Goal: Information Seeking & Learning: Learn about a topic

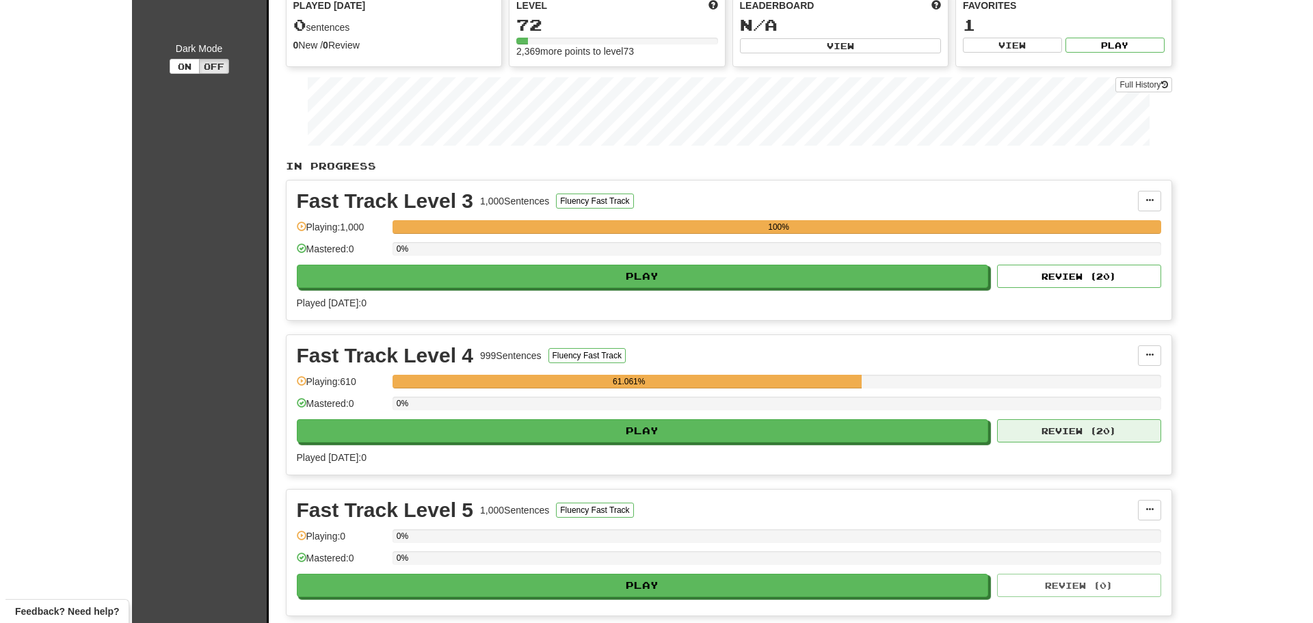
scroll to position [137, 0]
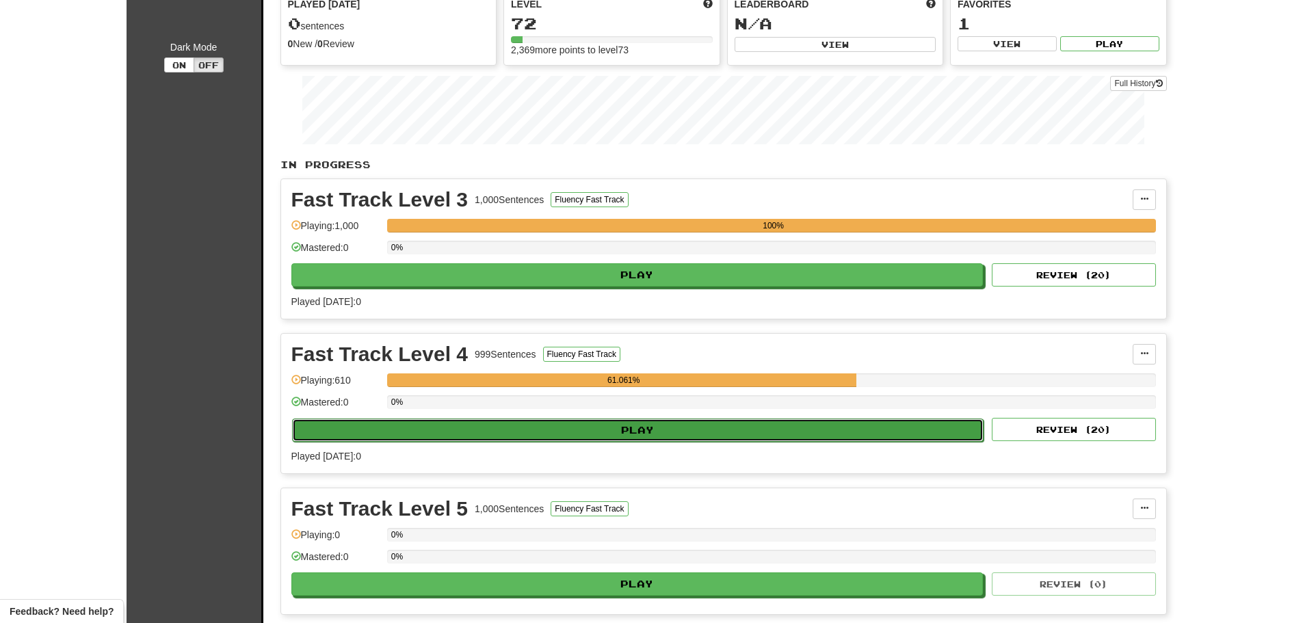
click at [720, 433] on button "Play" at bounding box center [638, 430] width 692 height 23
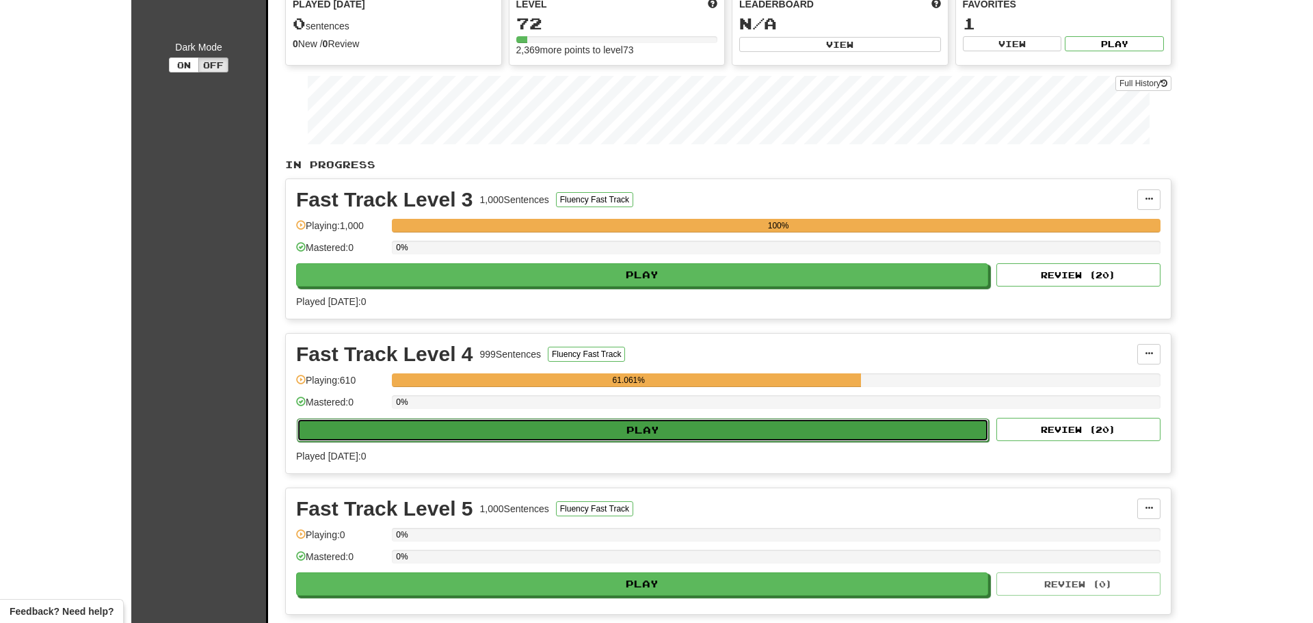
select select "**"
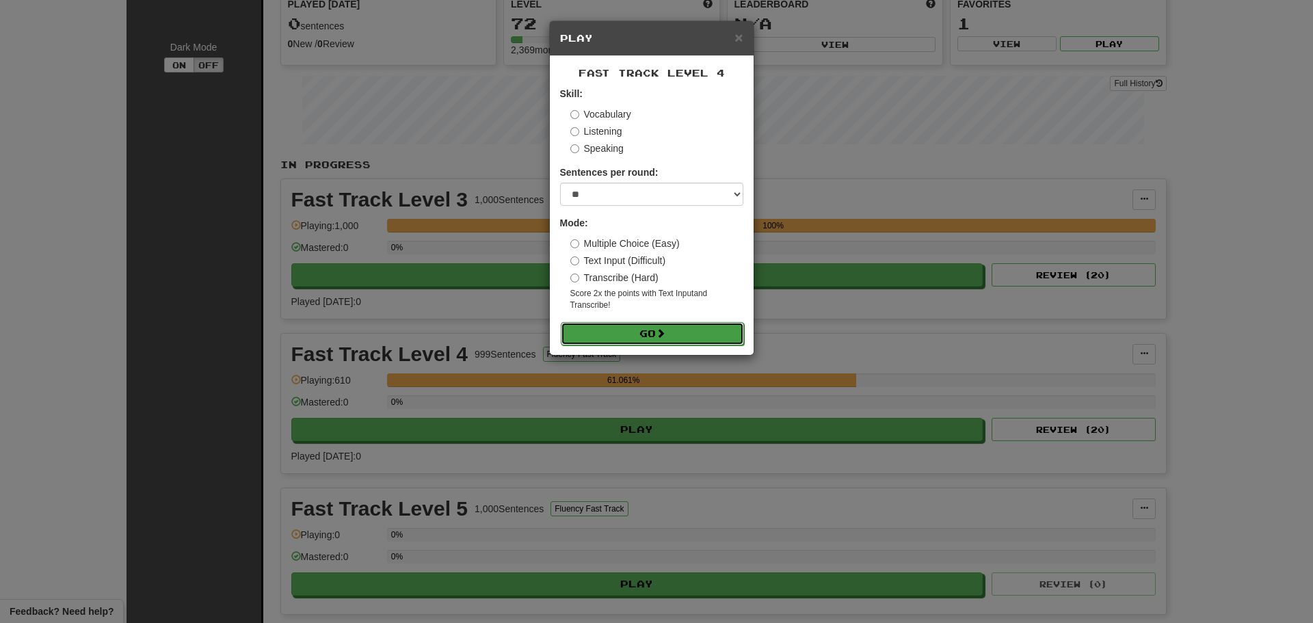
click at [656, 338] on button "Go" at bounding box center [652, 333] width 183 height 23
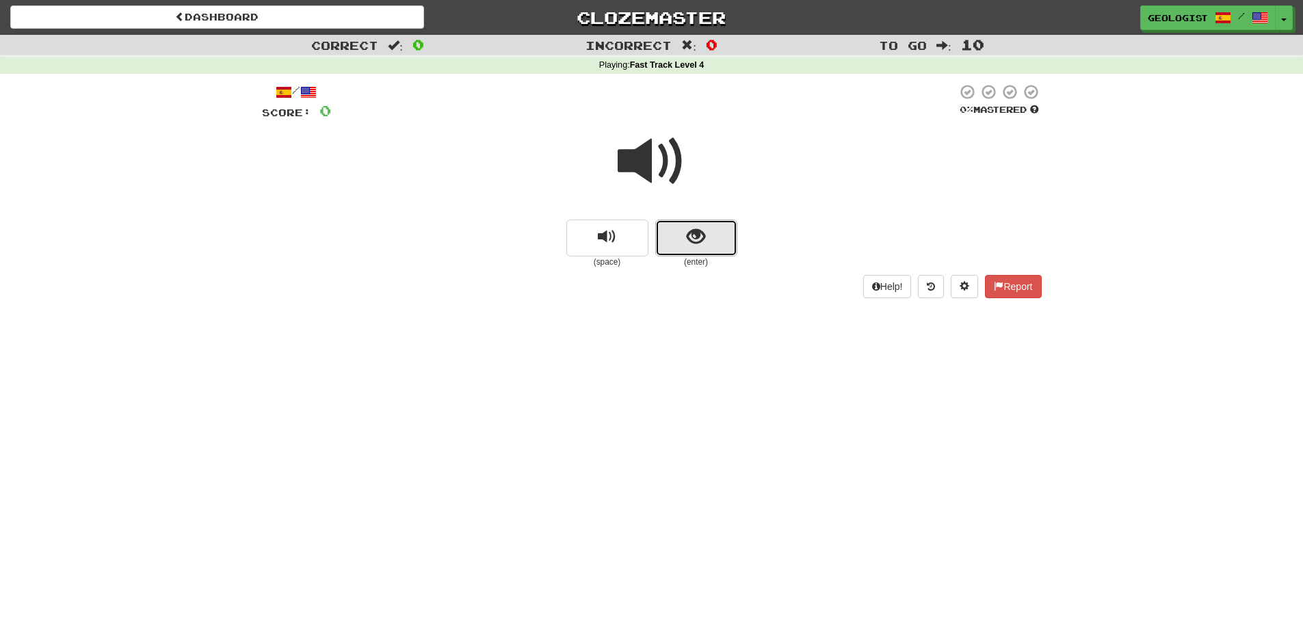
click at [704, 240] on span "show sentence" at bounding box center [696, 237] width 18 height 18
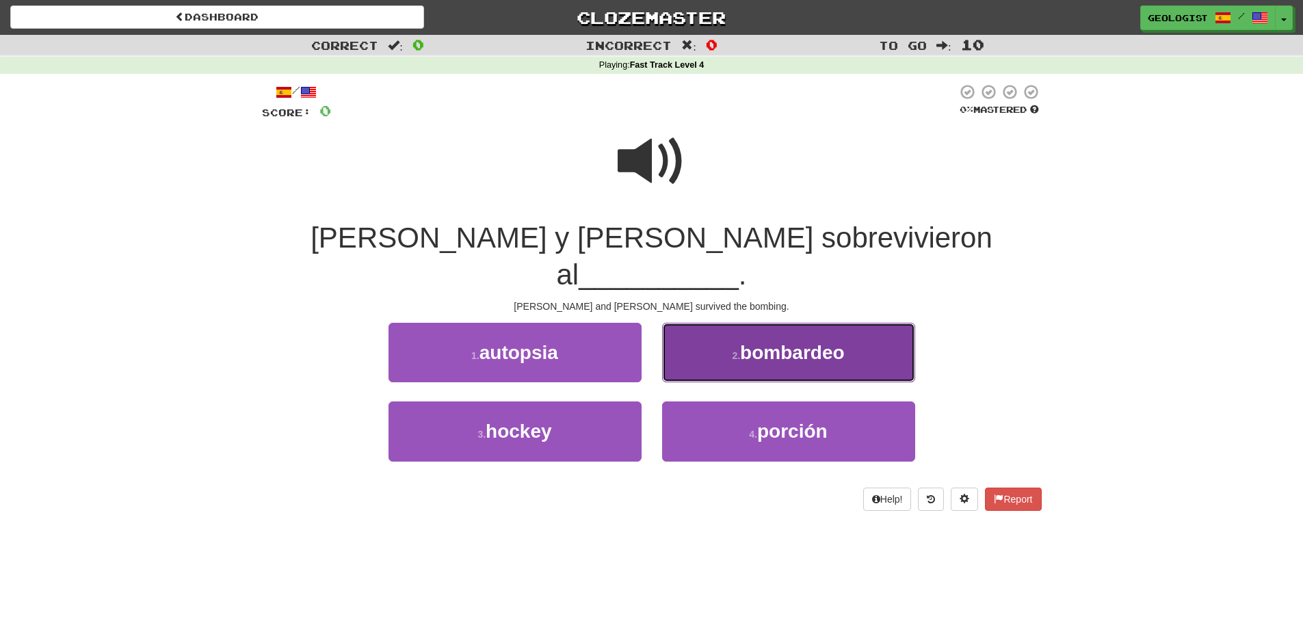
click at [794, 342] on span "bombardeo" at bounding box center [792, 352] width 104 height 21
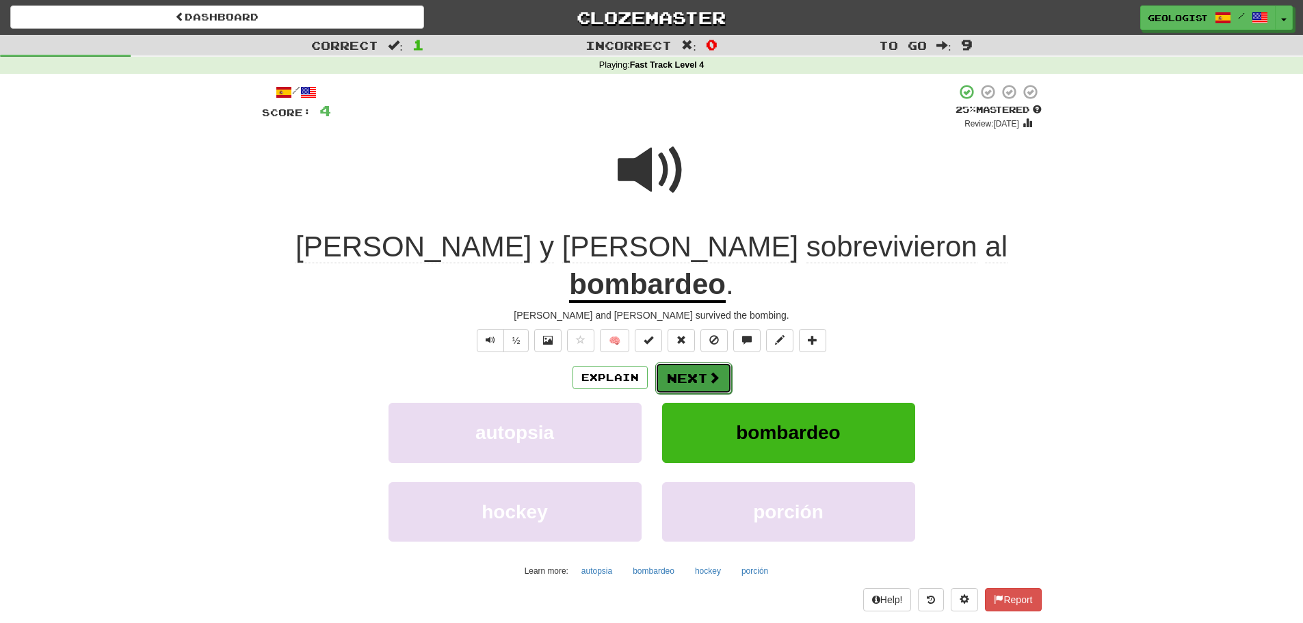
click at [696, 363] on button "Next" at bounding box center [693, 378] width 77 height 31
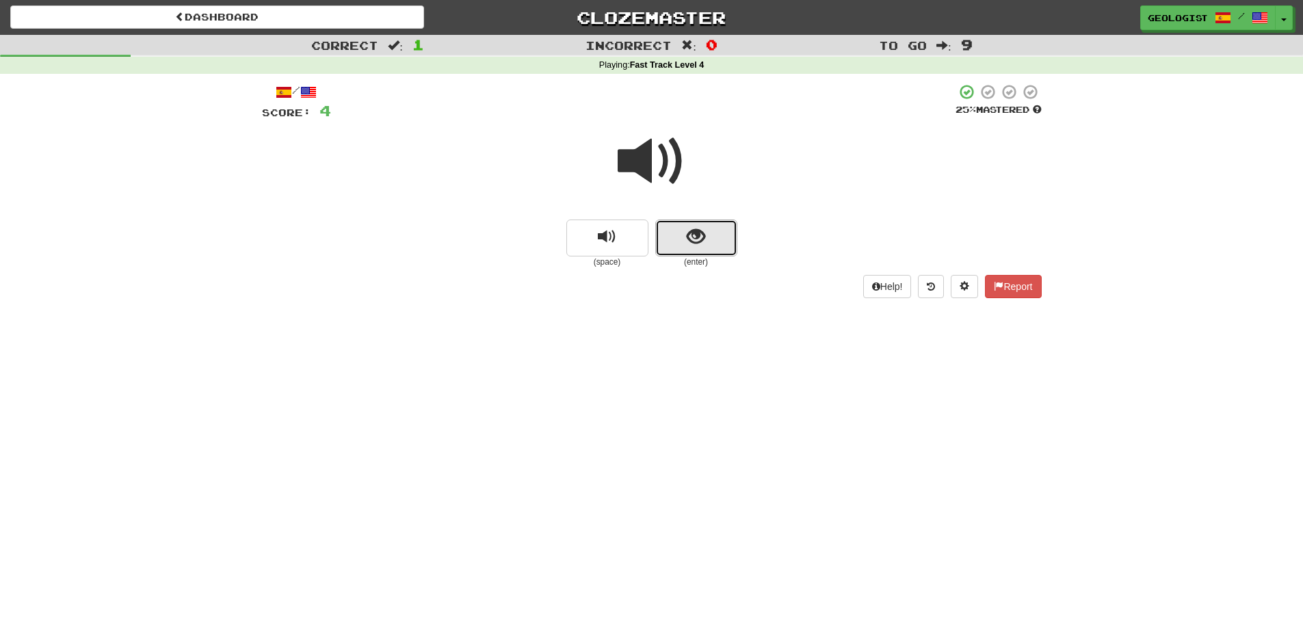
click at [711, 244] on button "show sentence" at bounding box center [696, 238] width 82 height 37
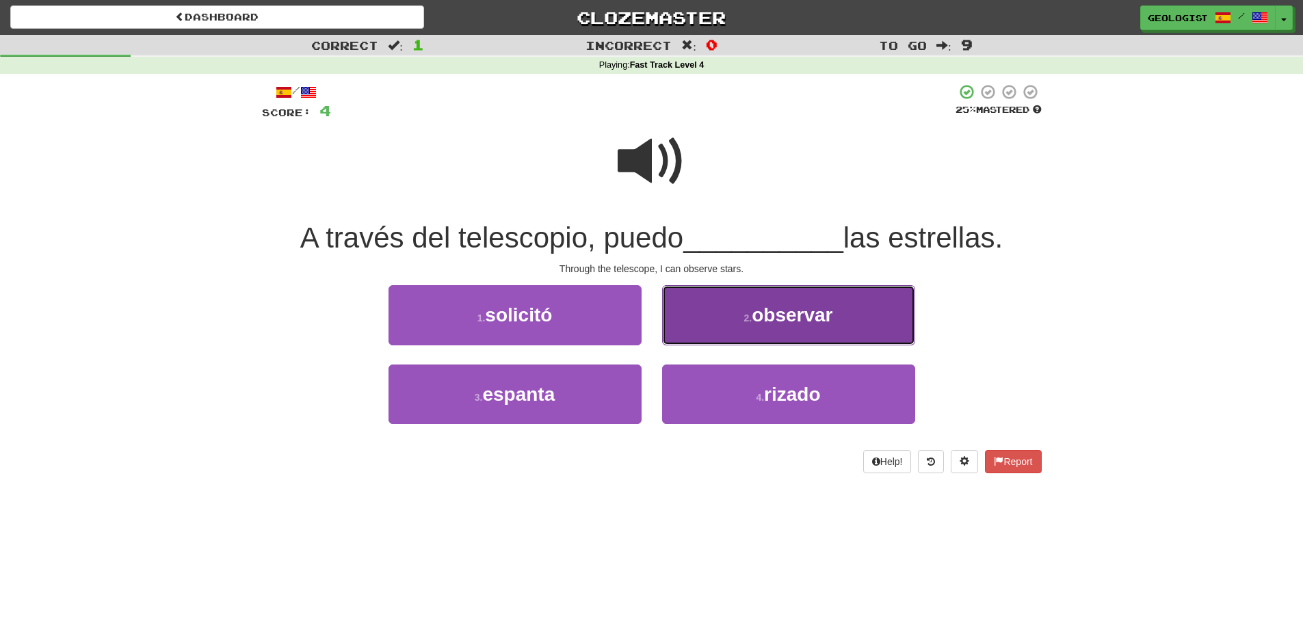
click at [804, 322] on span "observar" at bounding box center [792, 314] width 81 height 21
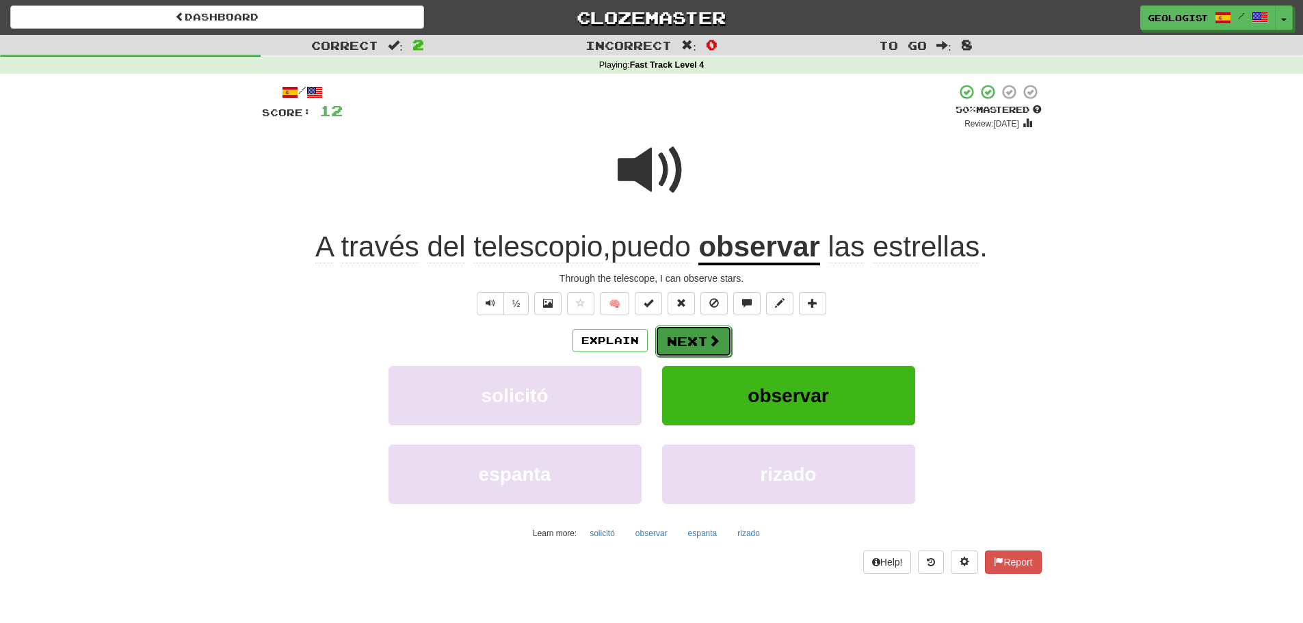
click at [718, 341] on span at bounding box center [714, 340] width 12 height 12
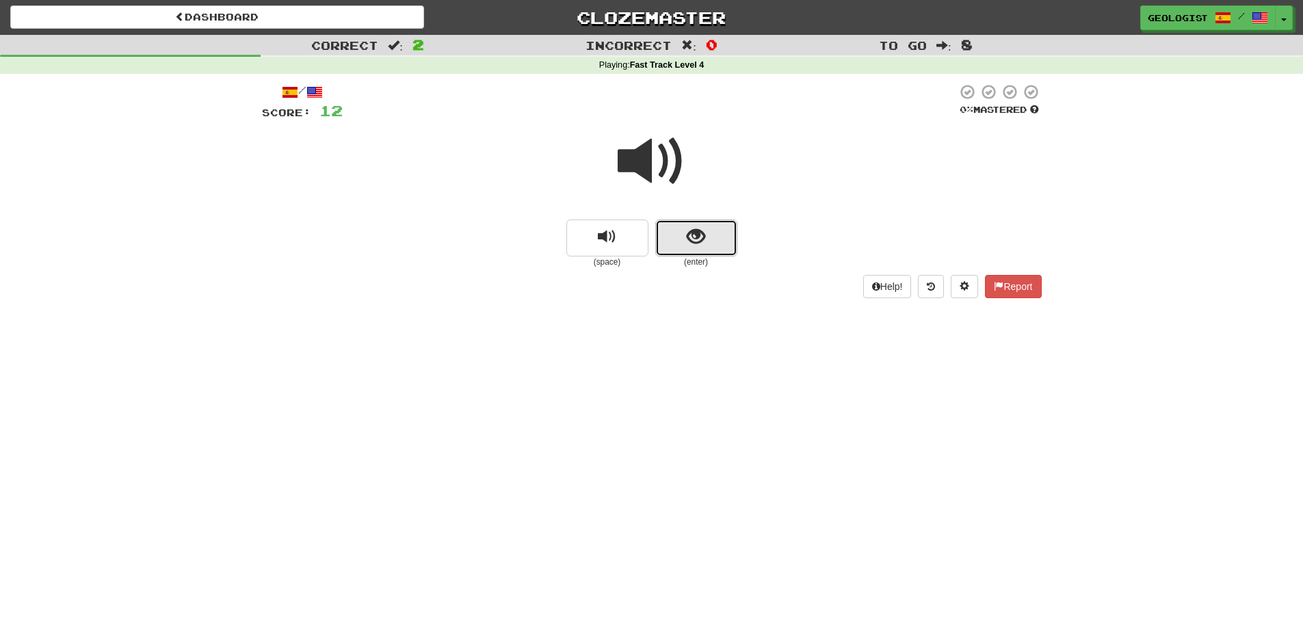
click at [702, 239] on span "show sentence" at bounding box center [696, 237] width 18 height 18
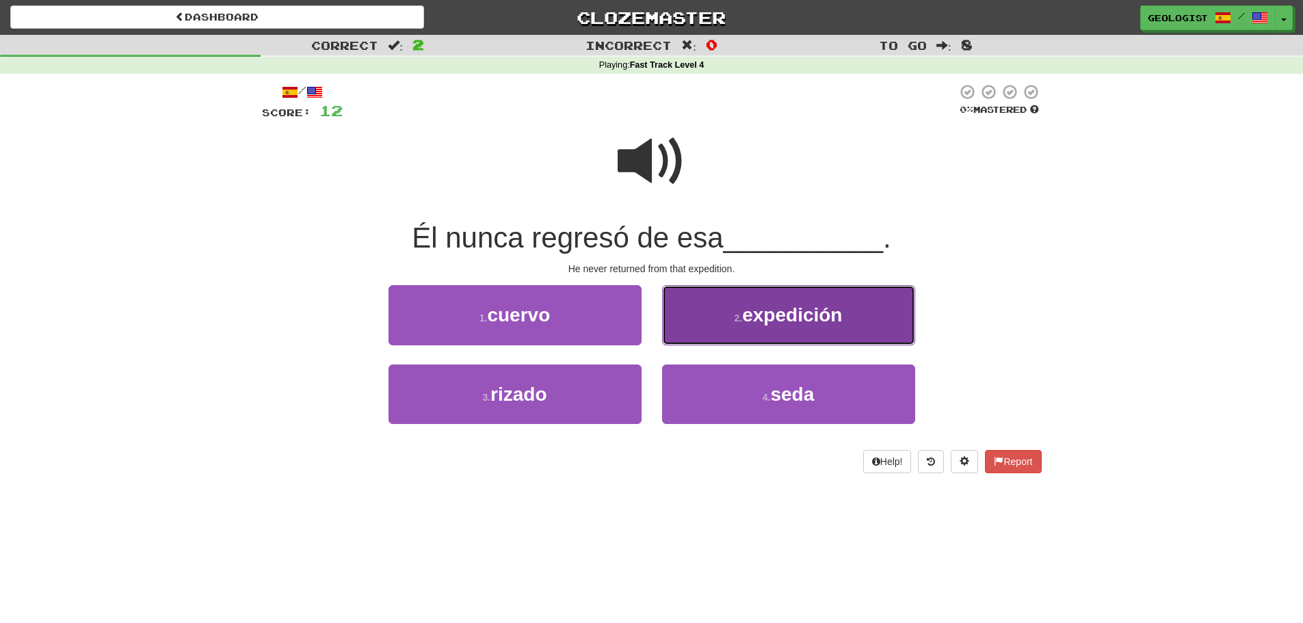
click at [810, 309] on span "expedición" at bounding box center [792, 314] width 100 height 21
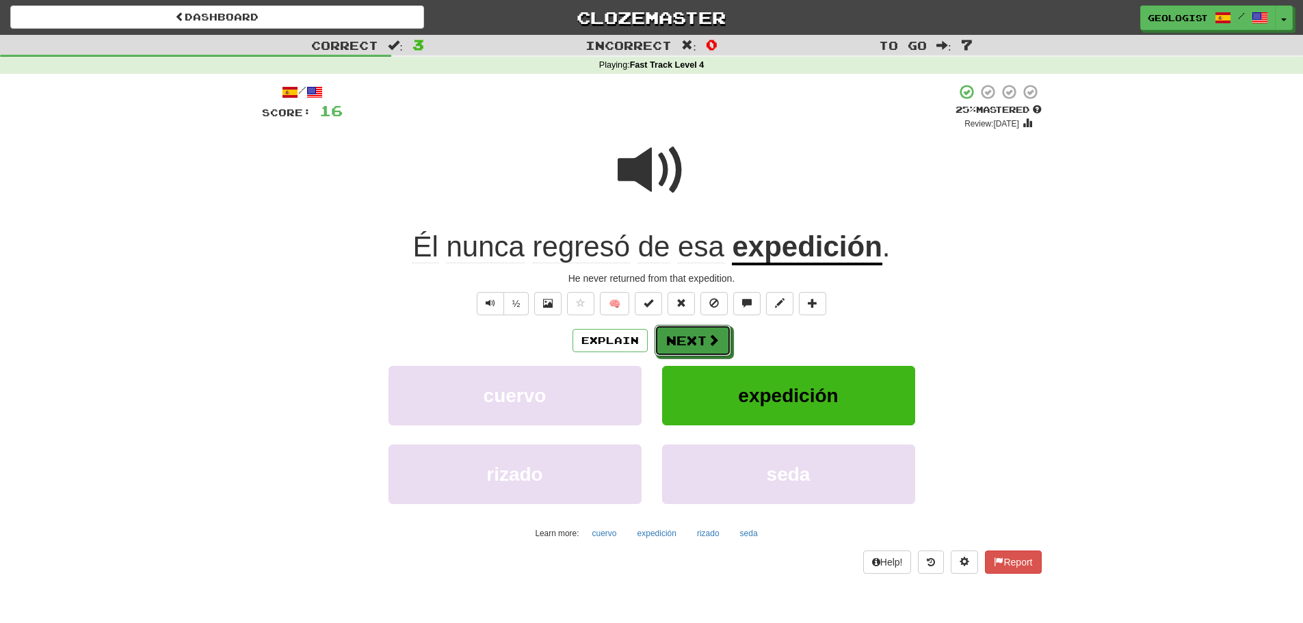
drag, startPoint x: 707, startPoint y: 341, endPoint x: 683, endPoint y: 332, distance: 26.2
click at [707, 340] on span at bounding box center [713, 340] width 12 height 12
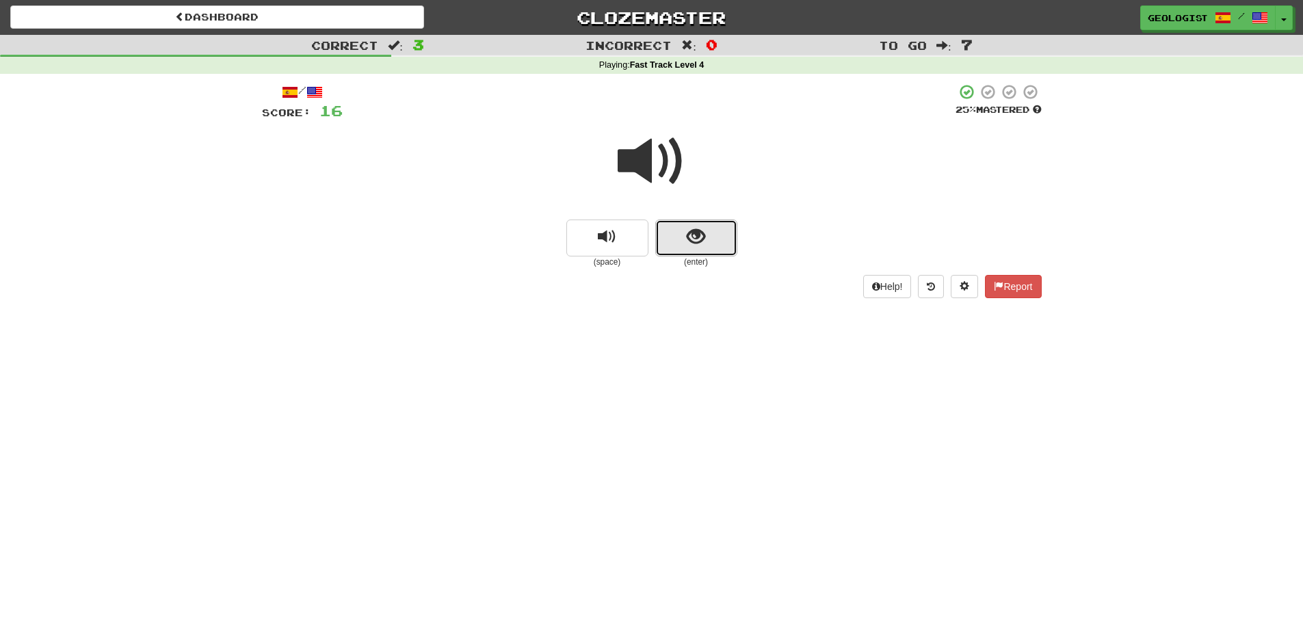
click at [703, 250] on button "show sentence" at bounding box center [696, 238] width 82 height 37
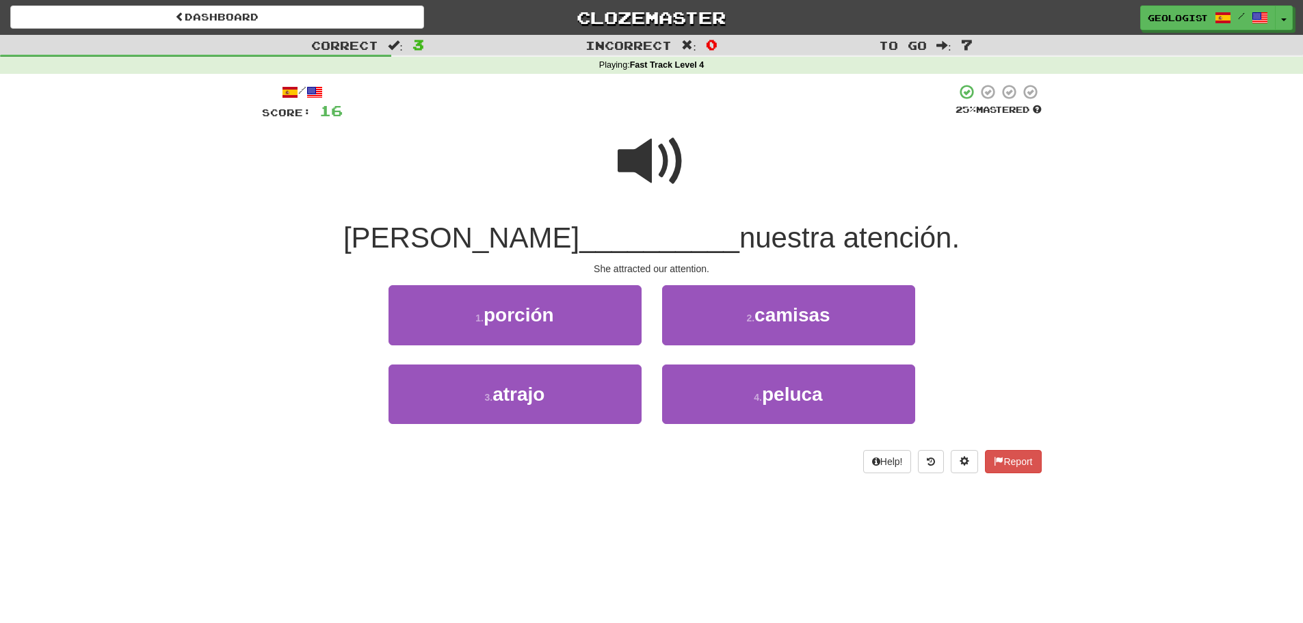
click at [634, 154] on span at bounding box center [652, 161] width 68 height 68
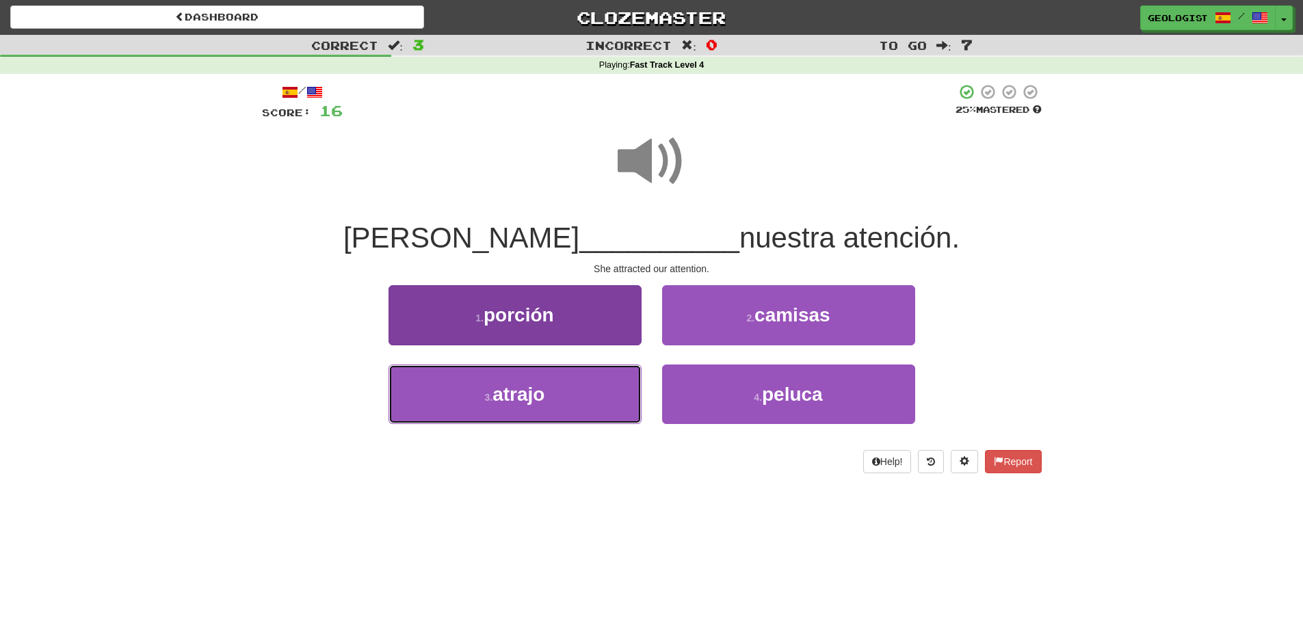
drag, startPoint x: 455, startPoint y: 407, endPoint x: 449, endPoint y: 395, distance: 13.2
click at [451, 399] on button "3 . [GEOGRAPHIC_DATA]" at bounding box center [515, 395] width 253 height 60
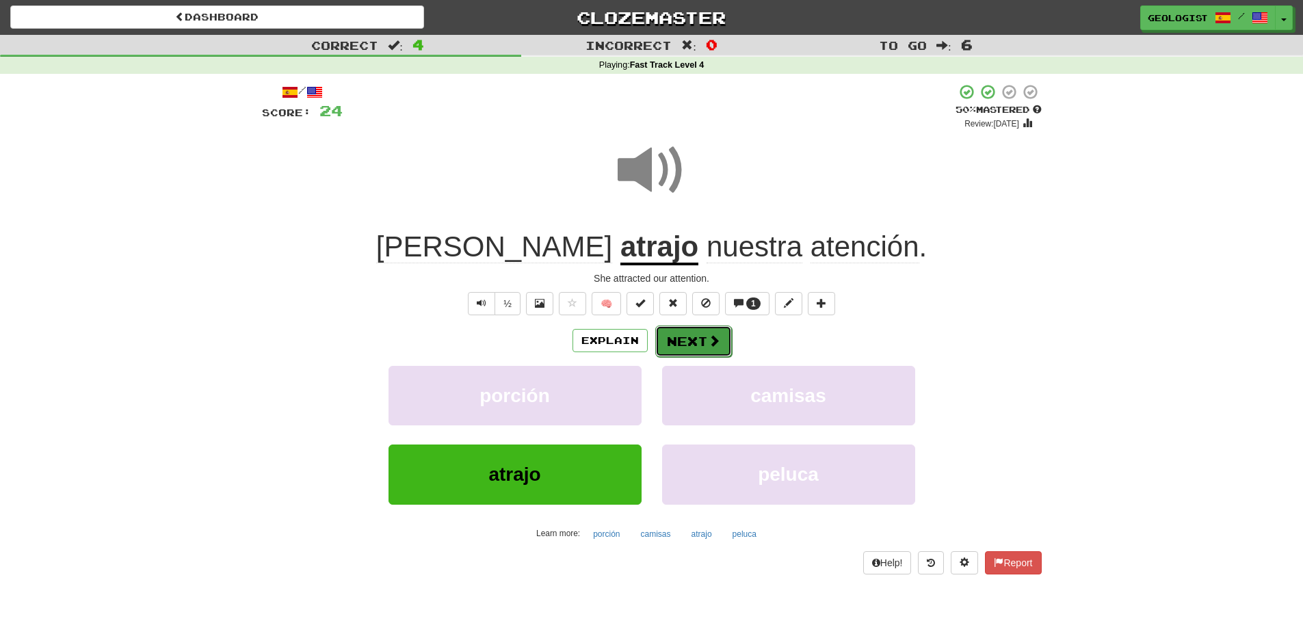
click at [698, 342] on button "Next" at bounding box center [693, 341] width 77 height 31
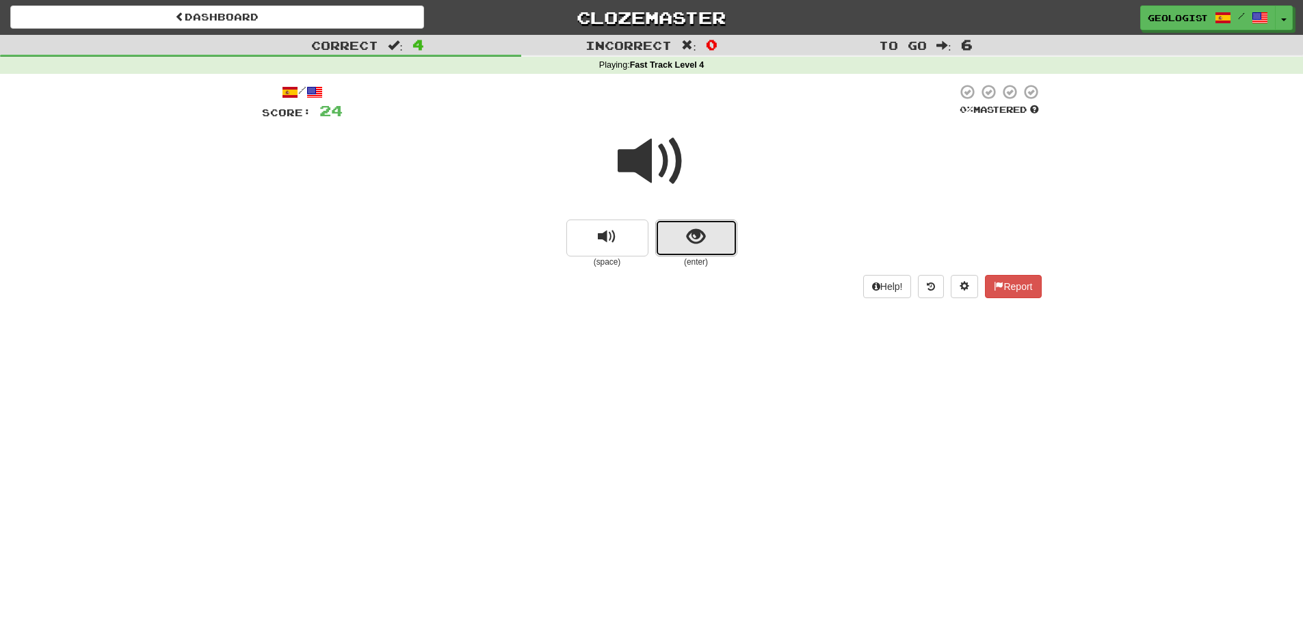
click at [681, 234] on button "show sentence" at bounding box center [696, 238] width 82 height 37
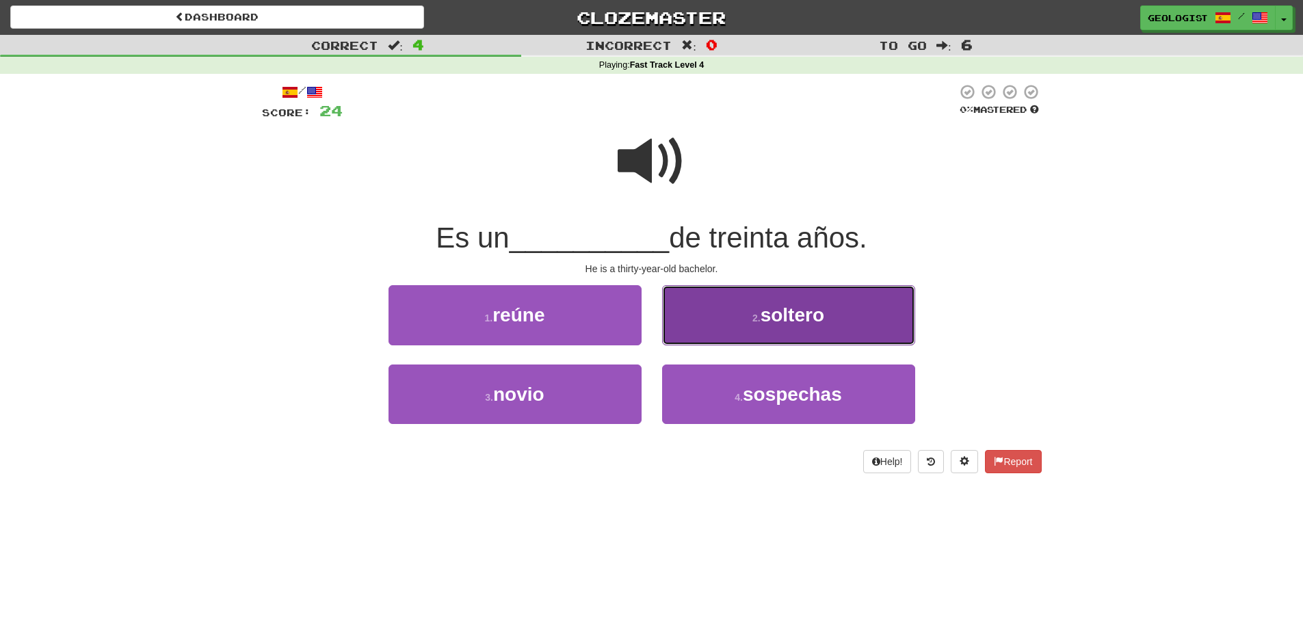
click at [783, 298] on button "2 . soltero" at bounding box center [788, 315] width 253 height 60
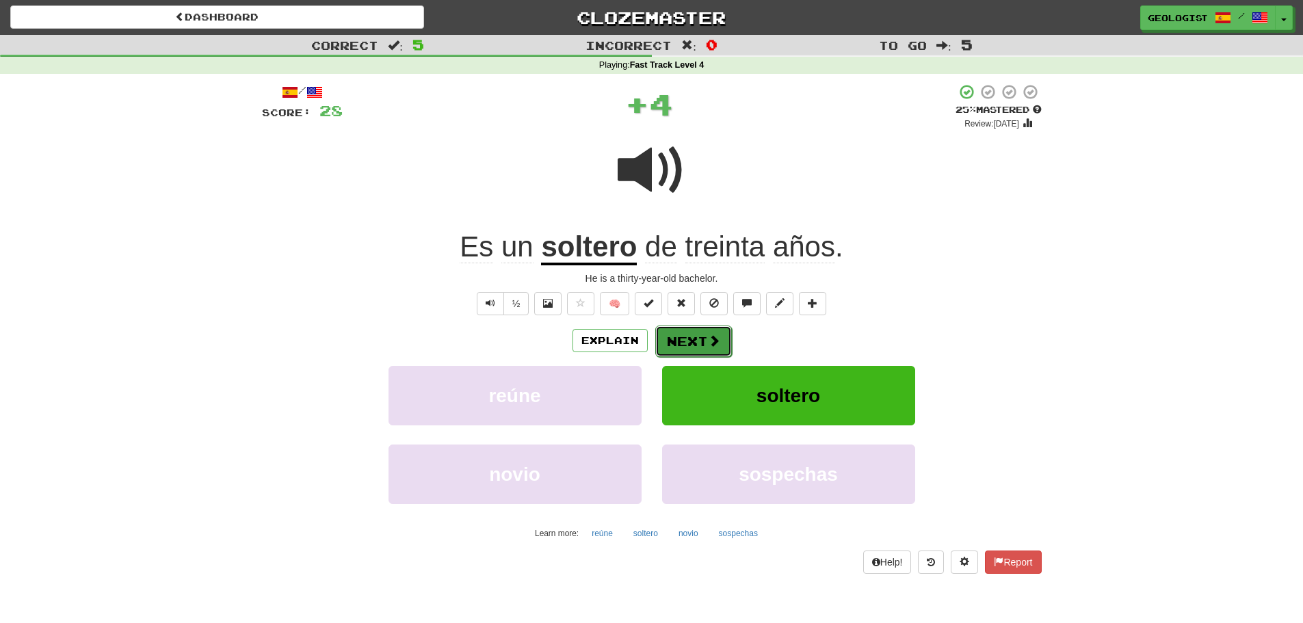
click at [685, 342] on button "Next" at bounding box center [693, 341] width 77 height 31
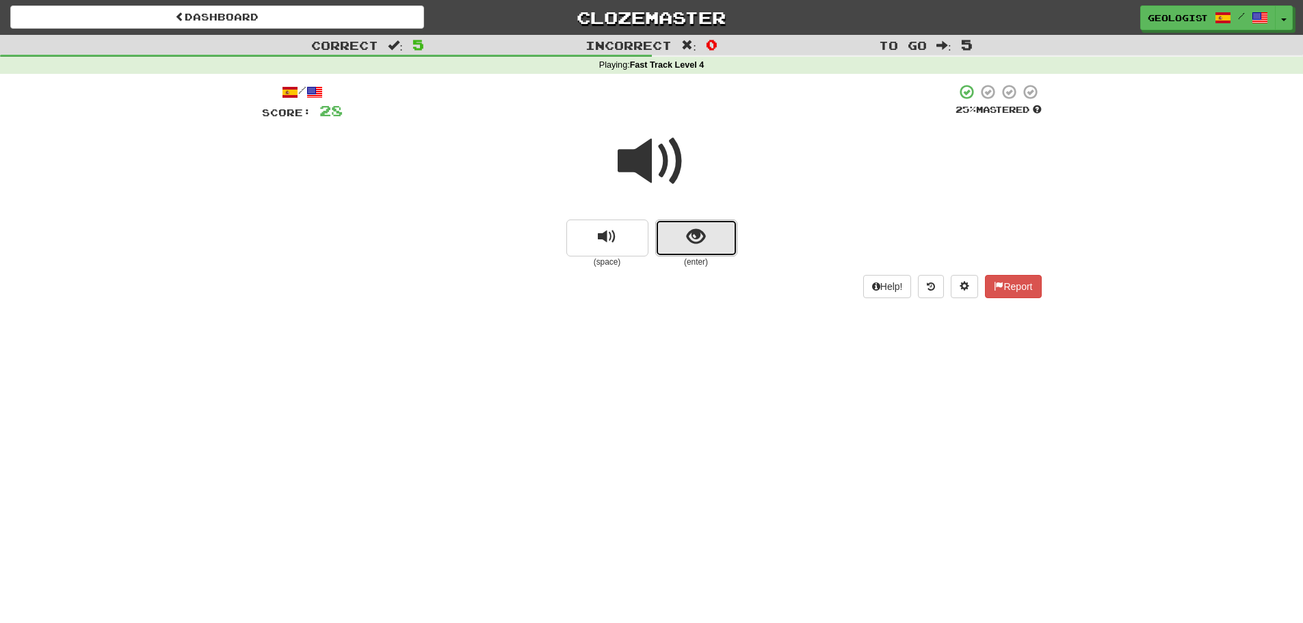
click at [699, 233] on span "show sentence" at bounding box center [696, 237] width 18 height 18
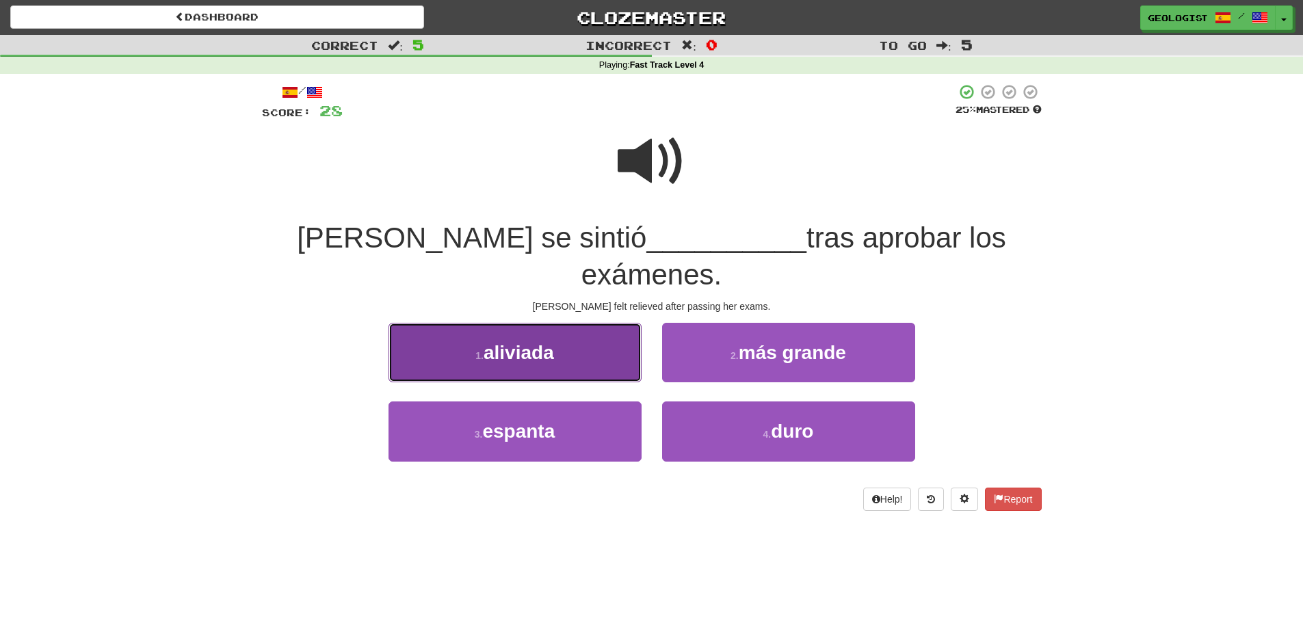
click at [560, 323] on button "1 . aliviada" at bounding box center [515, 353] width 253 height 60
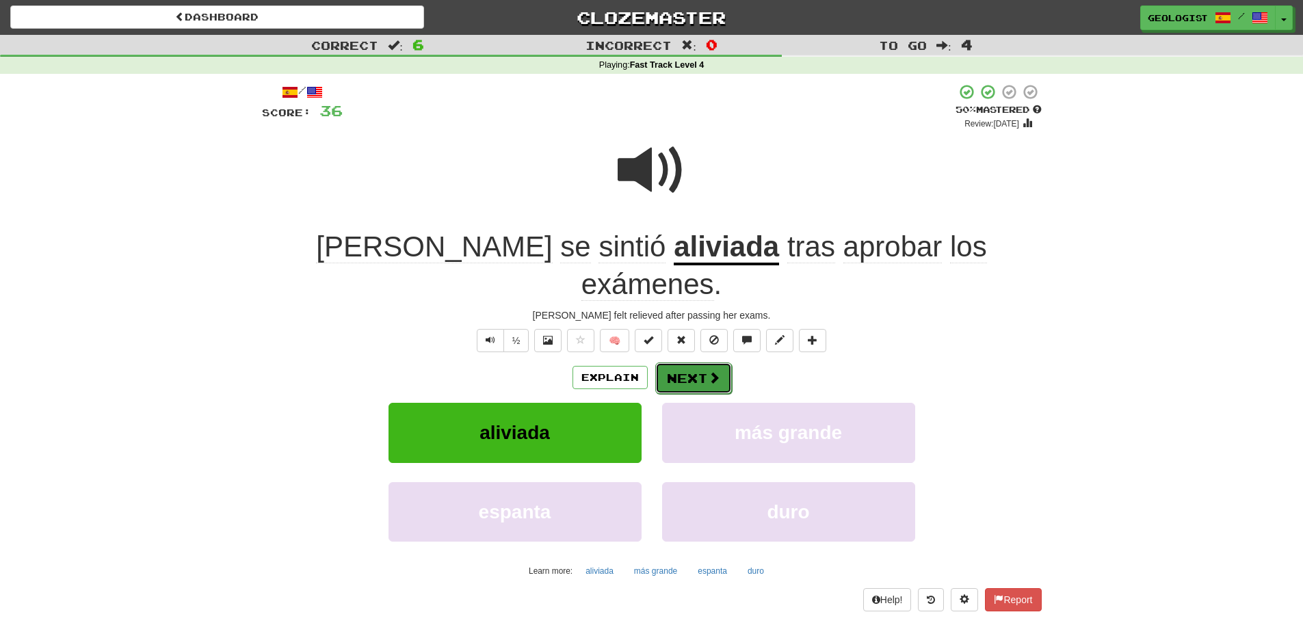
click at [706, 363] on button "Next" at bounding box center [693, 378] width 77 height 31
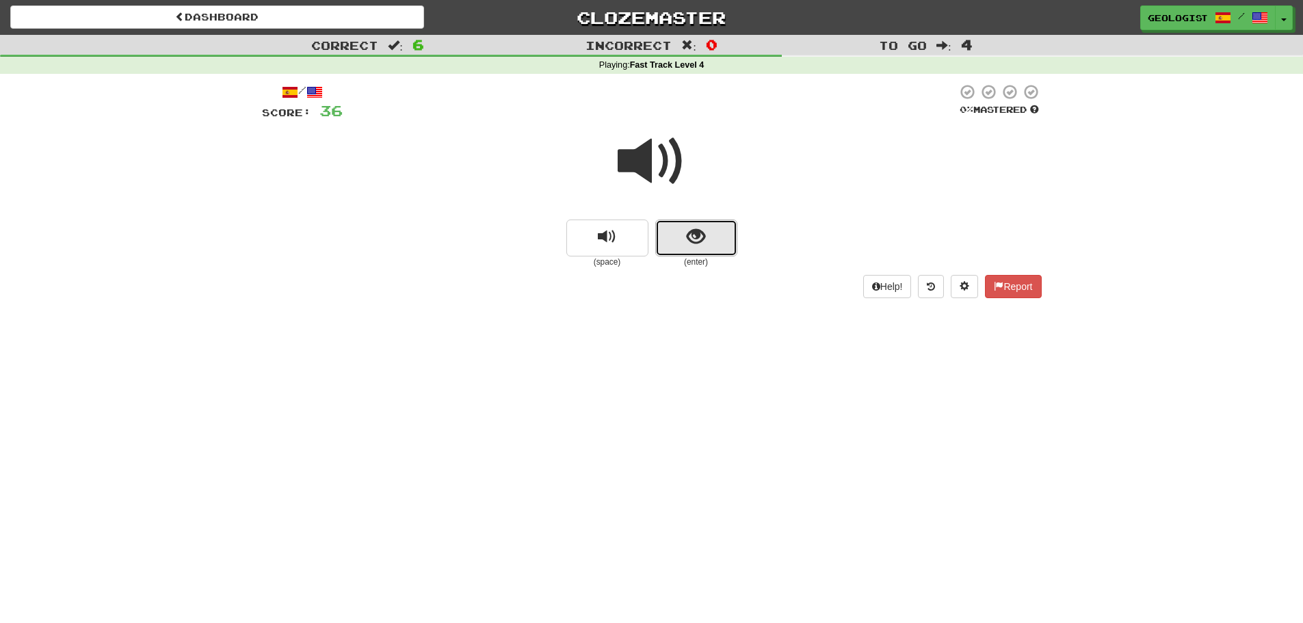
click at [719, 237] on button "show sentence" at bounding box center [696, 238] width 82 height 37
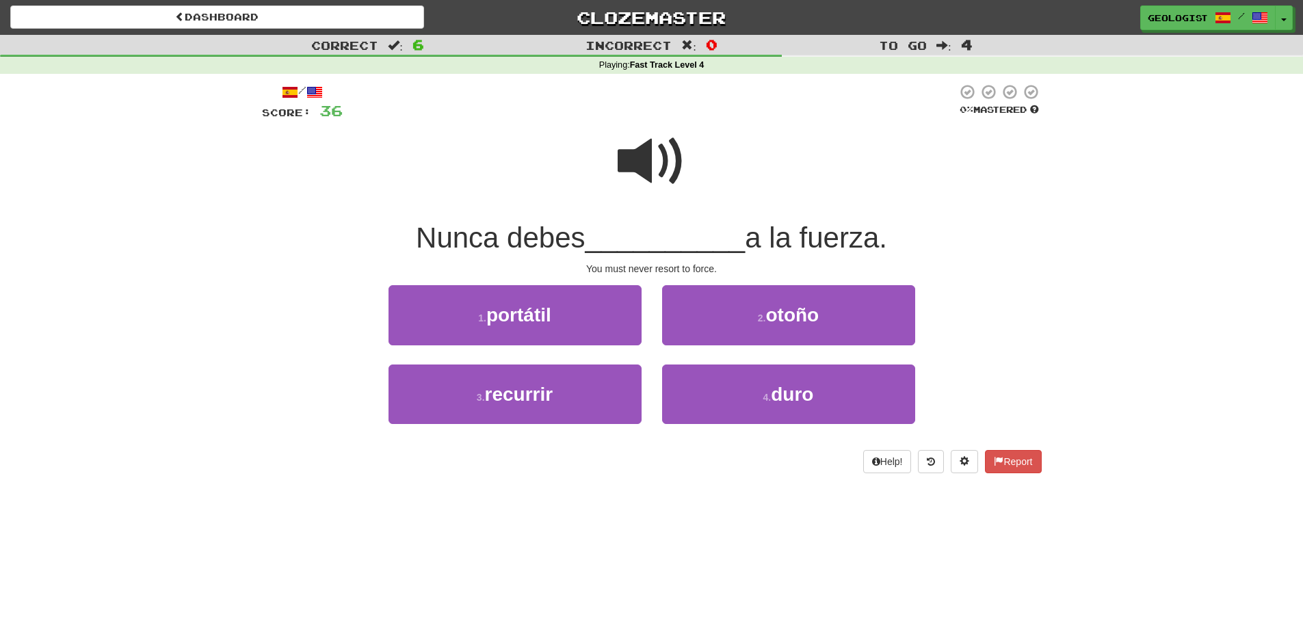
click at [644, 170] on span at bounding box center [652, 161] width 68 height 68
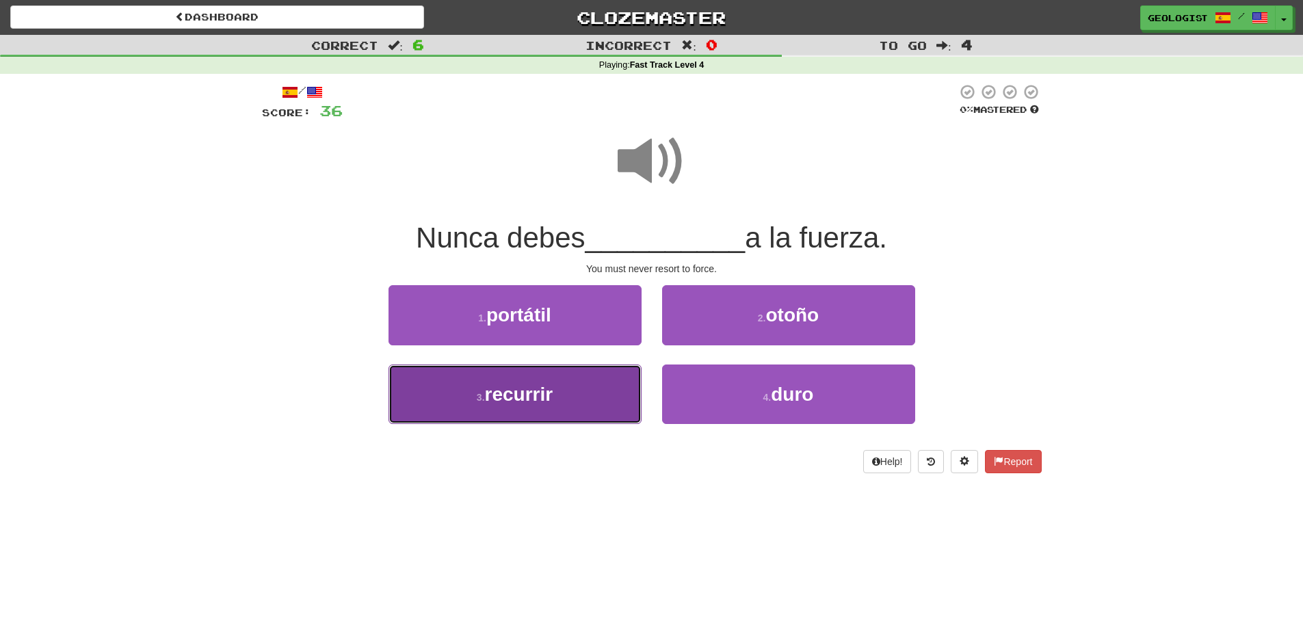
click at [521, 386] on span "recurrir" at bounding box center [519, 394] width 68 height 21
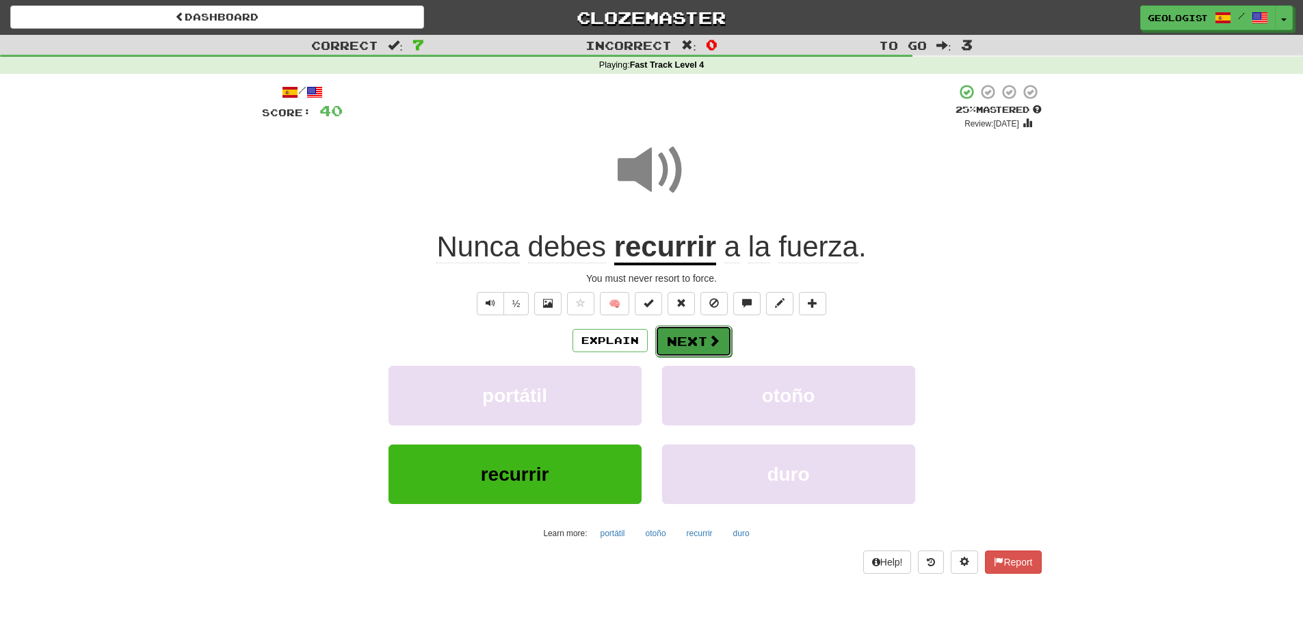
click at [714, 336] on span at bounding box center [714, 340] width 12 height 12
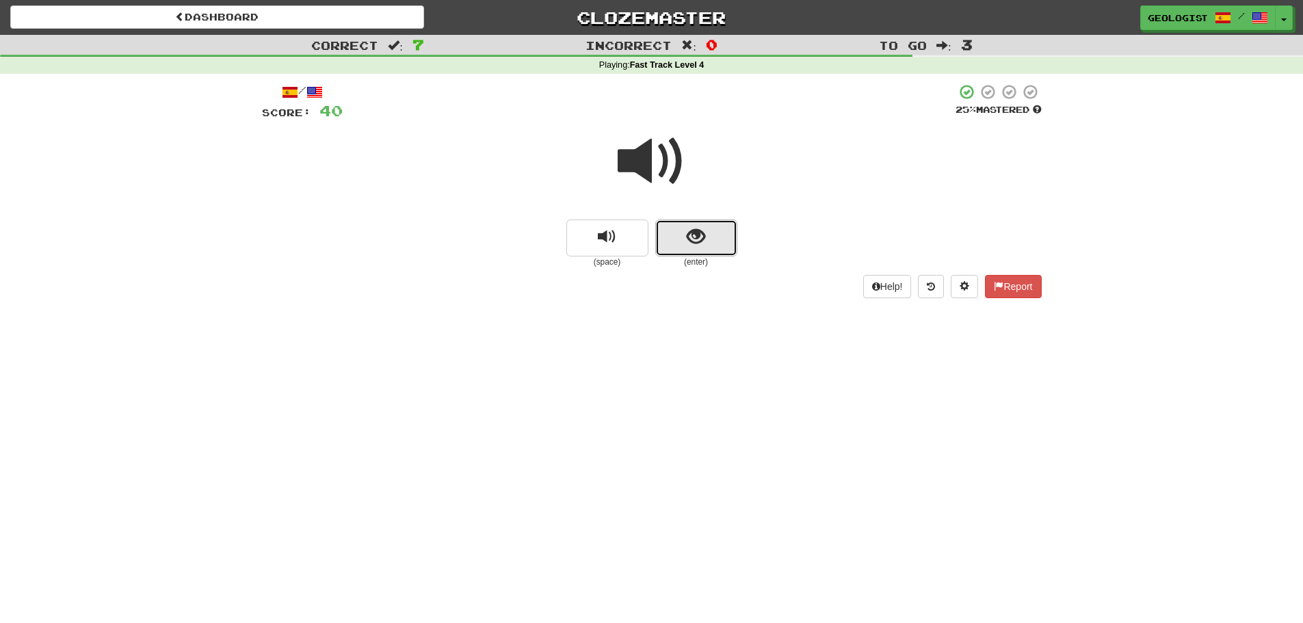
click at [720, 243] on button "show sentence" at bounding box center [696, 238] width 82 height 37
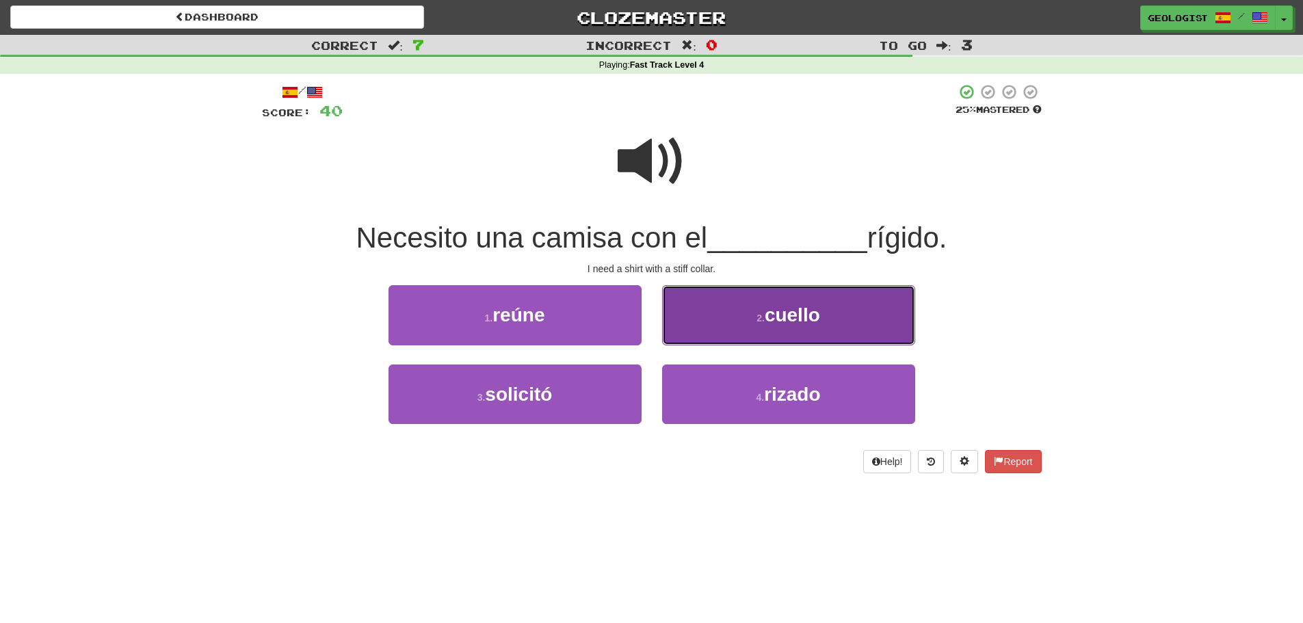
click at [793, 339] on button "2 . cuello" at bounding box center [788, 315] width 253 height 60
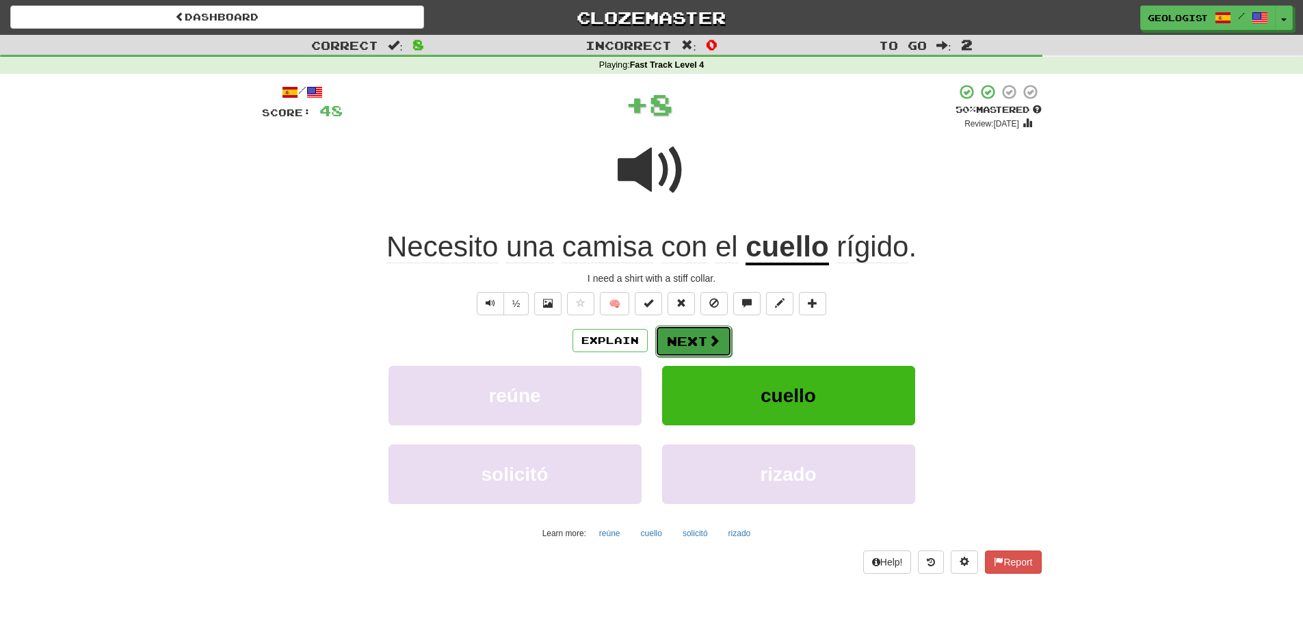
click at [694, 338] on button "Next" at bounding box center [693, 341] width 77 height 31
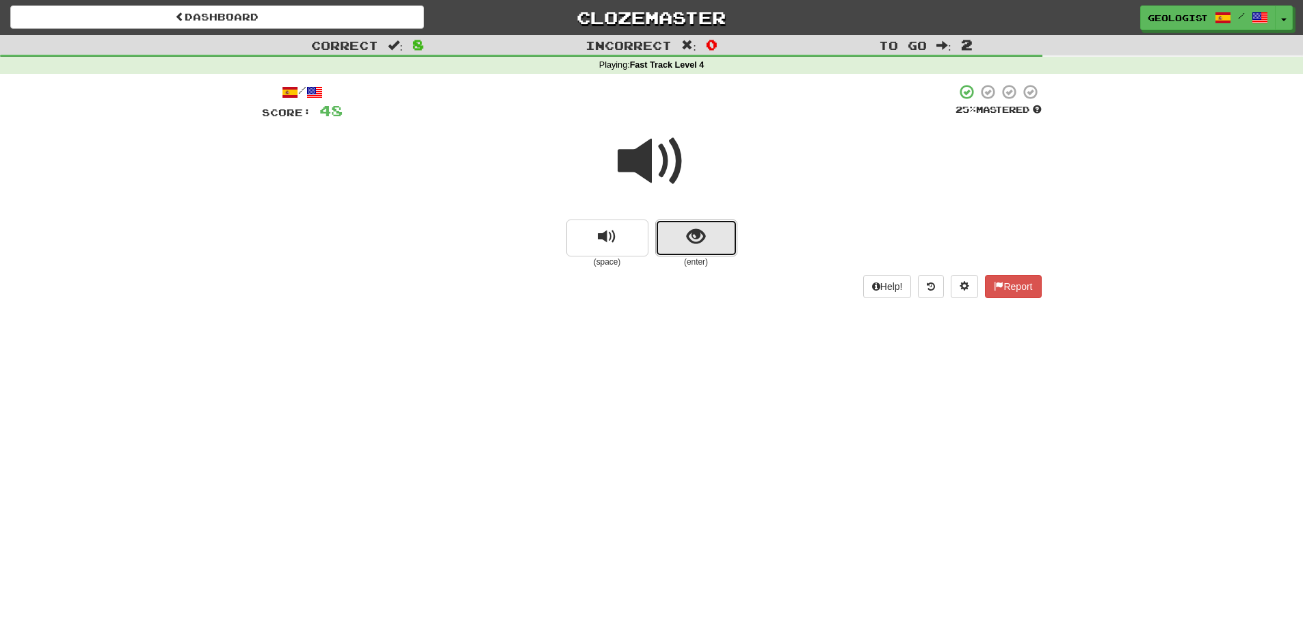
click at [693, 231] on span "show sentence" at bounding box center [696, 237] width 18 height 18
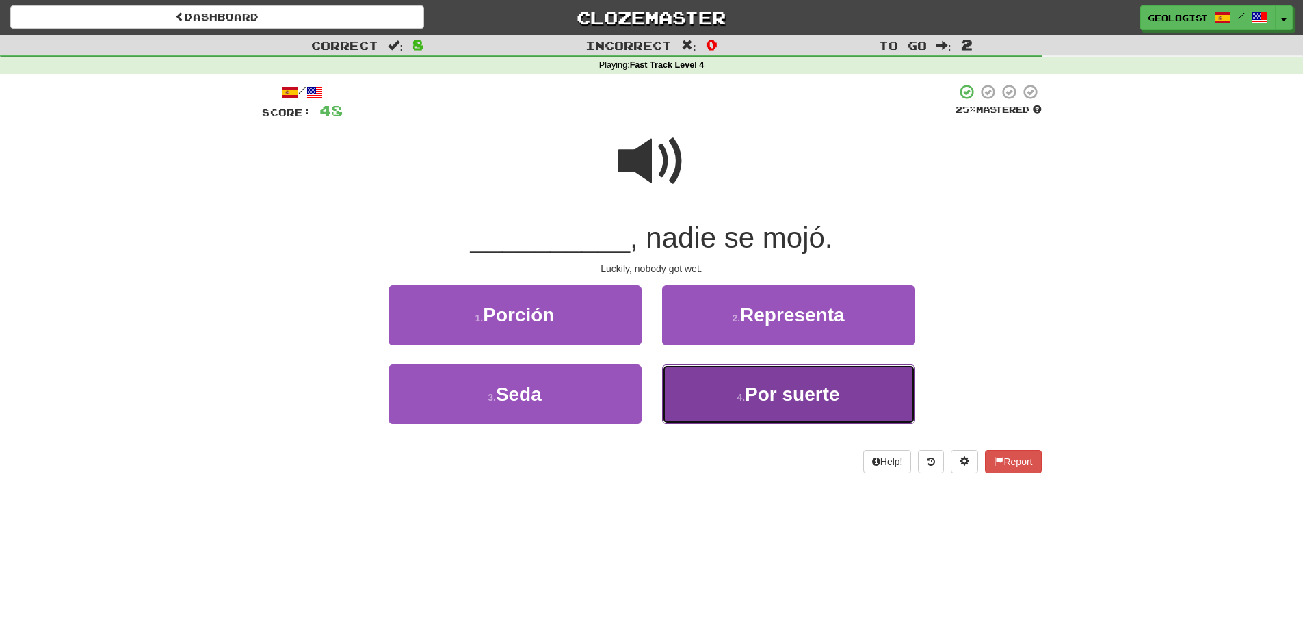
click at [802, 393] on span "Por suerte" at bounding box center [792, 394] width 95 height 21
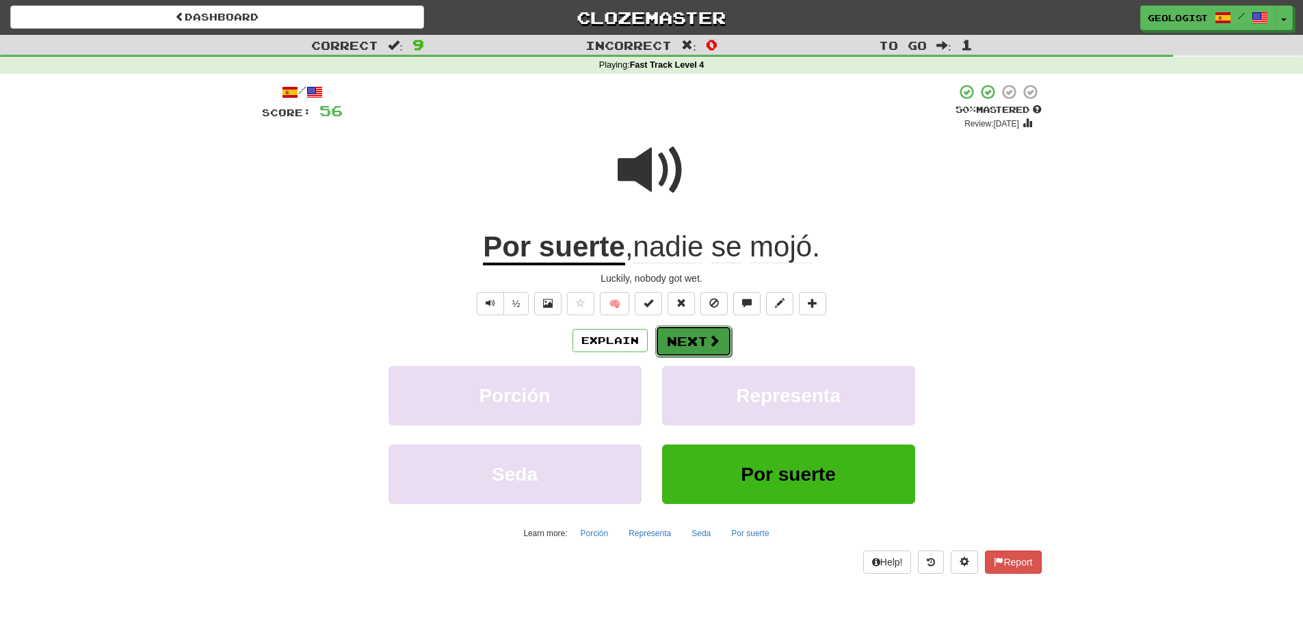
click at [675, 343] on button "Next" at bounding box center [693, 341] width 77 height 31
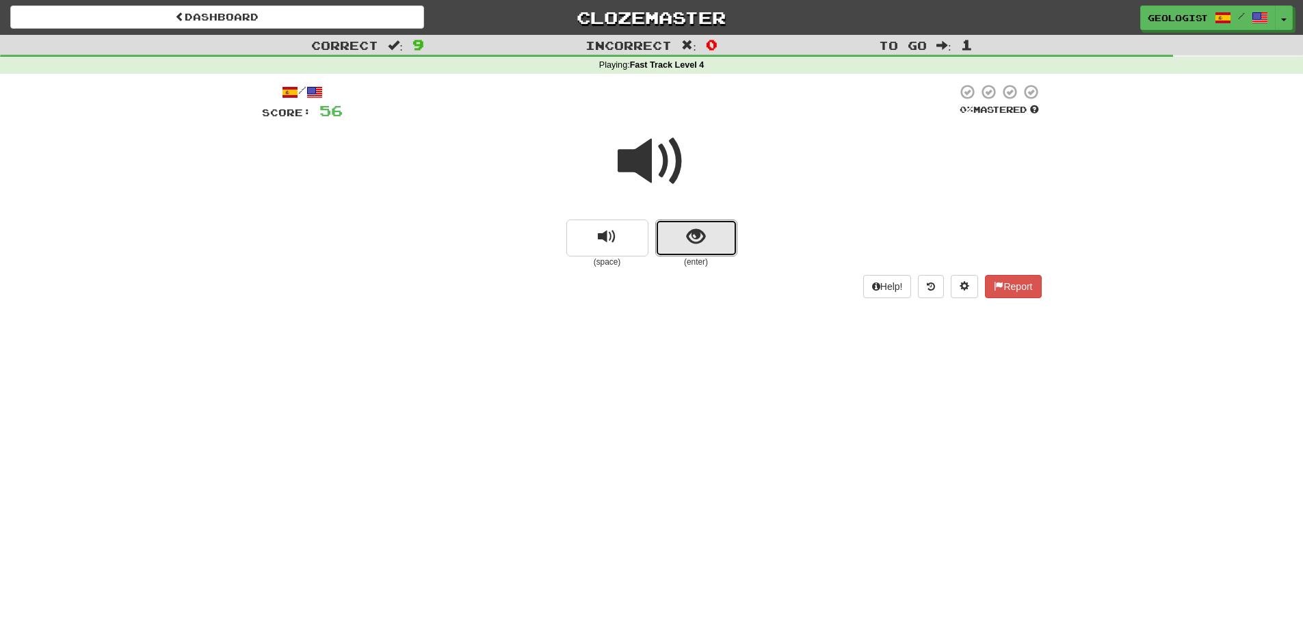
drag, startPoint x: 677, startPoint y: 237, endPoint x: 651, endPoint y: 211, distance: 36.8
click at [654, 224] on div "(space) (enter)" at bounding box center [652, 244] width 780 height 49
click at [714, 237] on button "show sentence" at bounding box center [696, 238] width 82 height 37
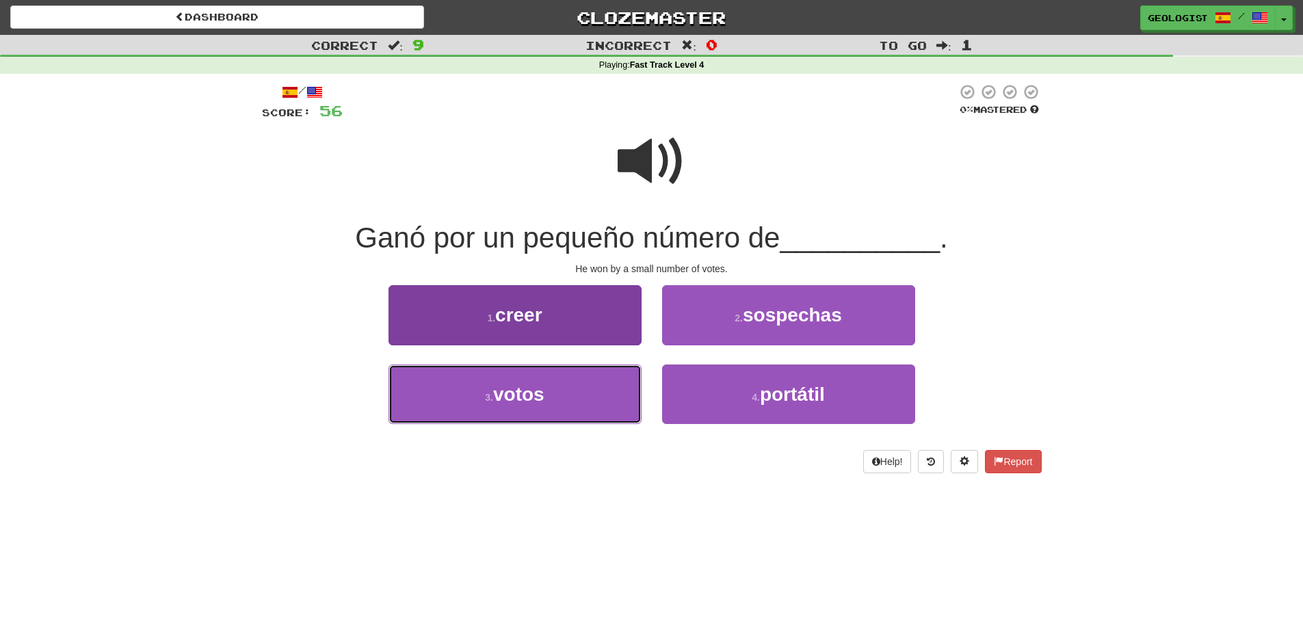
drag, startPoint x: 523, startPoint y: 404, endPoint x: 465, endPoint y: 366, distance: 69.6
click at [521, 397] on span "votos" at bounding box center [518, 394] width 51 height 21
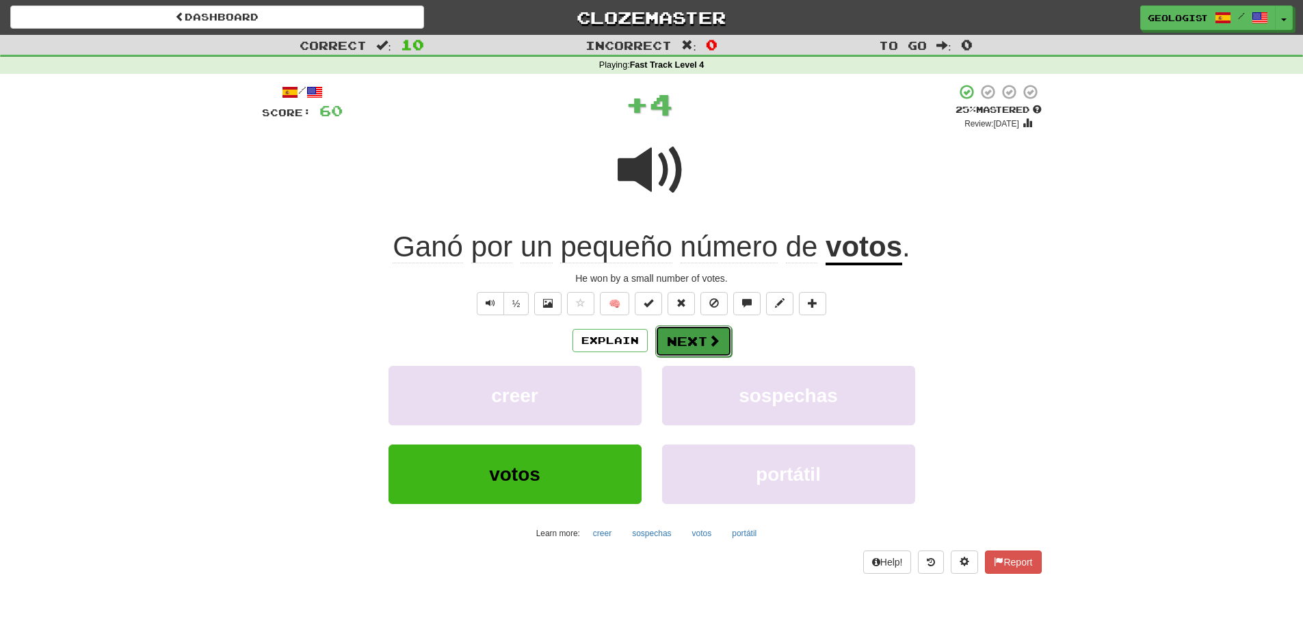
click at [690, 331] on button "Next" at bounding box center [693, 341] width 77 height 31
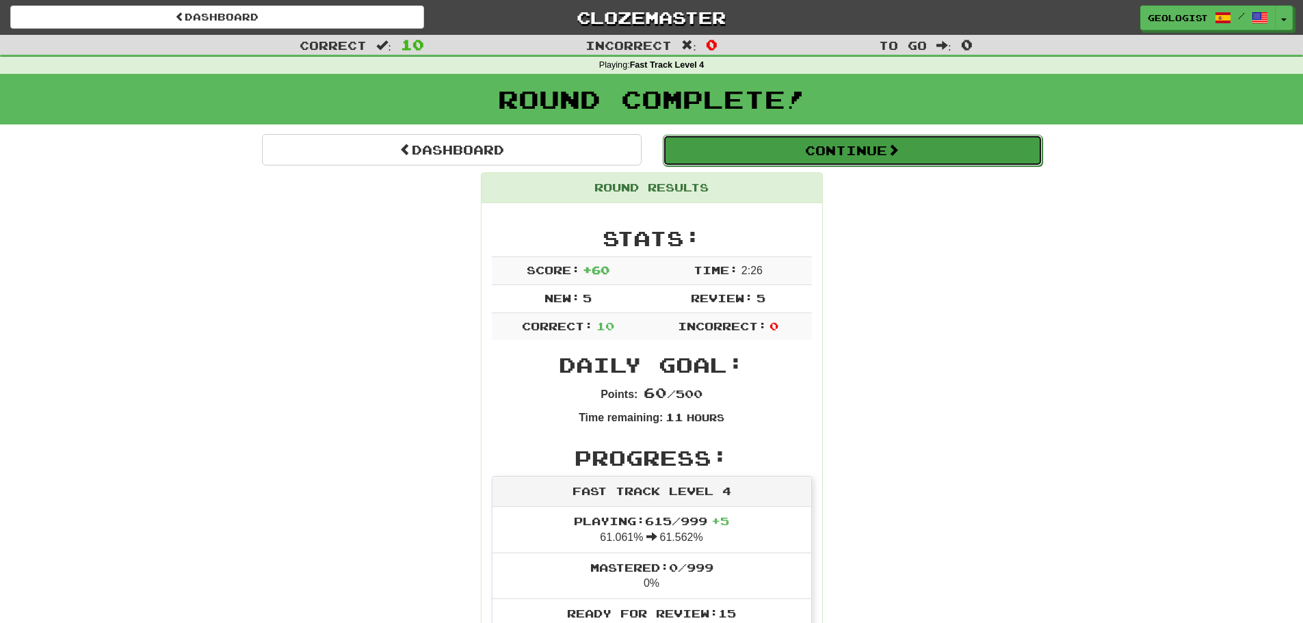
click at [865, 143] on button "Continue" at bounding box center [853, 150] width 380 height 31
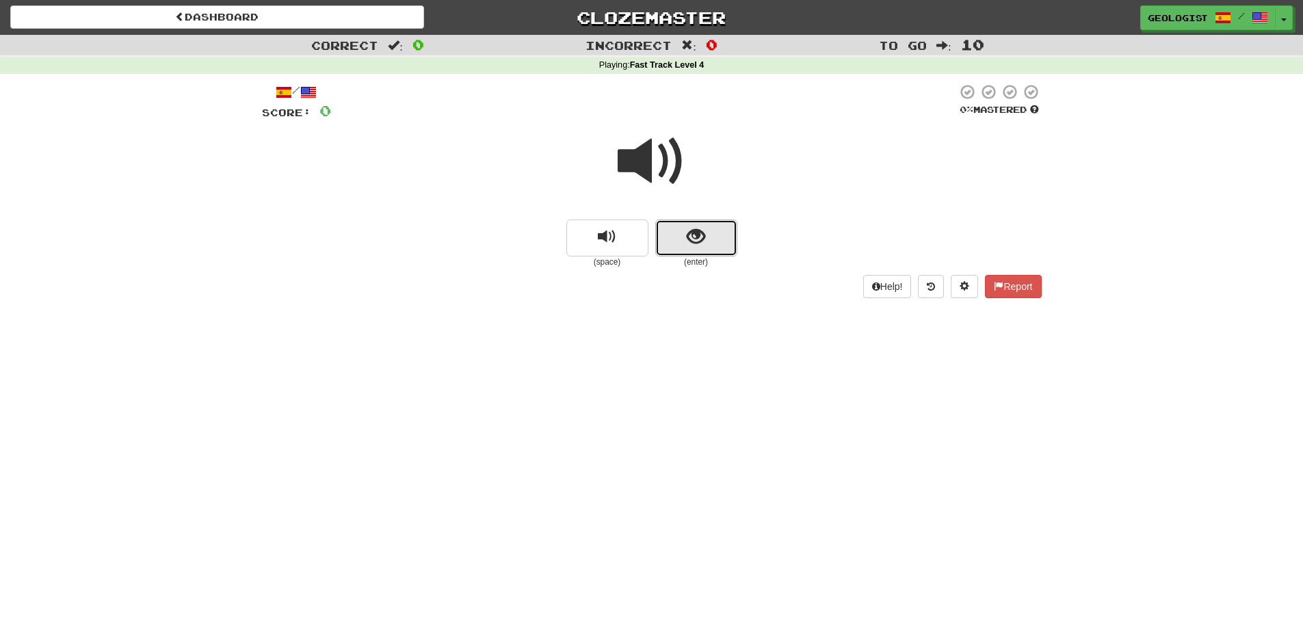
click at [704, 243] on span "show sentence" at bounding box center [696, 237] width 18 height 18
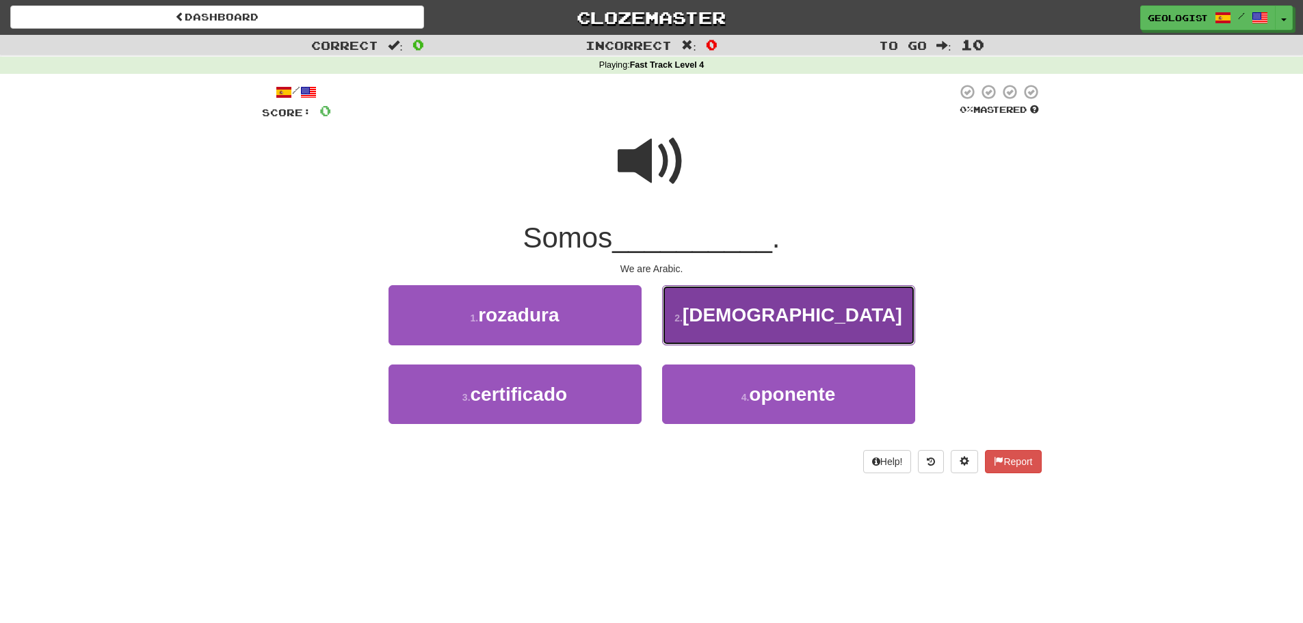
click at [683, 324] on small "2 ." at bounding box center [678, 318] width 8 height 11
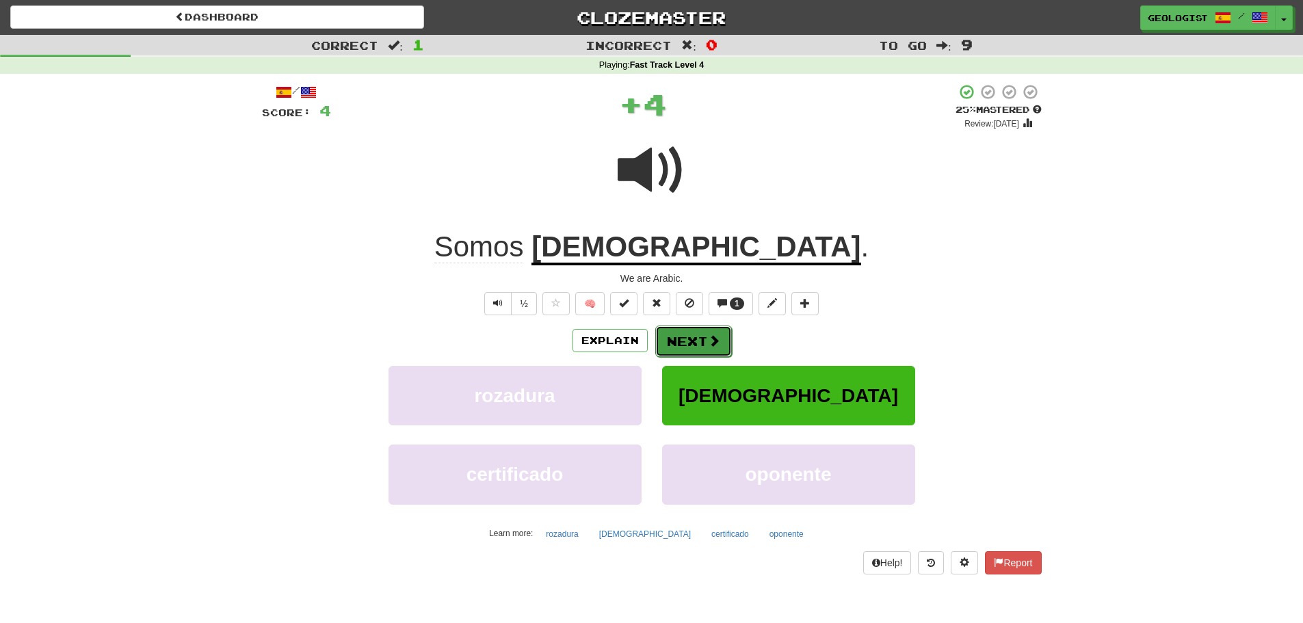
click at [705, 341] on button "Next" at bounding box center [693, 341] width 77 height 31
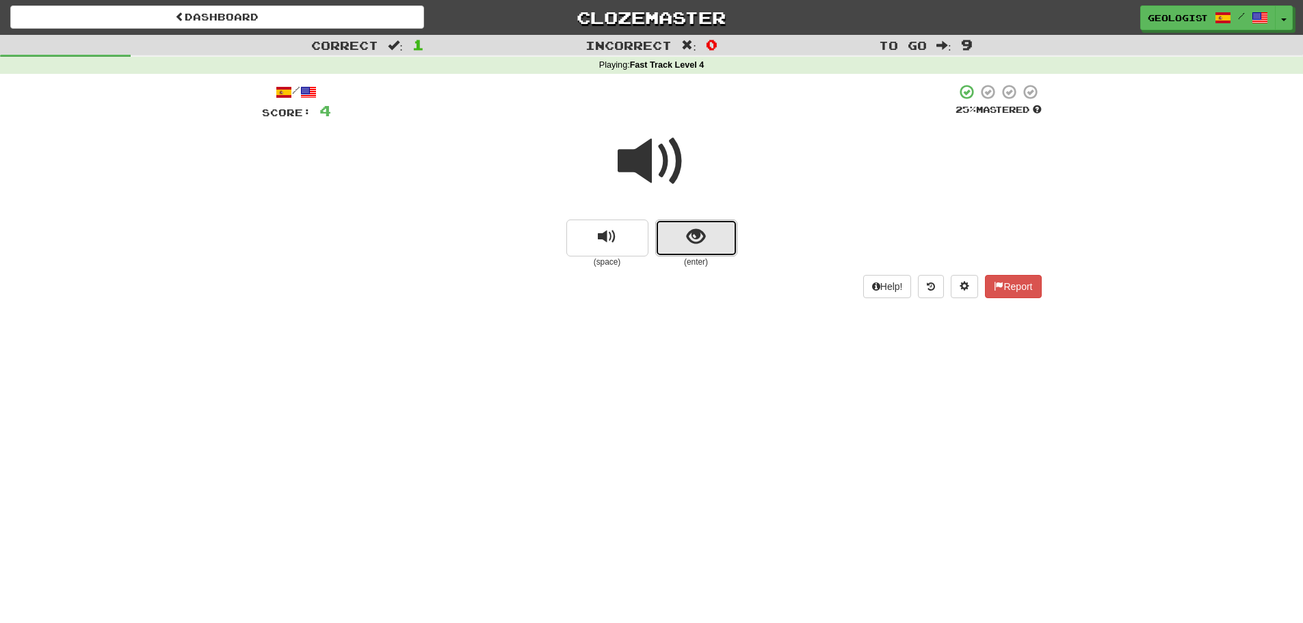
click at [692, 248] on button "show sentence" at bounding box center [696, 238] width 82 height 37
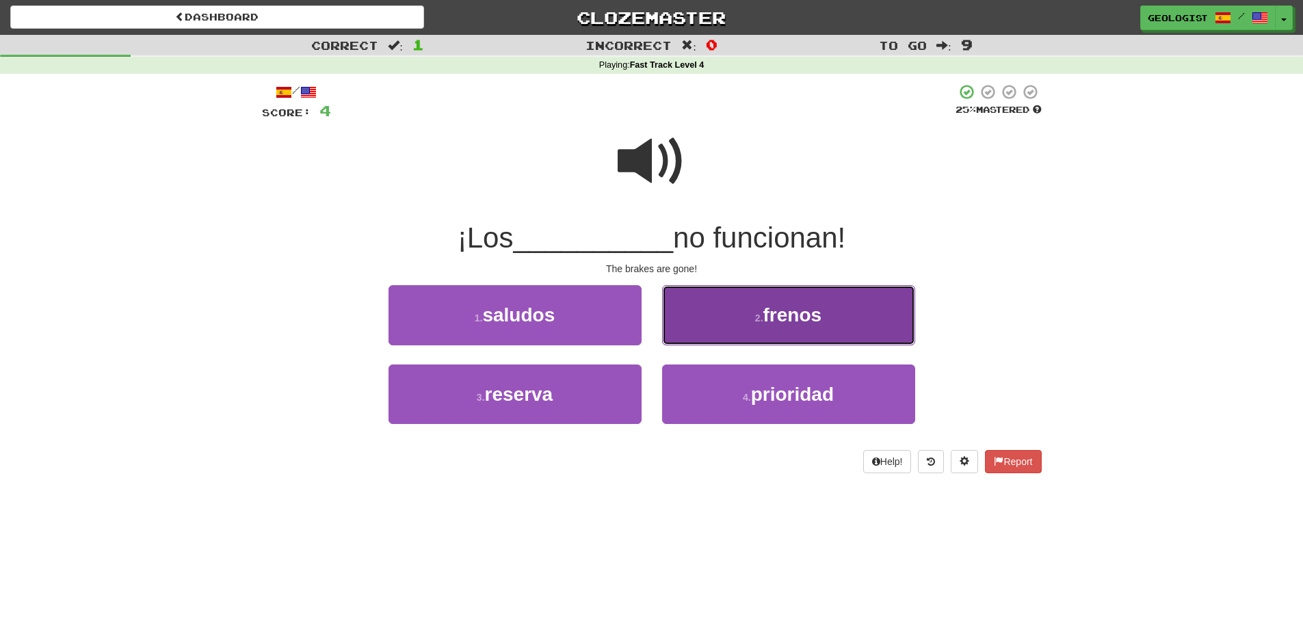
click at [844, 306] on button "2 . frenos" at bounding box center [788, 315] width 253 height 60
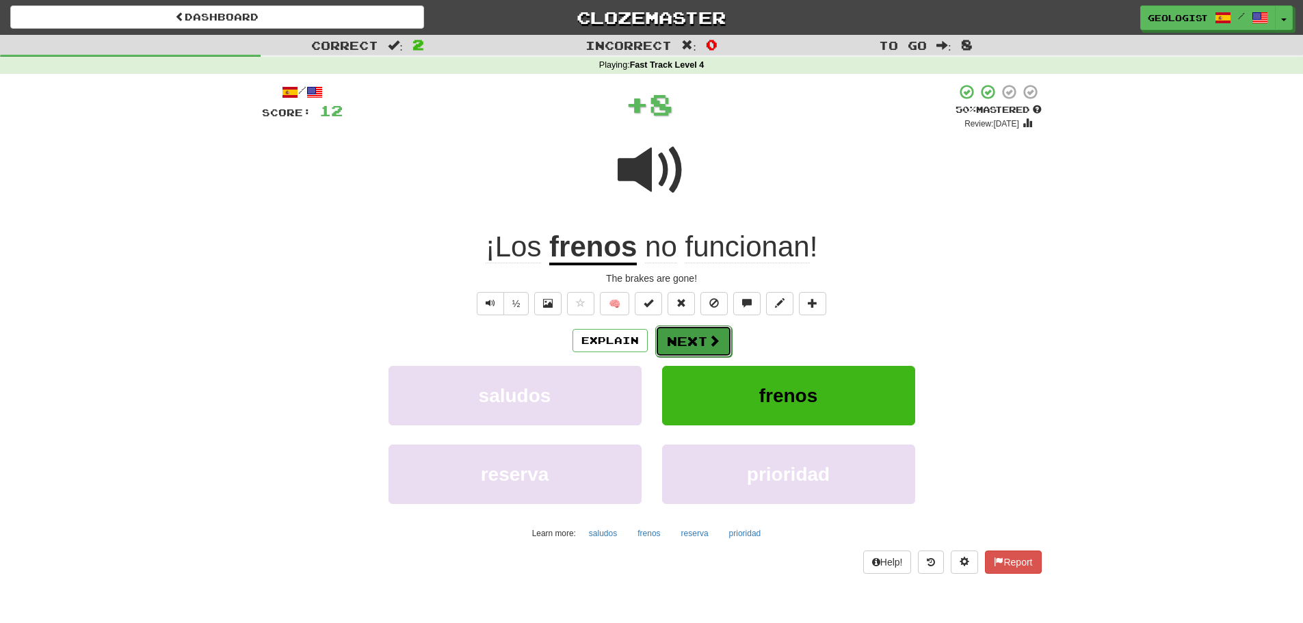
click at [695, 347] on button "Next" at bounding box center [693, 341] width 77 height 31
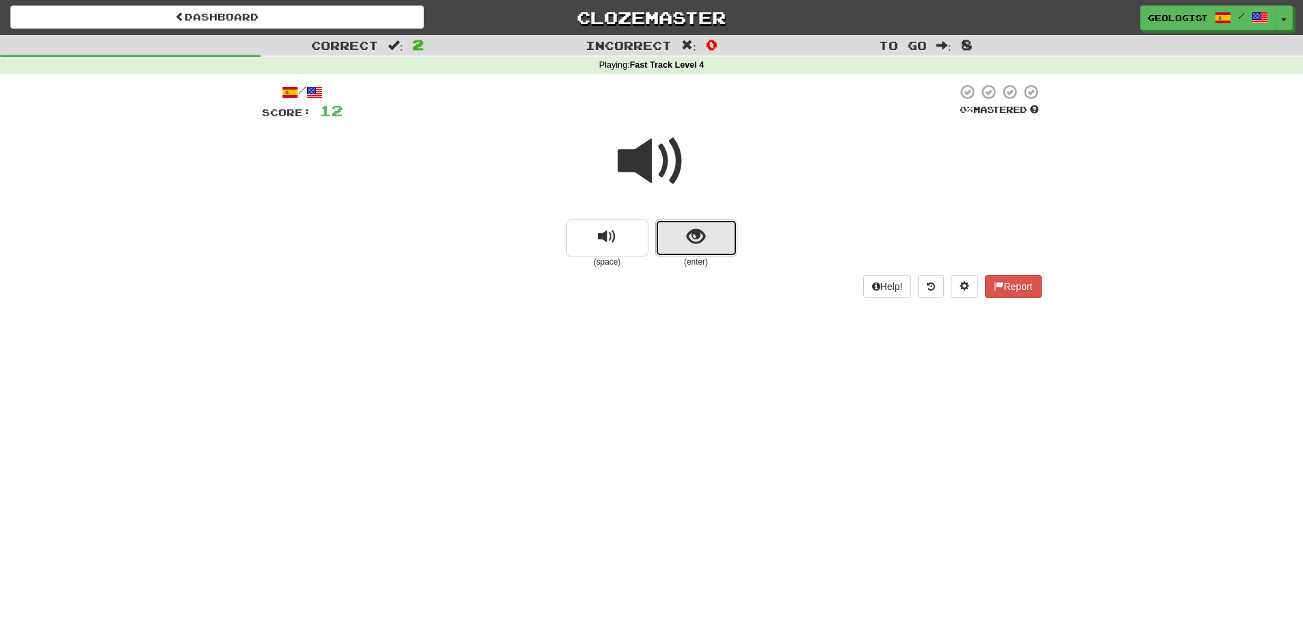
click at [708, 245] on button "show sentence" at bounding box center [696, 238] width 82 height 37
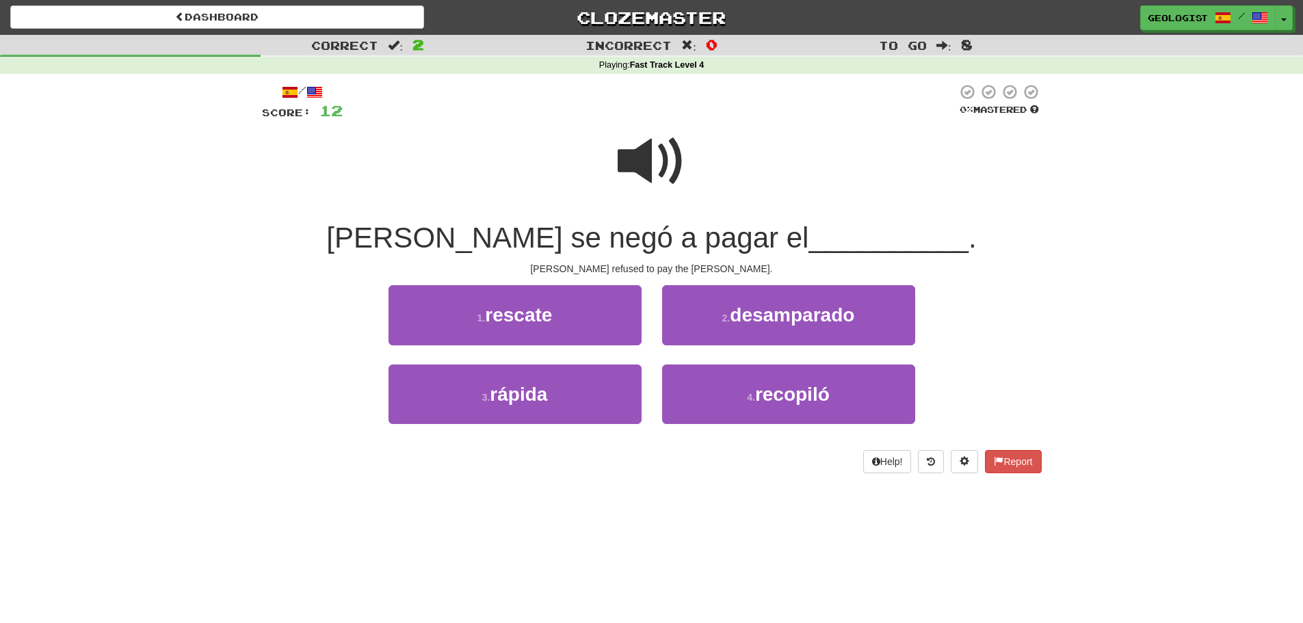
click at [646, 159] on span at bounding box center [652, 161] width 68 height 68
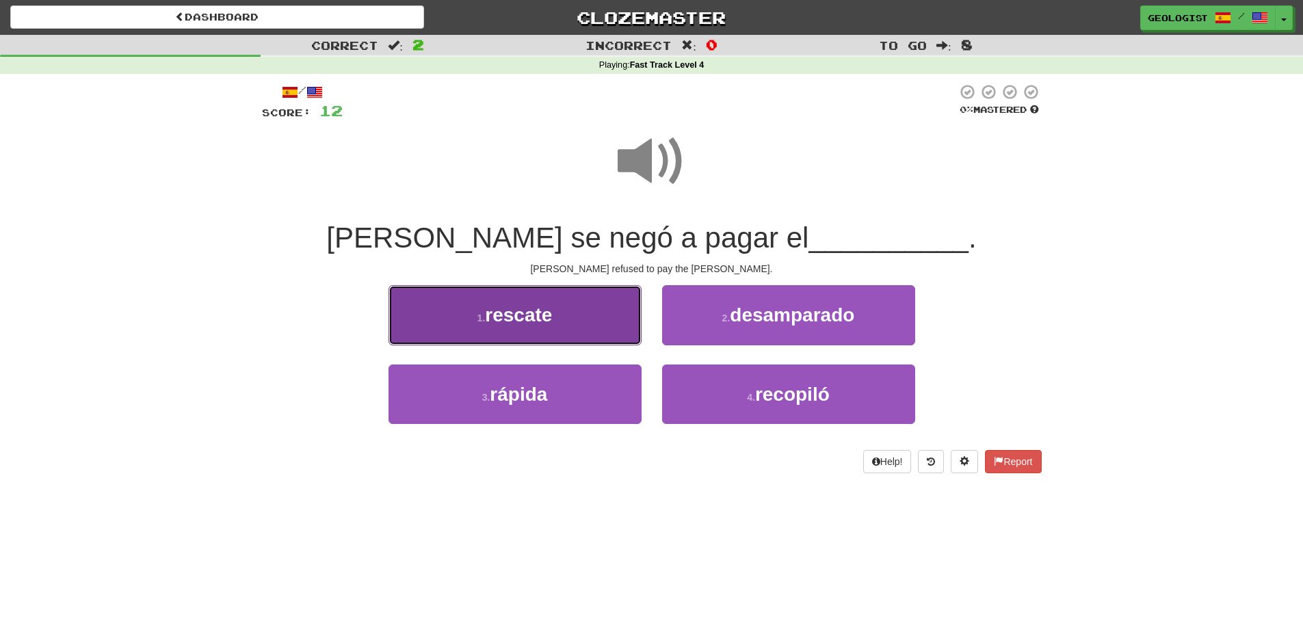
click at [473, 304] on button "1 . rescate" at bounding box center [515, 315] width 253 height 60
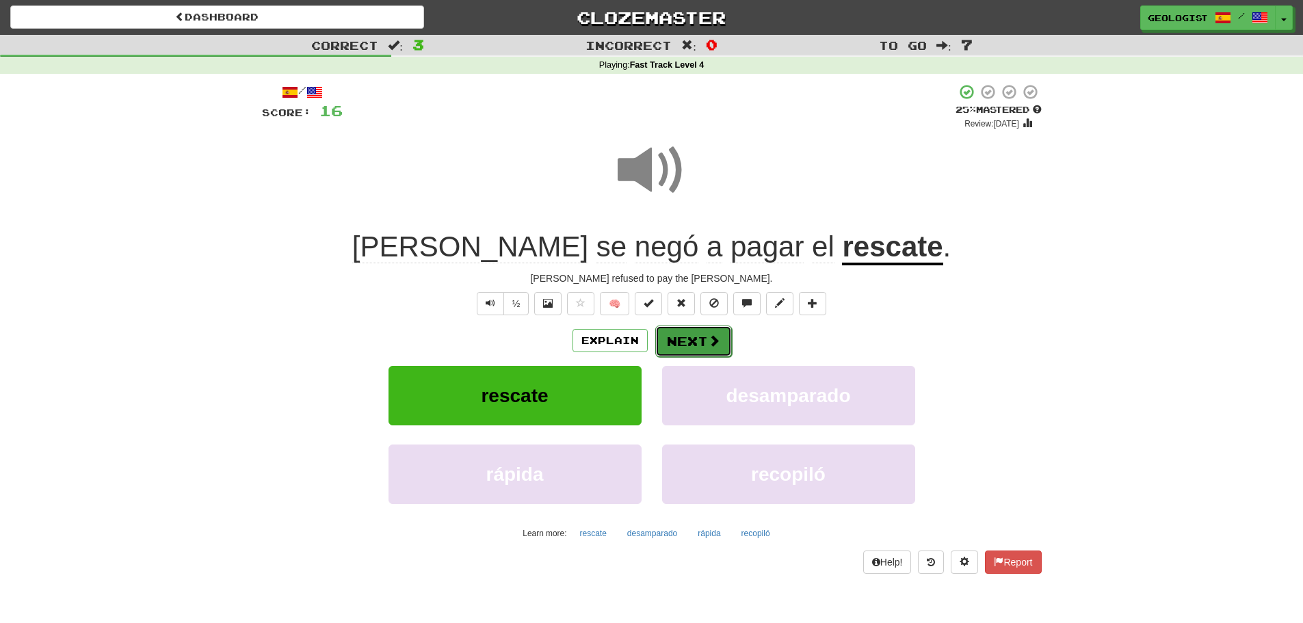
click at [686, 332] on button "Next" at bounding box center [693, 341] width 77 height 31
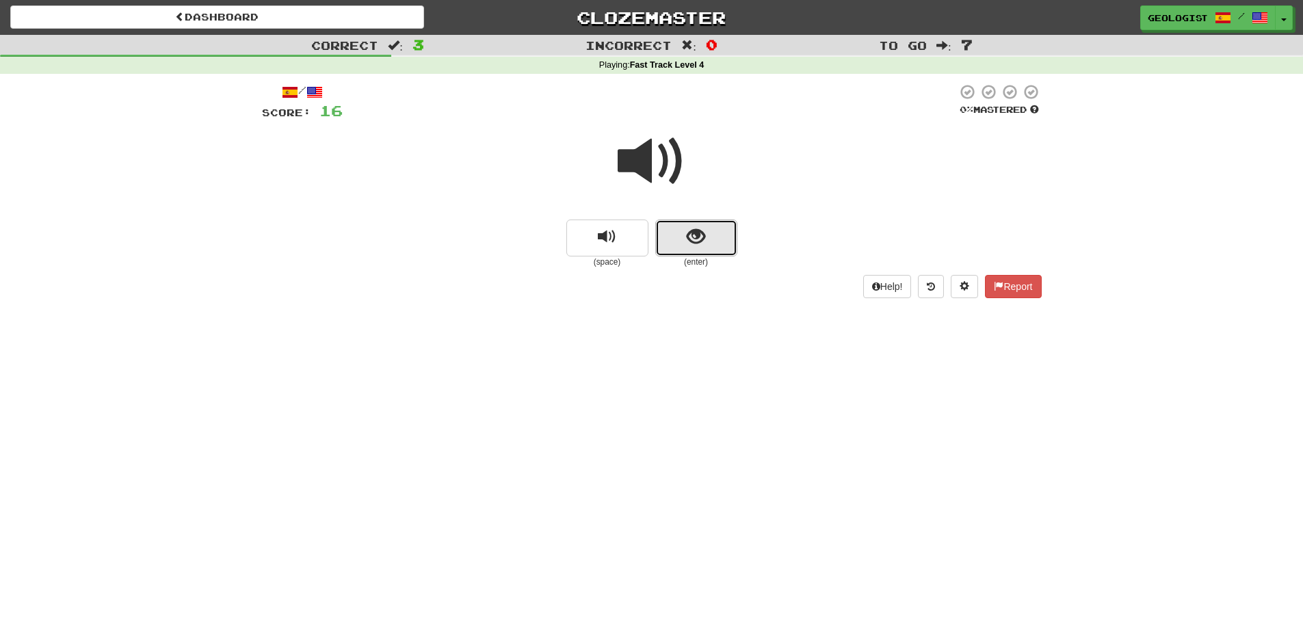
click at [718, 234] on button "show sentence" at bounding box center [696, 238] width 82 height 37
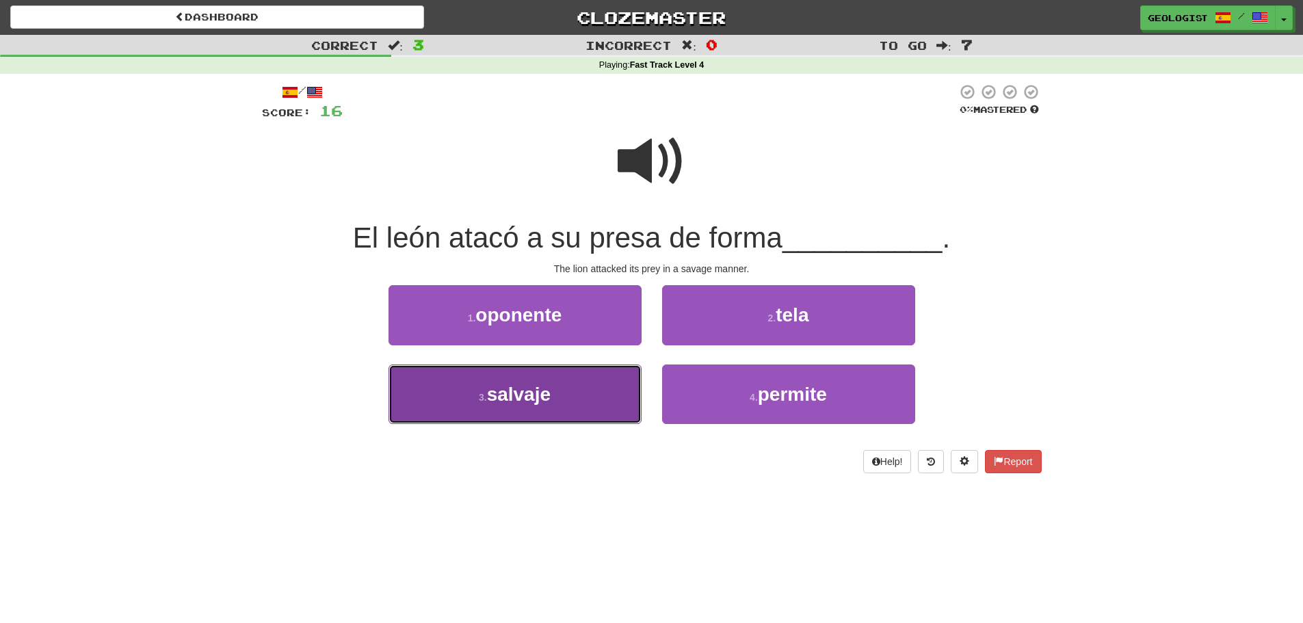
click at [502, 400] on span "salvaje" at bounding box center [519, 394] width 64 height 21
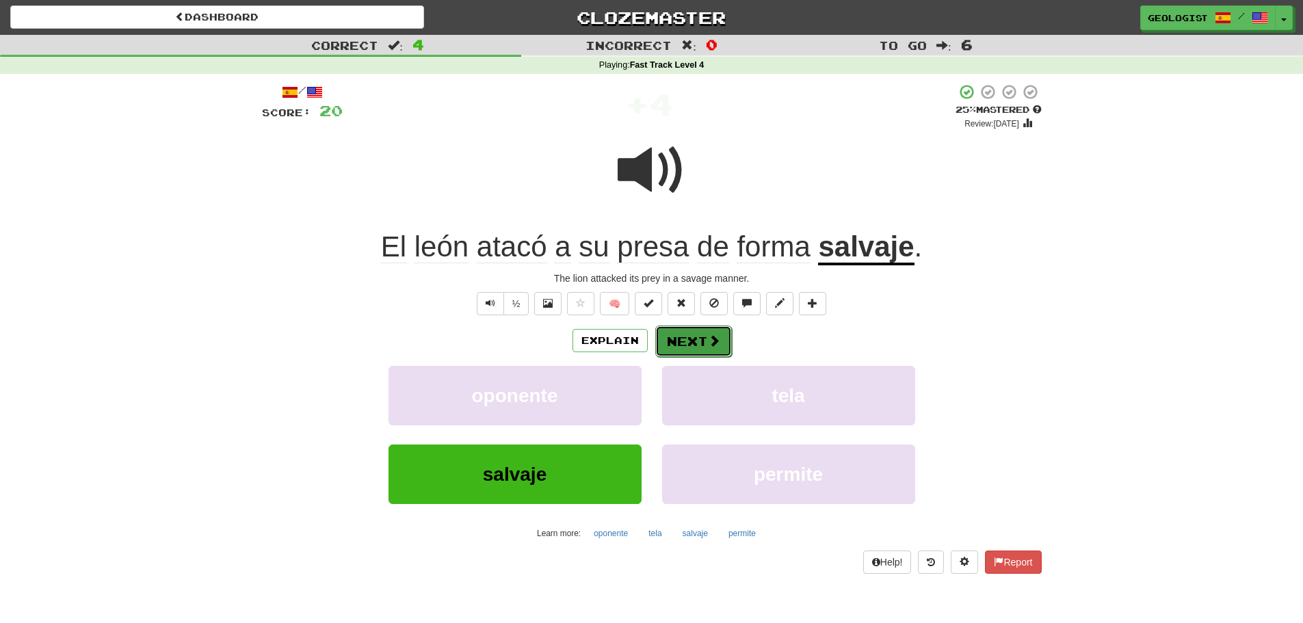
click at [685, 341] on button "Next" at bounding box center [693, 341] width 77 height 31
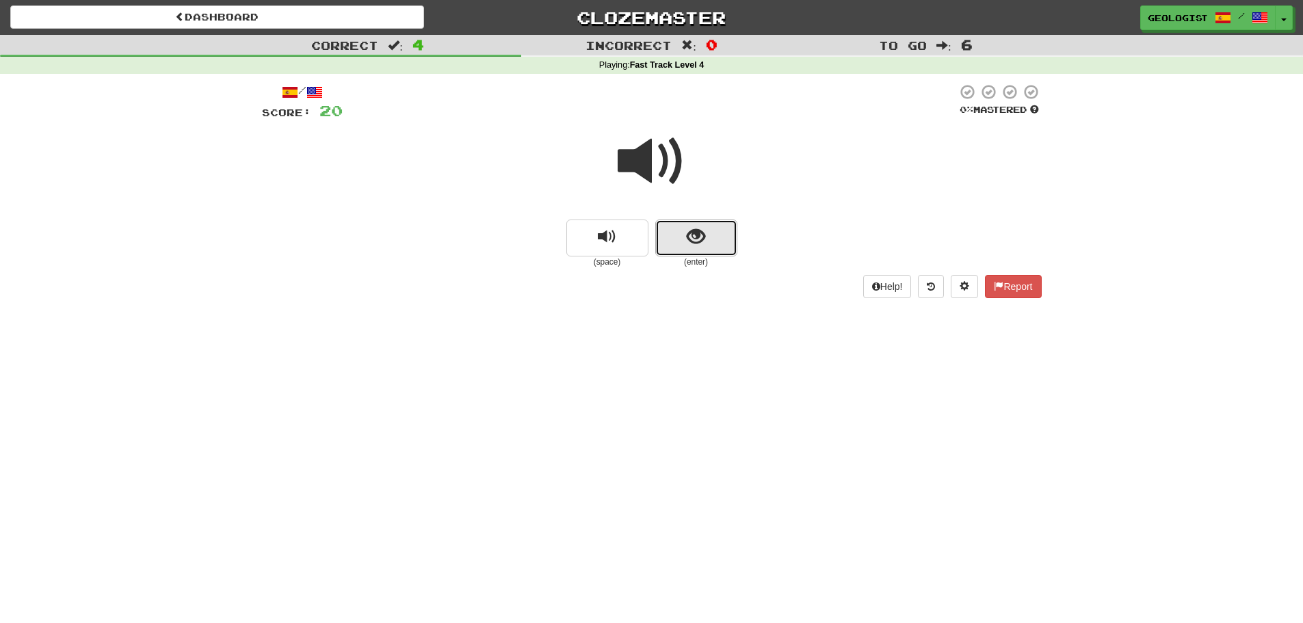
drag, startPoint x: 706, startPoint y: 235, endPoint x: 694, endPoint y: 218, distance: 21.2
click at [706, 233] on button "show sentence" at bounding box center [696, 238] width 82 height 37
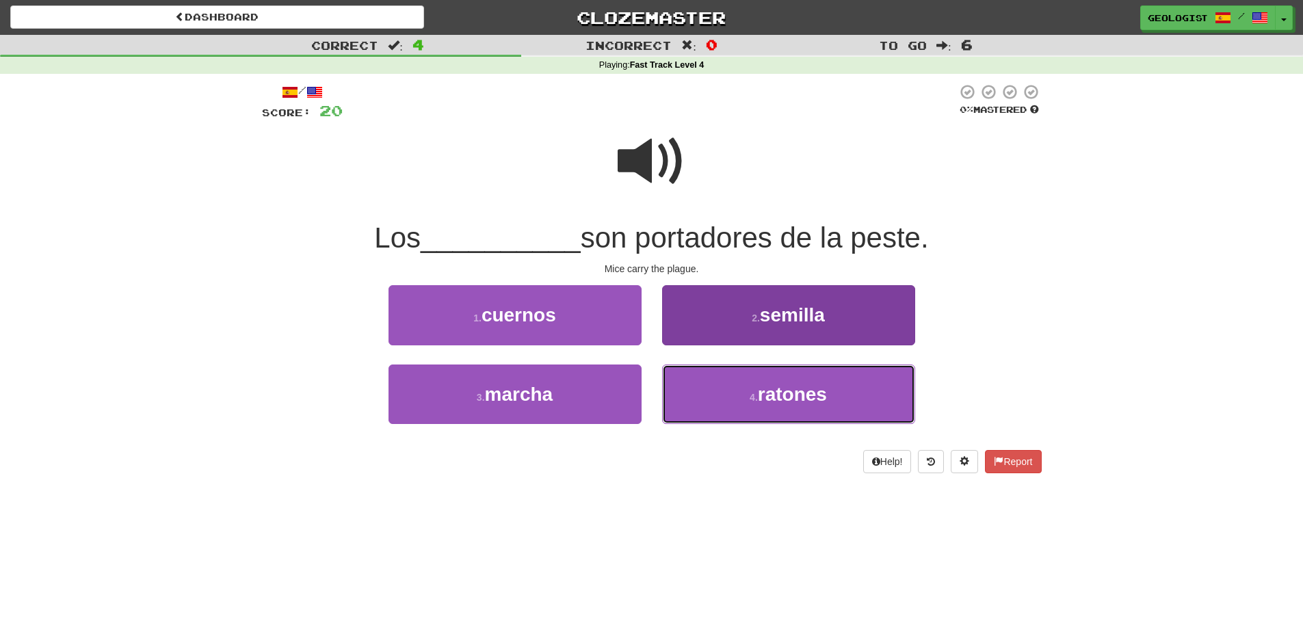
click at [794, 395] on span "ratones" at bounding box center [792, 394] width 69 height 21
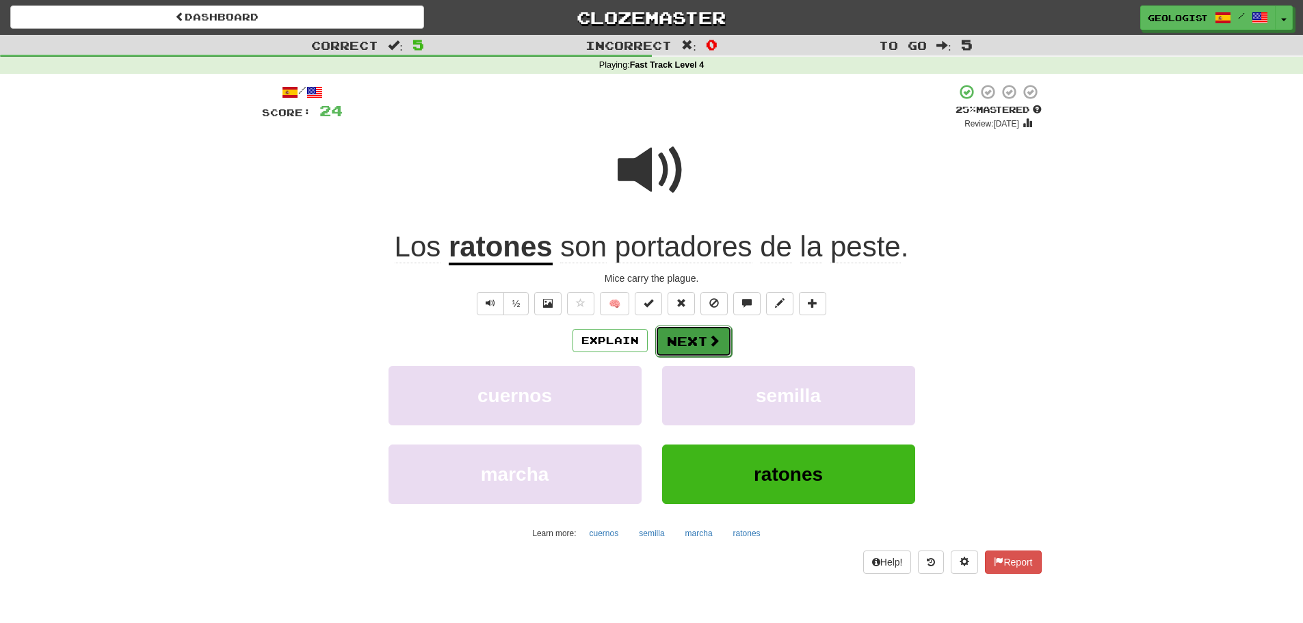
click at [711, 340] on span at bounding box center [714, 340] width 12 height 12
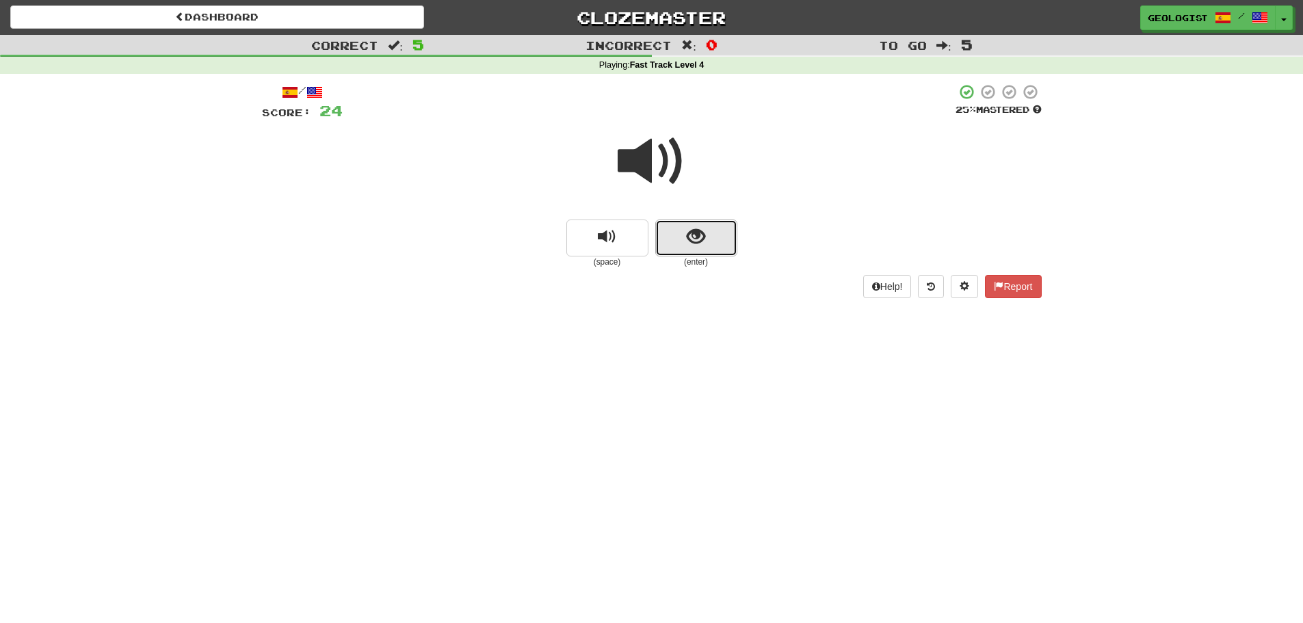
click at [719, 252] on button "show sentence" at bounding box center [696, 238] width 82 height 37
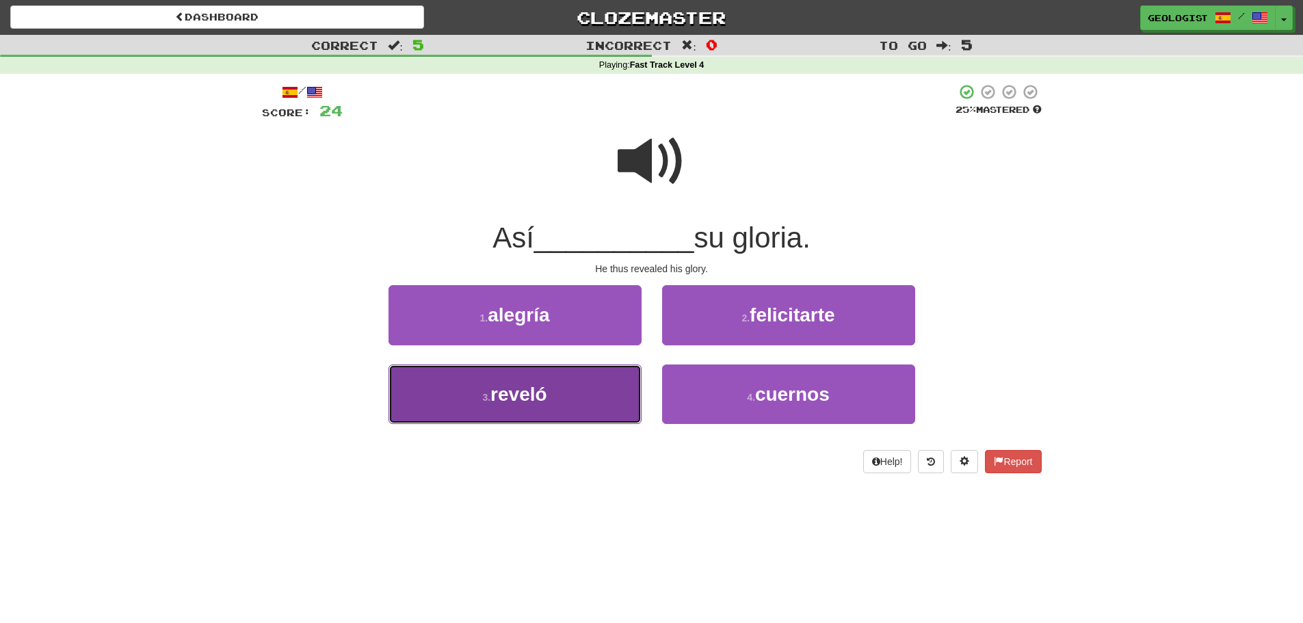
click at [467, 393] on button "3 . reveló" at bounding box center [515, 395] width 253 height 60
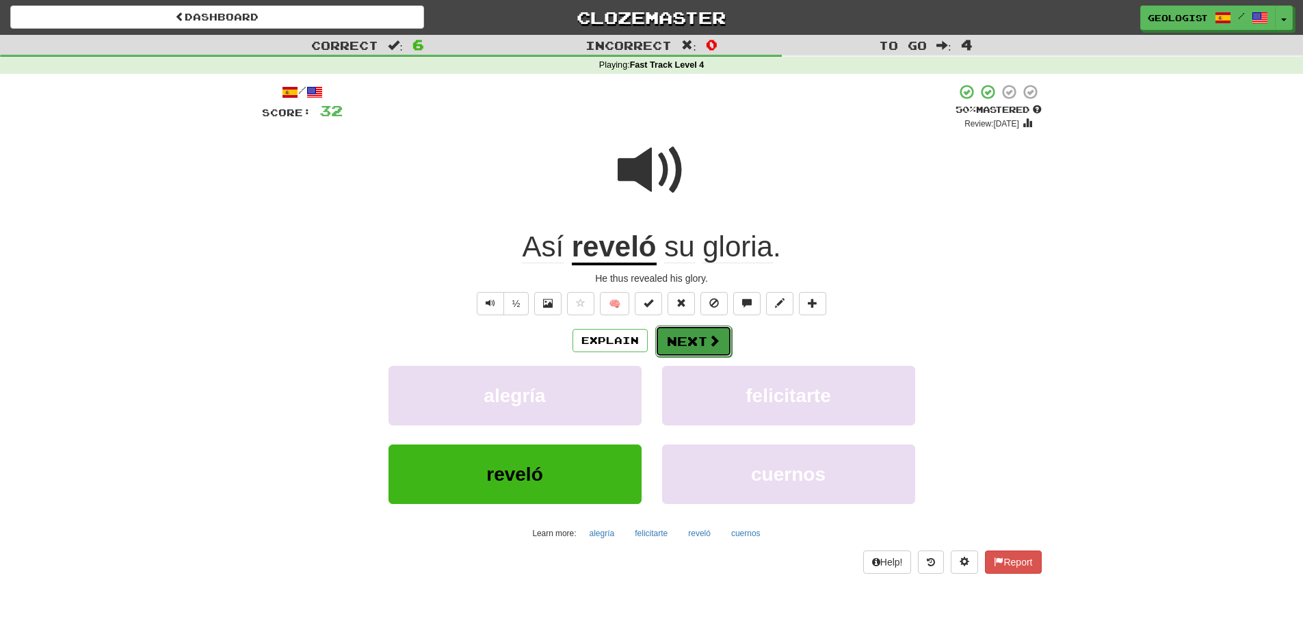
click at [712, 334] on span at bounding box center [714, 340] width 12 height 12
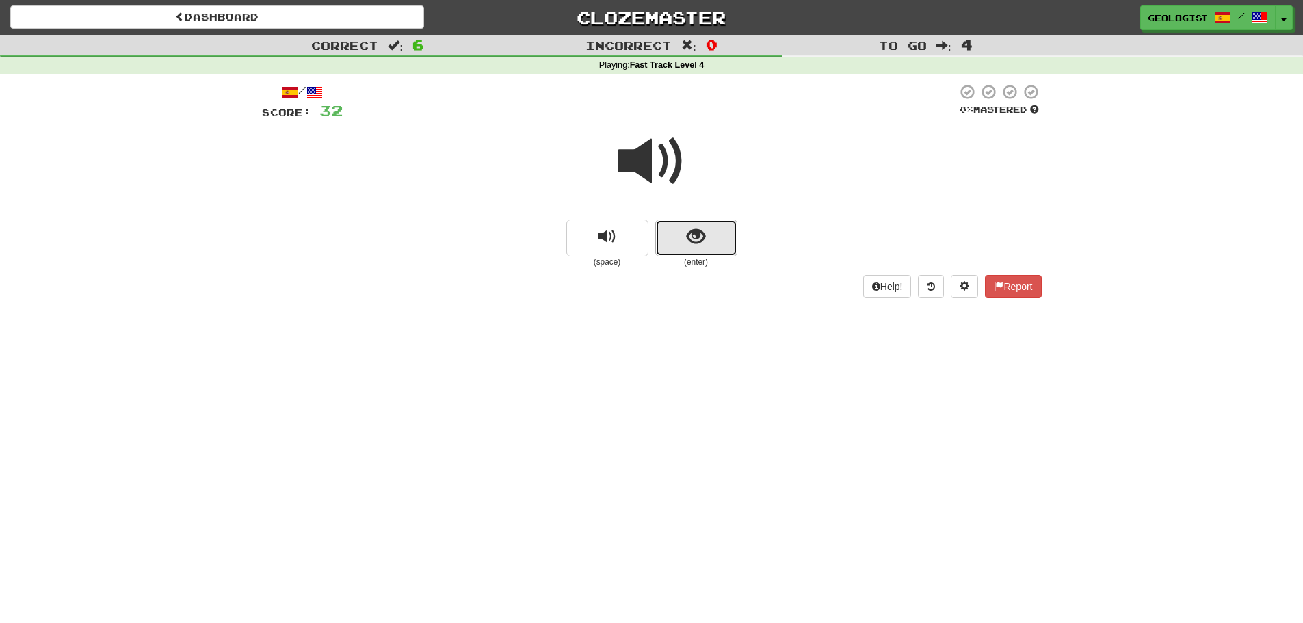
click at [713, 241] on button "show sentence" at bounding box center [696, 238] width 82 height 37
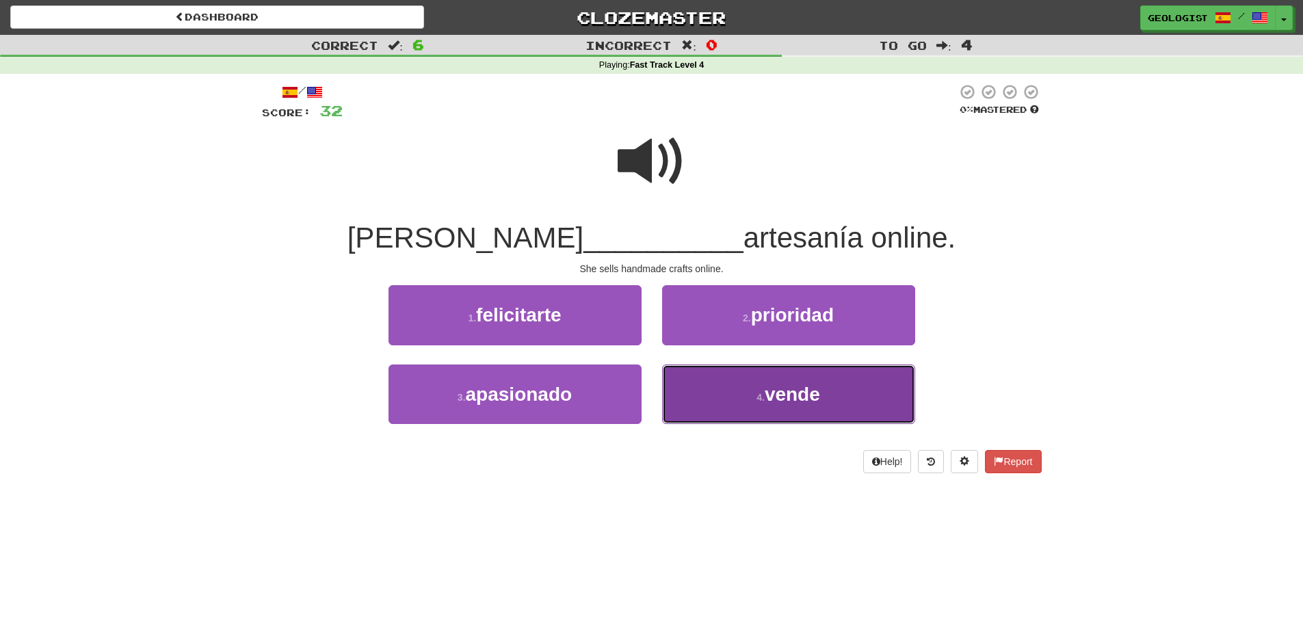
click at [766, 399] on span "vende" at bounding box center [792, 394] width 55 height 21
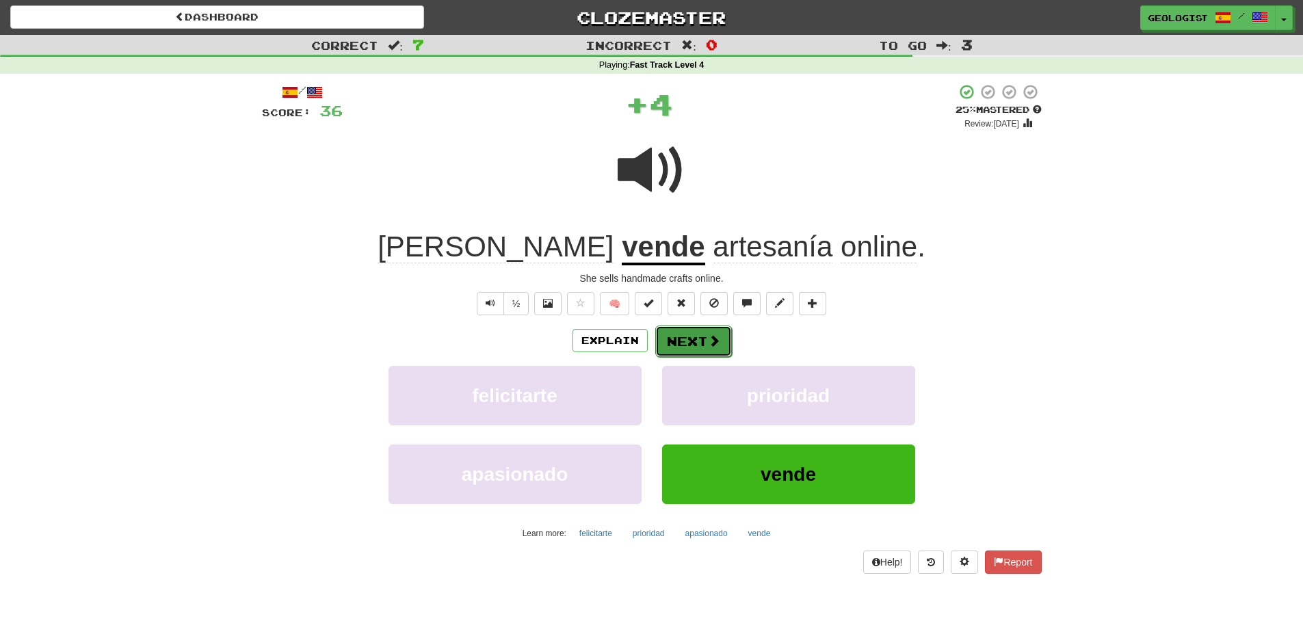
click at [698, 328] on button "Next" at bounding box center [693, 341] width 77 height 31
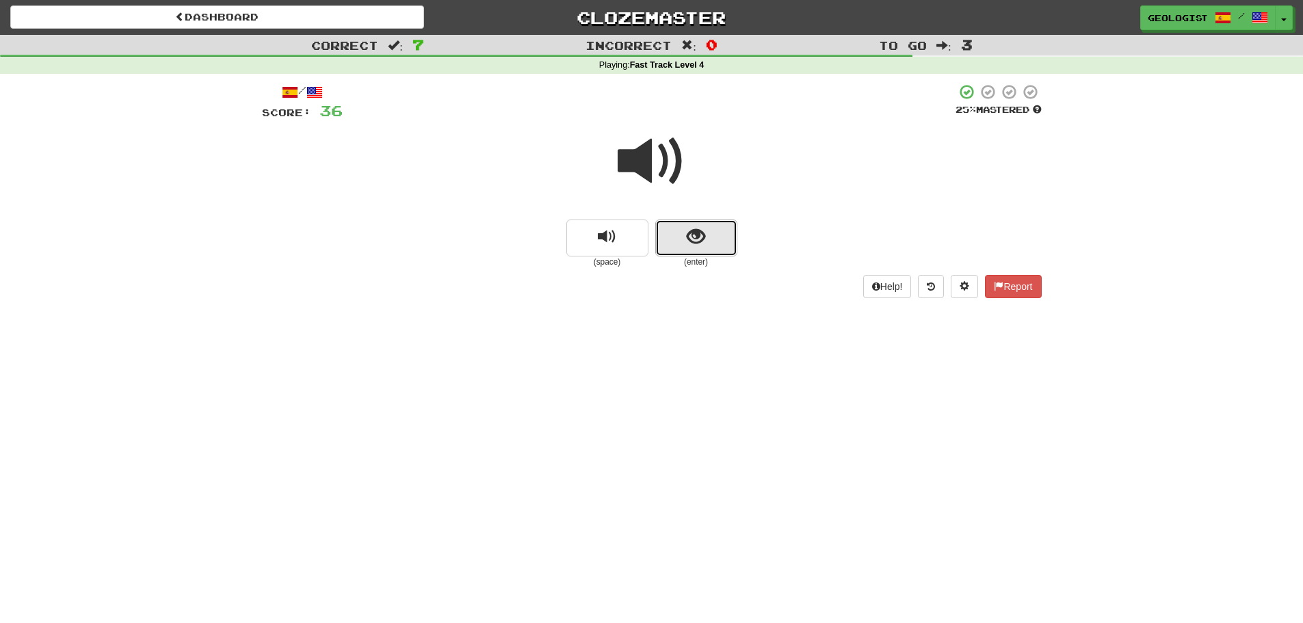
click at [706, 248] on button "show sentence" at bounding box center [696, 238] width 82 height 37
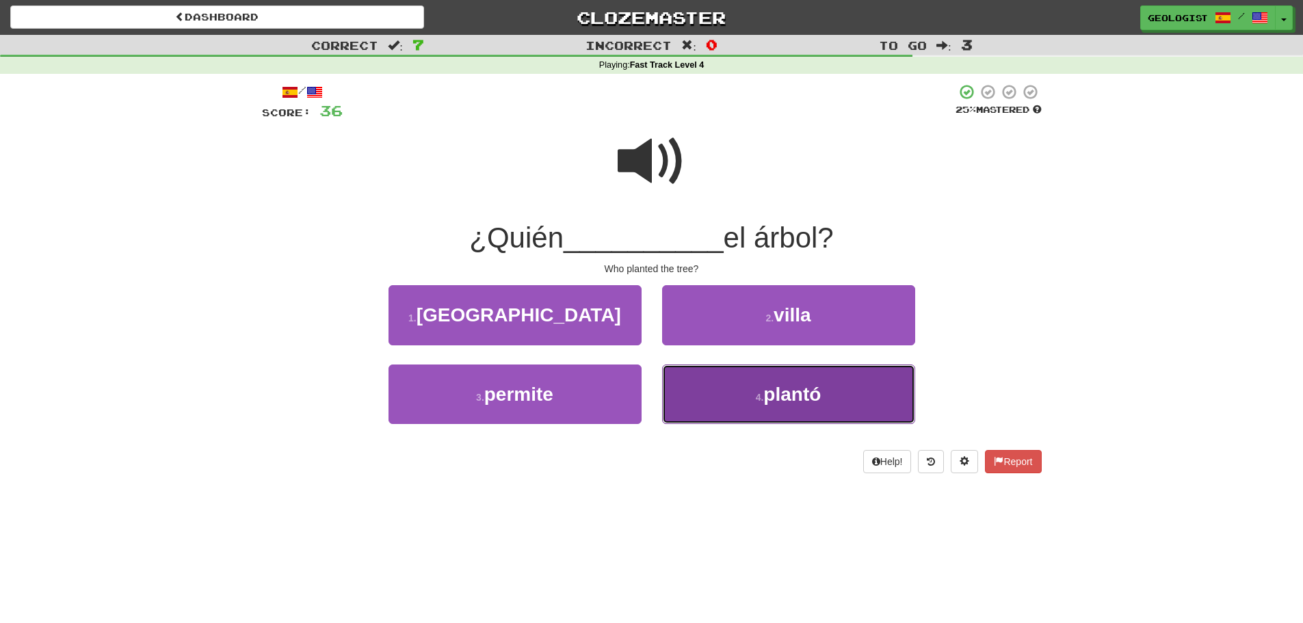
click at [797, 401] on span "plantó" at bounding box center [791, 394] width 57 height 21
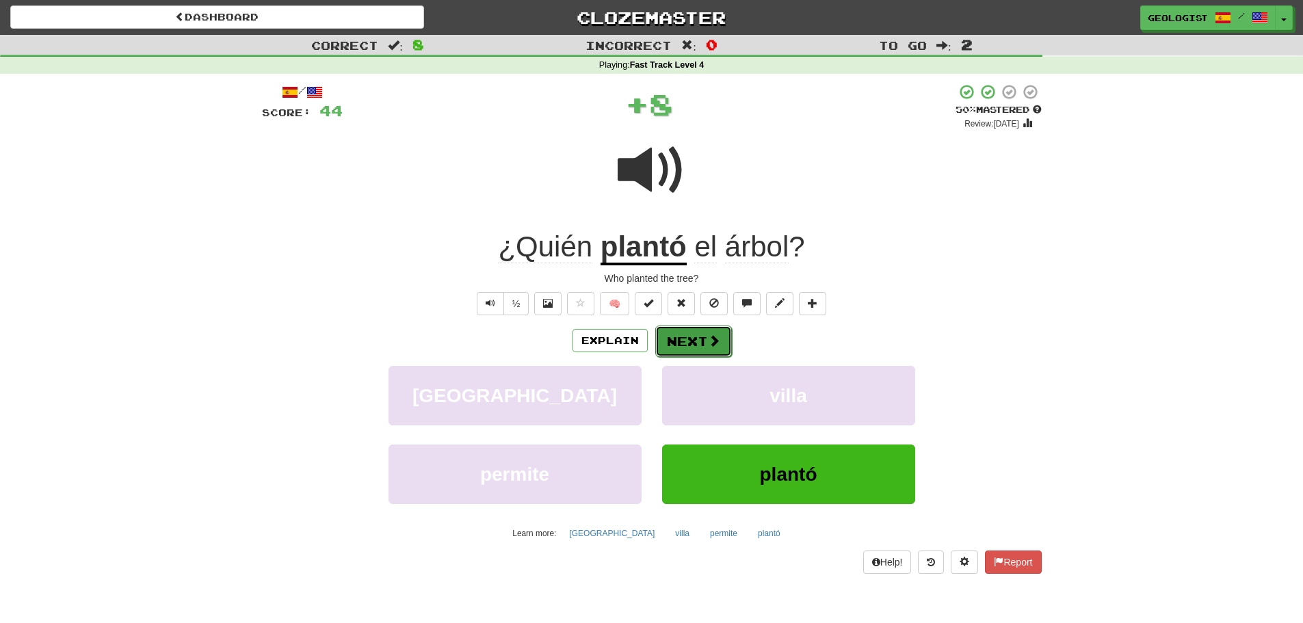
click at [708, 341] on span at bounding box center [714, 340] width 12 height 12
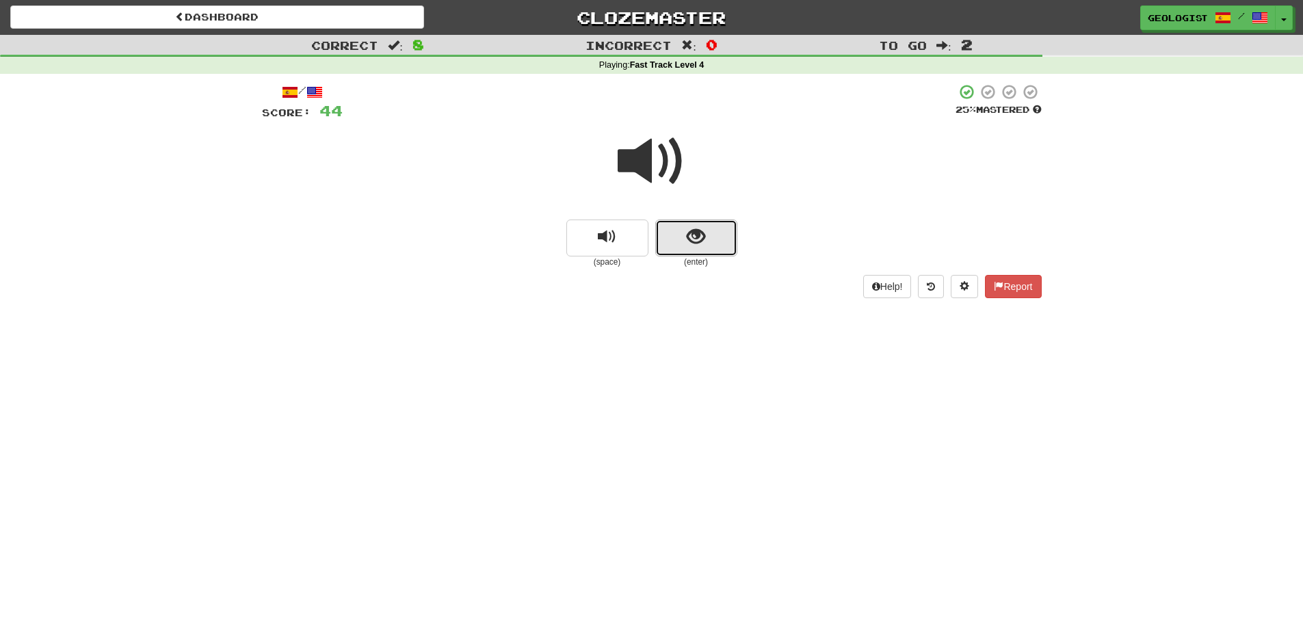
click at [701, 241] on span "show sentence" at bounding box center [696, 237] width 18 height 18
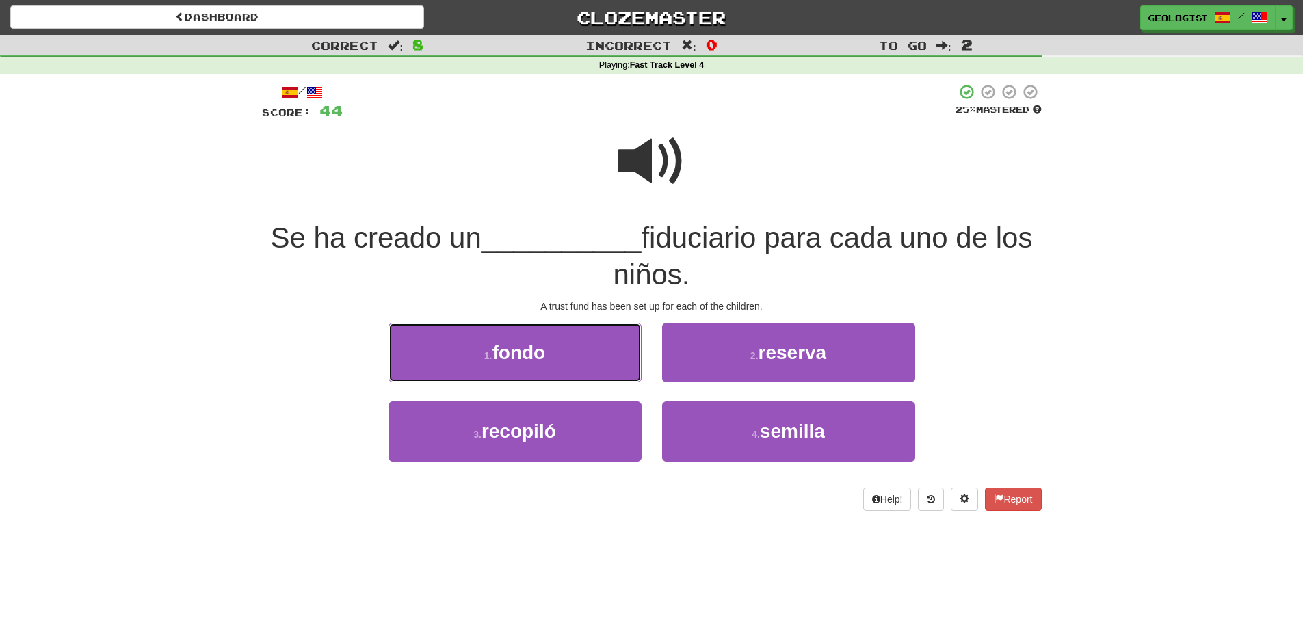
click at [455, 360] on button "1 . fondo" at bounding box center [515, 353] width 253 height 60
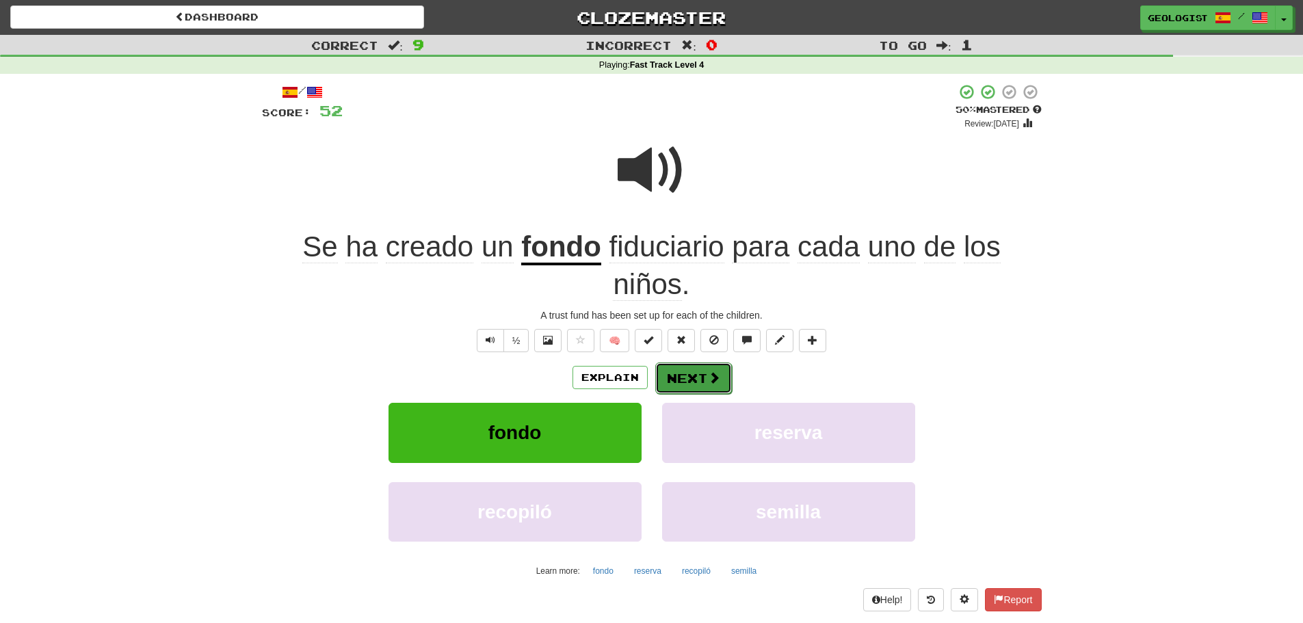
click at [710, 377] on span at bounding box center [714, 377] width 12 height 12
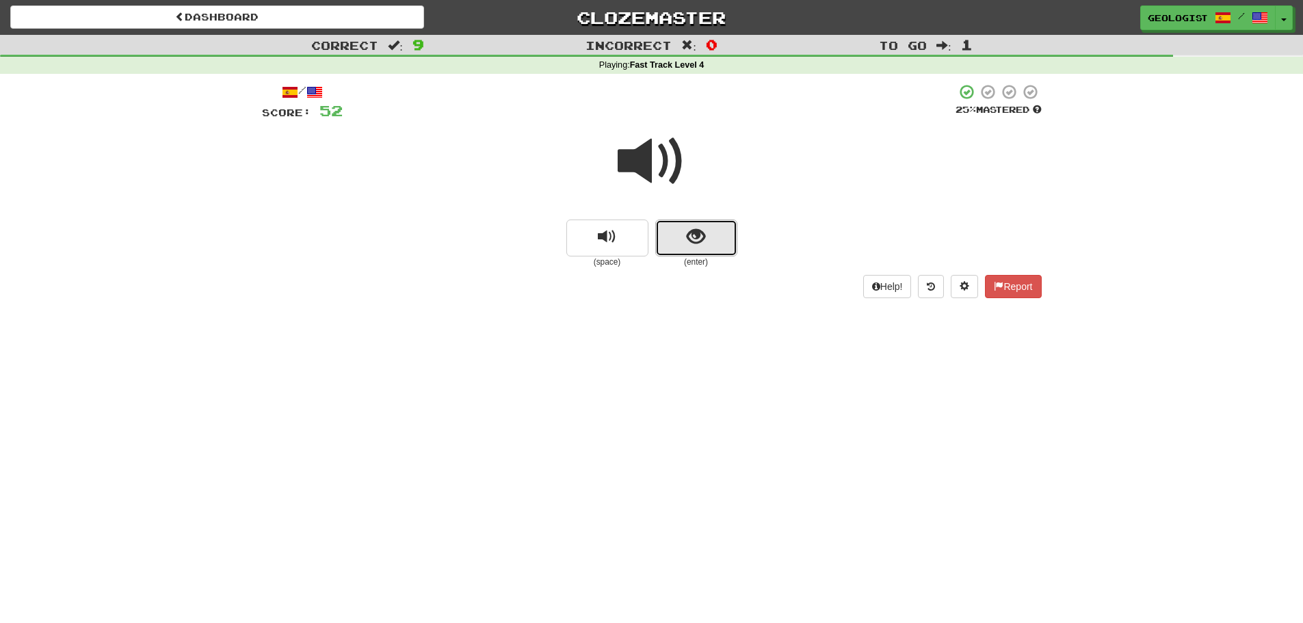
click at [709, 238] on button "show sentence" at bounding box center [696, 238] width 82 height 37
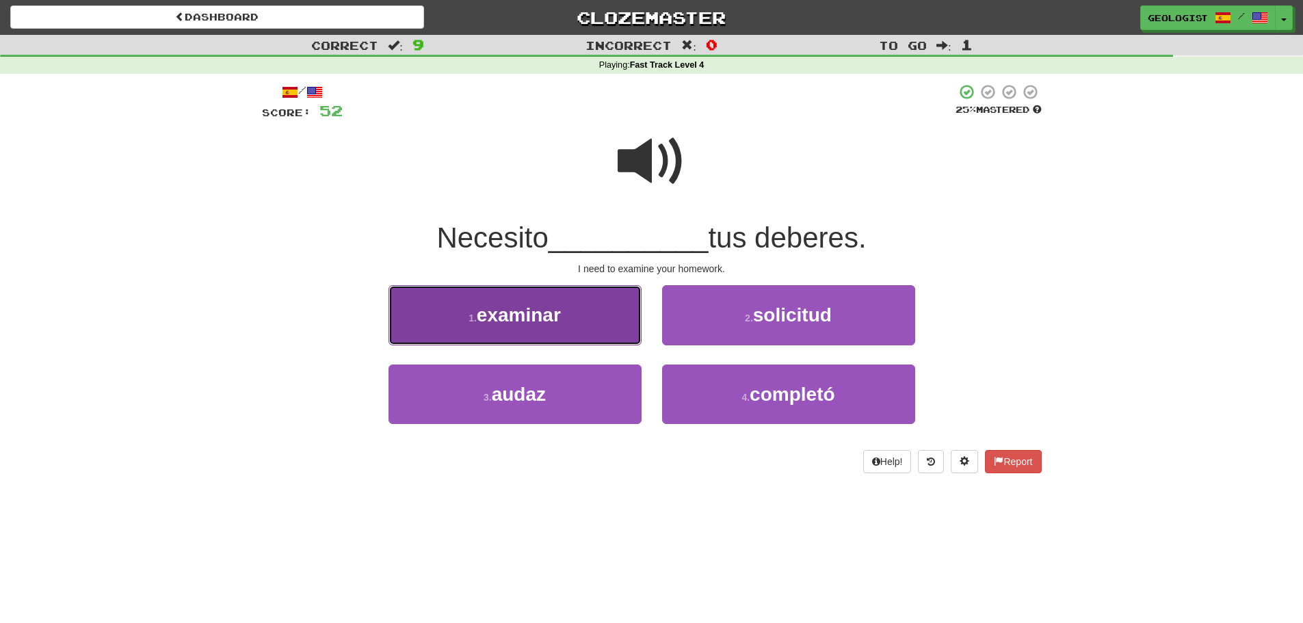
click at [532, 317] on span "examinar" at bounding box center [519, 314] width 84 height 21
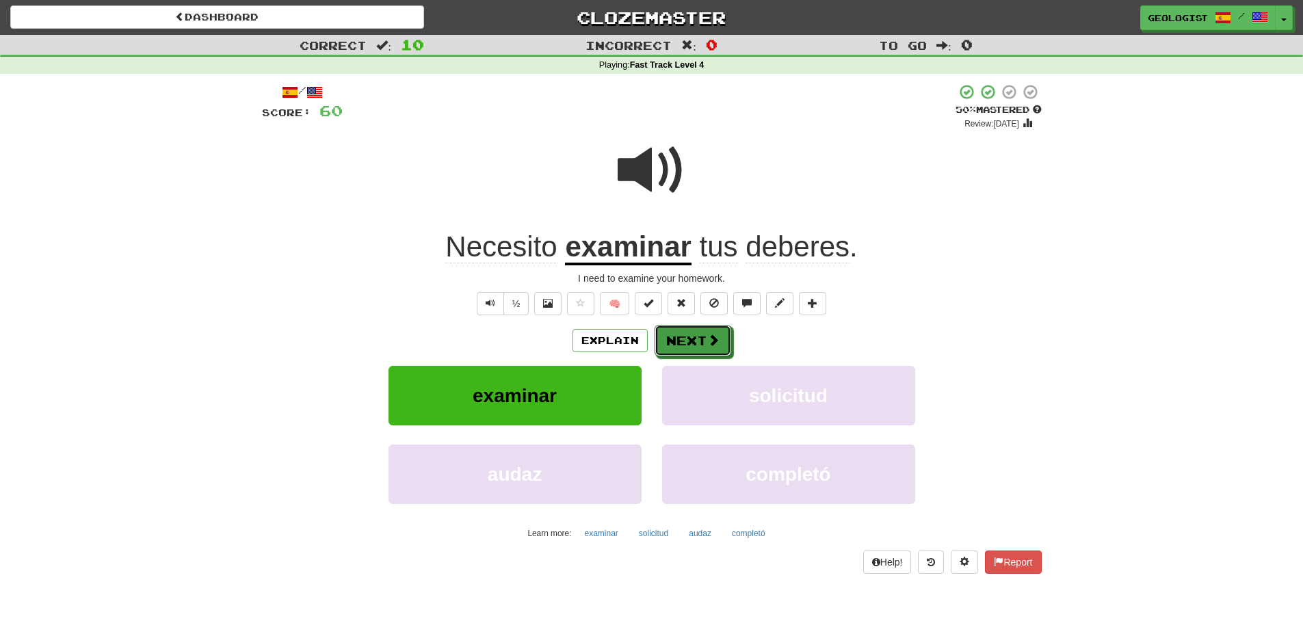
click at [676, 343] on button "Next" at bounding box center [693, 340] width 77 height 31
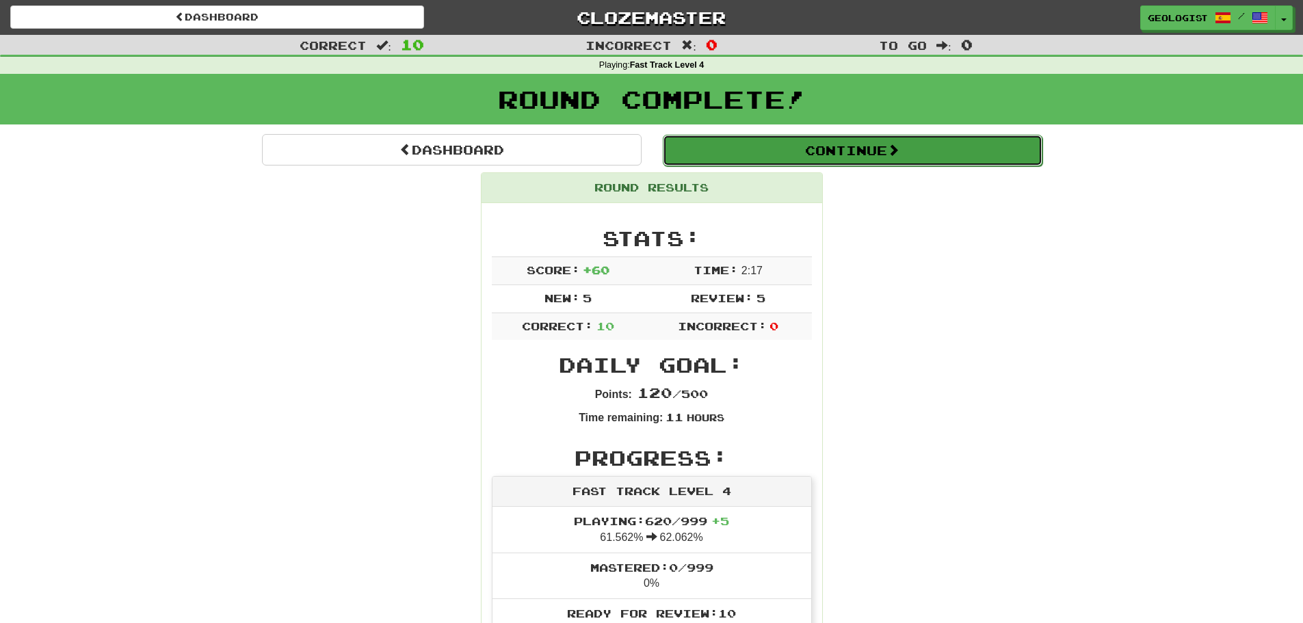
click at [876, 150] on button "Continue" at bounding box center [853, 150] width 380 height 31
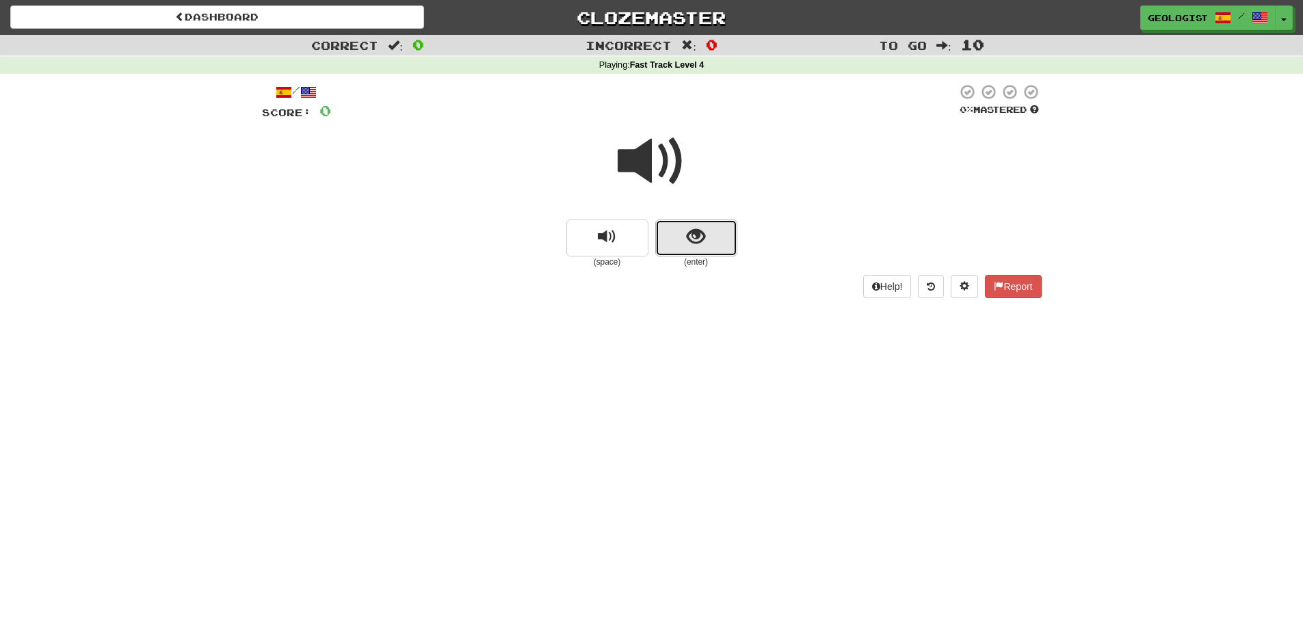
click at [710, 233] on button "show sentence" at bounding box center [696, 238] width 82 height 37
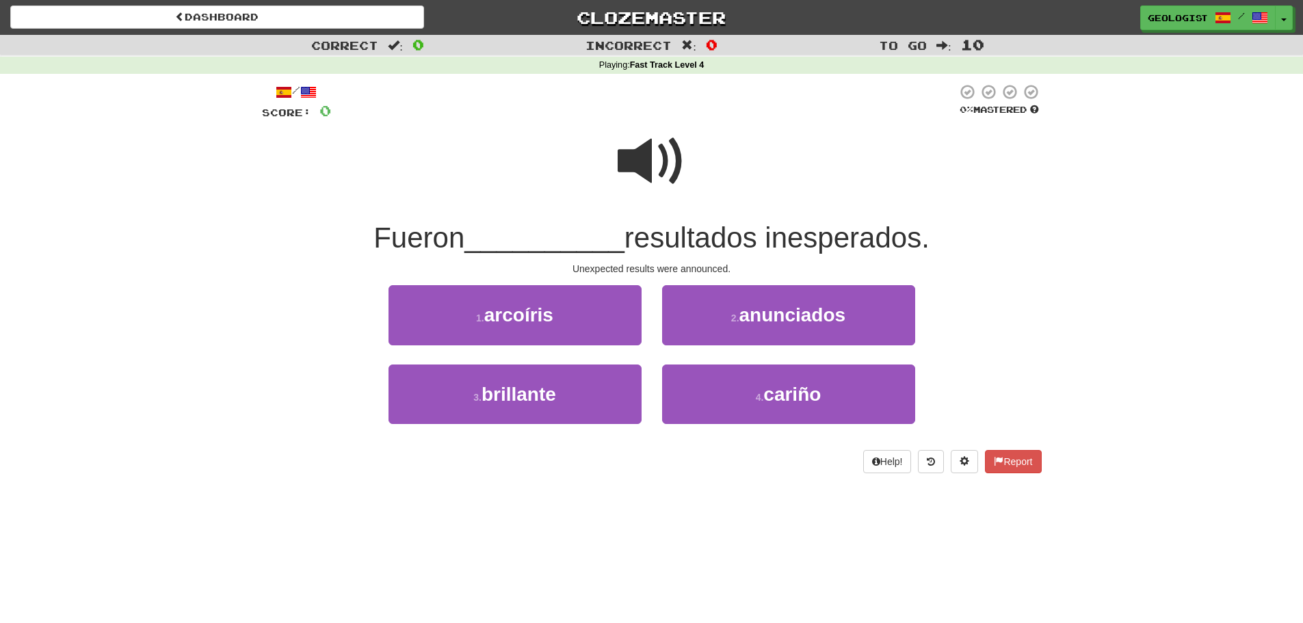
click at [642, 163] on span at bounding box center [652, 161] width 68 height 68
drag, startPoint x: 753, startPoint y: 321, endPoint x: 618, endPoint y: 282, distance: 140.5
click at [753, 320] on span "anunciados" at bounding box center [792, 314] width 107 height 21
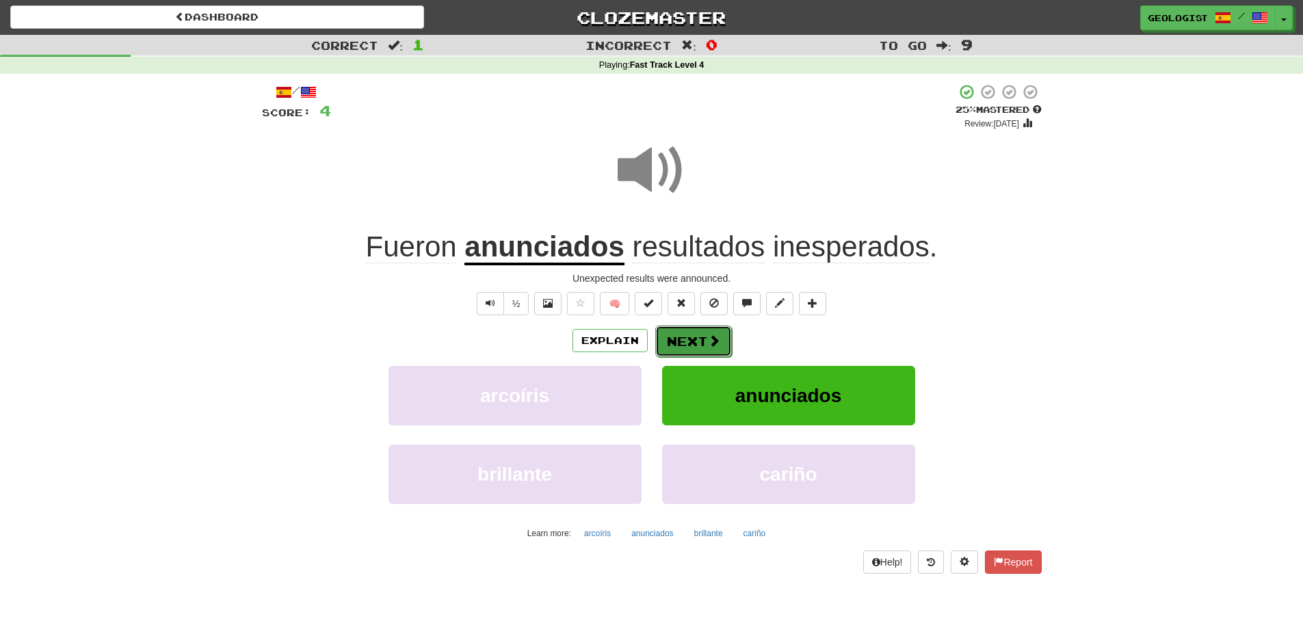
click at [698, 345] on button "Next" at bounding box center [693, 341] width 77 height 31
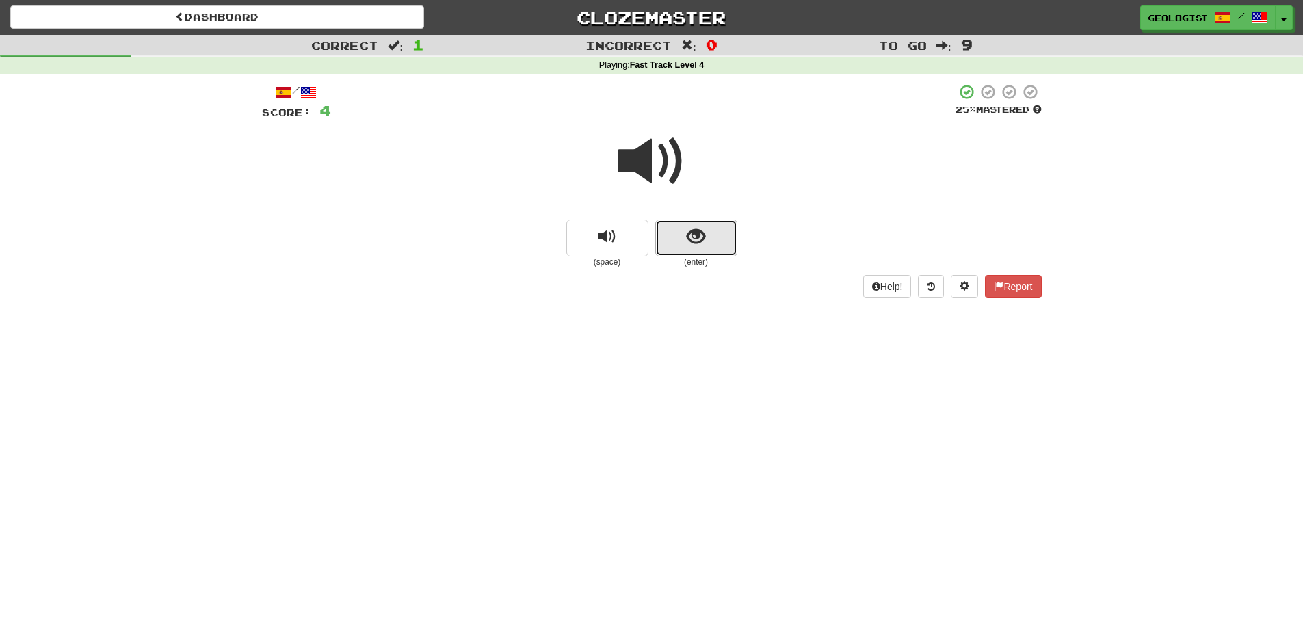
click at [700, 246] on span "show sentence" at bounding box center [696, 237] width 18 height 18
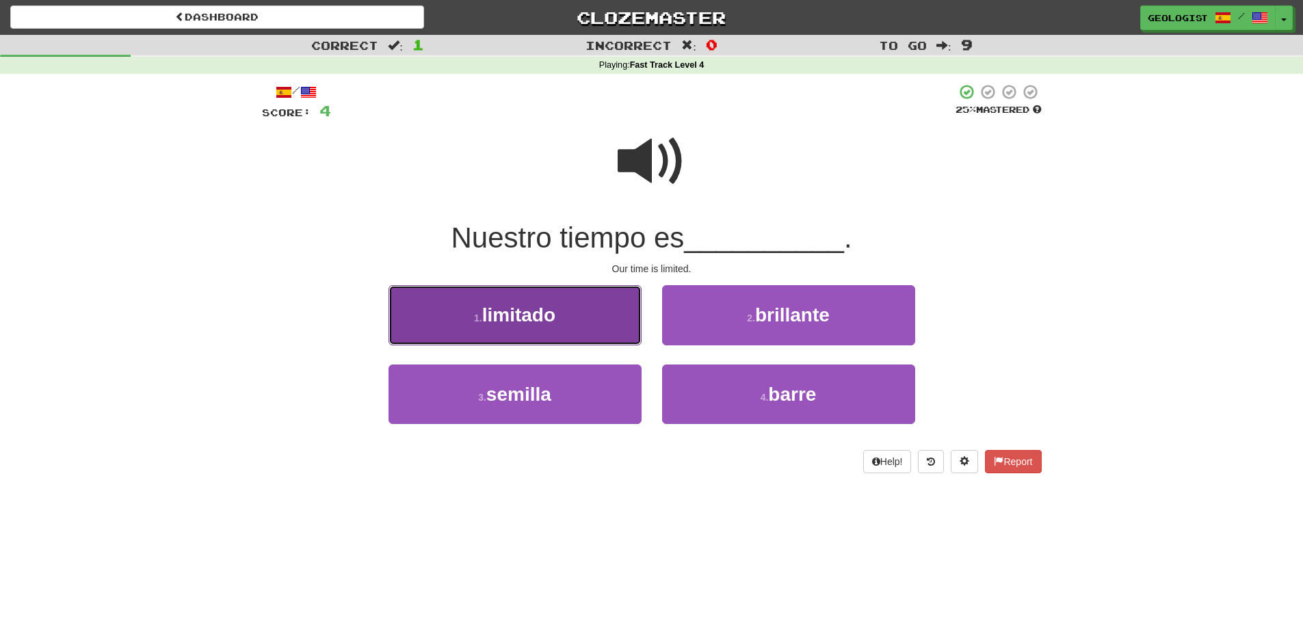
click at [551, 314] on span "limitado" at bounding box center [518, 314] width 73 height 21
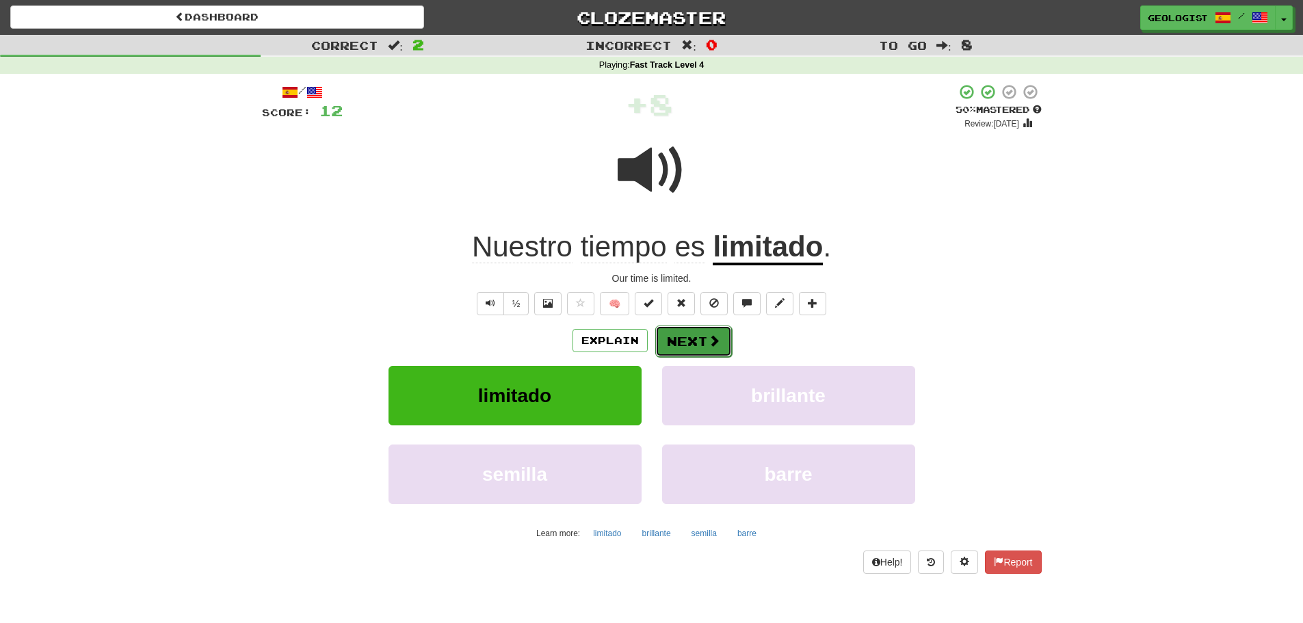
click at [696, 345] on button "Next" at bounding box center [693, 341] width 77 height 31
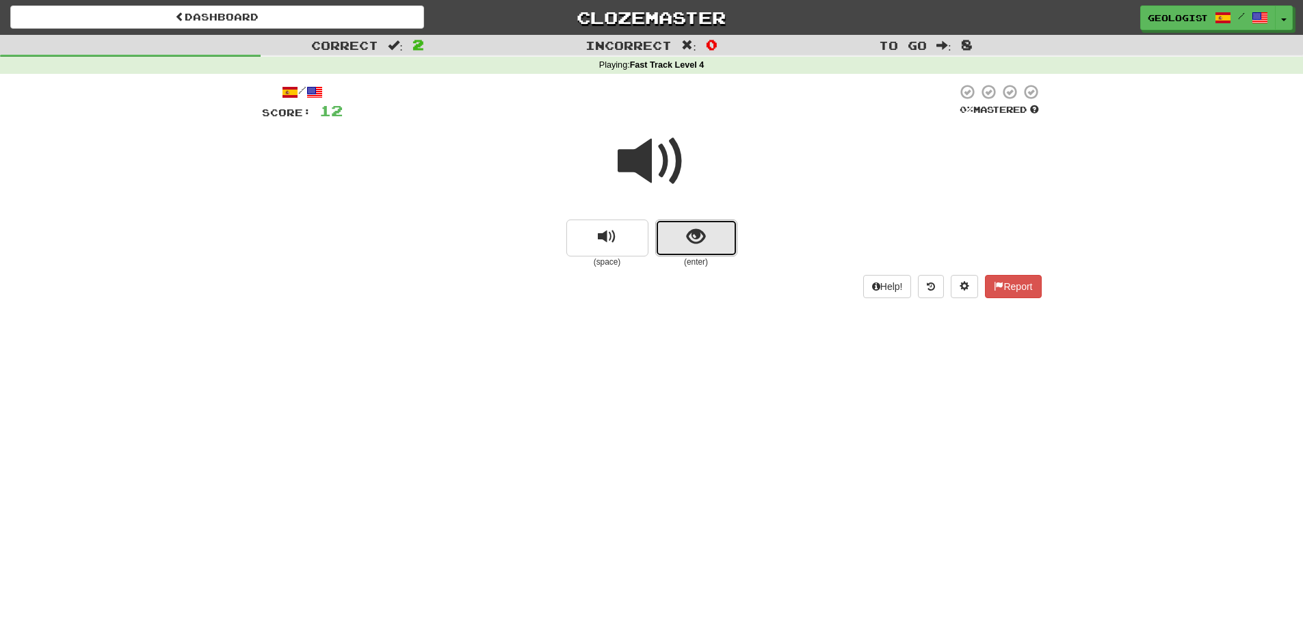
click at [696, 228] on span "show sentence" at bounding box center [696, 237] width 18 height 18
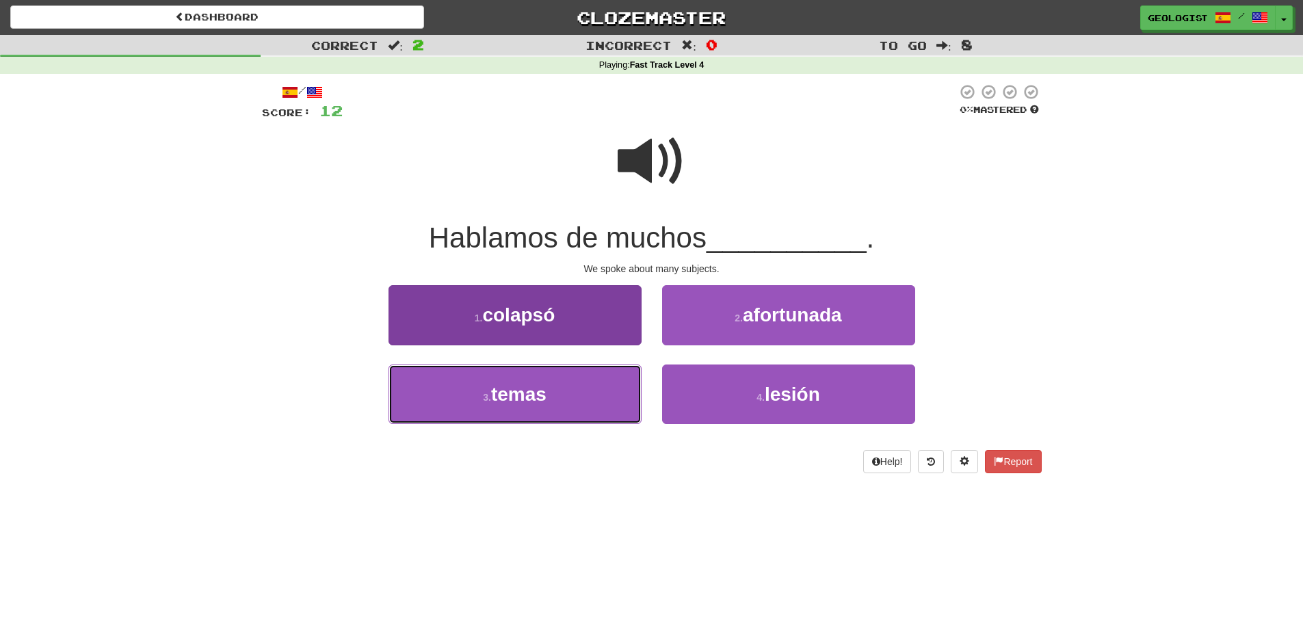
click at [496, 401] on span "temas" at bounding box center [518, 394] width 55 height 21
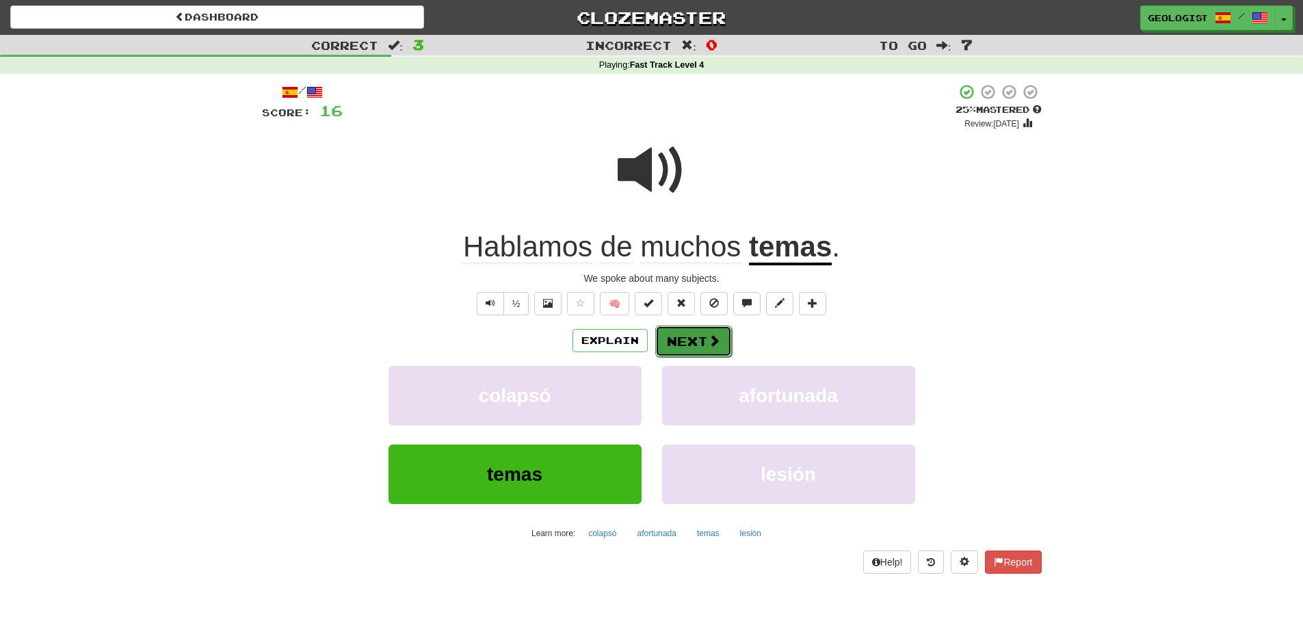
click at [693, 341] on button "Next" at bounding box center [693, 341] width 77 height 31
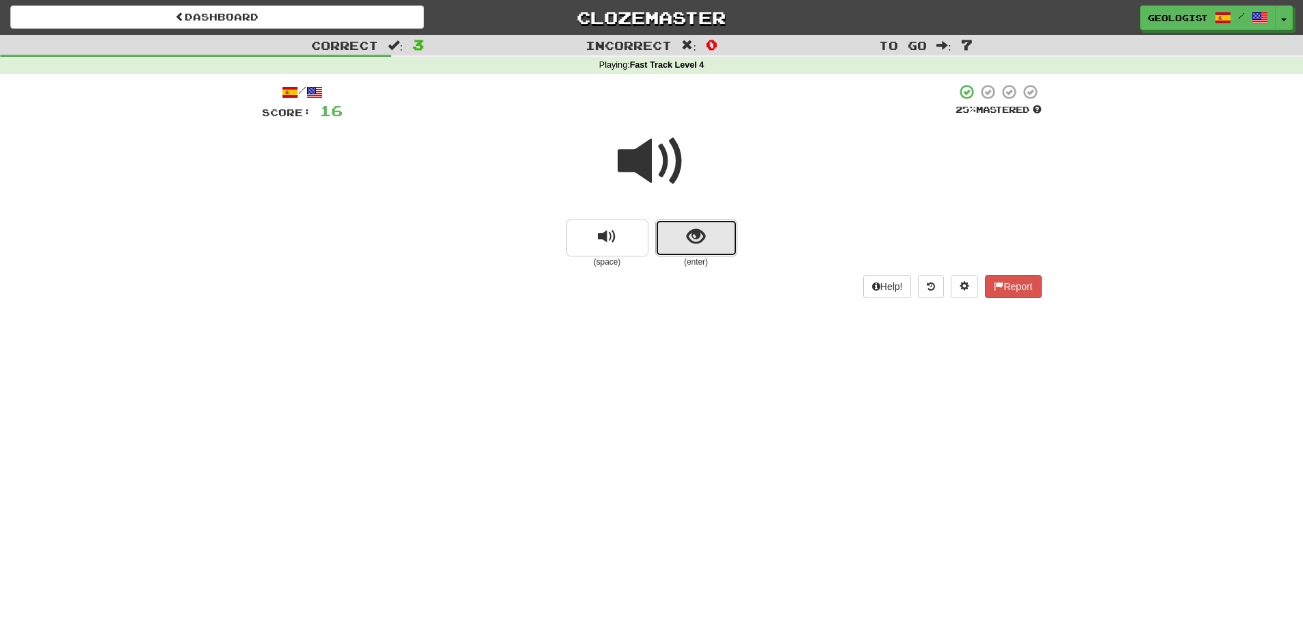
click at [694, 231] on span "show sentence" at bounding box center [696, 237] width 18 height 18
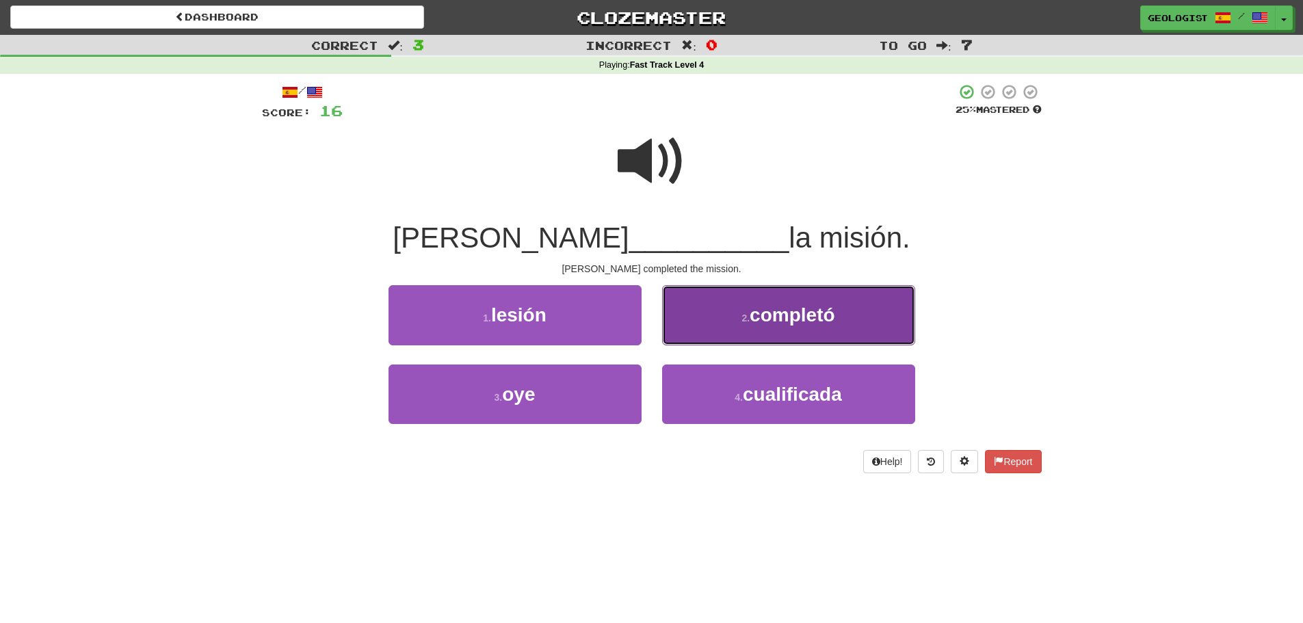
click at [738, 317] on button "2 . completó" at bounding box center [788, 315] width 253 height 60
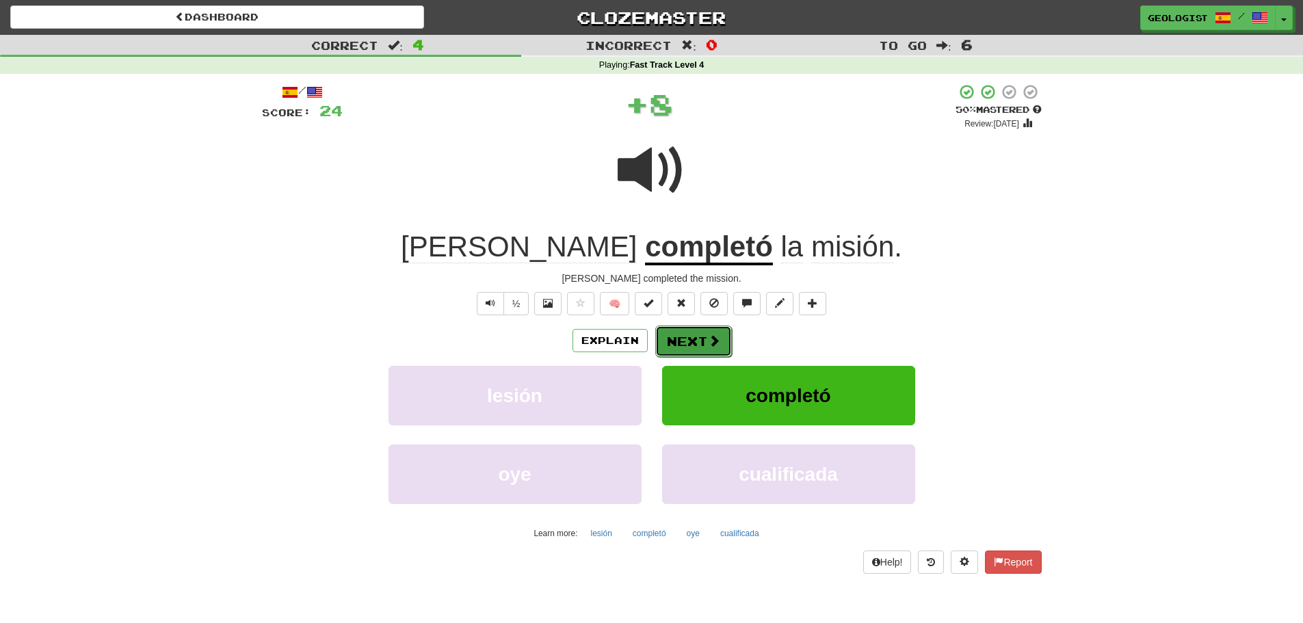
click at [673, 342] on button "Next" at bounding box center [693, 341] width 77 height 31
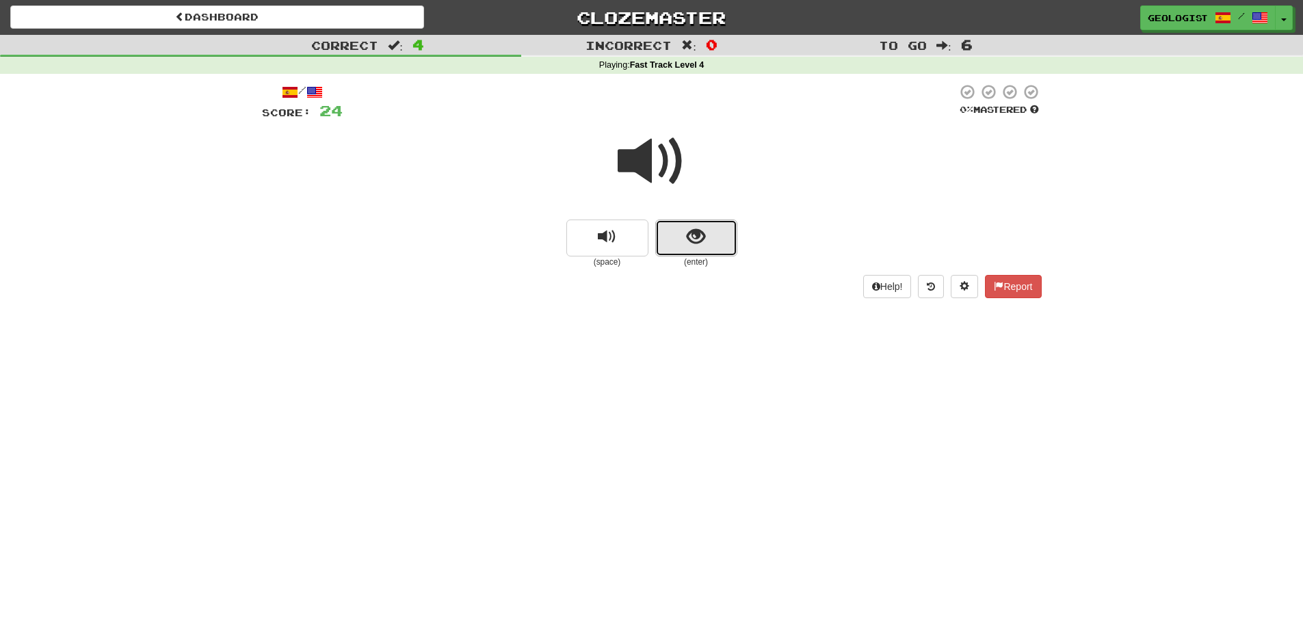
click at [699, 244] on span "show sentence" at bounding box center [696, 237] width 18 height 18
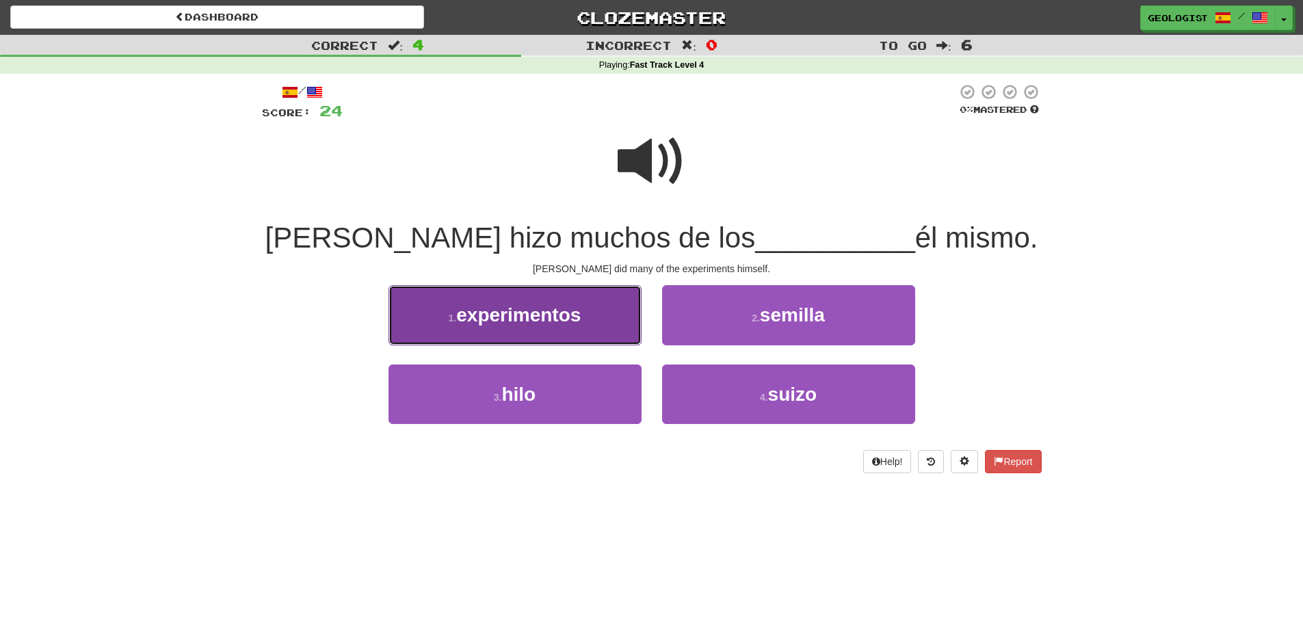
drag, startPoint x: 480, startPoint y: 313, endPoint x: 150, endPoint y: 257, distance: 333.8
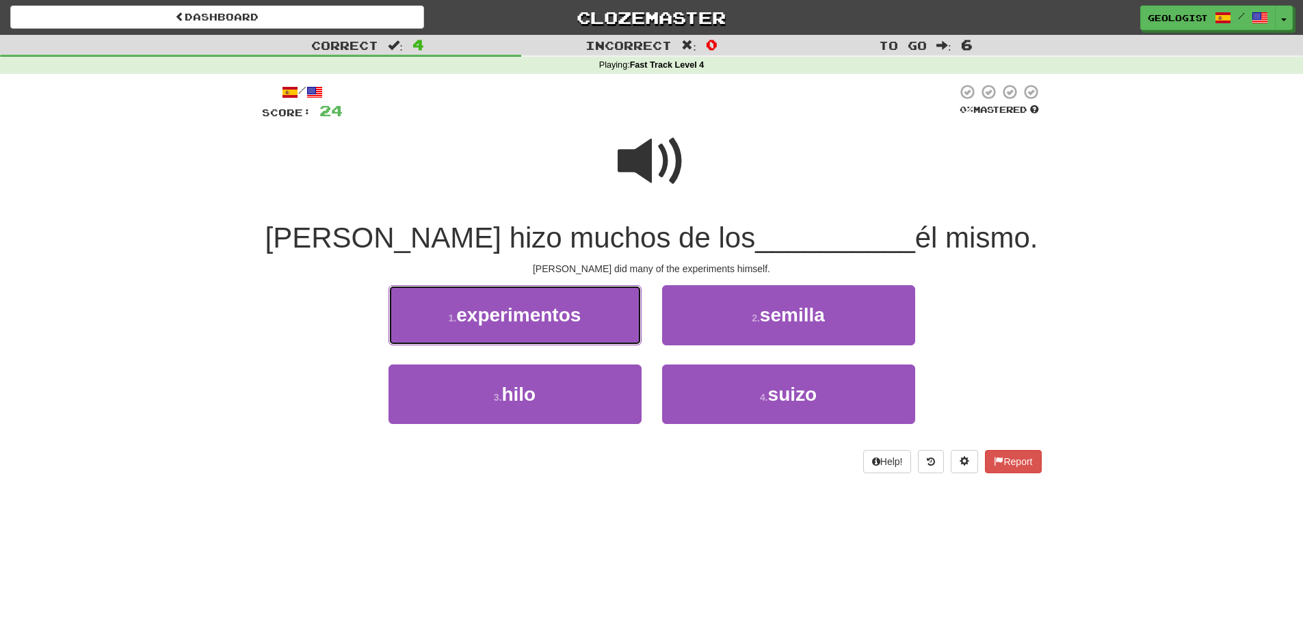
click at [478, 313] on span "experimentos" at bounding box center [518, 314] width 124 height 21
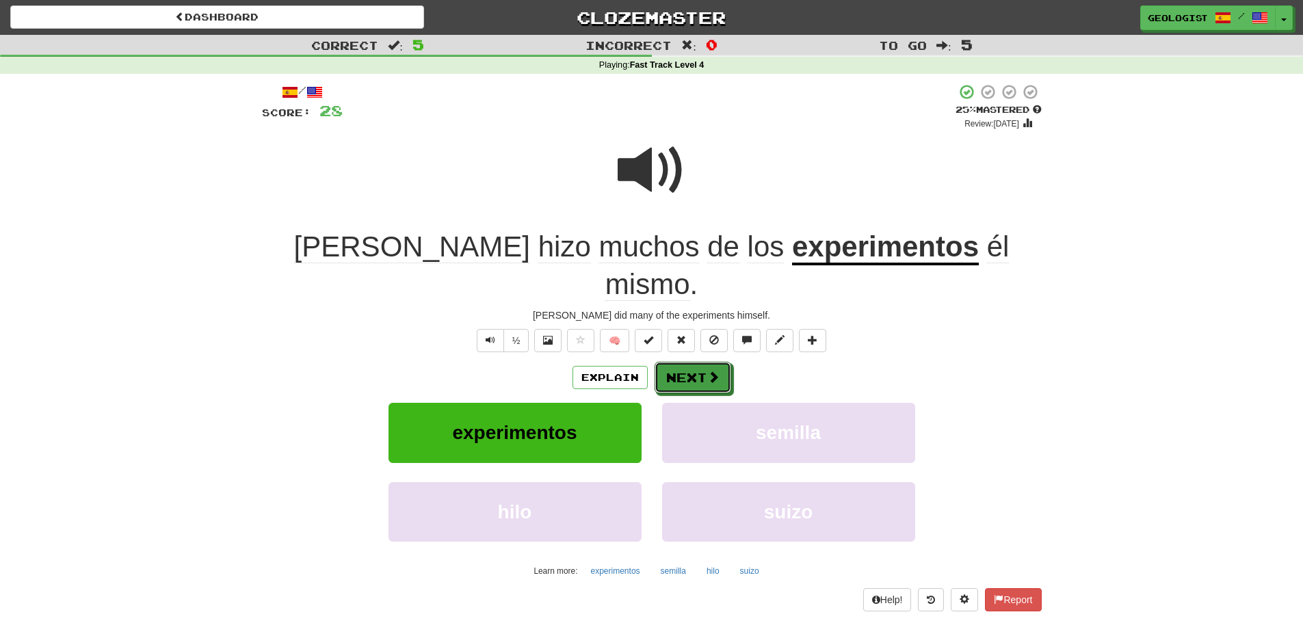
click at [672, 362] on button "Next" at bounding box center [693, 377] width 77 height 31
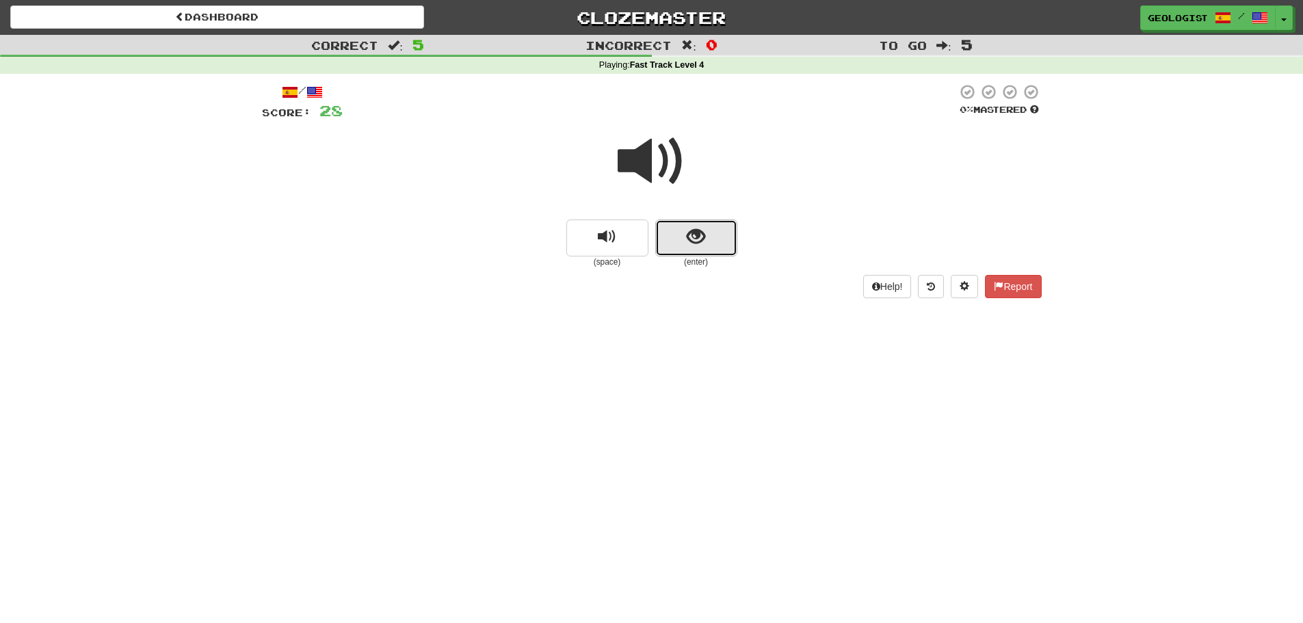
click at [711, 246] on button "show sentence" at bounding box center [696, 238] width 82 height 37
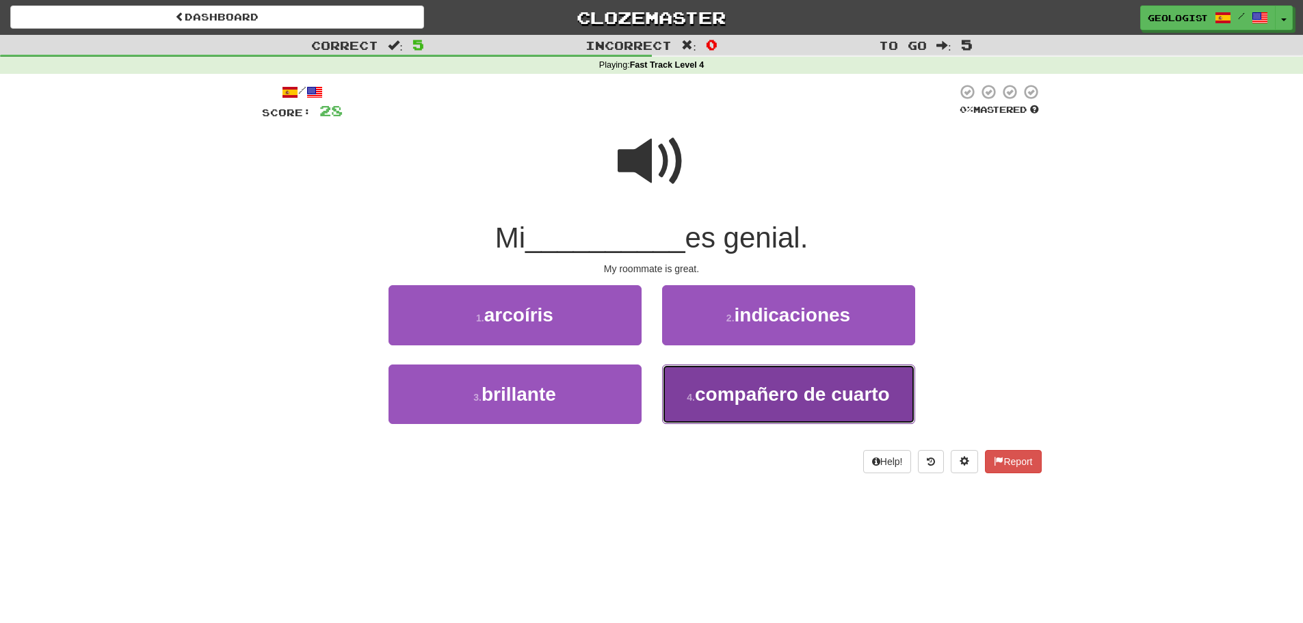
click at [730, 399] on span "compañero de cuarto" at bounding box center [792, 394] width 195 height 21
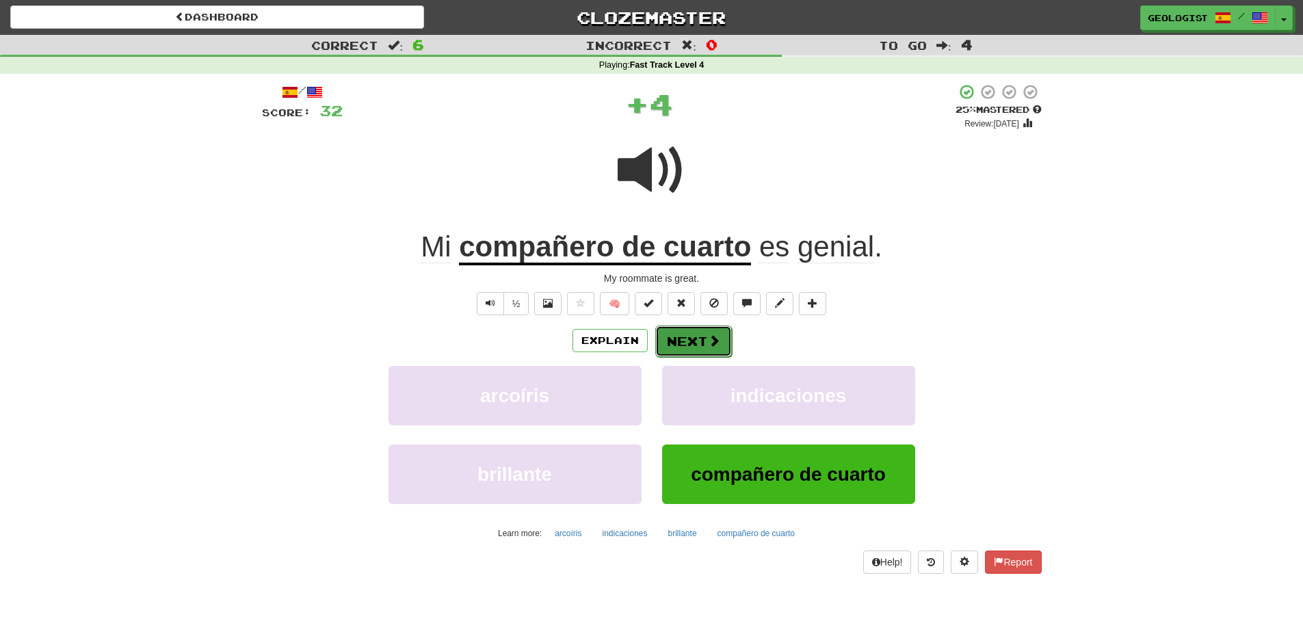
click at [702, 341] on button "Next" at bounding box center [693, 341] width 77 height 31
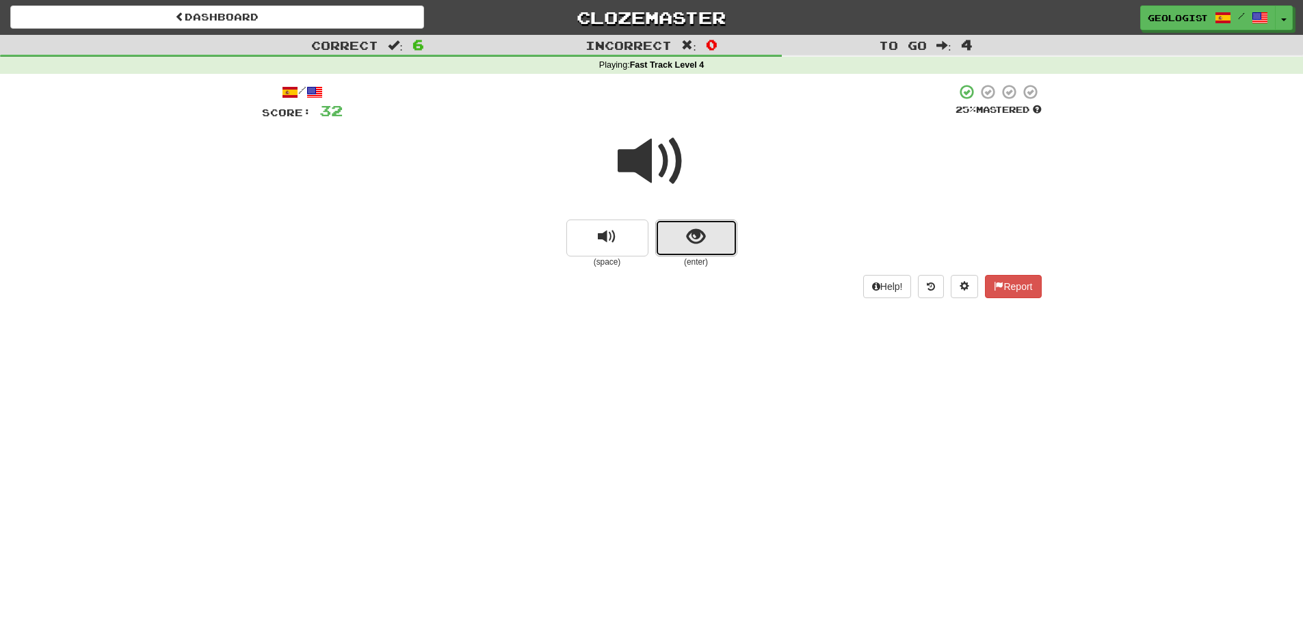
click at [709, 235] on button "show sentence" at bounding box center [696, 238] width 82 height 37
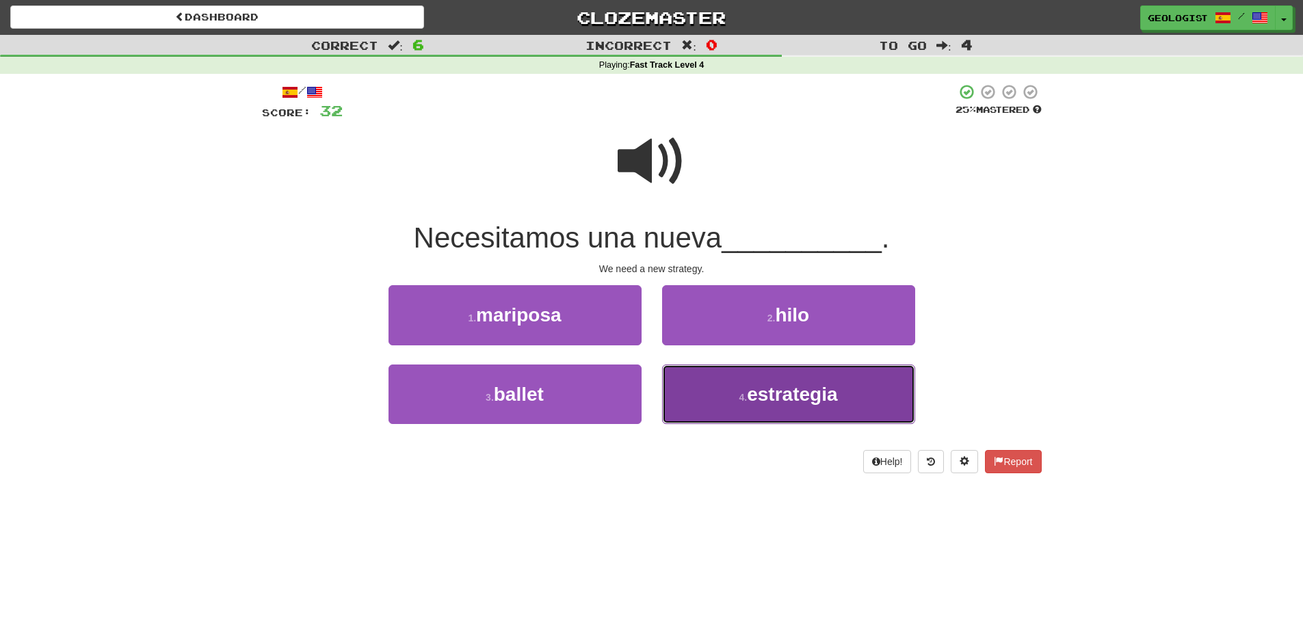
click at [789, 404] on span "estrategia" at bounding box center [792, 394] width 90 height 21
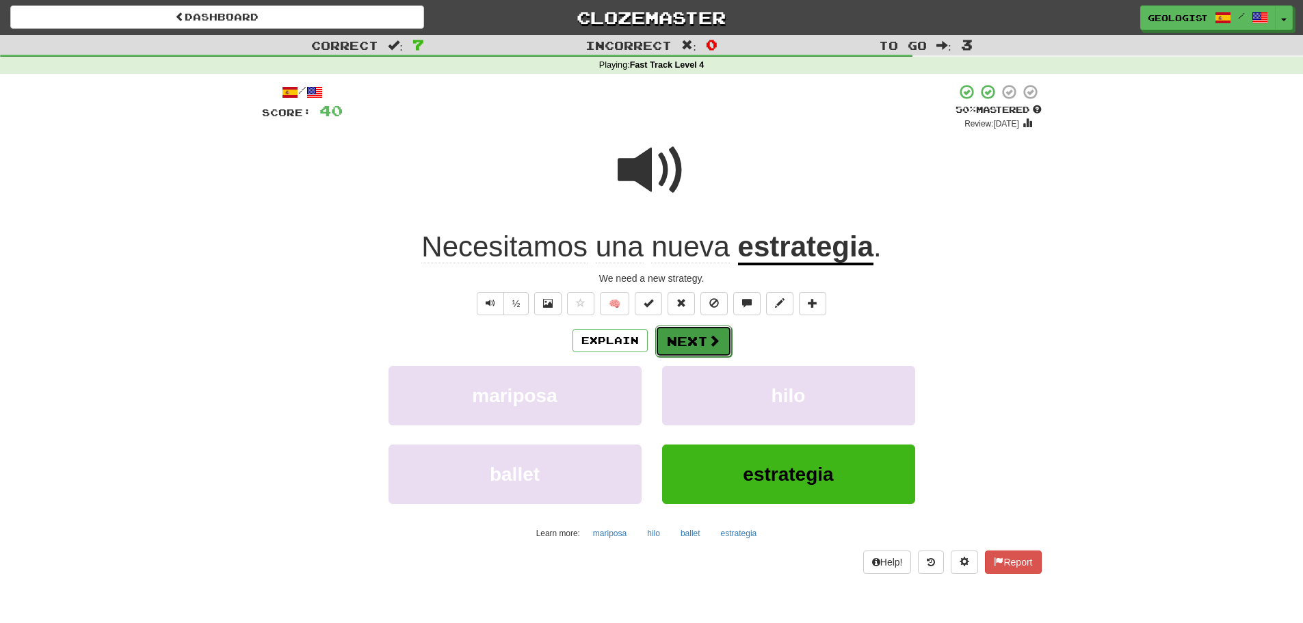
click at [697, 340] on button "Next" at bounding box center [693, 341] width 77 height 31
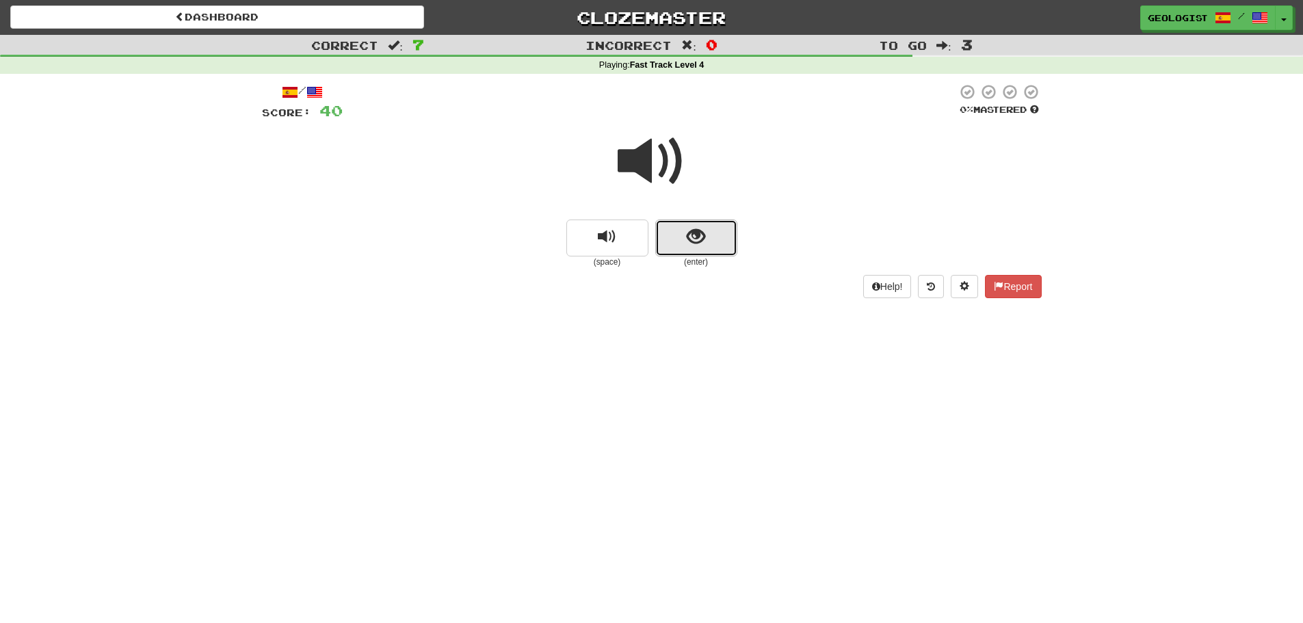
click at [698, 228] on span "show sentence" at bounding box center [696, 237] width 18 height 18
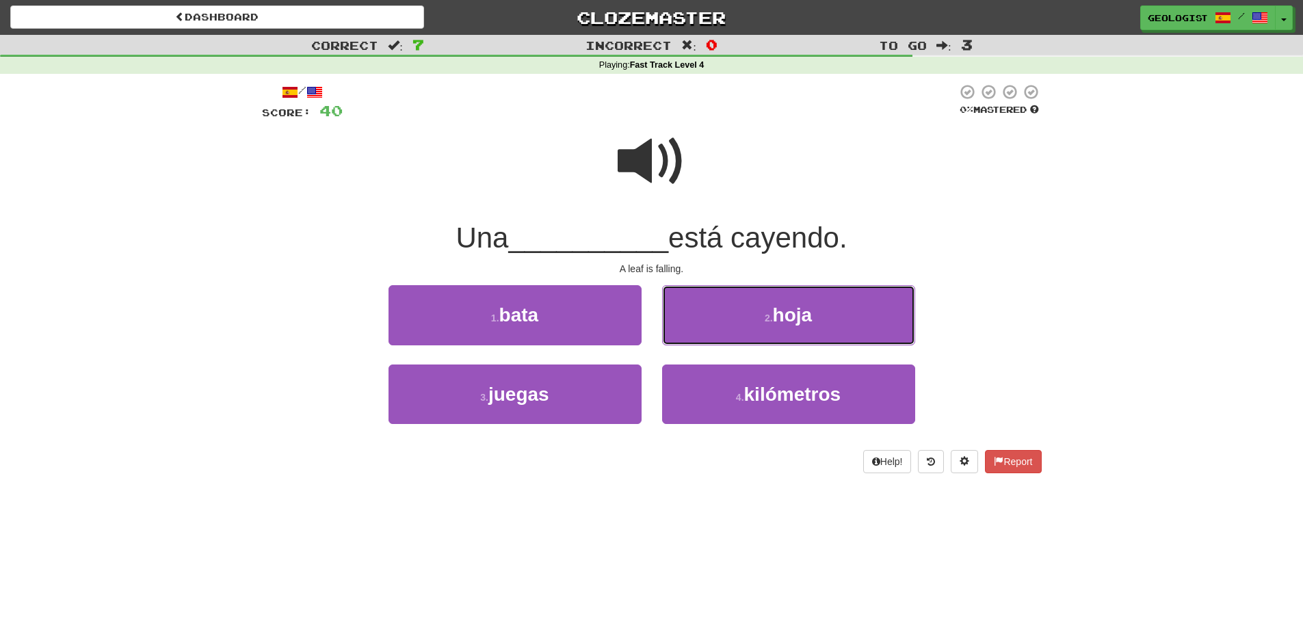
drag, startPoint x: 744, startPoint y: 313, endPoint x: 694, endPoint y: 291, distance: 53.6
click at [743, 308] on button "2 . hoja" at bounding box center [788, 315] width 253 height 60
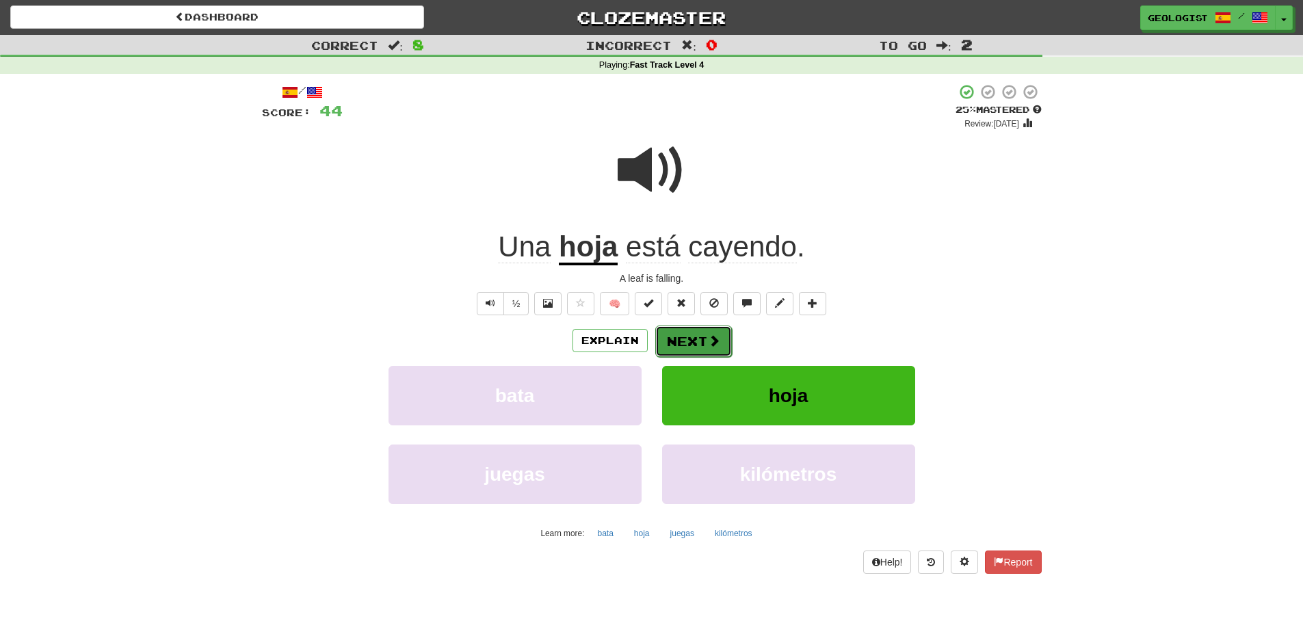
click at [685, 341] on button "Next" at bounding box center [693, 341] width 77 height 31
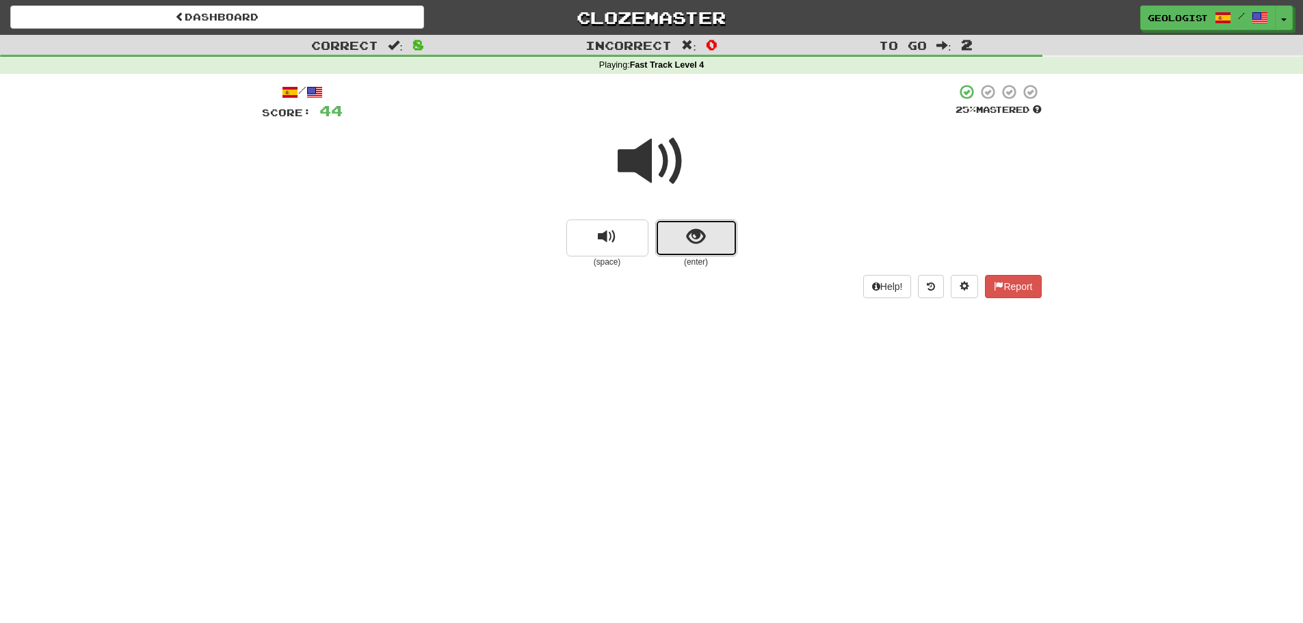
drag, startPoint x: 707, startPoint y: 249, endPoint x: 691, endPoint y: 241, distance: 18.4
click at [691, 241] on button "show sentence" at bounding box center [696, 238] width 82 height 37
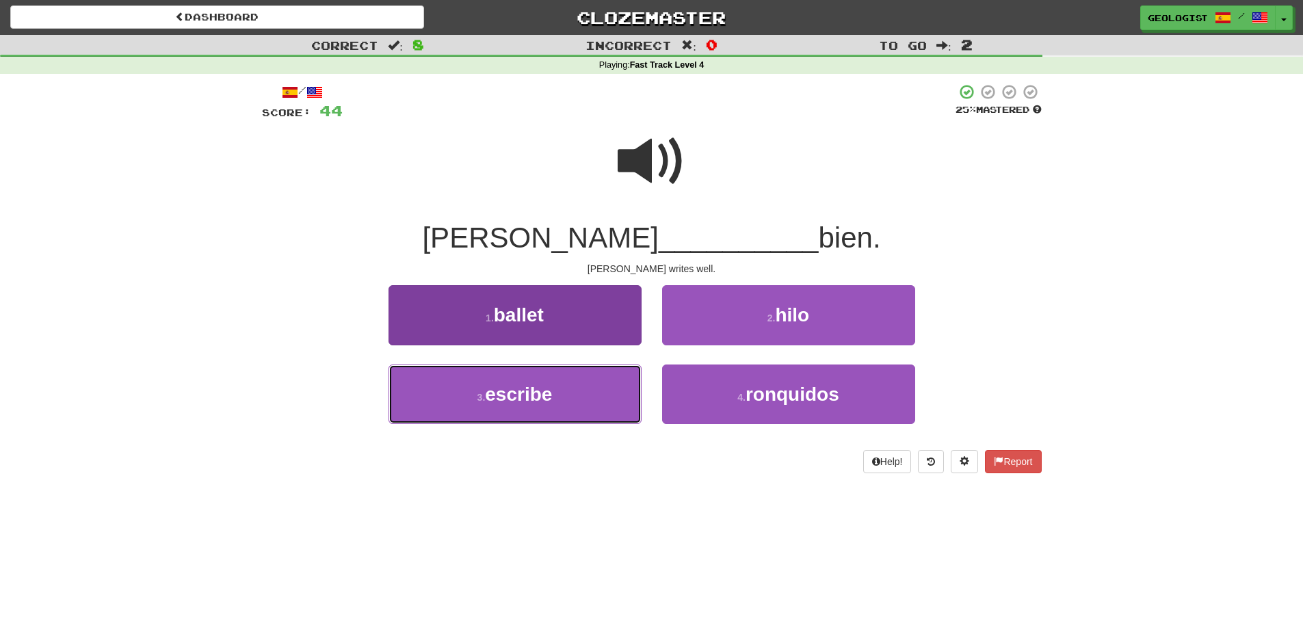
drag, startPoint x: 459, startPoint y: 414, endPoint x: 423, endPoint y: 389, distance: 43.3
click at [456, 410] on button "3 . escribe" at bounding box center [515, 395] width 253 height 60
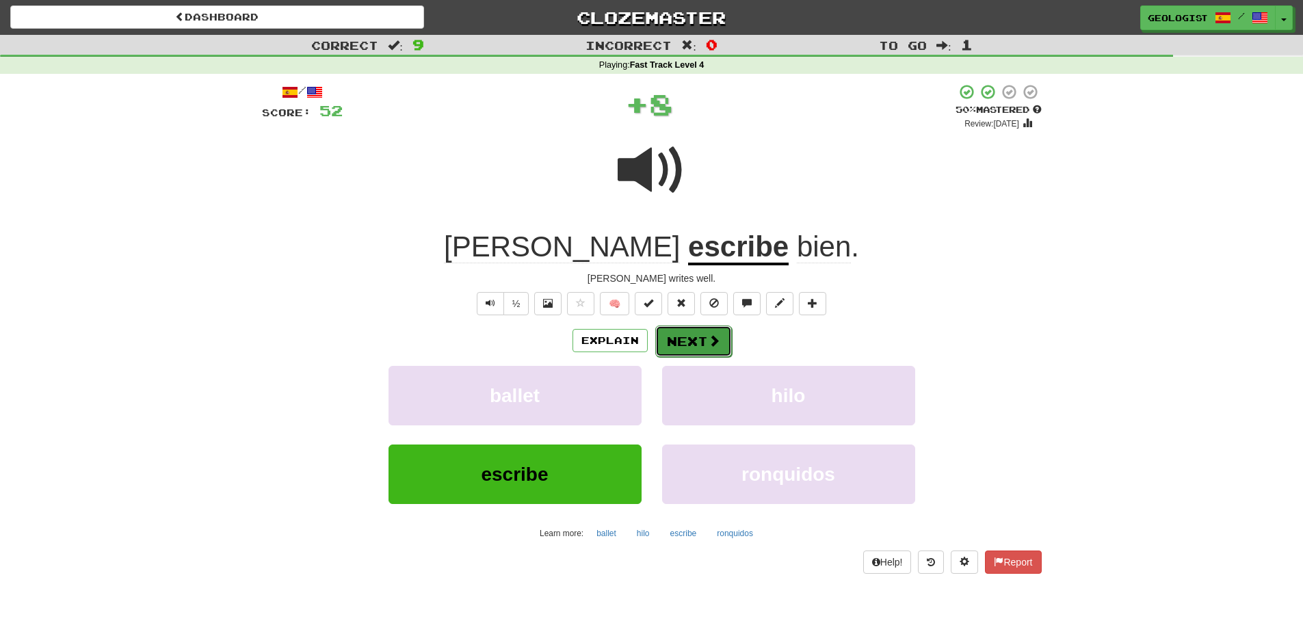
click at [709, 335] on span at bounding box center [714, 340] width 12 height 12
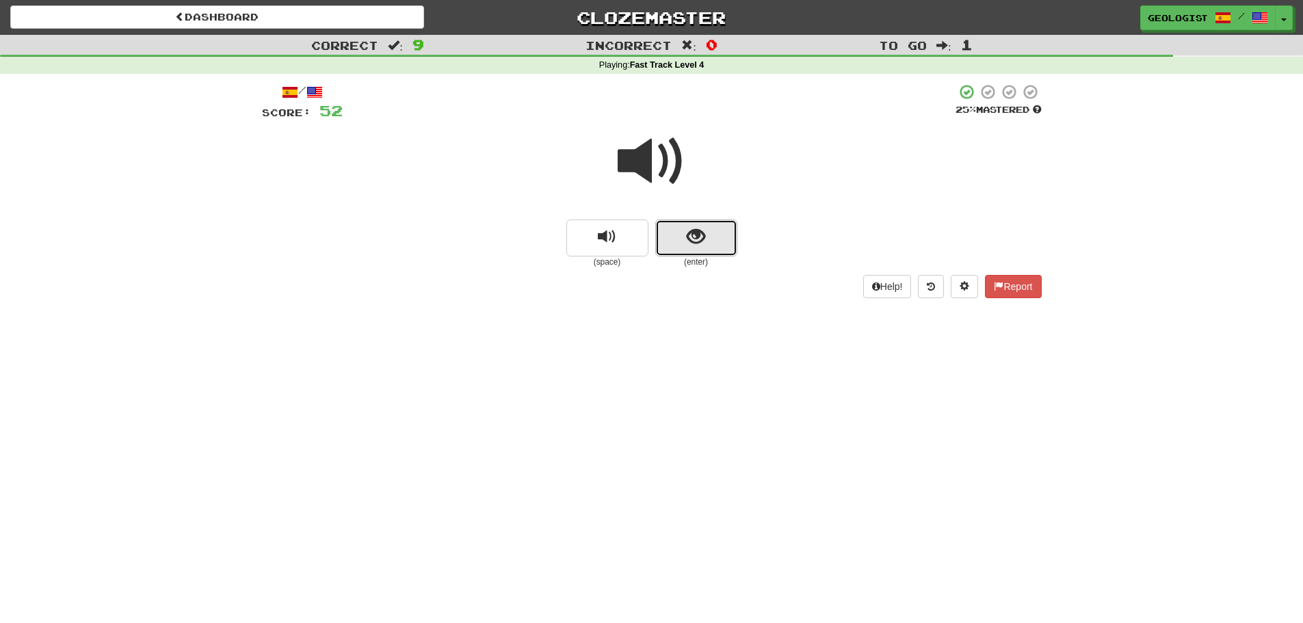
drag, startPoint x: 708, startPoint y: 233, endPoint x: 0, endPoint y: 133, distance: 715.0
click at [707, 233] on button "show sentence" at bounding box center [696, 238] width 82 height 37
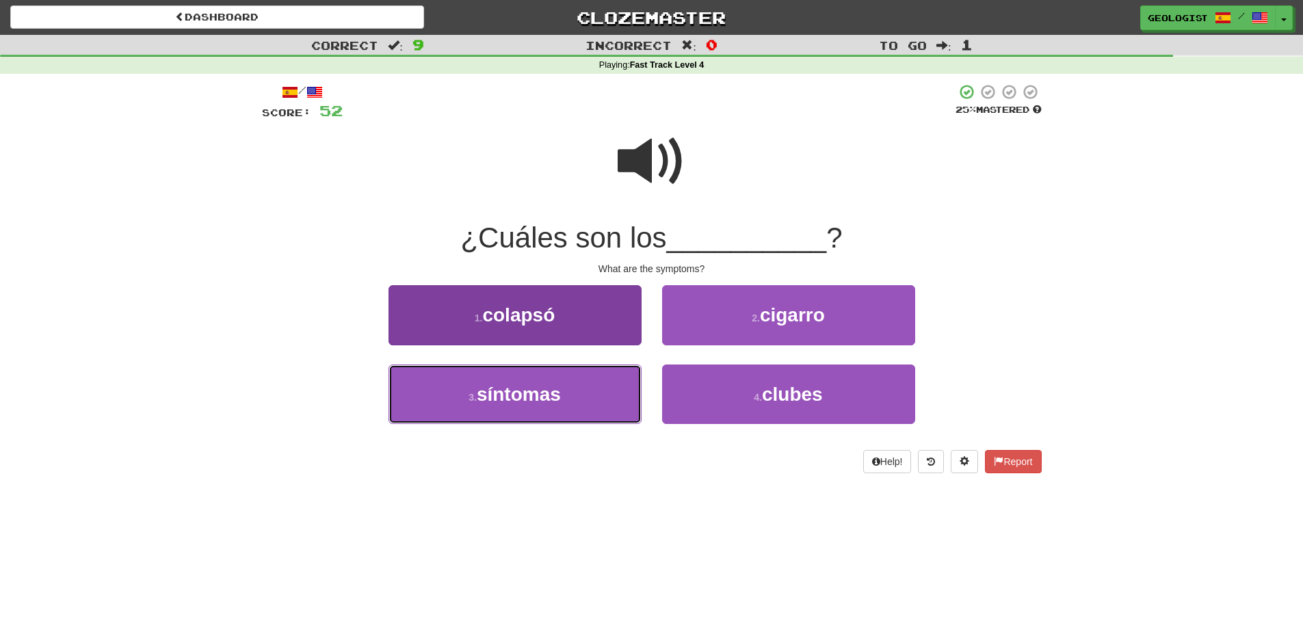
drag, startPoint x: 495, startPoint y: 396, endPoint x: 452, endPoint y: 377, distance: 46.5
click at [493, 395] on span "síntomas" at bounding box center [519, 394] width 84 height 21
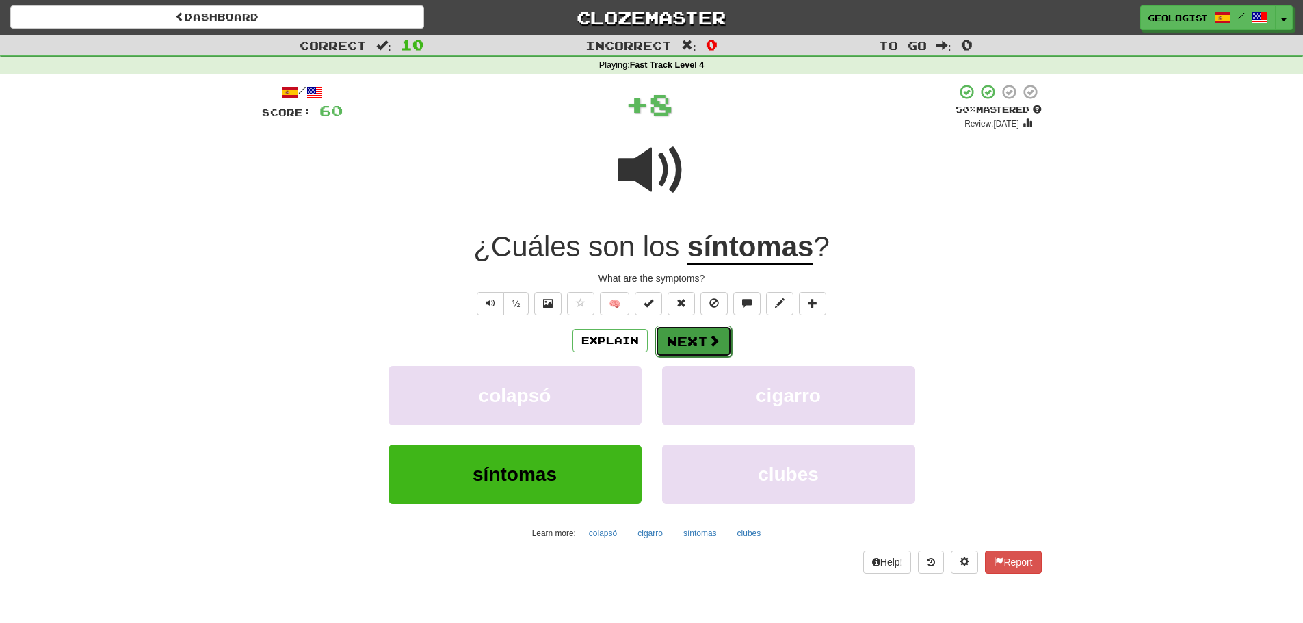
click at [708, 334] on span at bounding box center [714, 340] width 12 height 12
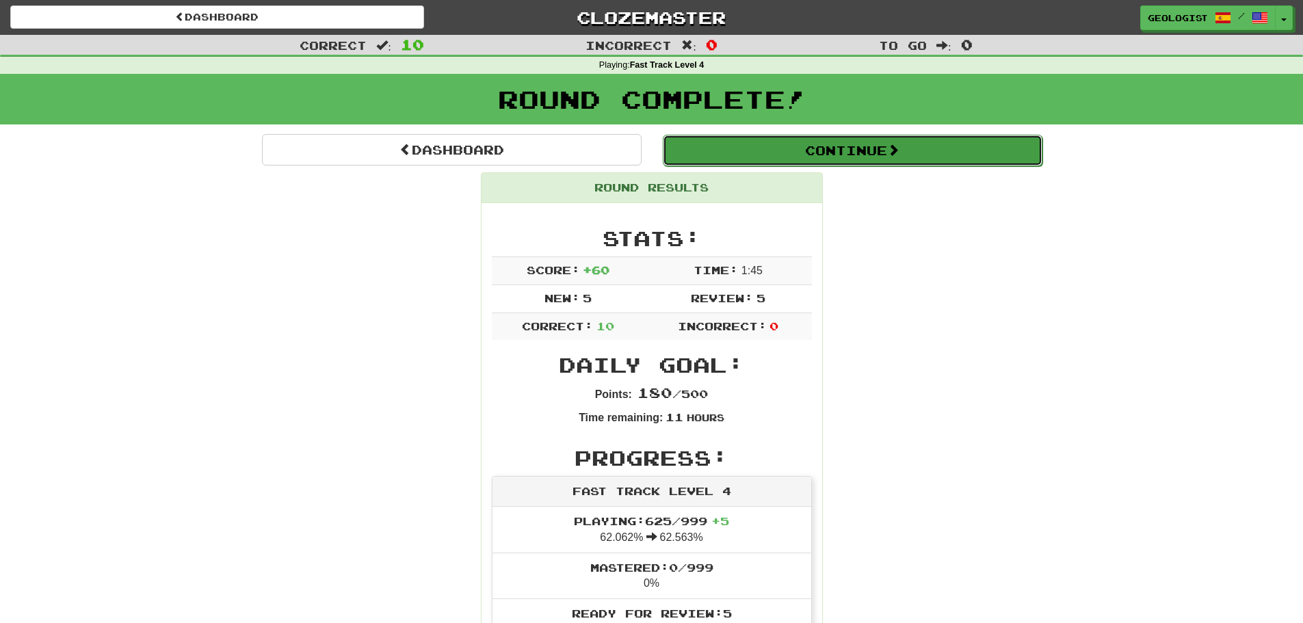
click at [901, 141] on button "Continue" at bounding box center [853, 150] width 380 height 31
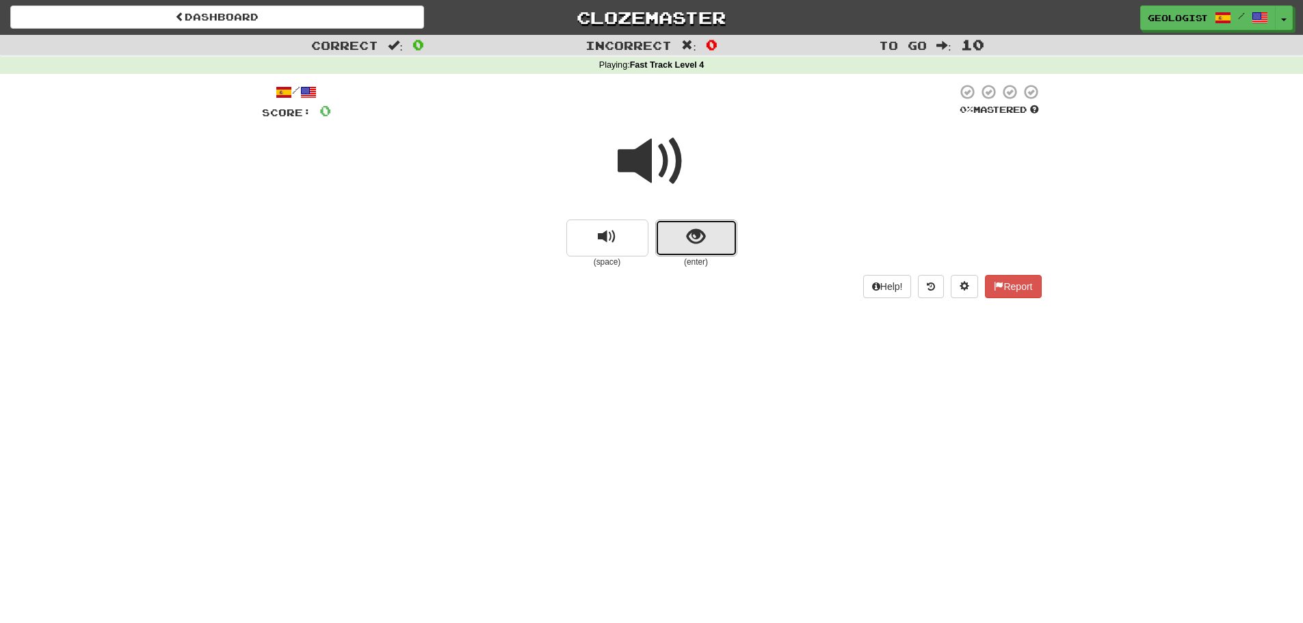
click at [702, 236] on span "show sentence" at bounding box center [696, 237] width 18 height 18
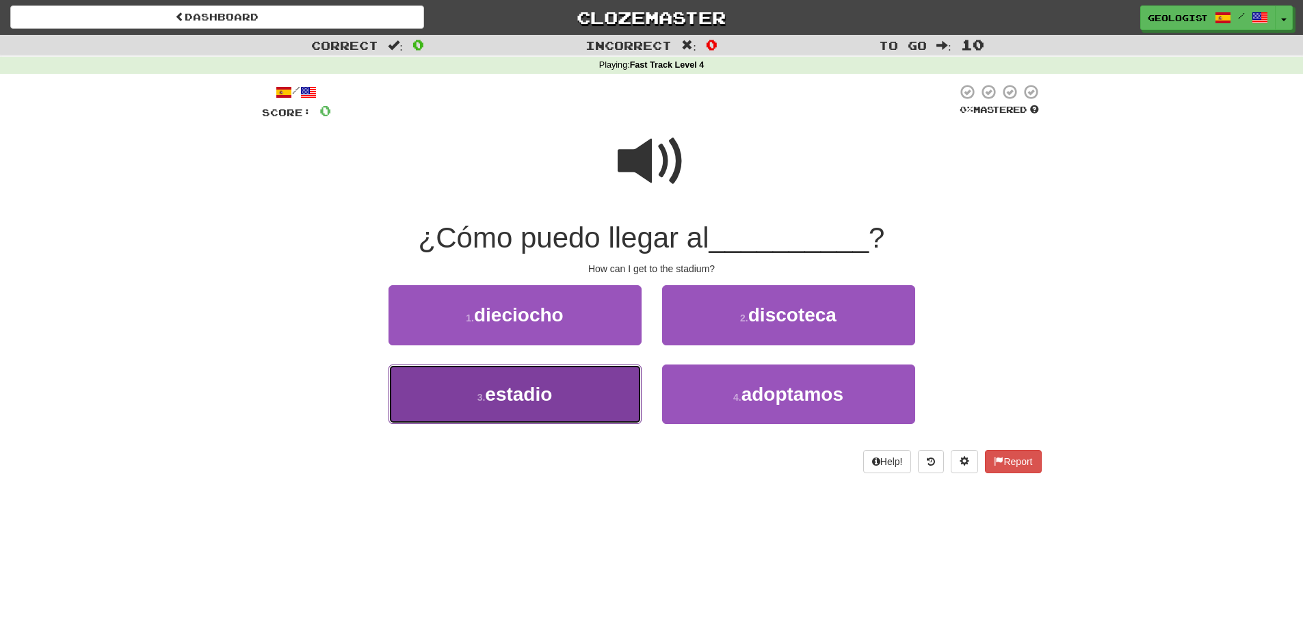
click at [482, 415] on button "3 . estadio" at bounding box center [515, 395] width 253 height 60
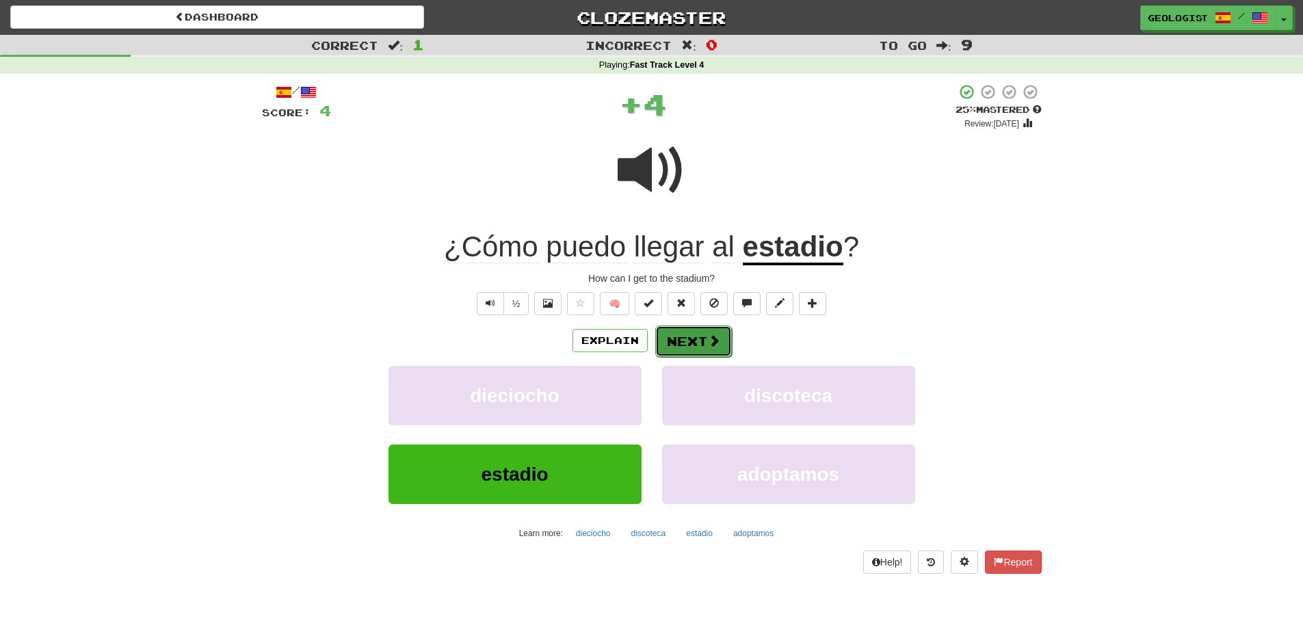
click at [702, 339] on button "Next" at bounding box center [693, 341] width 77 height 31
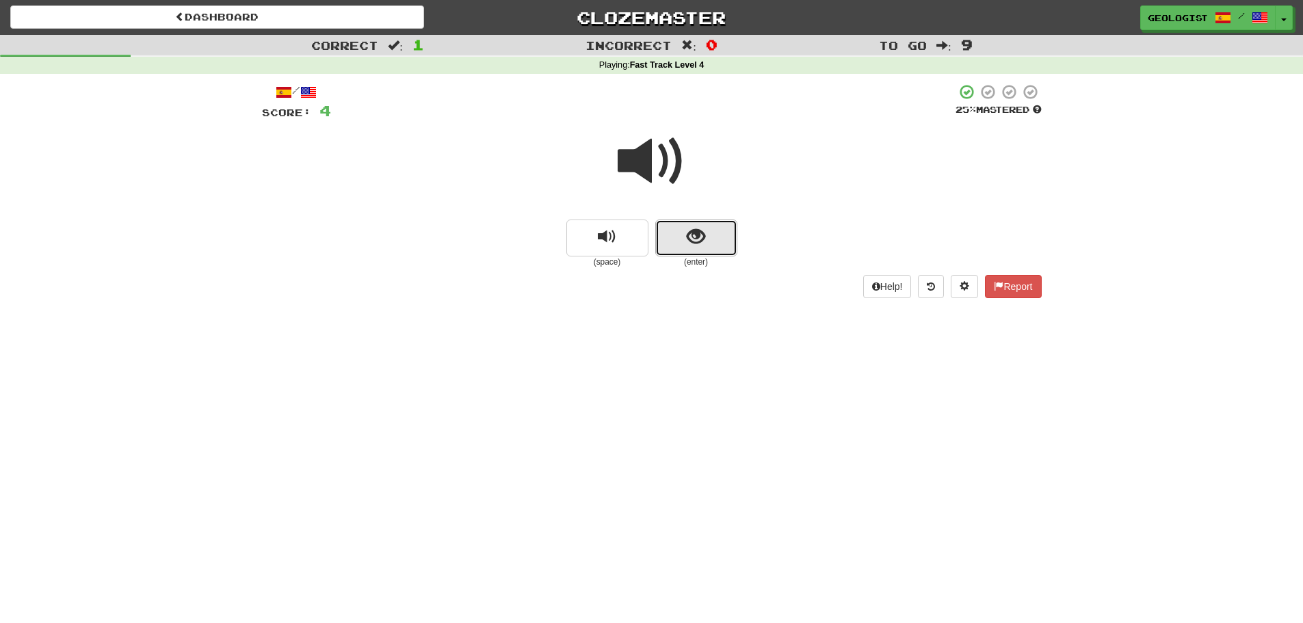
click at [700, 242] on span "show sentence" at bounding box center [696, 237] width 18 height 18
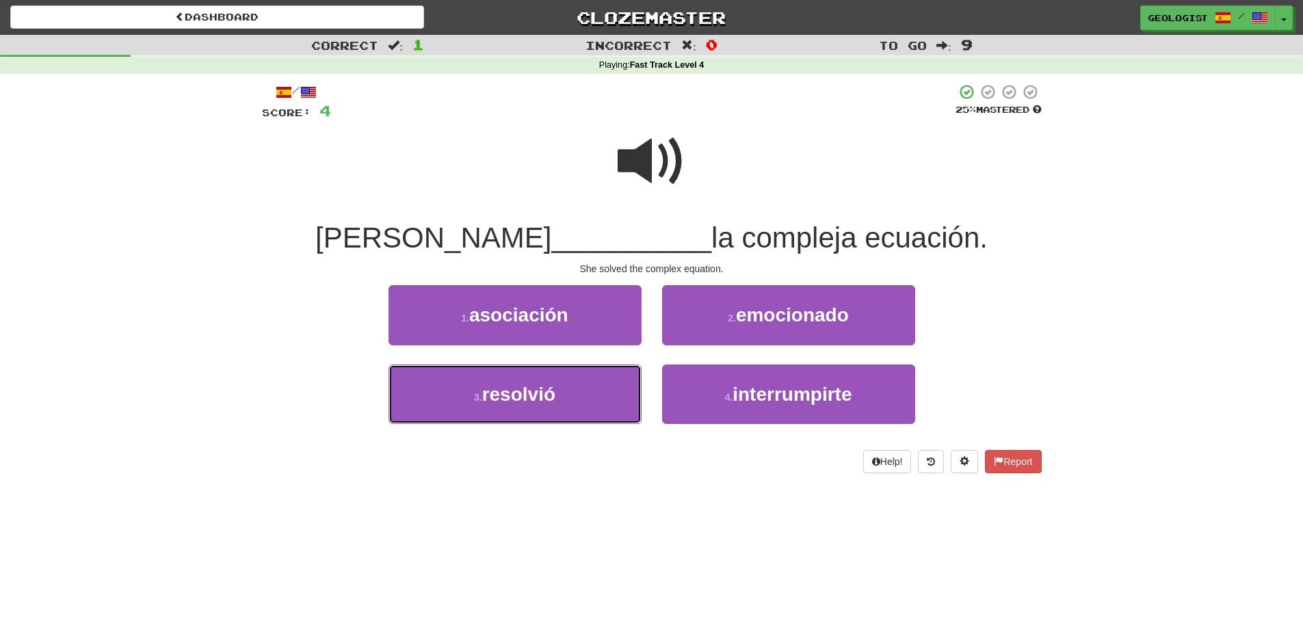
drag, startPoint x: 482, startPoint y: 397, endPoint x: 82, endPoint y: 279, distance: 416.6
click at [479, 395] on small "3 ." at bounding box center [478, 397] width 8 height 11
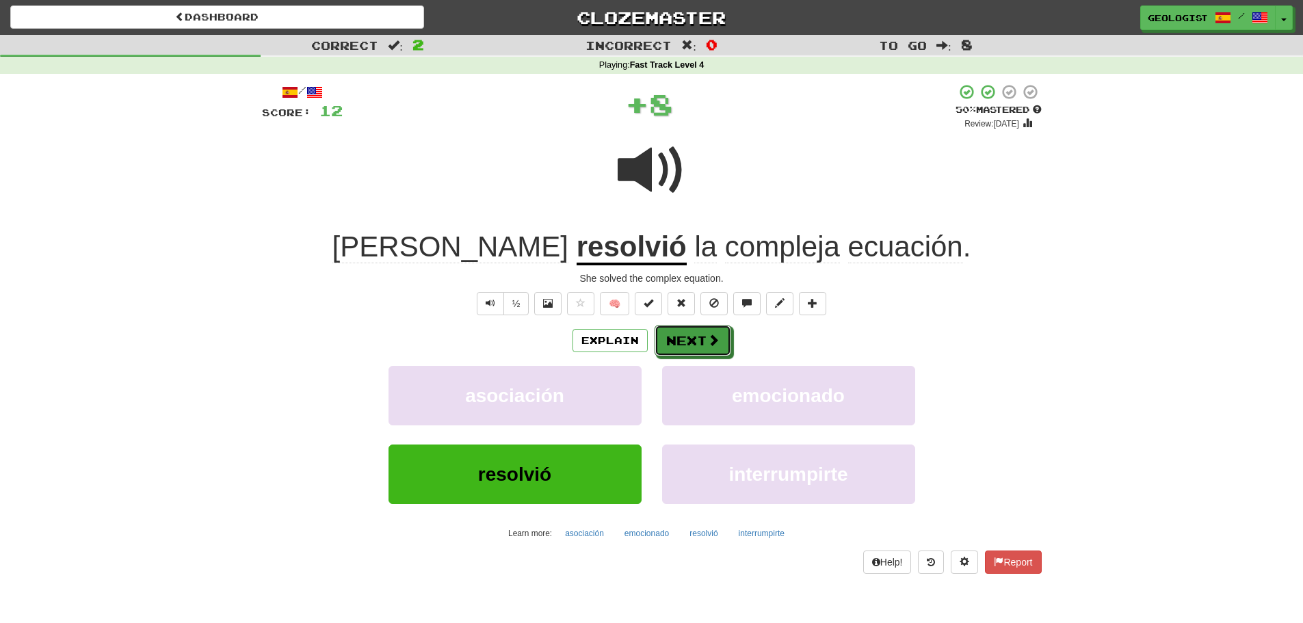
click at [707, 339] on span at bounding box center [713, 340] width 12 height 12
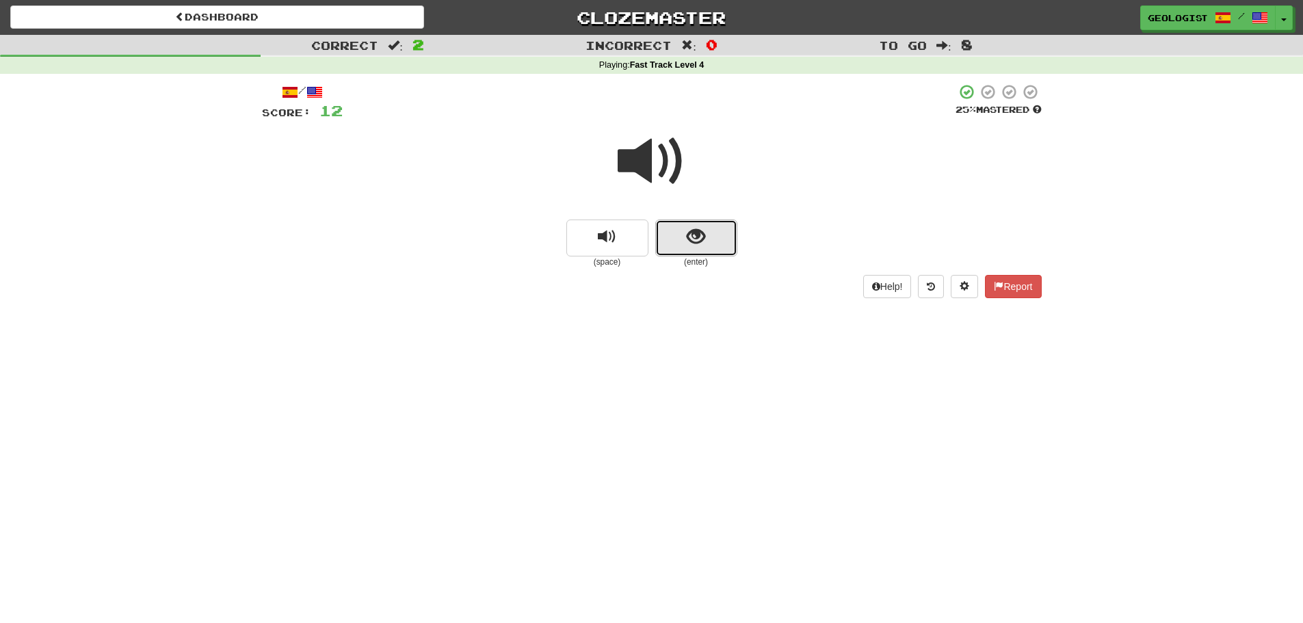
click at [714, 237] on button "show sentence" at bounding box center [696, 238] width 82 height 37
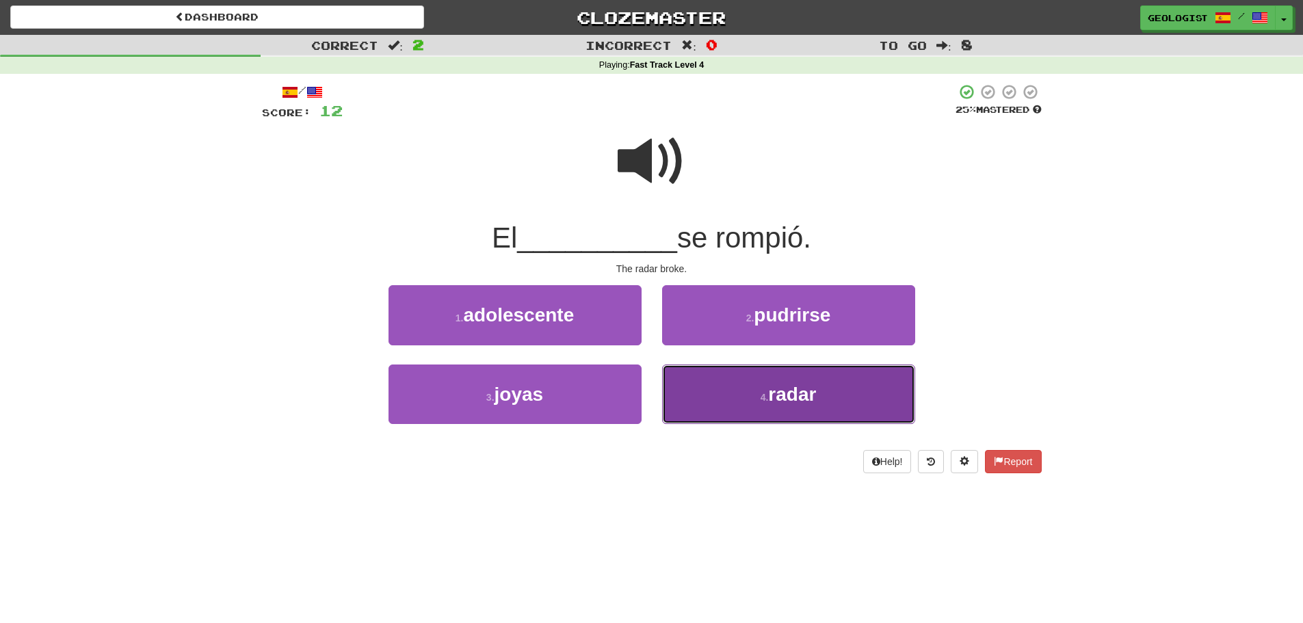
click at [784, 392] on span "radar" at bounding box center [792, 394] width 48 height 21
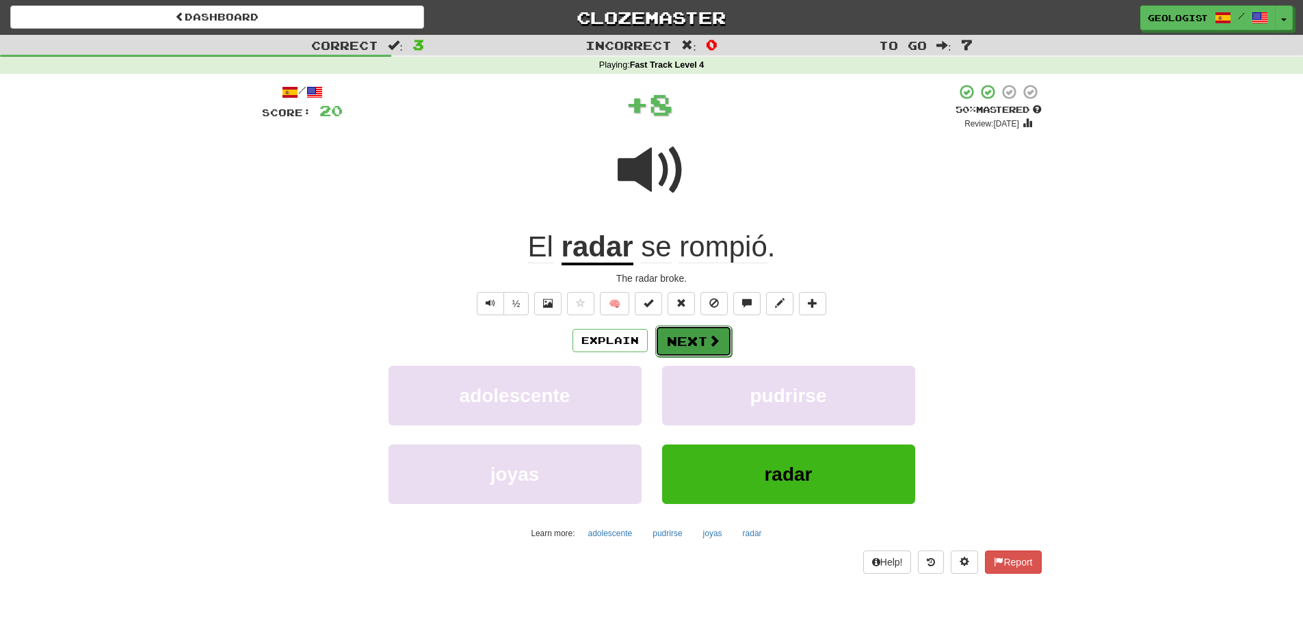
click at [695, 347] on button "Next" at bounding box center [693, 341] width 77 height 31
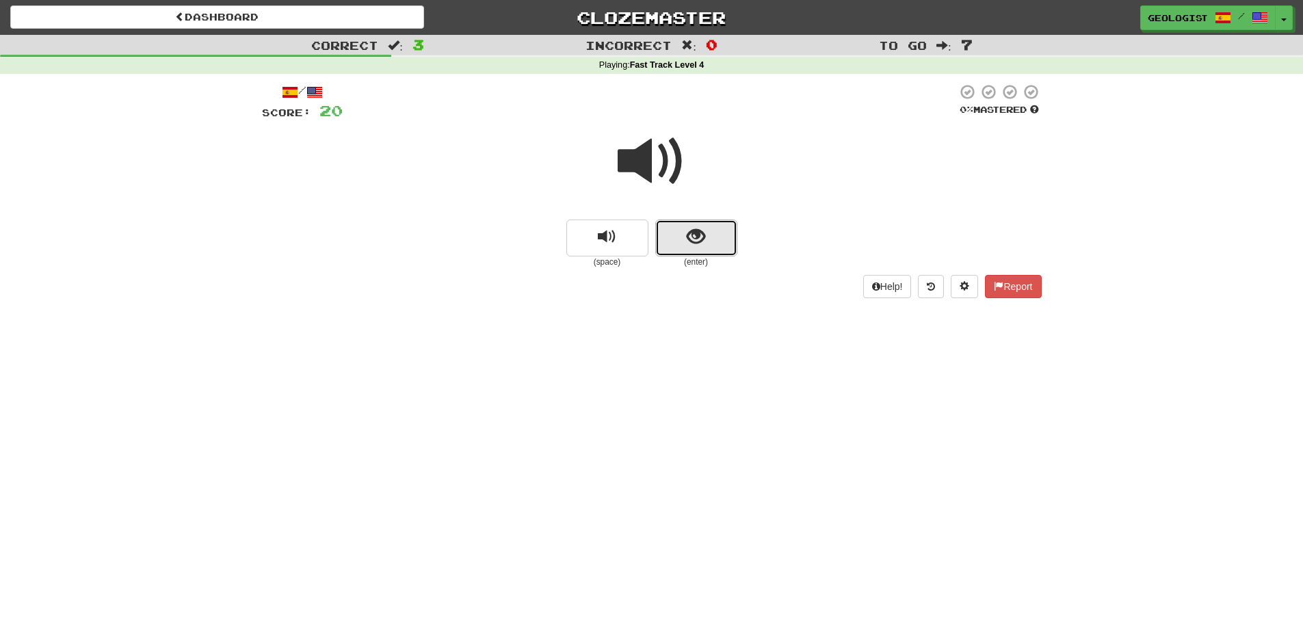
click at [712, 237] on button "show sentence" at bounding box center [696, 238] width 82 height 37
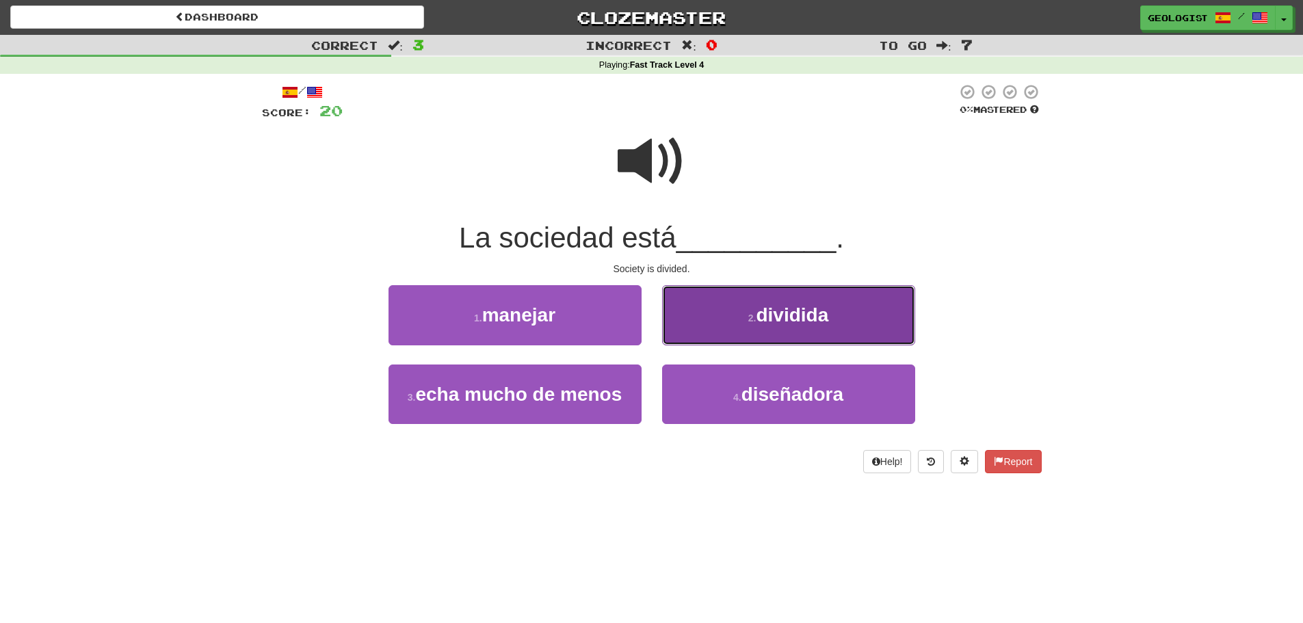
click at [823, 314] on span "dividida" at bounding box center [792, 314] width 73 height 21
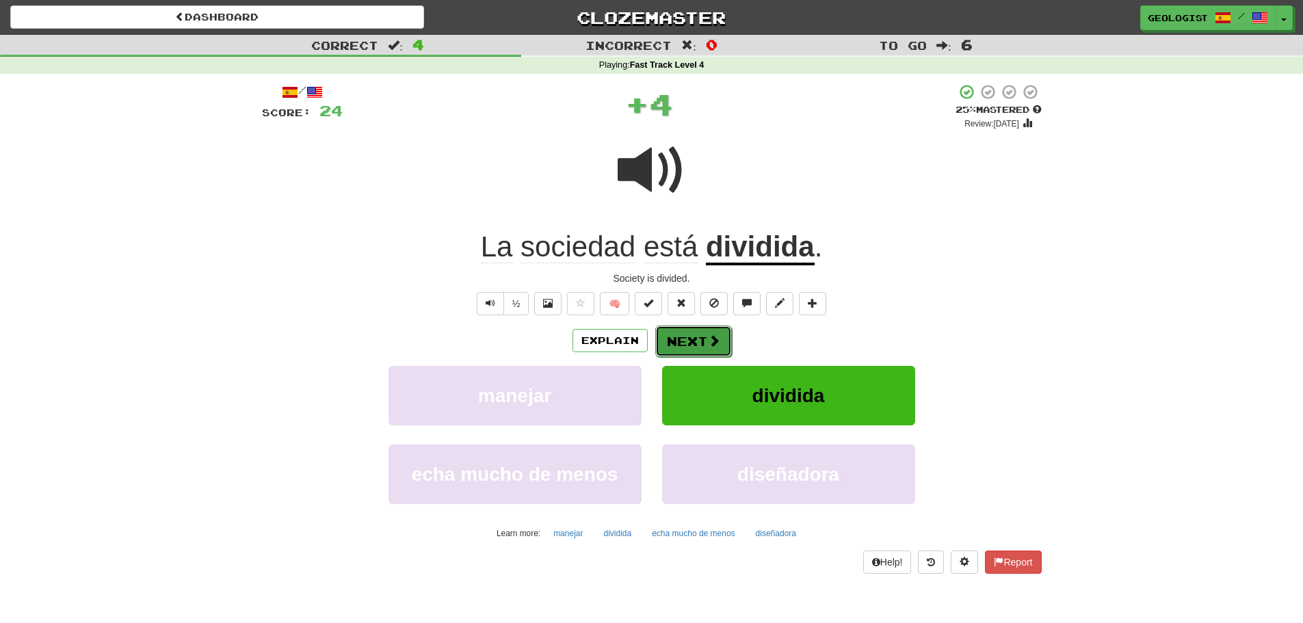
click at [702, 350] on button "Next" at bounding box center [693, 341] width 77 height 31
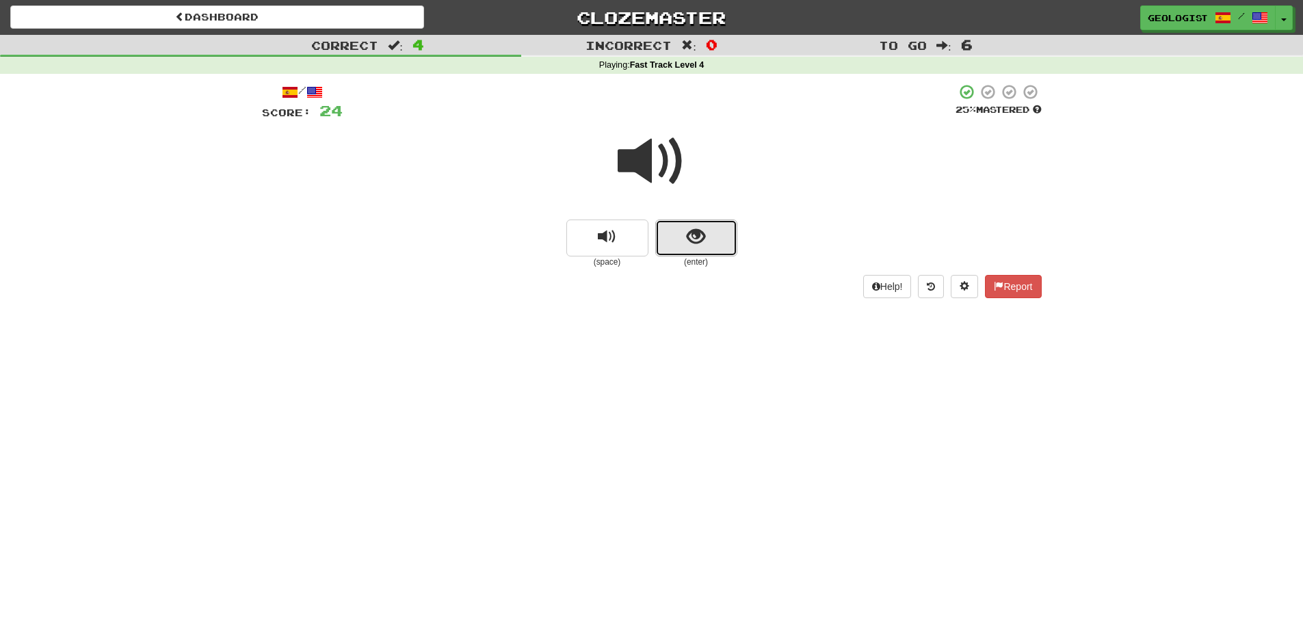
drag, startPoint x: 715, startPoint y: 237, endPoint x: 712, endPoint y: 231, distance: 7.0
click at [712, 231] on button "show sentence" at bounding box center [696, 238] width 82 height 37
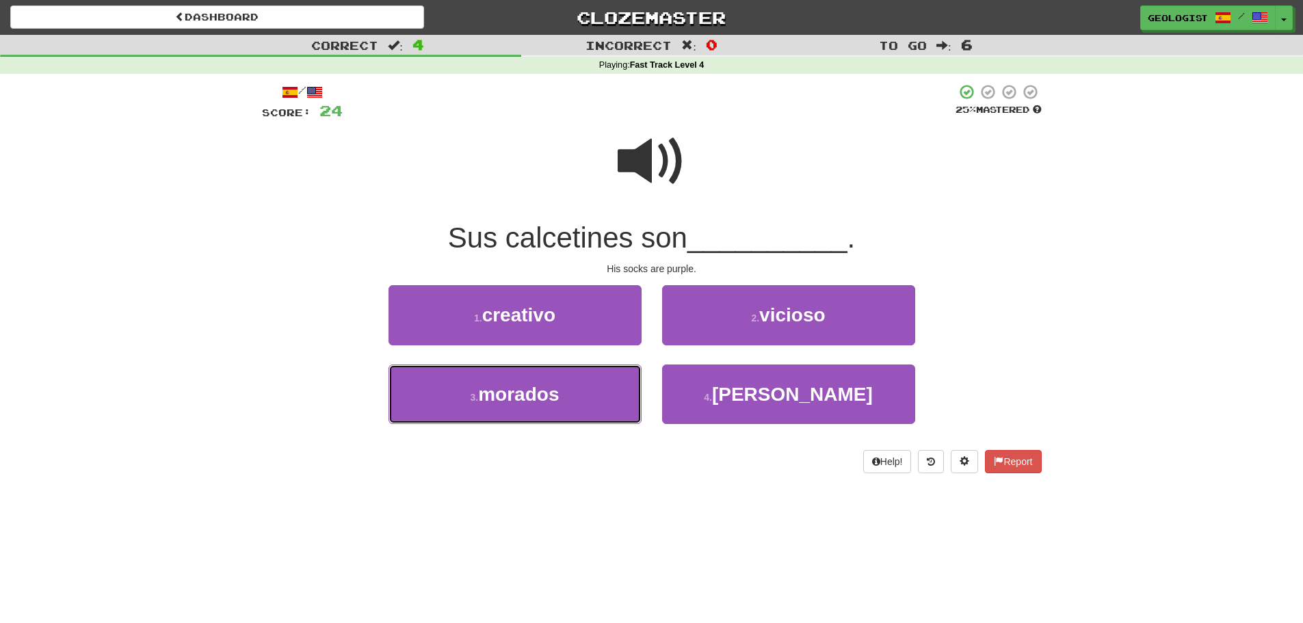
drag, startPoint x: 499, startPoint y: 406, endPoint x: 324, endPoint y: 313, distance: 197.7
click at [498, 402] on button "3 . [GEOGRAPHIC_DATA]" at bounding box center [515, 395] width 253 height 60
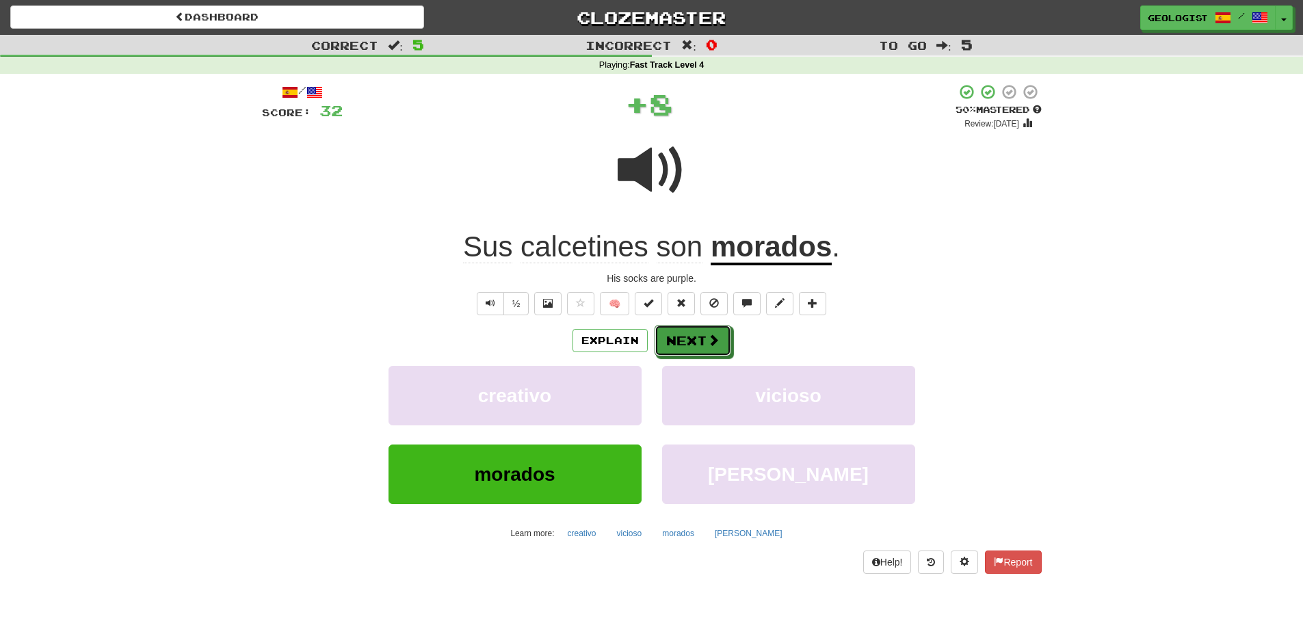
drag, startPoint x: 702, startPoint y: 332, endPoint x: 674, endPoint y: 311, distance: 35.6
click at [710, 329] on button "Next" at bounding box center [693, 340] width 77 height 31
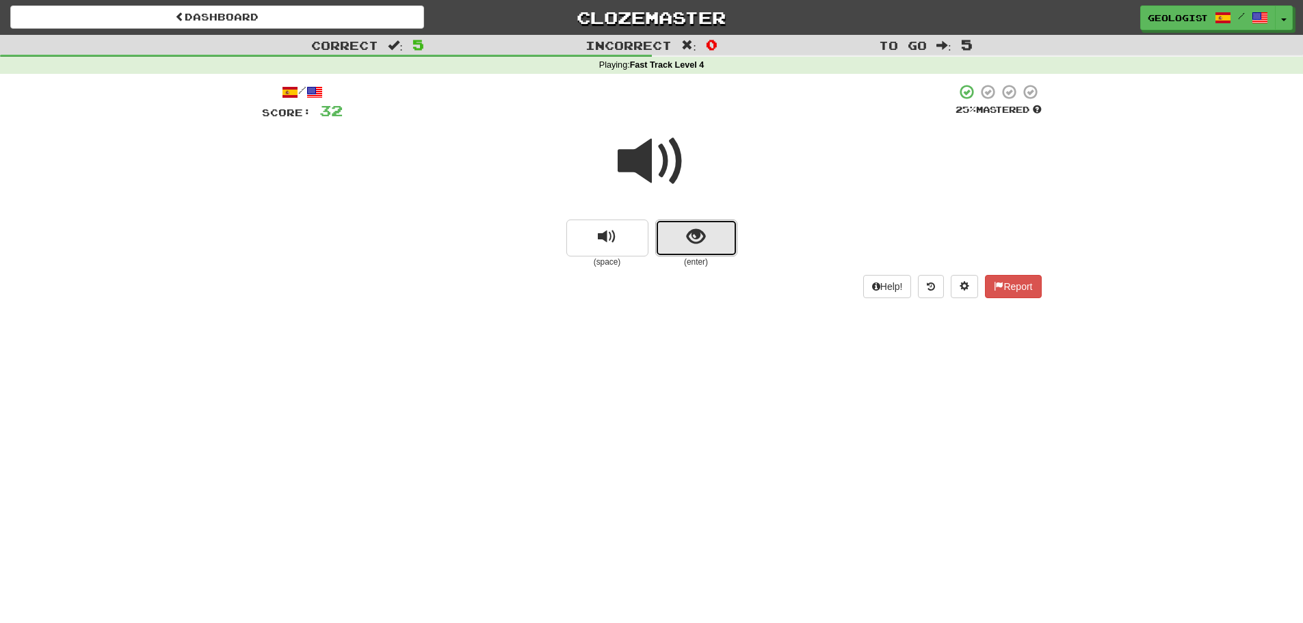
click at [711, 242] on button "show sentence" at bounding box center [696, 238] width 82 height 37
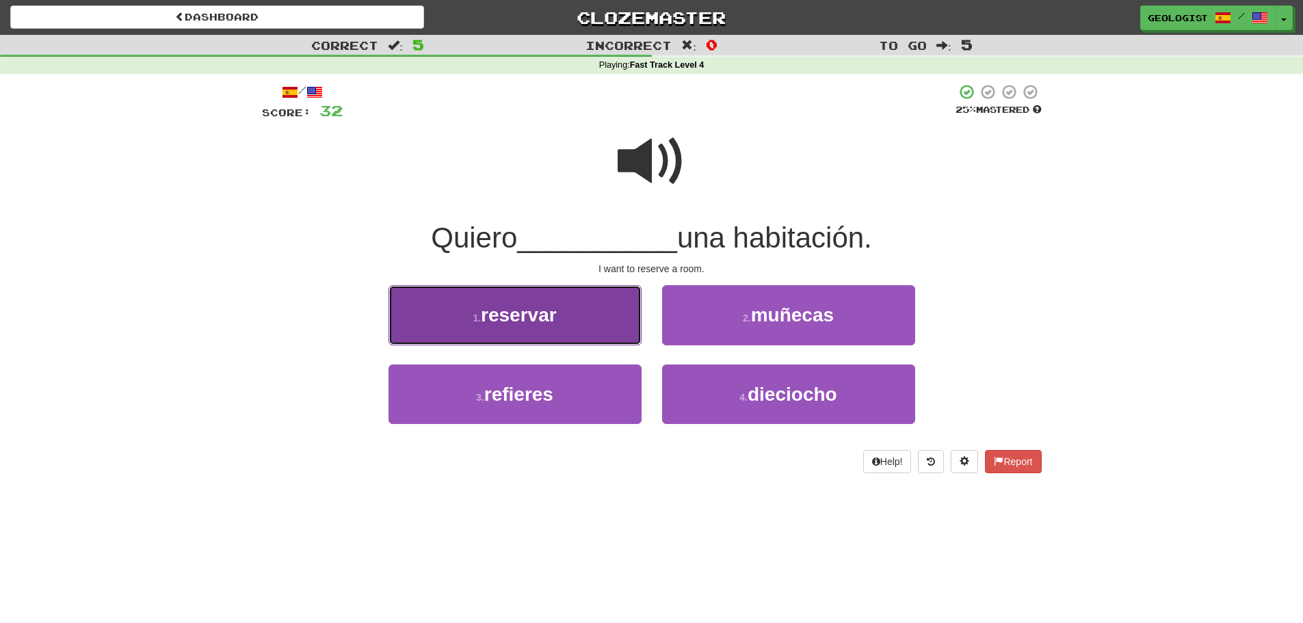
click at [459, 313] on button "1 . reservar" at bounding box center [515, 315] width 253 height 60
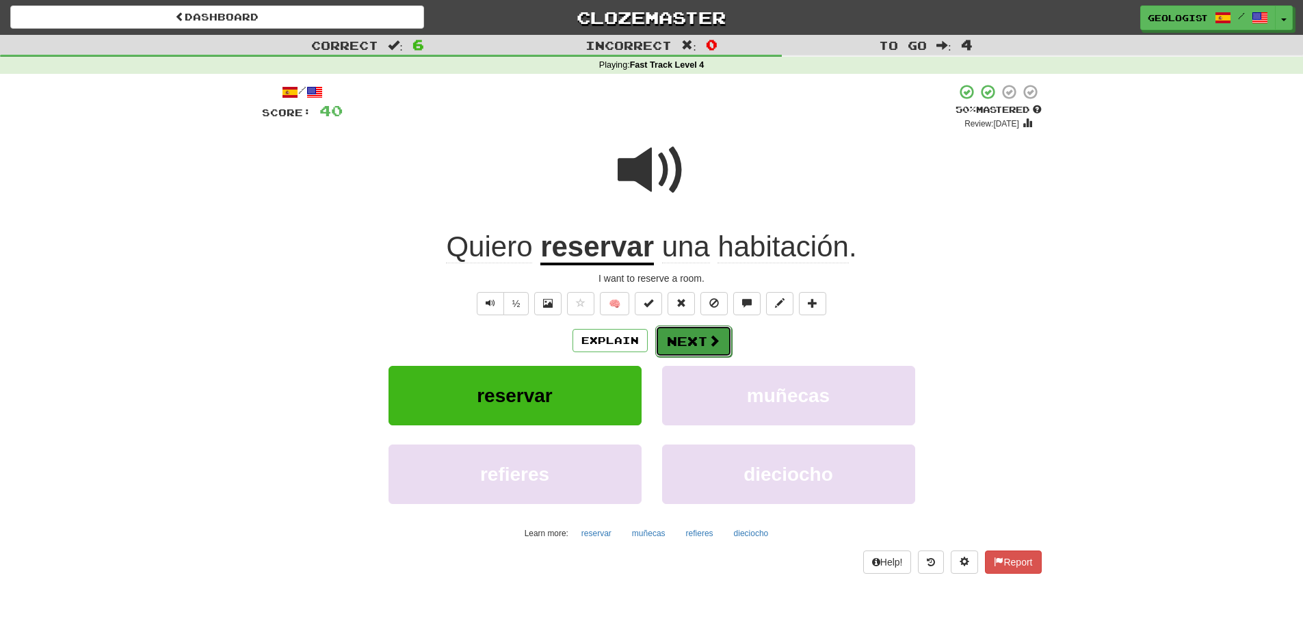
click at [688, 342] on button "Next" at bounding box center [693, 341] width 77 height 31
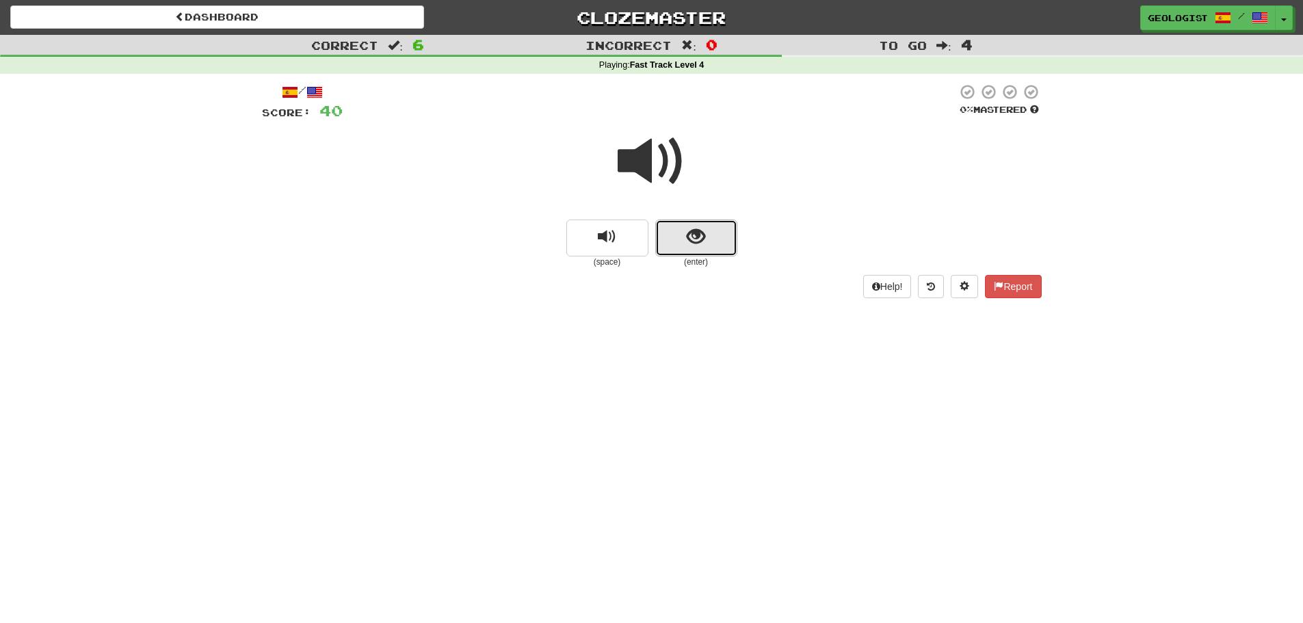
click at [702, 241] on span "show sentence" at bounding box center [696, 237] width 18 height 18
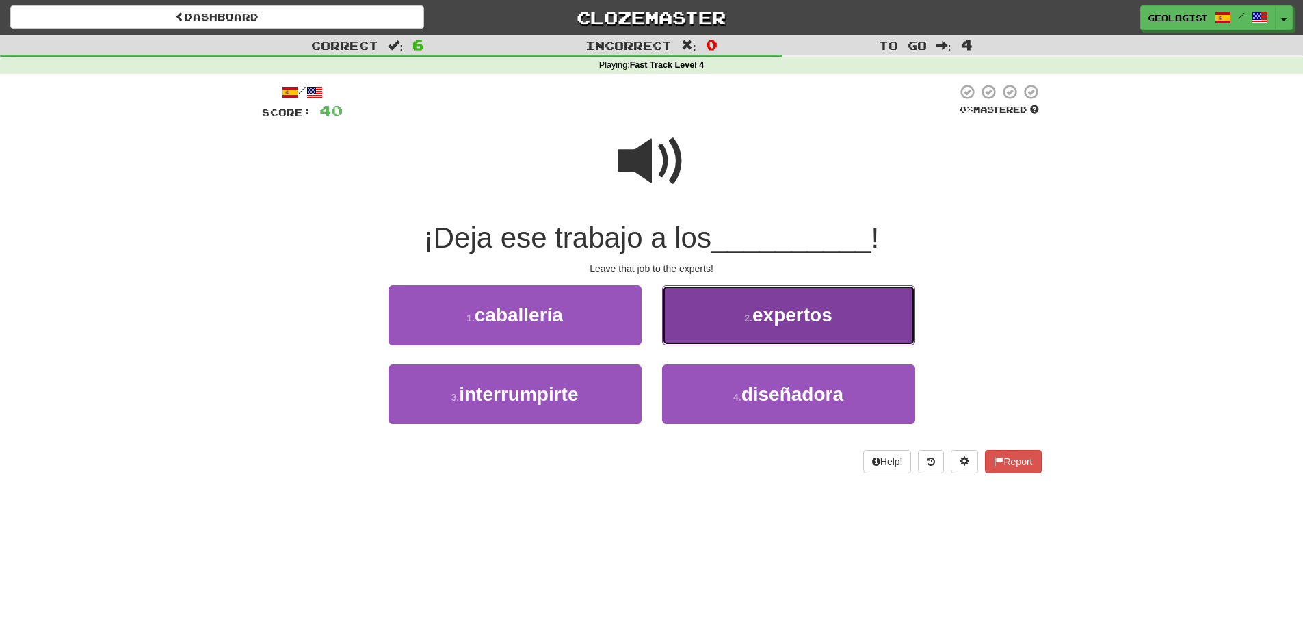
click at [783, 298] on button "2 . expertos" at bounding box center [788, 315] width 253 height 60
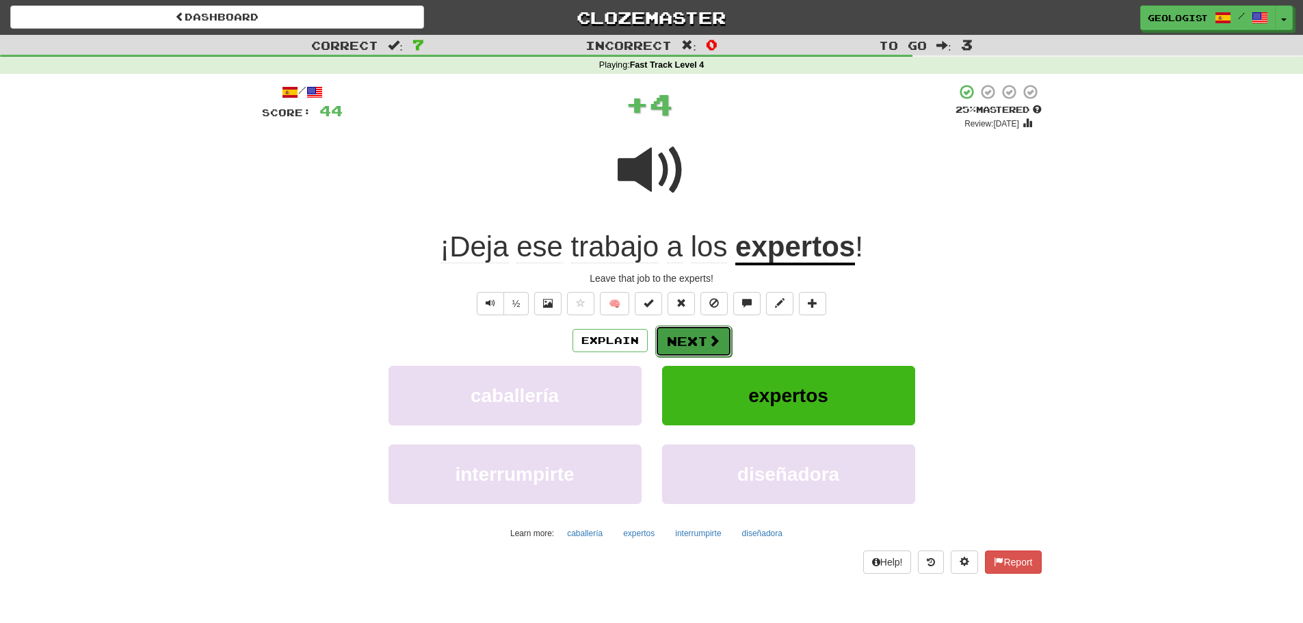
click at [685, 341] on button "Next" at bounding box center [693, 341] width 77 height 31
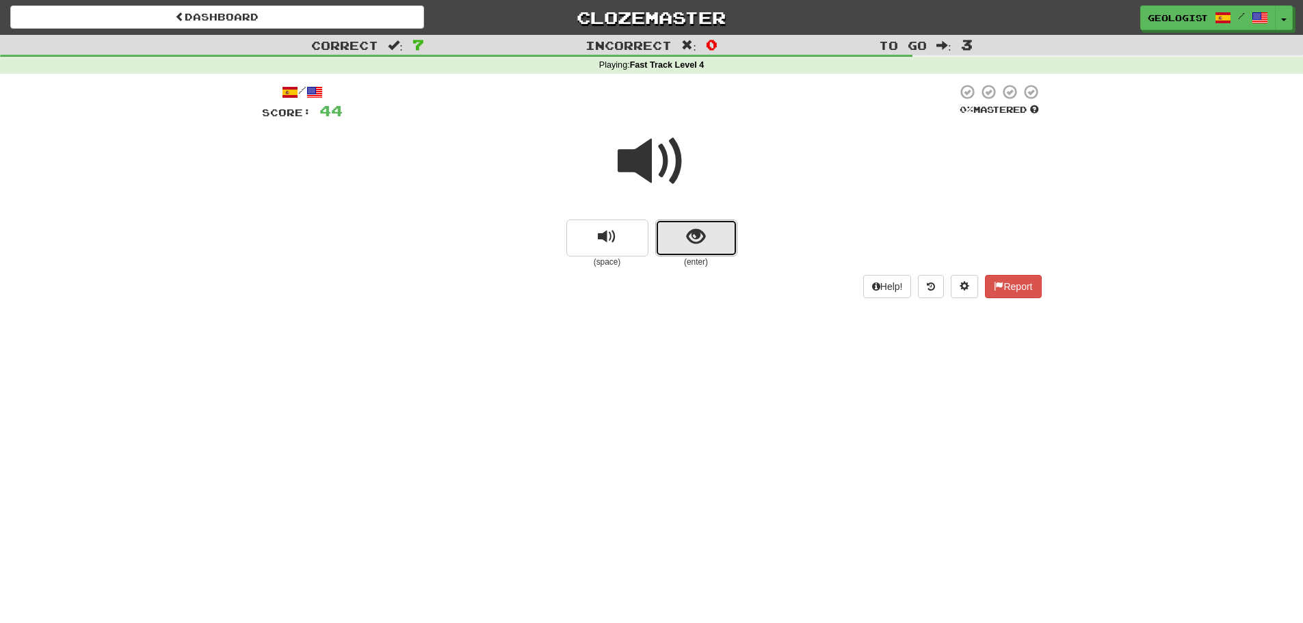
click at [707, 234] on button "show sentence" at bounding box center [696, 238] width 82 height 37
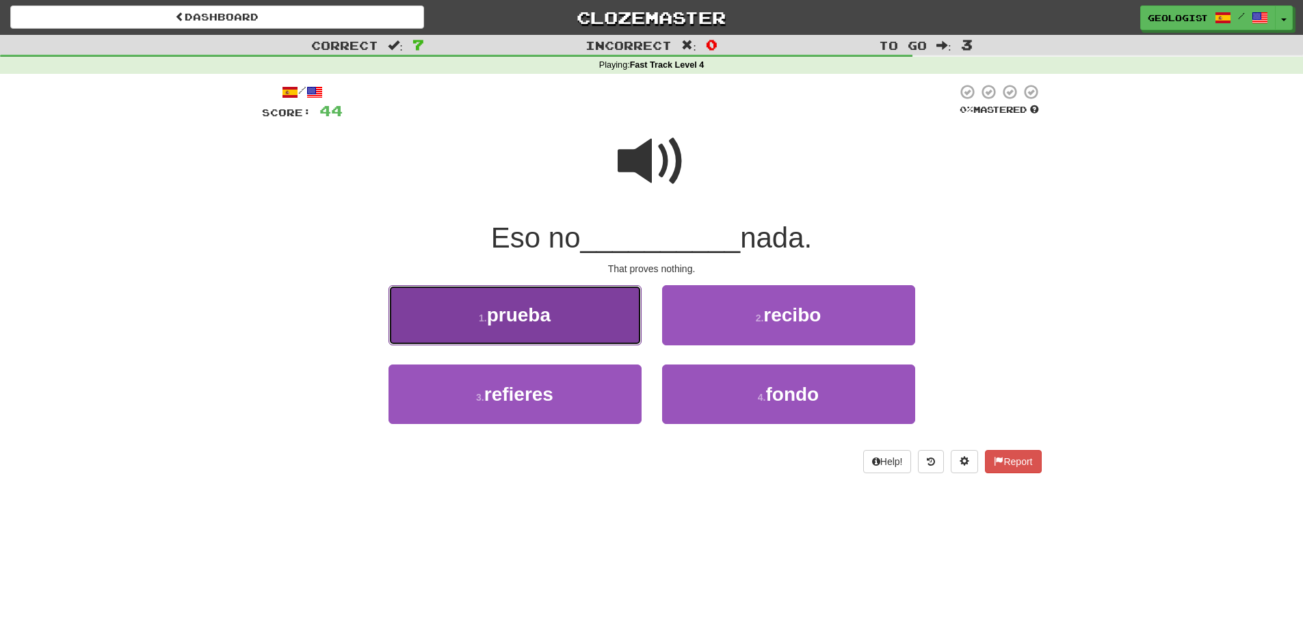
drag, startPoint x: 498, startPoint y: 330, endPoint x: 483, endPoint y: 324, distance: 16.3
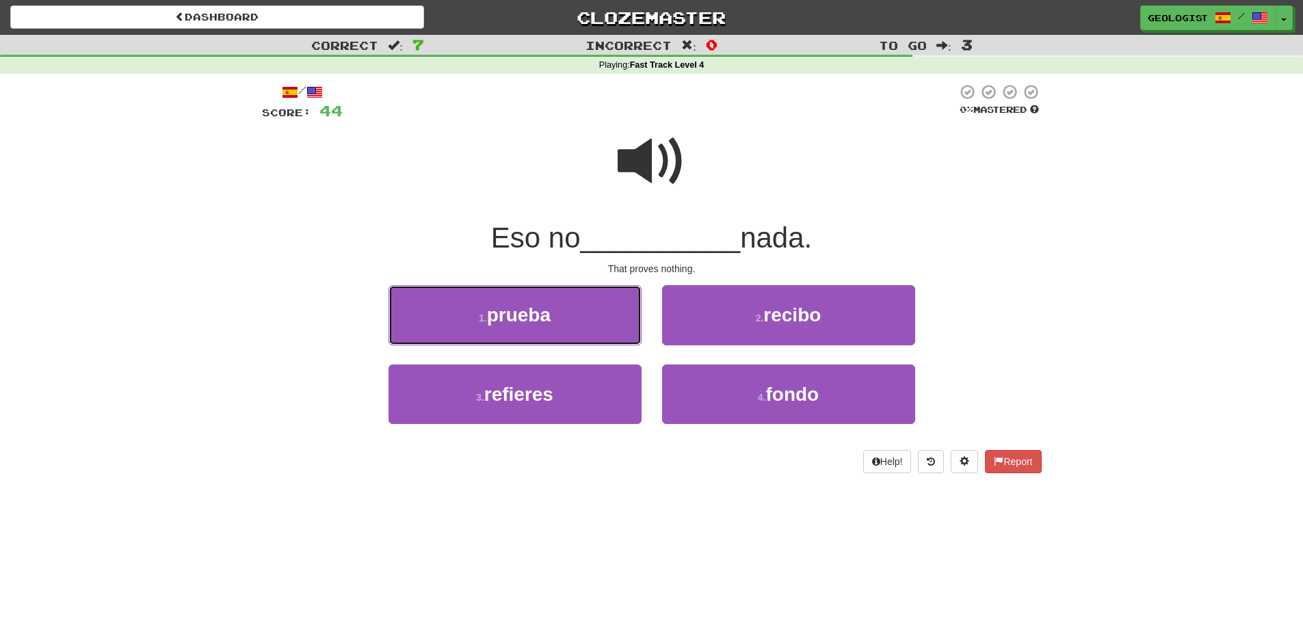
click at [498, 329] on button "1 . prueba" at bounding box center [515, 315] width 253 height 60
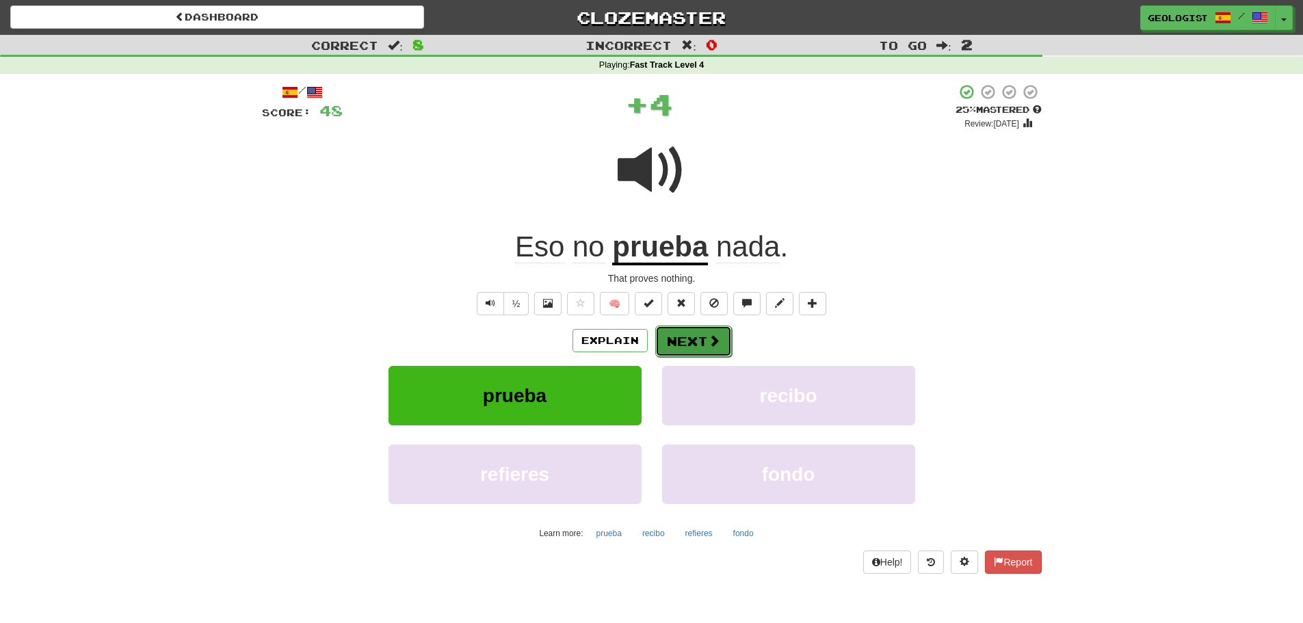
click at [718, 334] on span at bounding box center [714, 340] width 12 height 12
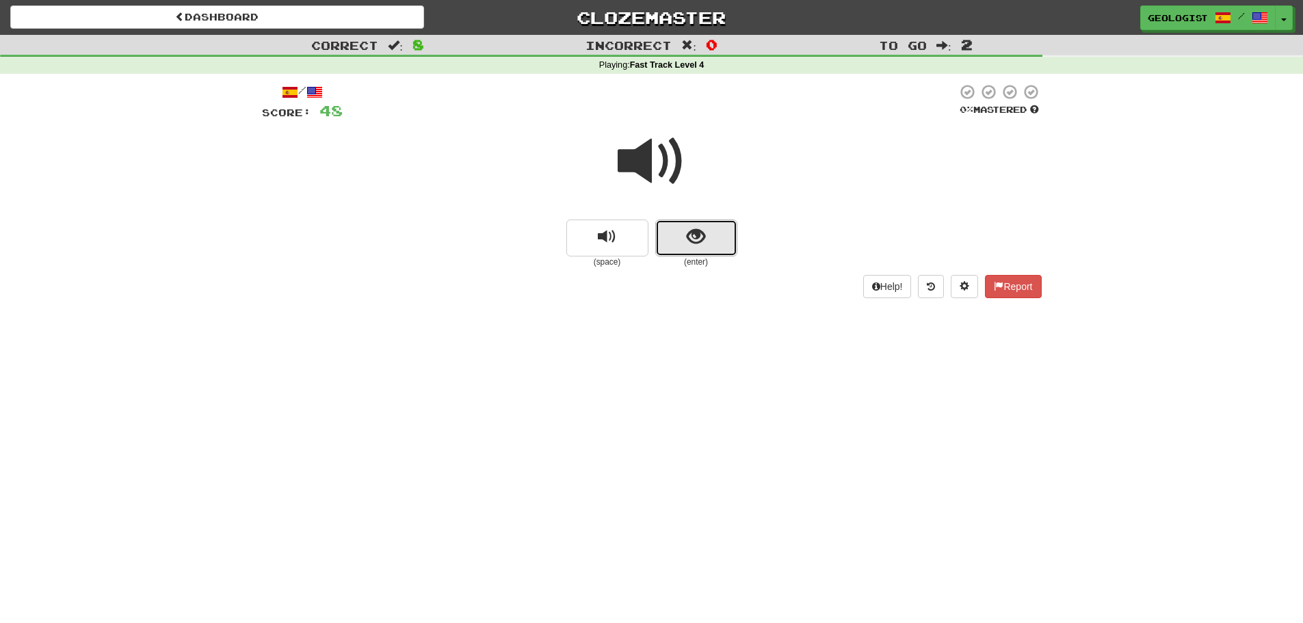
click at [691, 245] on span "show sentence" at bounding box center [696, 237] width 18 height 18
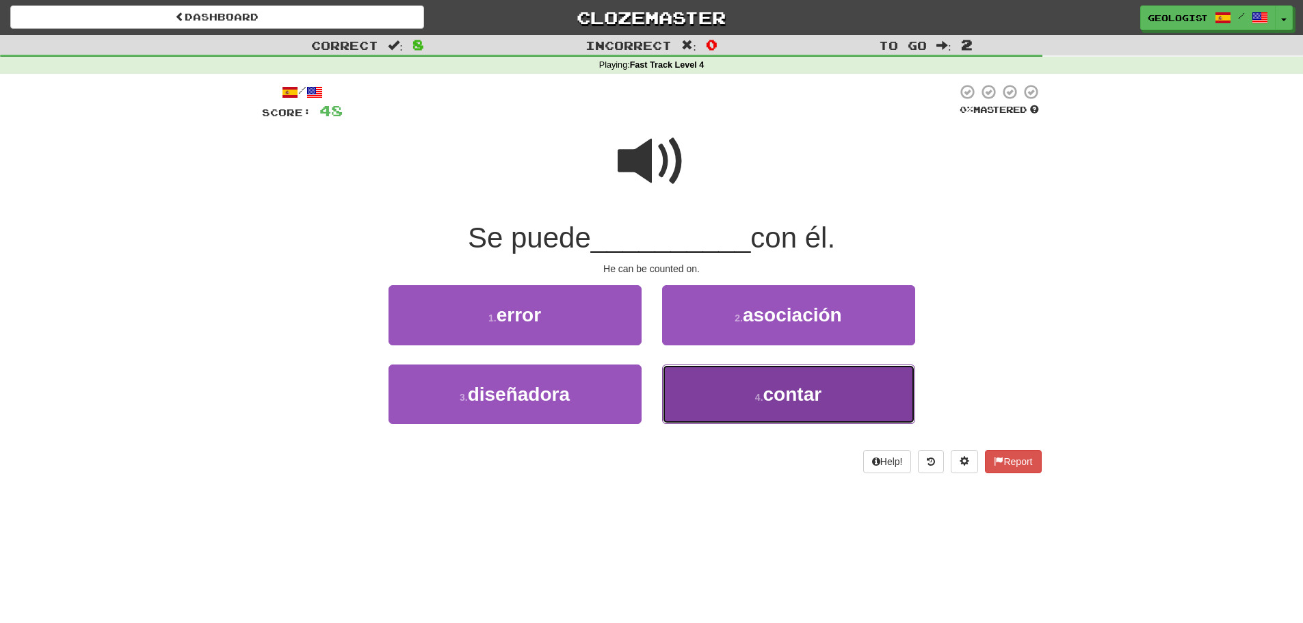
click at [782, 395] on span "contar" at bounding box center [792, 394] width 59 height 21
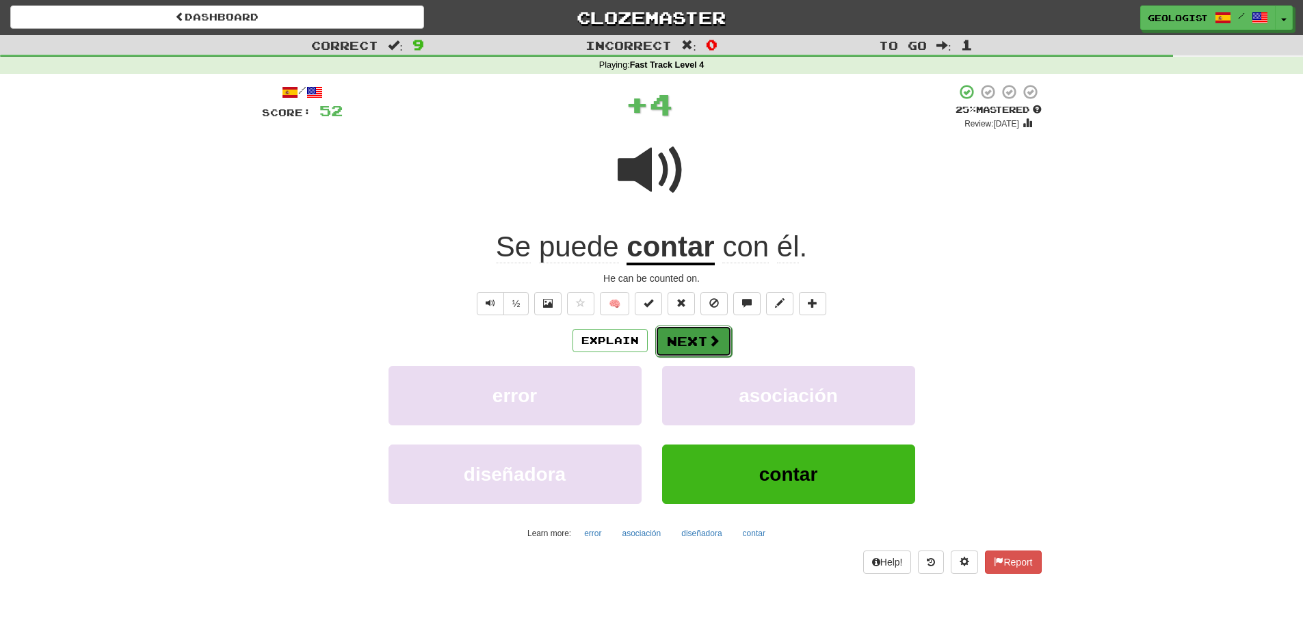
click at [686, 341] on button "Next" at bounding box center [693, 341] width 77 height 31
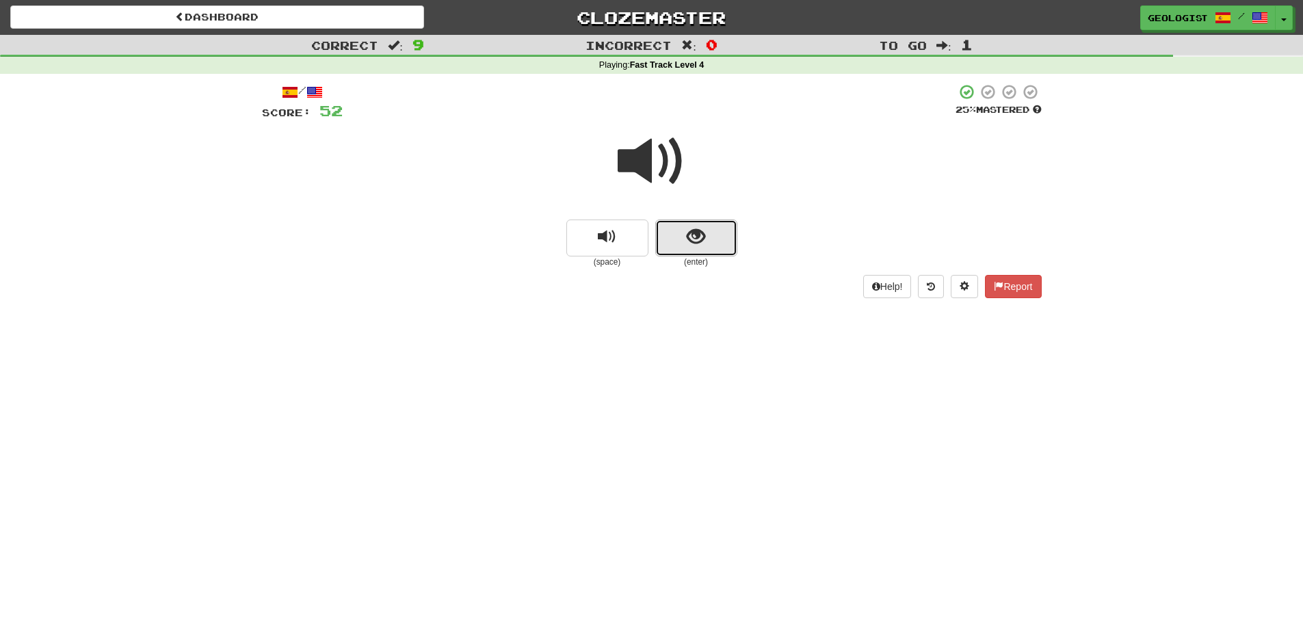
click at [719, 239] on button "show sentence" at bounding box center [696, 238] width 82 height 37
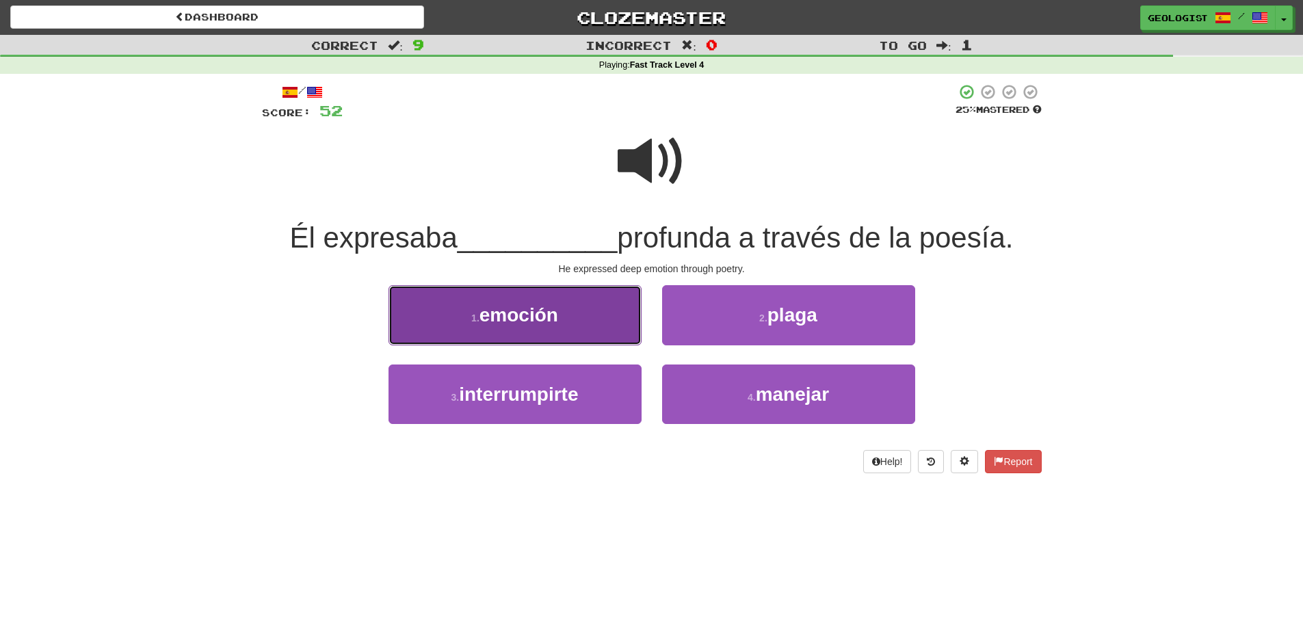
click at [472, 326] on button "1 . emoción" at bounding box center [515, 315] width 253 height 60
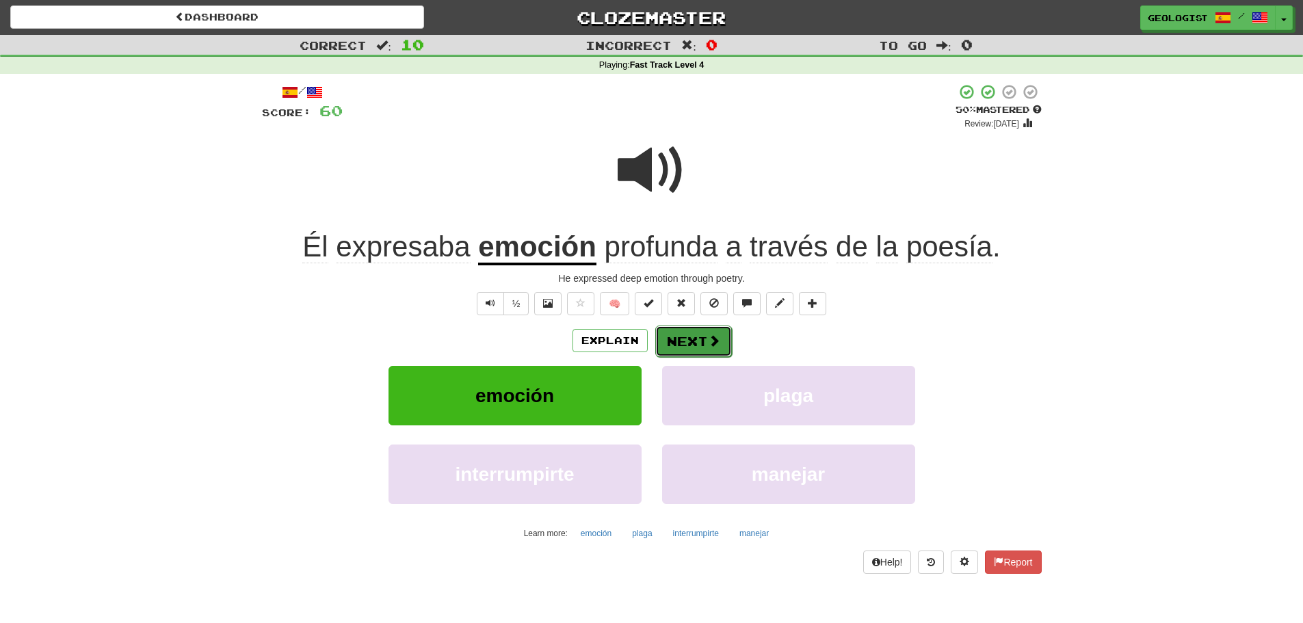
click at [708, 338] on span at bounding box center [714, 340] width 12 height 12
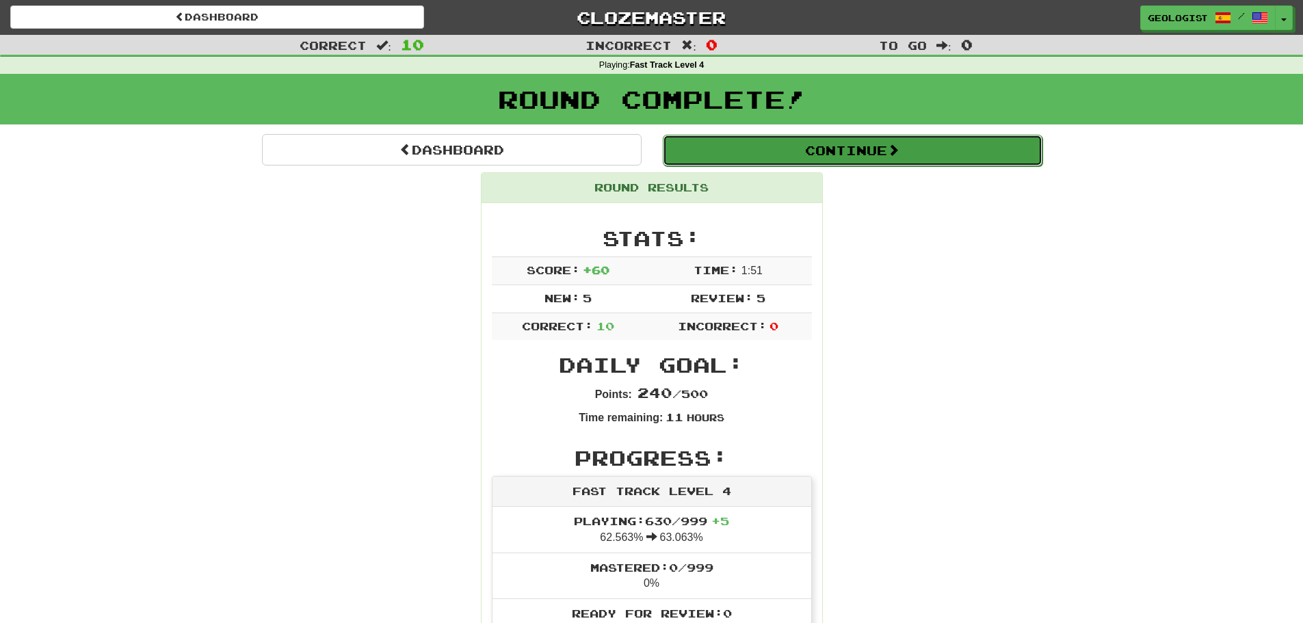
click at [749, 157] on button "Continue" at bounding box center [853, 150] width 380 height 31
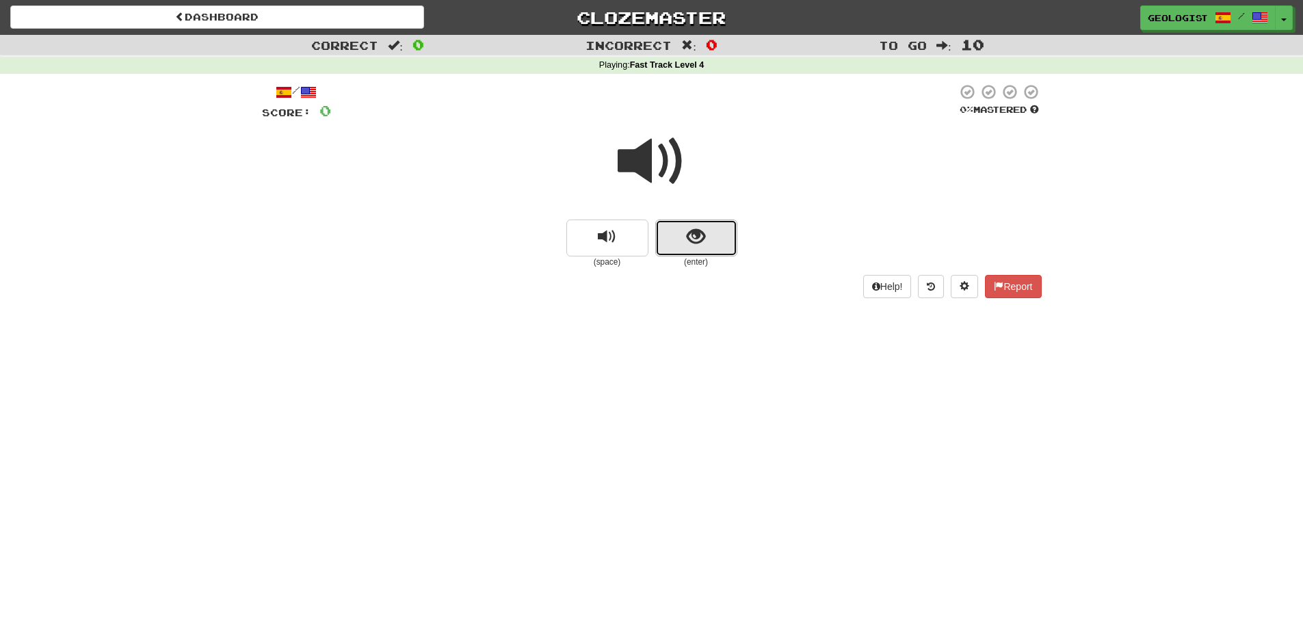
click at [716, 246] on button "show sentence" at bounding box center [696, 238] width 82 height 37
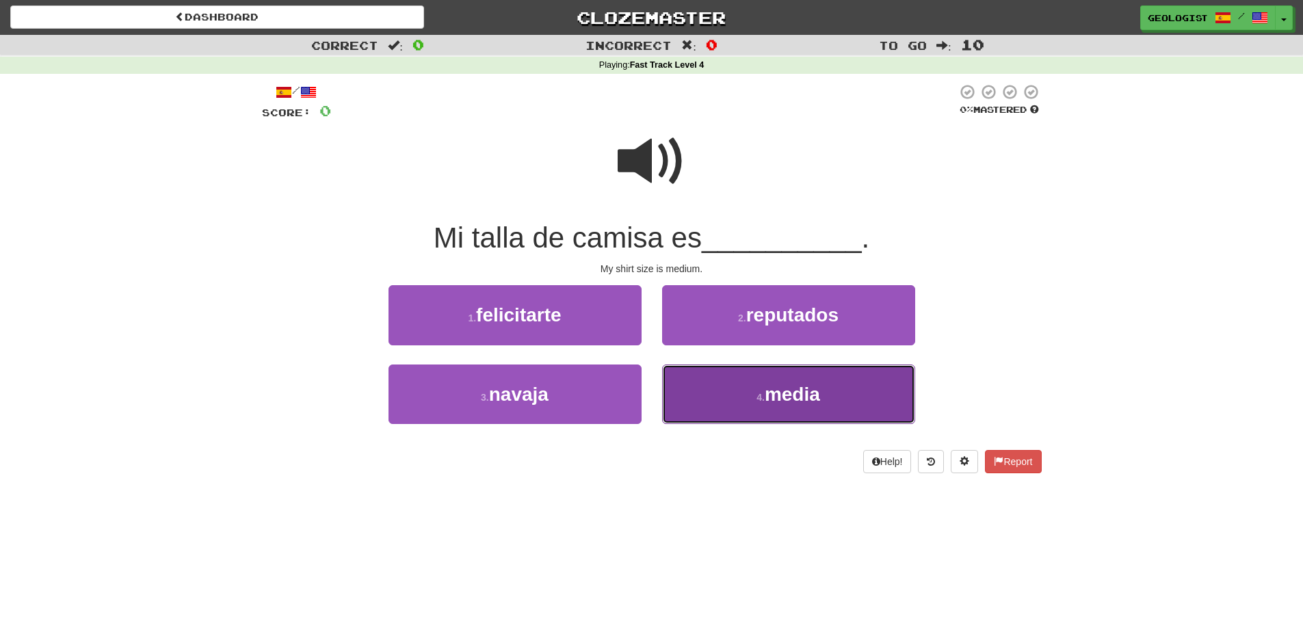
click at [810, 403] on span "media" at bounding box center [792, 394] width 55 height 21
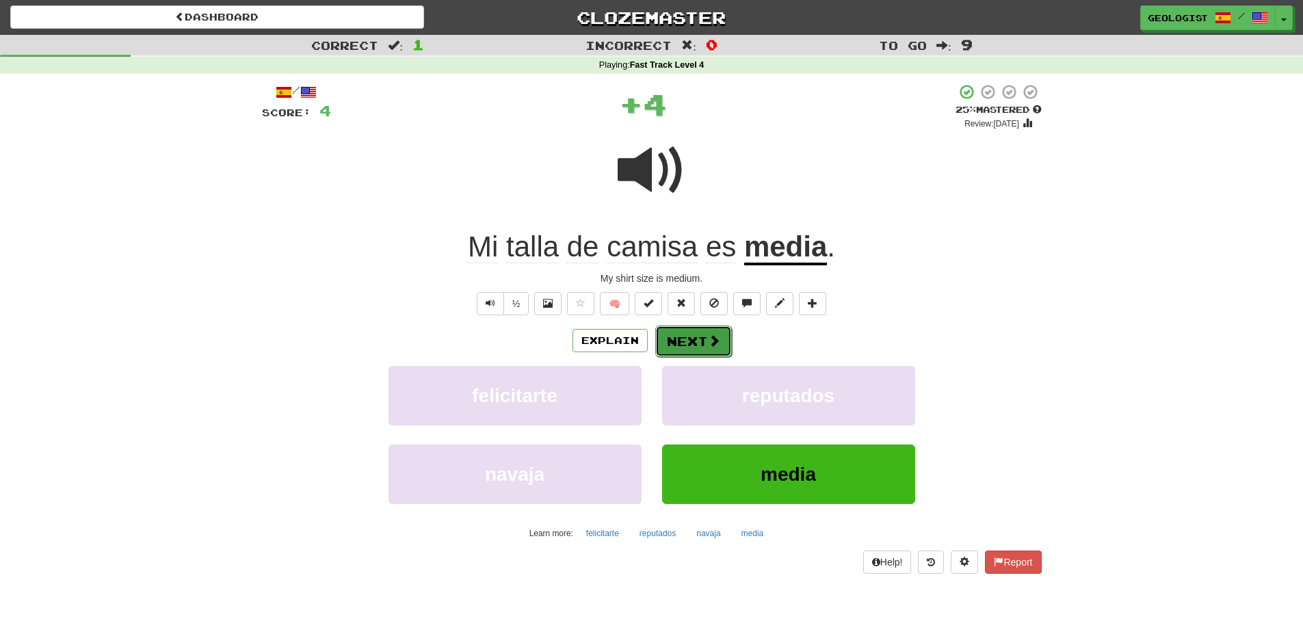
click at [719, 337] on button "Next" at bounding box center [693, 341] width 77 height 31
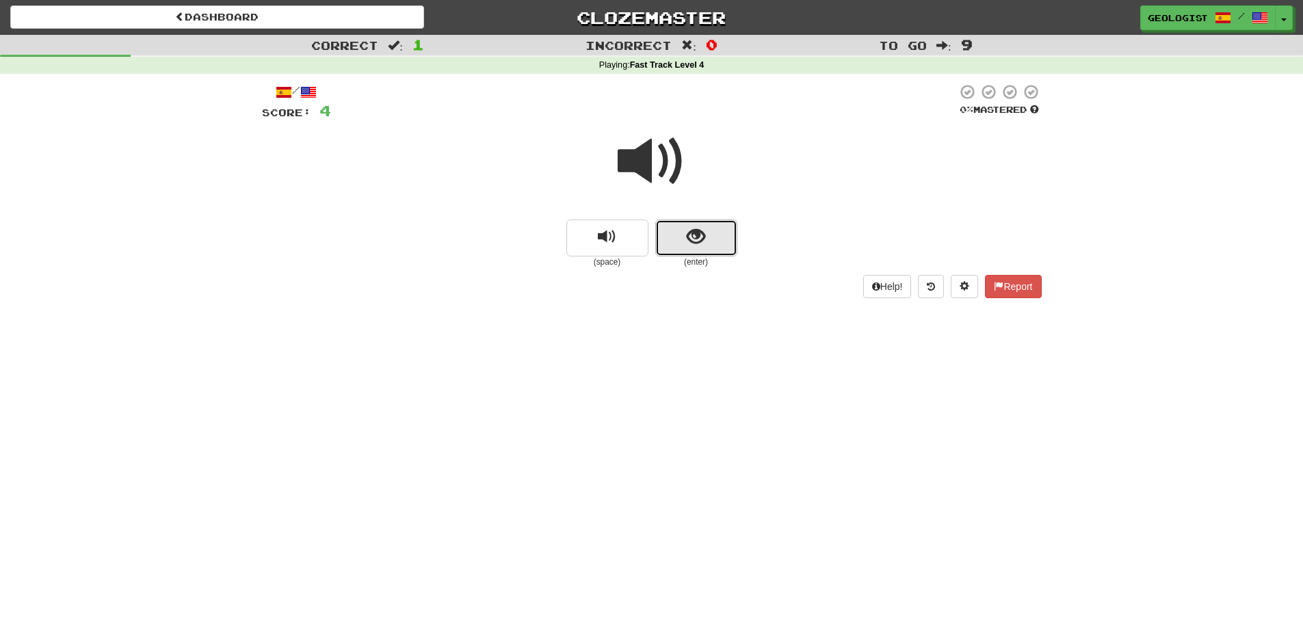
click at [715, 250] on button "show sentence" at bounding box center [696, 238] width 82 height 37
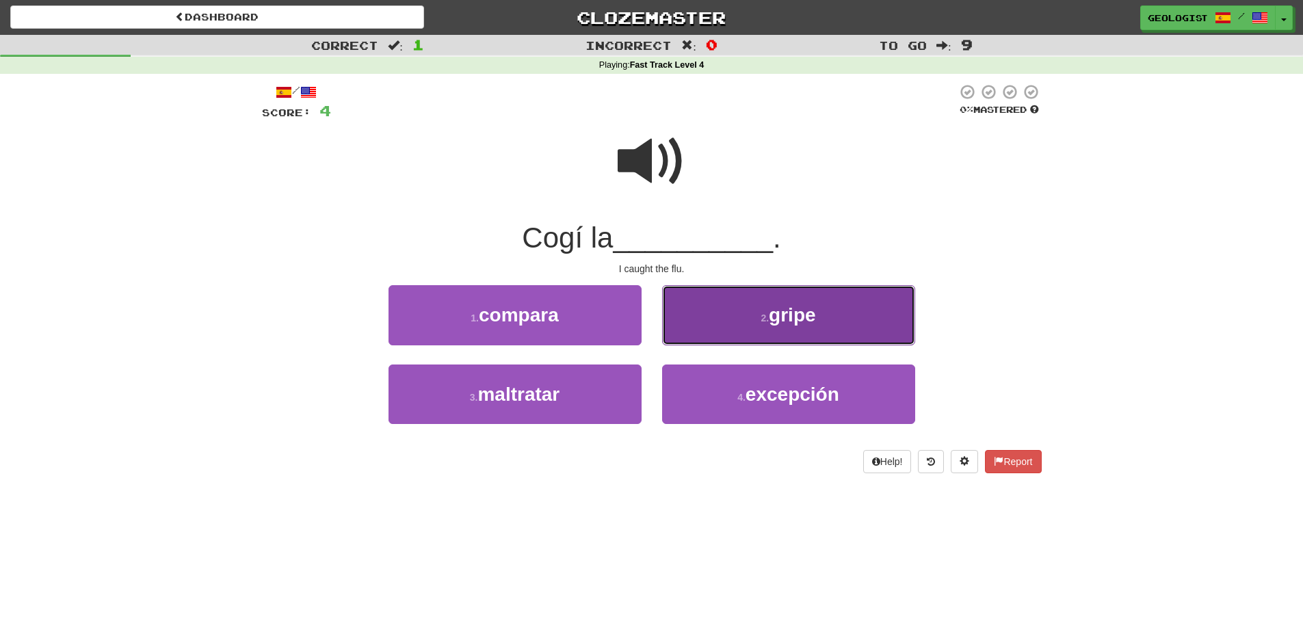
click at [756, 311] on button "2 . gripe" at bounding box center [788, 315] width 253 height 60
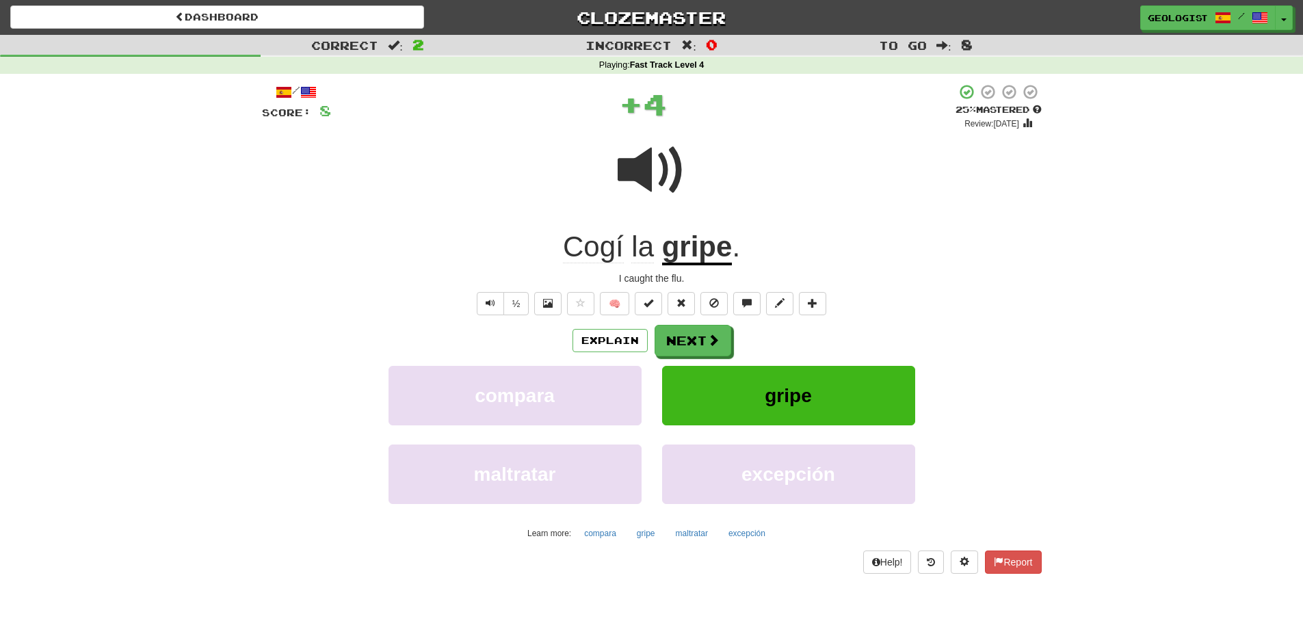
click at [733, 348] on div "Explain Next" at bounding box center [652, 340] width 780 height 31
click at [699, 342] on button "Next" at bounding box center [693, 341] width 77 height 31
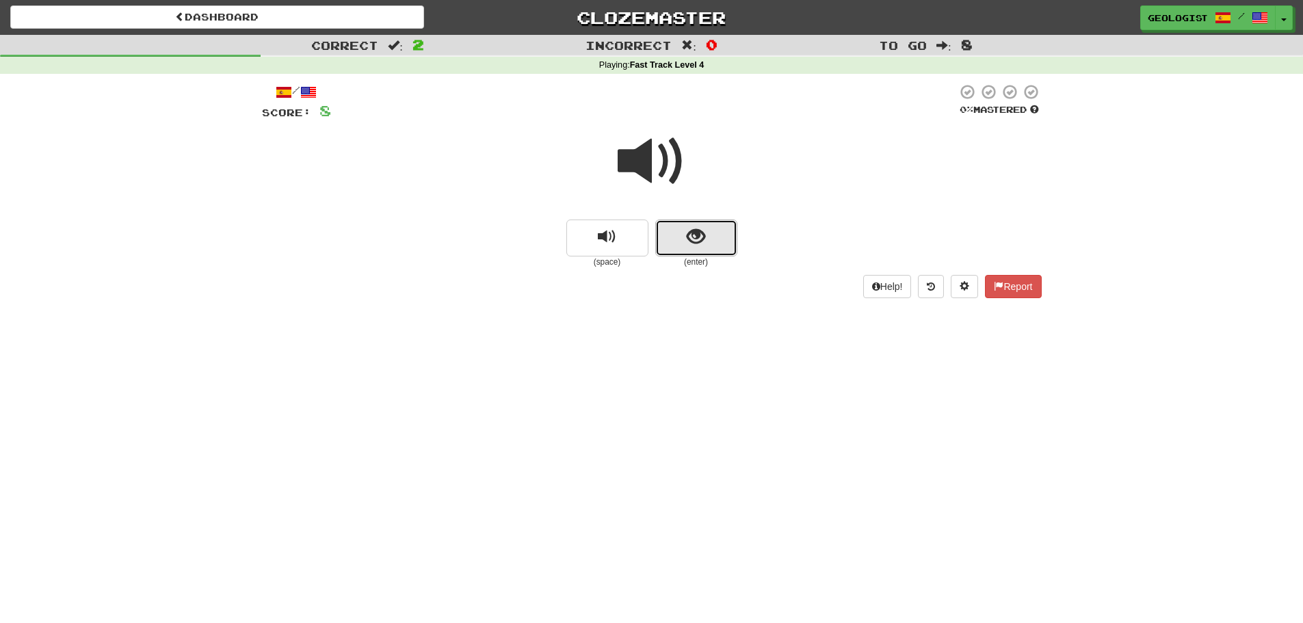
click at [711, 246] on button "show sentence" at bounding box center [696, 238] width 82 height 37
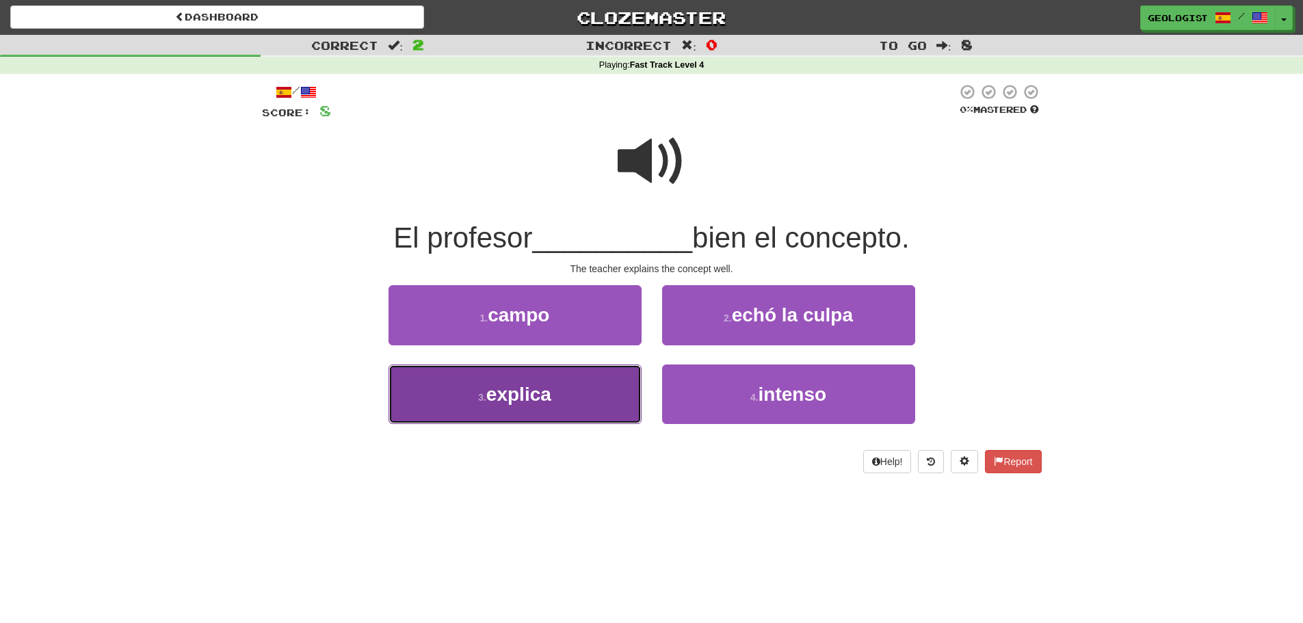
click at [464, 405] on button "3 . explica" at bounding box center [515, 395] width 253 height 60
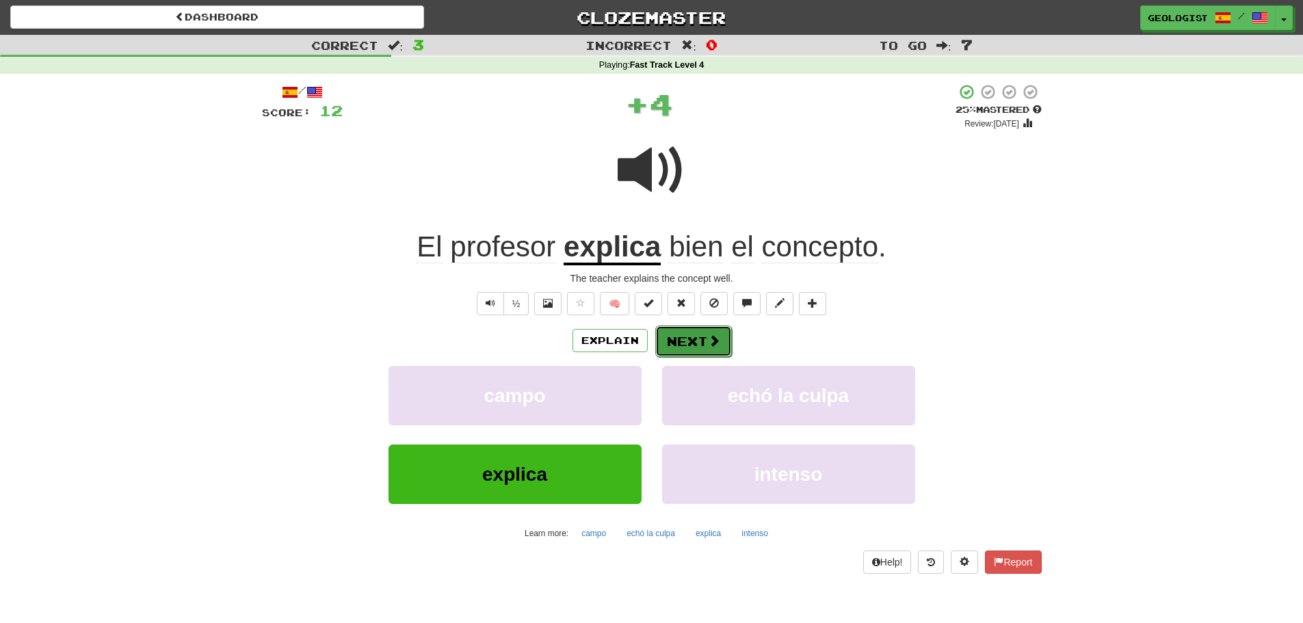
click at [700, 340] on button "Next" at bounding box center [693, 341] width 77 height 31
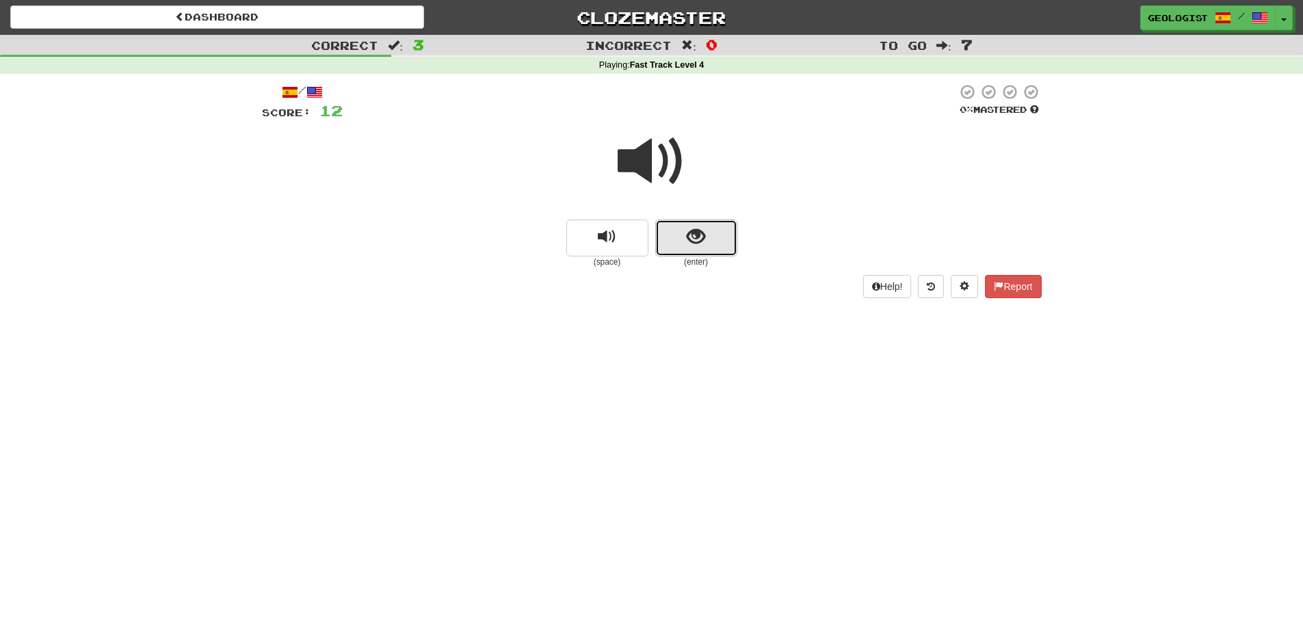
click at [700, 237] on span "show sentence" at bounding box center [696, 237] width 18 height 18
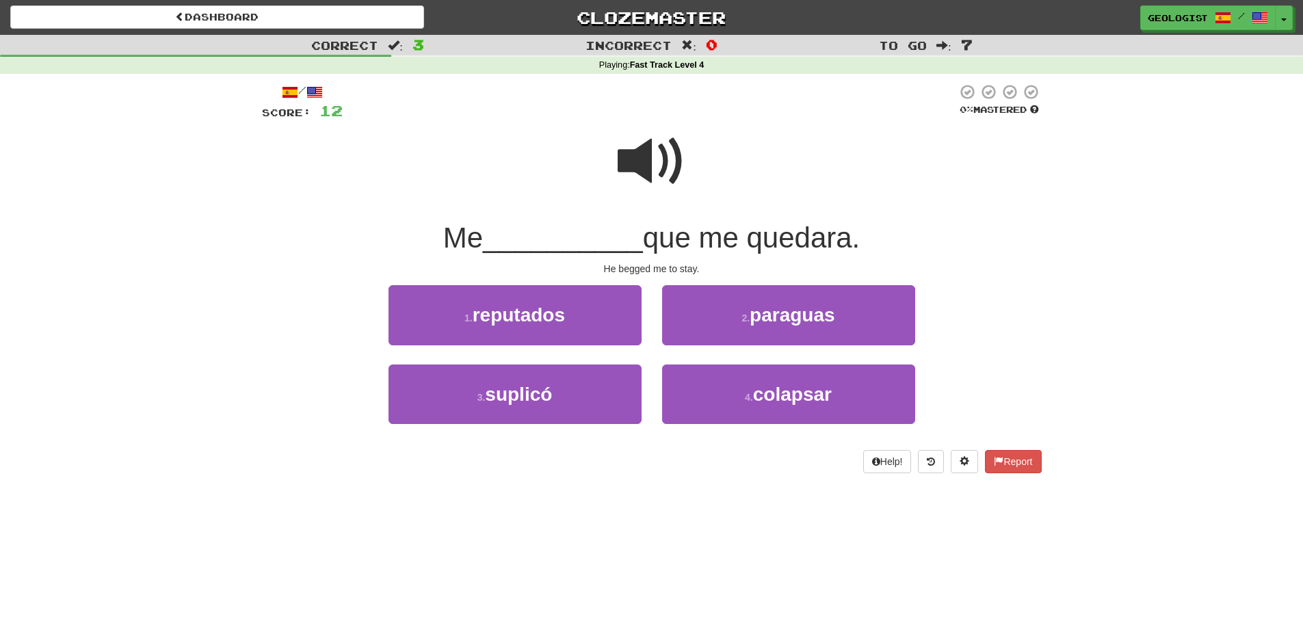
click at [655, 163] on span at bounding box center [652, 161] width 68 height 68
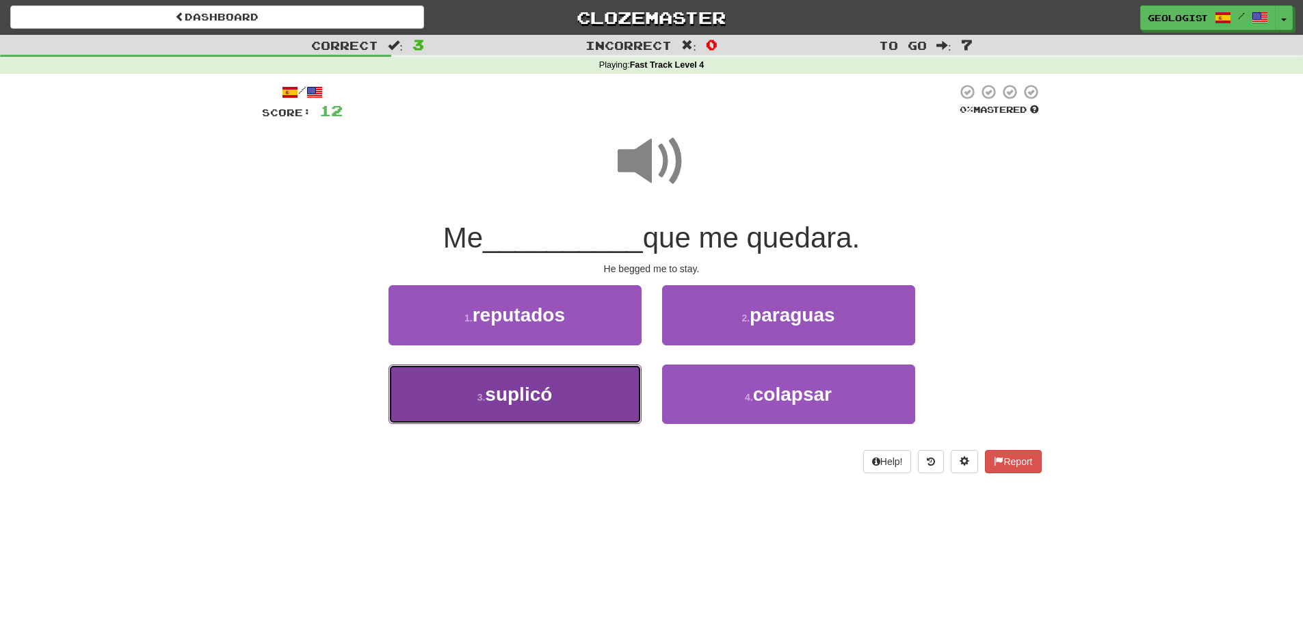
click at [506, 403] on span "suplicó" at bounding box center [518, 394] width 67 height 21
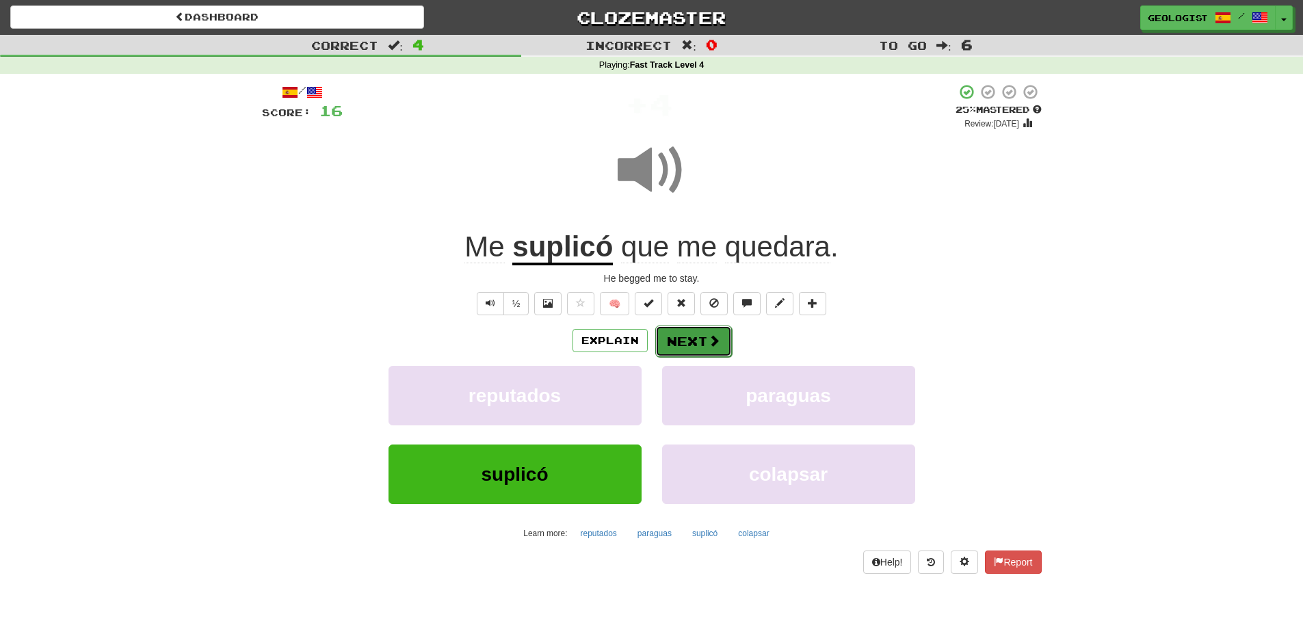
click at [685, 341] on button "Next" at bounding box center [693, 341] width 77 height 31
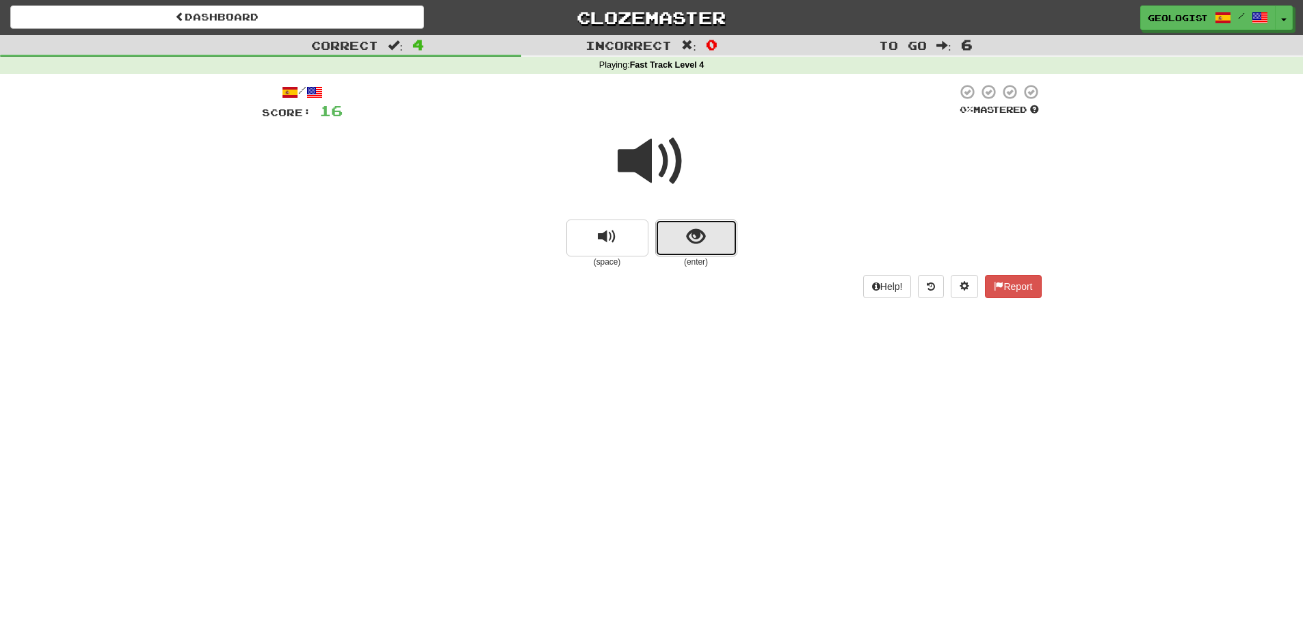
click at [691, 231] on span "show sentence" at bounding box center [696, 237] width 18 height 18
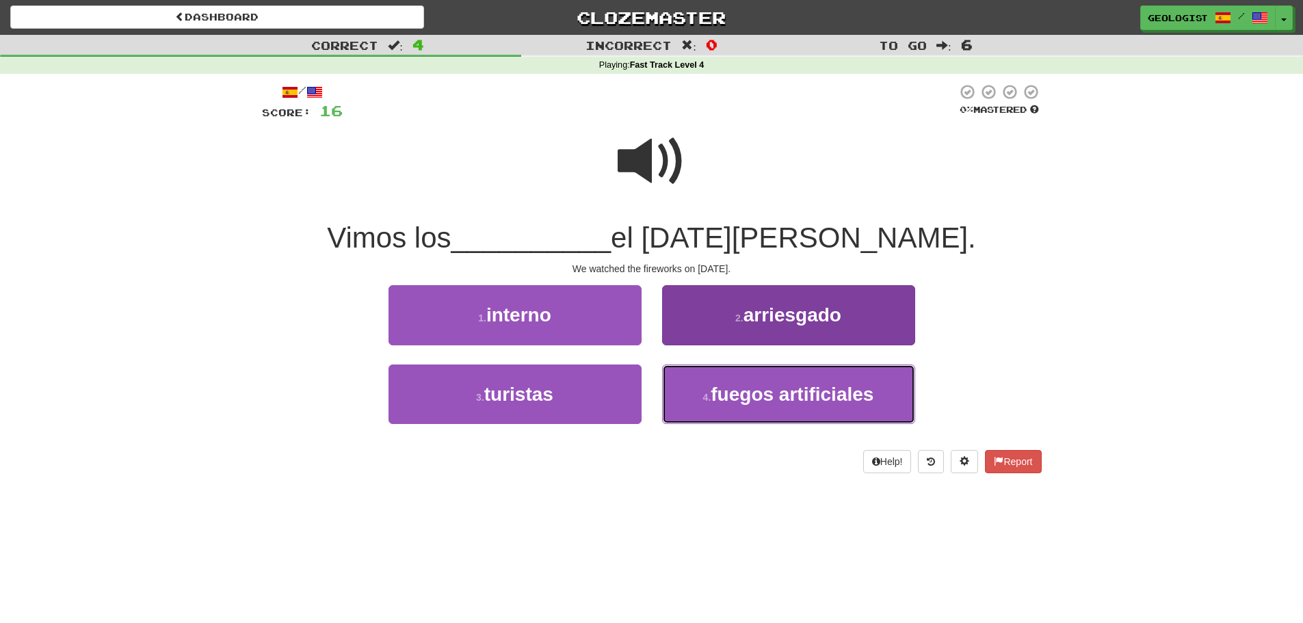
click at [810, 400] on span "fuegos artificiales" at bounding box center [792, 394] width 163 height 21
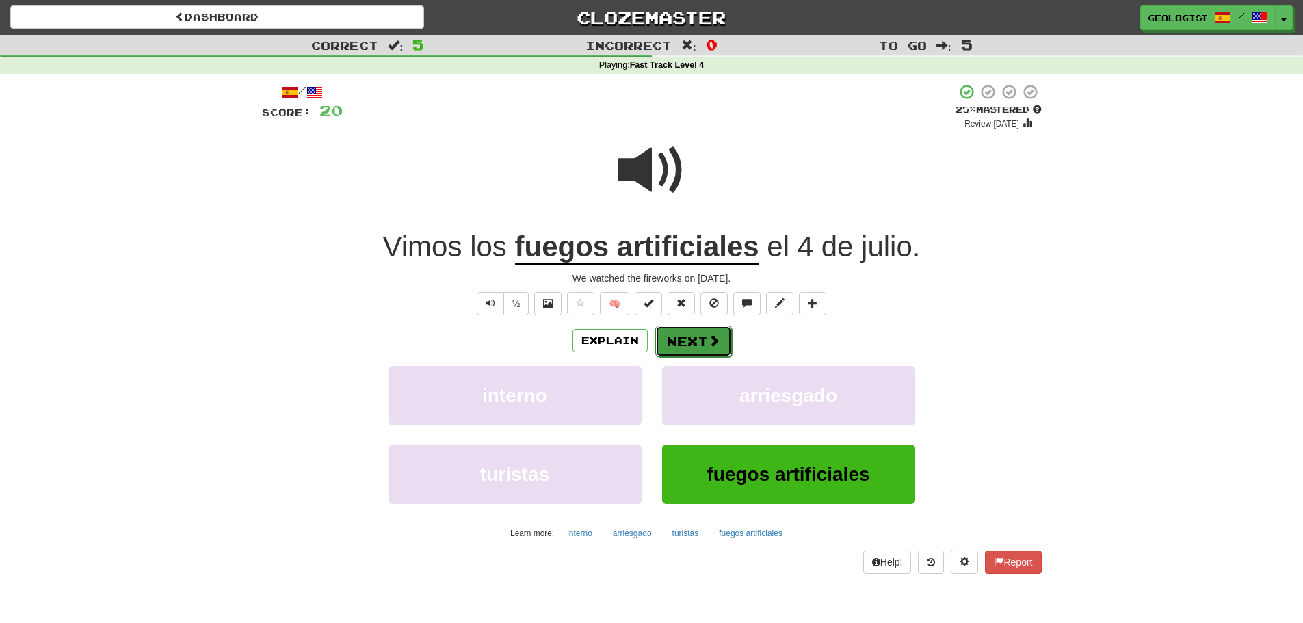
click at [709, 349] on button "Next" at bounding box center [693, 341] width 77 height 31
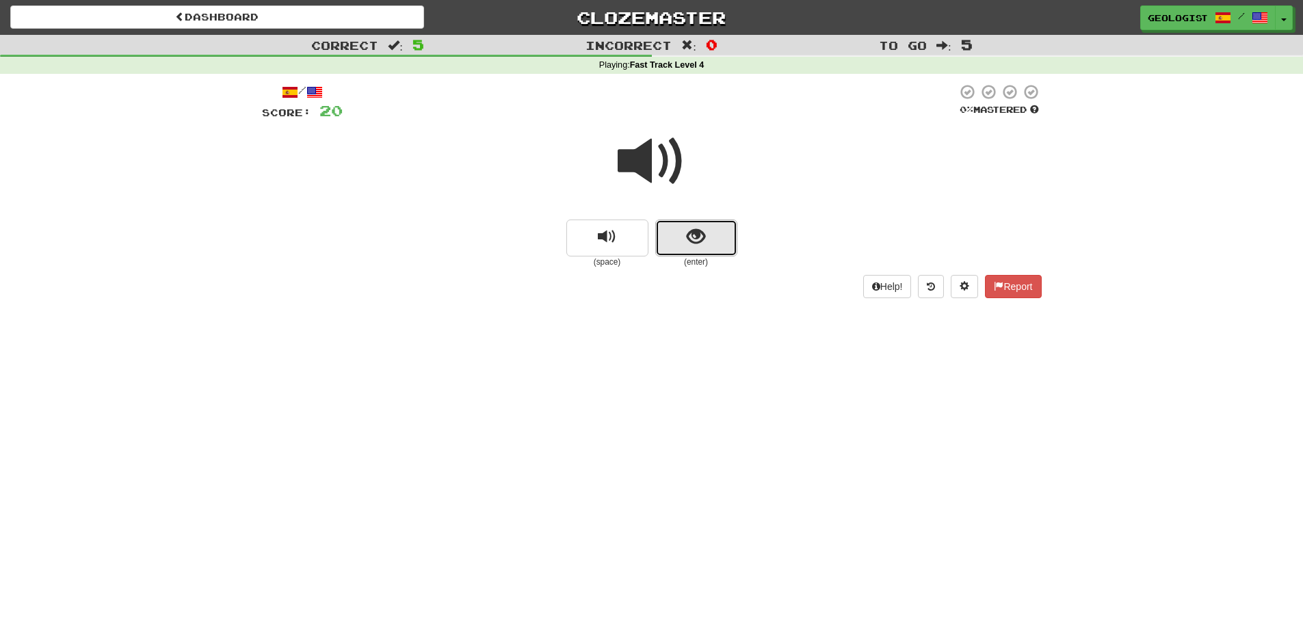
click at [705, 239] on span "show sentence" at bounding box center [696, 237] width 18 height 18
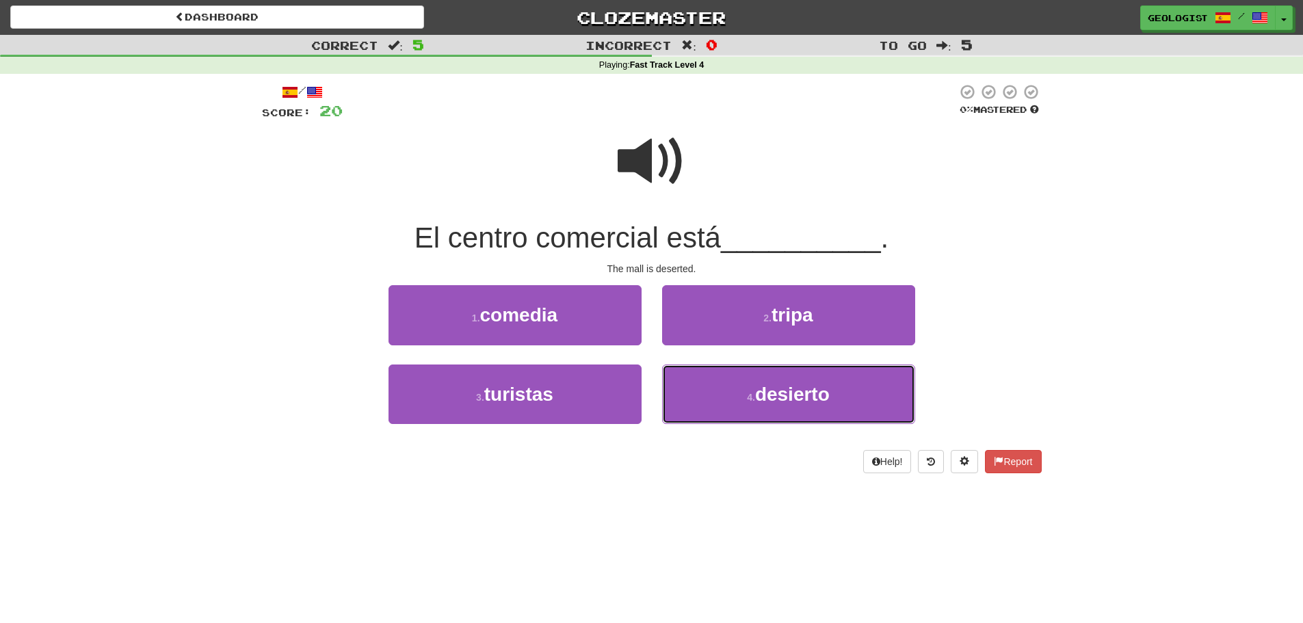
drag, startPoint x: 856, startPoint y: 393, endPoint x: 533, endPoint y: 321, distance: 330.6
click at [854, 391] on button "4 . desierto" at bounding box center [788, 395] width 253 height 60
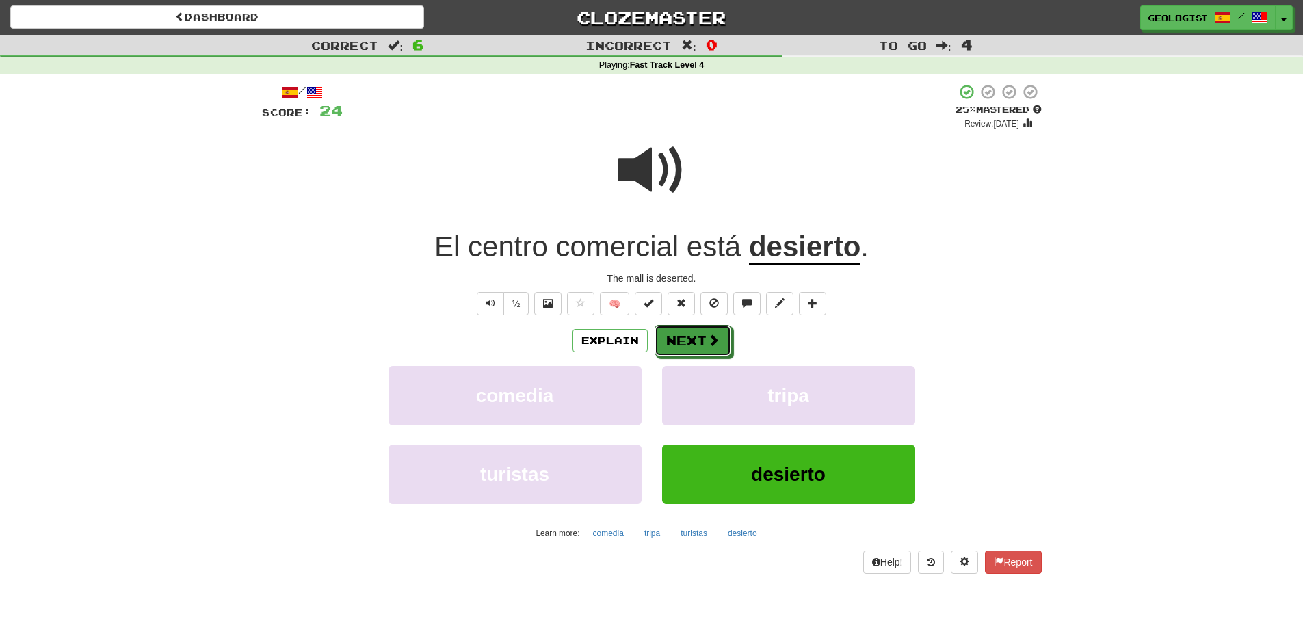
click at [693, 341] on button "Next" at bounding box center [693, 340] width 77 height 31
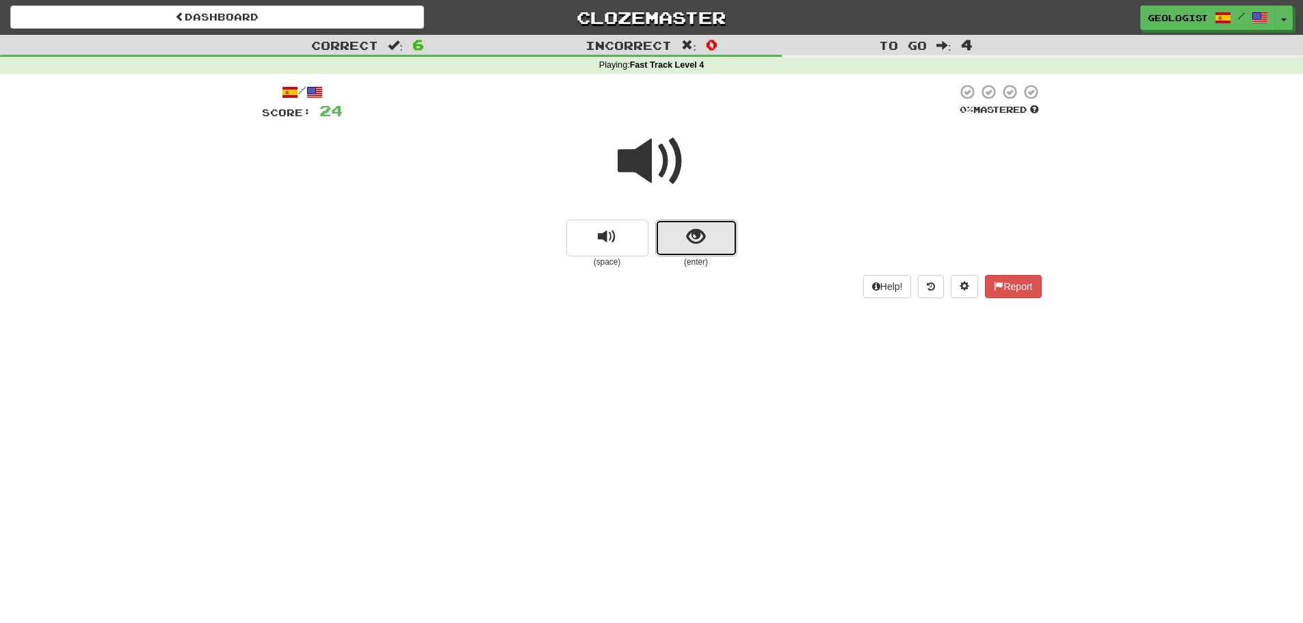
click at [679, 244] on button "show sentence" at bounding box center [696, 238] width 82 height 37
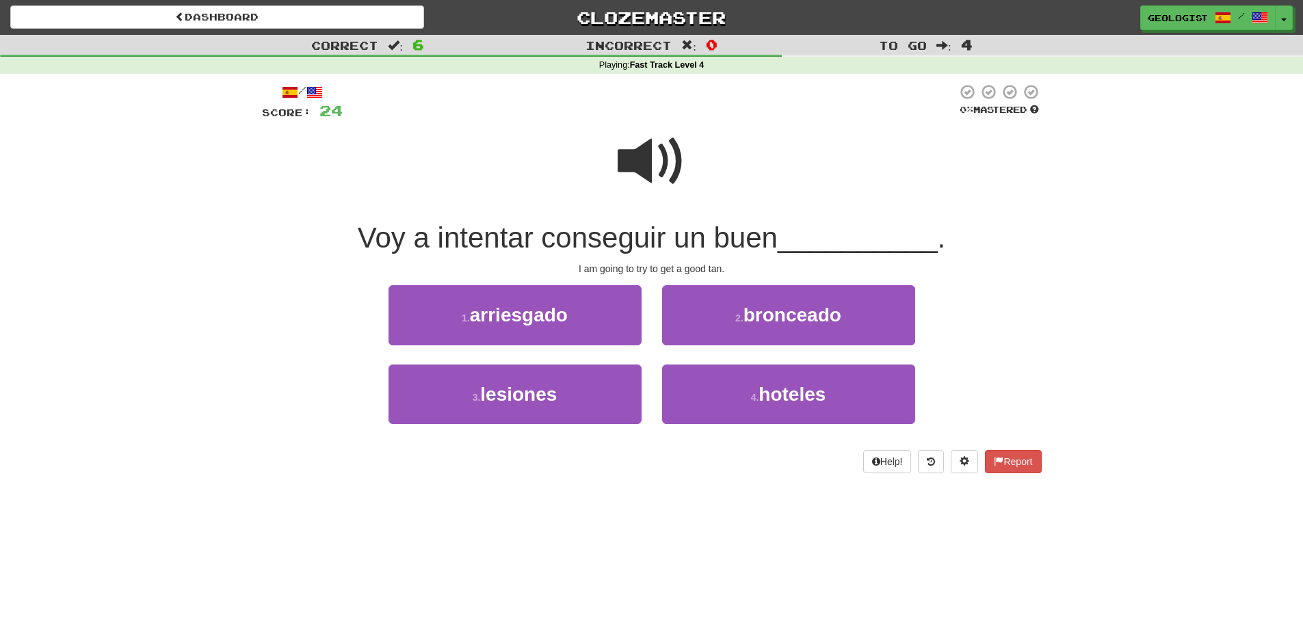
click at [643, 157] on span at bounding box center [652, 161] width 68 height 68
click at [848, 319] on button "2 . bronceado" at bounding box center [788, 315] width 253 height 60
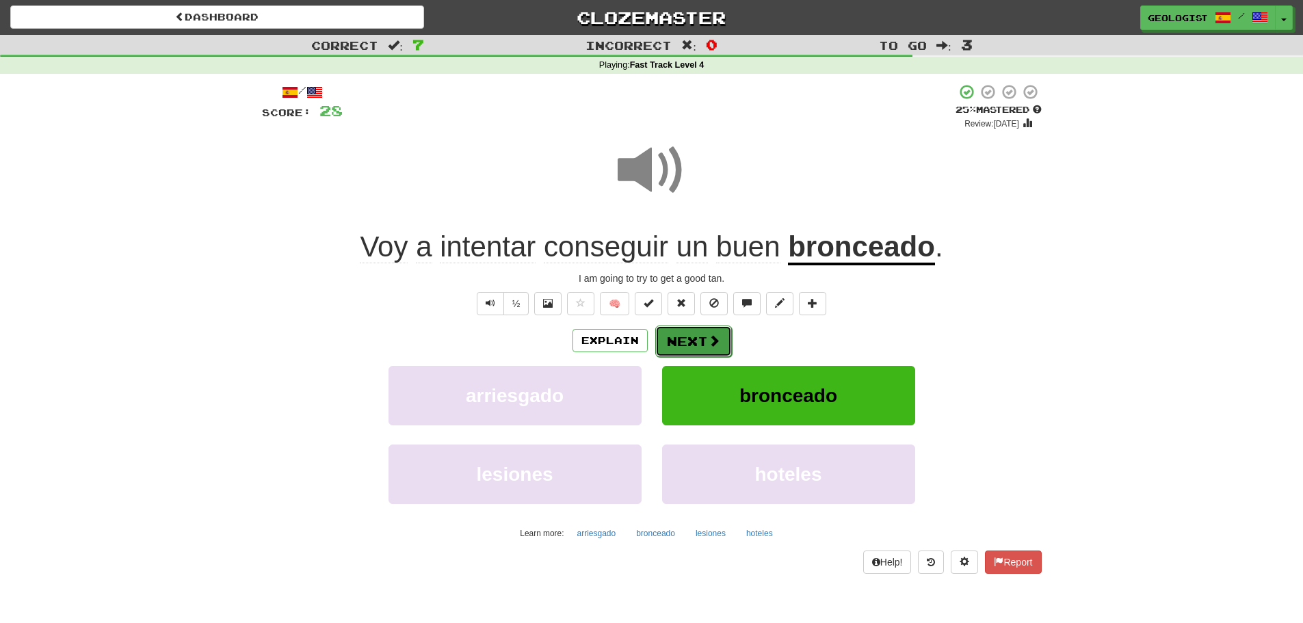
click at [696, 332] on button "Next" at bounding box center [693, 341] width 77 height 31
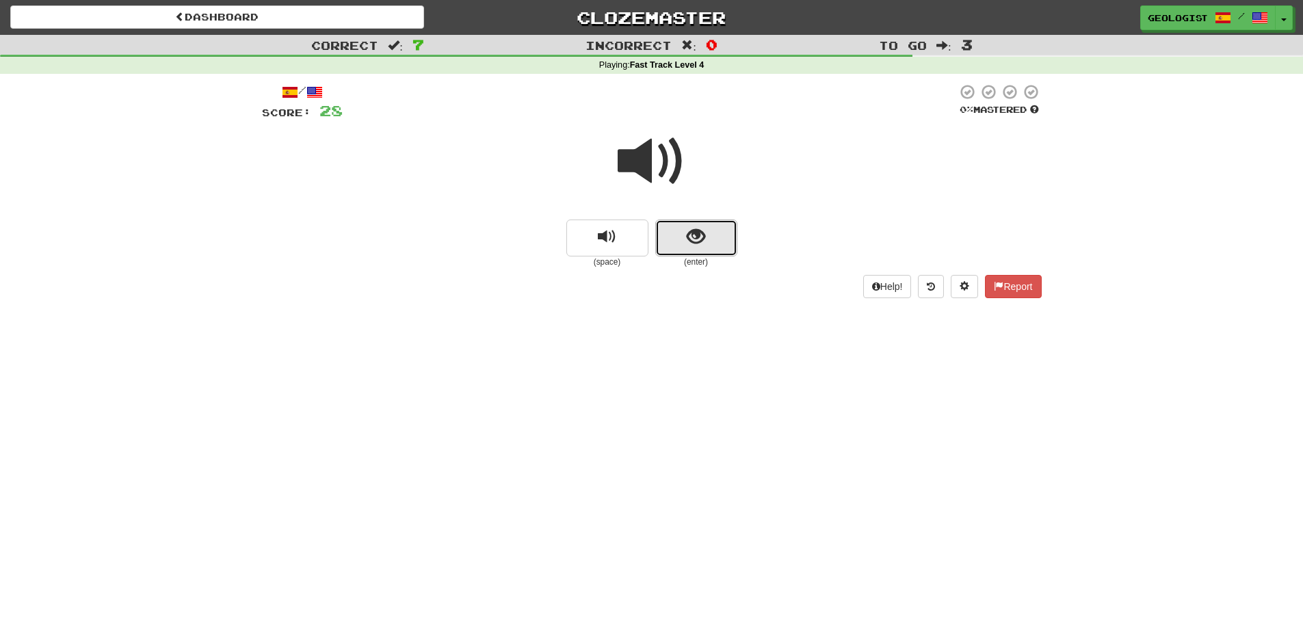
click at [717, 244] on button "show sentence" at bounding box center [696, 238] width 82 height 37
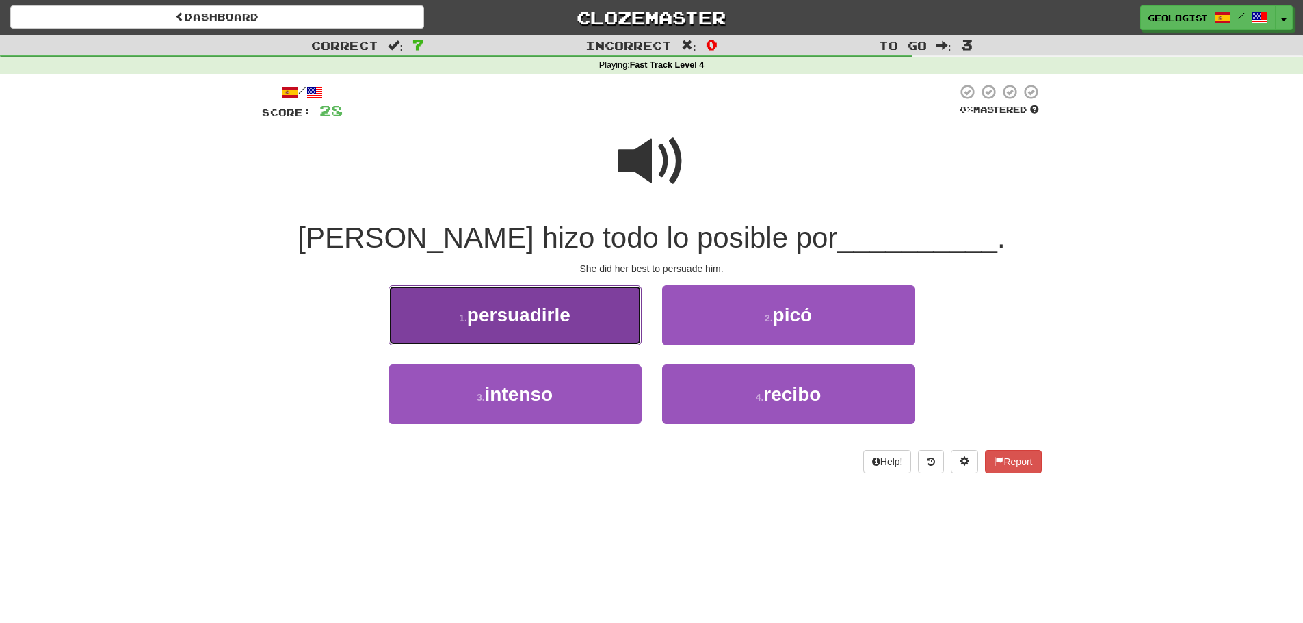
click at [508, 306] on span "persuadirle" at bounding box center [518, 314] width 103 height 21
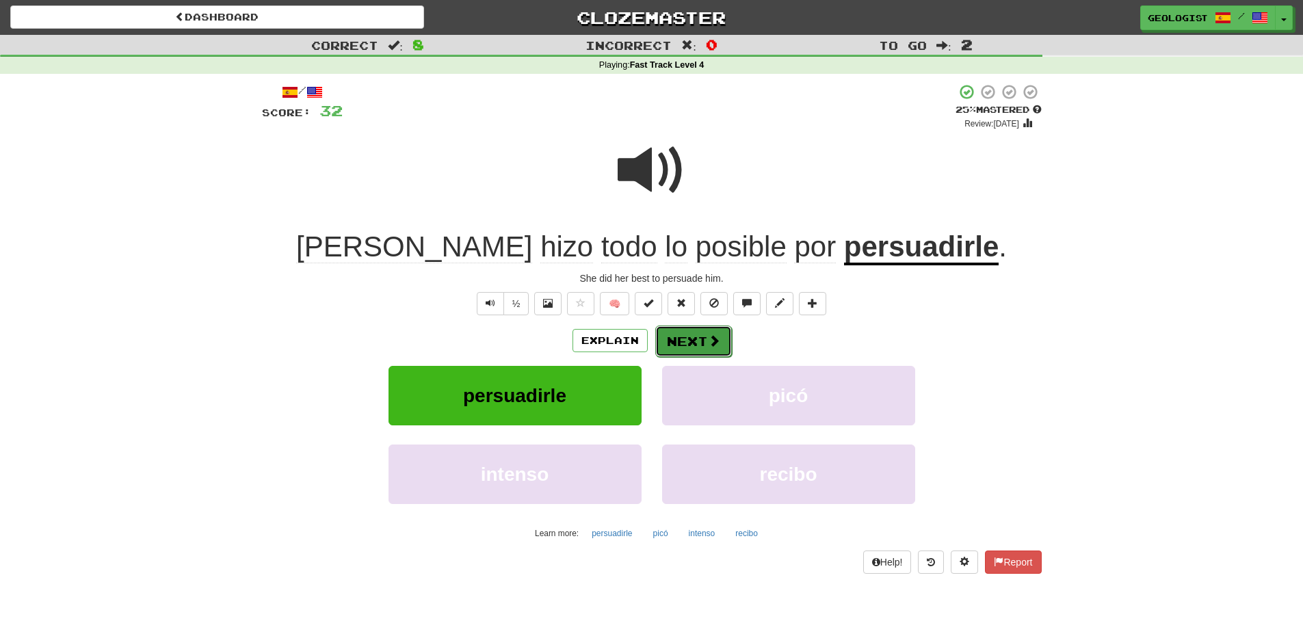
click at [690, 332] on button "Next" at bounding box center [693, 341] width 77 height 31
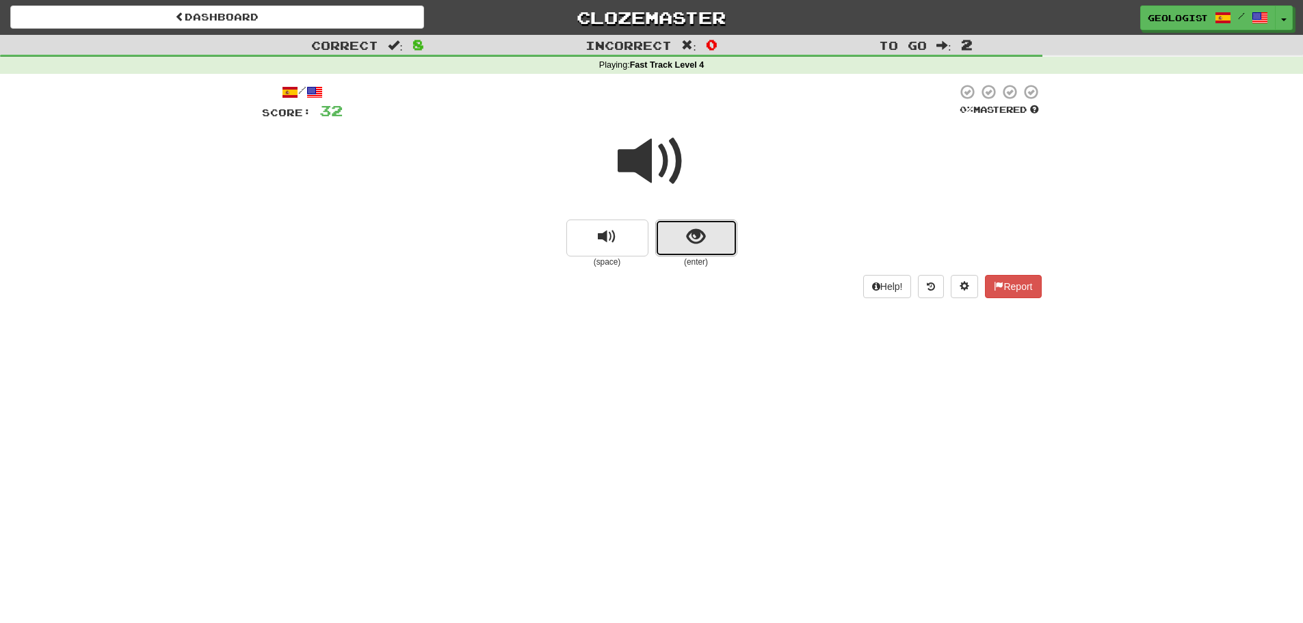
click at [700, 245] on span "show sentence" at bounding box center [696, 237] width 18 height 18
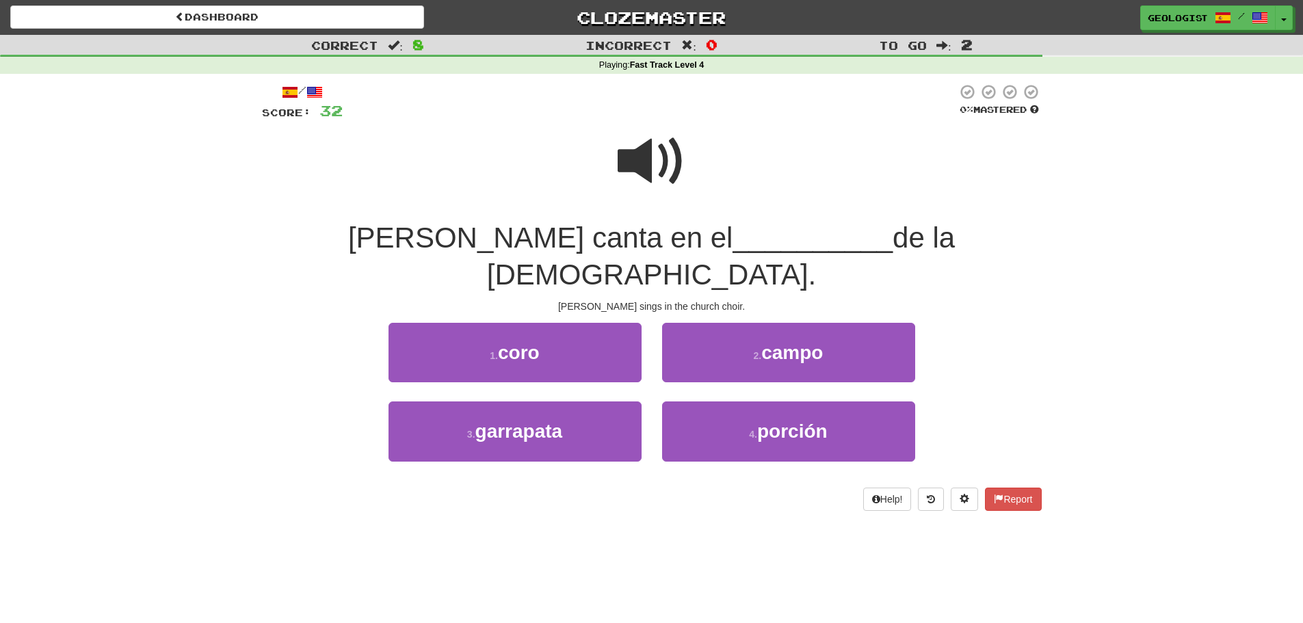
click at [674, 157] on span at bounding box center [652, 161] width 68 height 68
drag, startPoint x: 488, startPoint y: 308, endPoint x: 308, endPoint y: 272, distance: 184.2
click at [488, 323] on button "1 . coro" at bounding box center [515, 353] width 253 height 60
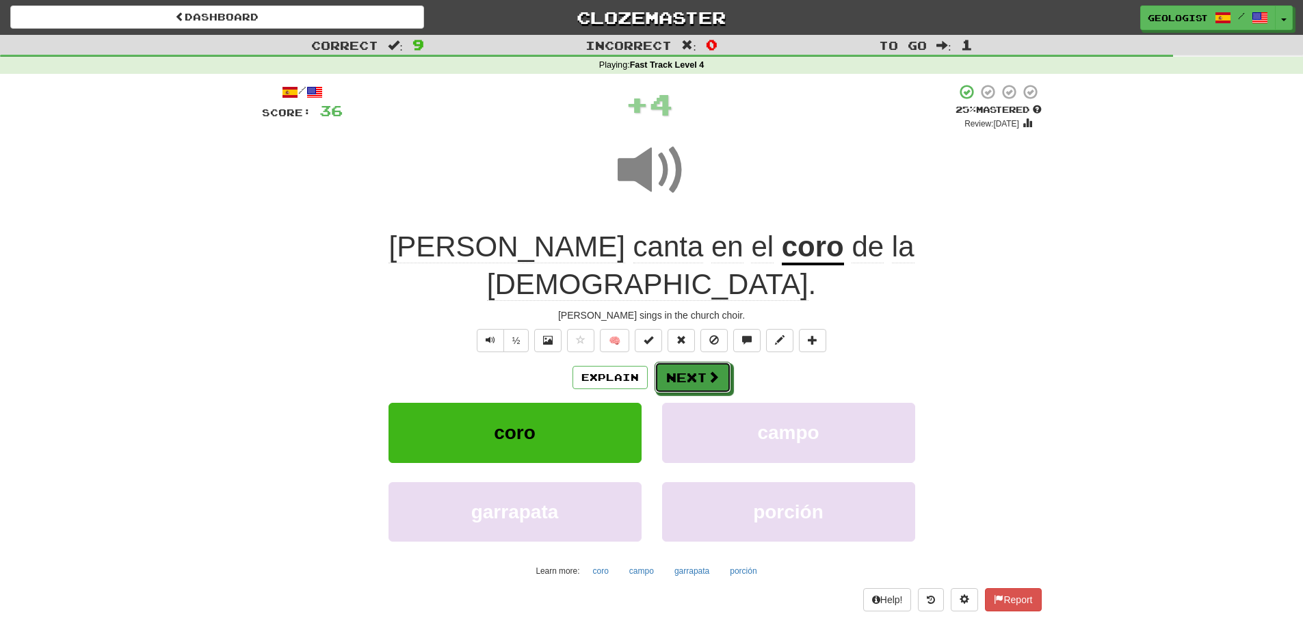
click at [670, 362] on button "Next" at bounding box center [693, 377] width 77 height 31
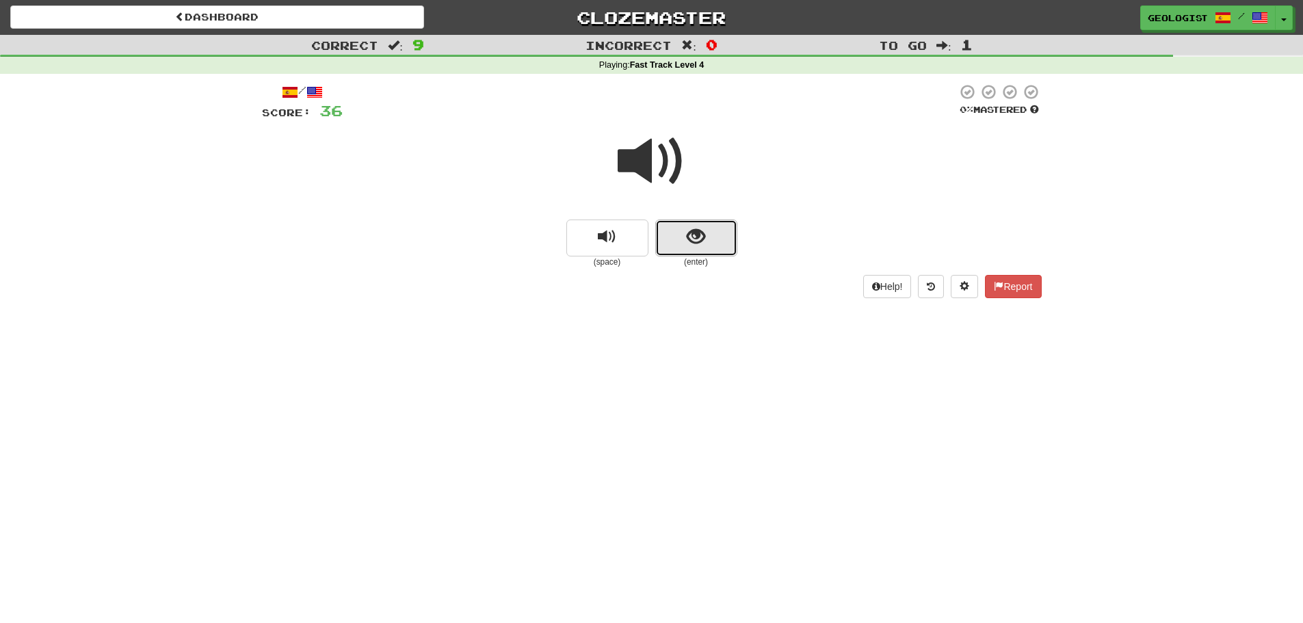
click at [704, 239] on span "show sentence" at bounding box center [696, 237] width 18 height 18
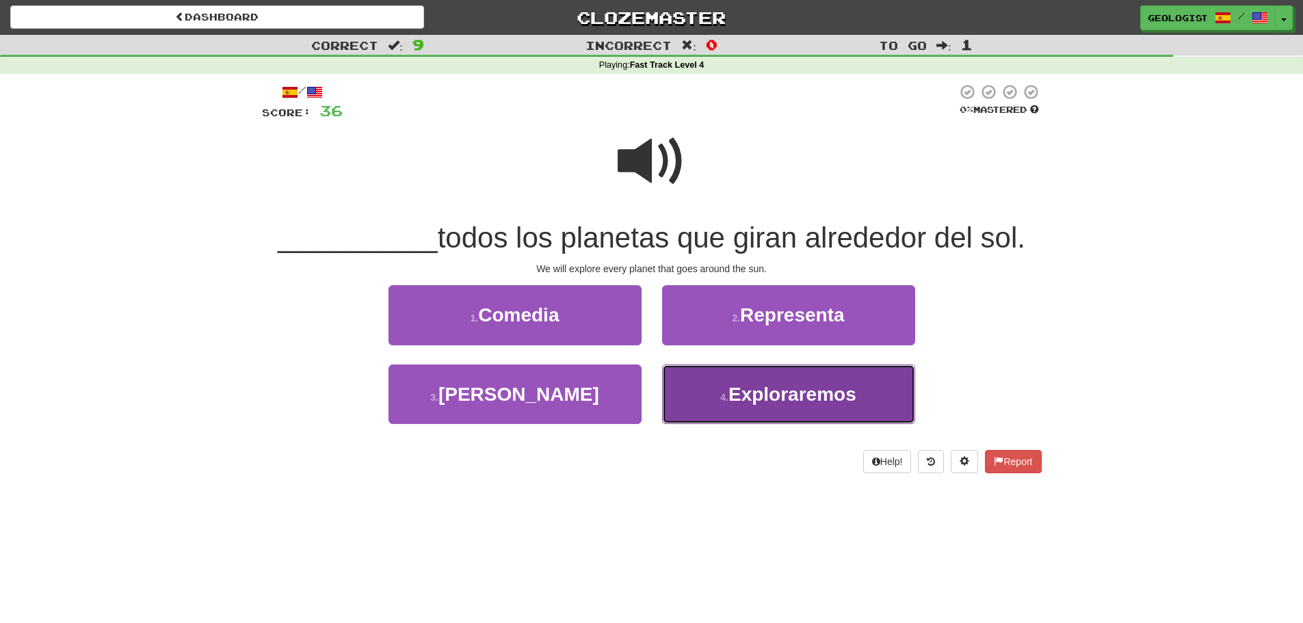
click at [828, 407] on button "4 . Exploraremos" at bounding box center [788, 395] width 253 height 60
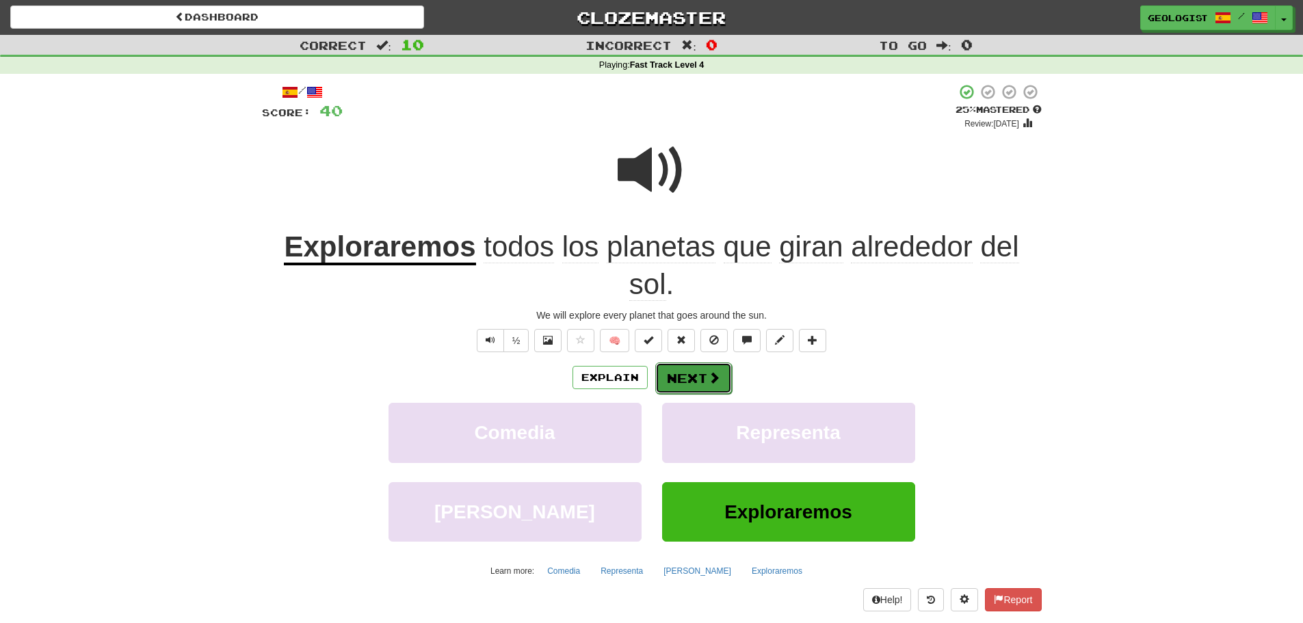
click at [712, 378] on span at bounding box center [714, 377] width 12 height 12
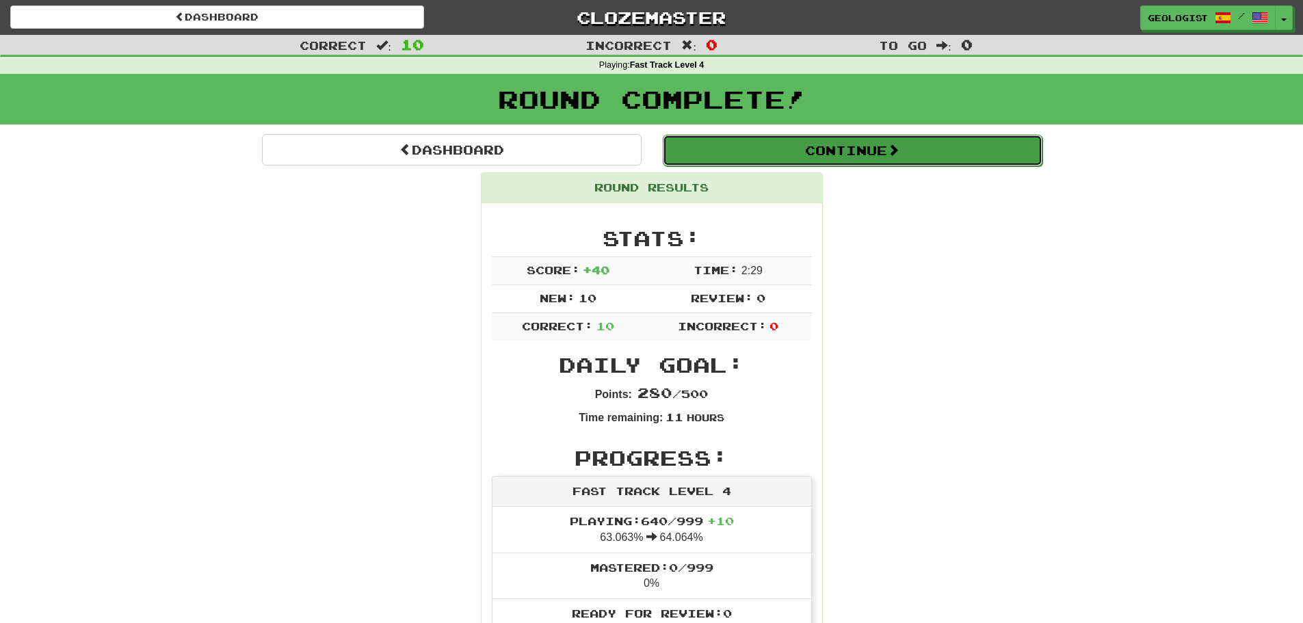
click at [899, 153] on span at bounding box center [893, 150] width 12 height 12
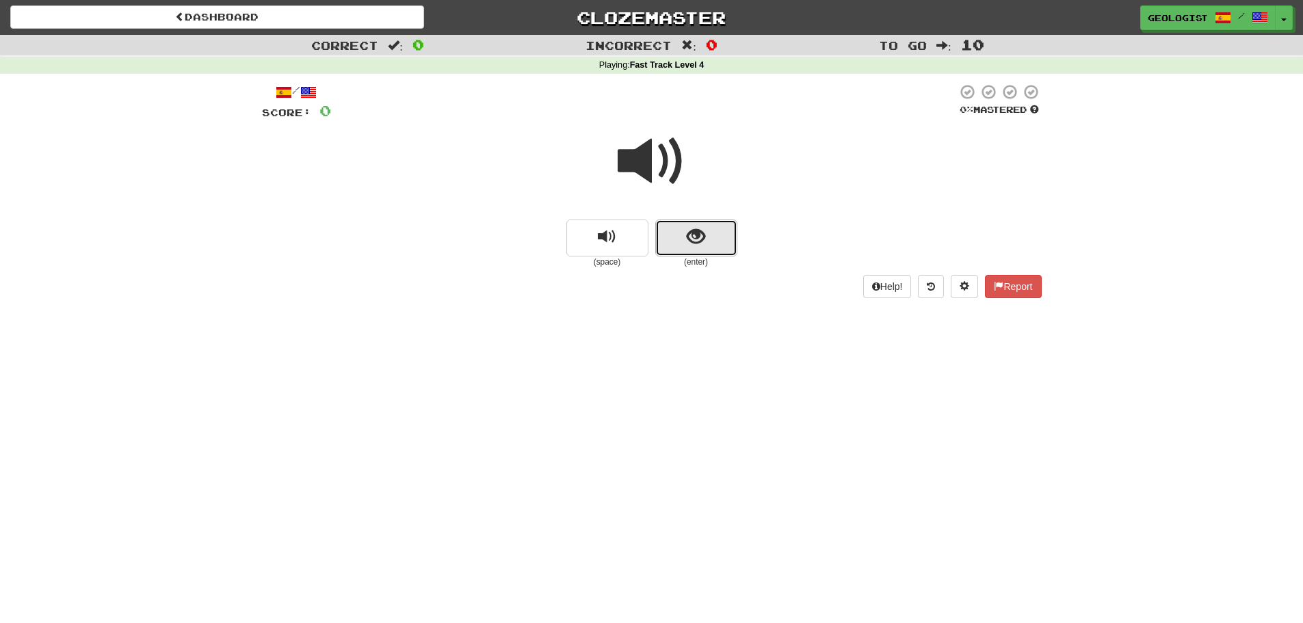
click at [690, 242] on span "show sentence" at bounding box center [696, 237] width 18 height 18
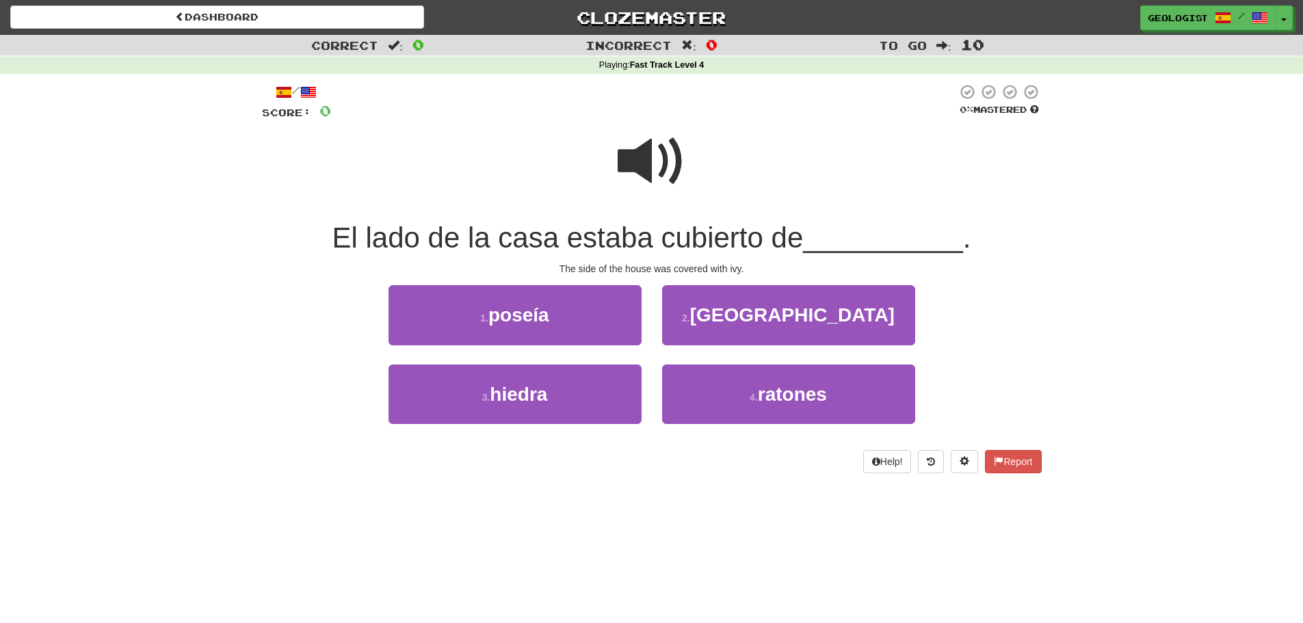
click at [637, 161] on span at bounding box center [652, 161] width 68 height 68
click at [638, 160] on span at bounding box center [652, 161] width 68 height 68
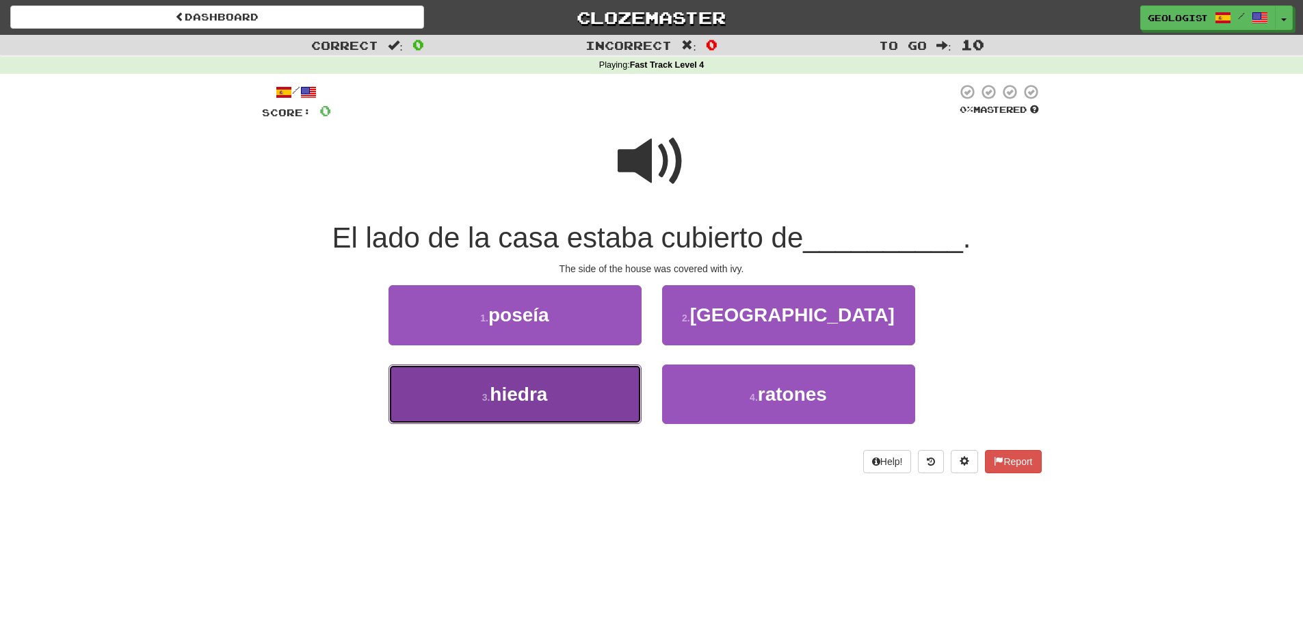
click at [508, 397] on span "hiedra" at bounding box center [518, 394] width 57 height 21
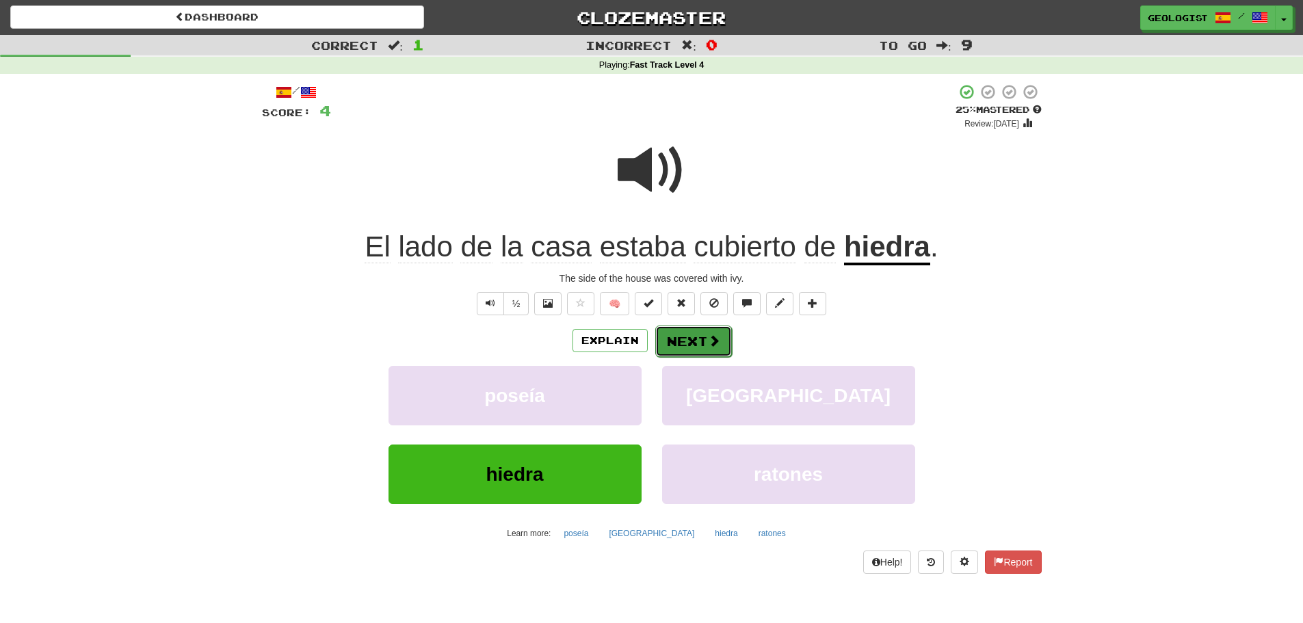
click at [696, 343] on button "Next" at bounding box center [693, 341] width 77 height 31
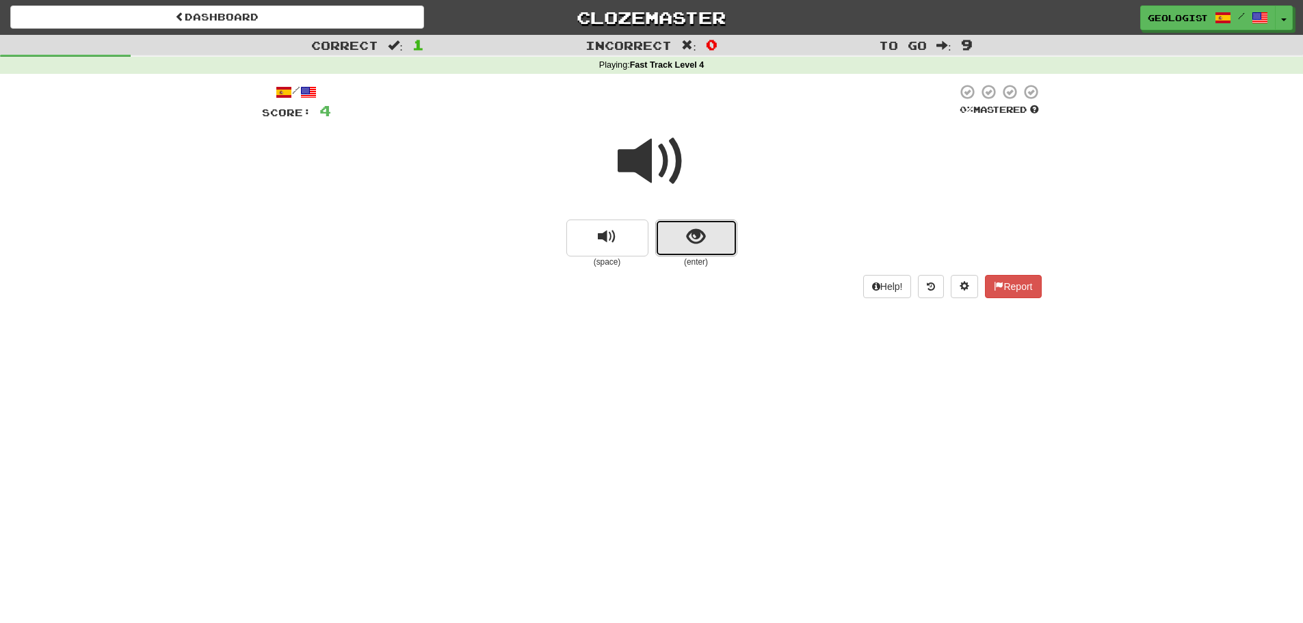
click at [724, 239] on button "show sentence" at bounding box center [696, 238] width 82 height 37
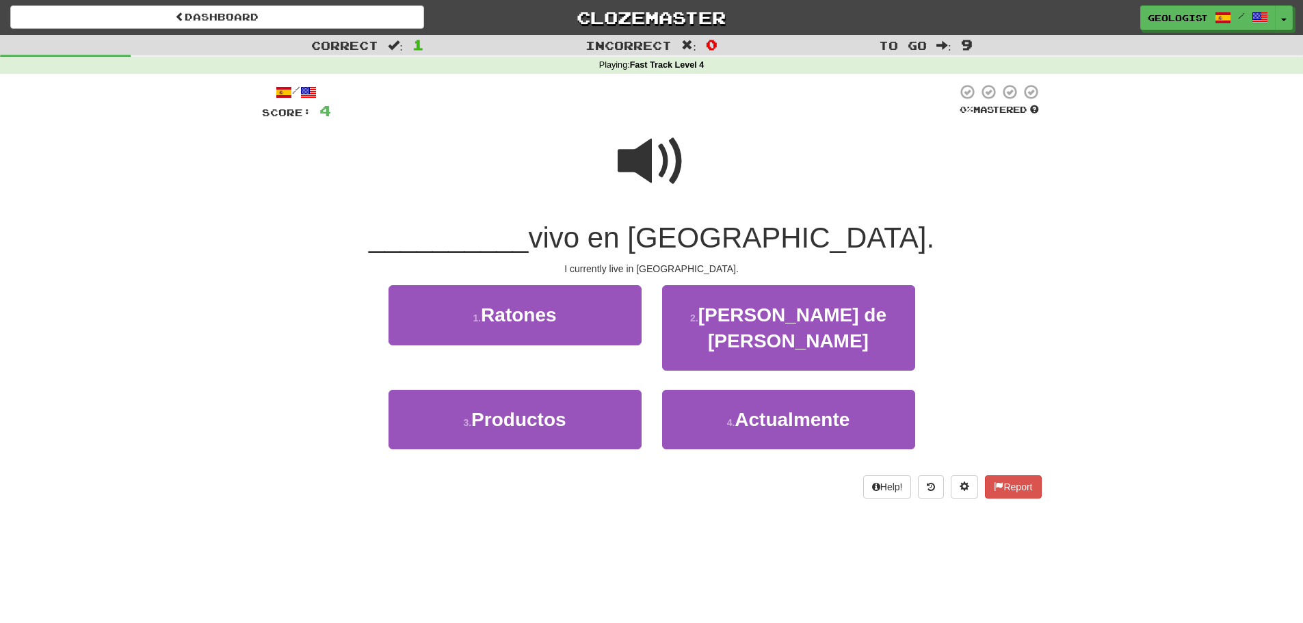
click at [653, 149] on span at bounding box center [652, 161] width 68 height 68
click at [659, 146] on span at bounding box center [652, 161] width 68 height 68
click at [651, 163] on span at bounding box center [652, 161] width 68 height 68
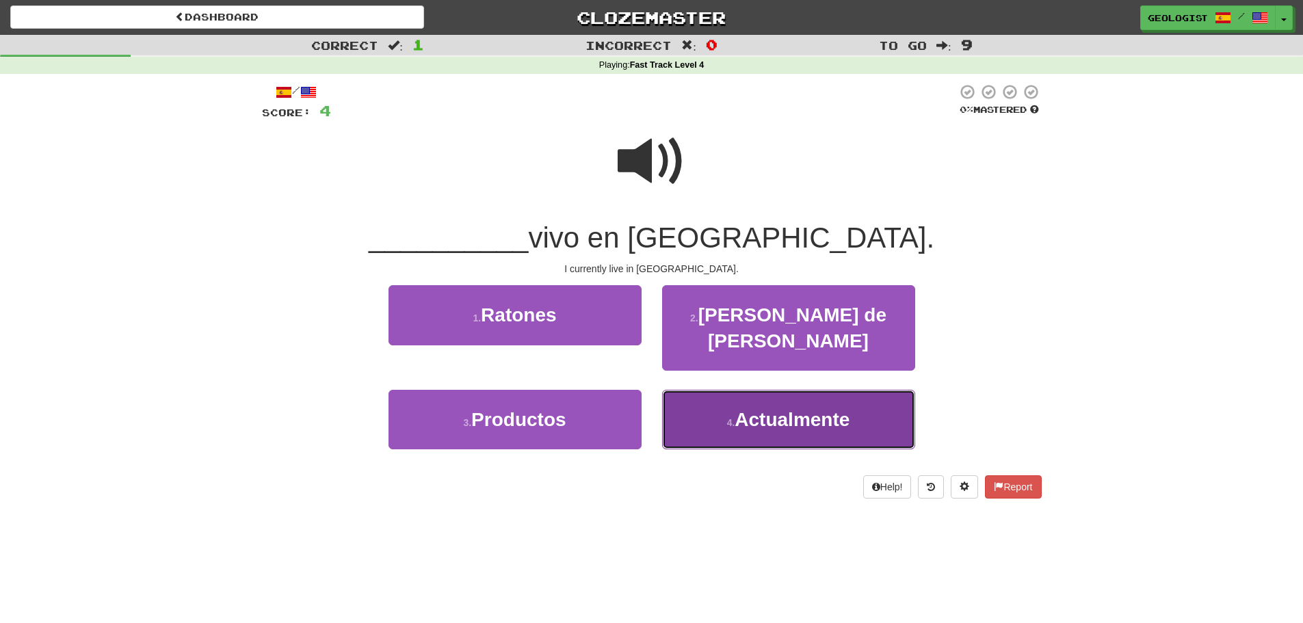
click at [729, 404] on button "4 . Actualmente" at bounding box center [788, 420] width 253 height 60
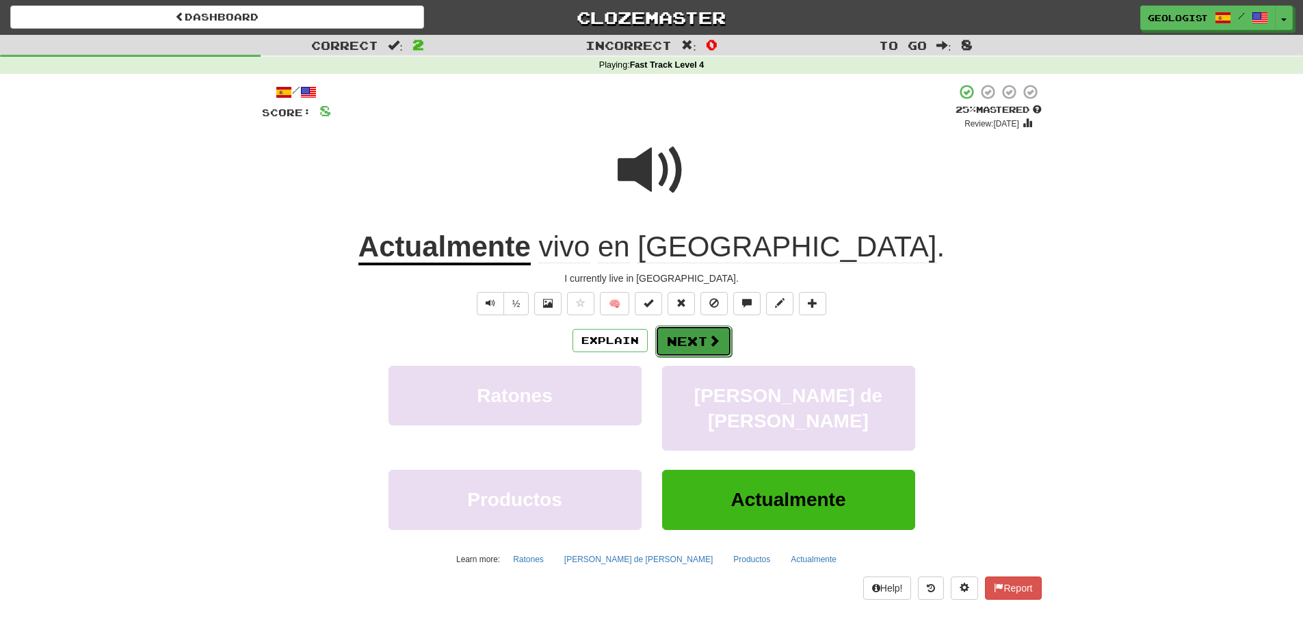
click at [694, 330] on button "Next" at bounding box center [693, 341] width 77 height 31
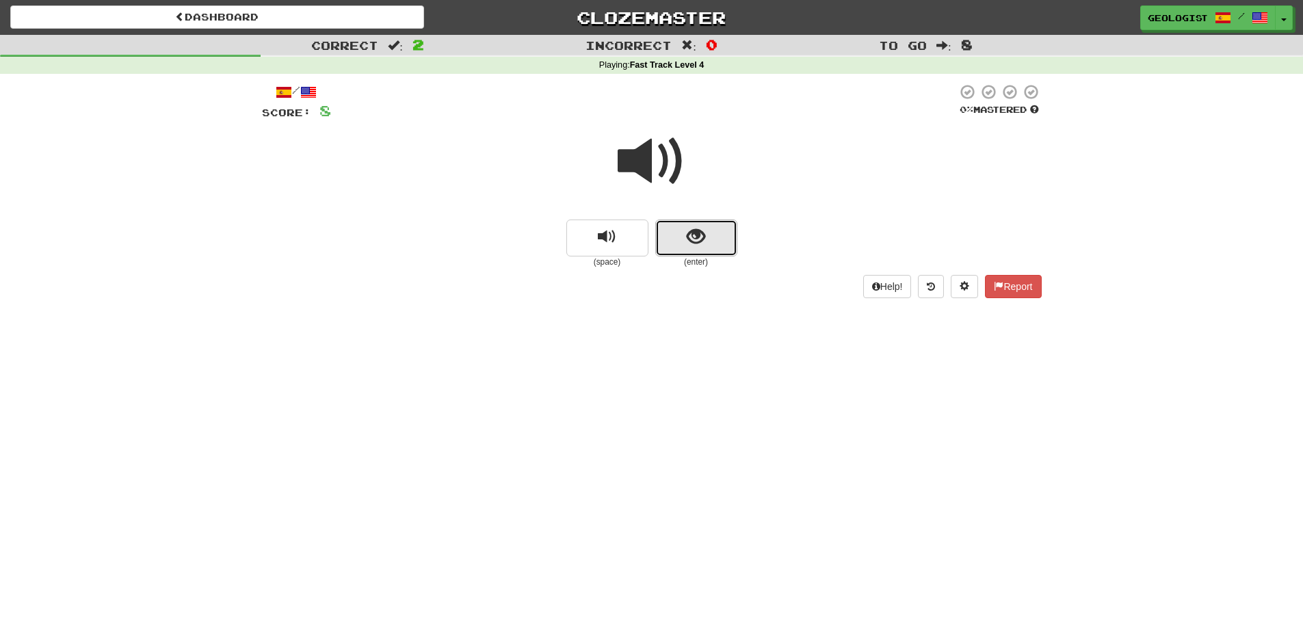
click at [685, 246] on button "show sentence" at bounding box center [696, 238] width 82 height 37
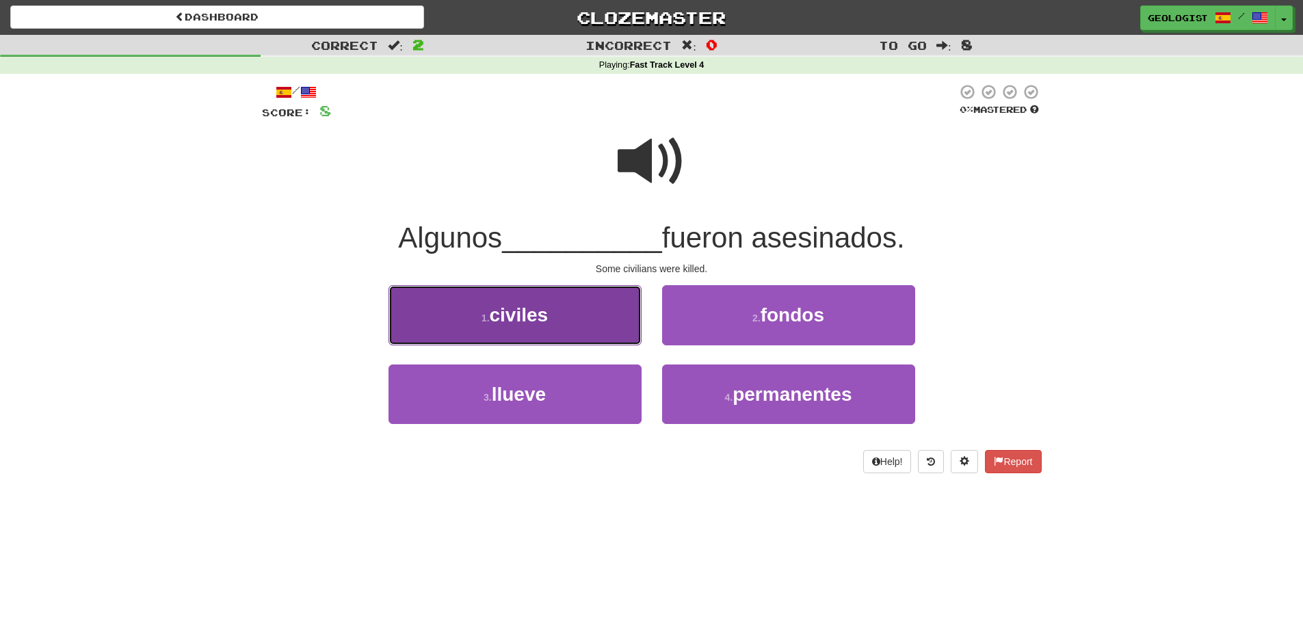
click at [551, 334] on button "1 . civiles" at bounding box center [515, 315] width 253 height 60
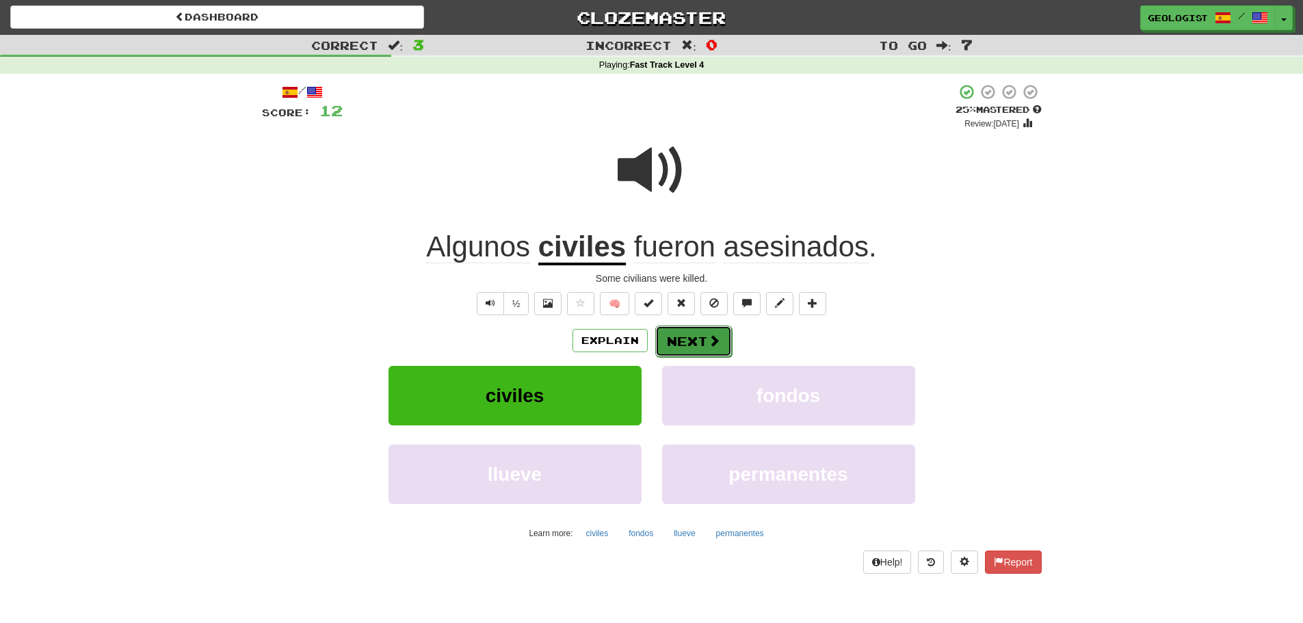
click at [680, 337] on button "Next" at bounding box center [693, 341] width 77 height 31
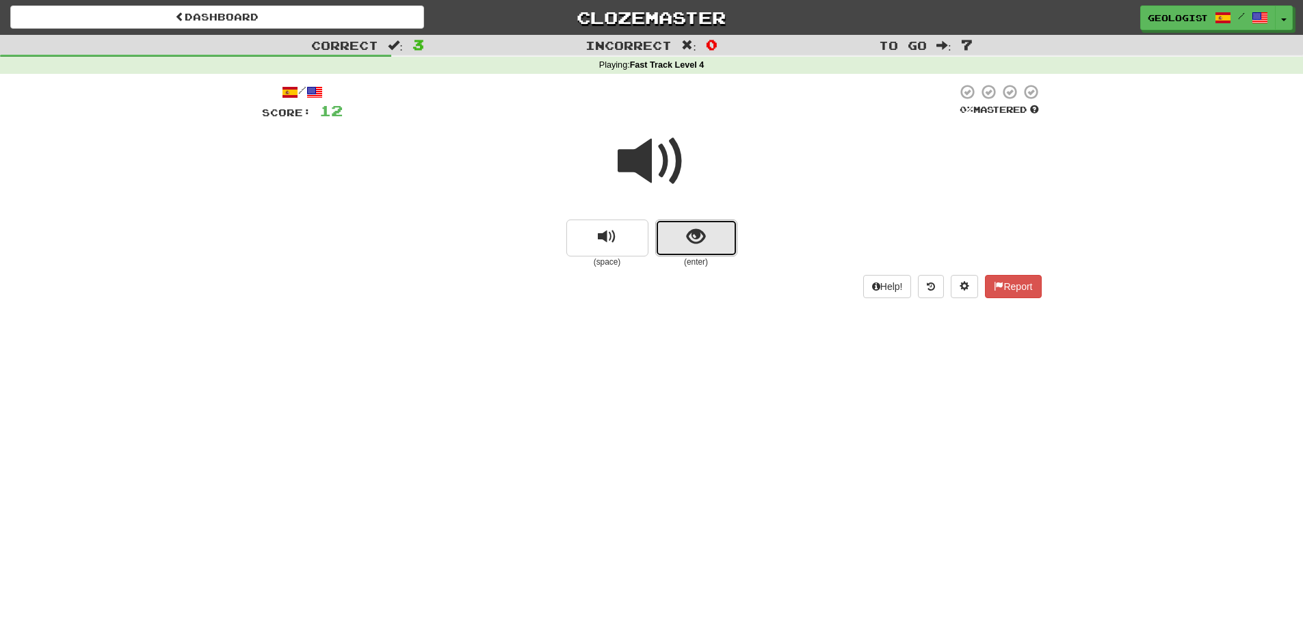
click at [721, 226] on button "show sentence" at bounding box center [696, 238] width 82 height 37
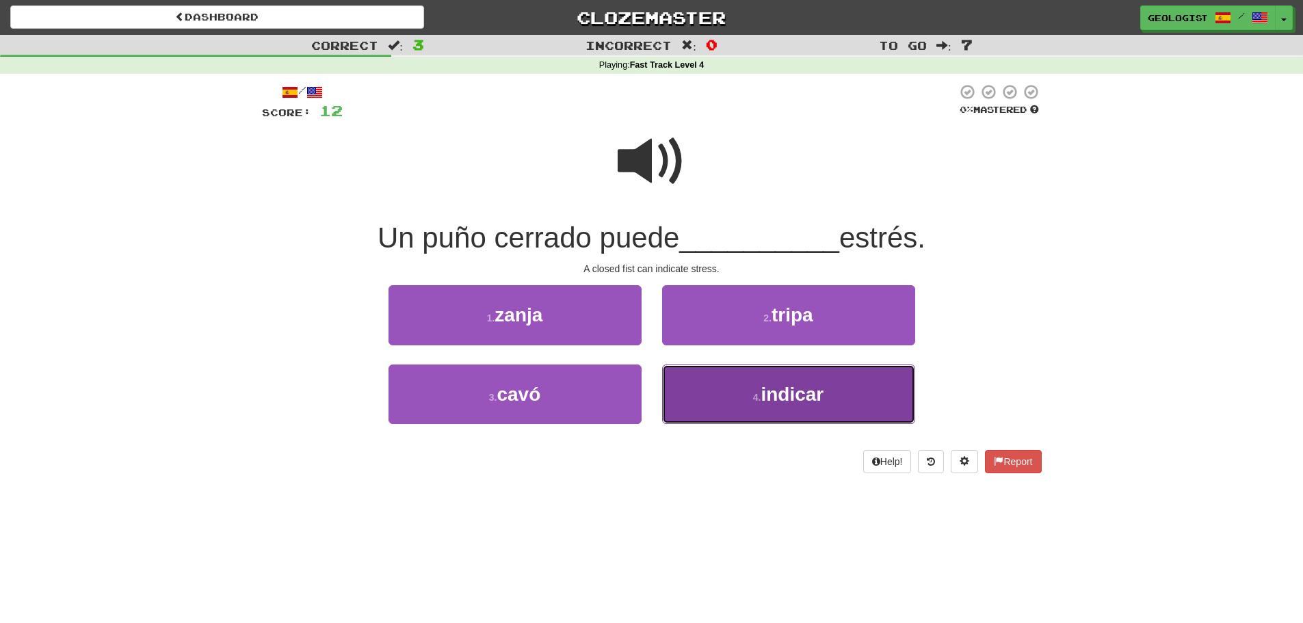
click at [792, 393] on span "indicar" at bounding box center [792, 394] width 63 height 21
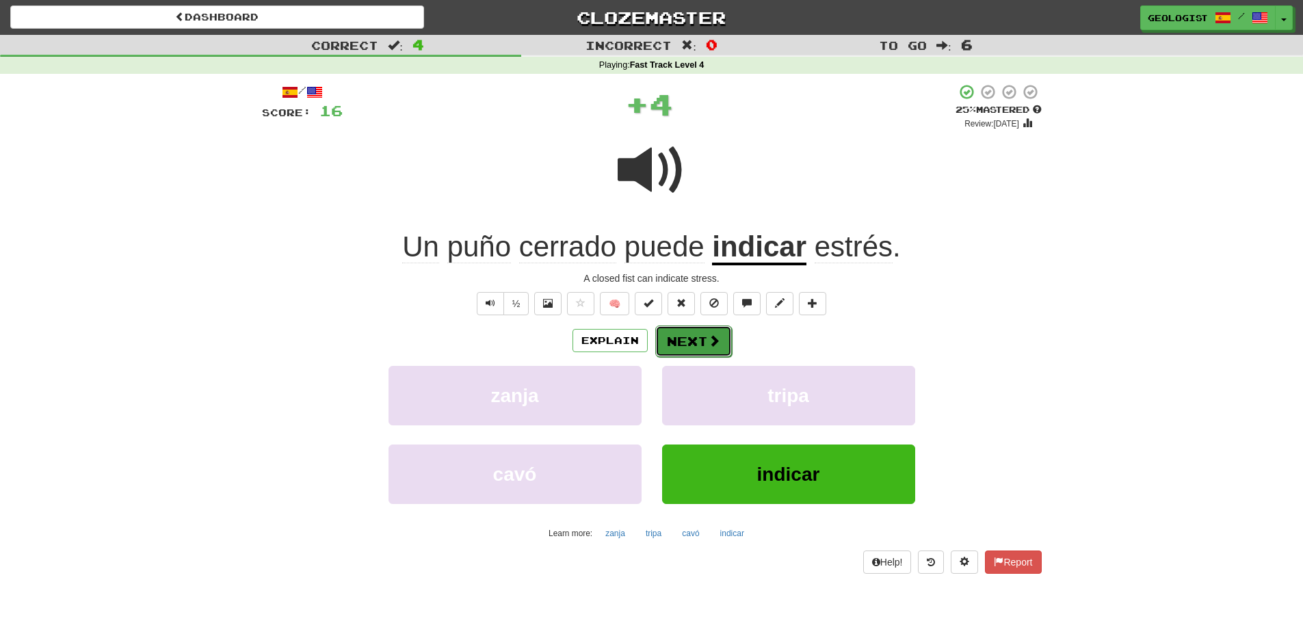
click at [688, 333] on button "Next" at bounding box center [693, 341] width 77 height 31
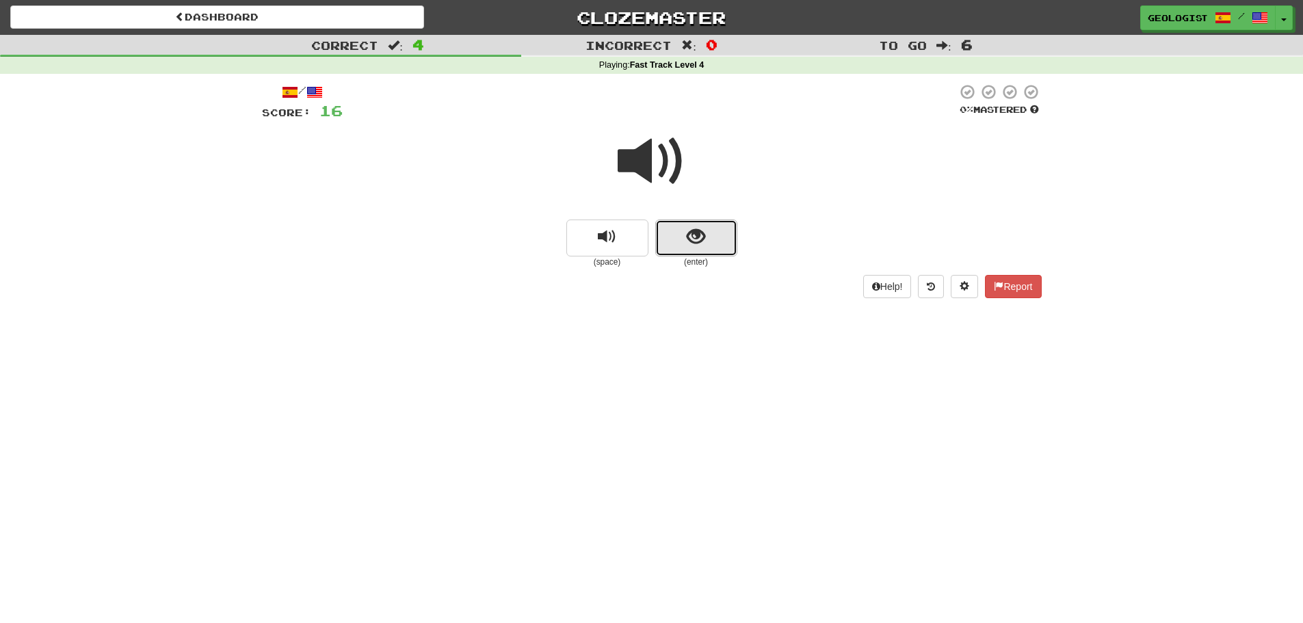
drag, startPoint x: 727, startPoint y: 220, endPoint x: 728, endPoint y: 226, distance: 6.9
click at [728, 226] on button "show sentence" at bounding box center [696, 238] width 82 height 37
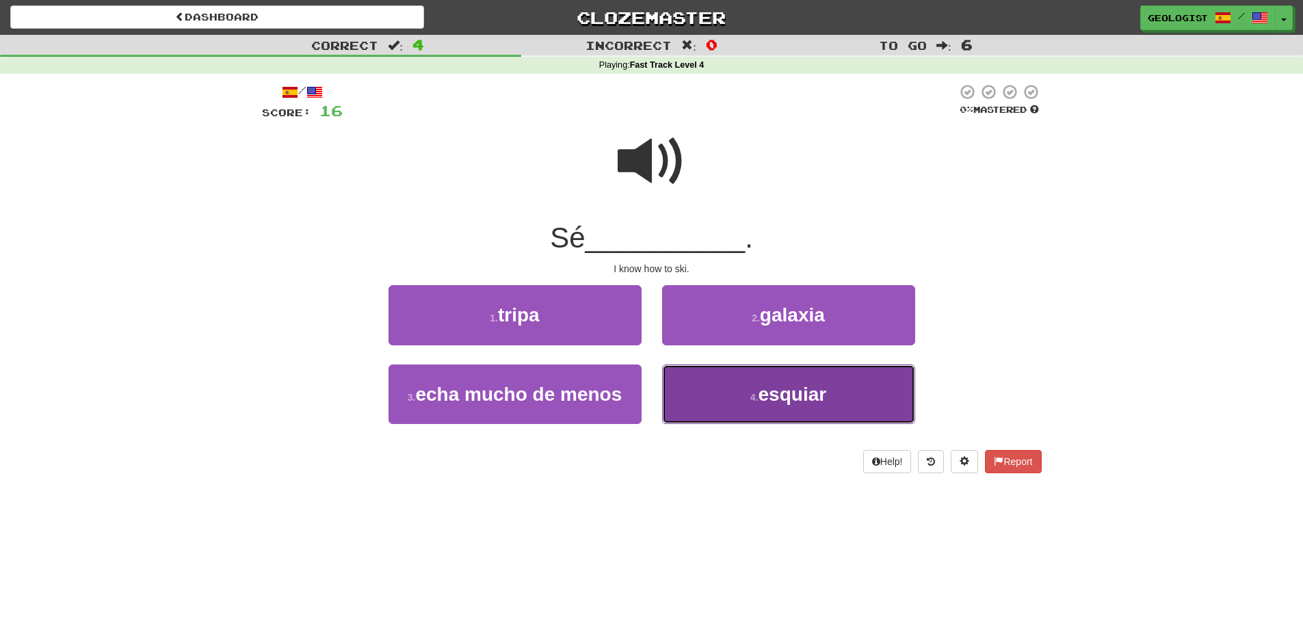
click at [767, 411] on button "4 . esquiar" at bounding box center [788, 395] width 253 height 60
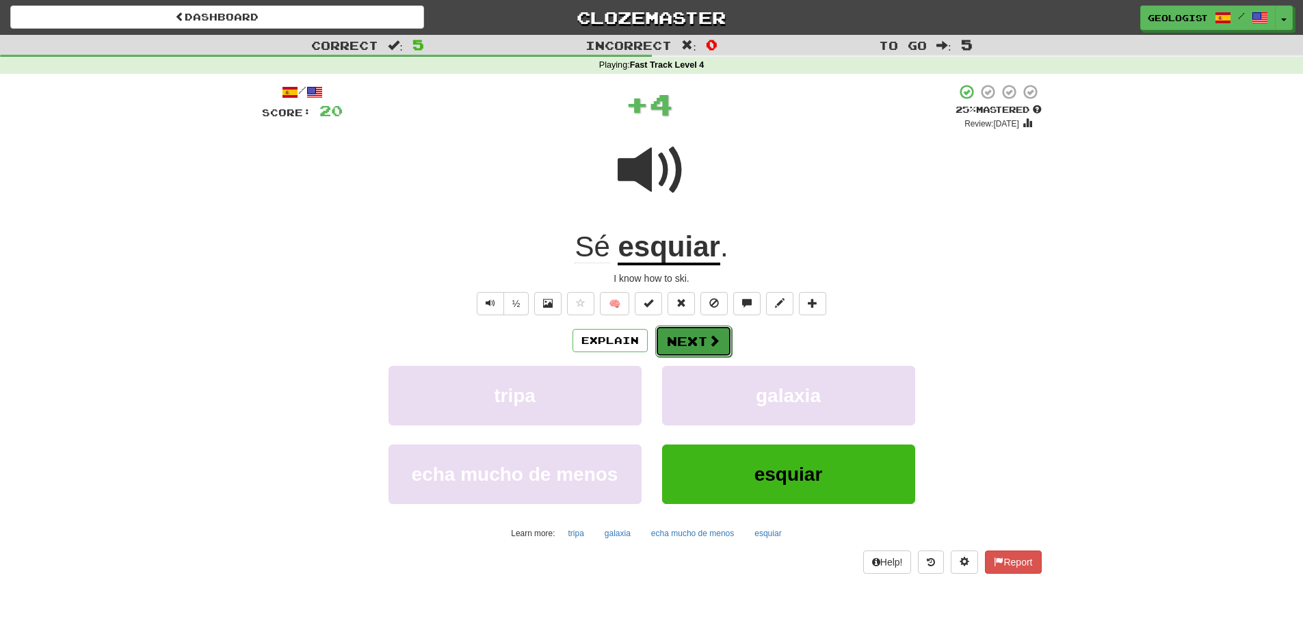
click at [708, 347] on span at bounding box center [714, 340] width 12 height 12
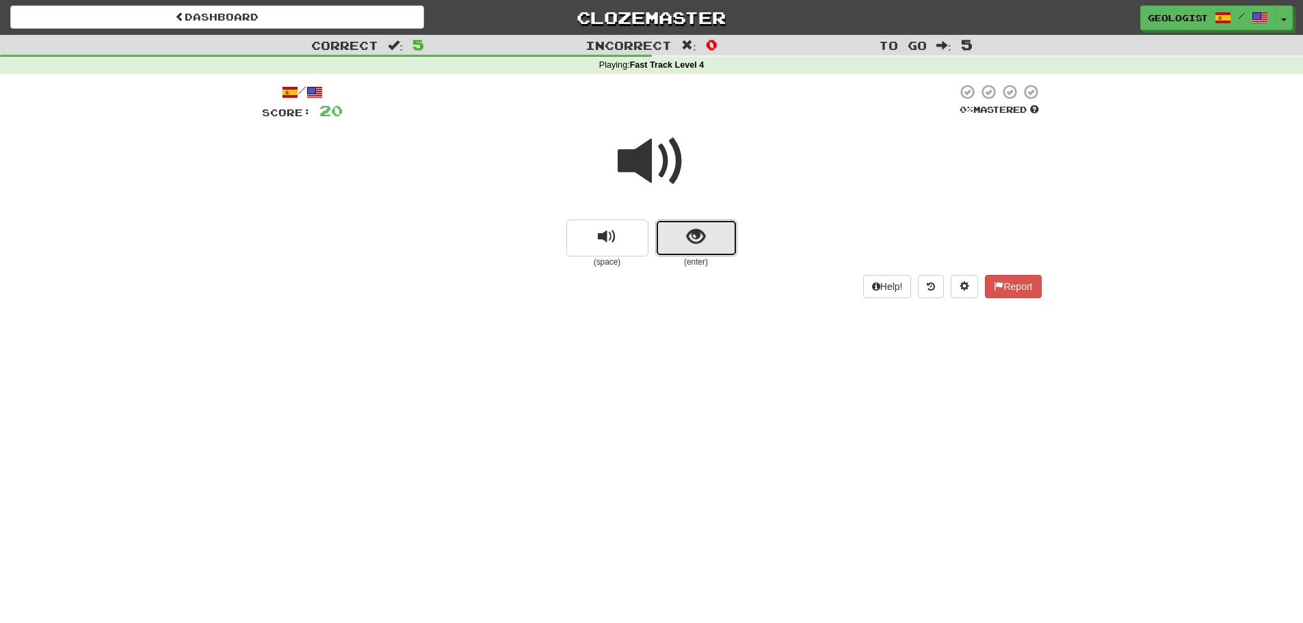
click at [712, 250] on button "show sentence" at bounding box center [696, 238] width 82 height 37
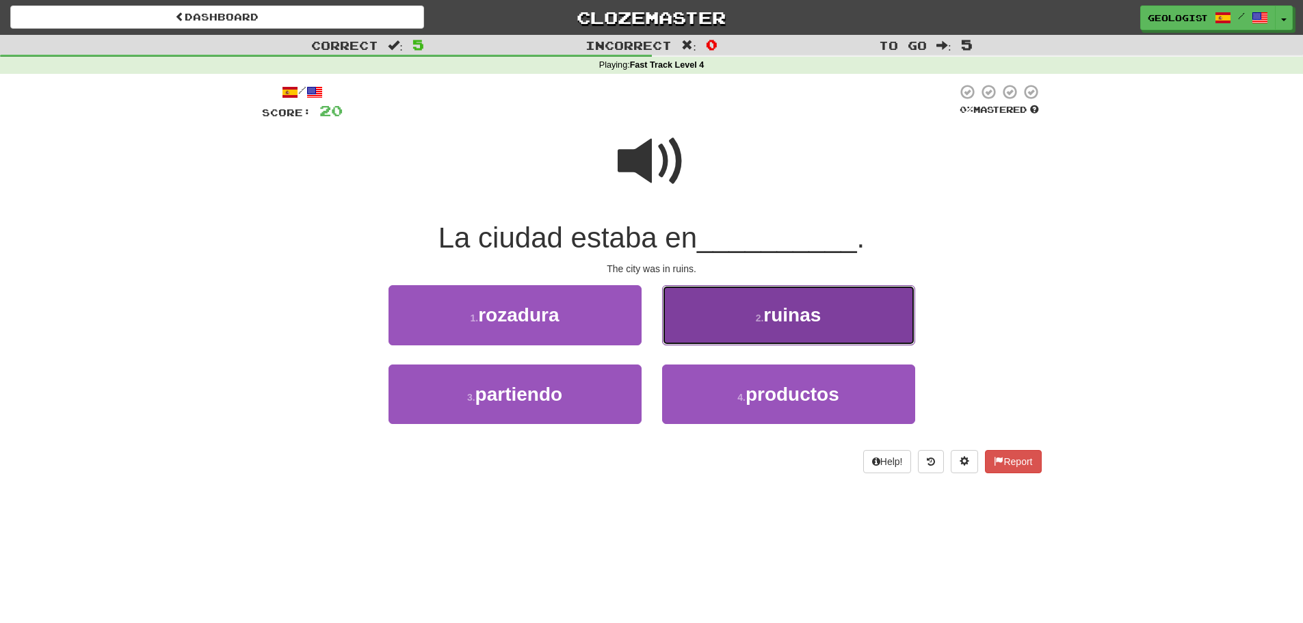
click at [738, 328] on button "2 . ruinas" at bounding box center [788, 315] width 253 height 60
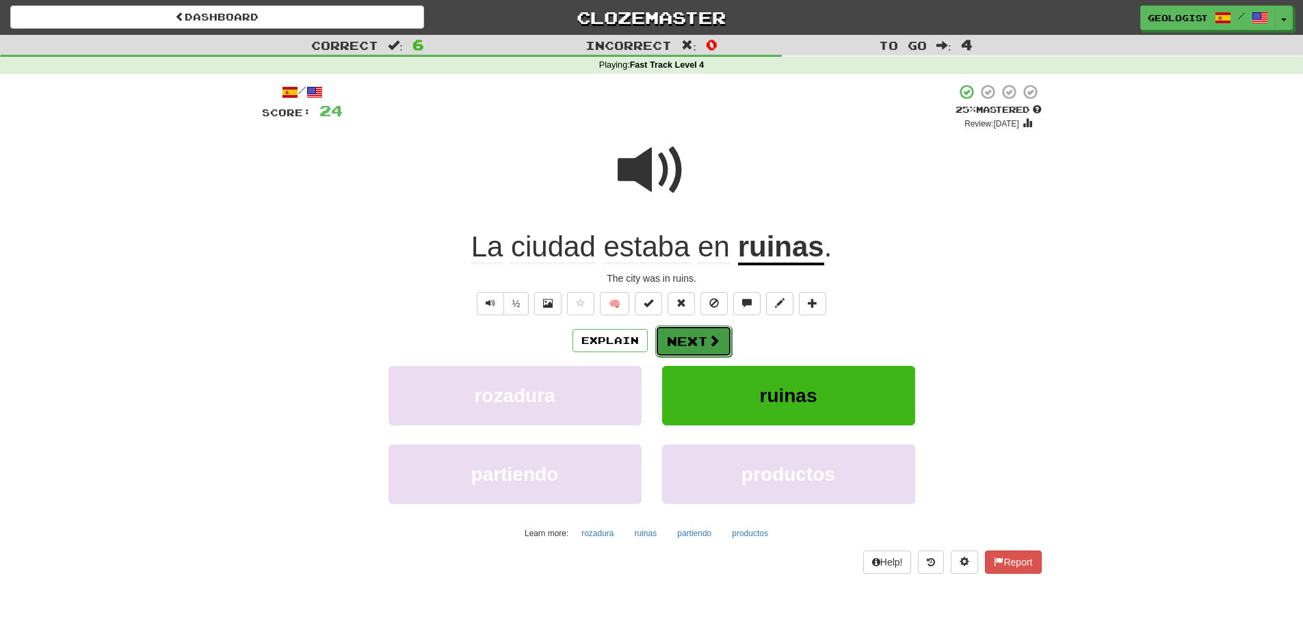
click at [695, 341] on button "Next" at bounding box center [693, 341] width 77 height 31
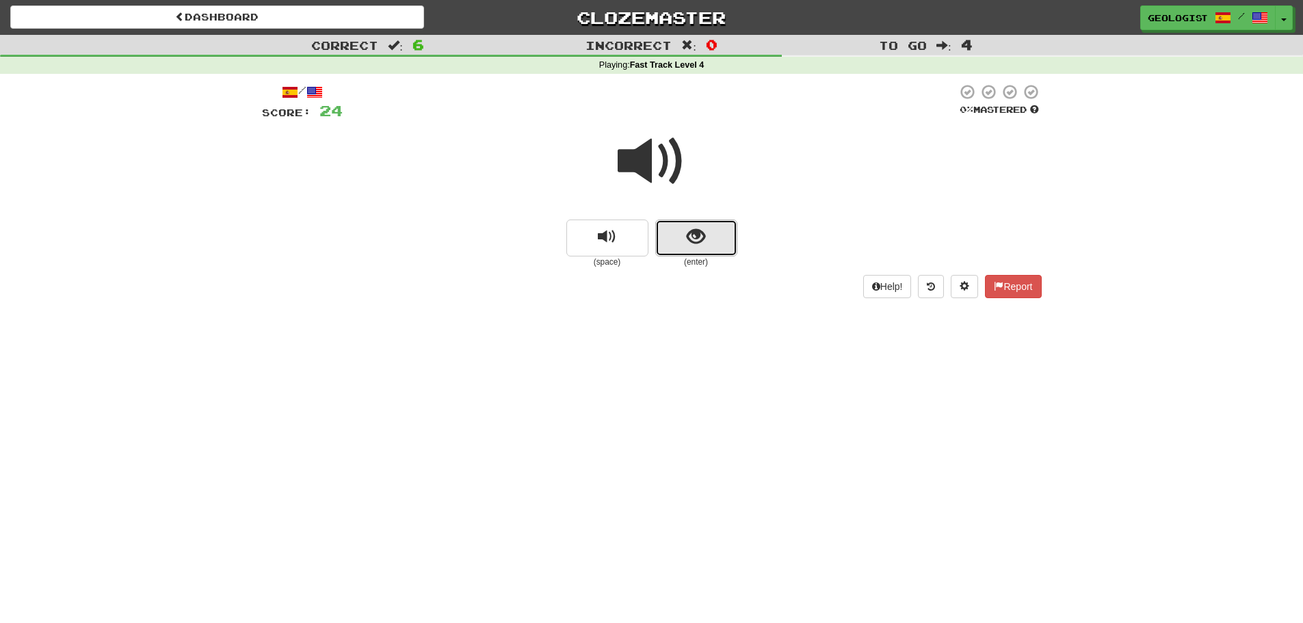
click at [706, 239] on button "show sentence" at bounding box center [696, 238] width 82 height 37
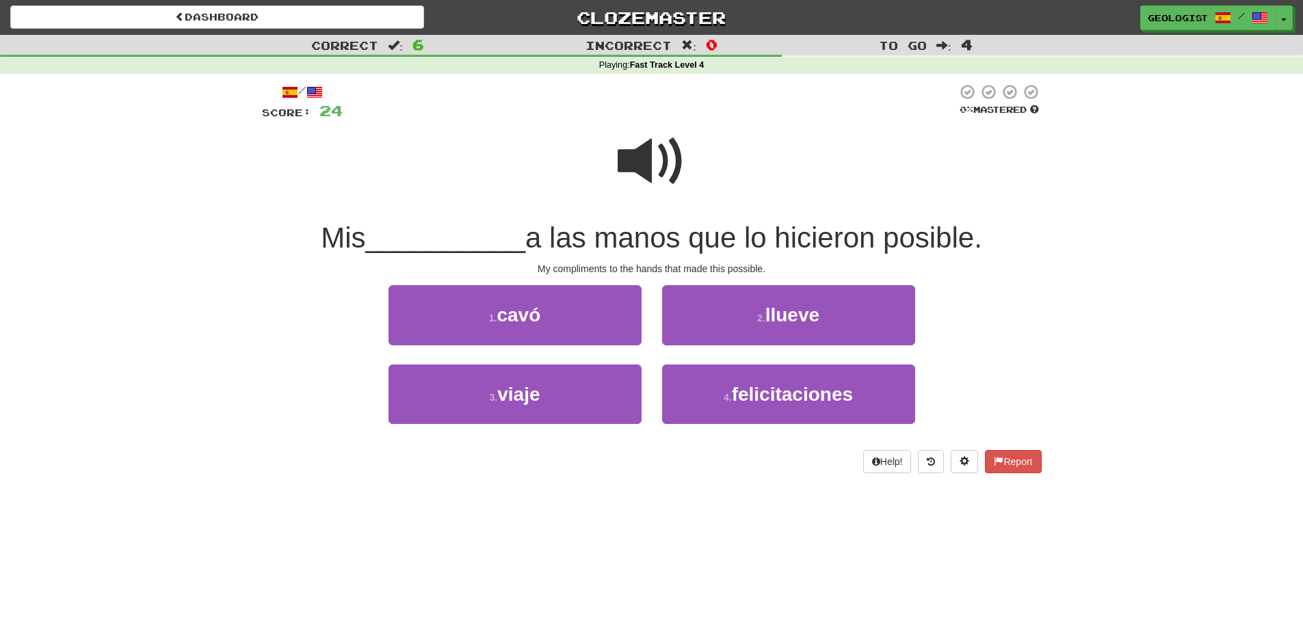
click at [642, 159] on span at bounding box center [652, 161] width 68 height 68
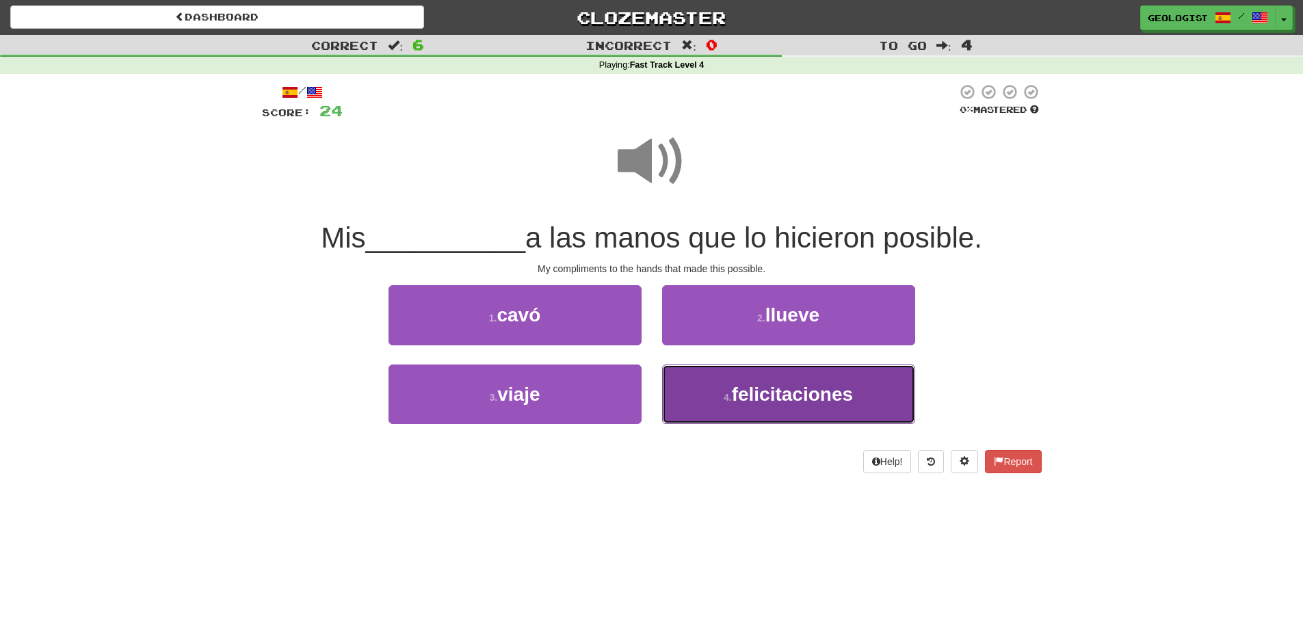
click at [782, 410] on button "4 . felicitaciones" at bounding box center [788, 395] width 253 height 60
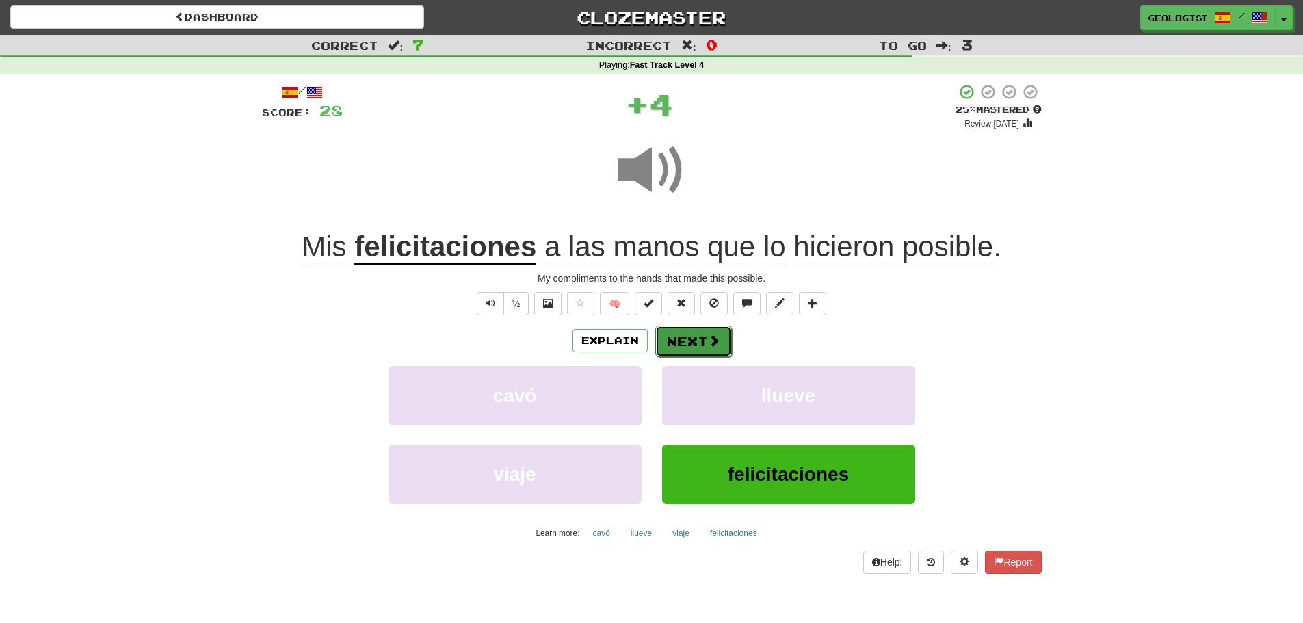
click at [685, 342] on button "Next" at bounding box center [693, 341] width 77 height 31
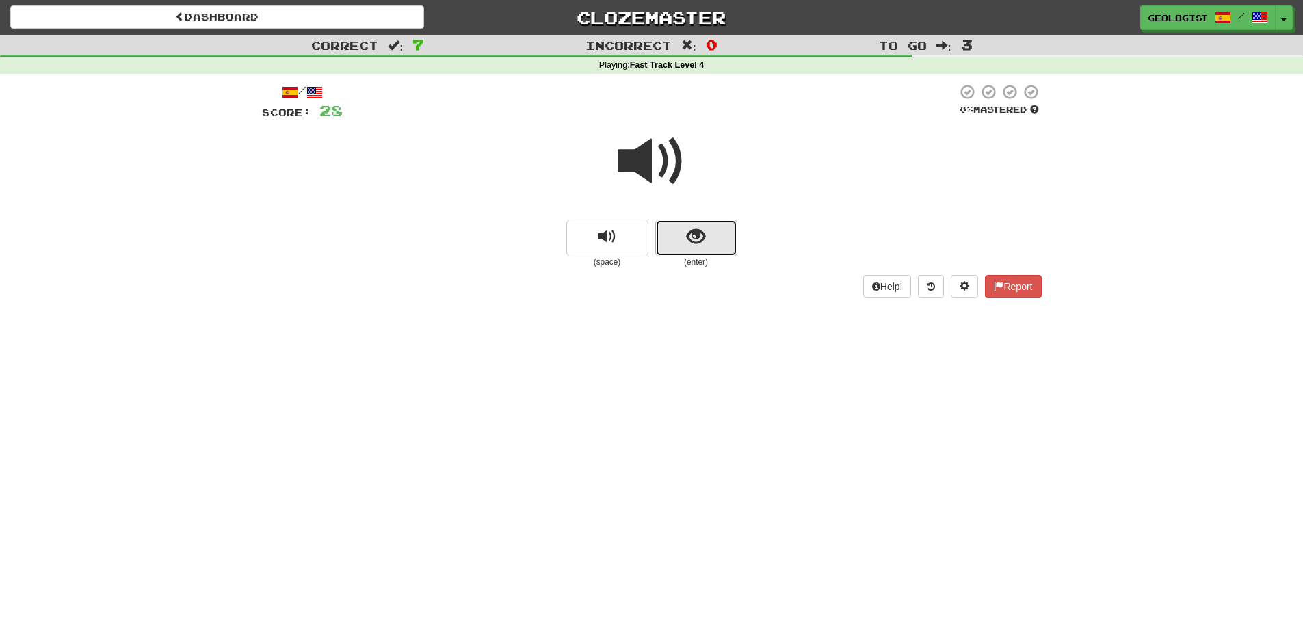
drag, startPoint x: 703, startPoint y: 224, endPoint x: 707, endPoint y: 231, distance: 8.0
click at [707, 231] on button "show sentence" at bounding box center [696, 238] width 82 height 37
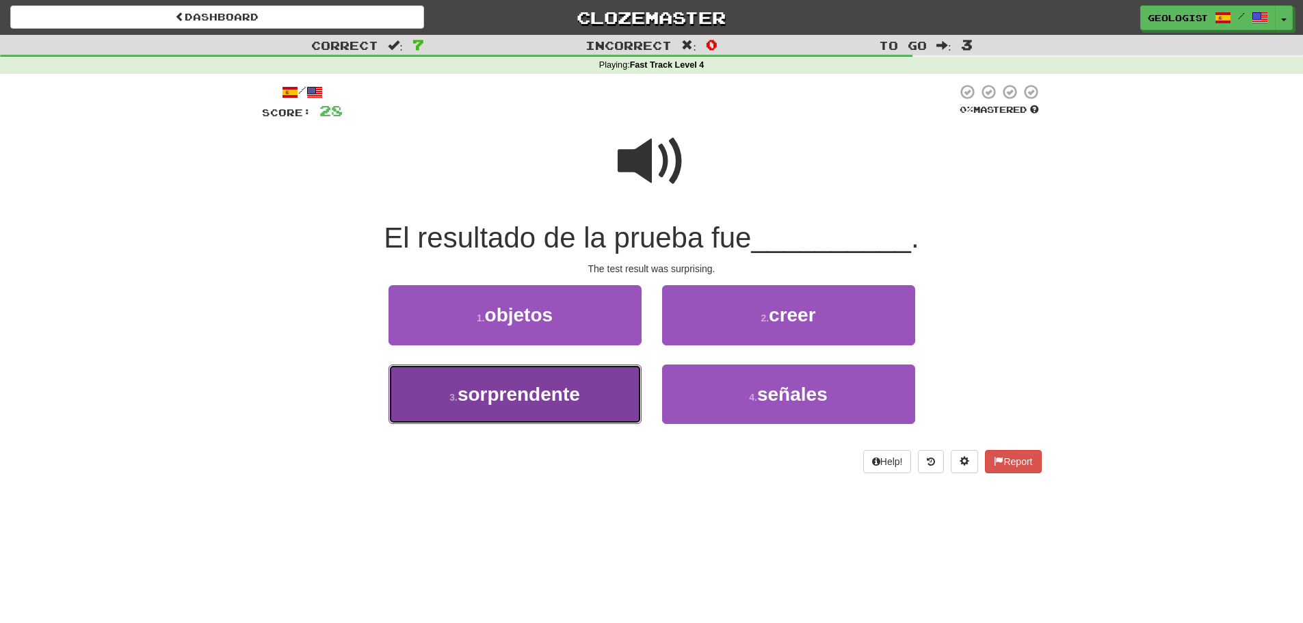
click at [484, 404] on span "sorprendente" at bounding box center [519, 394] width 122 height 21
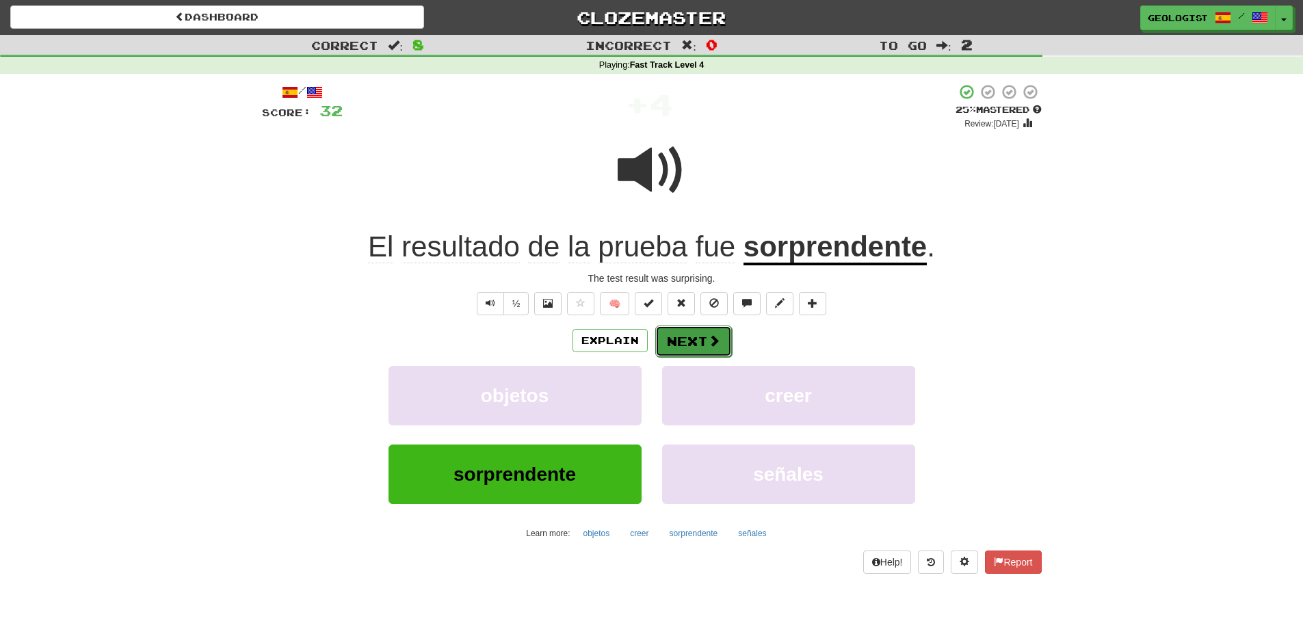
click at [685, 332] on button "Next" at bounding box center [693, 341] width 77 height 31
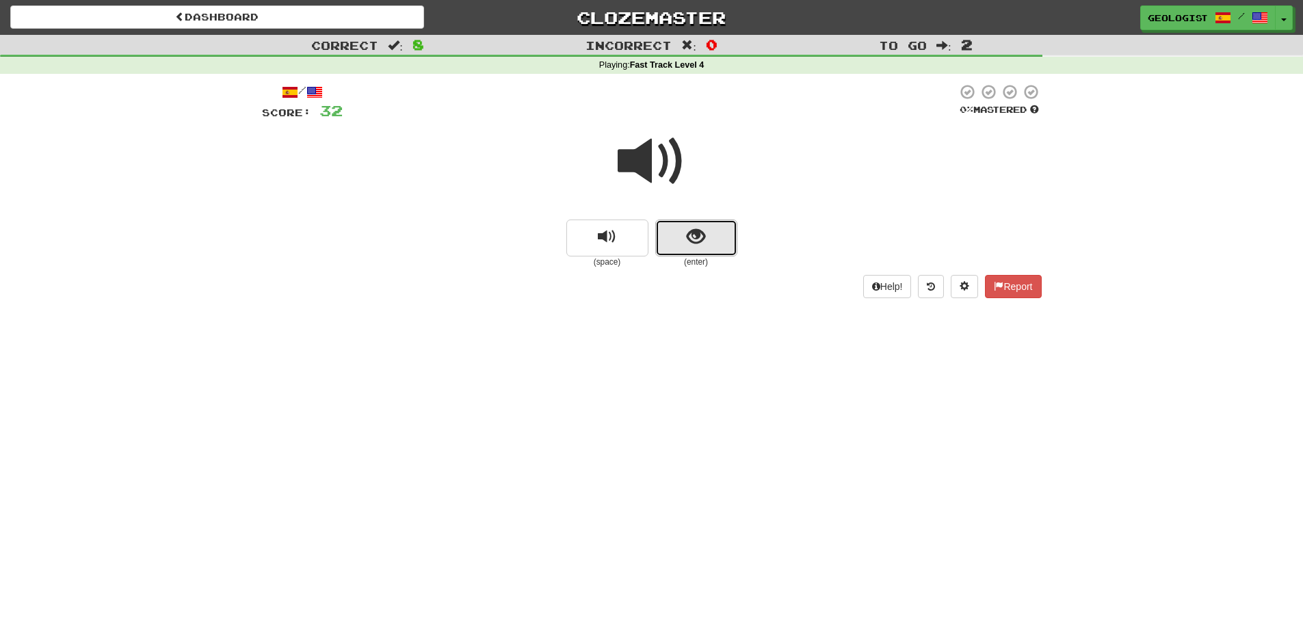
click at [713, 239] on button "show sentence" at bounding box center [696, 238] width 82 height 37
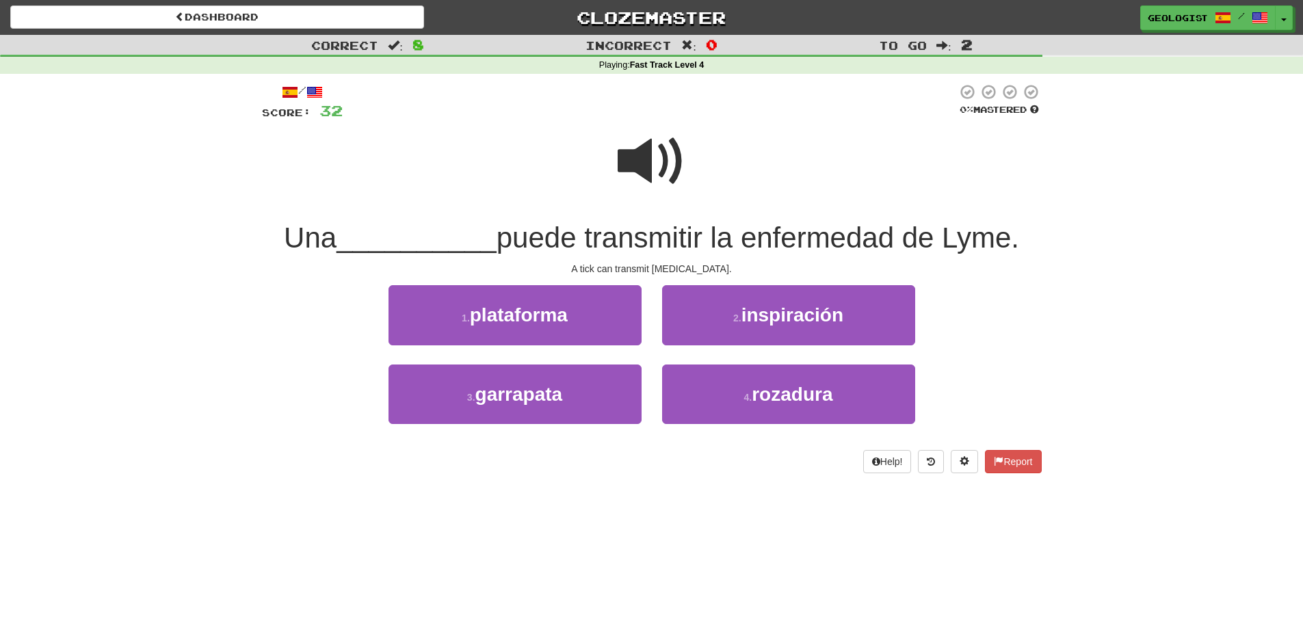
click at [645, 140] on span at bounding box center [652, 161] width 68 height 68
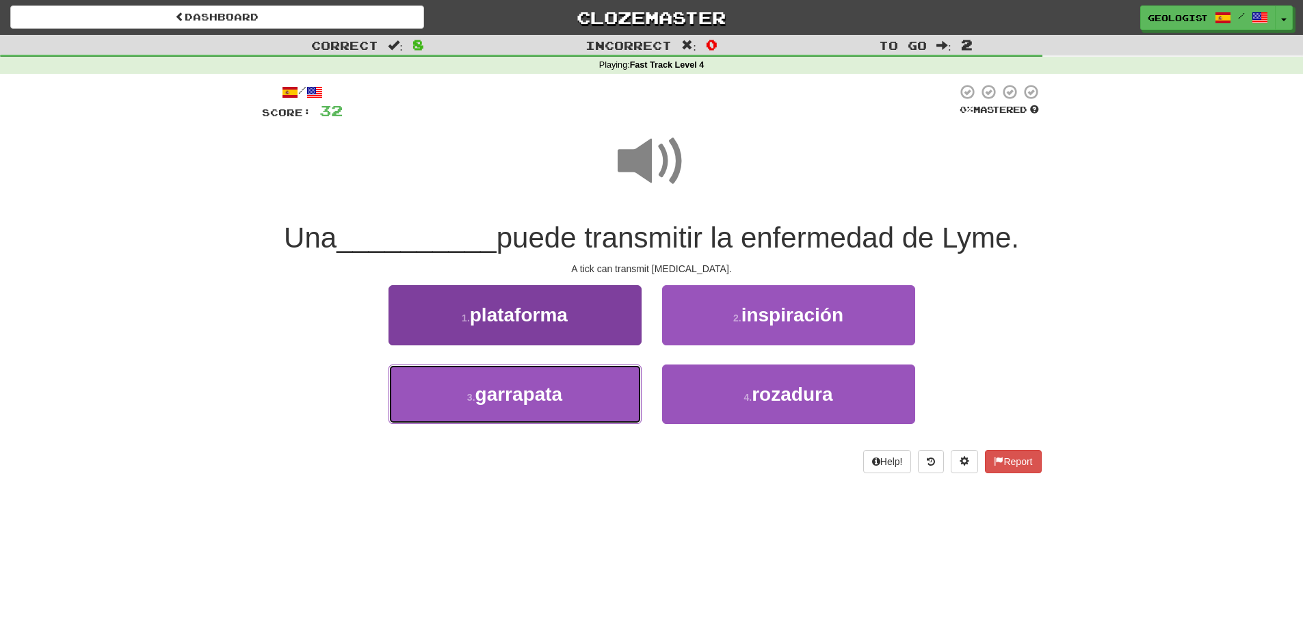
drag, startPoint x: 517, startPoint y: 398, endPoint x: 508, endPoint y: 397, distance: 9.7
click at [520, 406] on button "3 . [GEOGRAPHIC_DATA]" at bounding box center [515, 395] width 253 height 60
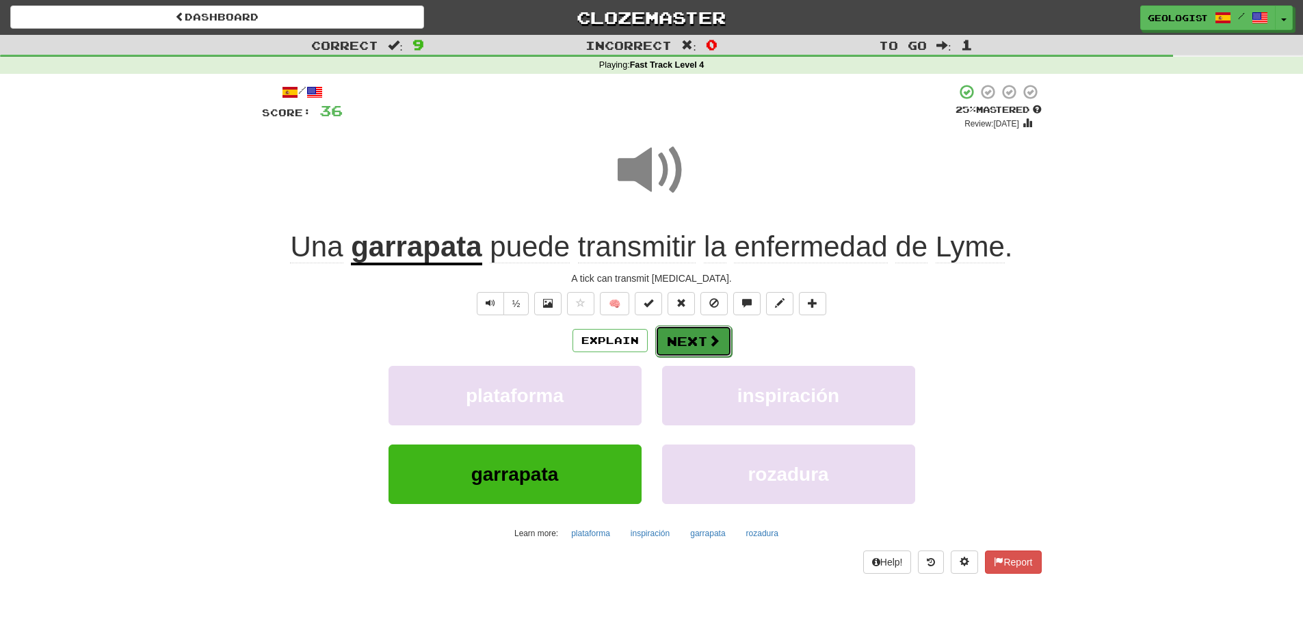
click at [702, 341] on button "Next" at bounding box center [693, 341] width 77 height 31
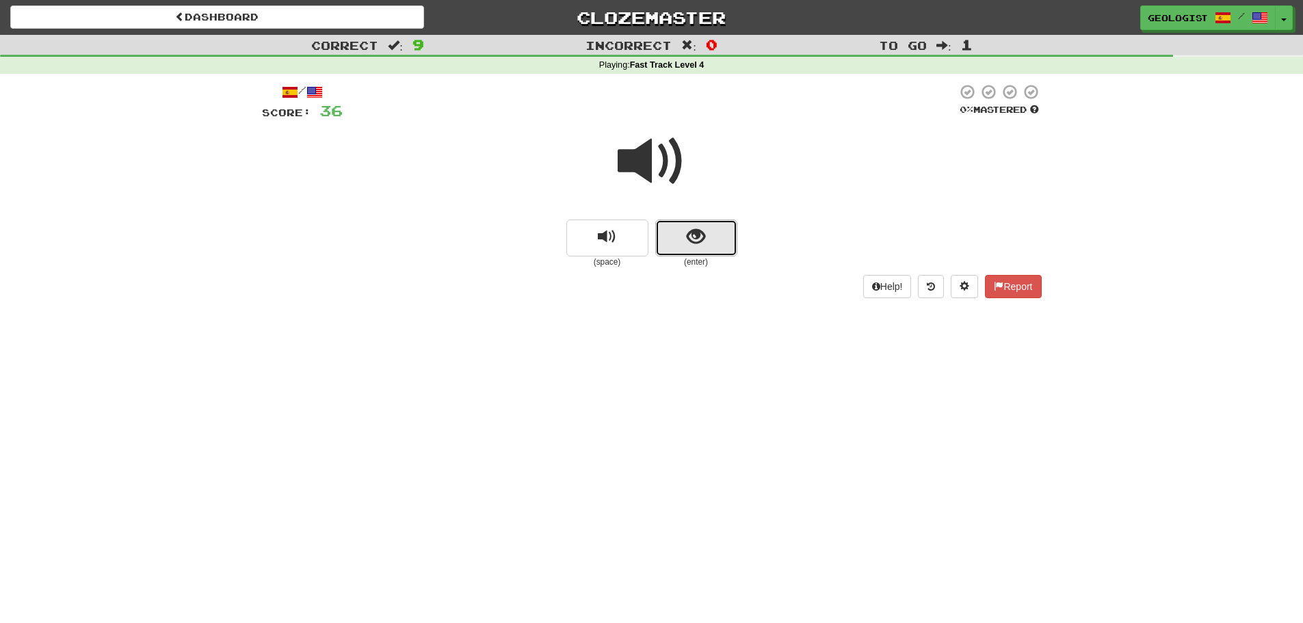
drag, startPoint x: 718, startPoint y: 233, endPoint x: 332, endPoint y: 171, distance: 390.0
click at [713, 227] on button "show sentence" at bounding box center [696, 238] width 82 height 37
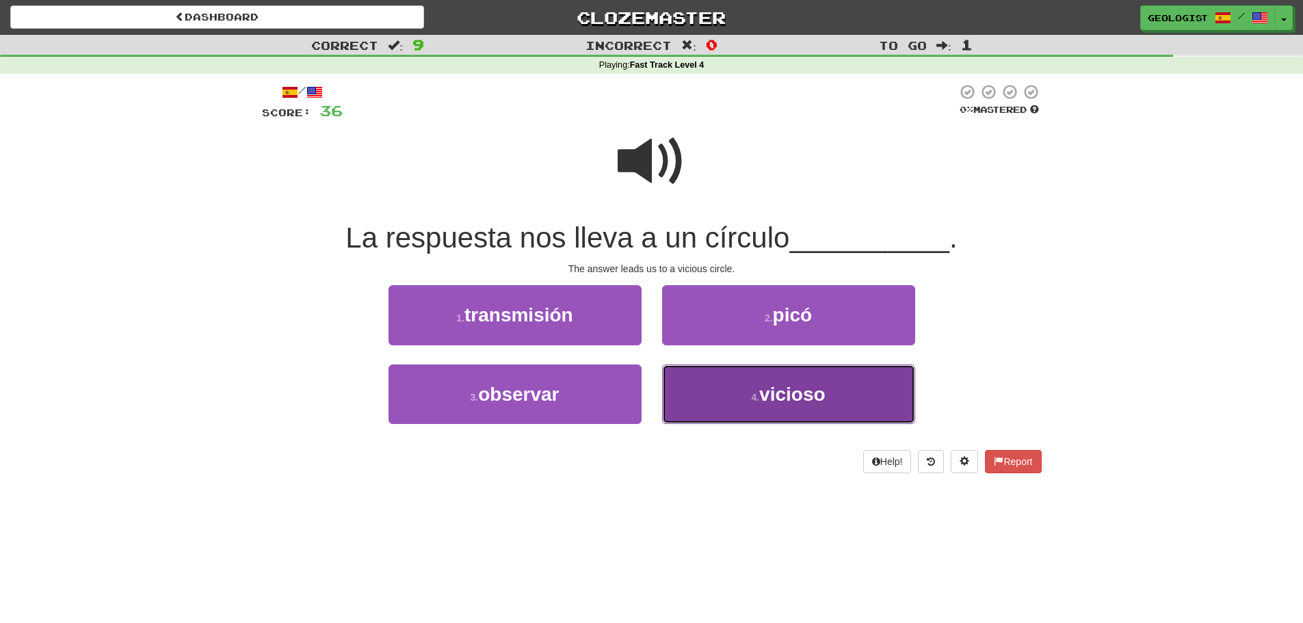
click at [752, 402] on small "4 ." at bounding box center [755, 397] width 8 height 11
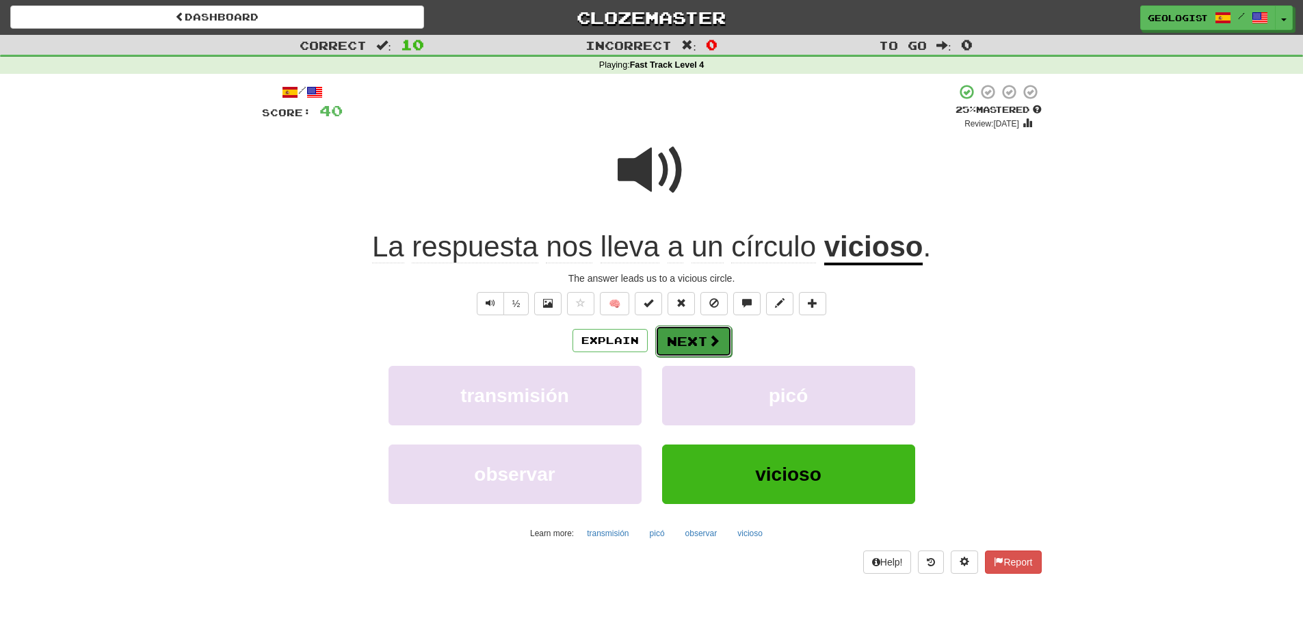
click at [681, 350] on button "Next" at bounding box center [693, 341] width 77 height 31
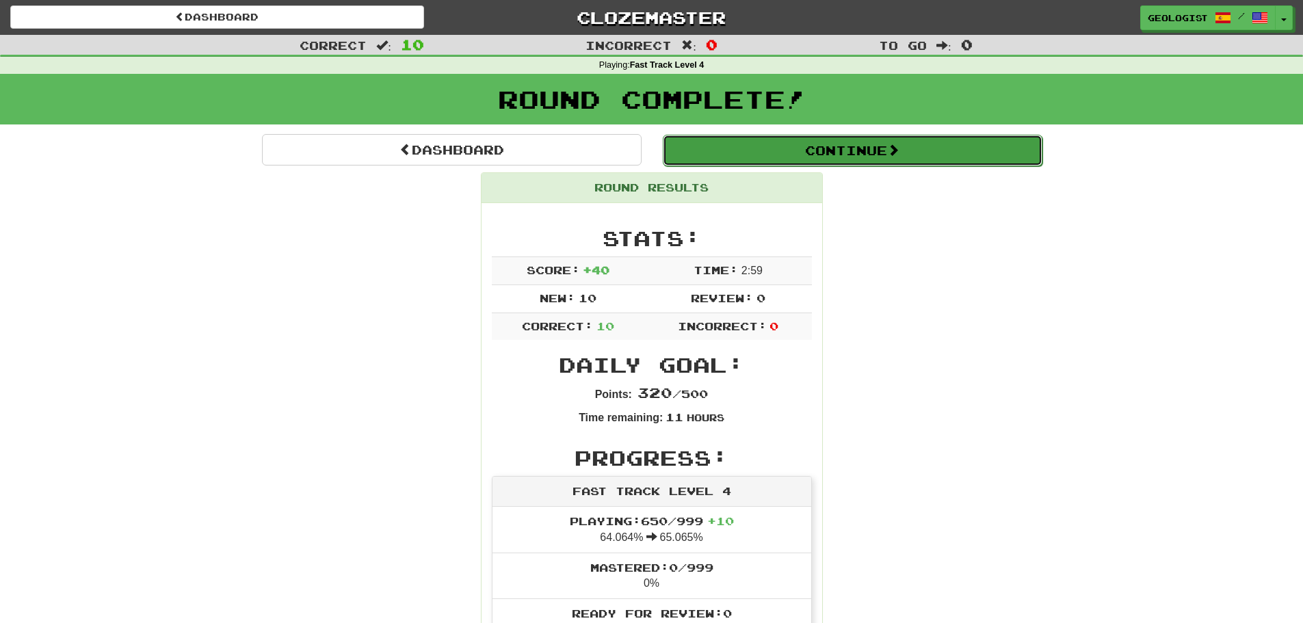
click at [899, 153] on span at bounding box center [893, 150] width 12 height 12
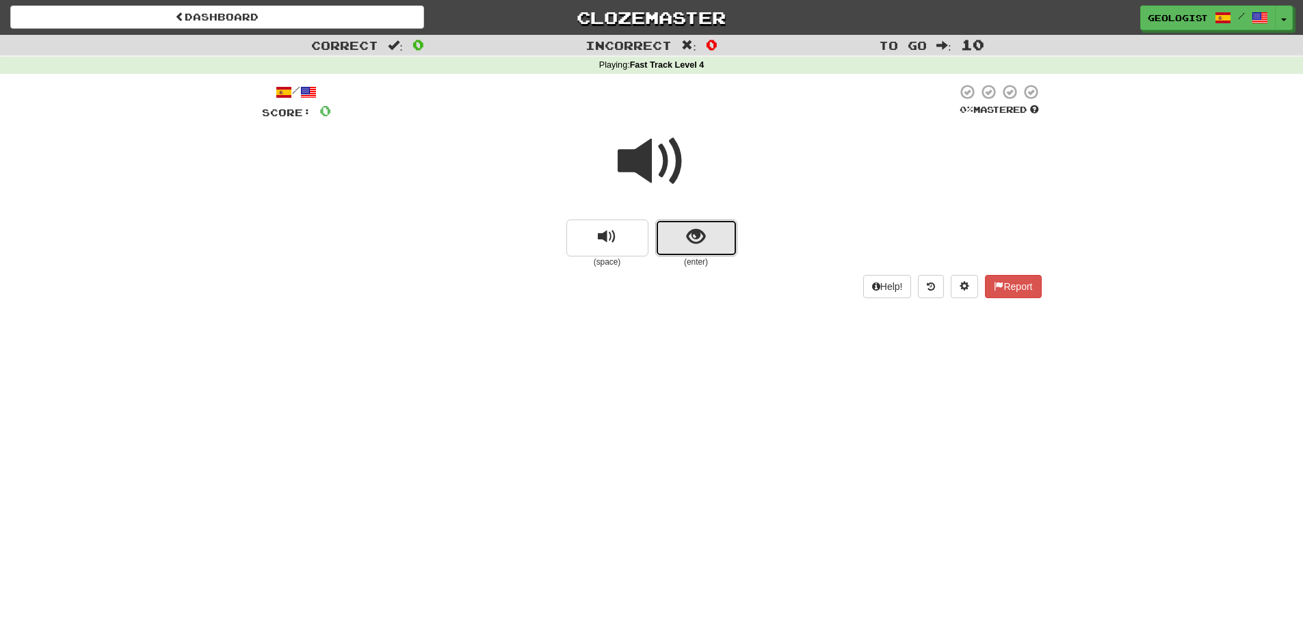
click at [700, 248] on button "show sentence" at bounding box center [696, 238] width 82 height 37
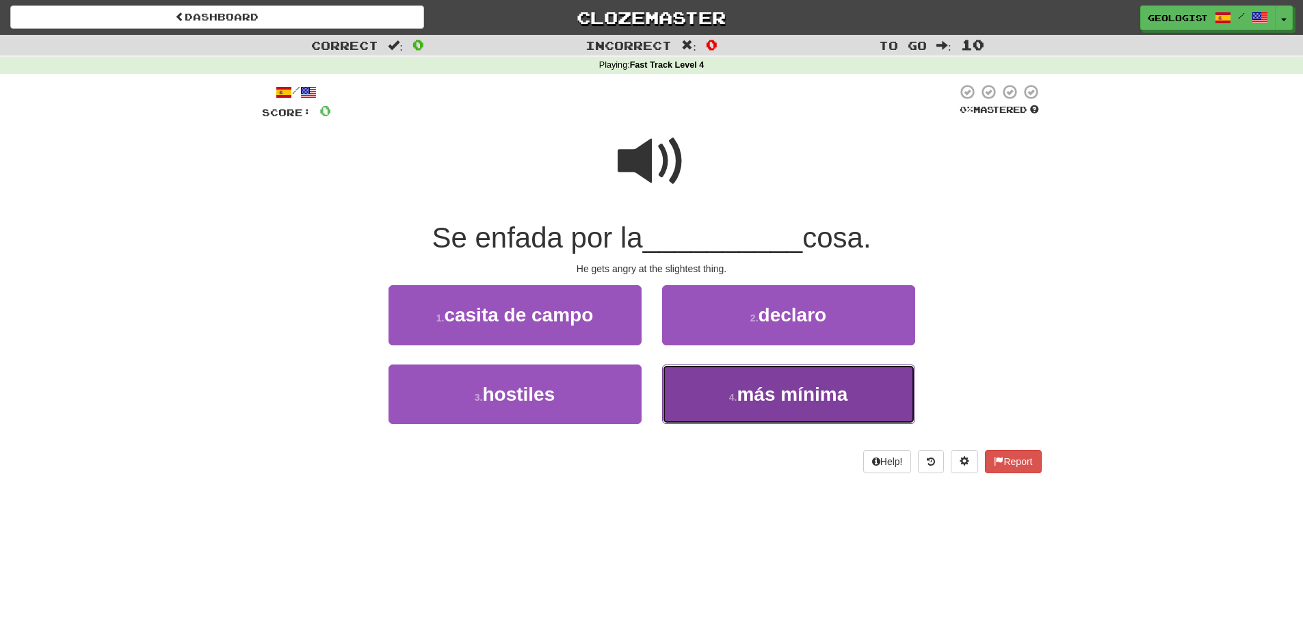
click at [770, 408] on button "4 . más mínima" at bounding box center [788, 395] width 253 height 60
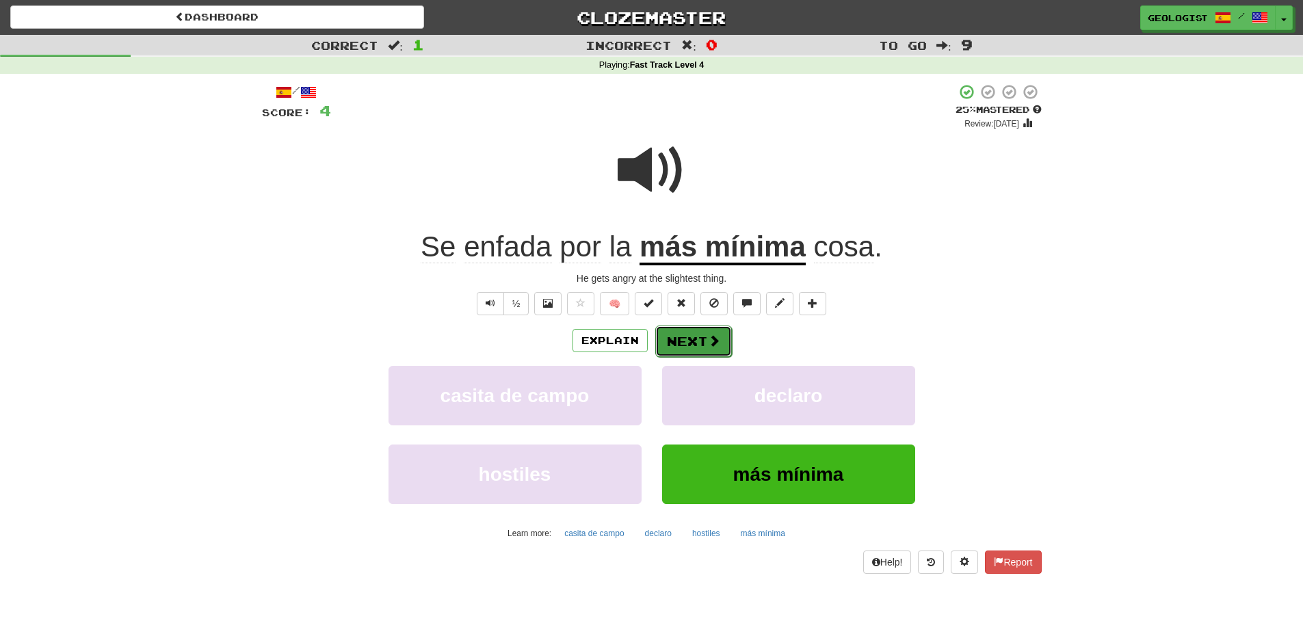
click at [698, 348] on button "Next" at bounding box center [693, 341] width 77 height 31
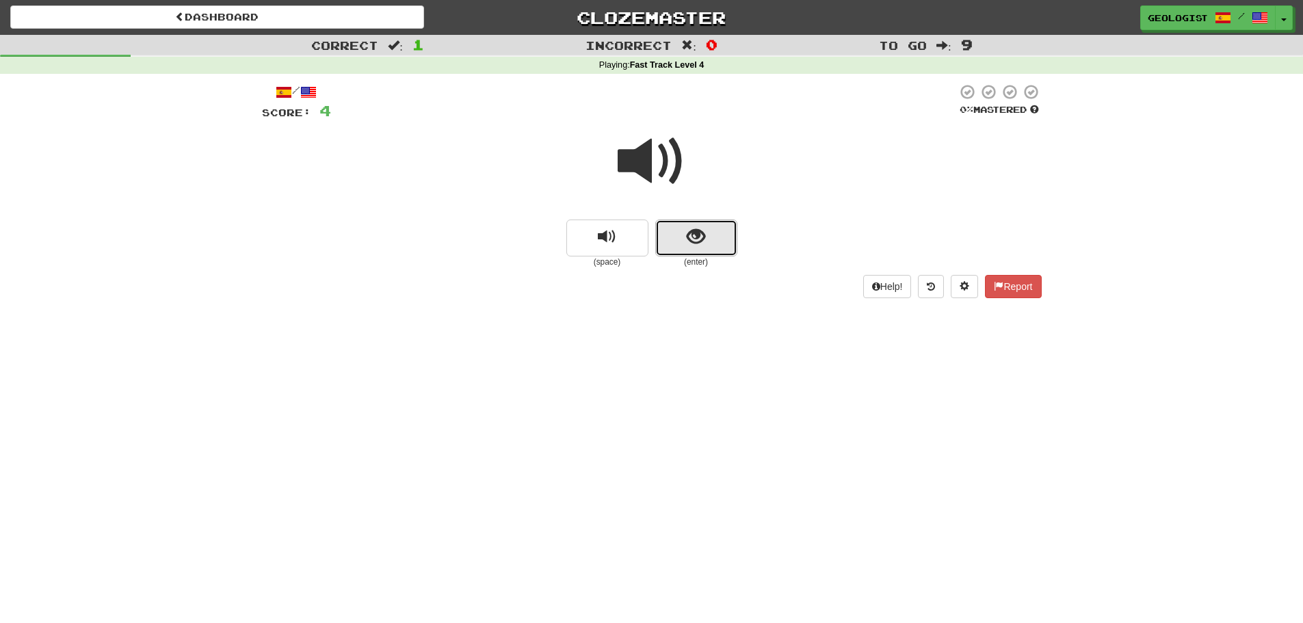
click at [705, 249] on button "show sentence" at bounding box center [696, 238] width 82 height 37
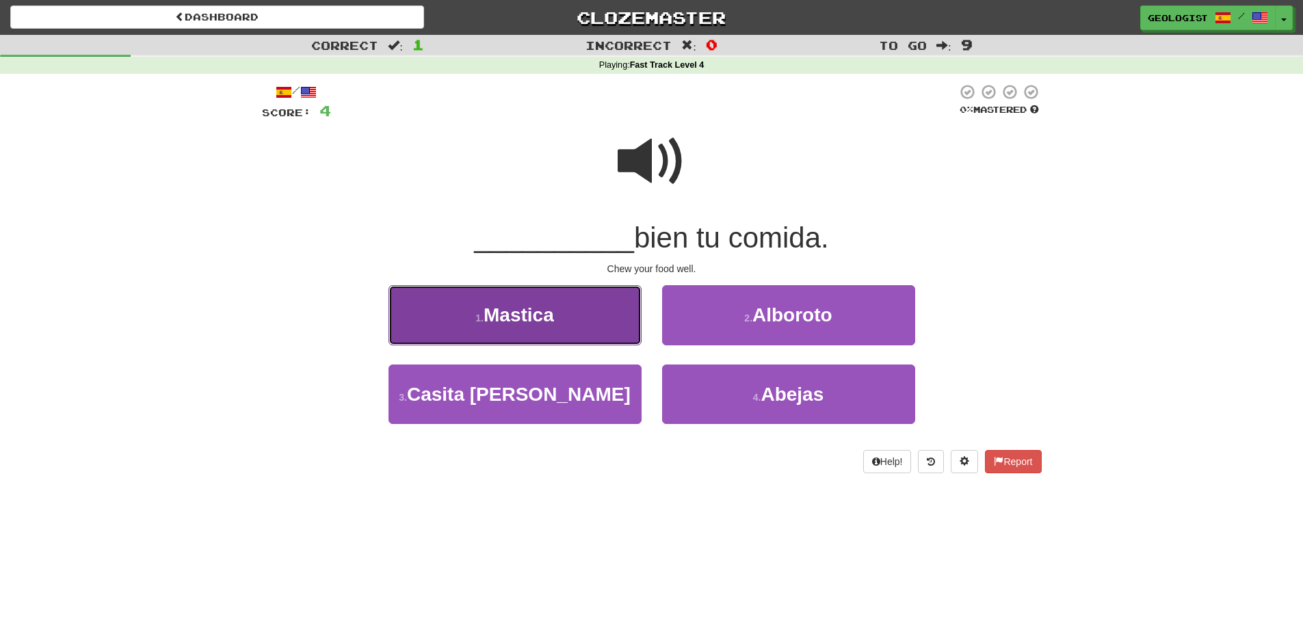
click at [462, 319] on button "1 . [GEOGRAPHIC_DATA]" at bounding box center [515, 315] width 253 height 60
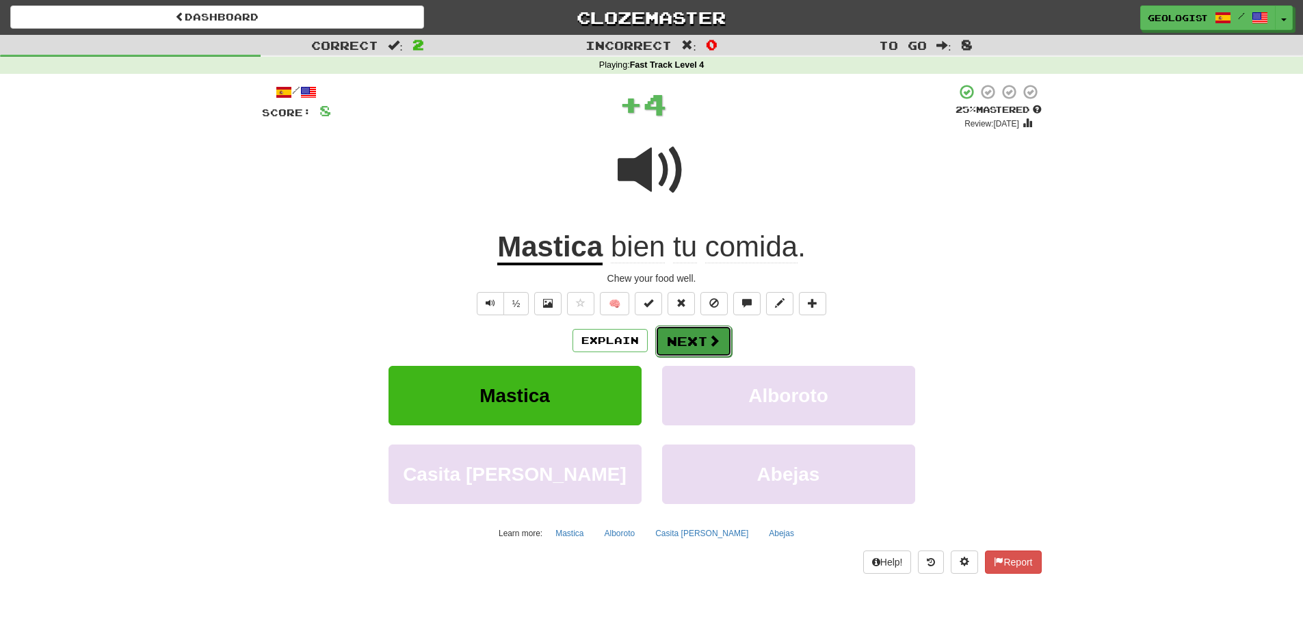
click at [696, 345] on button "Next" at bounding box center [693, 341] width 77 height 31
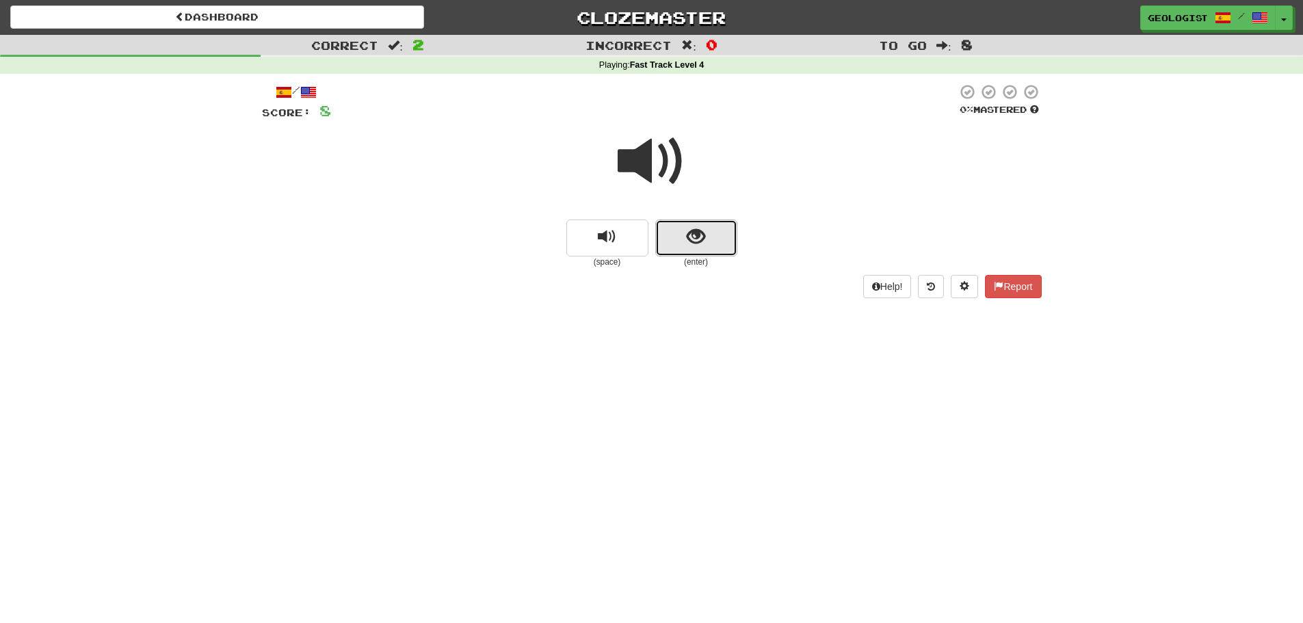
click at [693, 239] on span "show sentence" at bounding box center [696, 237] width 18 height 18
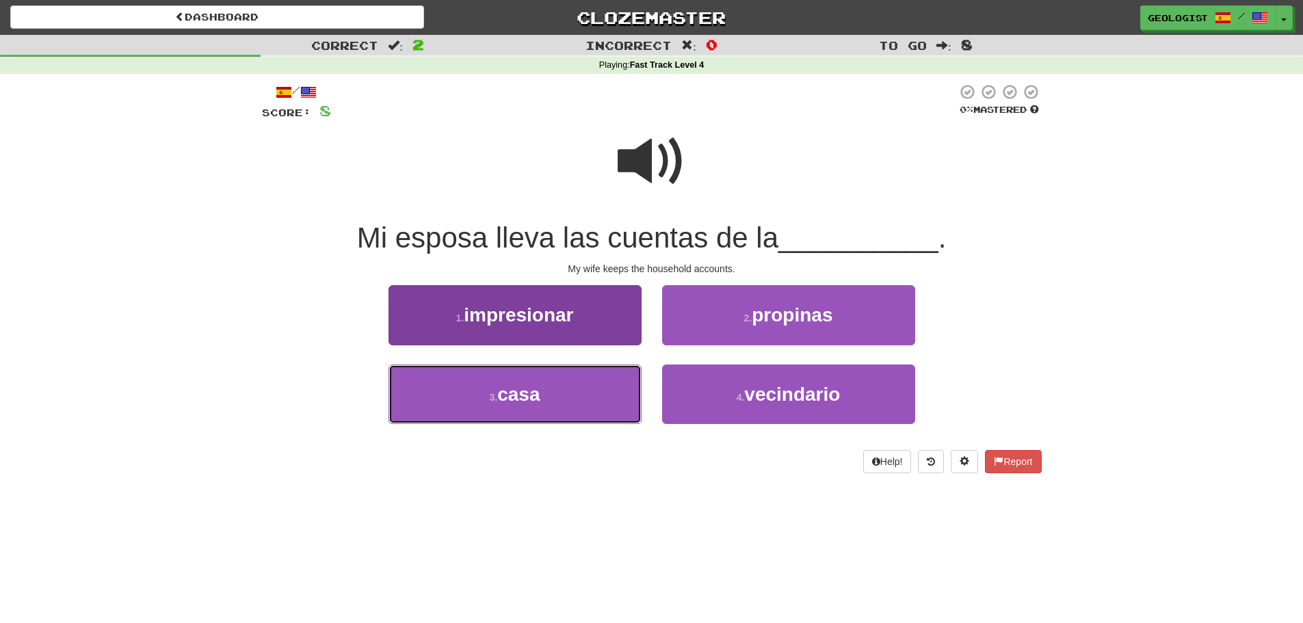
drag, startPoint x: 517, startPoint y: 405, endPoint x: 514, endPoint y: 397, distance: 8.3
click at [514, 399] on button "3 . casa" at bounding box center [515, 395] width 253 height 60
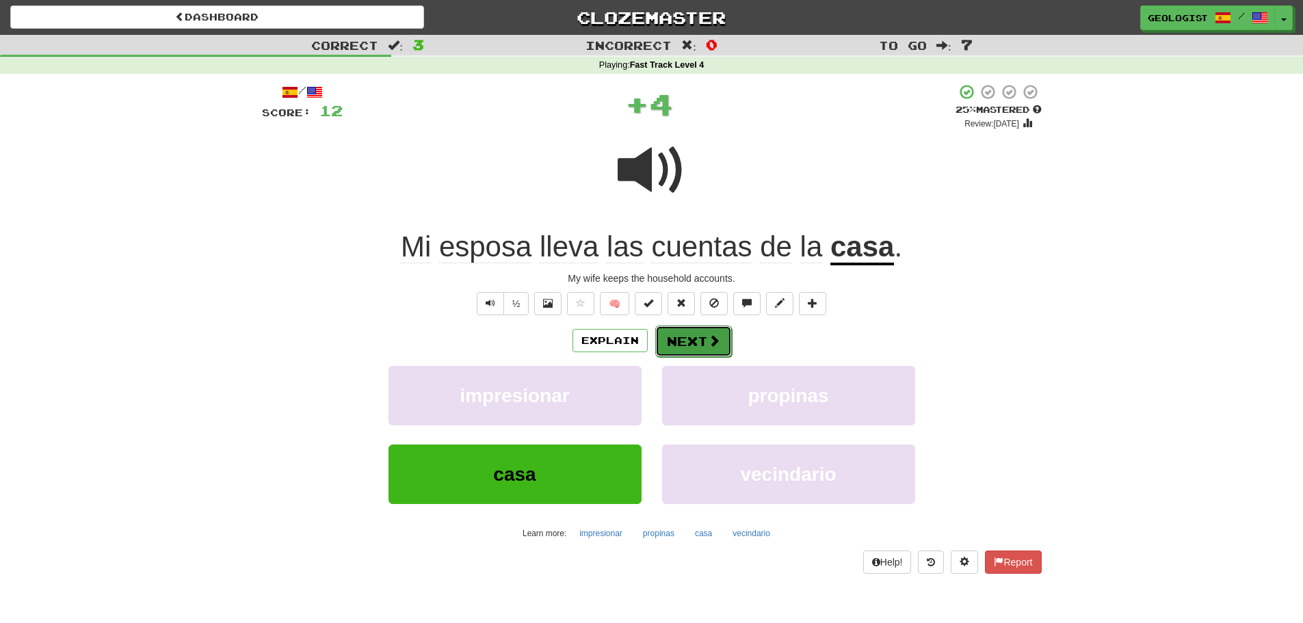
click at [696, 350] on button "Next" at bounding box center [693, 341] width 77 height 31
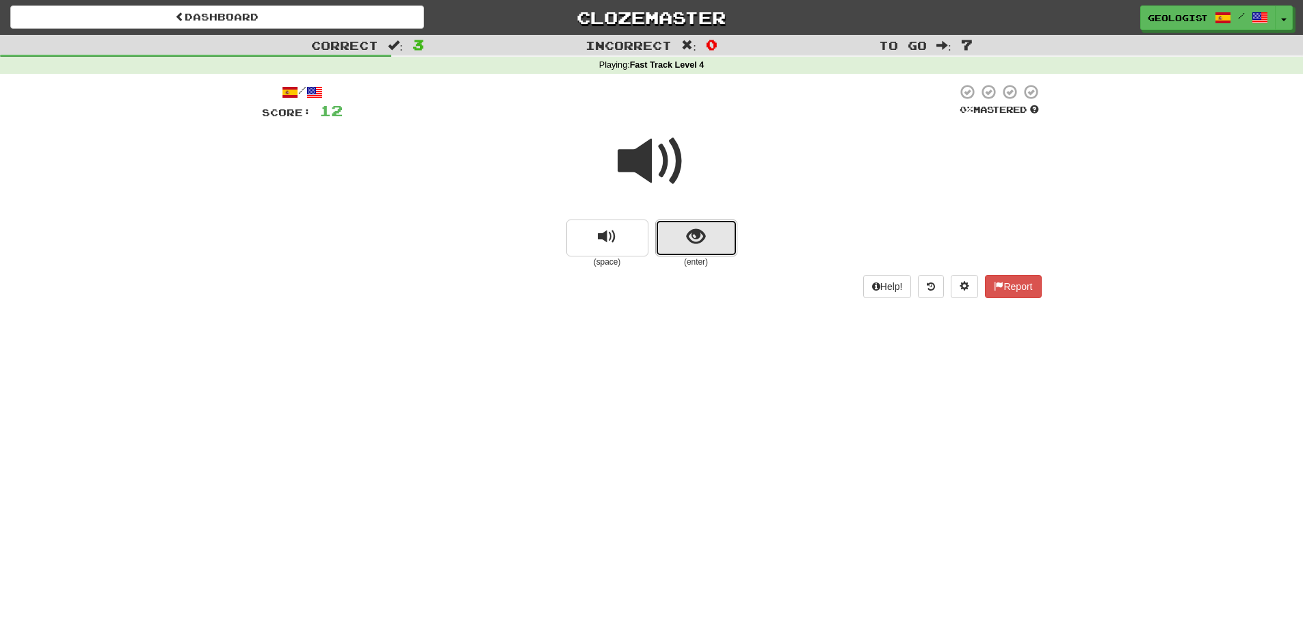
click at [708, 239] on button "show sentence" at bounding box center [696, 238] width 82 height 37
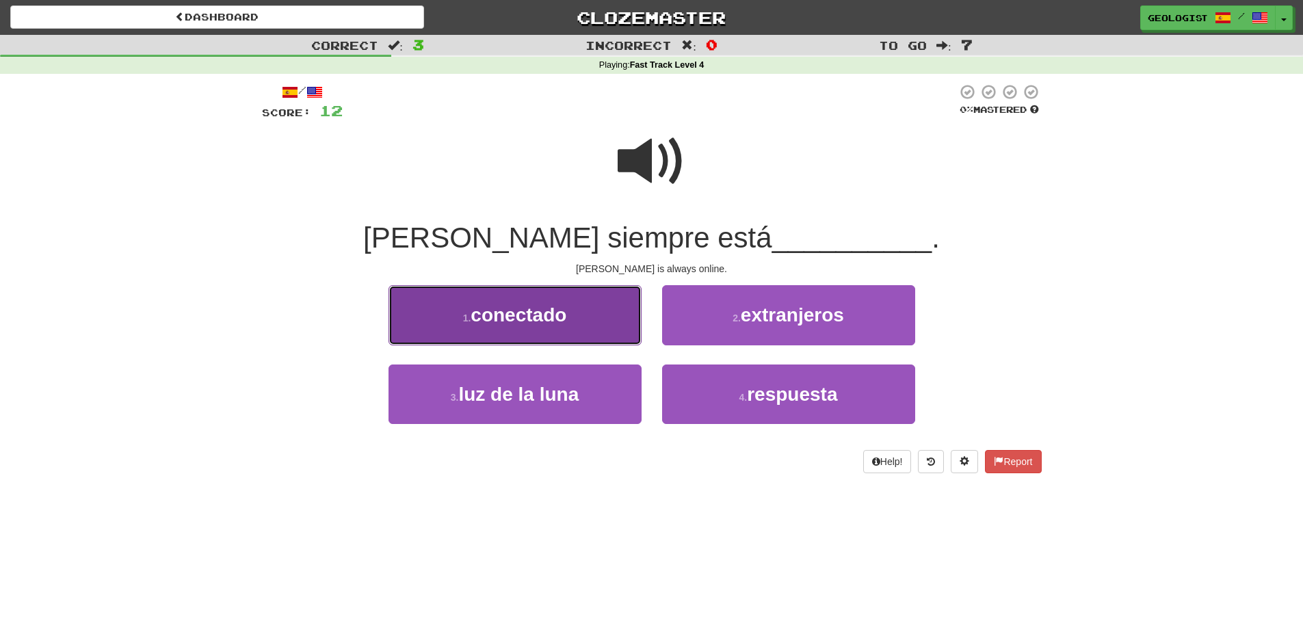
click at [491, 312] on span "conectado" at bounding box center [519, 314] width 96 height 21
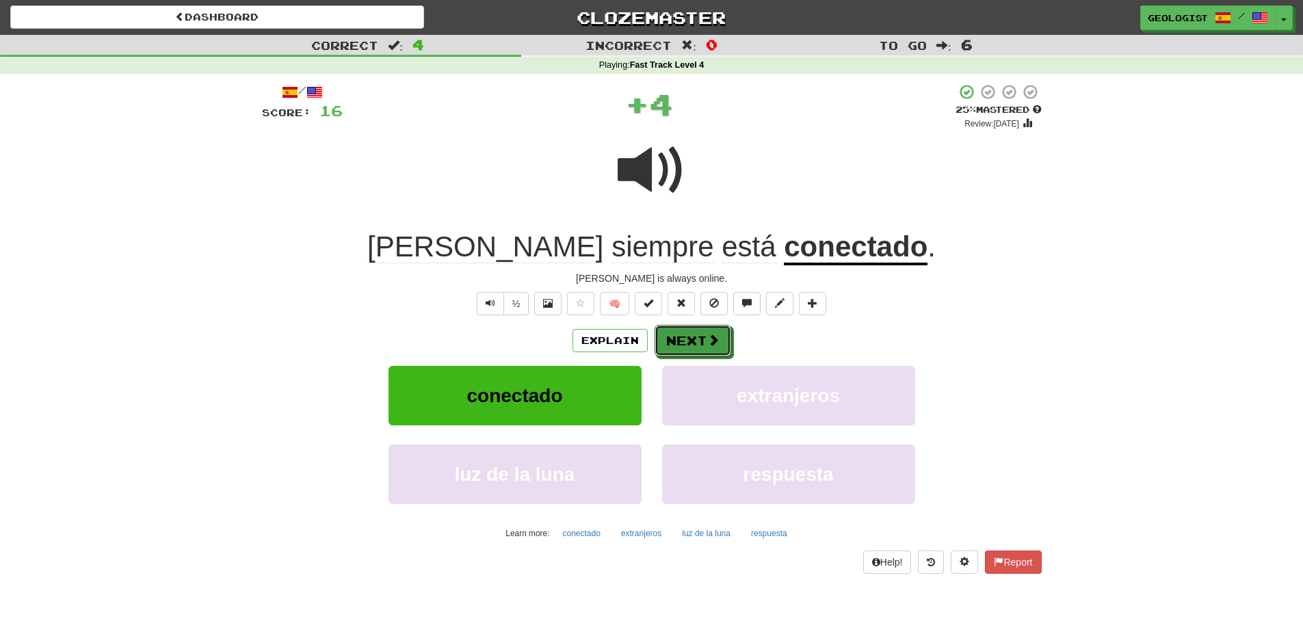
drag, startPoint x: 685, startPoint y: 343, endPoint x: 654, endPoint y: 344, distance: 30.8
click at [683, 344] on button "Next" at bounding box center [693, 340] width 77 height 31
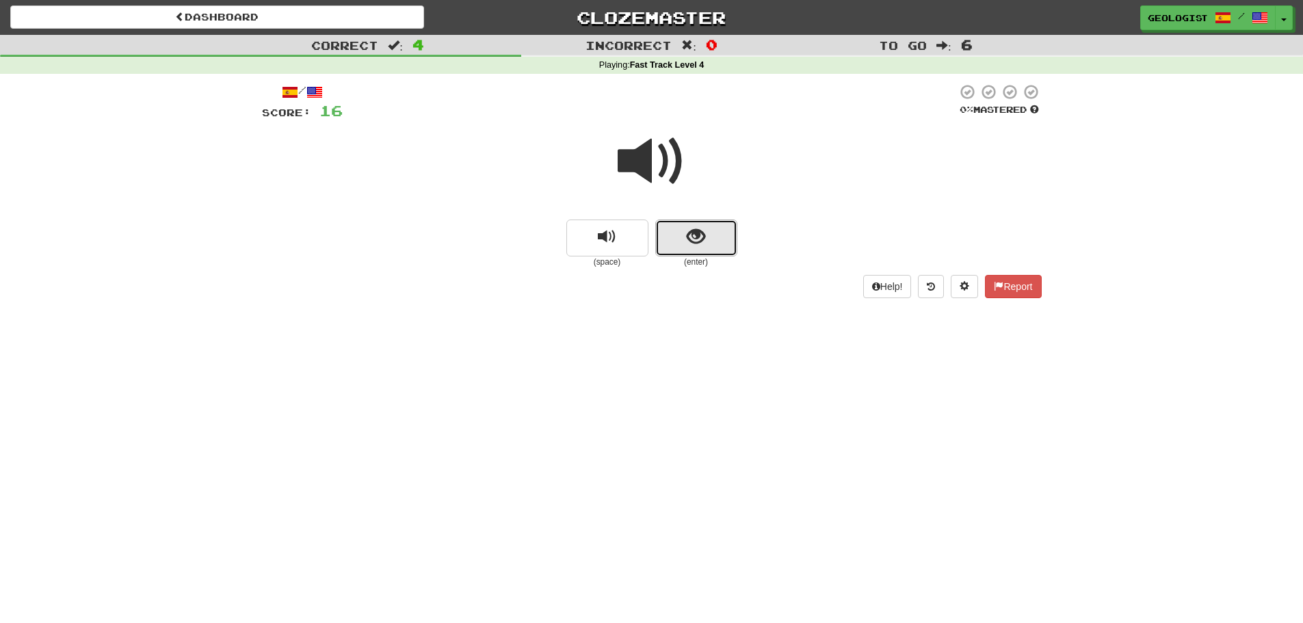
drag, startPoint x: 699, startPoint y: 237, endPoint x: 312, endPoint y: 213, distance: 387.9
click at [696, 237] on span "show sentence" at bounding box center [696, 237] width 18 height 18
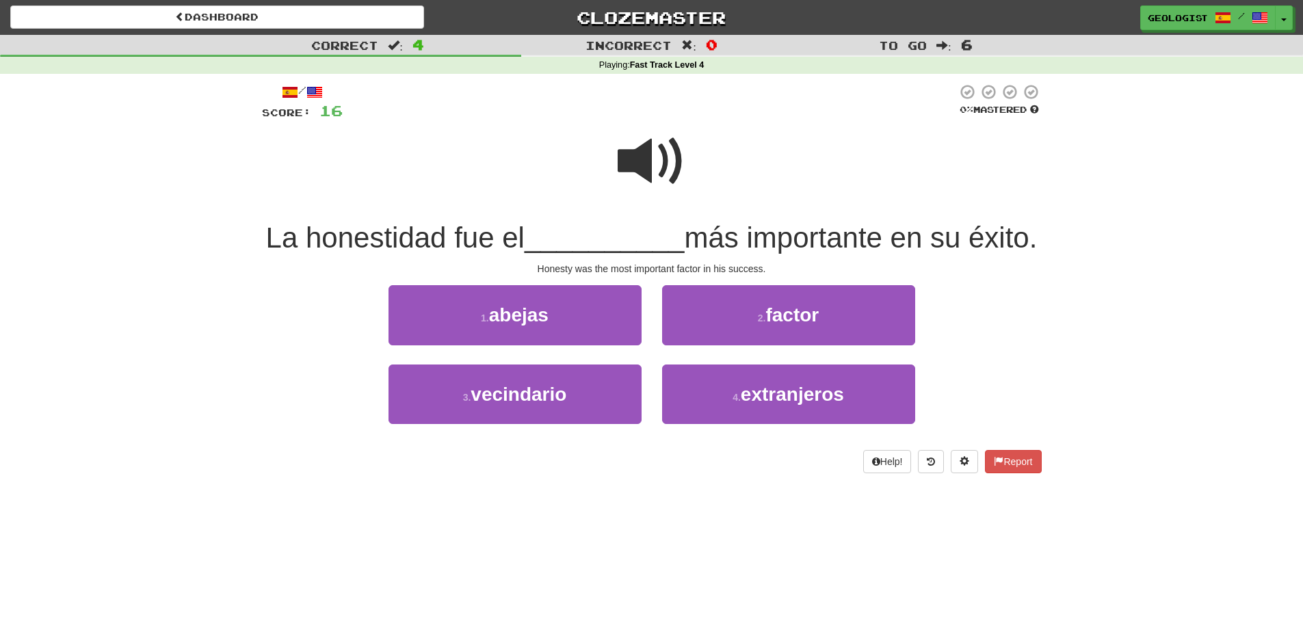
click at [657, 157] on span at bounding box center [652, 161] width 68 height 68
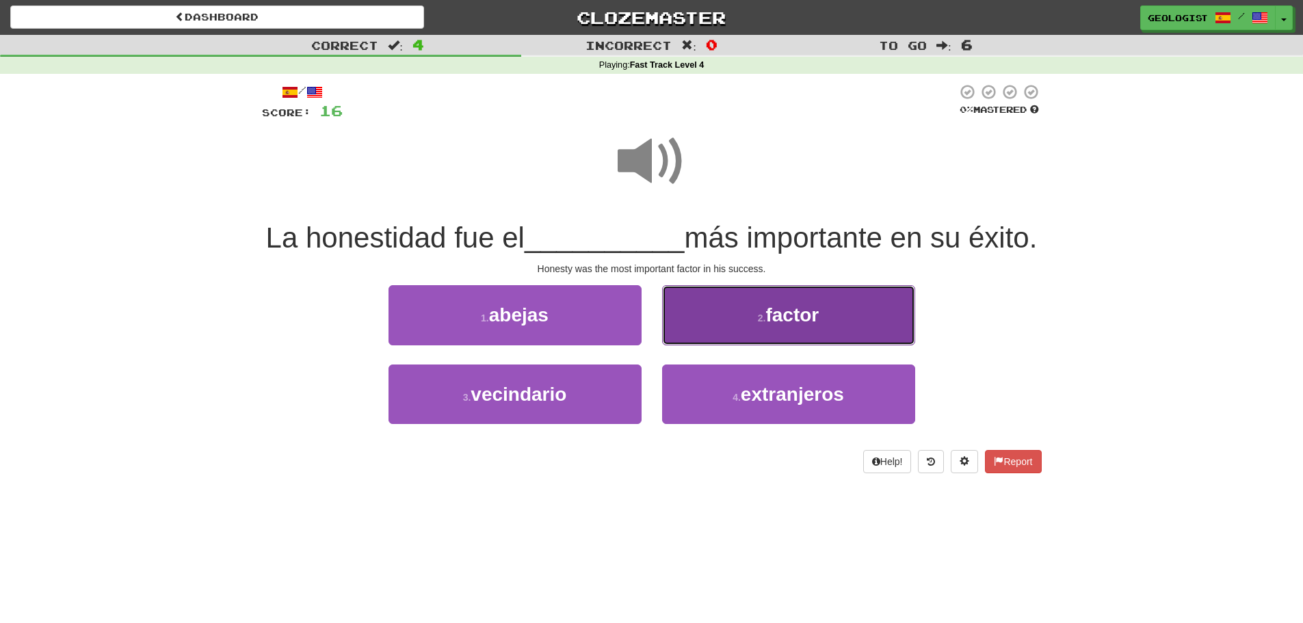
click at [819, 326] on span "factor" at bounding box center [791, 314] width 53 height 21
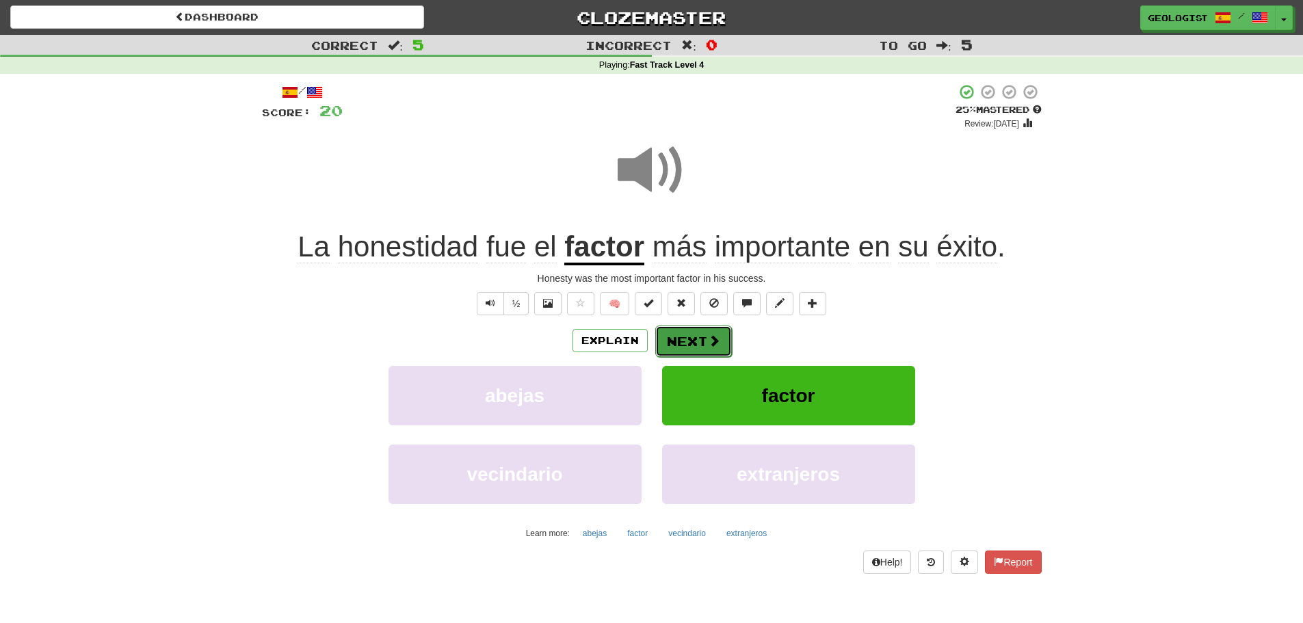
click at [702, 341] on button "Next" at bounding box center [693, 341] width 77 height 31
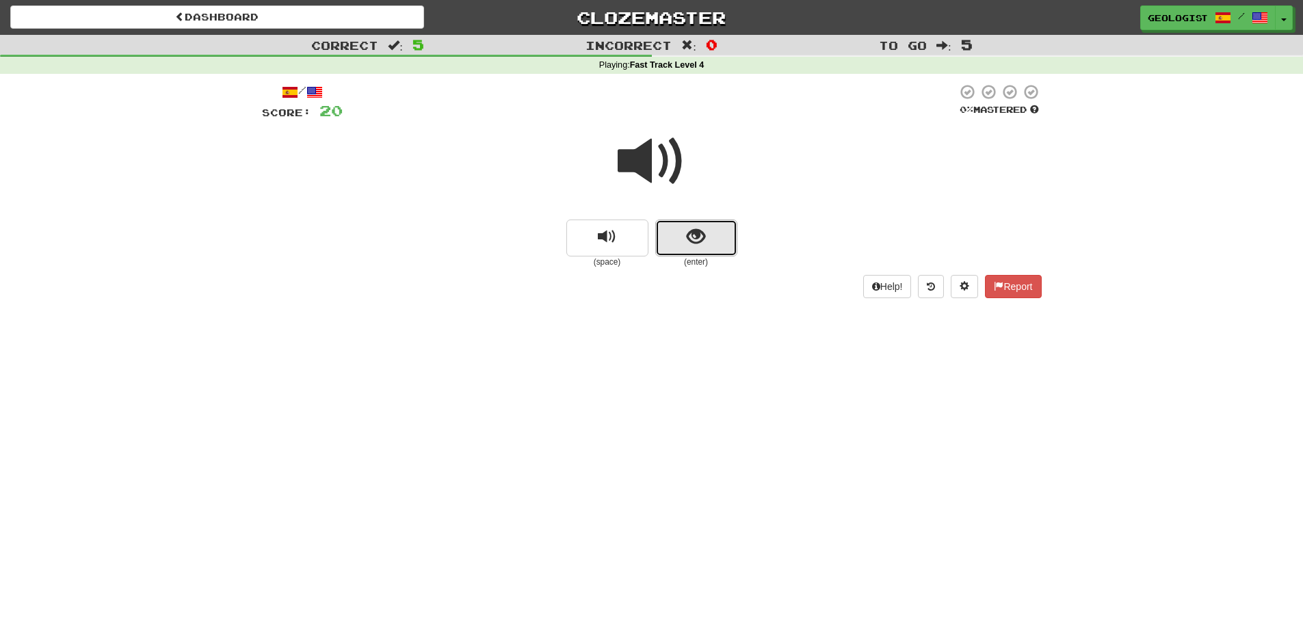
click at [713, 220] on button "show sentence" at bounding box center [696, 238] width 82 height 37
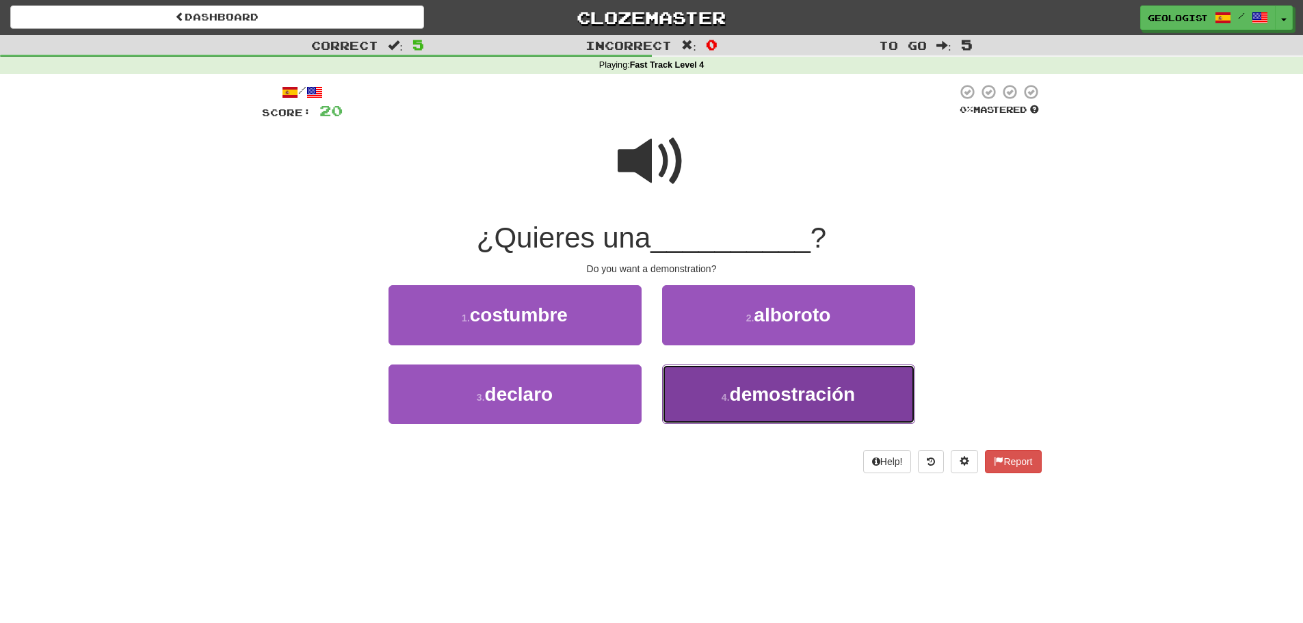
click at [775, 389] on span "demostración" at bounding box center [793, 394] width 126 height 21
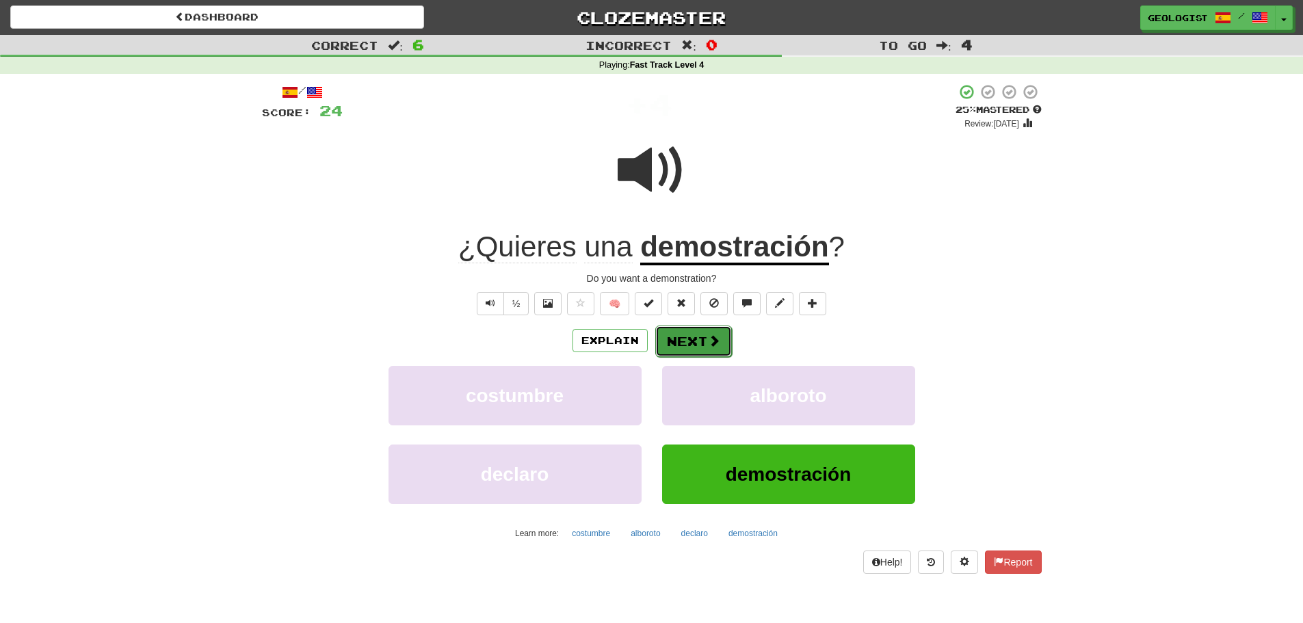
click at [700, 336] on button "Next" at bounding box center [693, 341] width 77 height 31
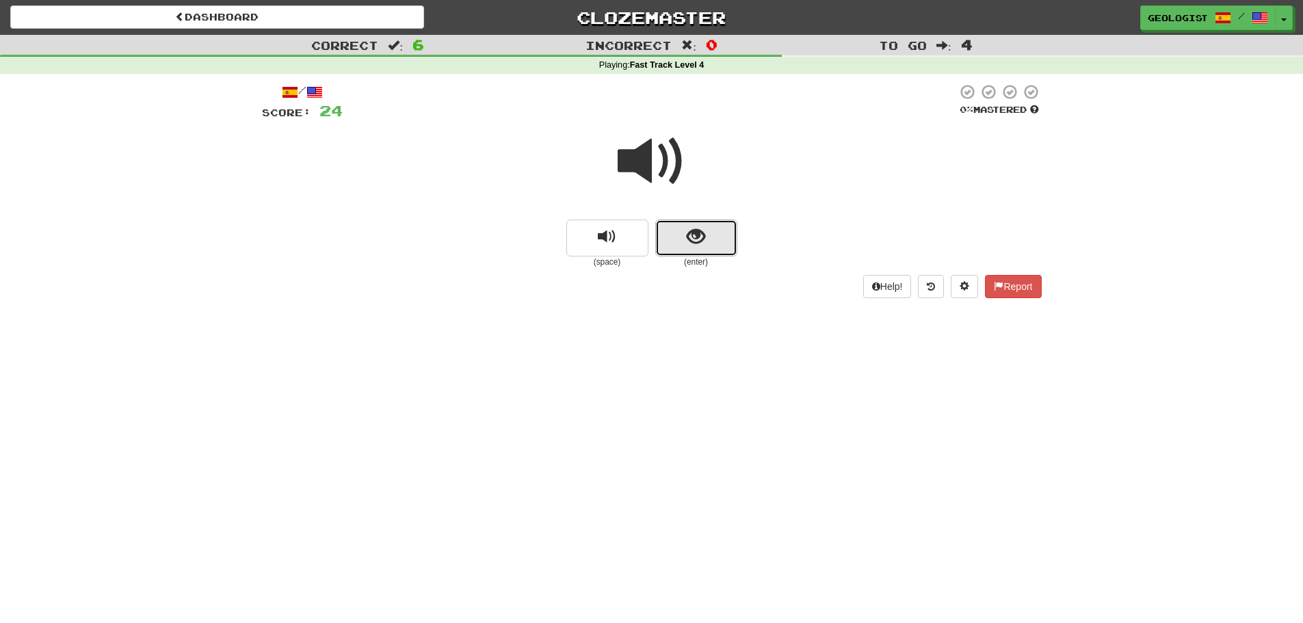
click at [691, 238] on span "show sentence" at bounding box center [696, 237] width 18 height 18
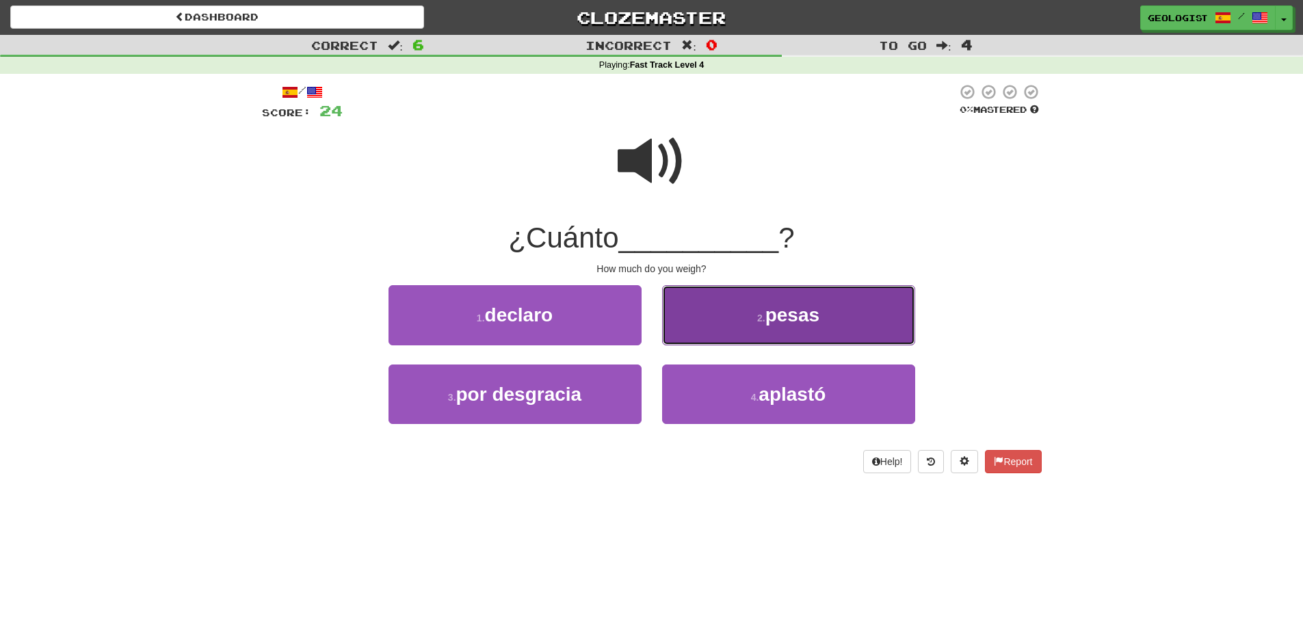
click at [844, 320] on button "2 . pesas" at bounding box center [788, 315] width 253 height 60
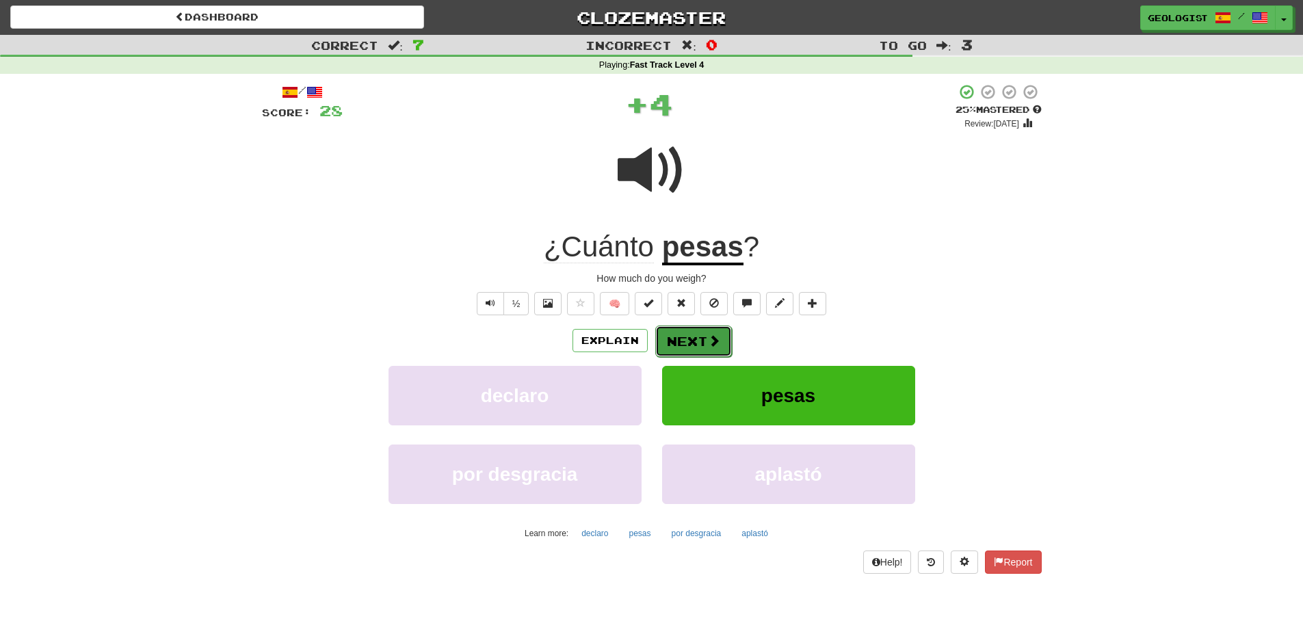
click at [681, 339] on button "Next" at bounding box center [693, 341] width 77 height 31
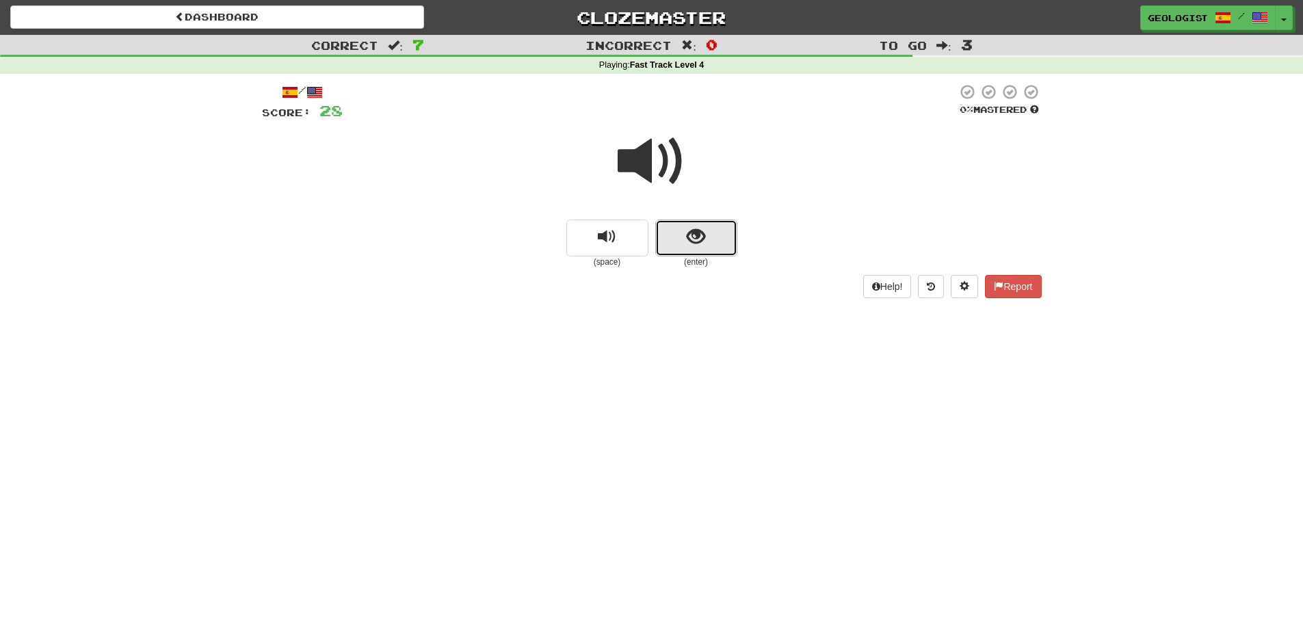
click at [694, 234] on span "show sentence" at bounding box center [696, 237] width 18 height 18
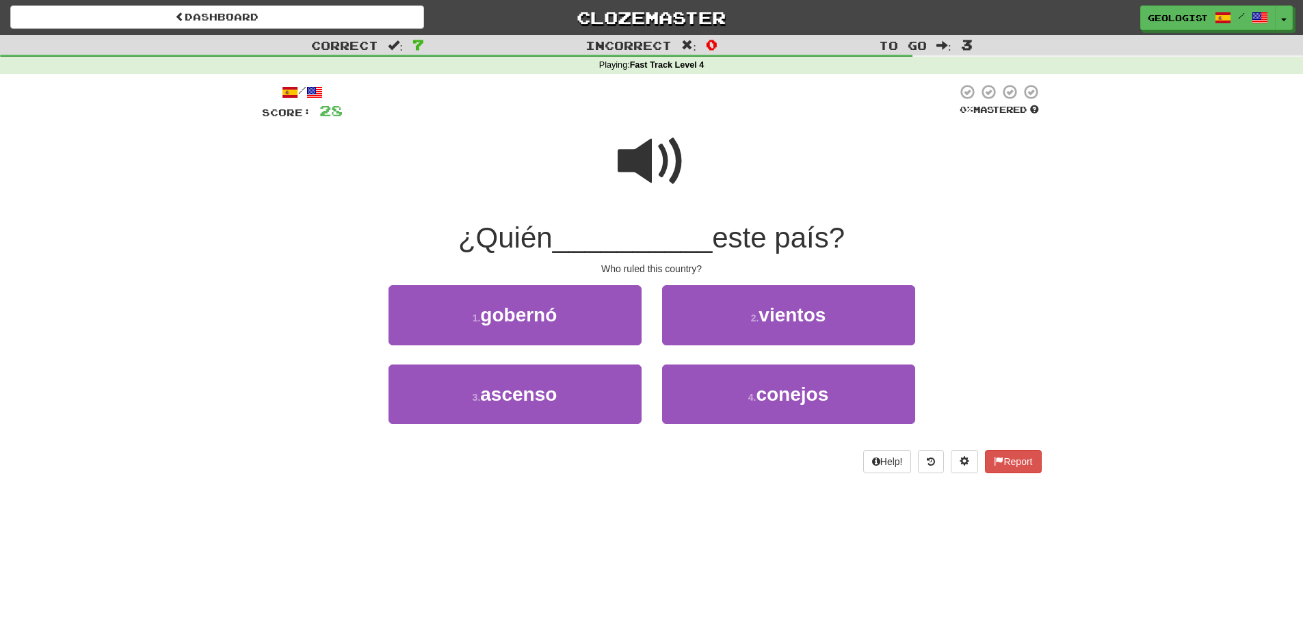
drag, startPoint x: 659, startPoint y: 144, endPoint x: 487, endPoint y: 170, distance: 174.2
click at [659, 145] on span at bounding box center [652, 161] width 68 height 68
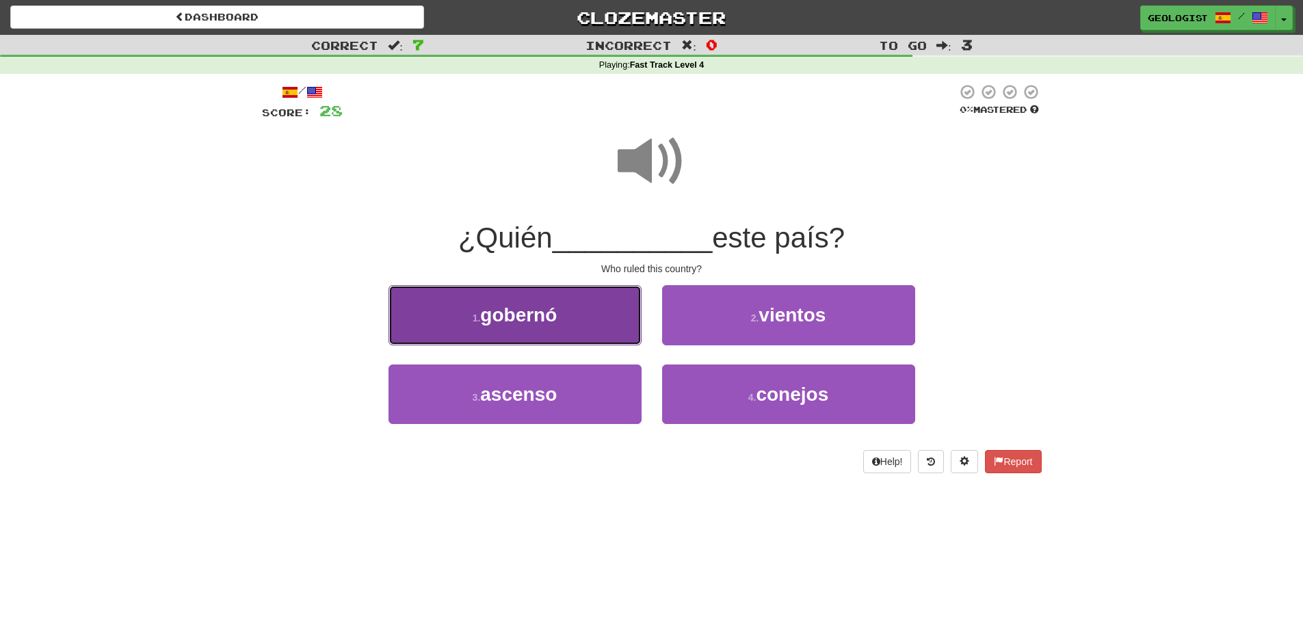
click at [477, 329] on button "1 . gobernó" at bounding box center [515, 315] width 253 height 60
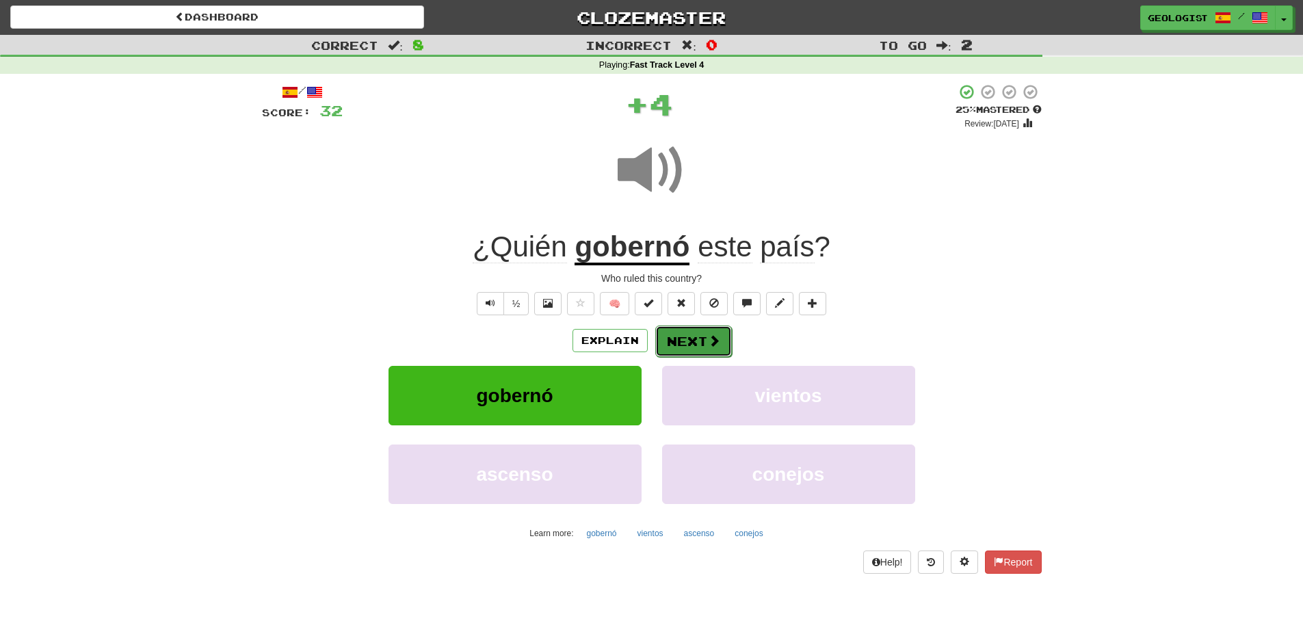
click at [713, 334] on span at bounding box center [714, 340] width 12 height 12
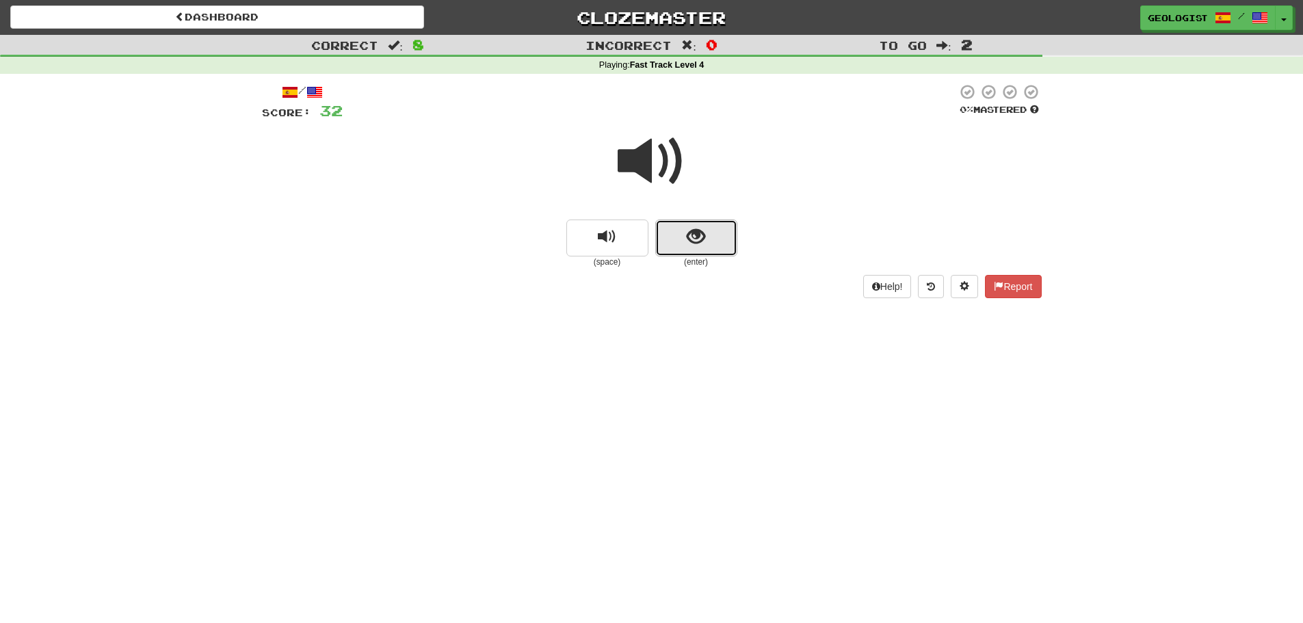
click at [698, 246] on span "show sentence" at bounding box center [696, 237] width 18 height 18
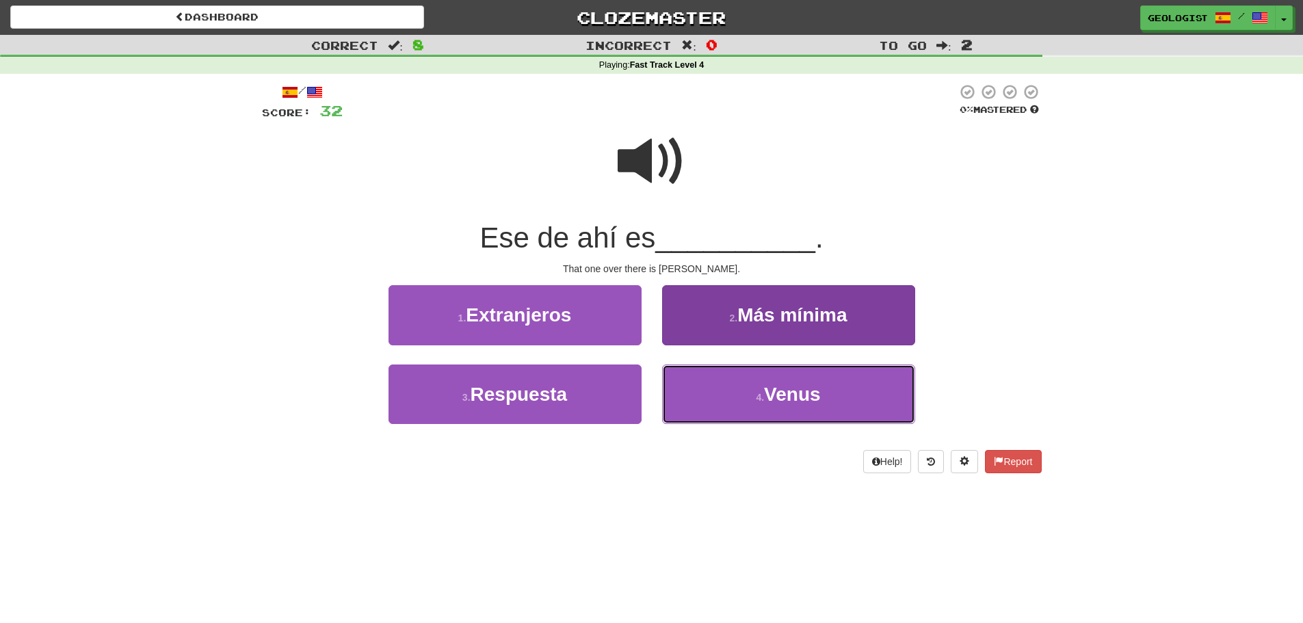
drag, startPoint x: 761, startPoint y: 399, endPoint x: 765, endPoint y: 386, distance: 13.6
click at [761, 392] on small "4 ." at bounding box center [760, 397] width 8 height 11
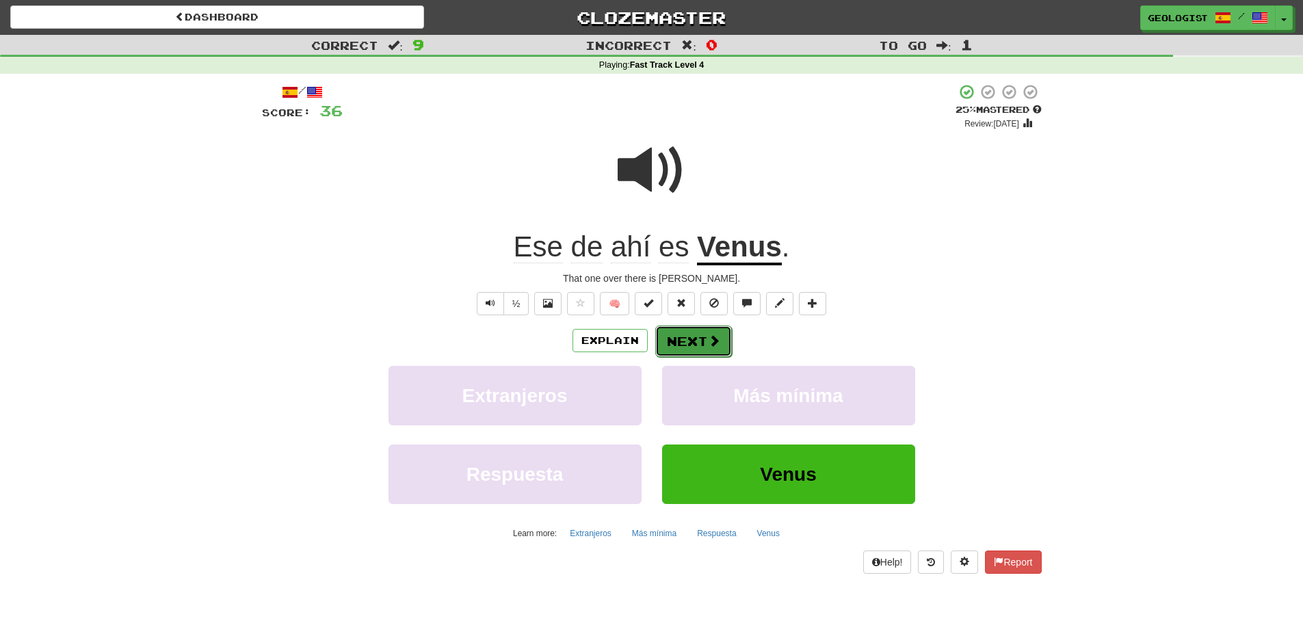
click at [716, 345] on span at bounding box center [714, 340] width 12 height 12
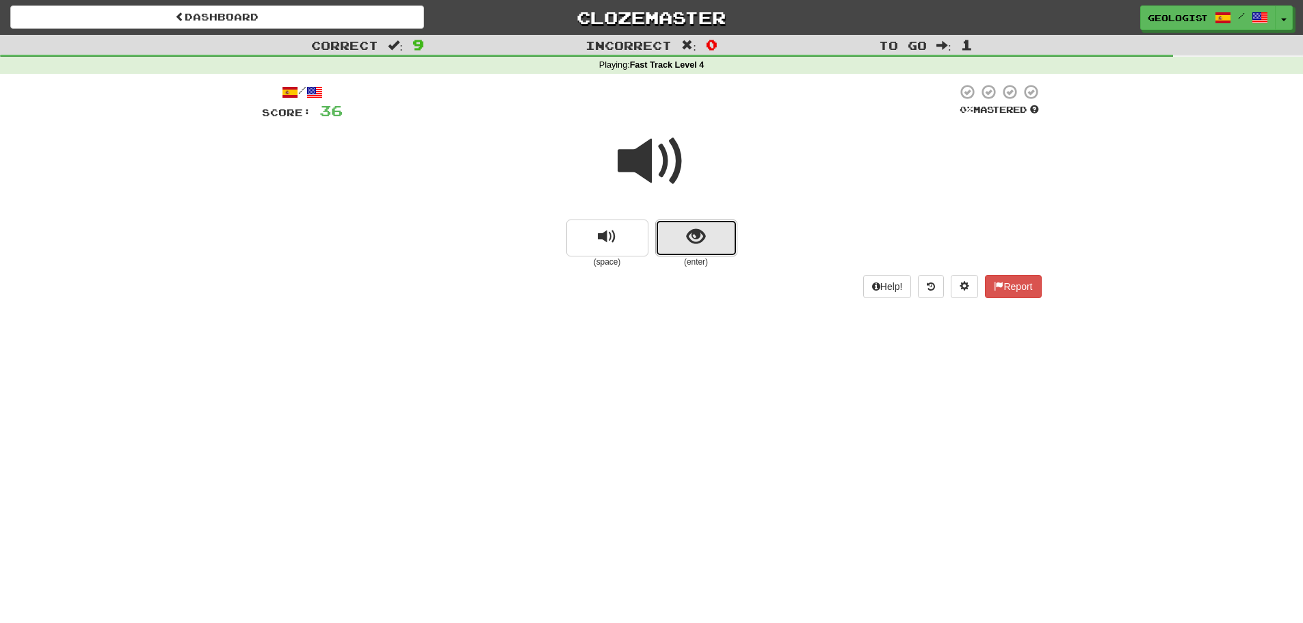
click at [722, 238] on button "show sentence" at bounding box center [696, 238] width 82 height 37
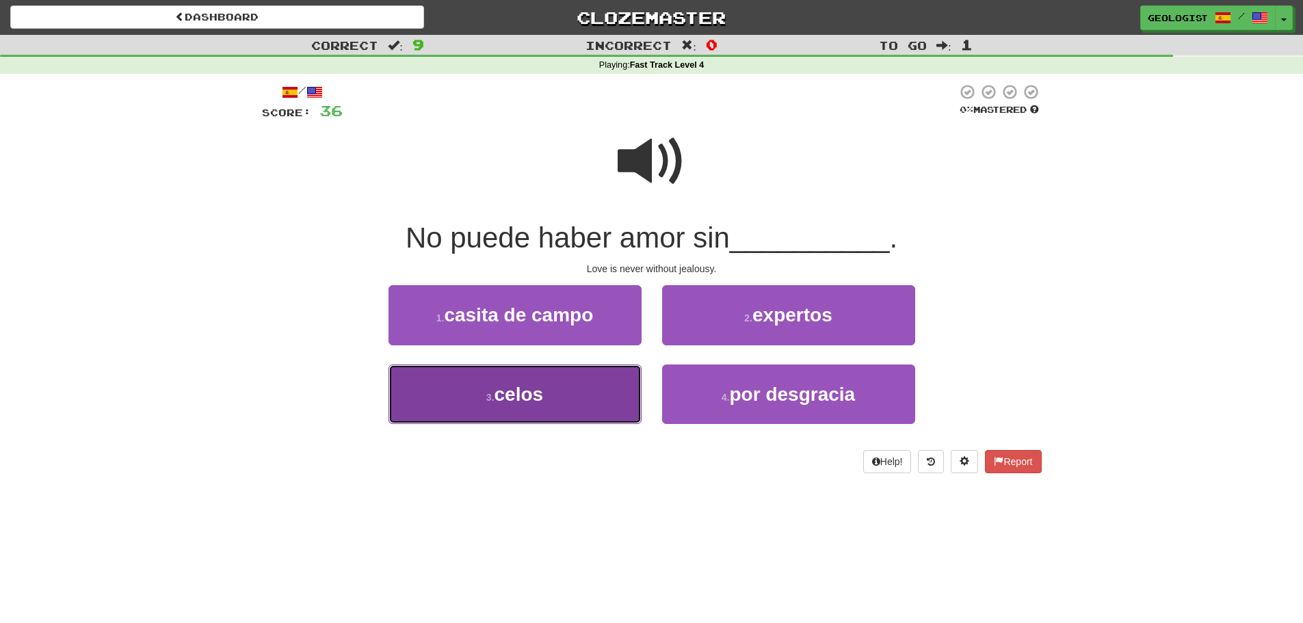
click at [555, 406] on button "3 . celos" at bounding box center [515, 395] width 253 height 60
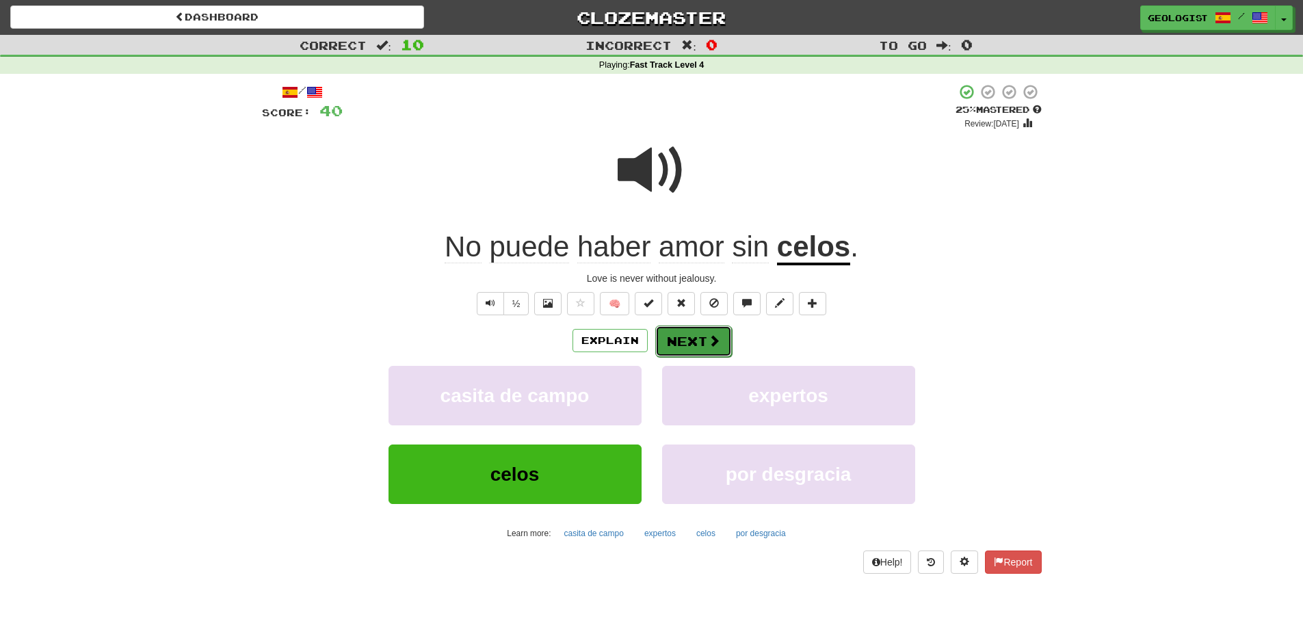
click at [708, 340] on span at bounding box center [714, 340] width 12 height 12
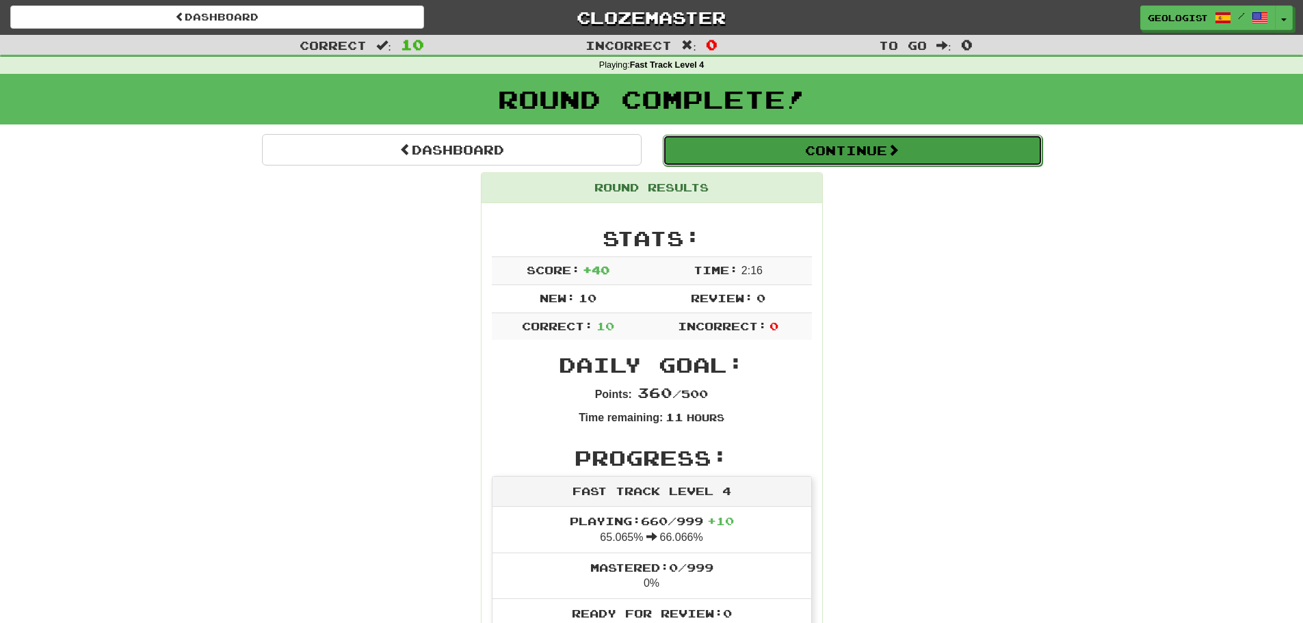
click at [925, 141] on button "Continue" at bounding box center [853, 150] width 380 height 31
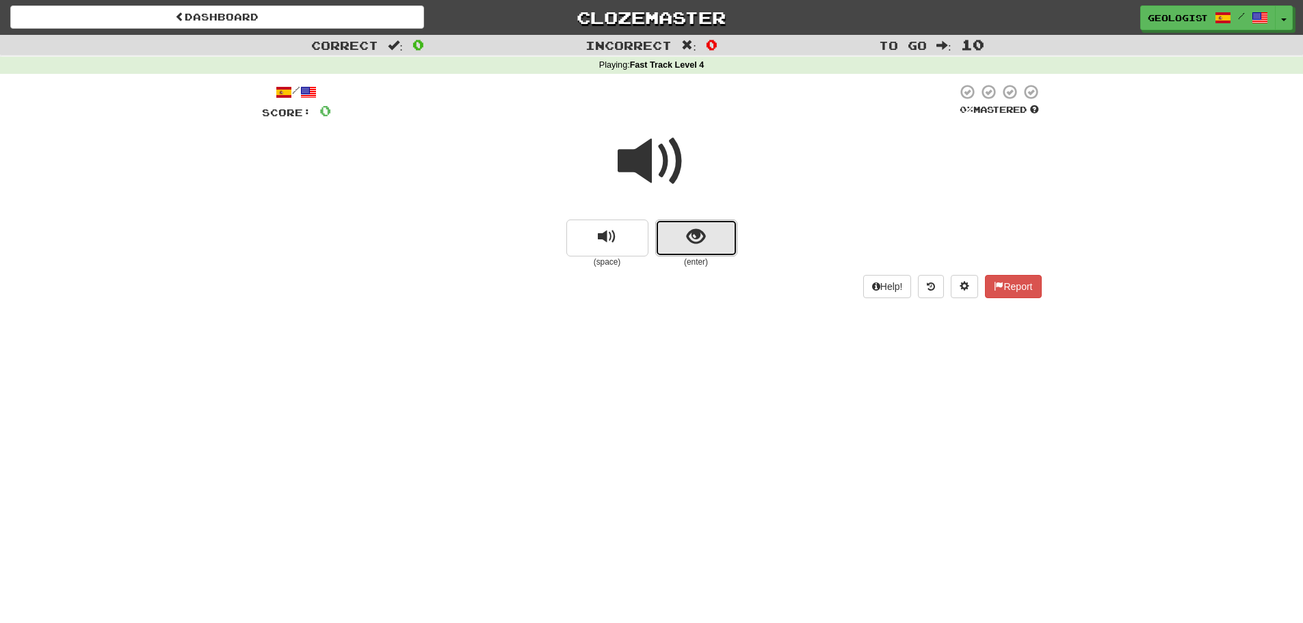
click at [708, 247] on button "show sentence" at bounding box center [696, 238] width 82 height 37
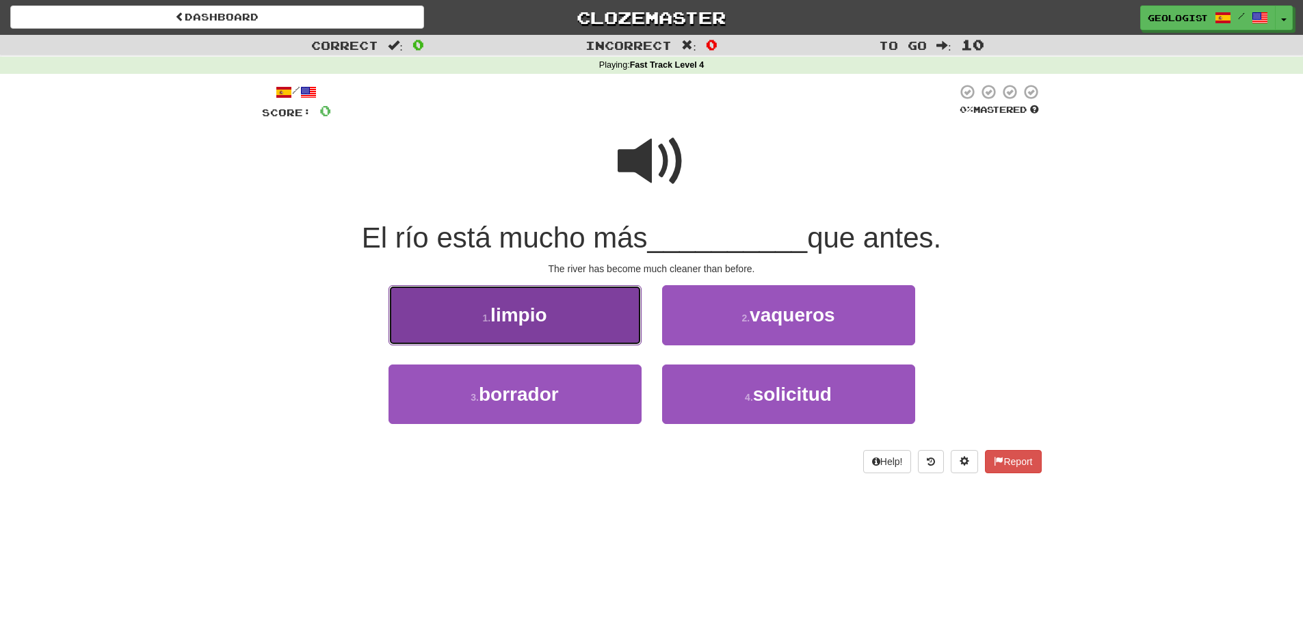
click at [477, 322] on button "1 . limpio" at bounding box center [515, 315] width 253 height 60
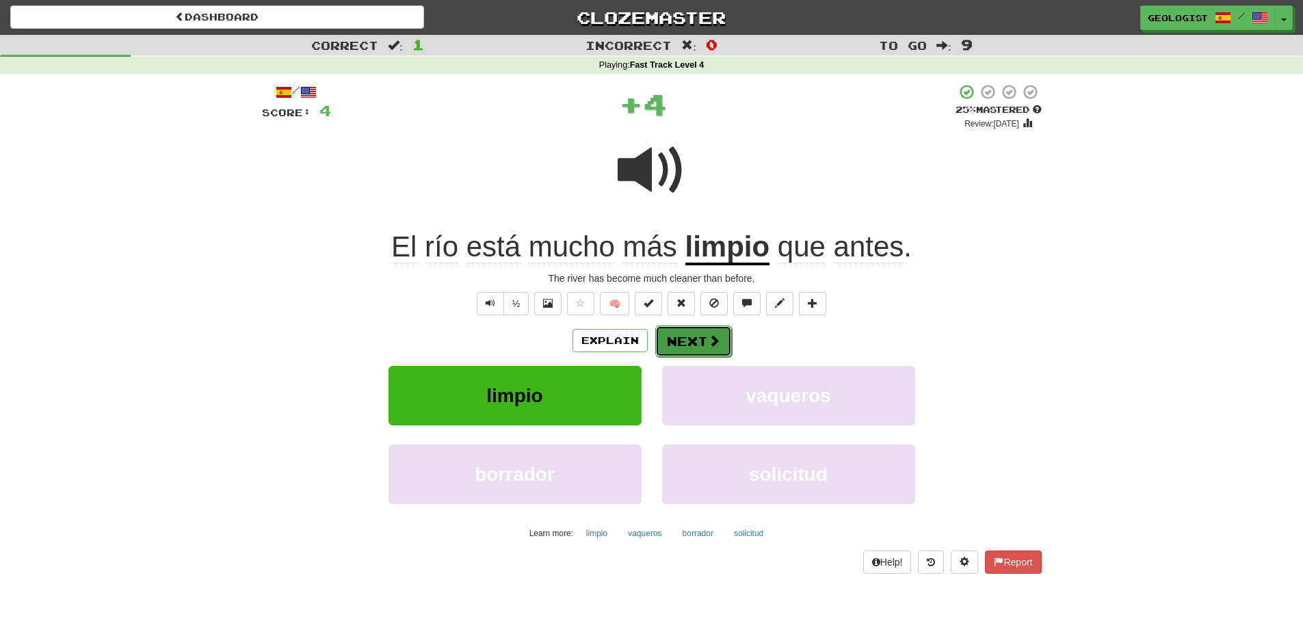
click at [681, 341] on button "Next" at bounding box center [693, 341] width 77 height 31
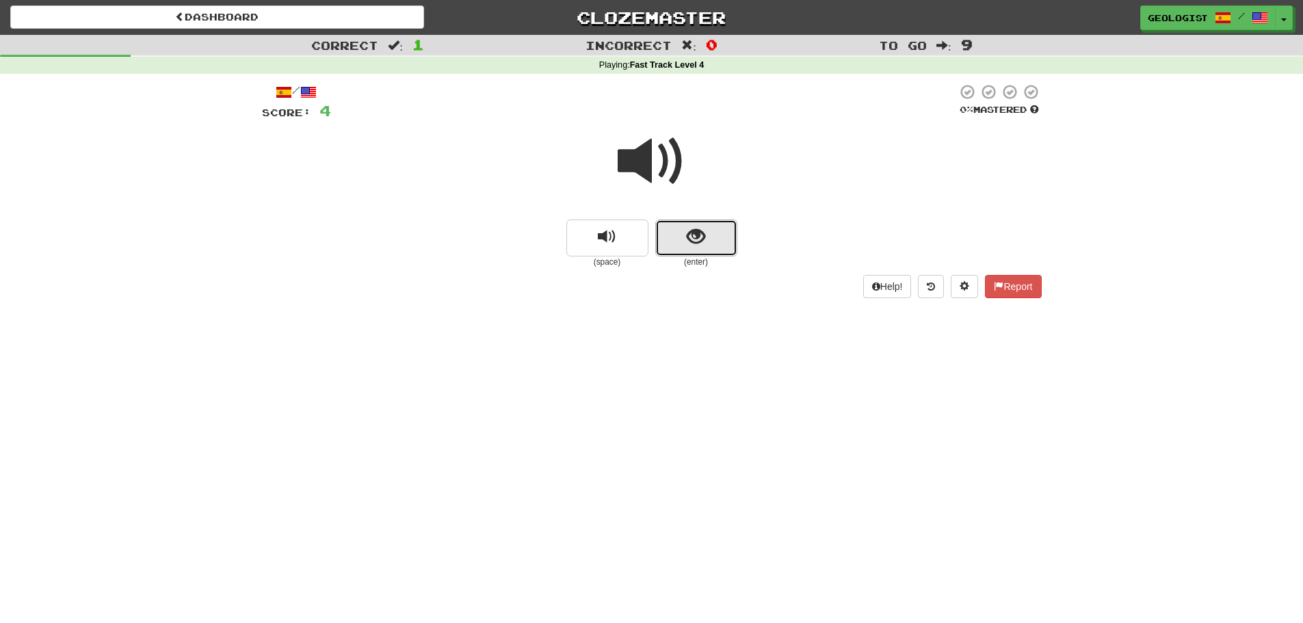
click at [700, 228] on span "show sentence" at bounding box center [696, 237] width 18 height 18
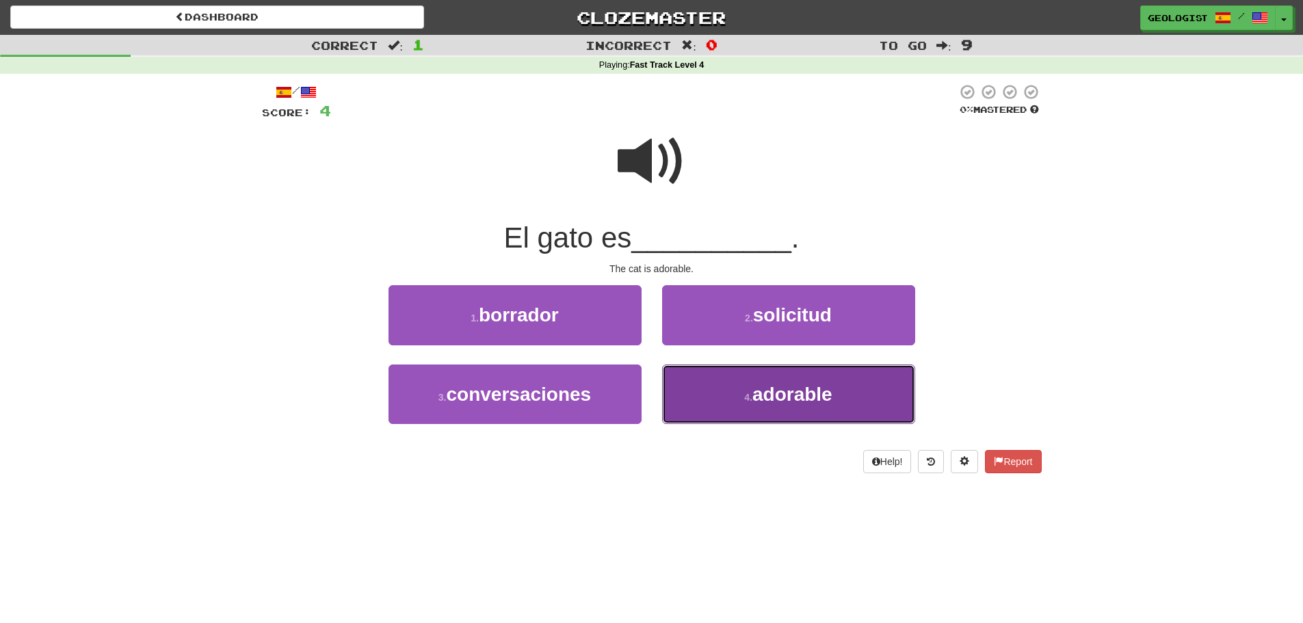
click at [768, 400] on span "adorable" at bounding box center [792, 394] width 80 height 21
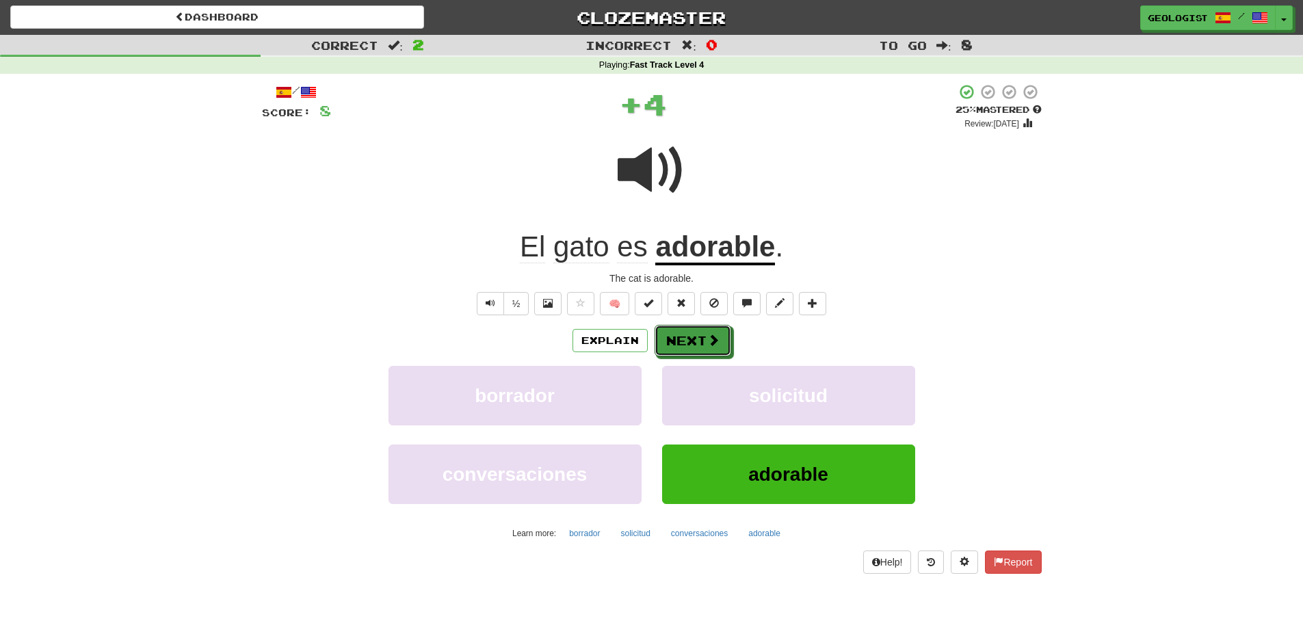
click at [681, 334] on button "Next" at bounding box center [693, 340] width 77 height 31
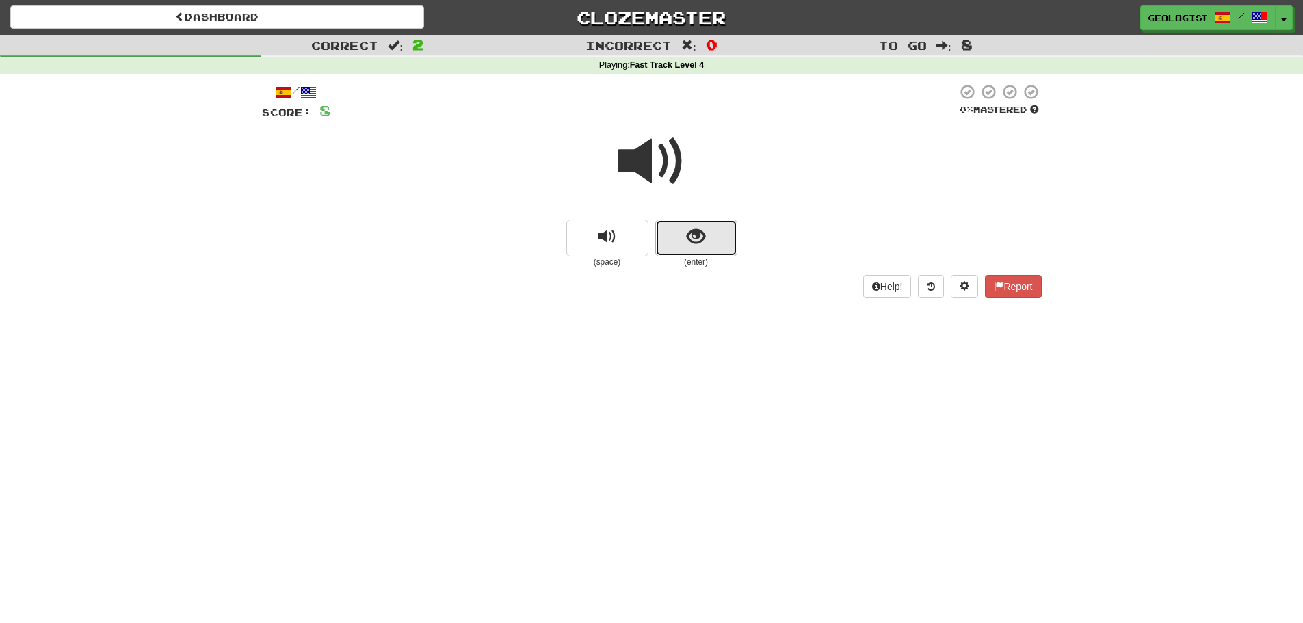
click at [695, 229] on span "show sentence" at bounding box center [696, 237] width 18 height 18
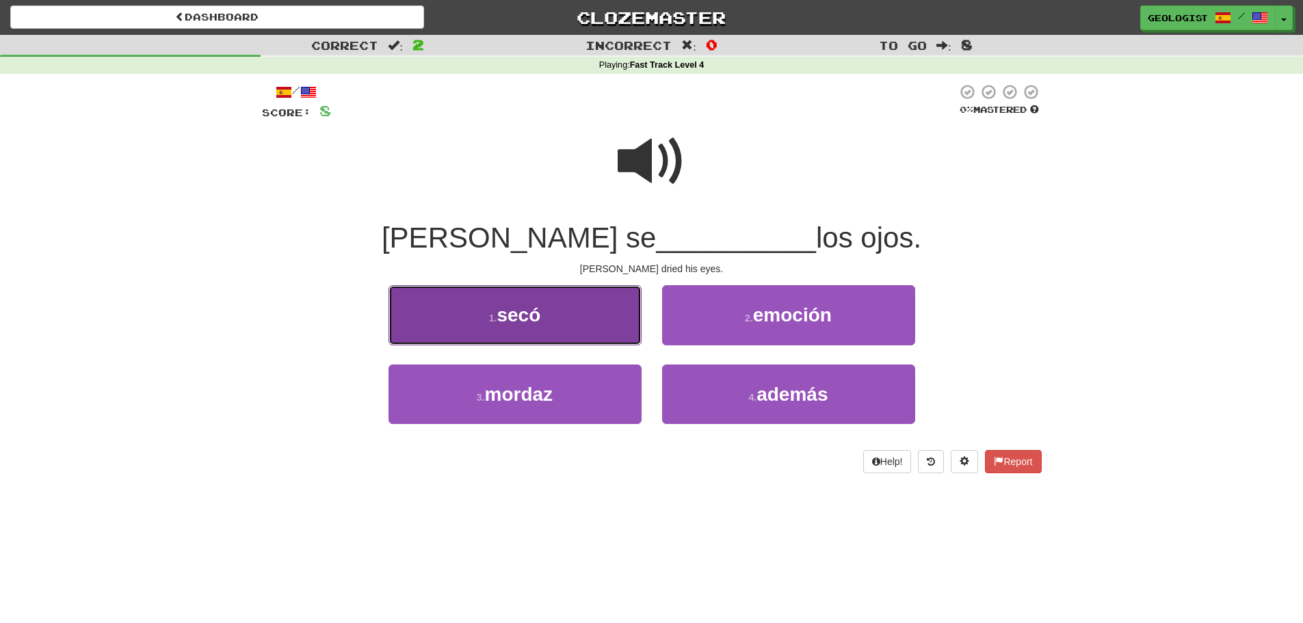
click at [484, 305] on button "1 . secó" at bounding box center [515, 315] width 253 height 60
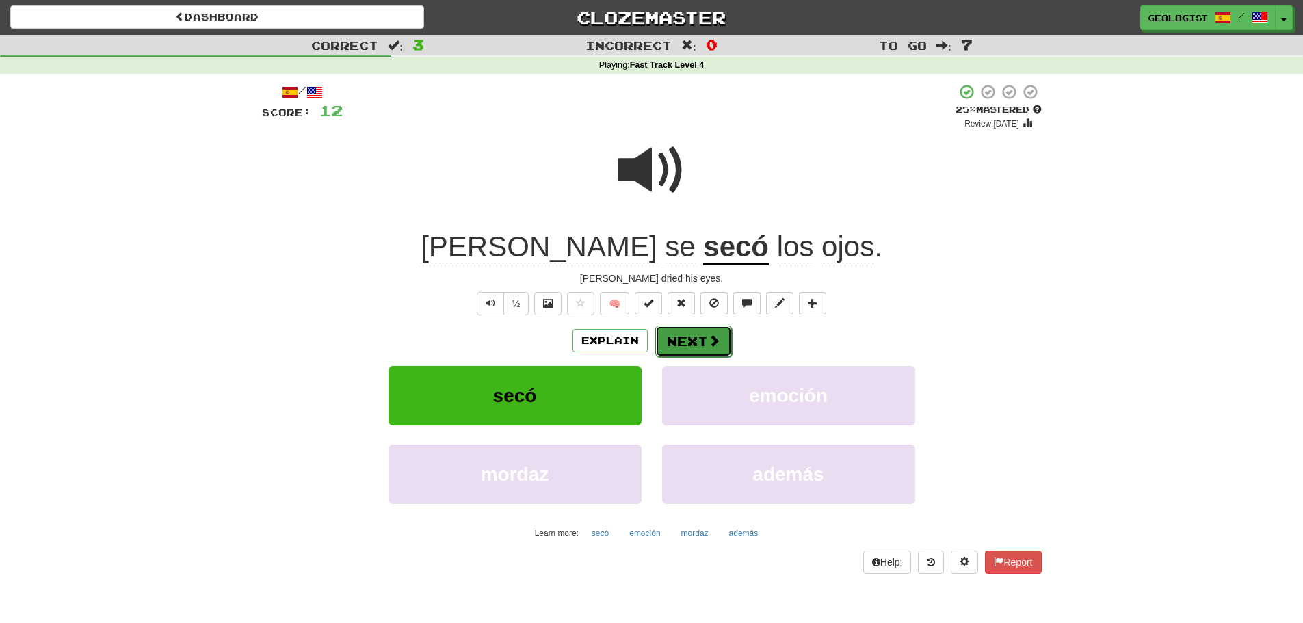
click at [690, 340] on button "Next" at bounding box center [693, 341] width 77 height 31
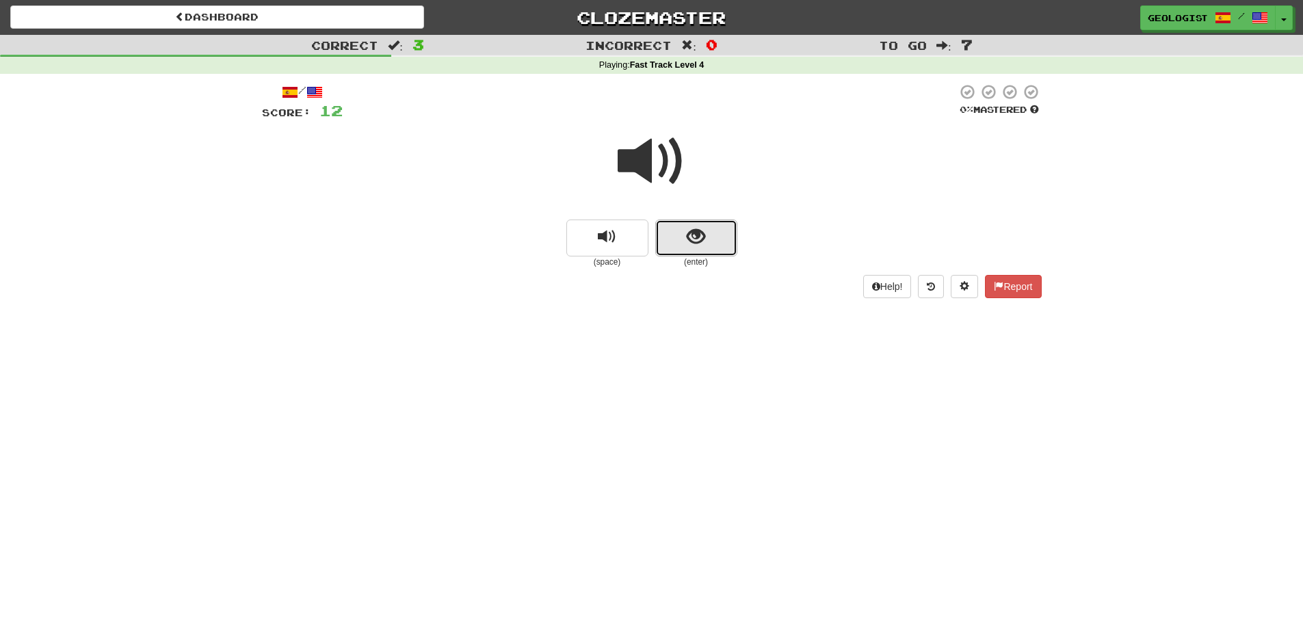
click at [705, 239] on button "show sentence" at bounding box center [696, 238] width 82 height 37
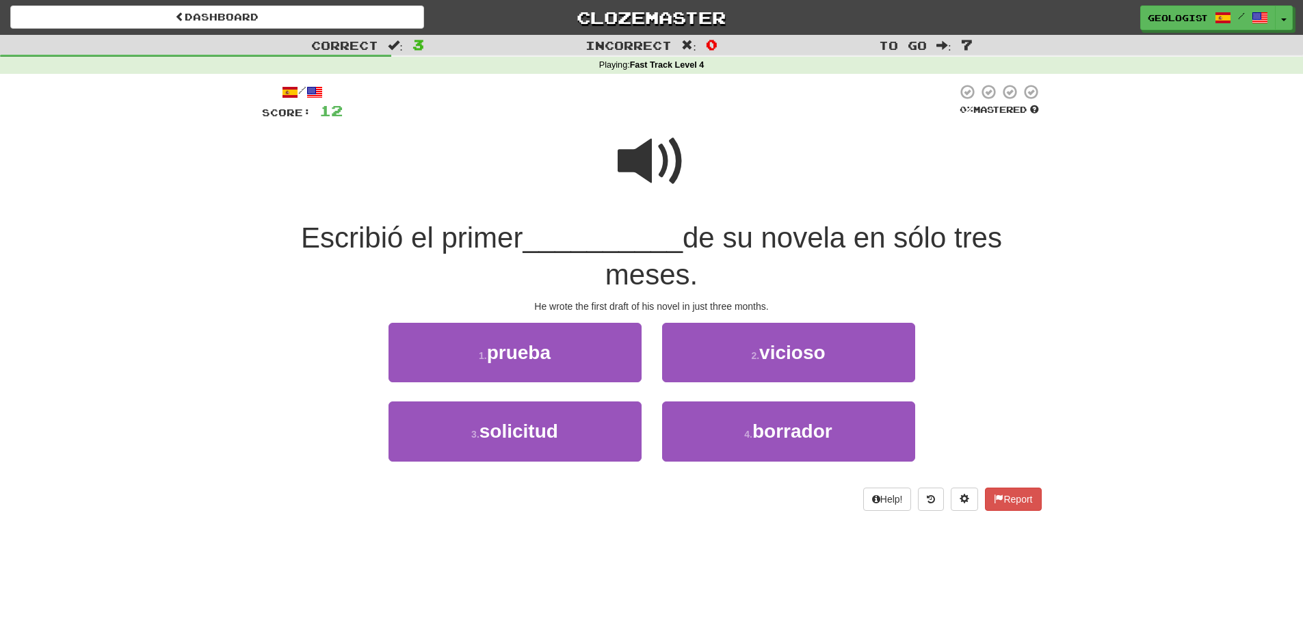
drag, startPoint x: 650, startPoint y: 155, endPoint x: 636, endPoint y: 205, distance: 51.1
click at [651, 159] on span at bounding box center [652, 161] width 68 height 68
click at [648, 149] on span at bounding box center [652, 161] width 68 height 68
drag, startPoint x: 657, startPoint y: 156, endPoint x: 298, endPoint y: 174, distance: 359.6
click at [657, 160] on span at bounding box center [652, 161] width 68 height 68
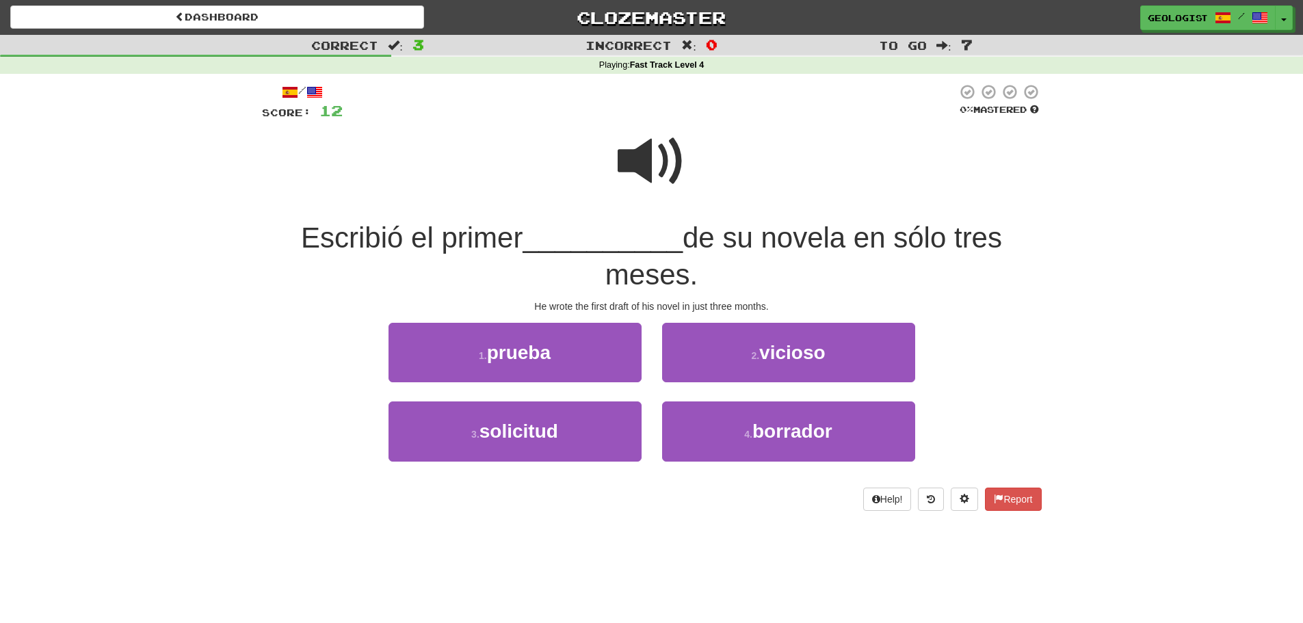
click at [612, 157] on div at bounding box center [652, 171] width 780 height 98
click at [624, 160] on span at bounding box center [652, 161] width 68 height 68
drag, startPoint x: 753, startPoint y: 442, endPoint x: 728, endPoint y: 431, distance: 27.6
click at [757, 444] on button "4 . borrador" at bounding box center [788, 432] width 253 height 60
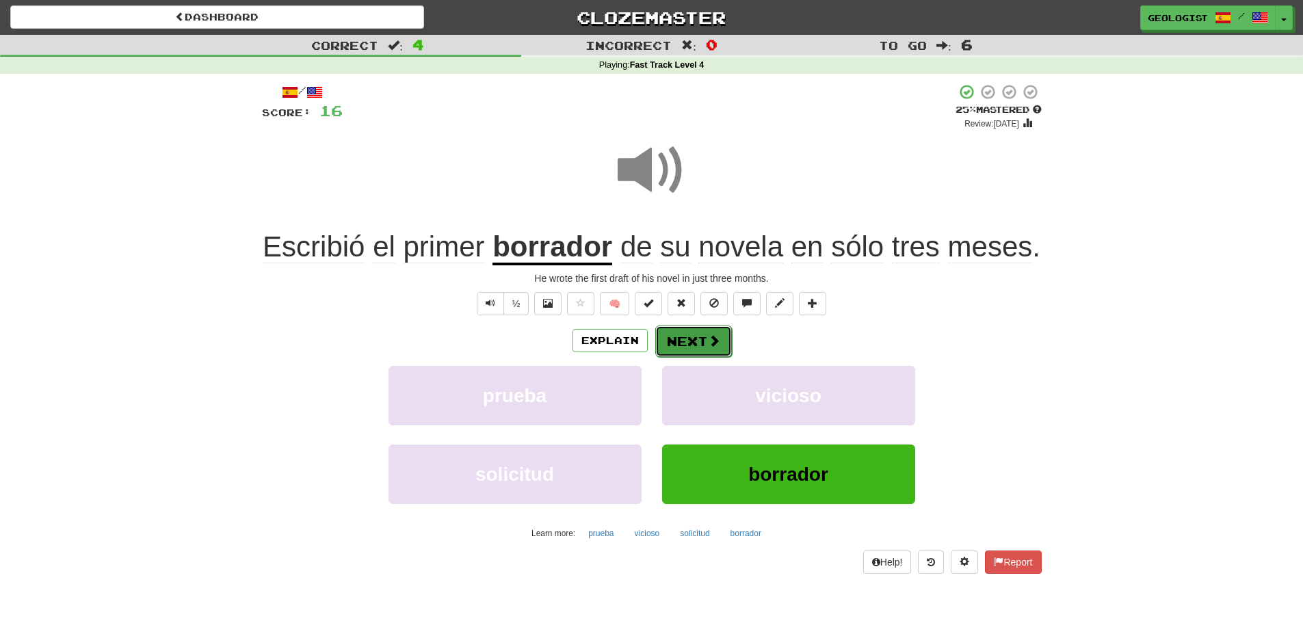
click at [700, 337] on button "Next" at bounding box center [693, 341] width 77 height 31
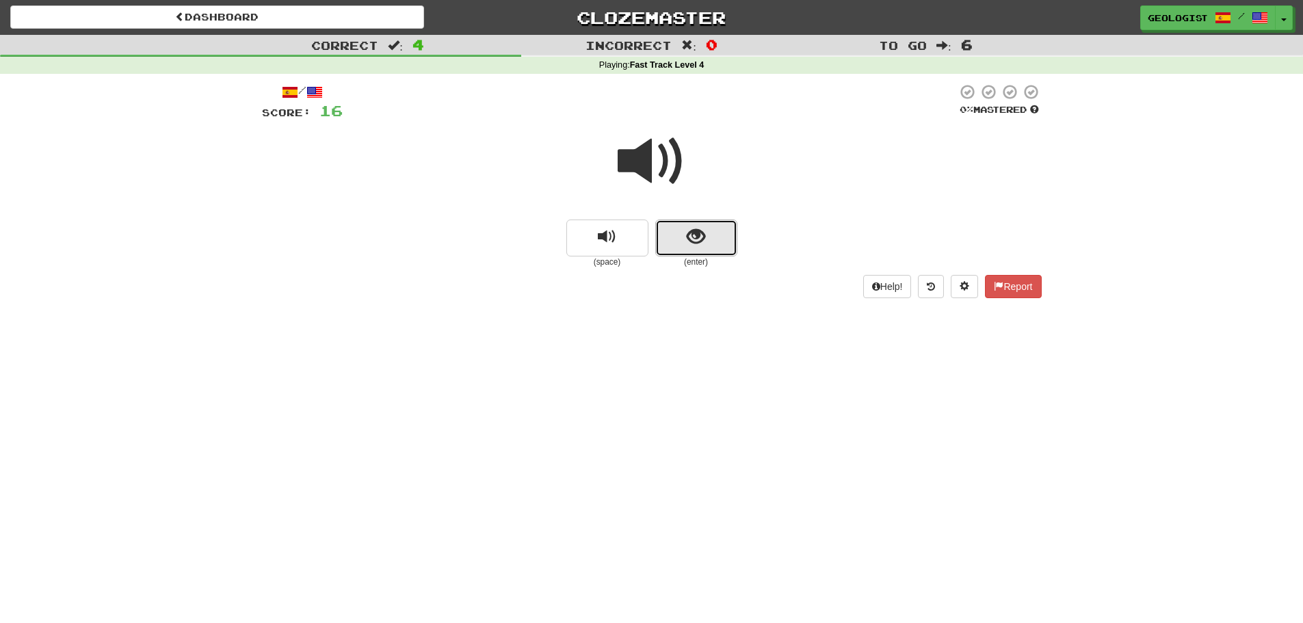
click at [700, 241] on span "show sentence" at bounding box center [696, 237] width 18 height 18
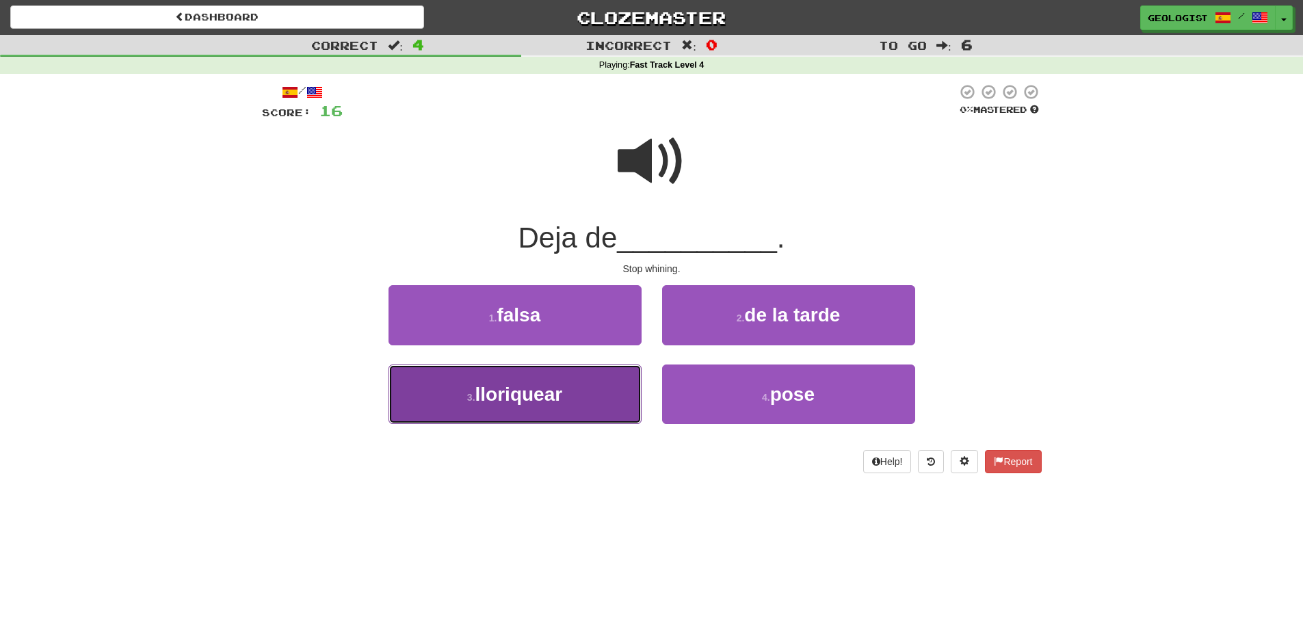
click at [491, 395] on span "lloriquear" at bounding box center [519, 394] width 88 height 21
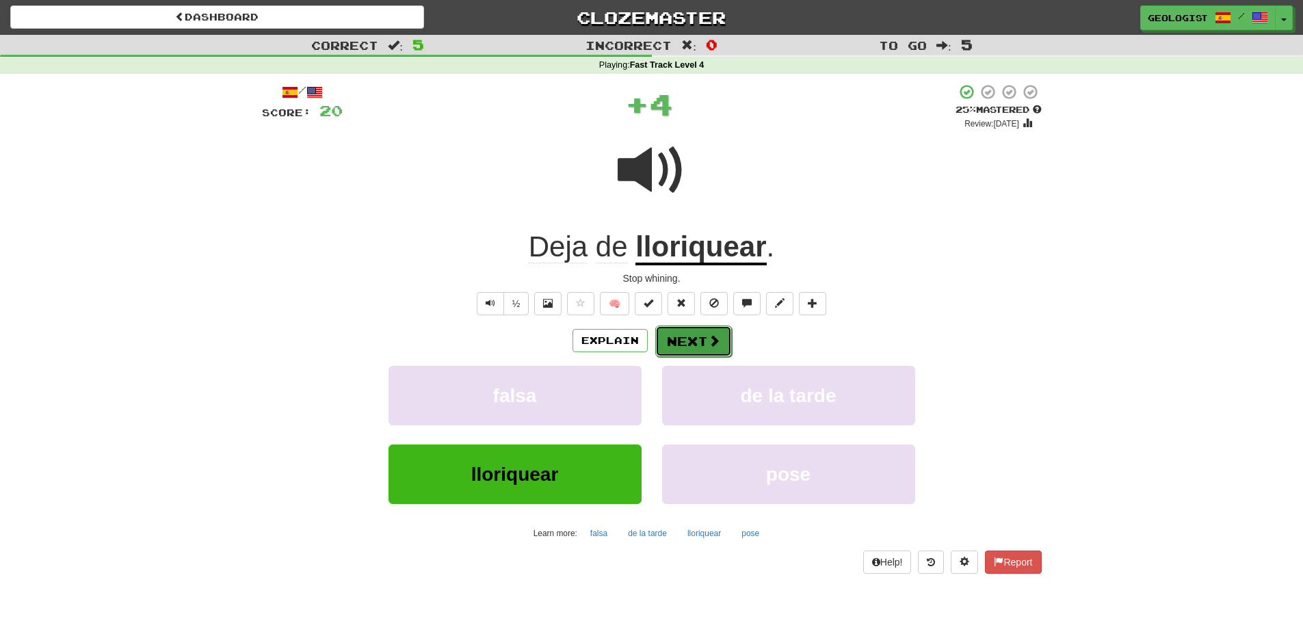
click at [703, 353] on button "Next" at bounding box center [693, 341] width 77 height 31
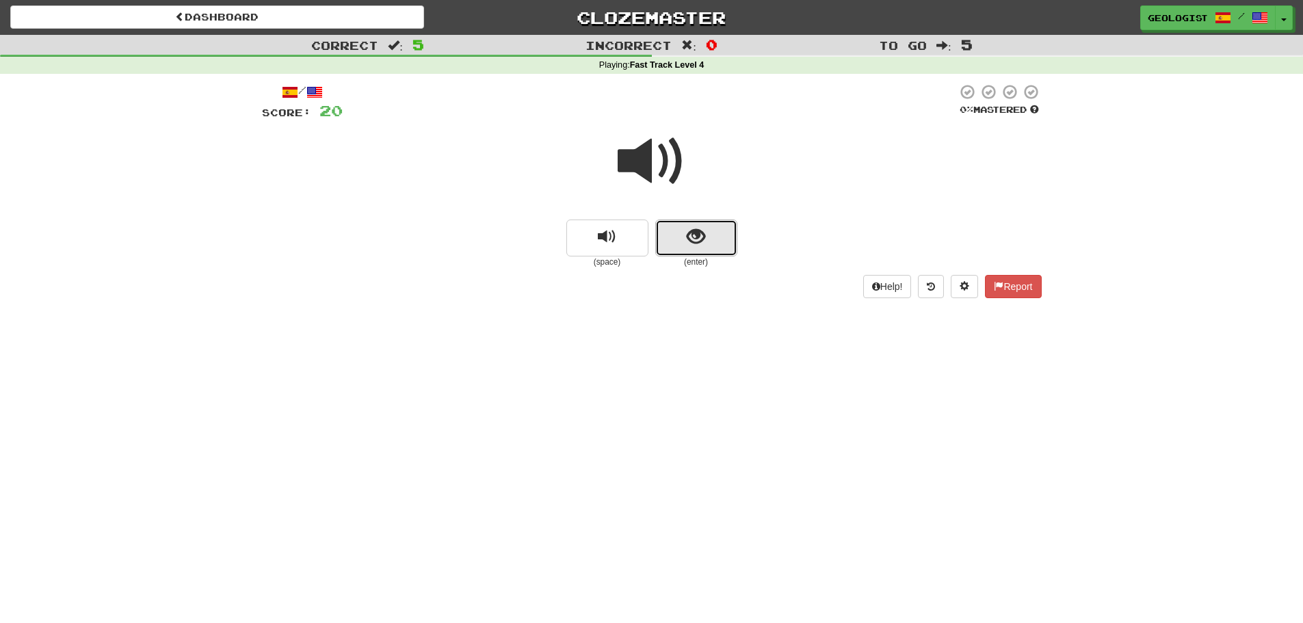
click at [691, 237] on span "show sentence" at bounding box center [696, 237] width 18 height 18
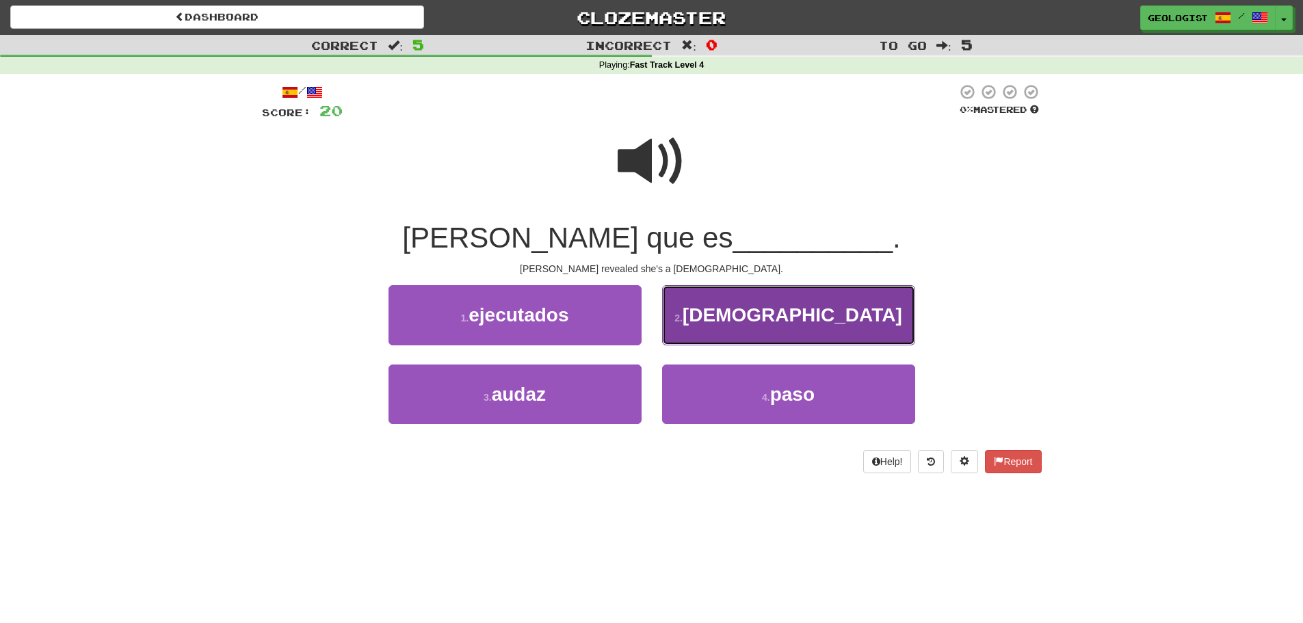
click at [816, 310] on span "[DEMOGRAPHIC_DATA]" at bounding box center [793, 314] width 220 height 21
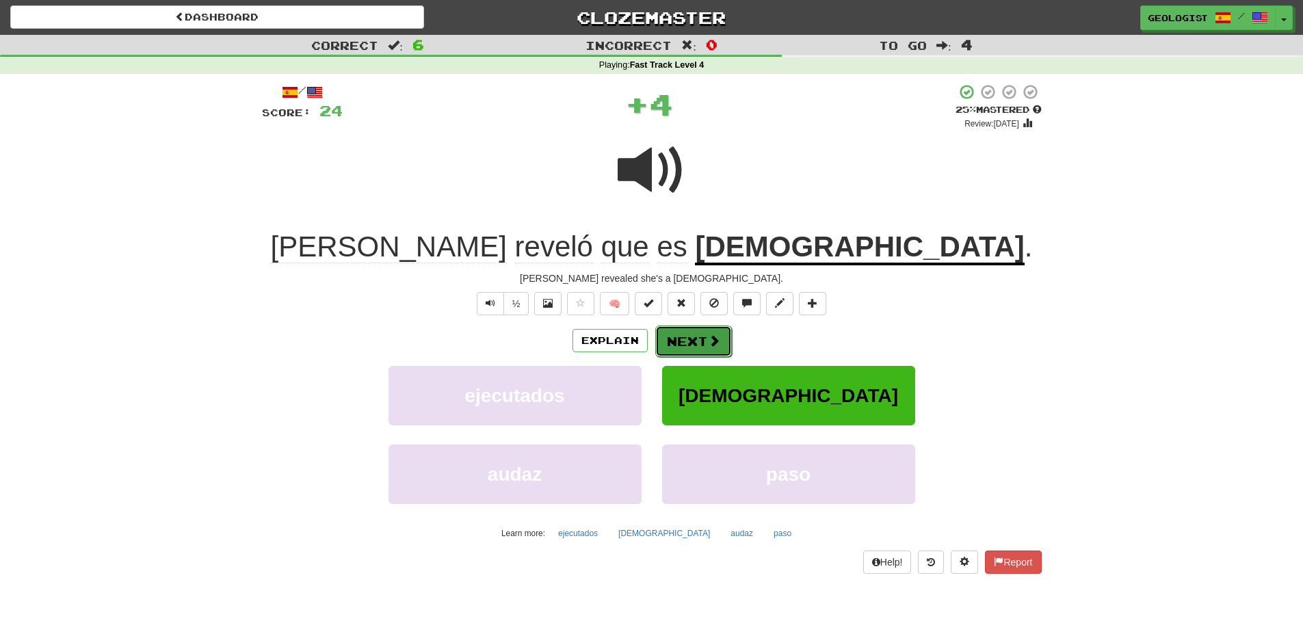
click at [698, 341] on button "Next" at bounding box center [693, 341] width 77 height 31
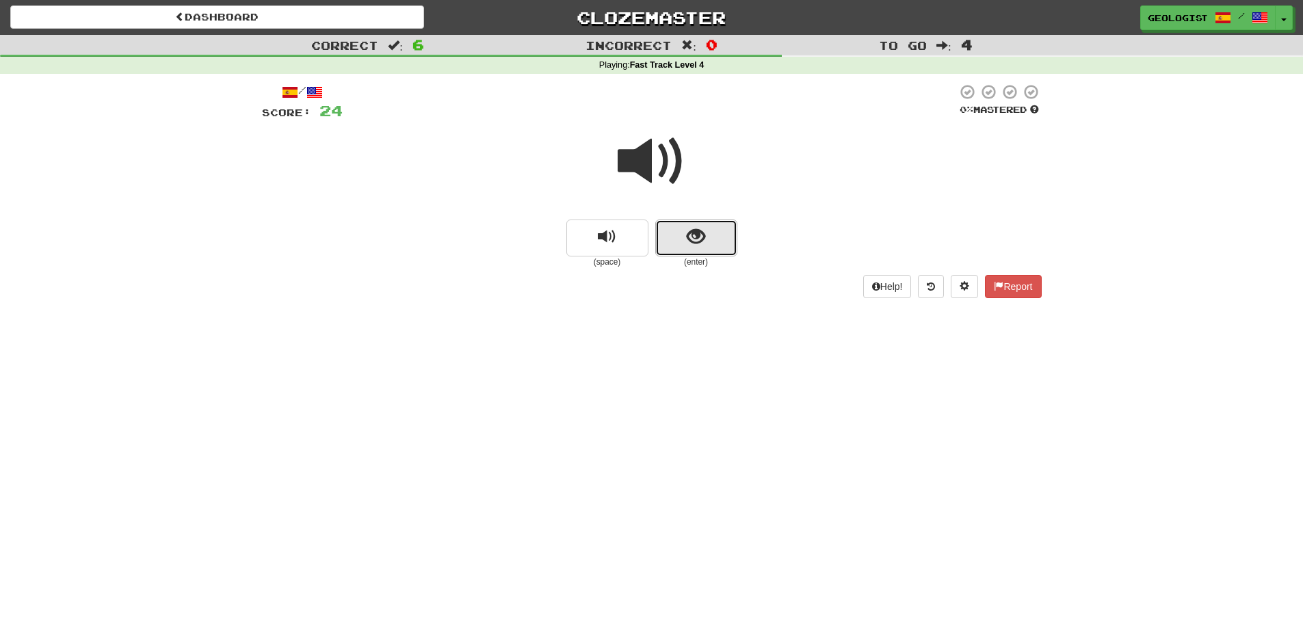
click at [687, 233] on span "show sentence" at bounding box center [696, 237] width 18 height 18
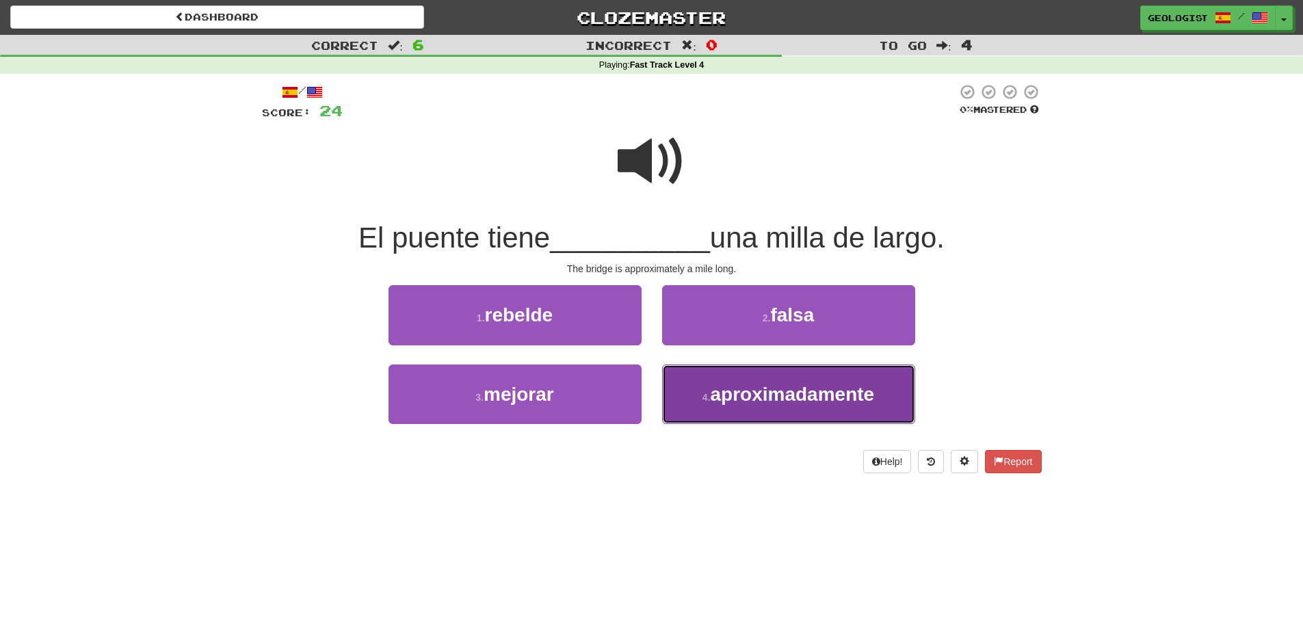
click at [744, 397] on span "aproximadamente" at bounding box center [793, 394] width 164 height 21
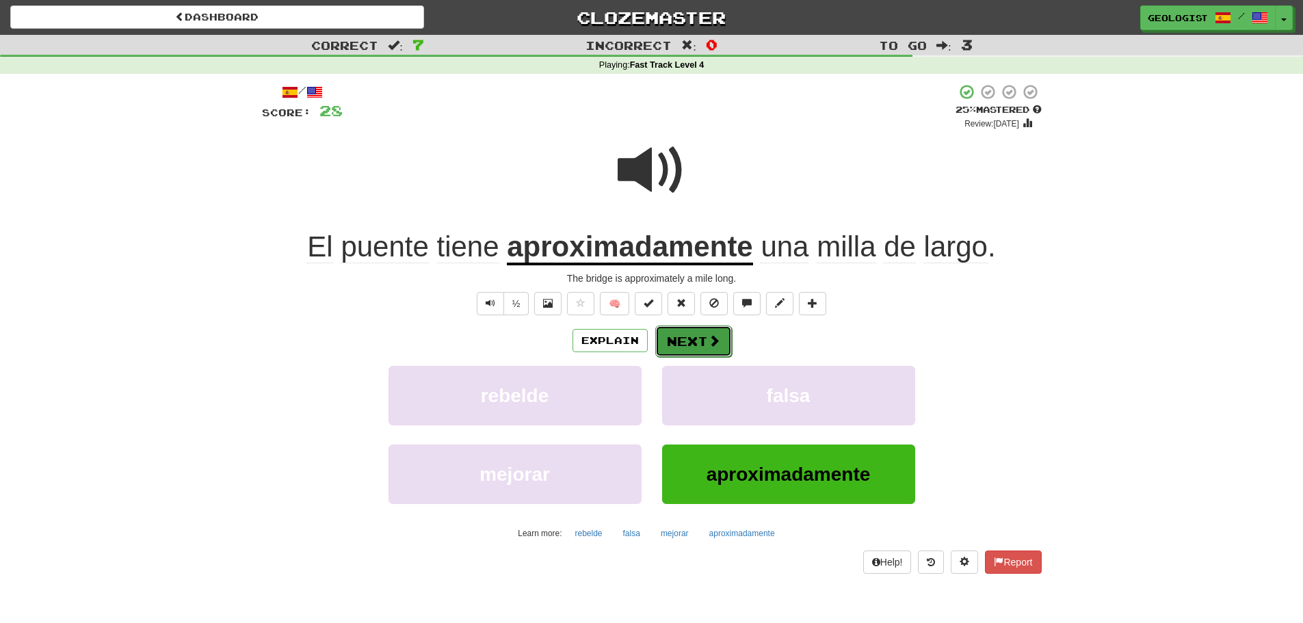
click at [677, 331] on button "Next" at bounding box center [693, 341] width 77 height 31
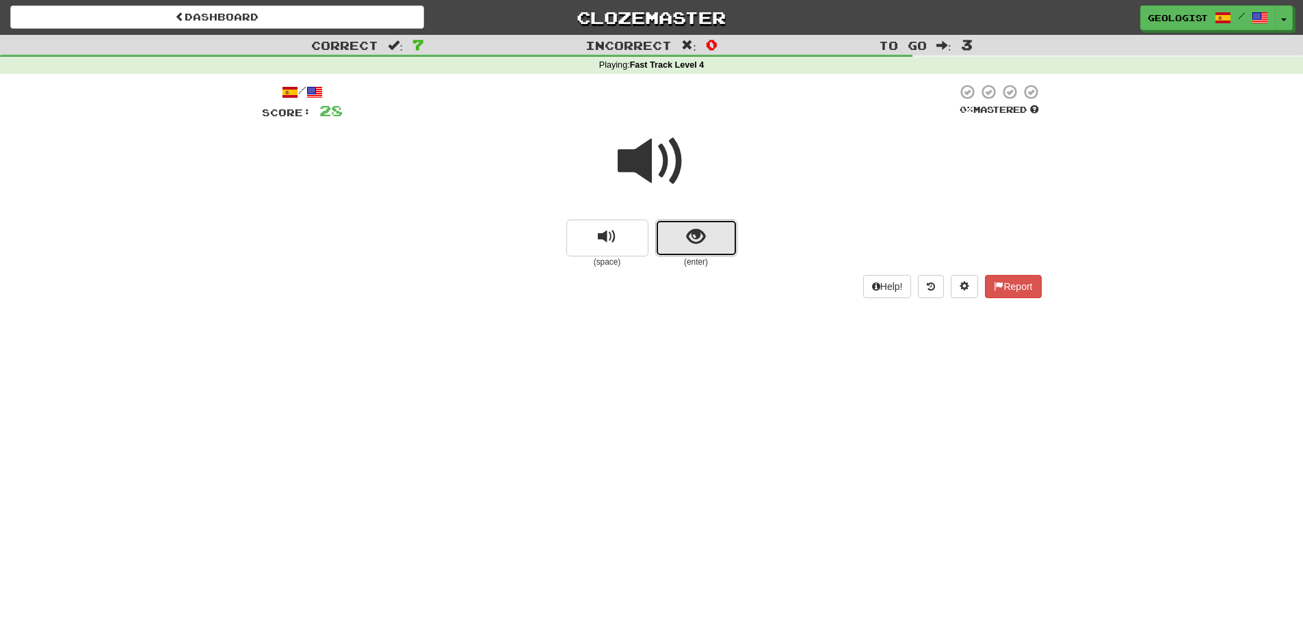
click at [689, 239] on span "show sentence" at bounding box center [696, 237] width 18 height 18
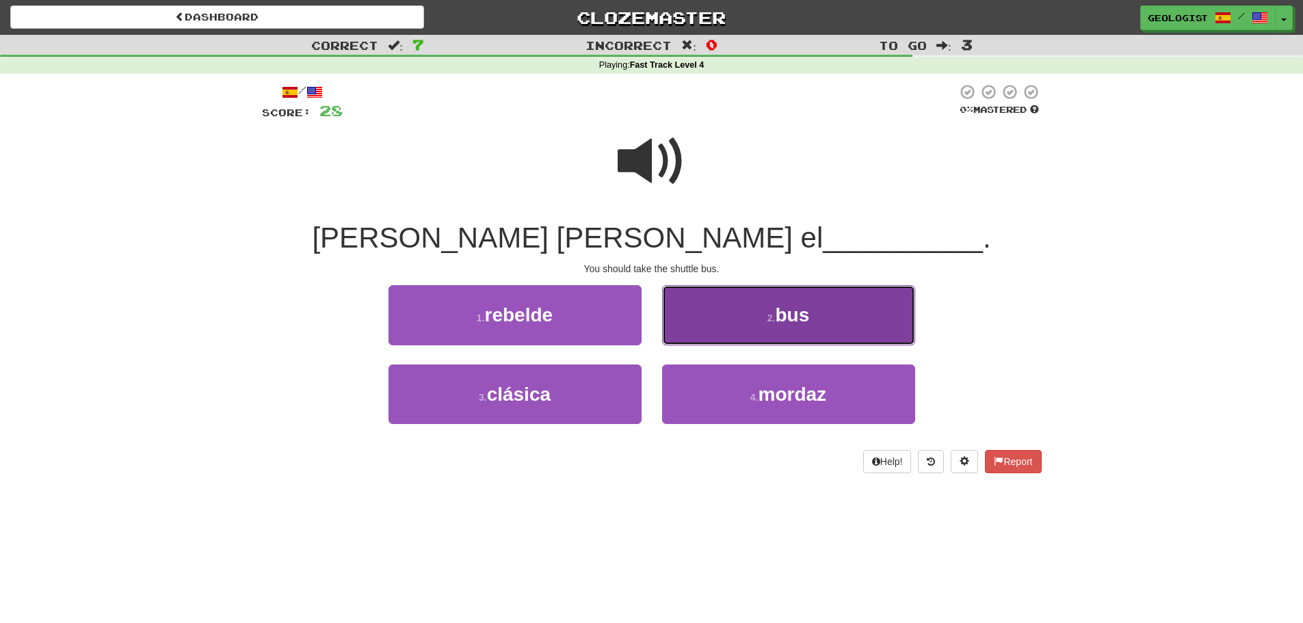
click at [782, 305] on span "bus" at bounding box center [792, 314] width 34 height 21
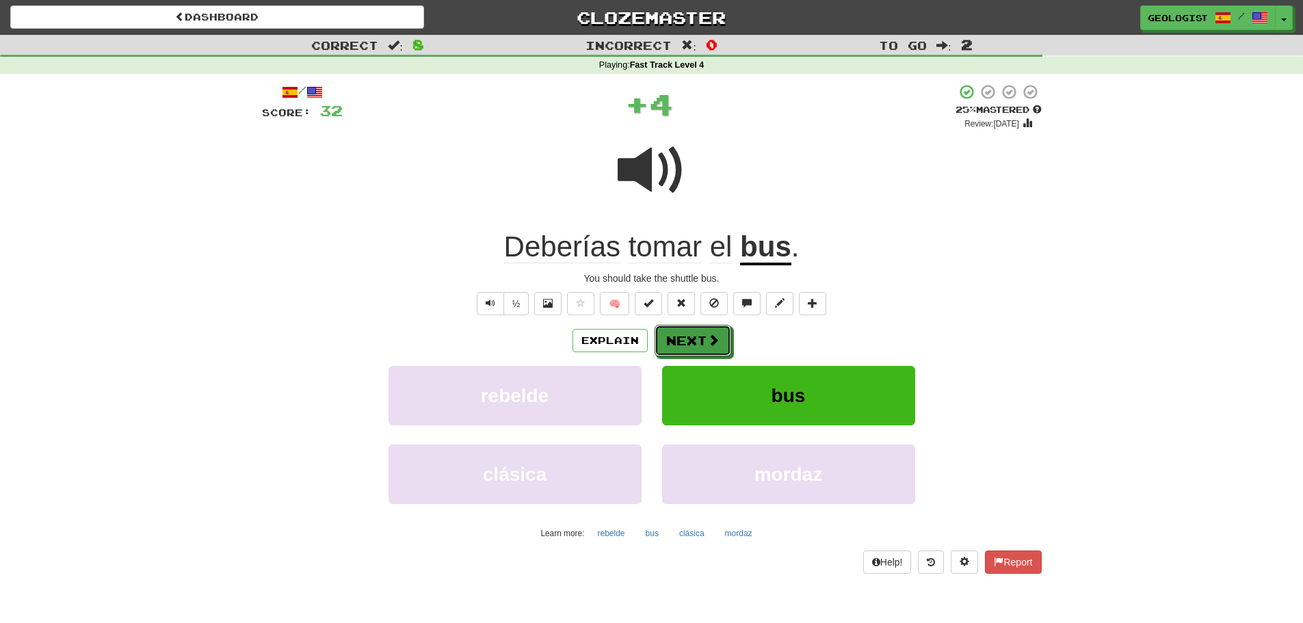
click at [687, 337] on button "Next" at bounding box center [693, 340] width 77 height 31
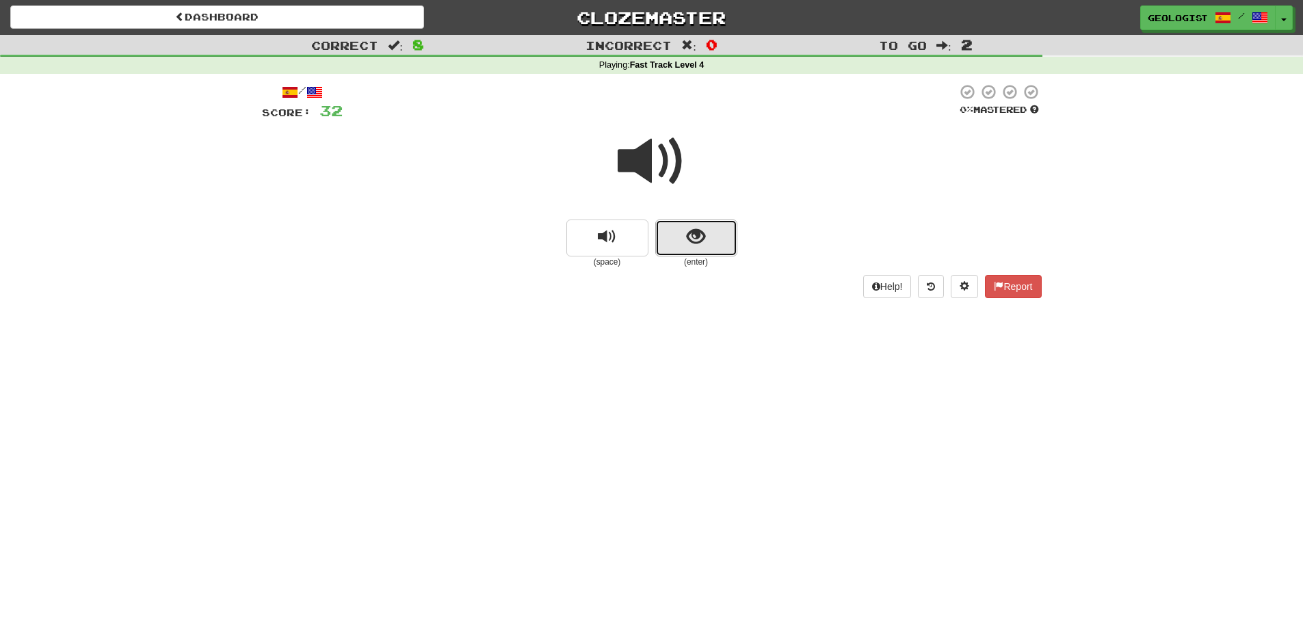
click at [706, 237] on button "show sentence" at bounding box center [696, 238] width 82 height 37
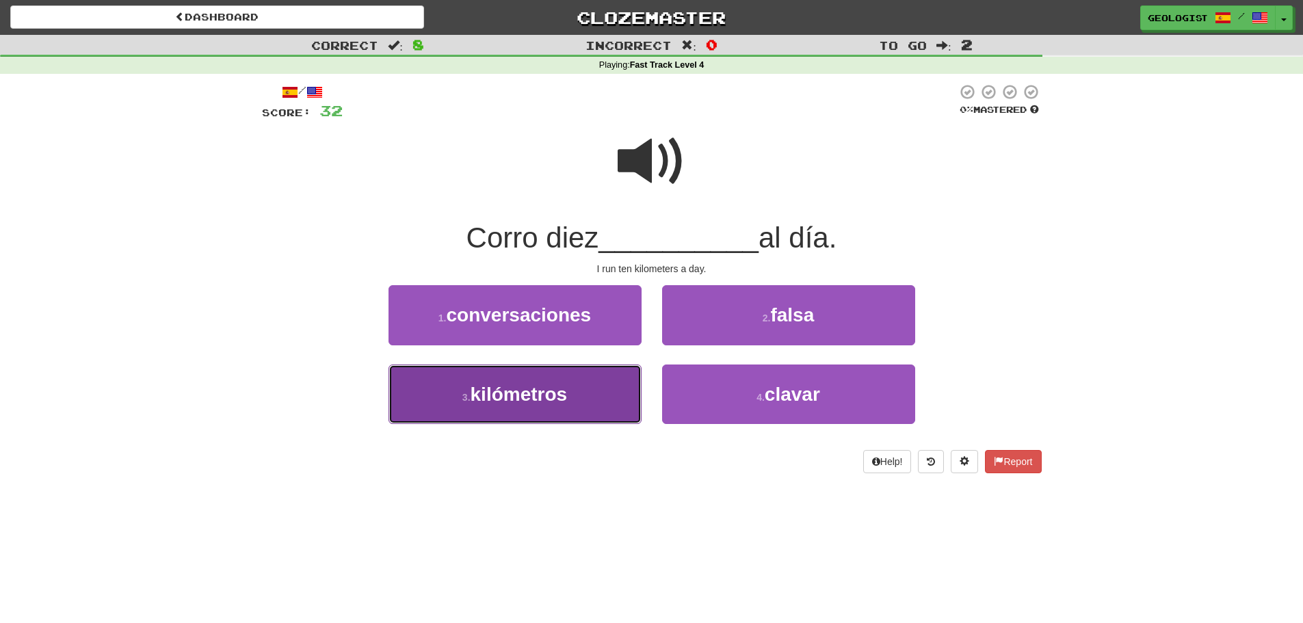
click at [516, 412] on button "3 . kilómetros" at bounding box center [515, 395] width 253 height 60
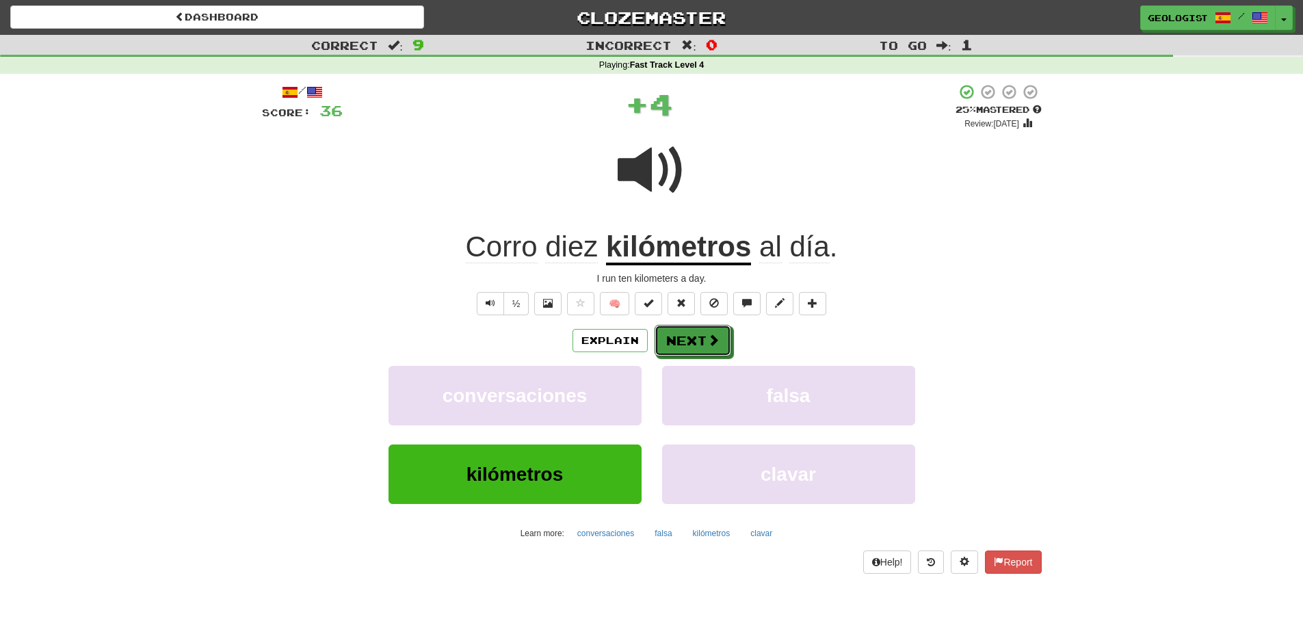
click at [674, 344] on button "Next" at bounding box center [693, 340] width 77 height 31
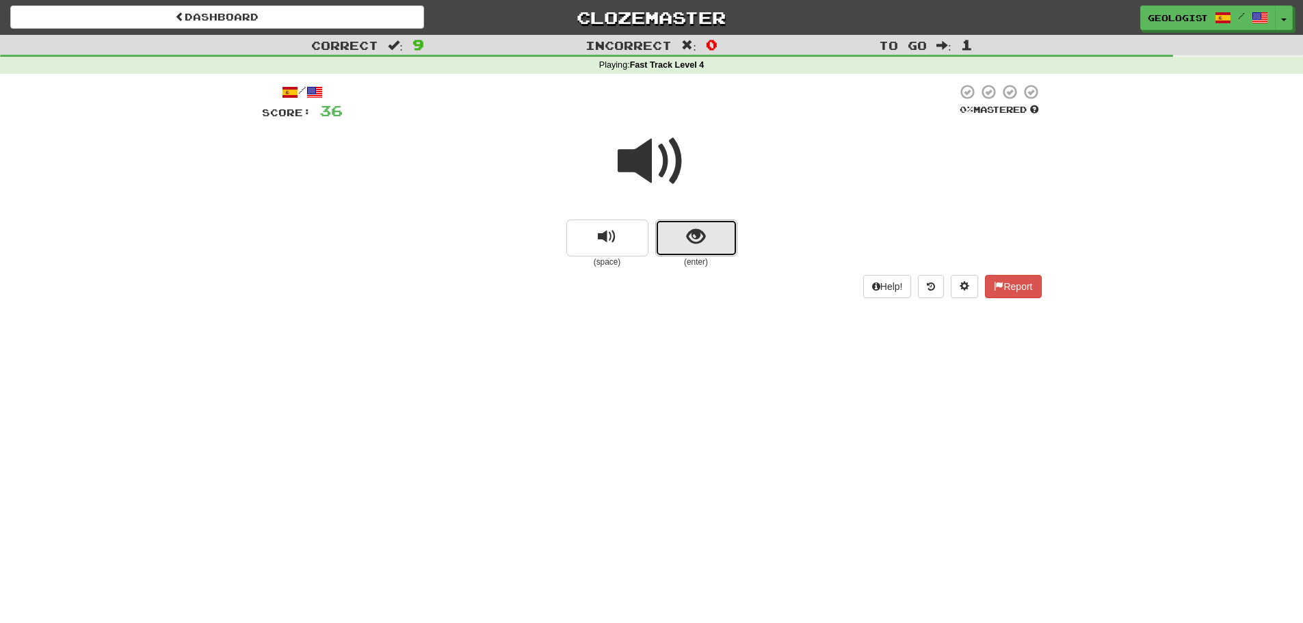
click at [707, 236] on button "show sentence" at bounding box center [696, 238] width 82 height 37
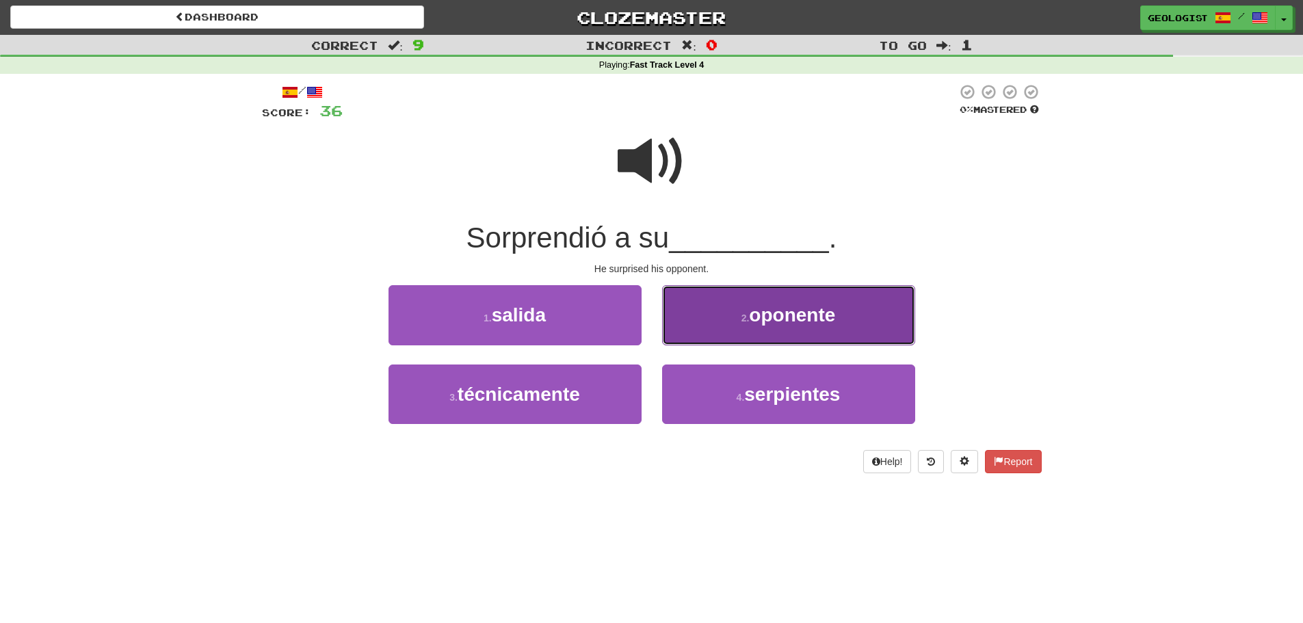
click at [750, 313] on span "oponente" at bounding box center [792, 314] width 86 height 21
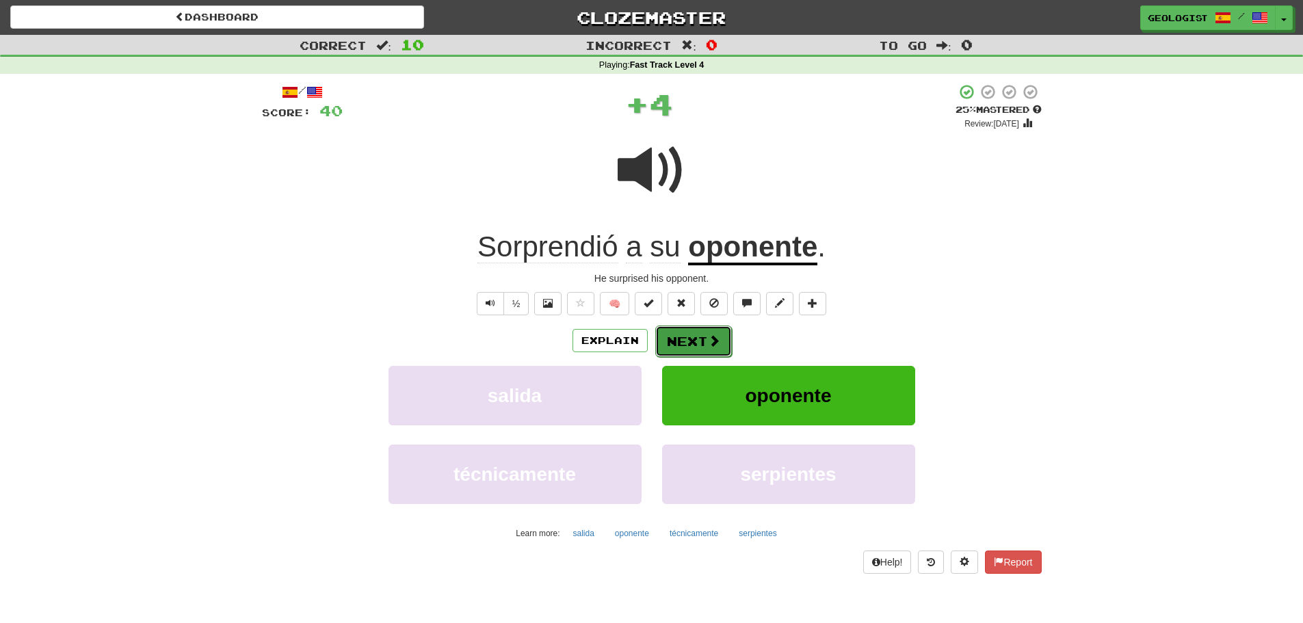
click at [700, 338] on button "Next" at bounding box center [693, 341] width 77 height 31
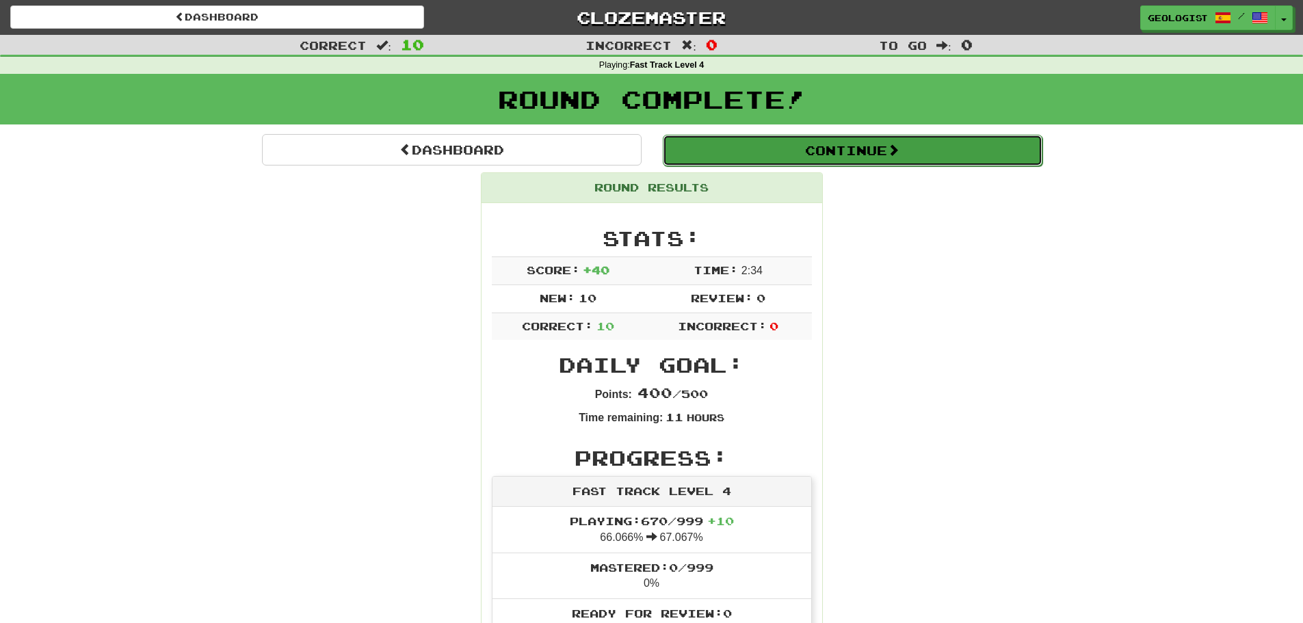
click at [908, 153] on button "Continue" at bounding box center [853, 150] width 380 height 31
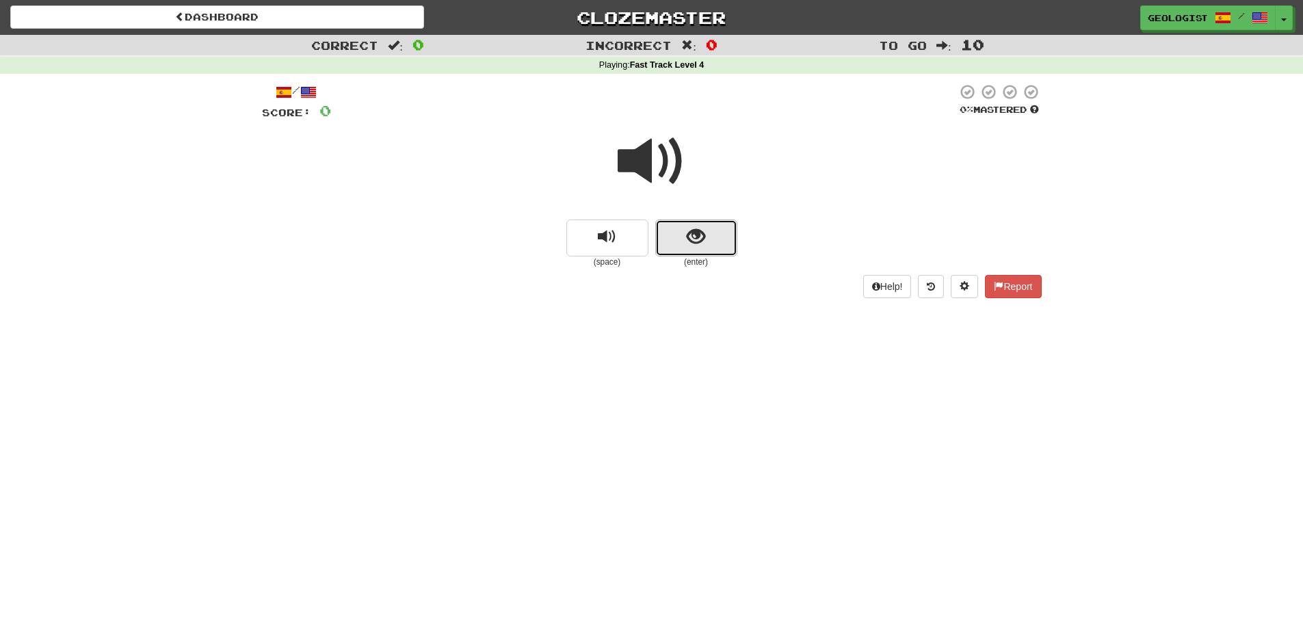
drag, startPoint x: 715, startPoint y: 246, endPoint x: 705, endPoint y: 241, distance: 10.7
click at [705, 241] on button "show sentence" at bounding box center [696, 238] width 82 height 37
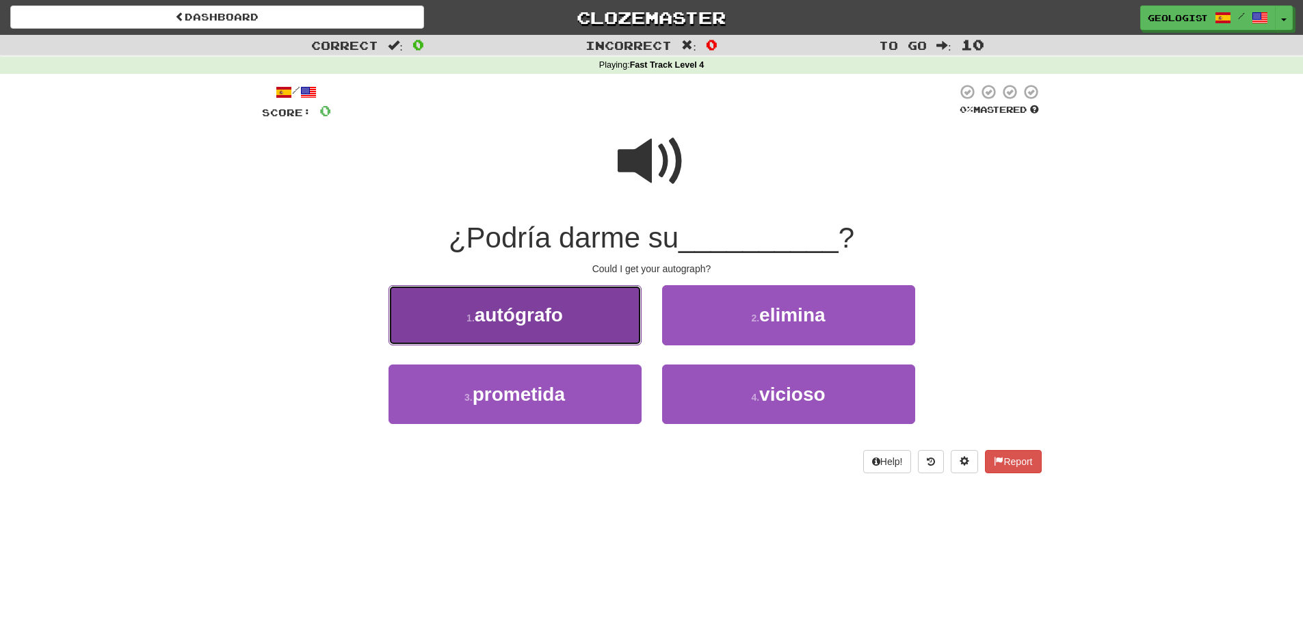
click at [477, 319] on span "autógrafo" at bounding box center [519, 314] width 88 height 21
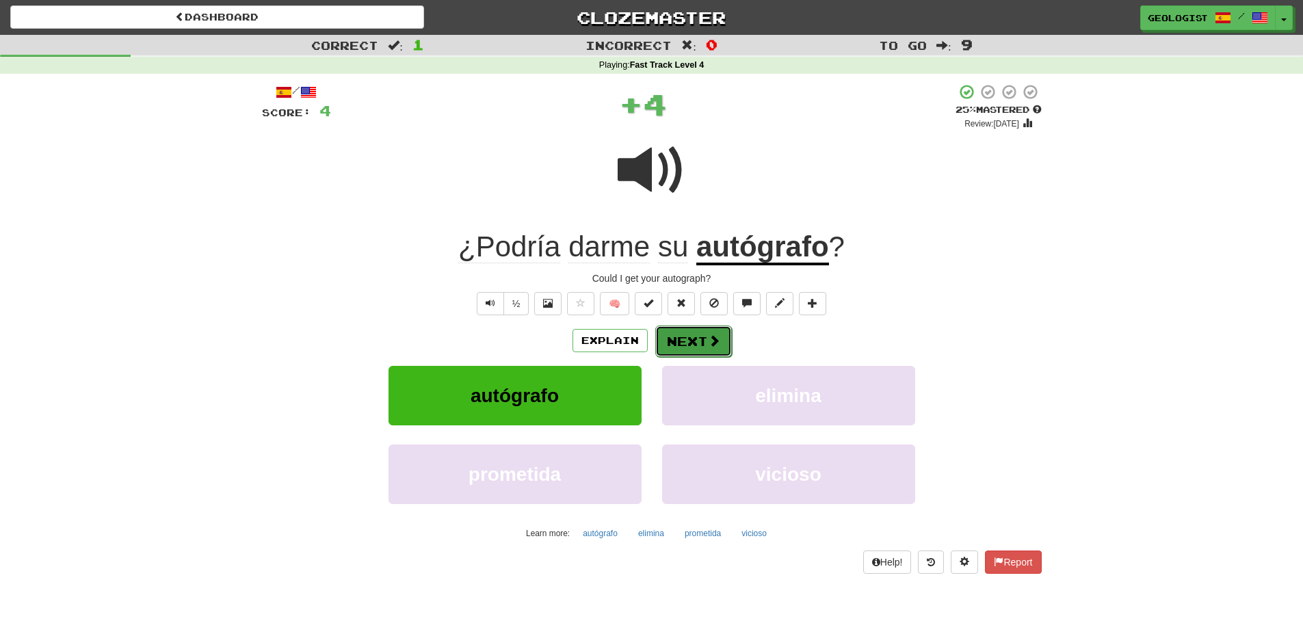
click at [708, 334] on span at bounding box center [714, 340] width 12 height 12
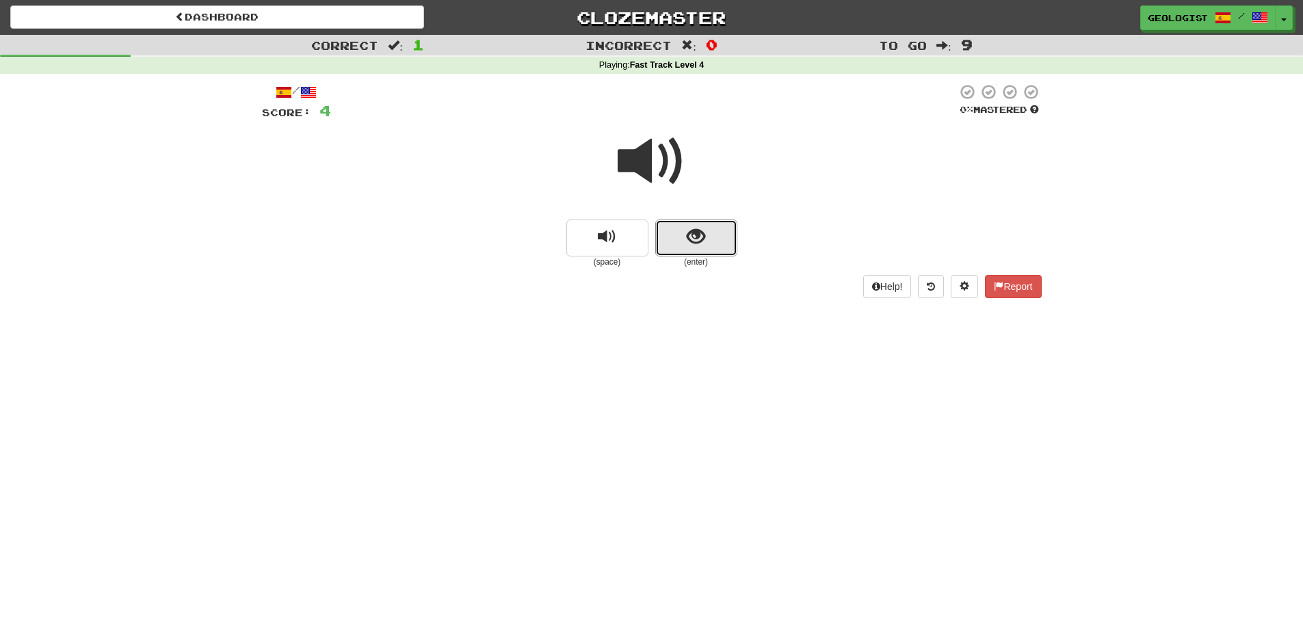
drag, startPoint x: 708, startPoint y: 246, endPoint x: 0, endPoint y: 241, distance: 708.0
click at [707, 245] on button "show sentence" at bounding box center [696, 238] width 82 height 37
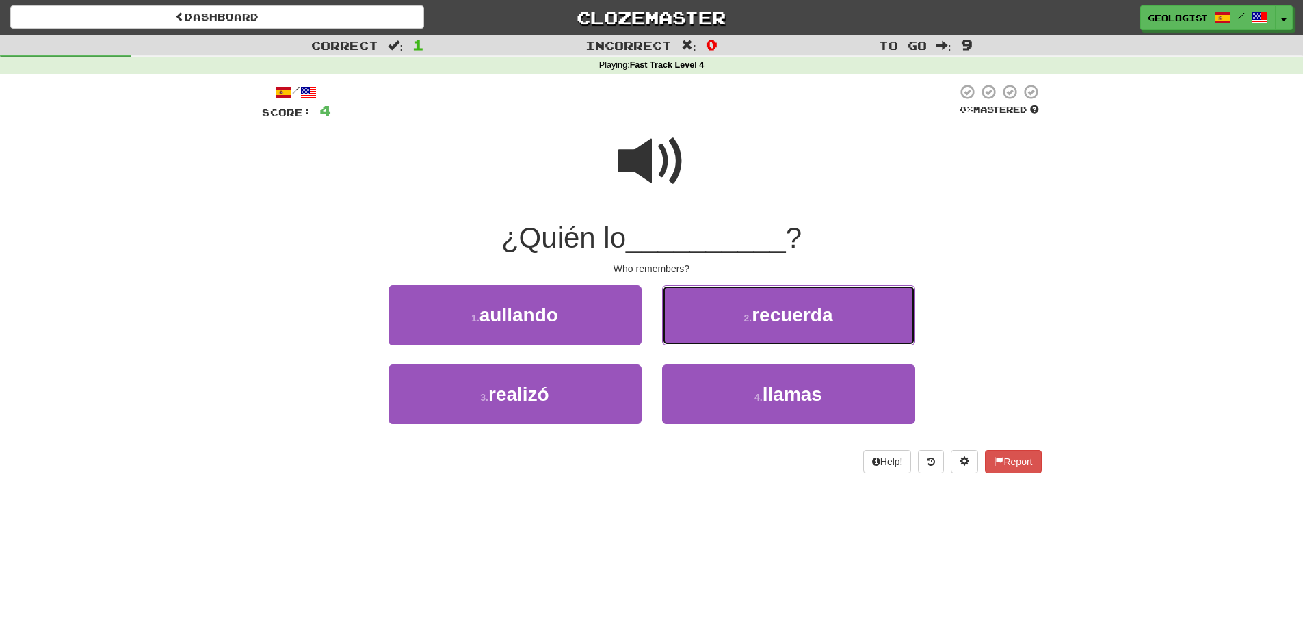
click at [744, 318] on small "2 ." at bounding box center [748, 318] width 8 height 11
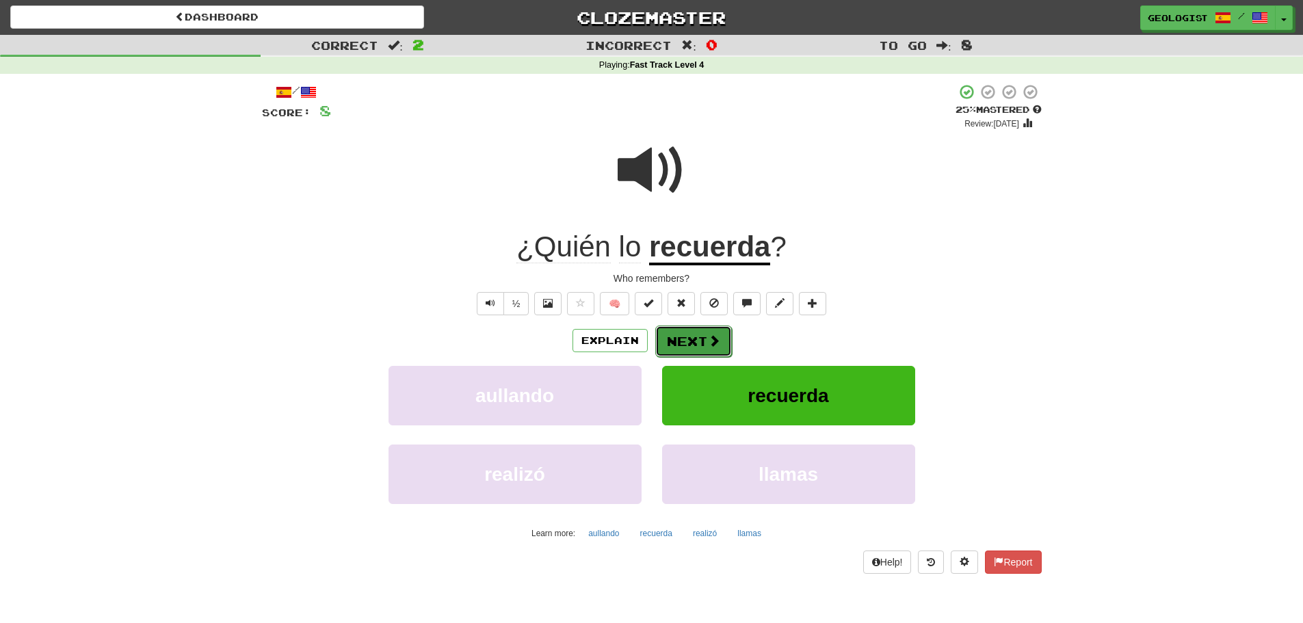
click at [683, 334] on button "Next" at bounding box center [693, 341] width 77 height 31
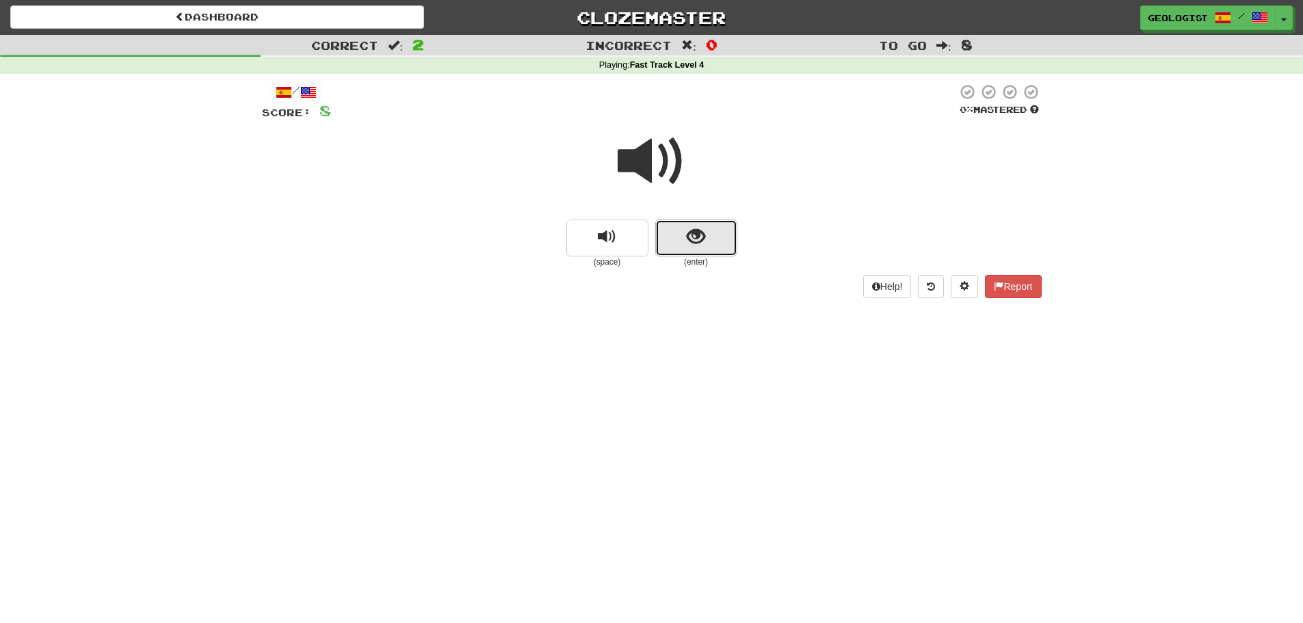
click at [692, 239] on span "show sentence" at bounding box center [696, 237] width 18 height 18
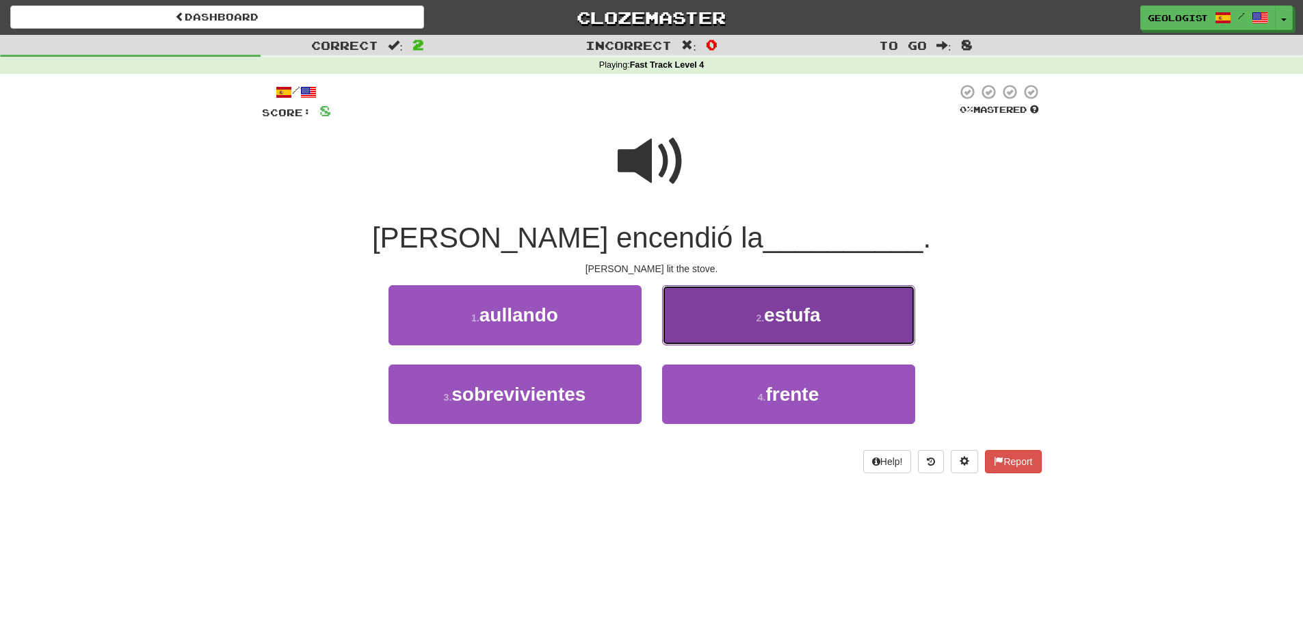
click at [748, 321] on button "2 . estufa" at bounding box center [788, 315] width 253 height 60
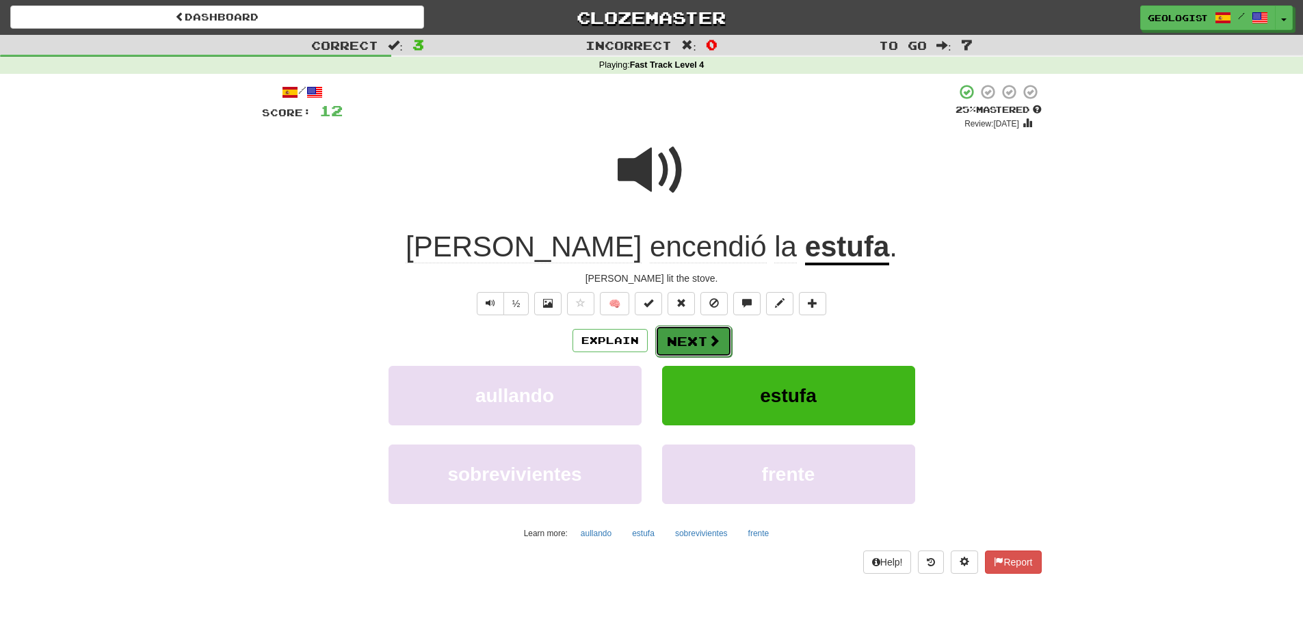
click at [700, 341] on button "Next" at bounding box center [693, 341] width 77 height 31
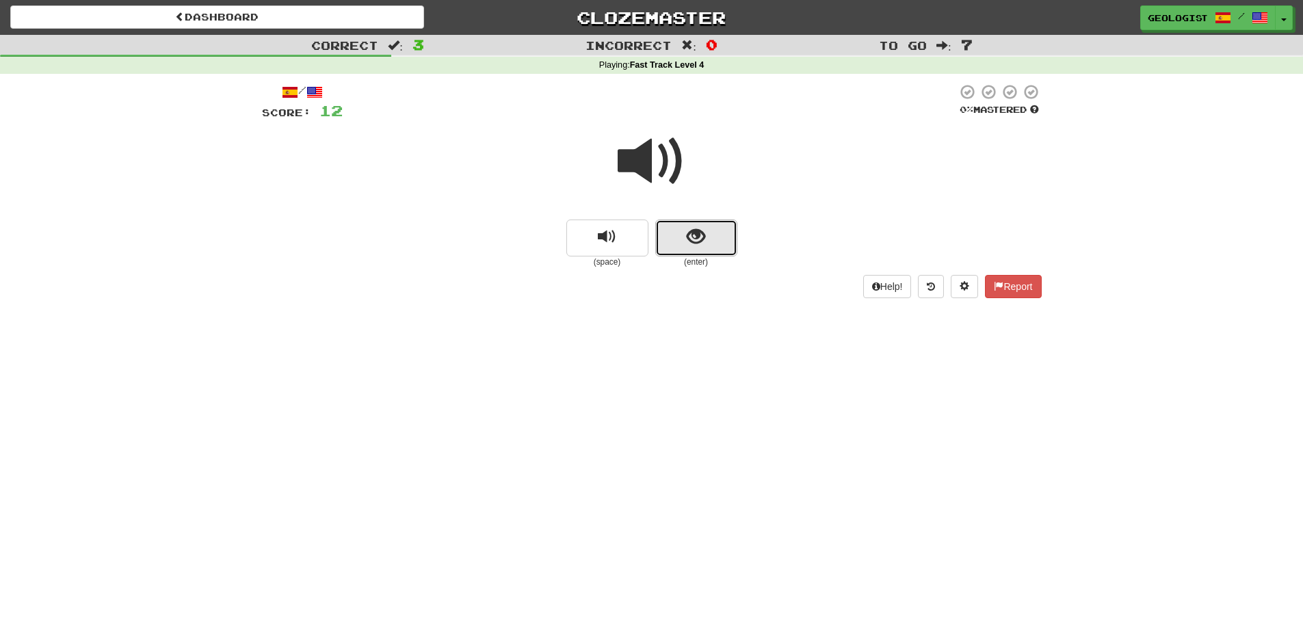
click at [705, 240] on button "show sentence" at bounding box center [696, 238] width 82 height 37
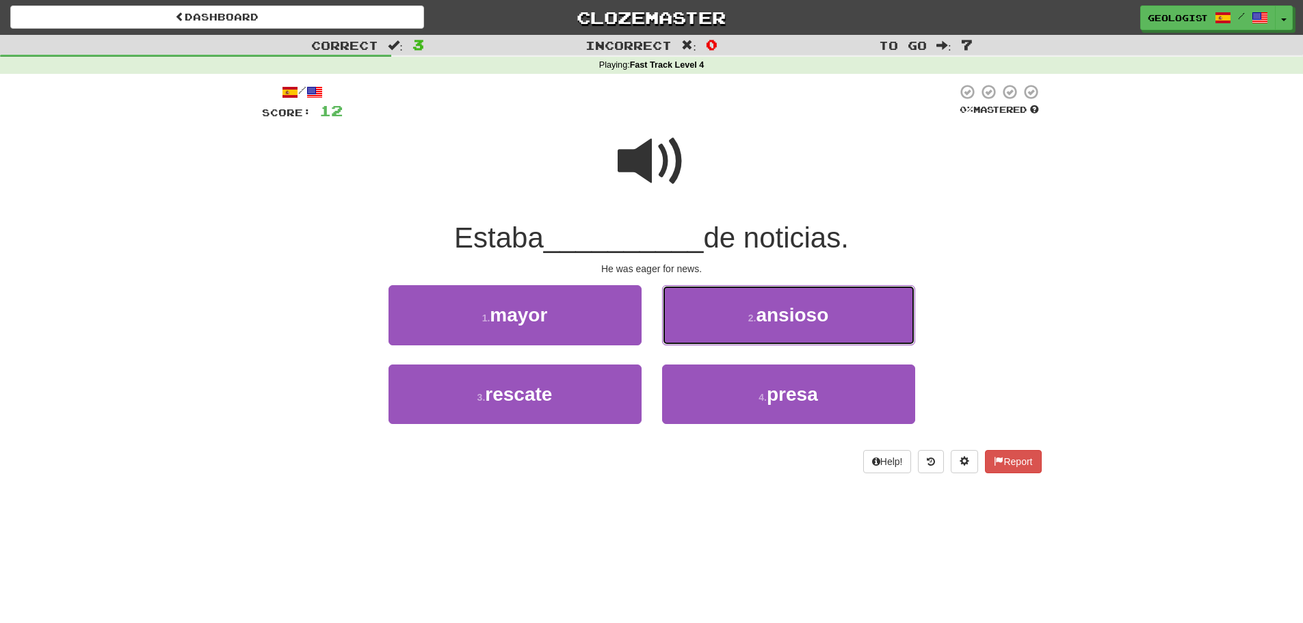
drag, startPoint x: 773, startPoint y: 321, endPoint x: 765, endPoint y: 313, distance: 11.6
click at [771, 315] on span "ansioso" at bounding box center [792, 314] width 73 height 21
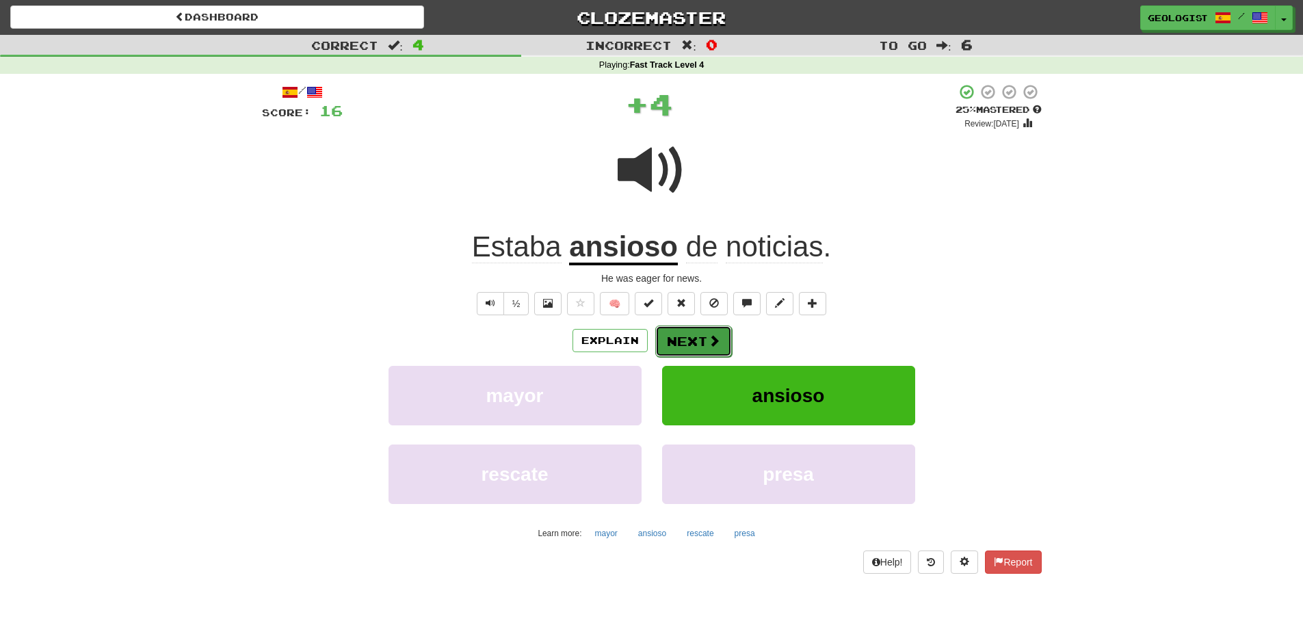
click at [694, 343] on button "Next" at bounding box center [693, 341] width 77 height 31
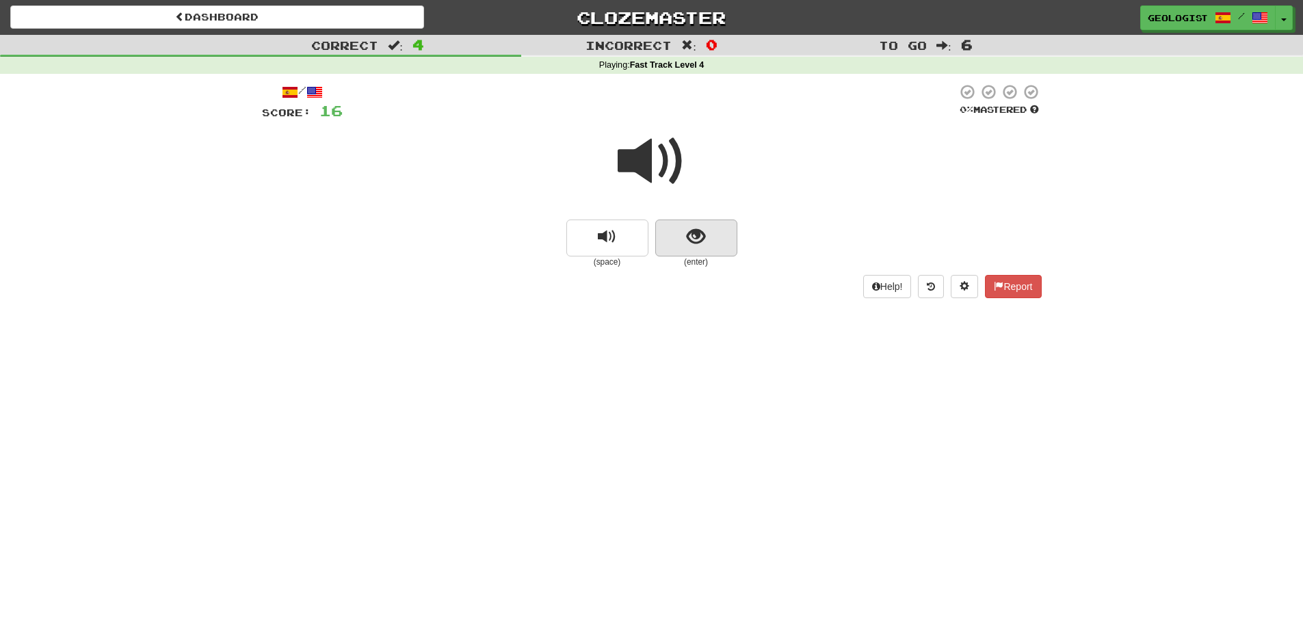
drag, startPoint x: 680, startPoint y: 261, endPoint x: 681, endPoint y: 247, distance: 13.7
click at [681, 247] on div "(enter)" at bounding box center [696, 244] width 82 height 49
click at [688, 235] on span "show sentence" at bounding box center [696, 237] width 18 height 18
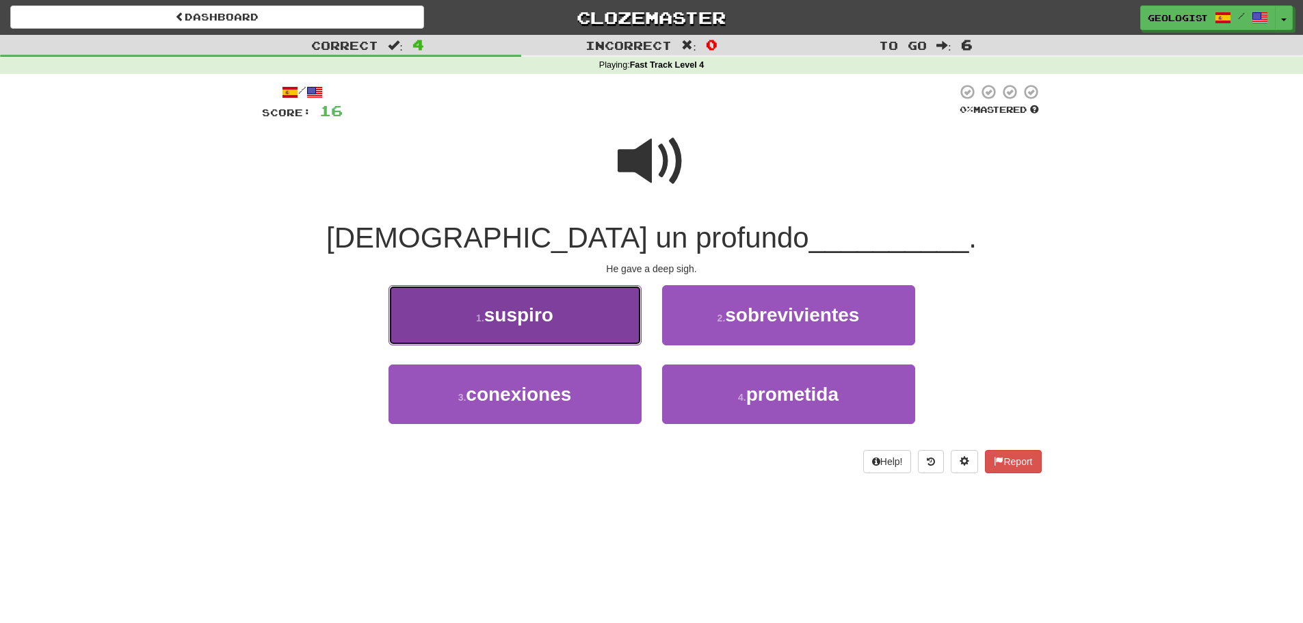
click at [541, 338] on button "1 . suspiro" at bounding box center [515, 315] width 253 height 60
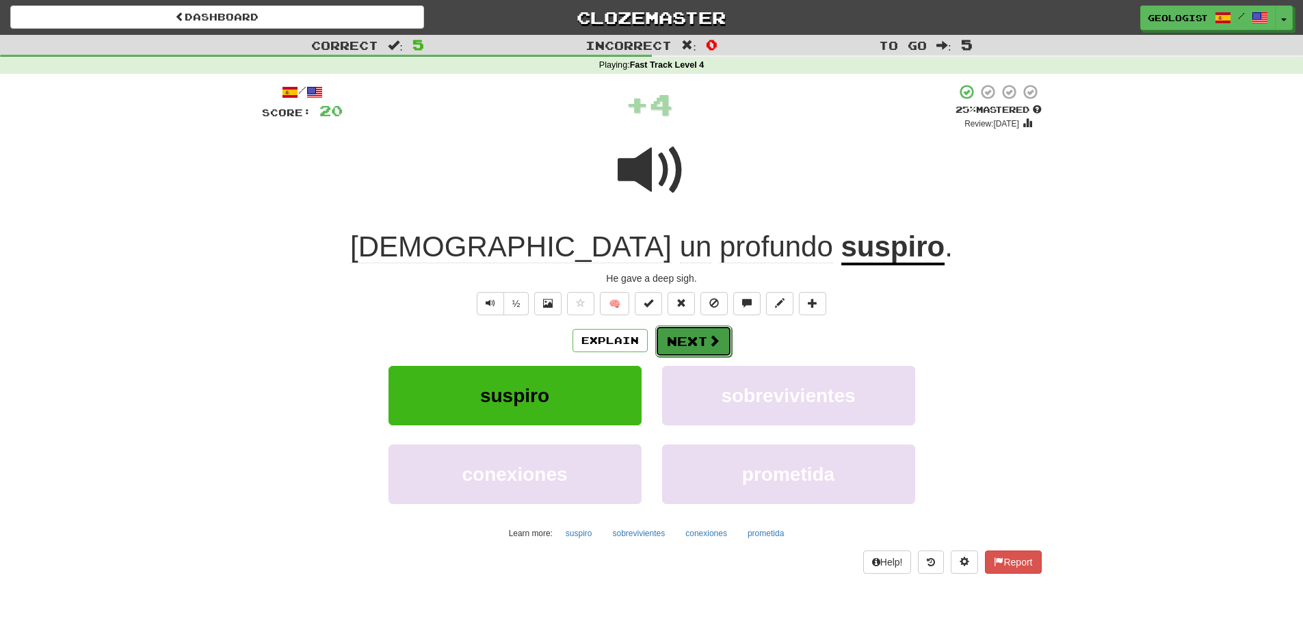
click at [702, 339] on button "Next" at bounding box center [693, 341] width 77 height 31
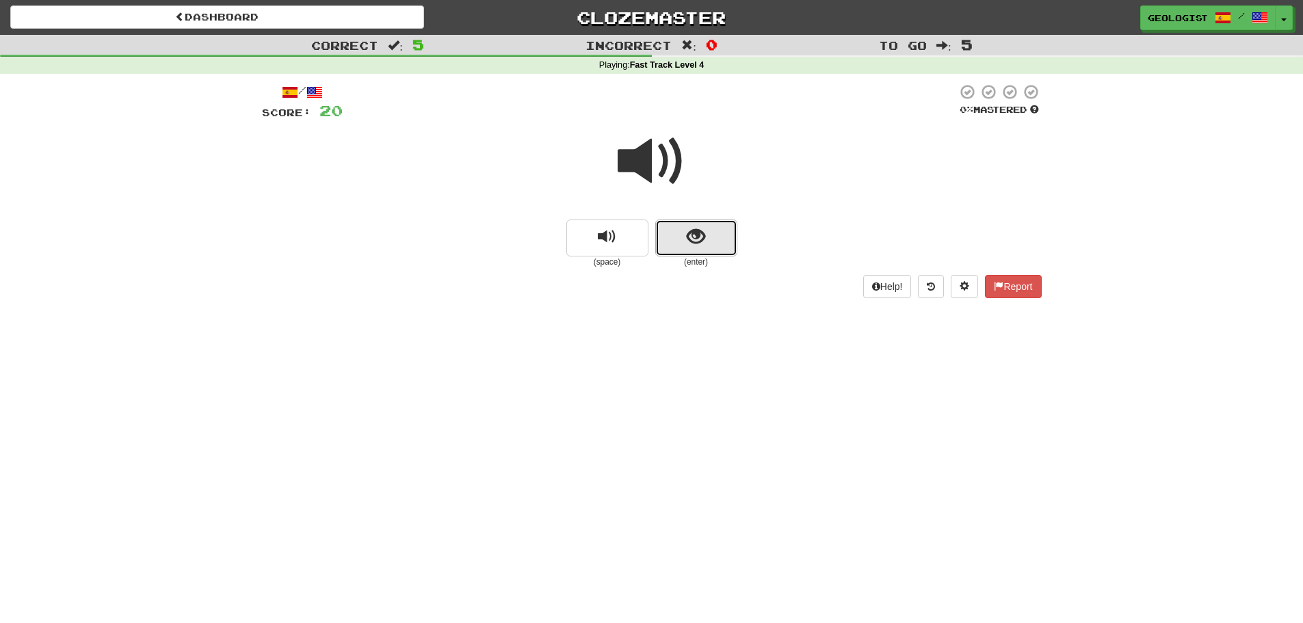
click at [709, 250] on button "show sentence" at bounding box center [696, 238] width 82 height 37
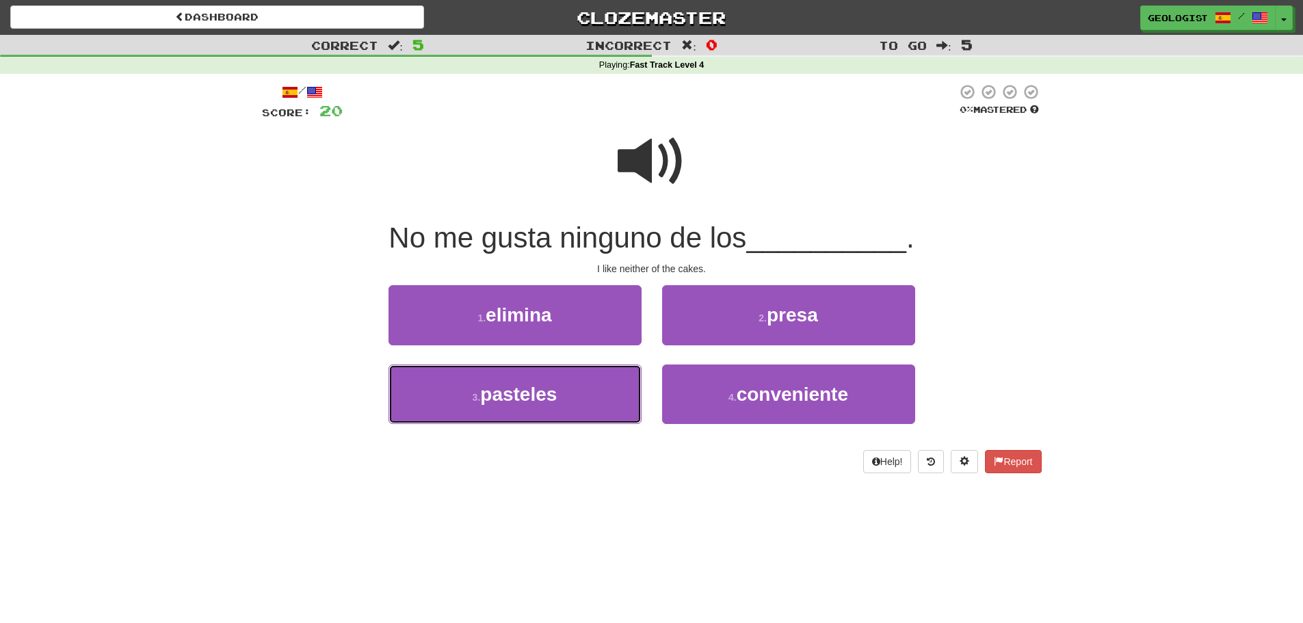
drag, startPoint x: 510, startPoint y: 397, endPoint x: 379, endPoint y: 361, distance: 136.2
click at [510, 398] on span "pasteles" at bounding box center [518, 394] width 77 height 21
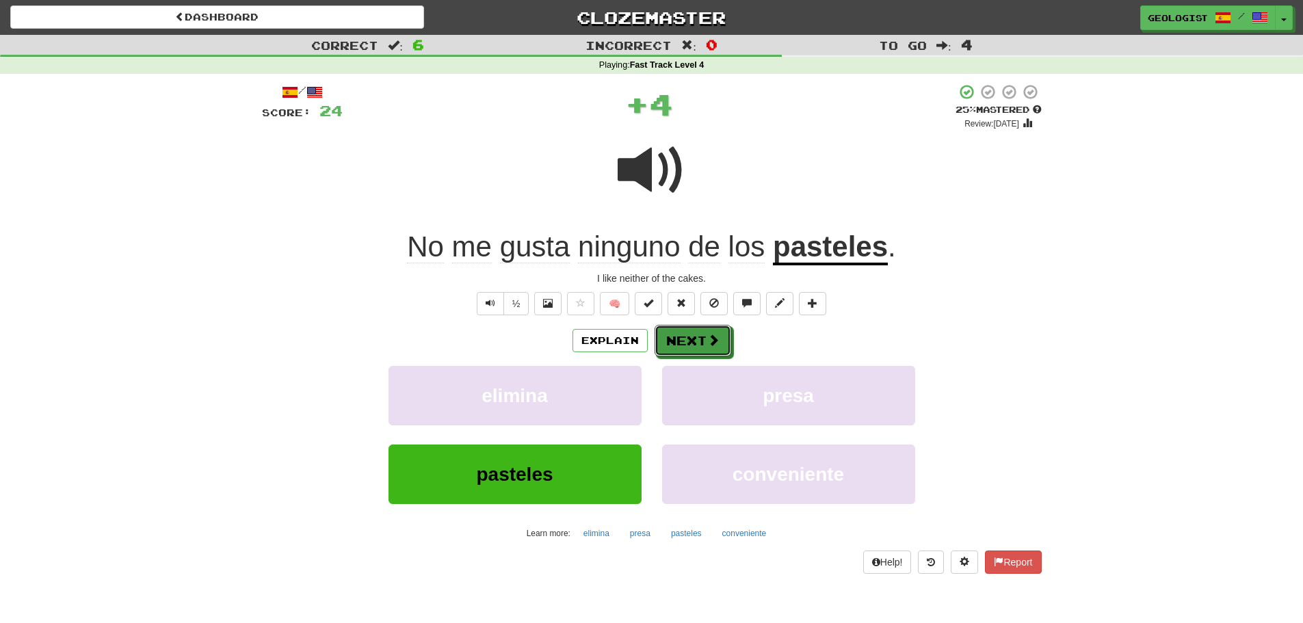
click at [707, 341] on span at bounding box center [713, 340] width 12 height 12
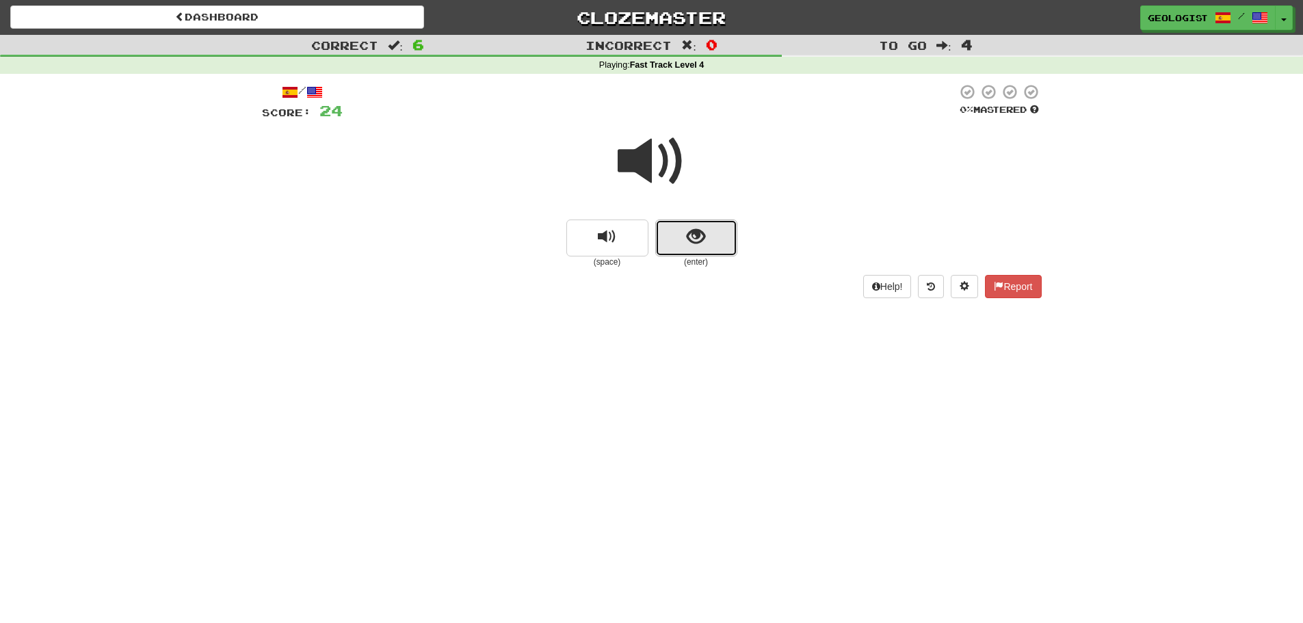
click at [691, 246] on span "show sentence" at bounding box center [696, 237] width 18 height 18
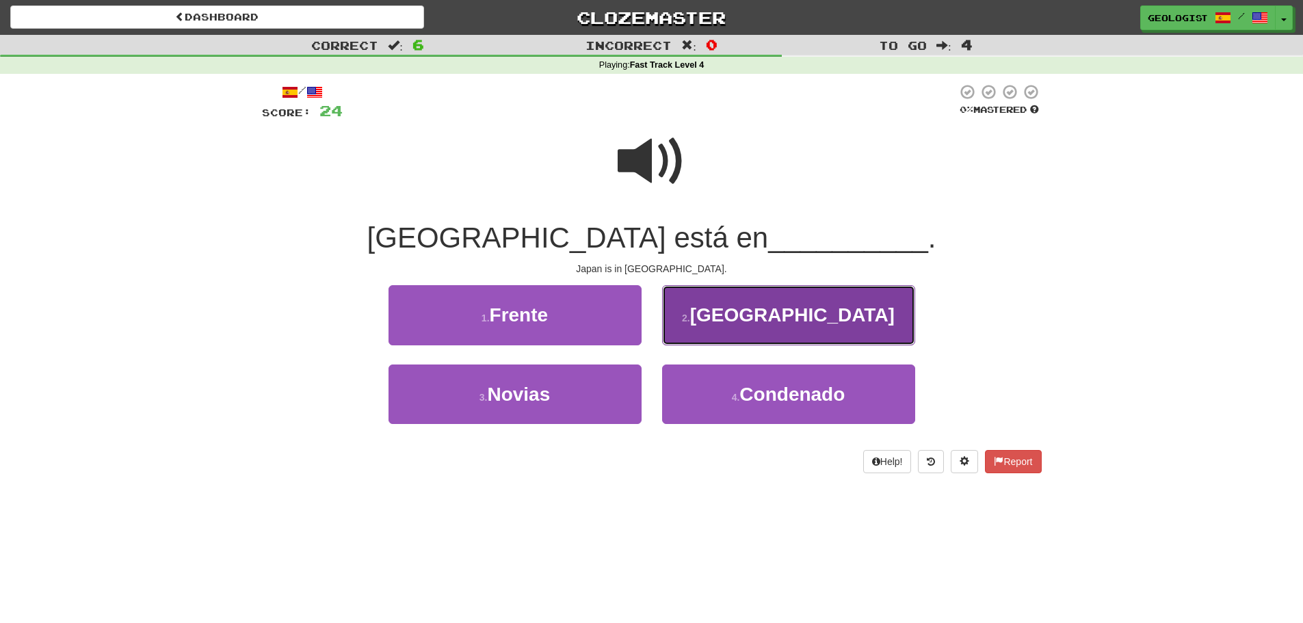
click at [772, 315] on span "[GEOGRAPHIC_DATA]" at bounding box center [792, 314] width 205 height 21
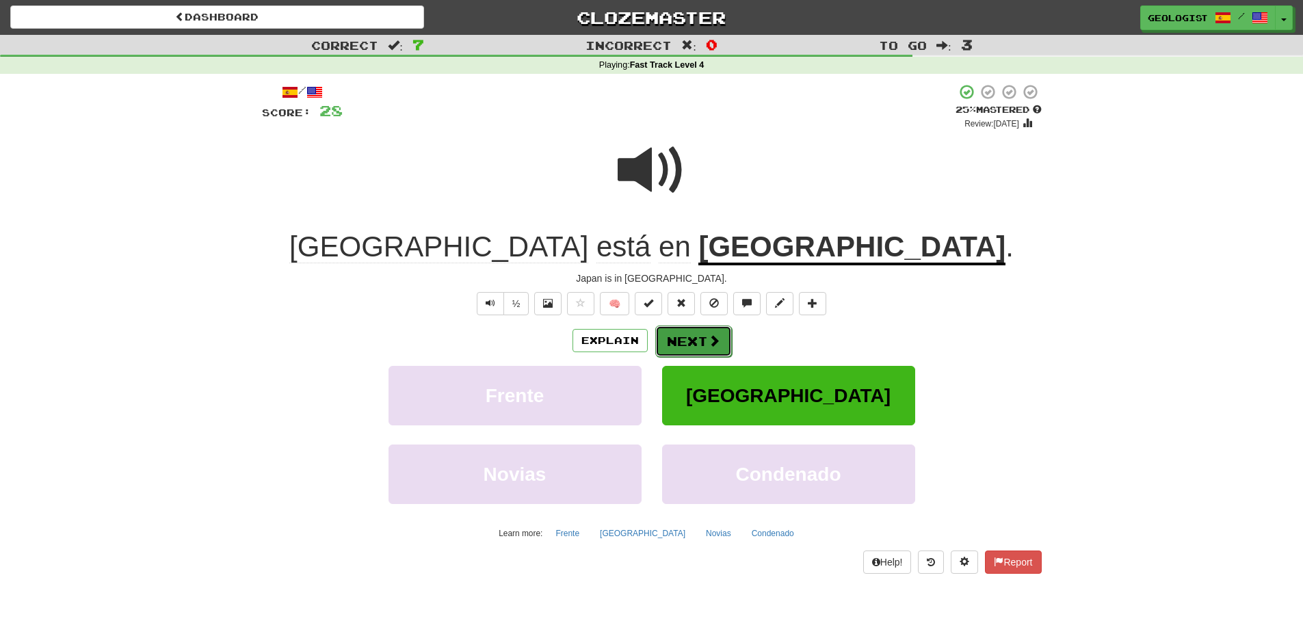
click at [694, 345] on button "Next" at bounding box center [693, 341] width 77 height 31
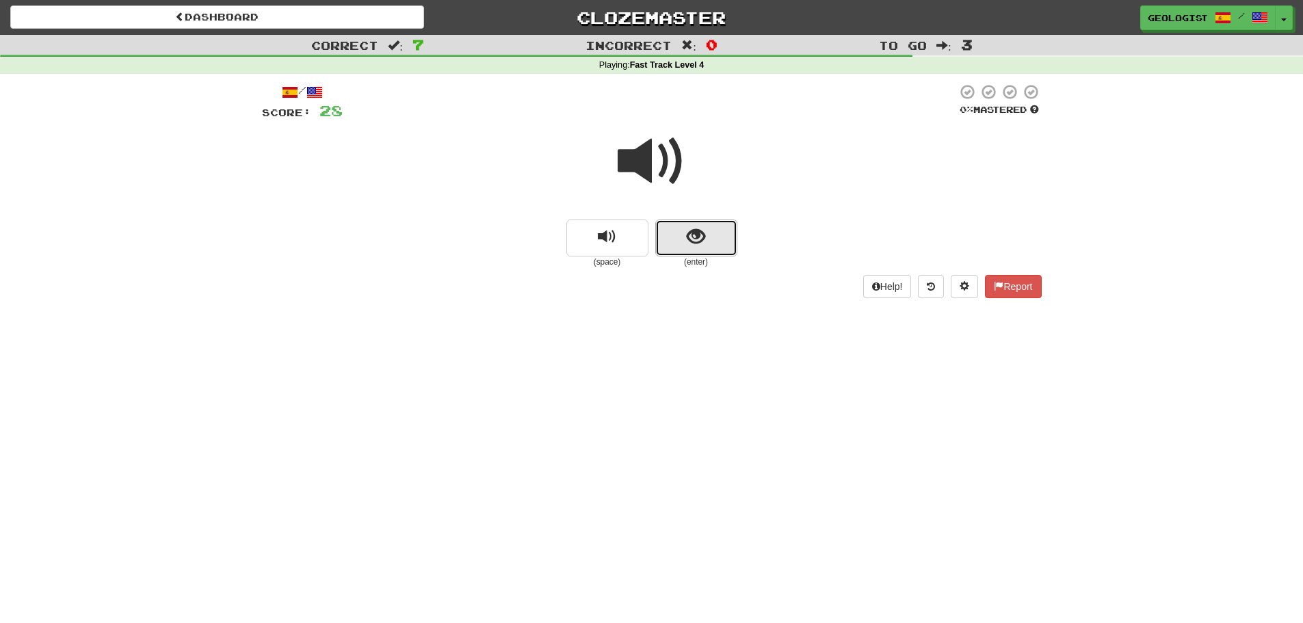
click at [716, 224] on button "show sentence" at bounding box center [696, 238] width 82 height 37
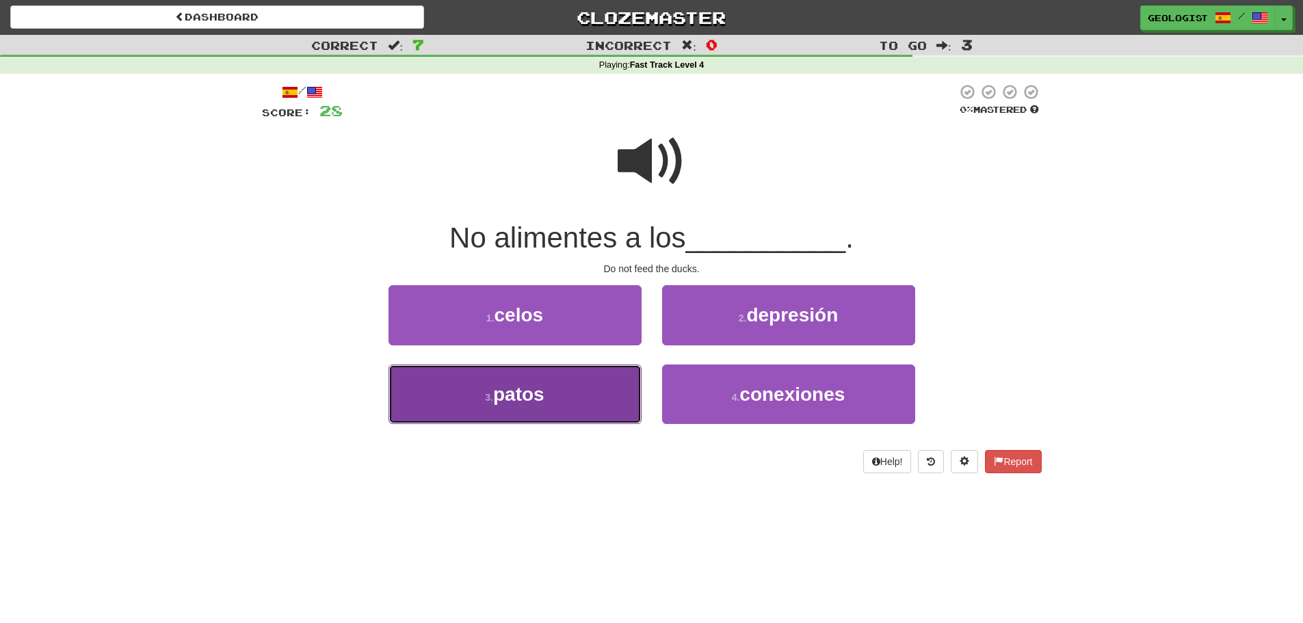
click at [469, 406] on button "3 . patos" at bounding box center [515, 395] width 253 height 60
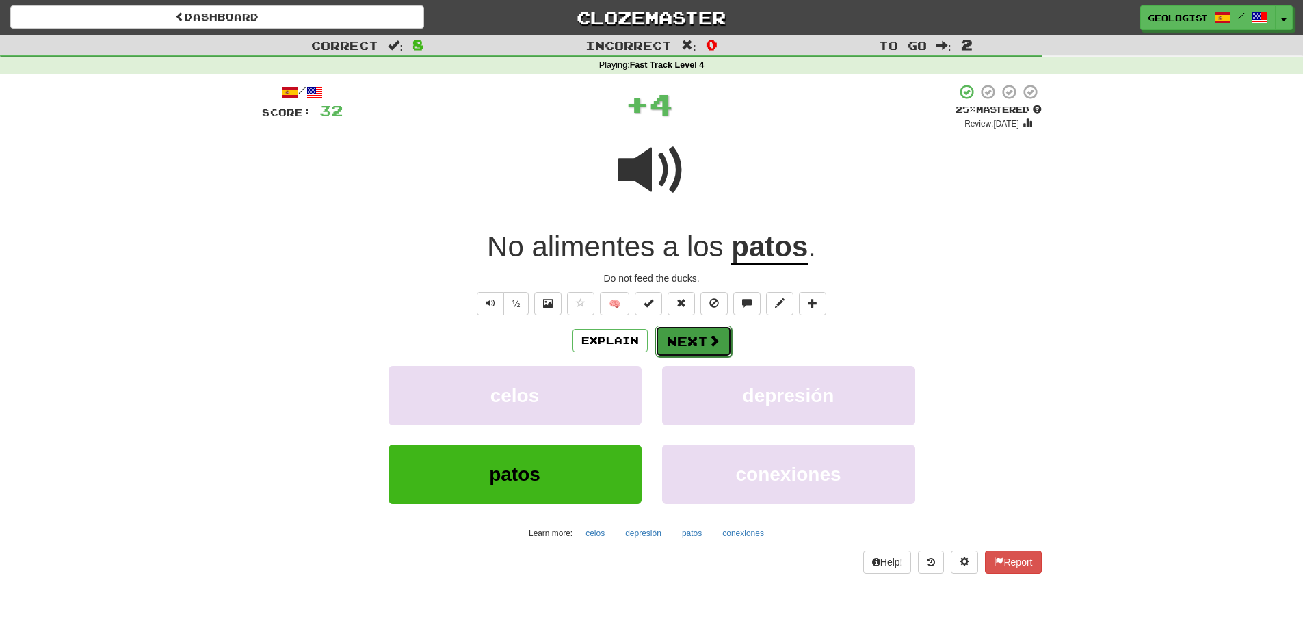
click at [703, 351] on button "Next" at bounding box center [693, 341] width 77 height 31
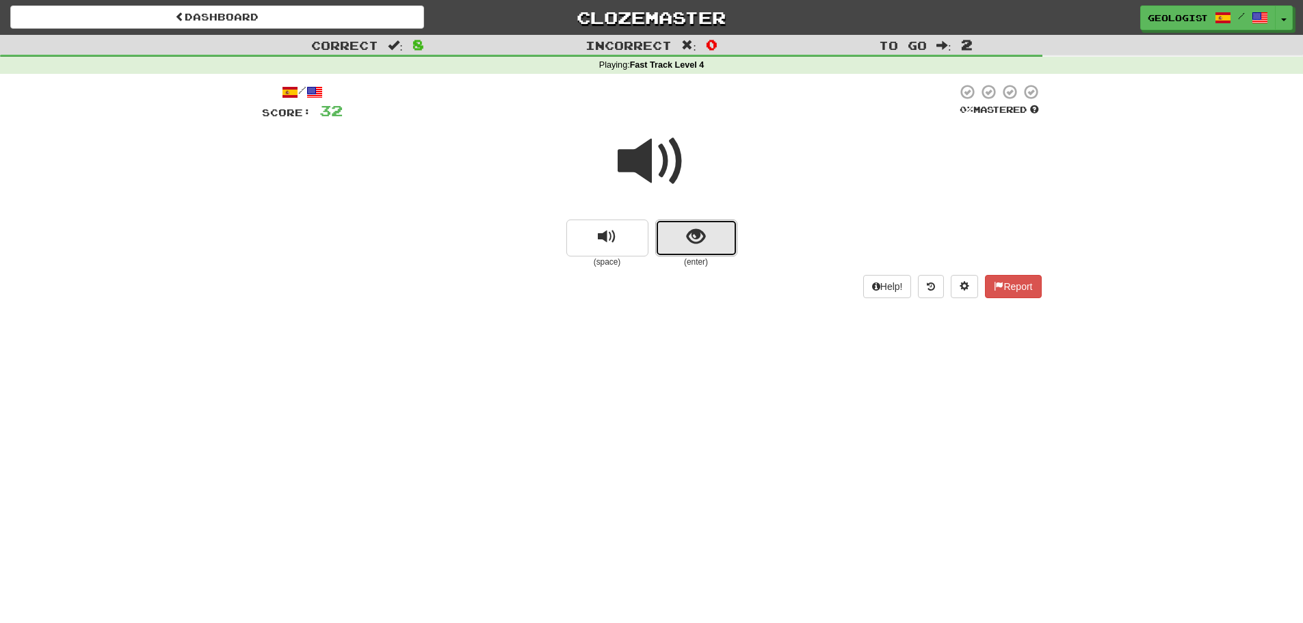
click at [710, 236] on button "show sentence" at bounding box center [696, 238] width 82 height 37
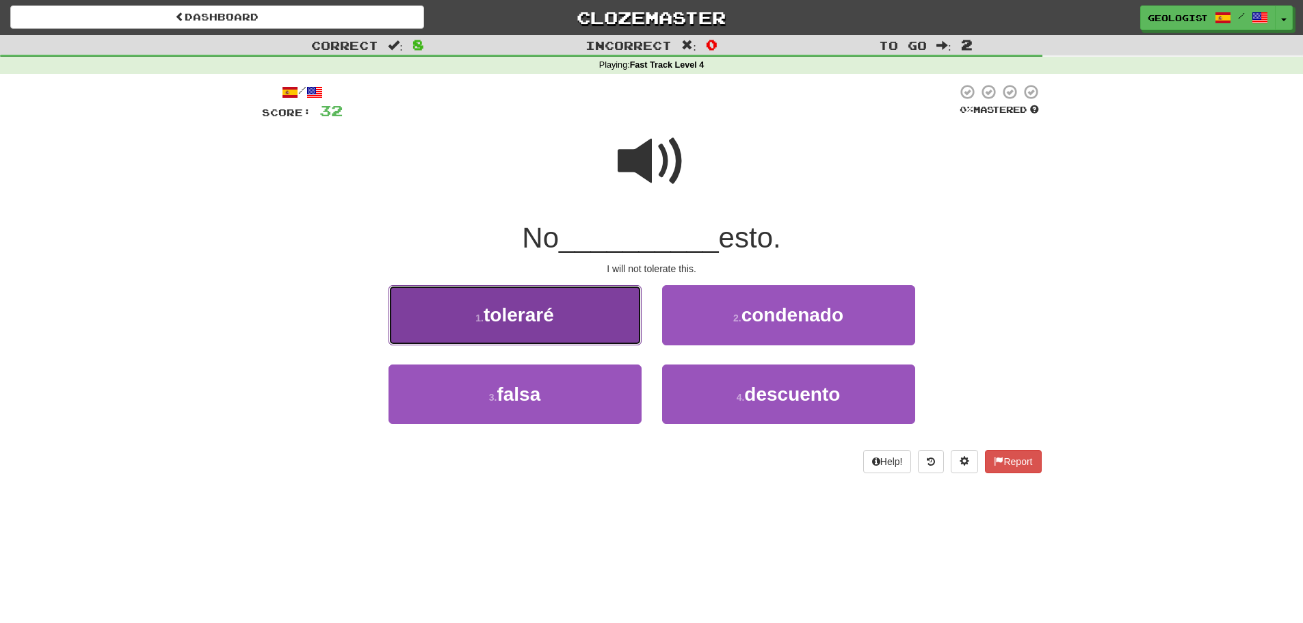
click at [535, 309] on span "toleraré" at bounding box center [519, 314] width 70 height 21
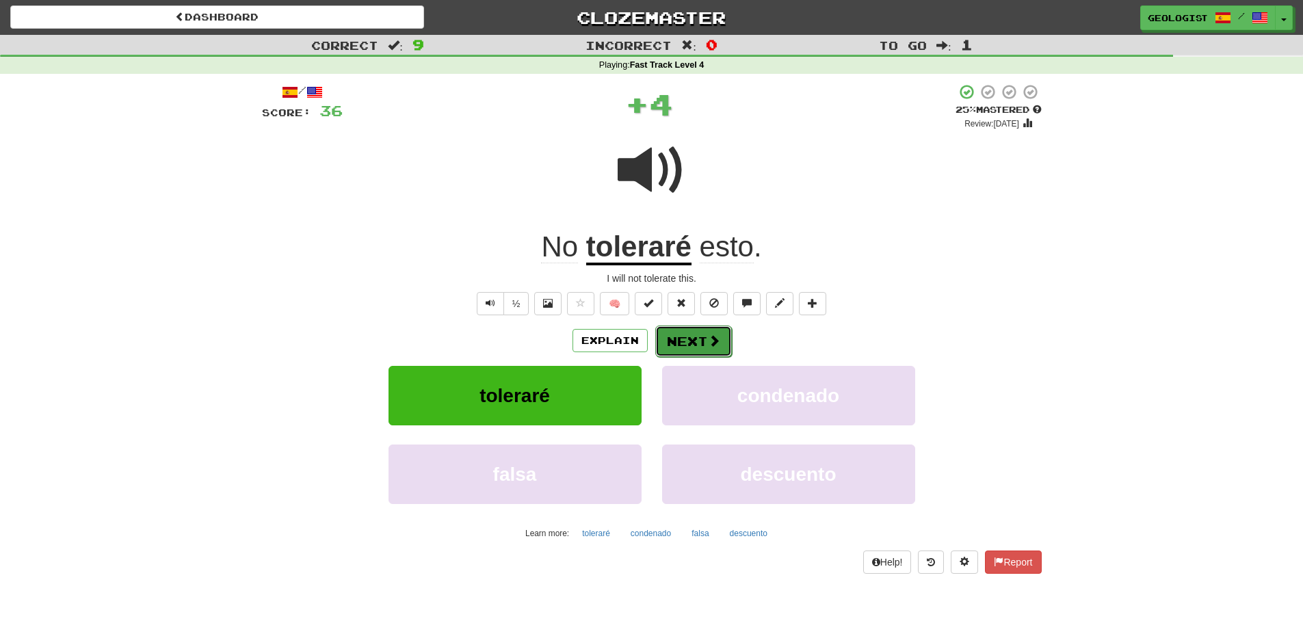
click at [688, 330] on button "Next" at bounding box center [693, 341] width 77 height 31
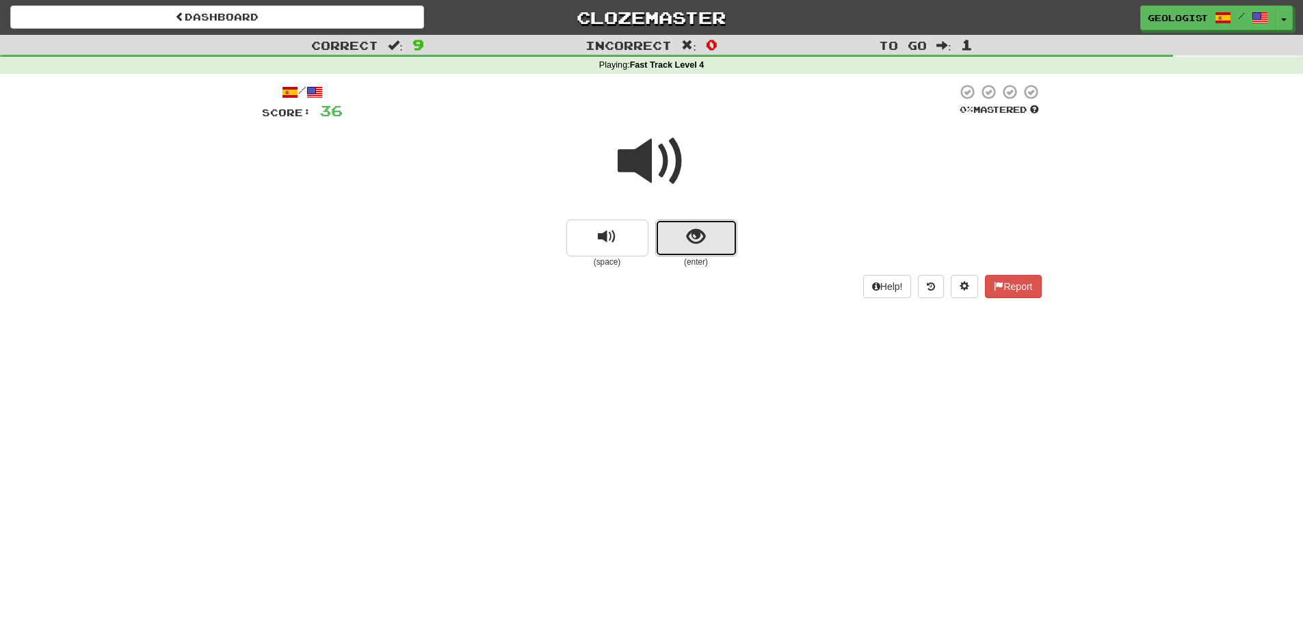
click at [687, 240] on span "show sentence" at bounding box center [696, 237] width 18 height 18
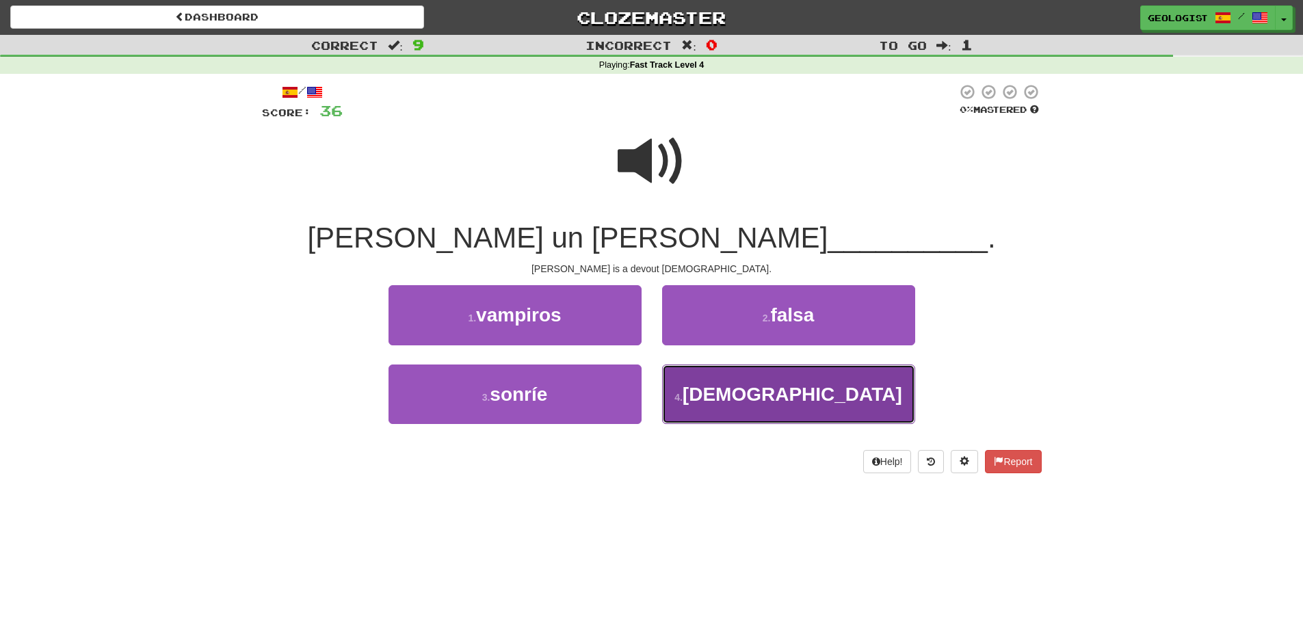
click at [683, 397] on small "4 ." at bounding box center [678, 397] width 8 height 11
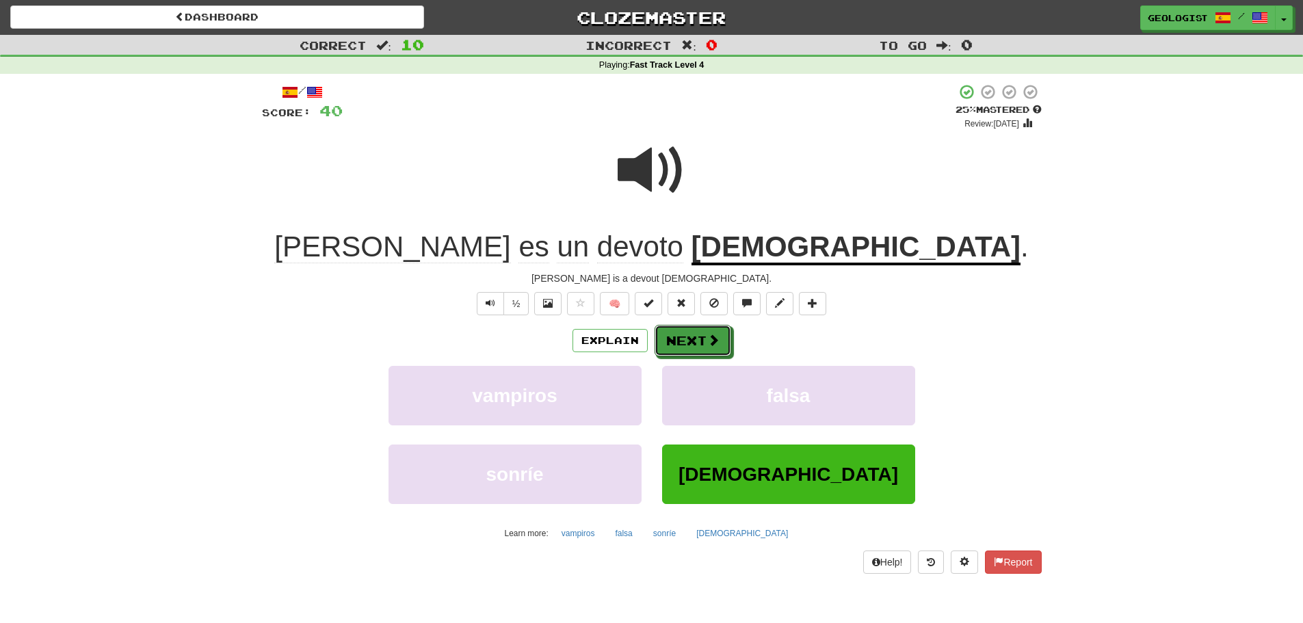
click at [695, 338] on button "Next" at bounding box center [693, 340] width 77 height 31
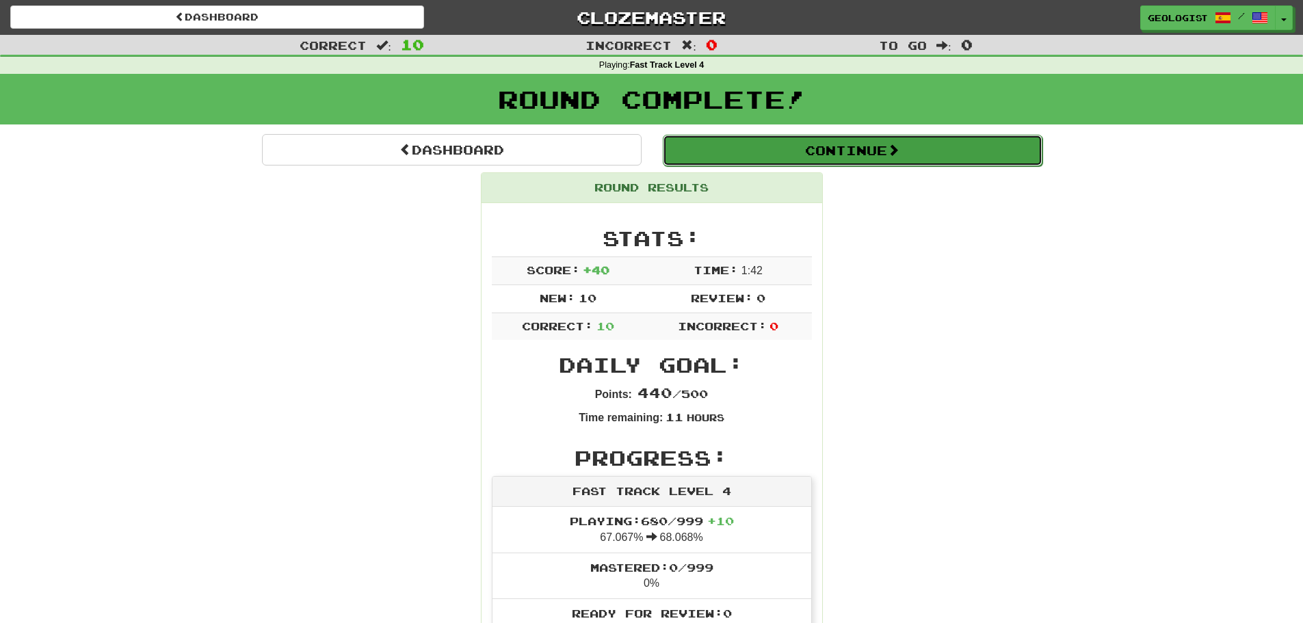
click at [942, 141] on button "Continue" at bounding box center [853, 150] width 380 height 31
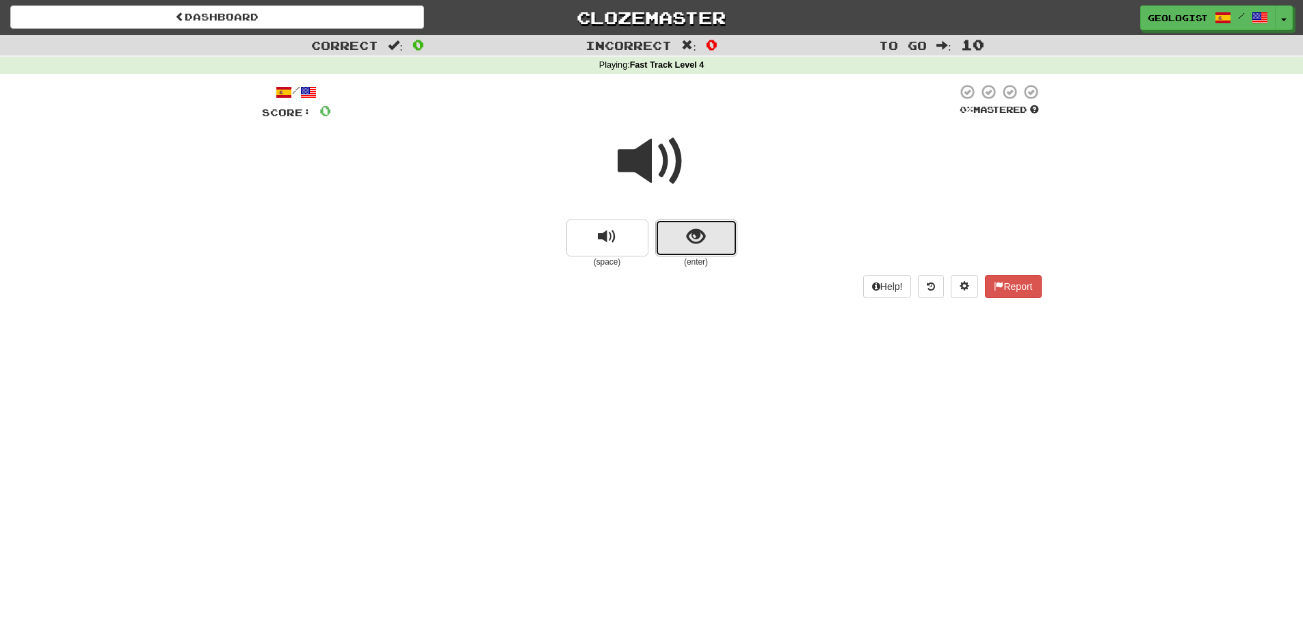
click at [698, 237] on span "show sentence" at bounding box center [696, 237] width 18 height 18
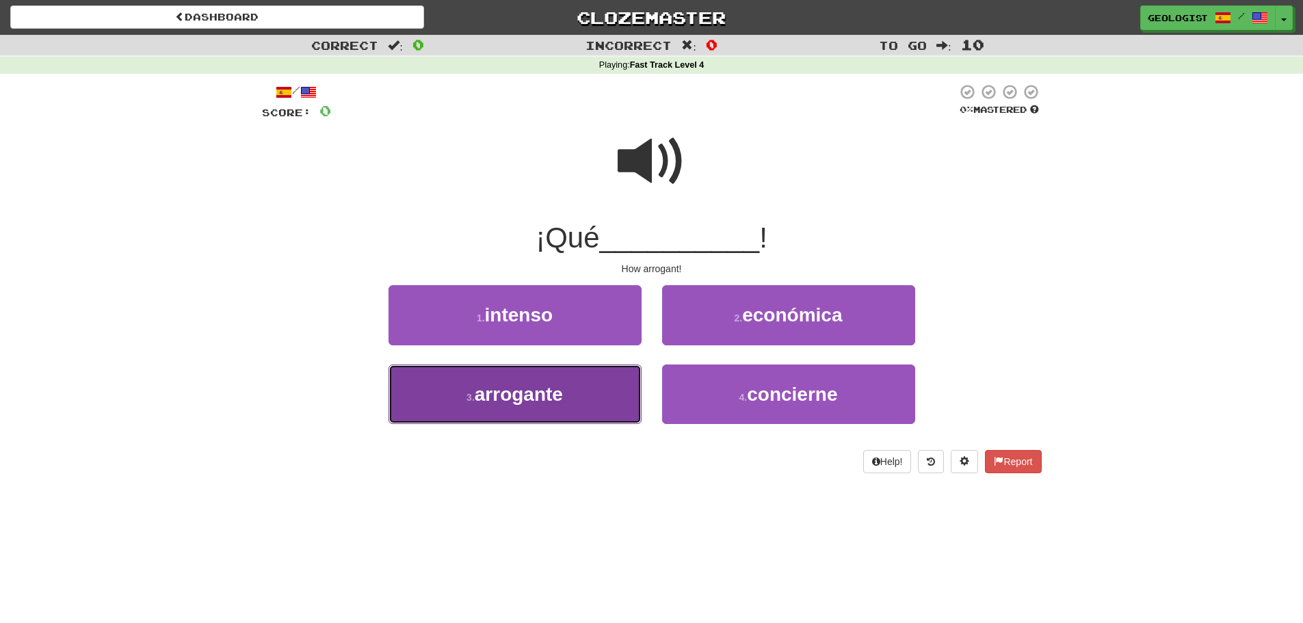
click at [479, 404] on span "arrogante" at bounding box center [519, 394] width 88 height 21
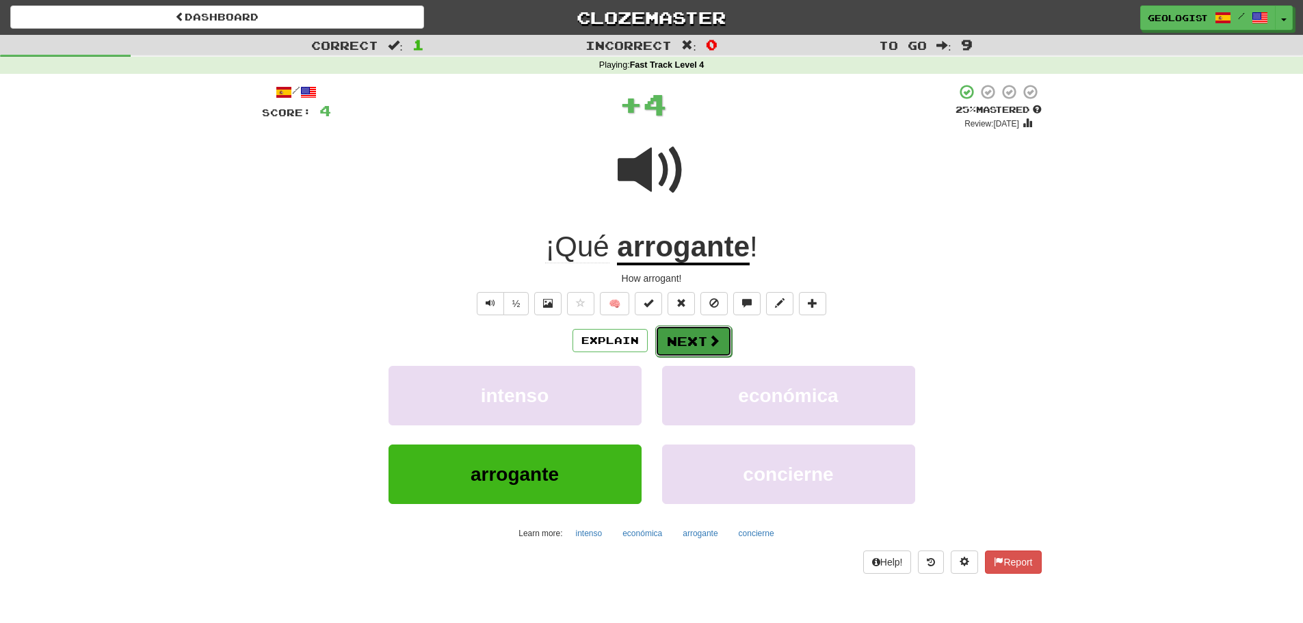
click at [708, 336] on span at bounding box center [714, 340] width 12 height 12
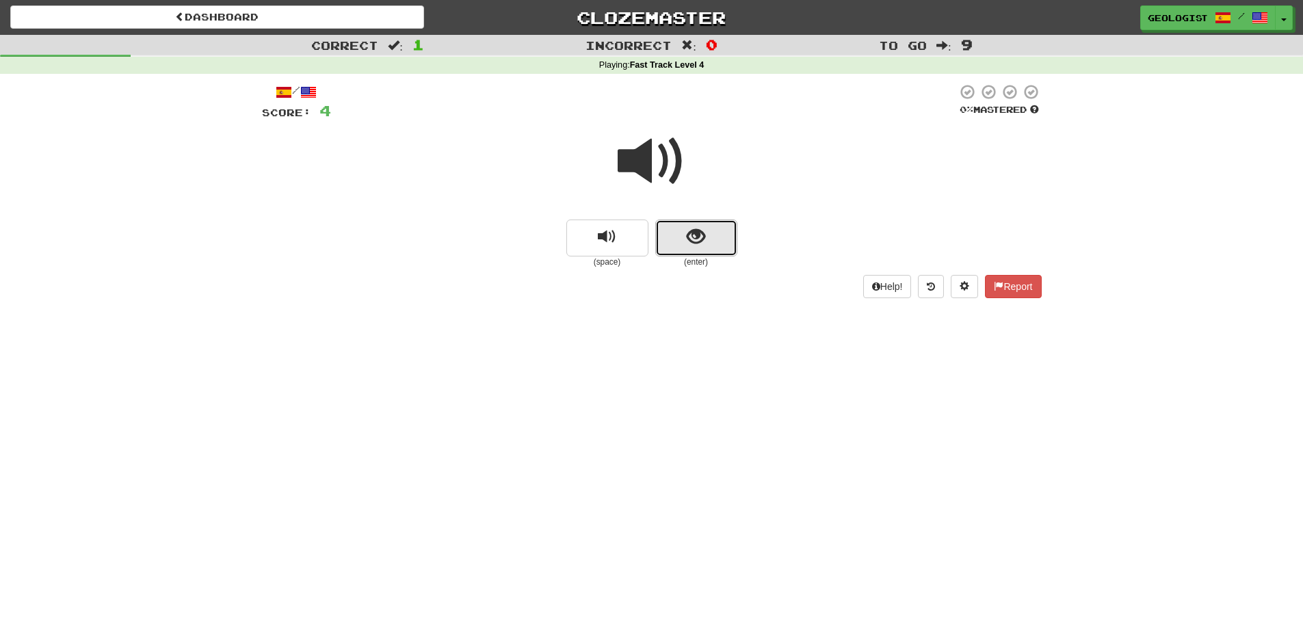
click at [689, 239] on span "show sentence" at bounding box center [696, 237] width 18 height 18
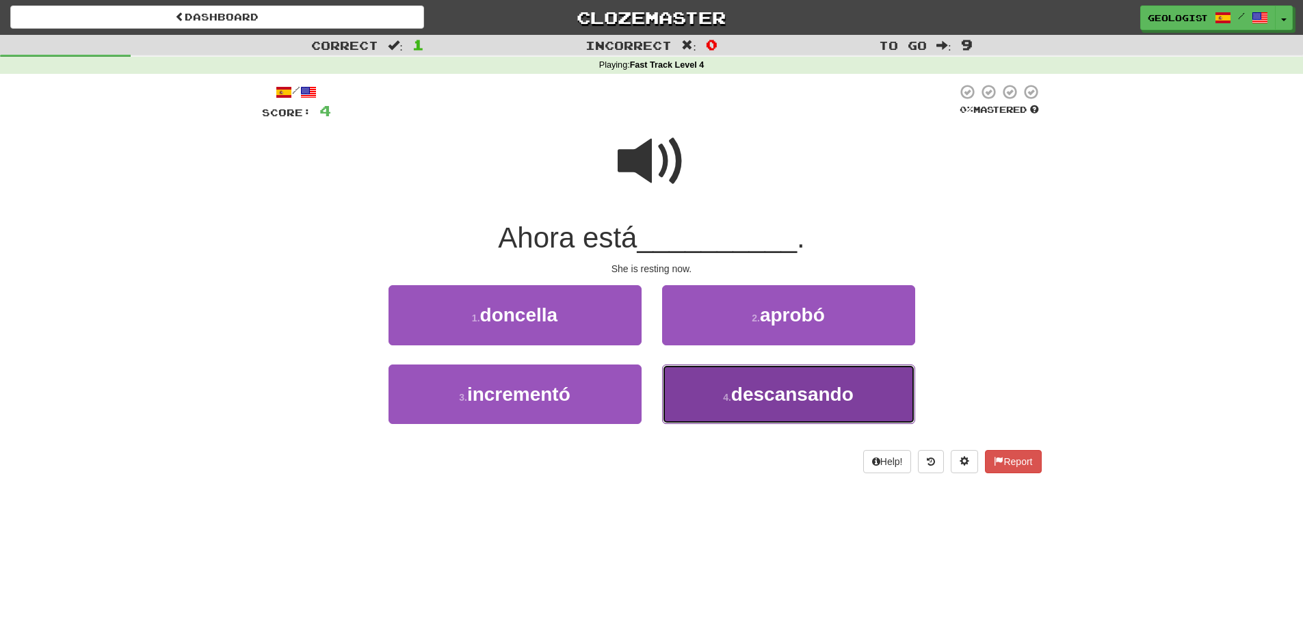
click at [779, 401] on span "descansando" at bounding box center [792, 394] width 122 height 21
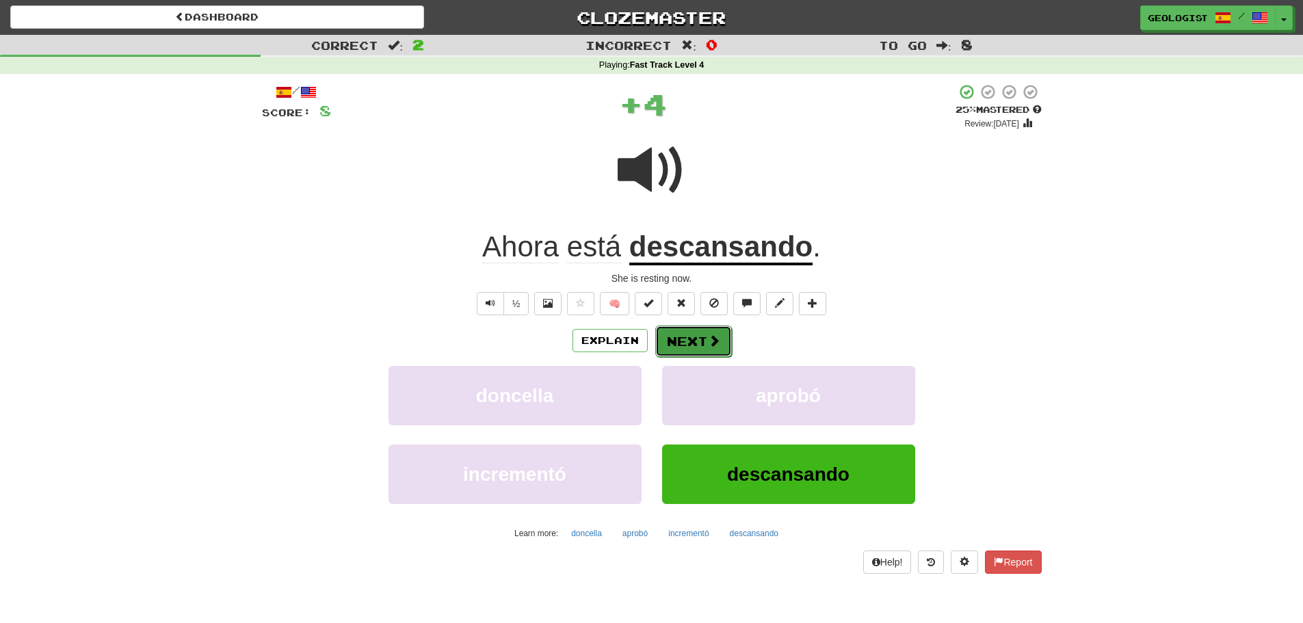
click at [702, 337] on button "Next" at bounding box center [693, 341] width 77 height 31
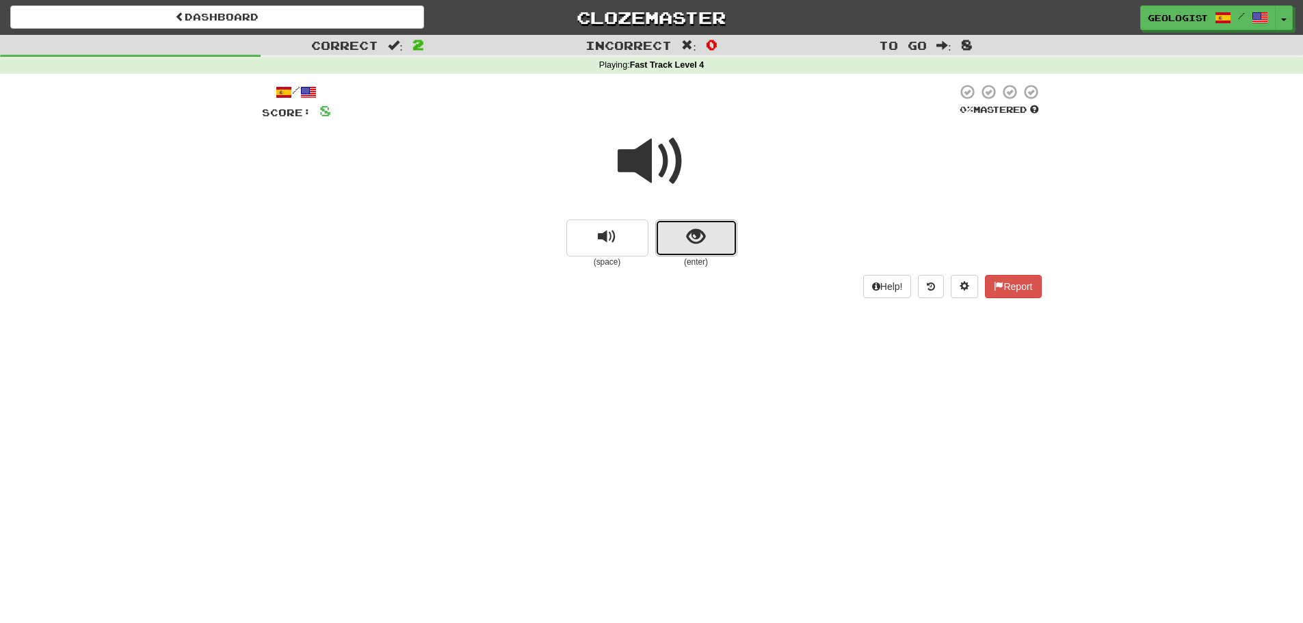
drag, startPoint x: 692, startPoint y: 239, endPoint x: 684, endPoint y: 231, distance: 10.6
click at [684, 231] on button "show sentence" at bounding box center [696, 238] width 82 height 37
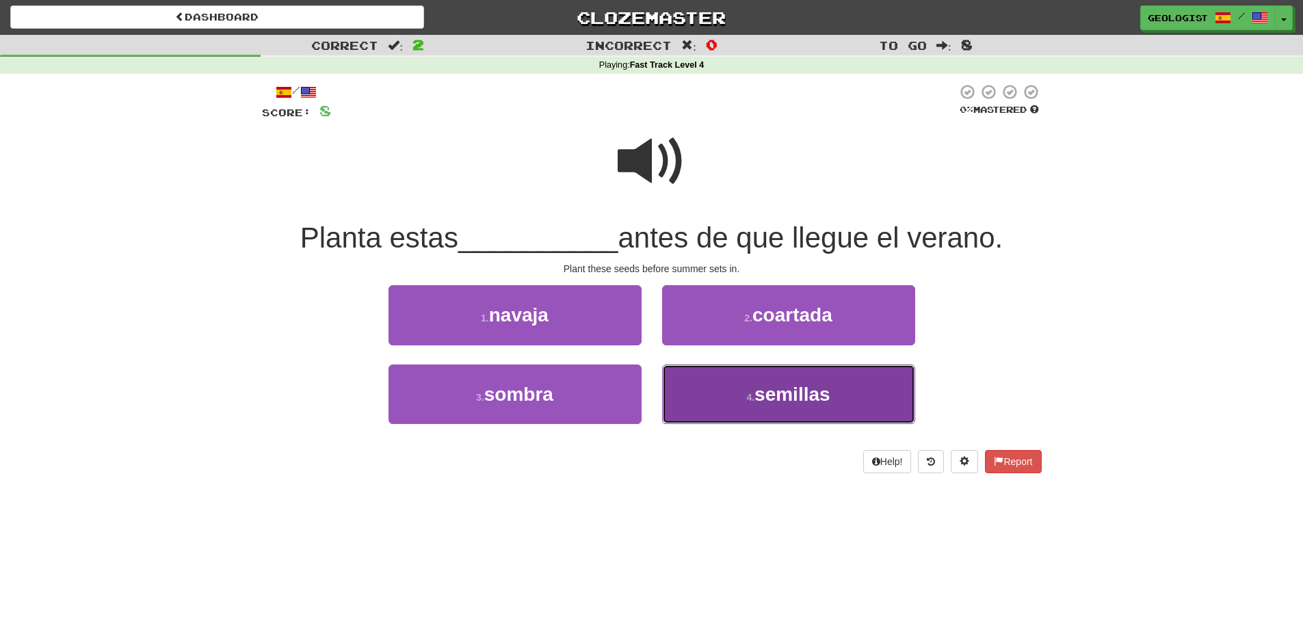
click at [852, 395] on button "4 . semillas" at bounding box center [788, 395] width 253 height 60
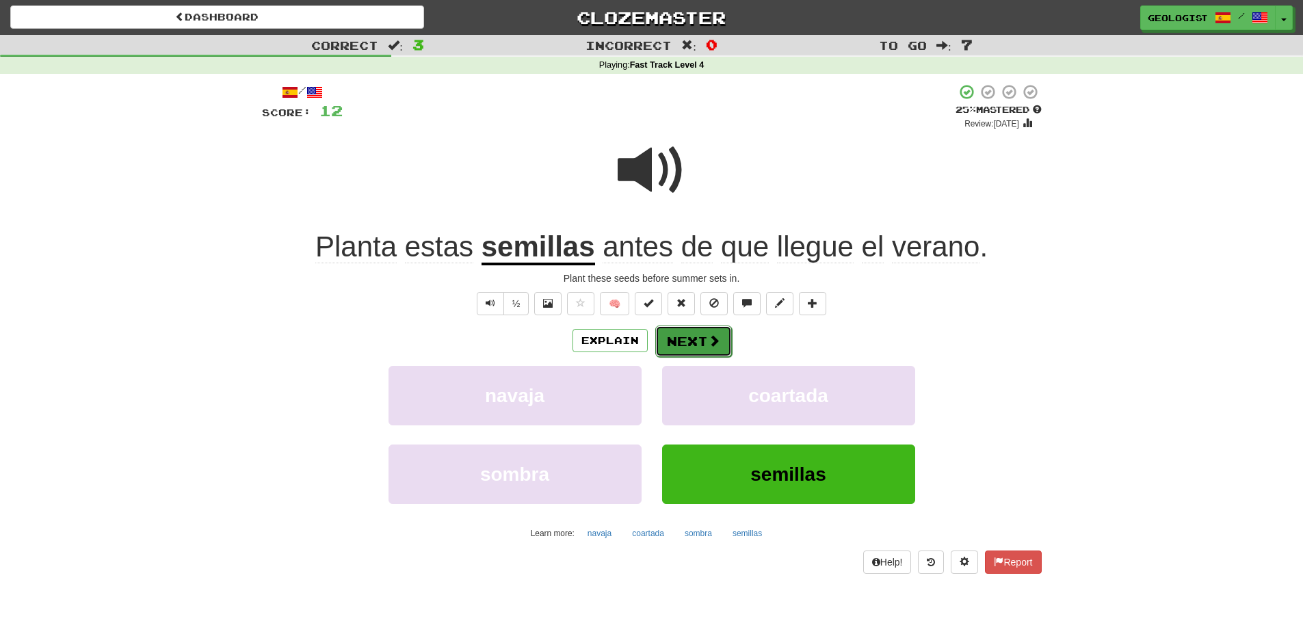
click at [705, 339] on button "Next" at bounding box center [693, 341] width 77 height 31
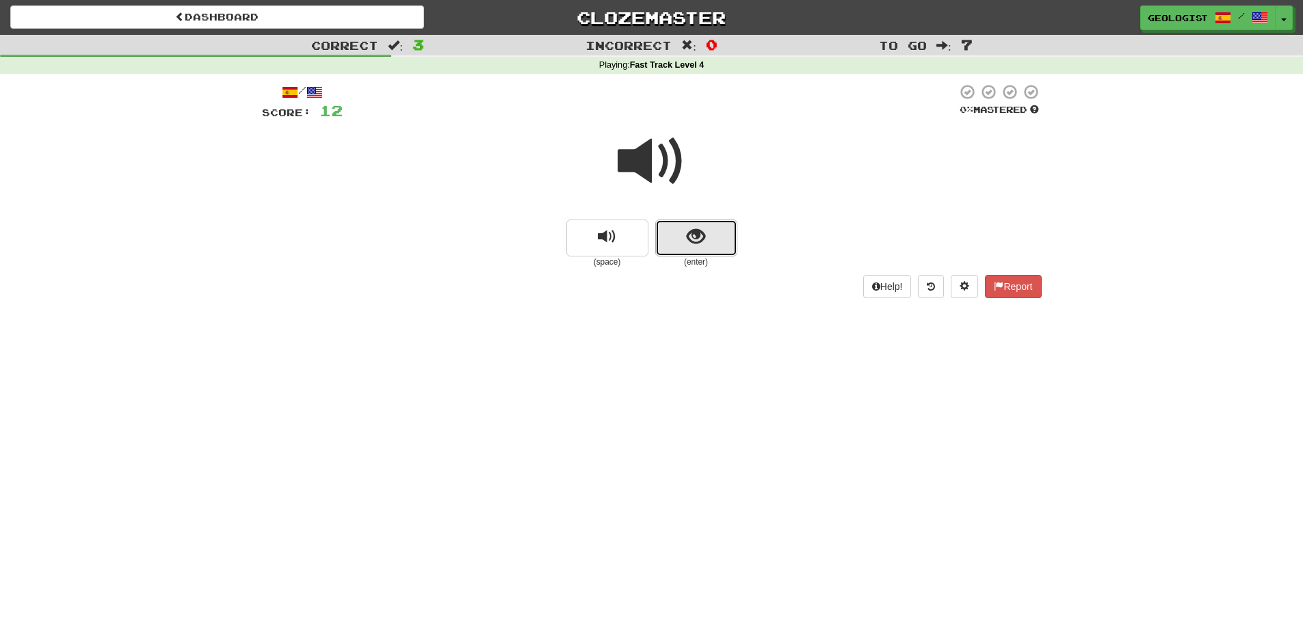
click at [718, 225] on button "show sentence" at bounding box center [696, 238] width 82 height 37
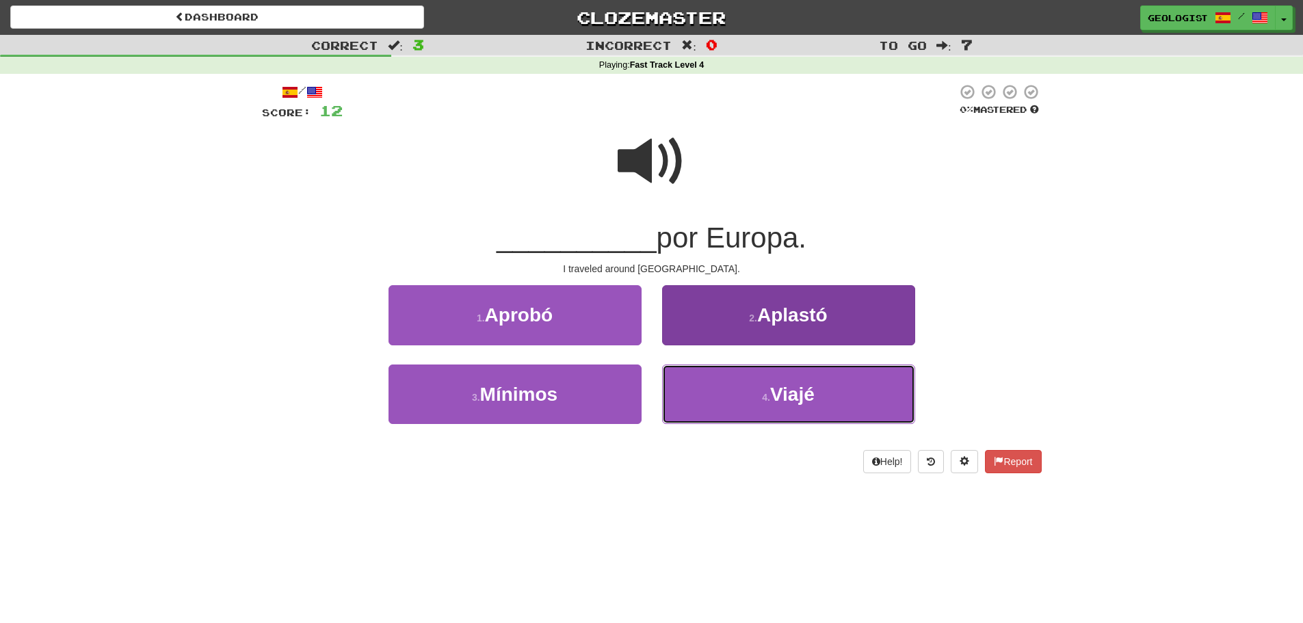
click at [731, 410] on button "4 . Viajé" at bounding box center [788, 395] width 253 height 60
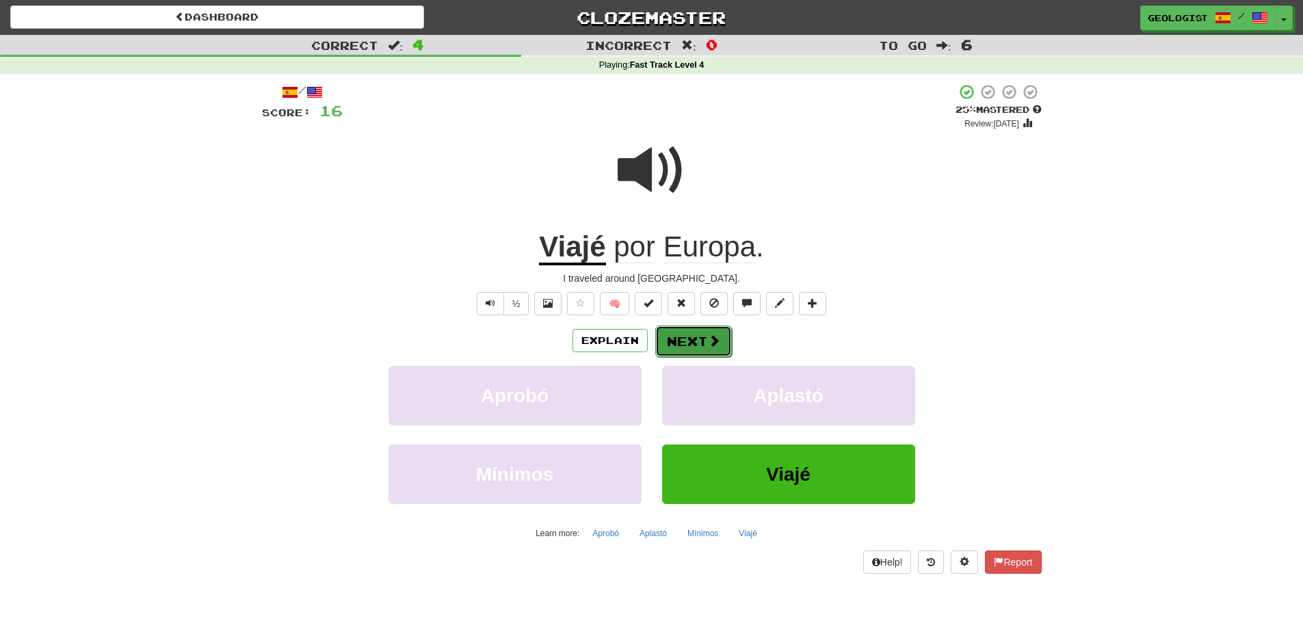
click at [679, 337] on button "Next" at bounding box center [693, 341] width 77 height 31
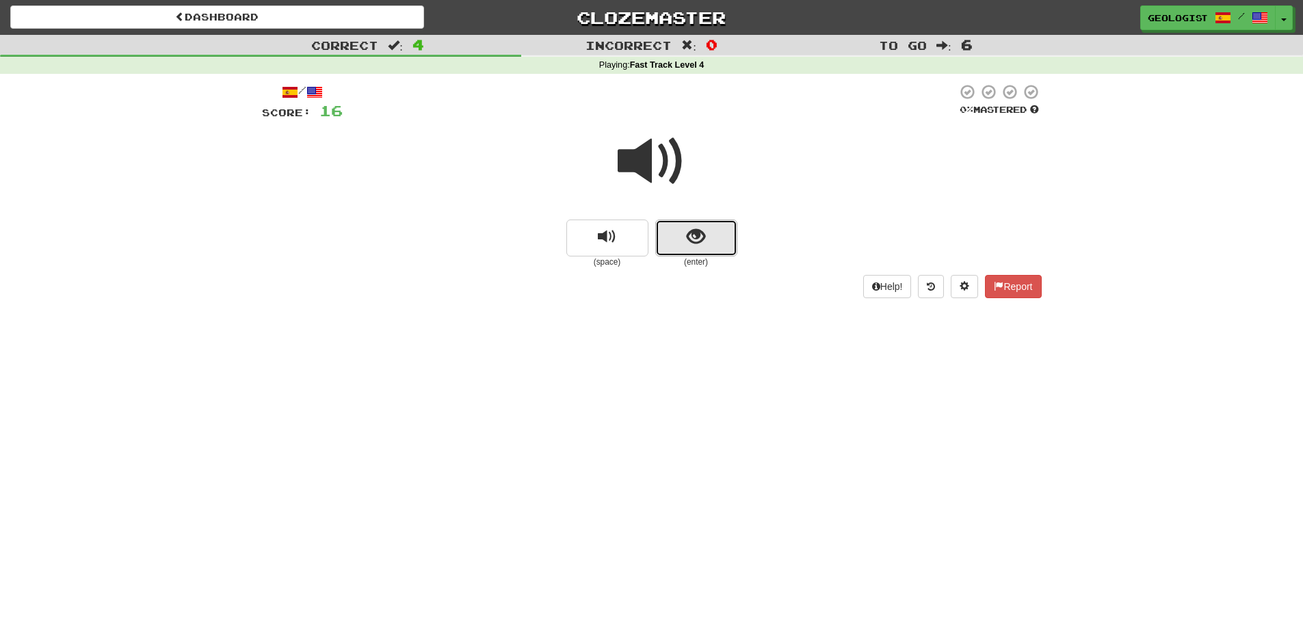
click at [701, 235] on span "show sentence" at bounding box center [696, 237] width 18 height 18
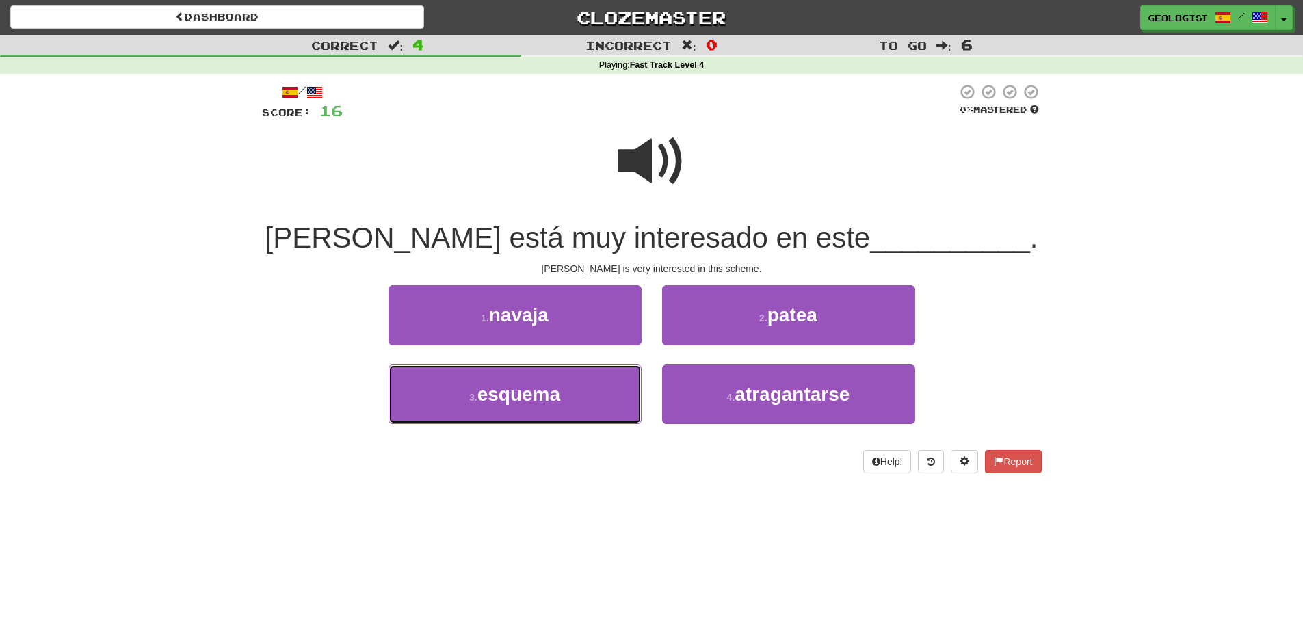
drag, startPoint x: 484, startPoint y: 410, endPoint x: 158, endPoint y: 326, distance: 337.1
click at [484, 412] on button "3 . esquema" at bounding box center [515, 395] width 253 height 60
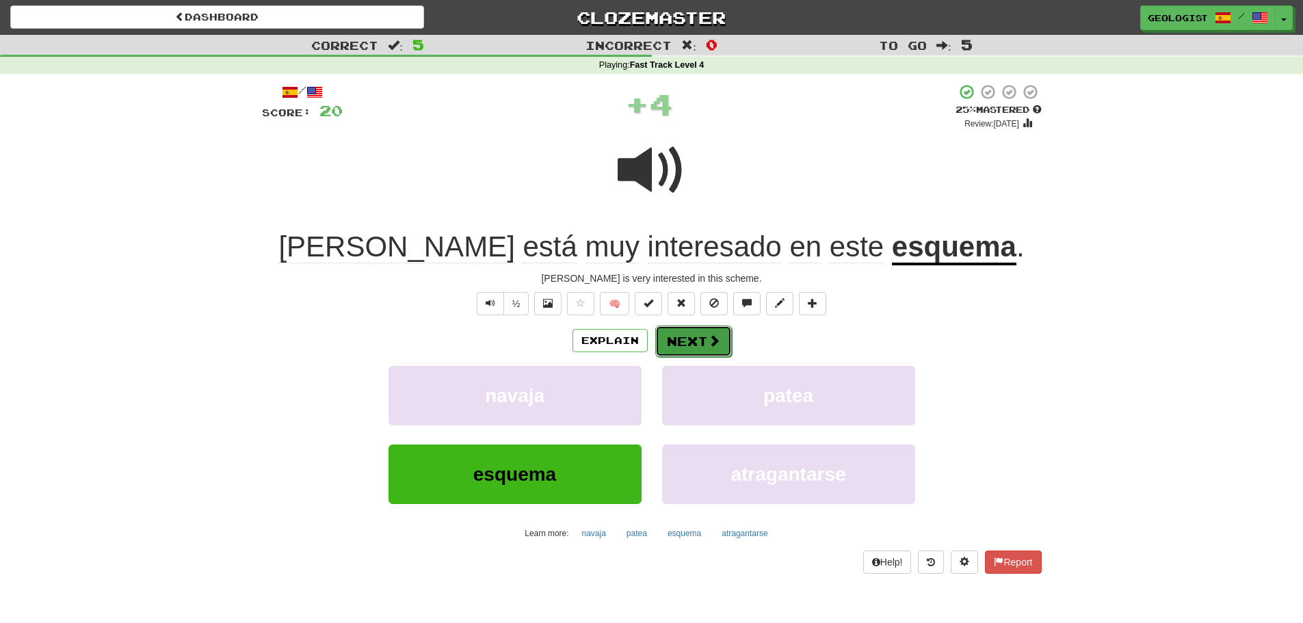
click at [679, 350] on button "Next" at bounding box center [693, 341] width 77 height 31
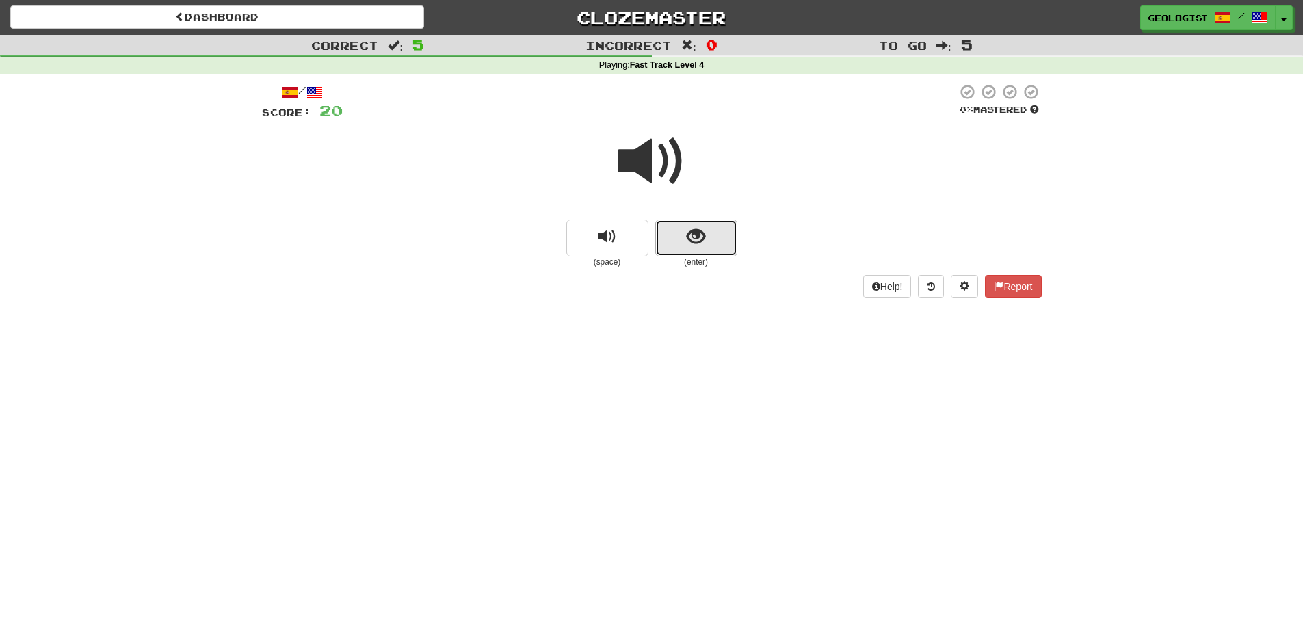
click at [699, 239] on span "show sentence" at bounding box center [696, 237] width 18 height 18
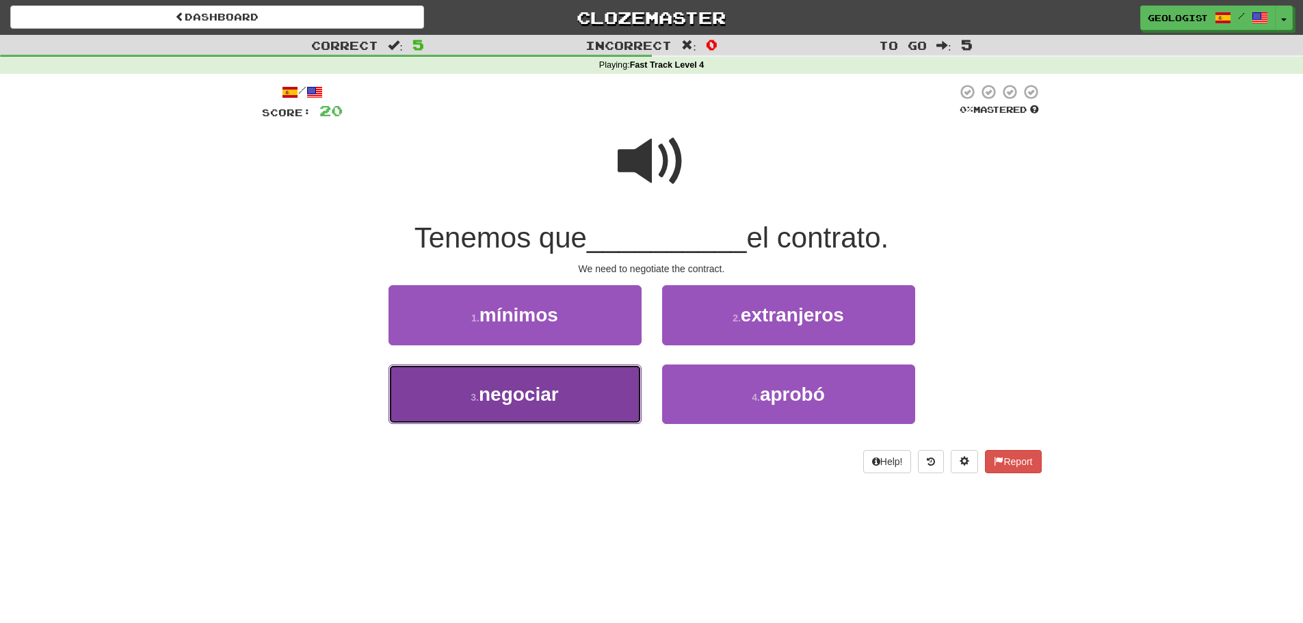
click at [465, 399] on button "3 . negociar" at bounding box center [515, 395] width 253 height 60
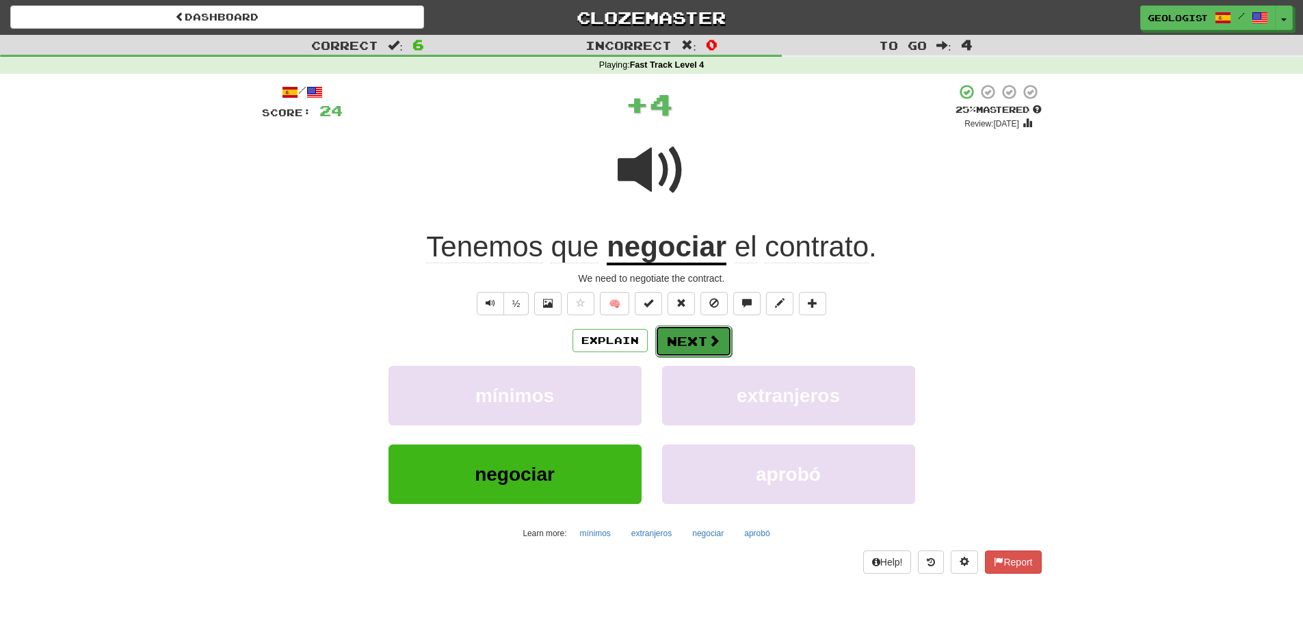
click at [703, 337] on button "Next" at bounding box center [693, 341] width 77 height 31
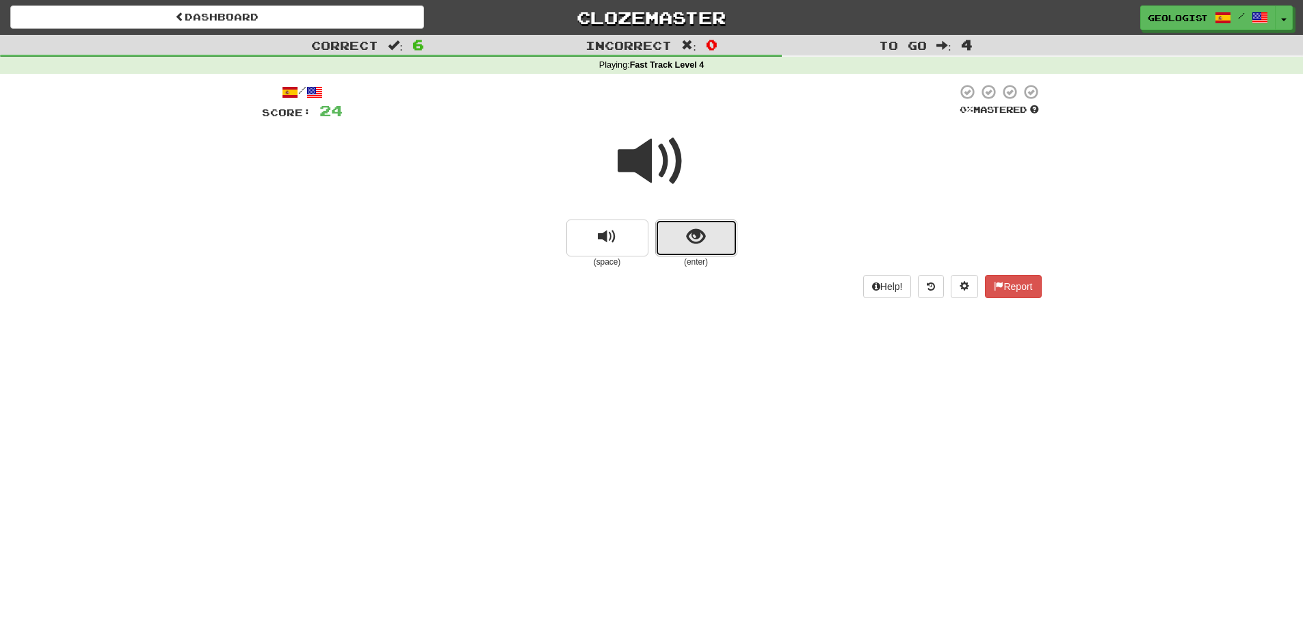
click at [705, 239] on button "show sentence" at bounding box center [696, 238] width 82 height 37
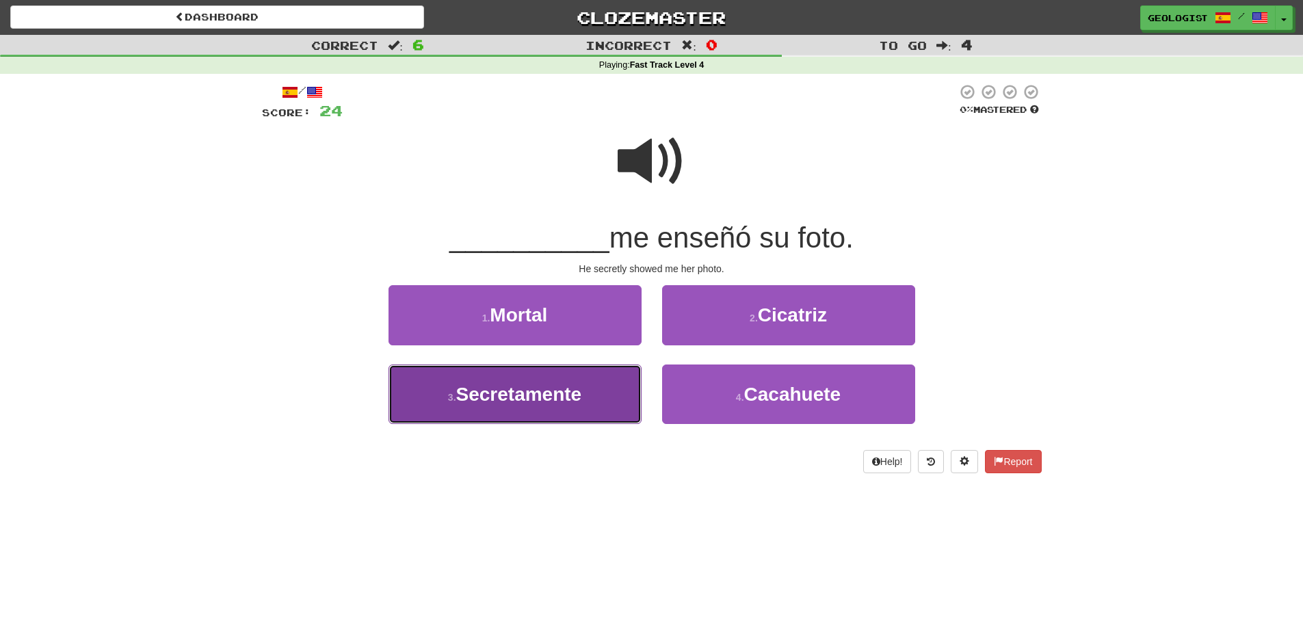
click at [492, 389] on span "Secretamente" at bounding box center [519, 394] width 126 height 21
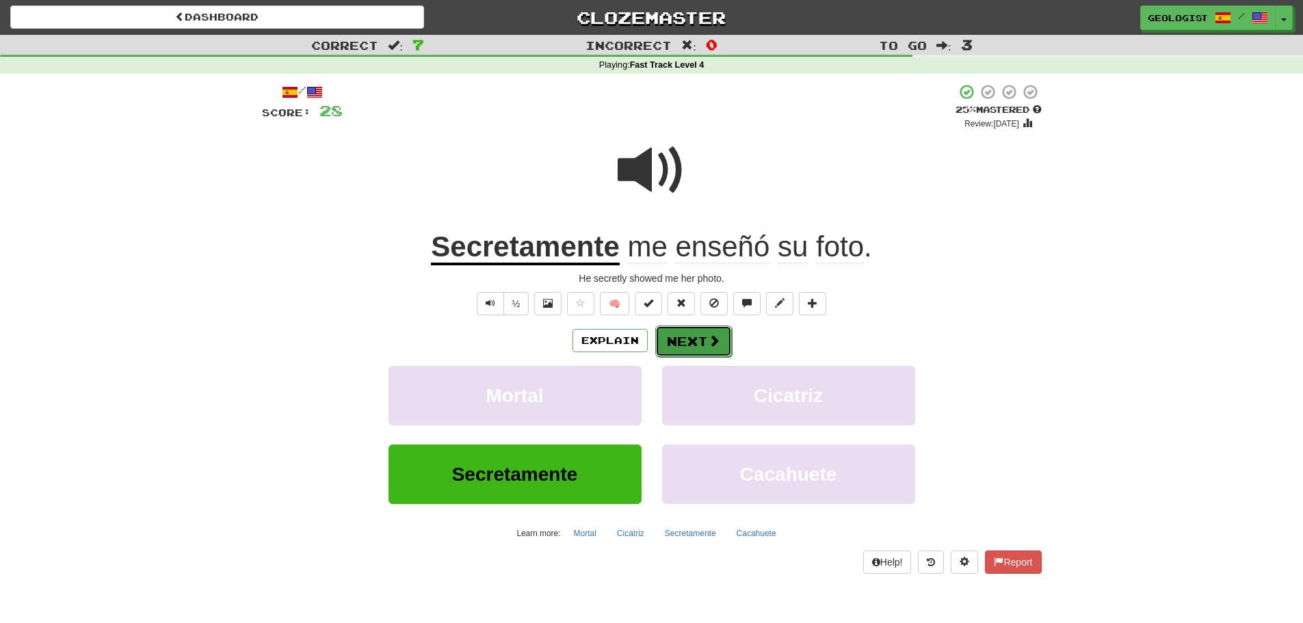
click at [677, 342] on button "Next" at bounding box center [693, 341] width 77 height 31
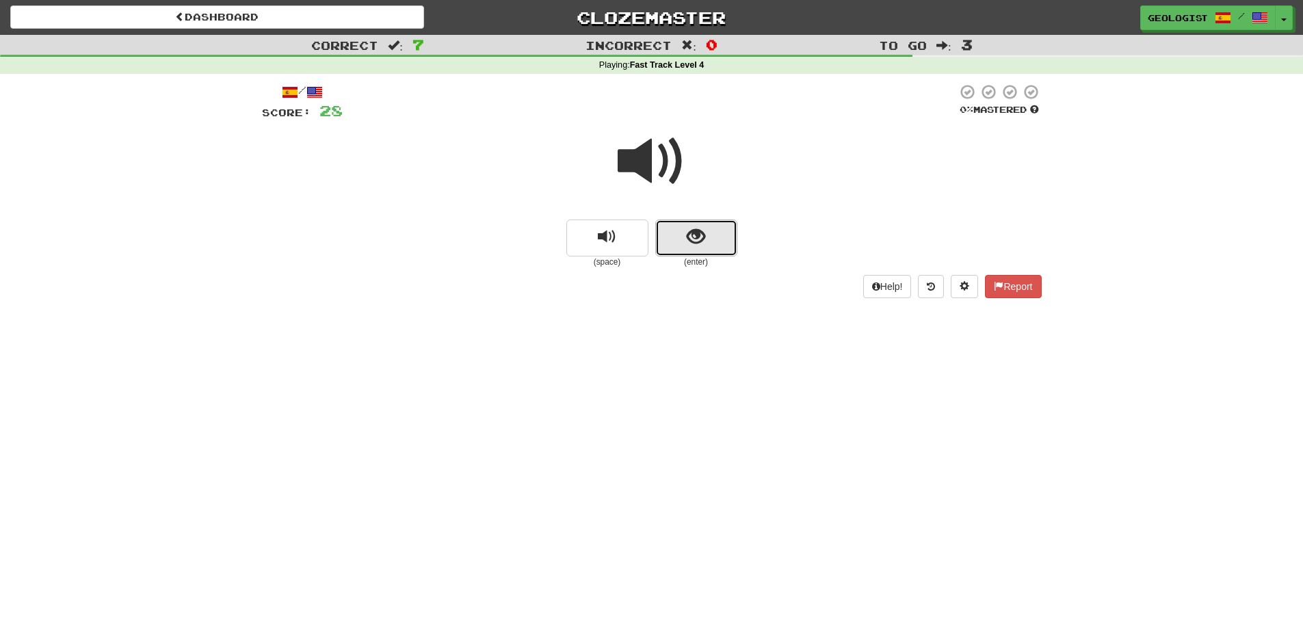
click at [706, 230] on button "show sentence" at bounding box center [696, 238] width 82 height 37
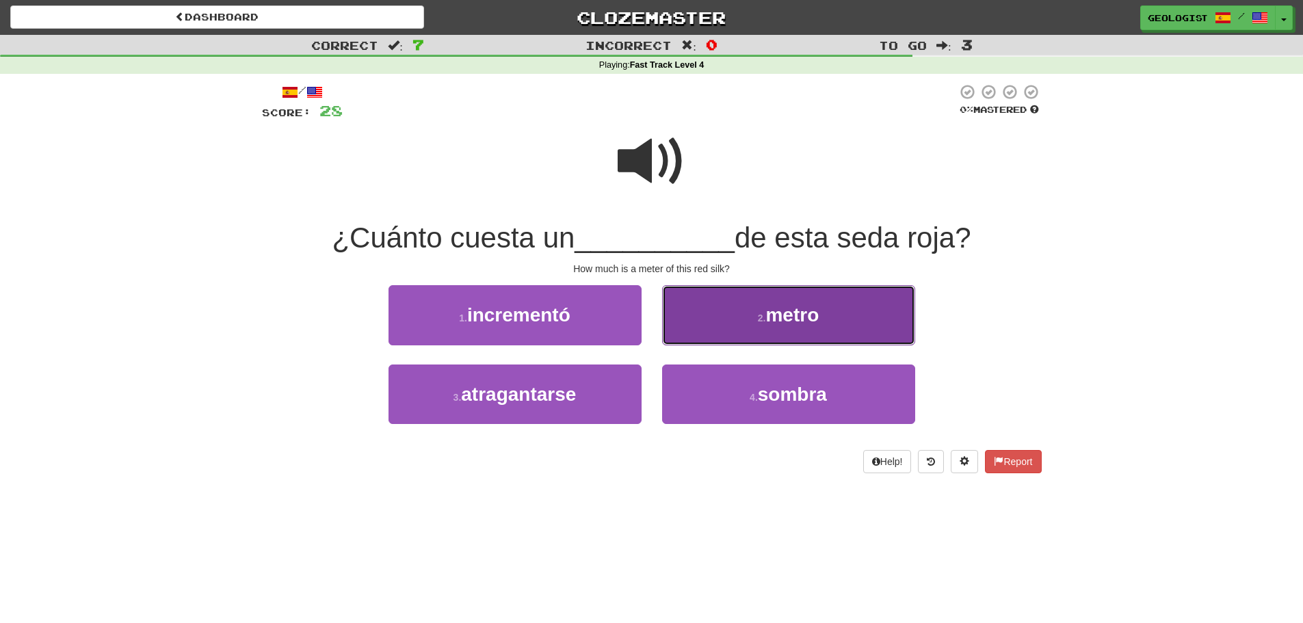
click at [855, 317] on button "2 . metro" at bounding box center [788, 315] width 253 height 60
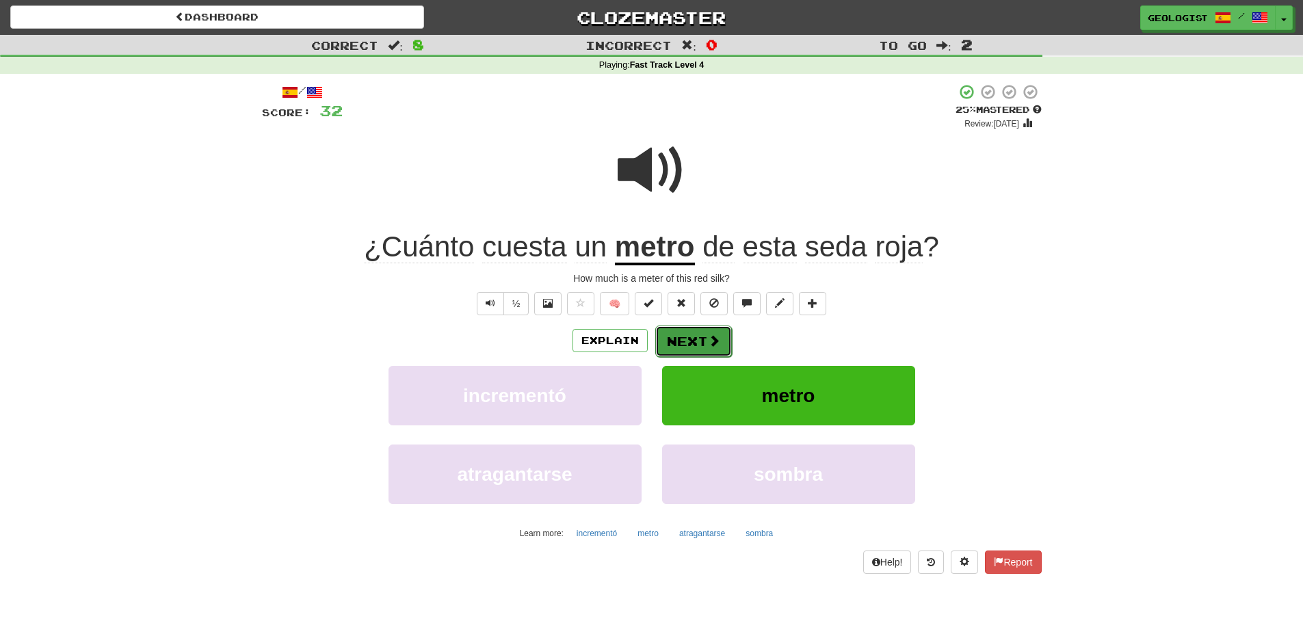
click at [711, 341] on span at bounding box center [714, 340] width 12 height 12
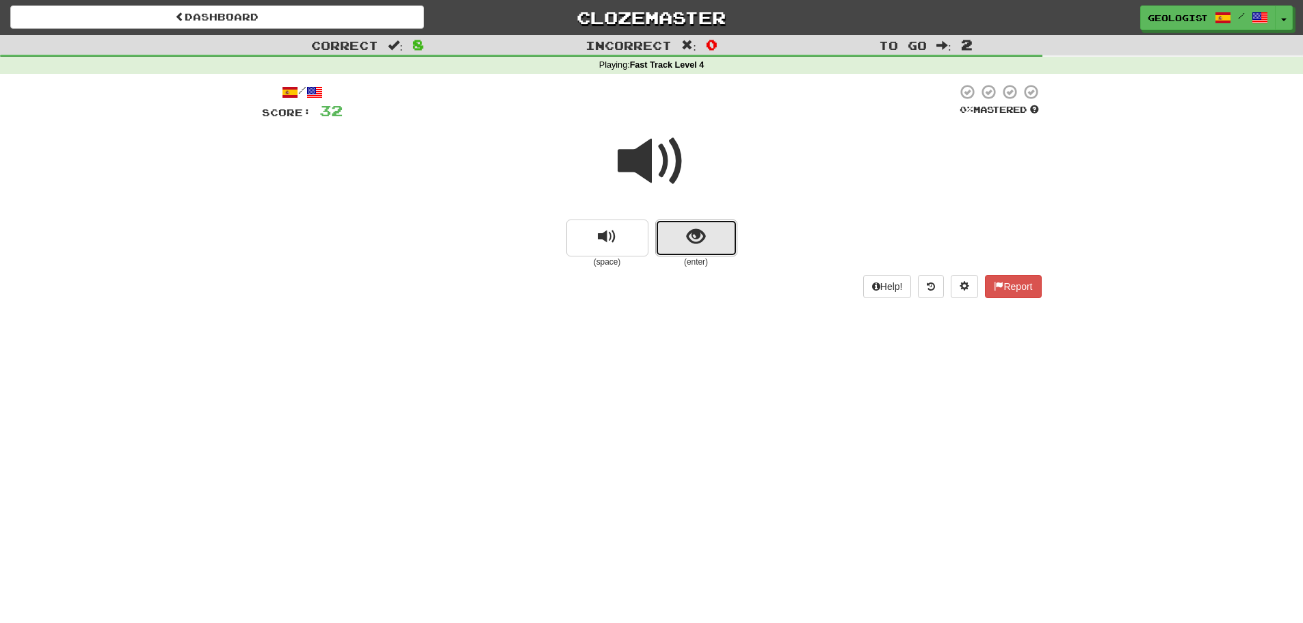
click at [682, 242] on button "show sentence" at bounding box center [696, 238] width 82 height 37
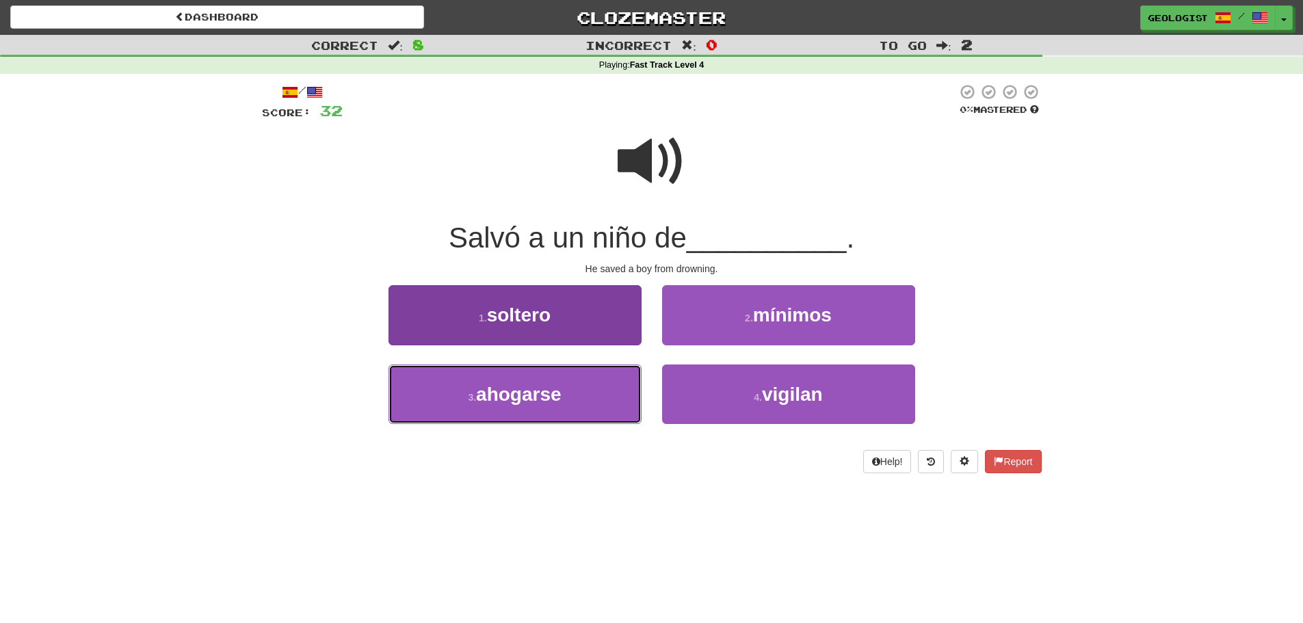
drag, startPoint x: 497, startPoint y: 395, endPoint x: 475, endPoint y: 389, distance: 22.7
click at [497, 395] on span "ahogarse" at bounding box center [519, 394] width 86 height 21
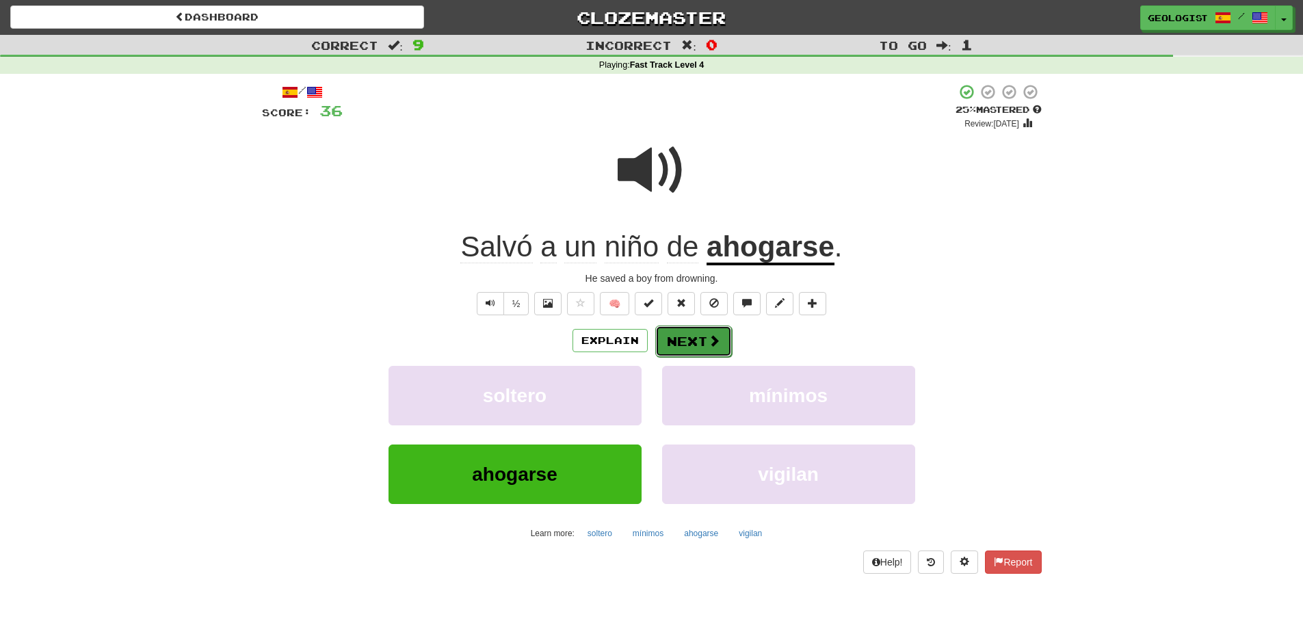
click at [690, 345] on button "Next" at bounding box center [693, 341] width 77 height 31
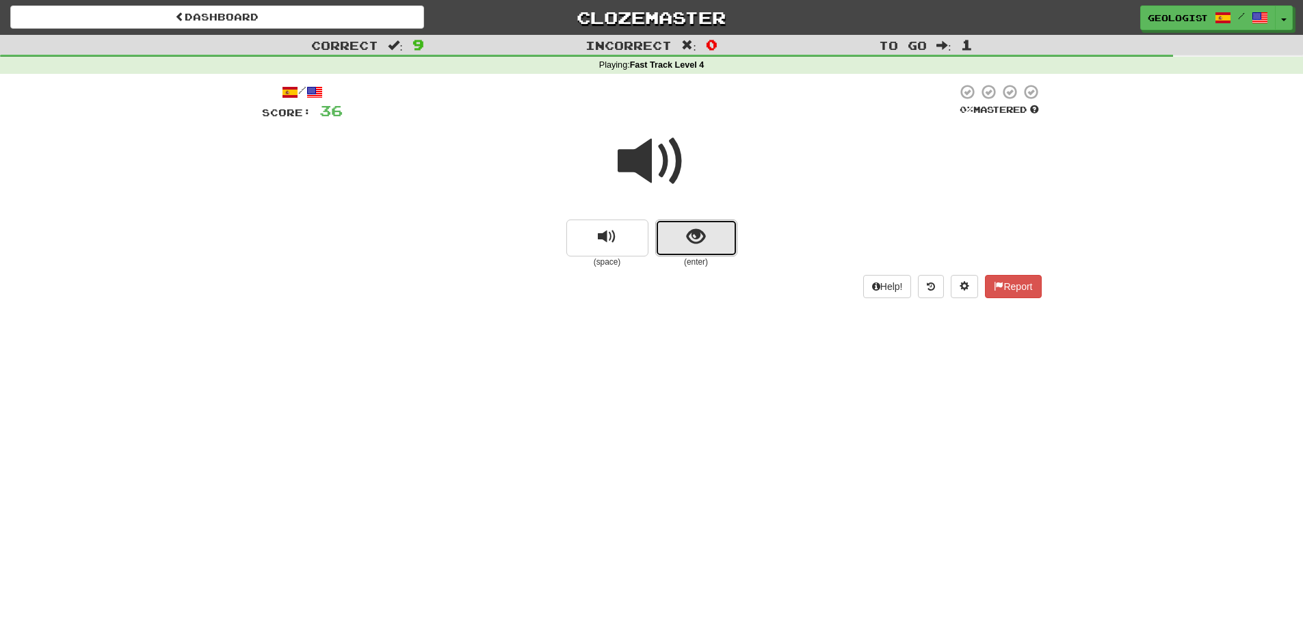
click at [707, 233] on button "show sentence" at bounding box center [696, 238] width 82 height 37
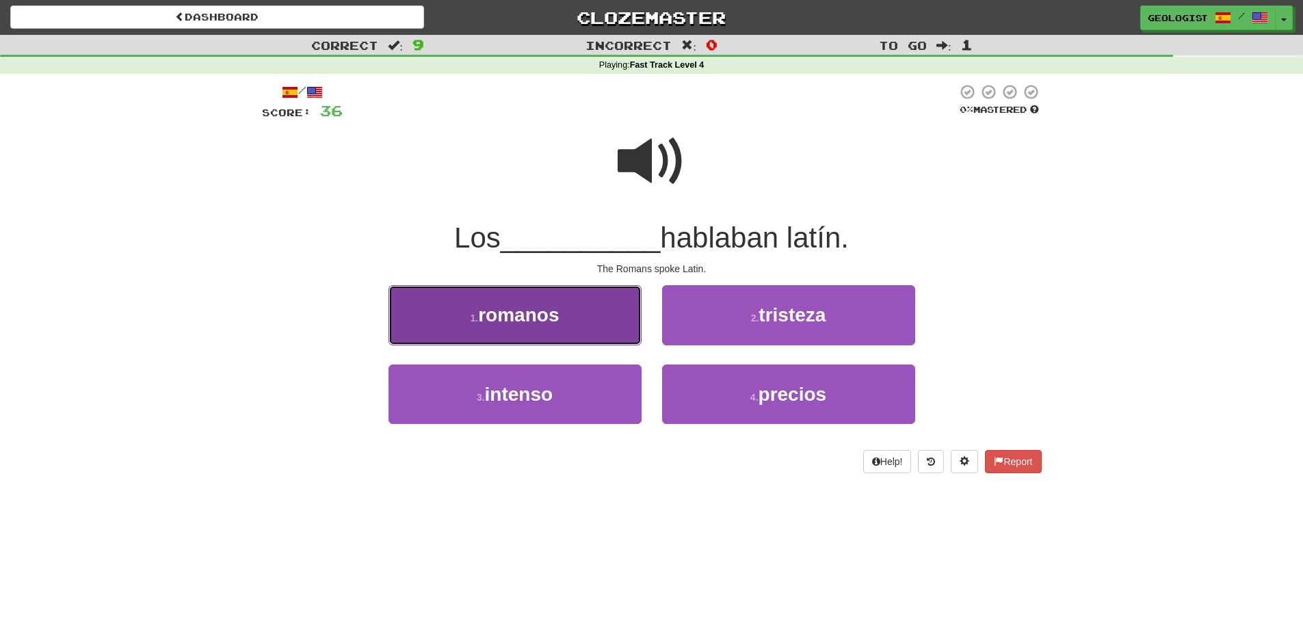
click at [549, 319] on span "romanos" at bounding box center [518, 314] width 81 height 21
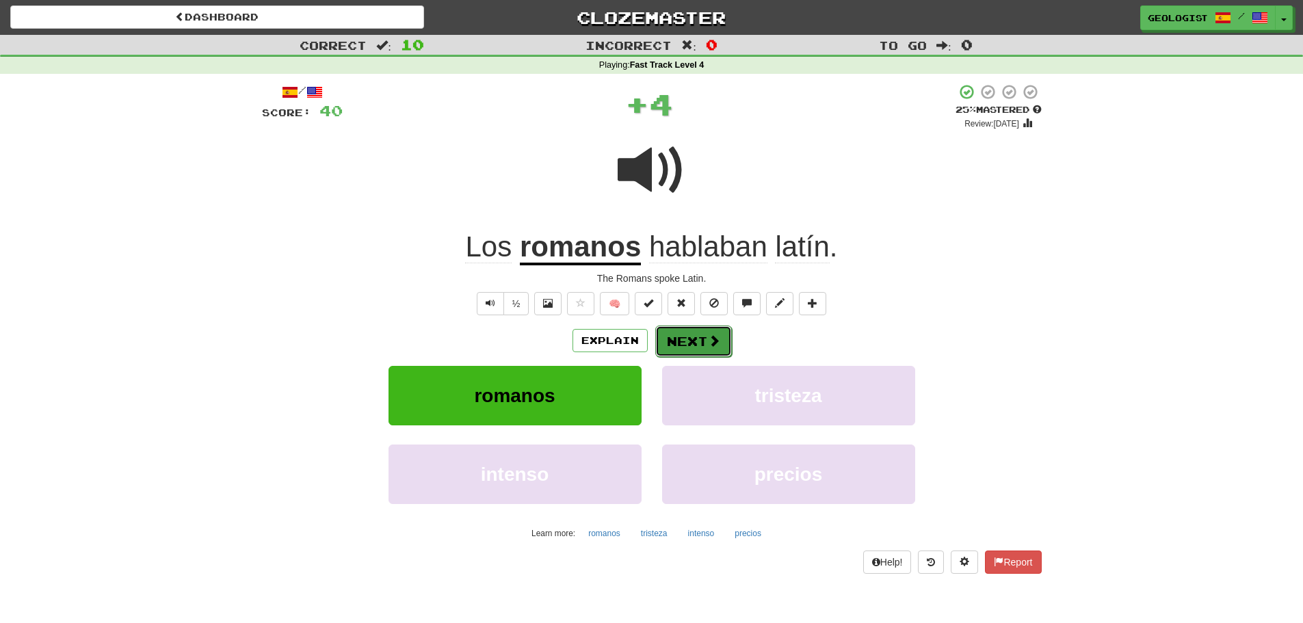
click at [721, 332] on button "Next" at bounding box center [693, 341] width 77 height 31
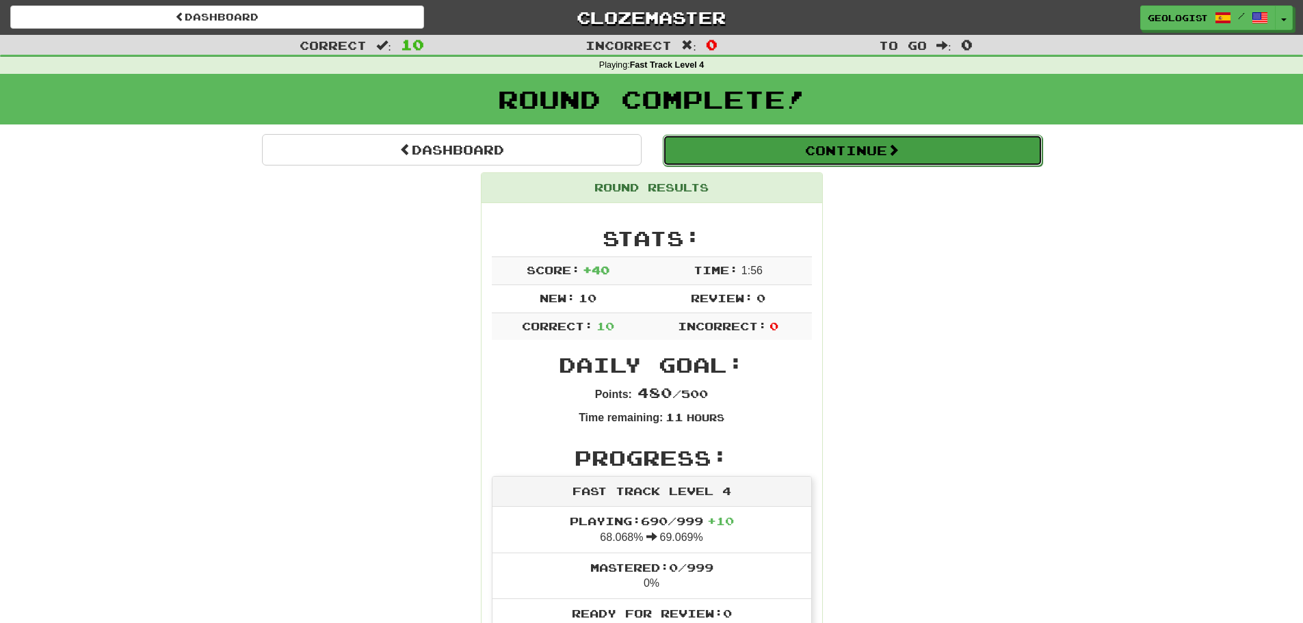
click at [909, 149] on button "Continue" at bounding box center [853, 150] width 380 height 31
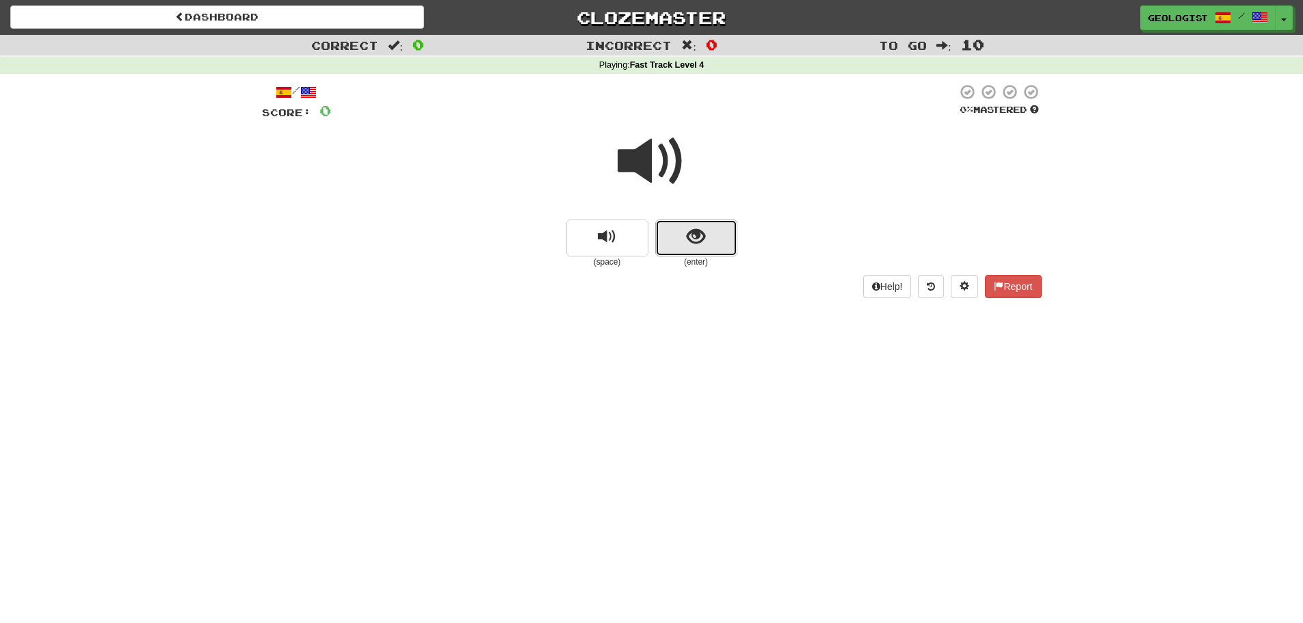
click at [717, 241] on button "show sentence" at bounding box center [696, 238] width 82 height 37
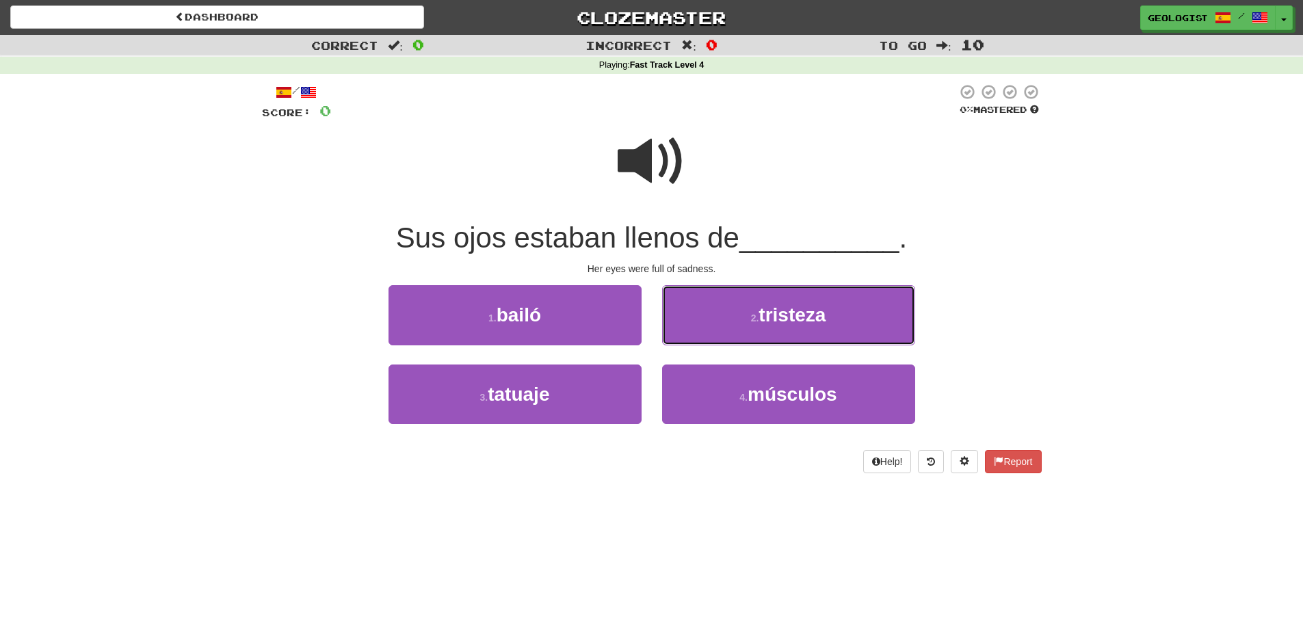
click at [832, 302] on button "2 . tristeza" at bounding box center [788, 315] width 253 height 60
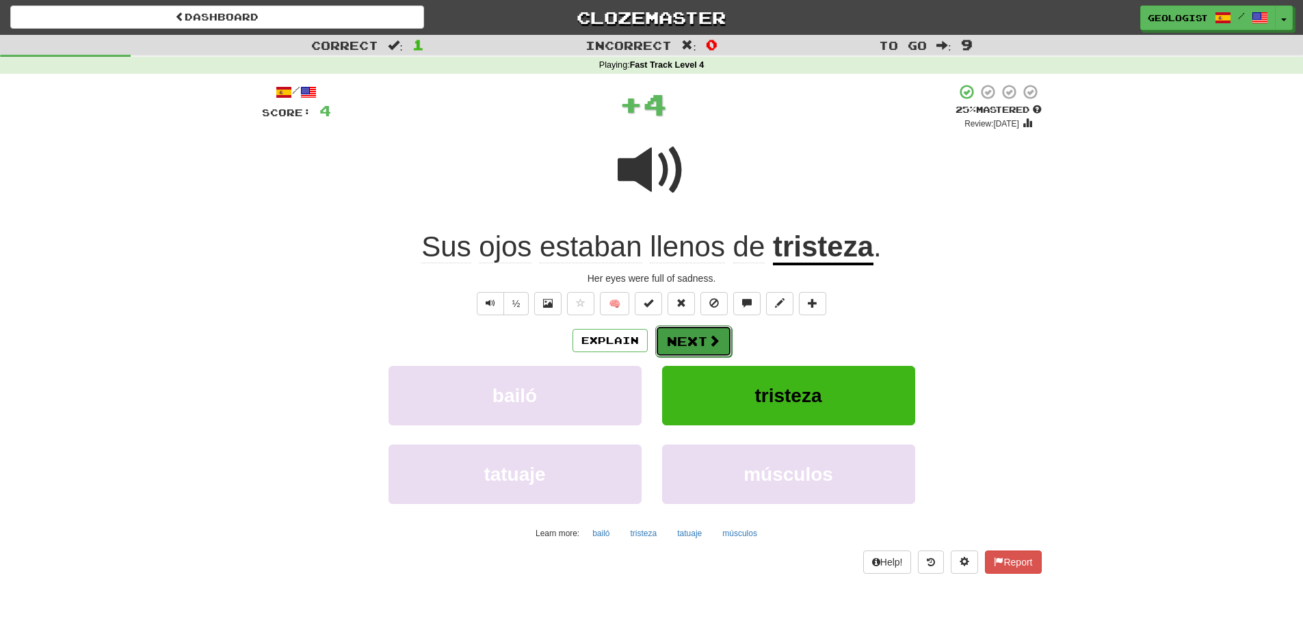
click at [709, 332] on button "Next" at bounding box center [693, 341] width 77 height 31
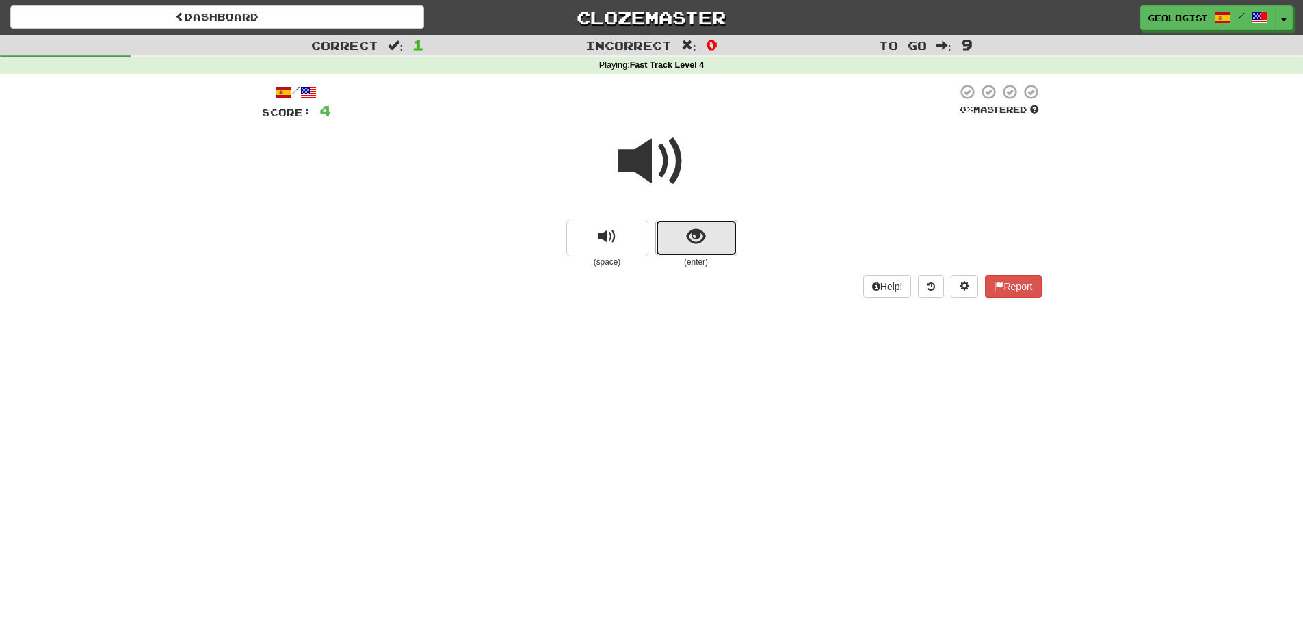
click at [713, 239] on button "show sentence" at bounding box center [696, 238] width 82 height 37
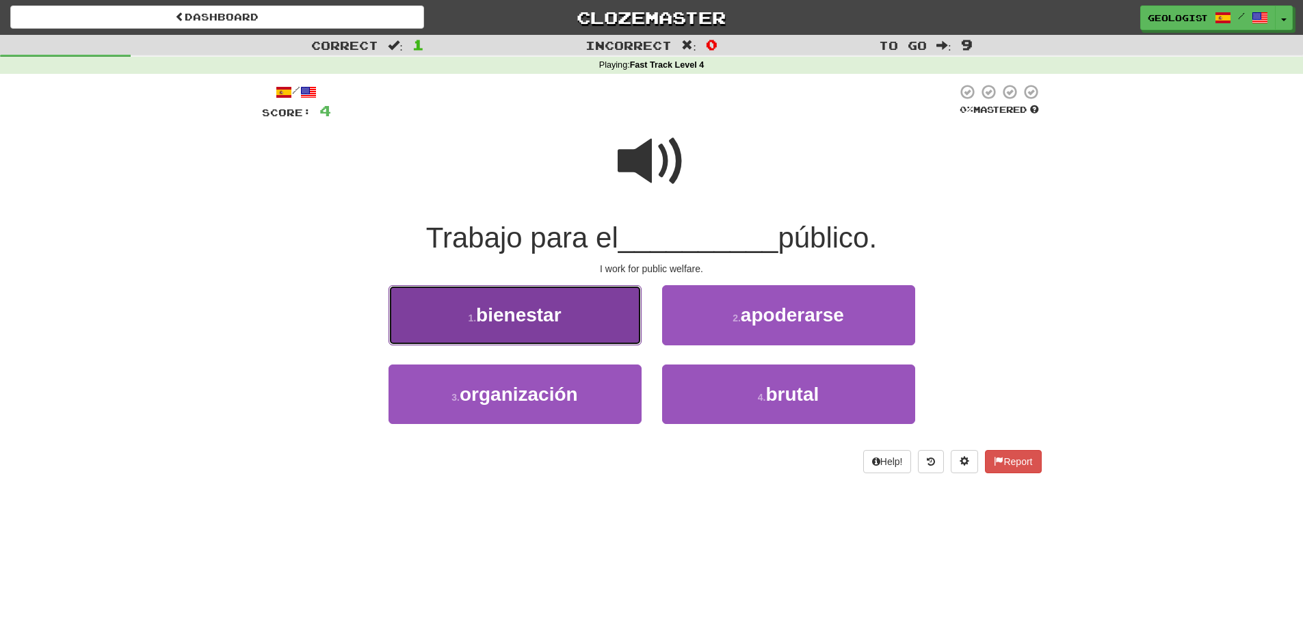
click at [499, 312] on span "bienestar" at bounding box center [519, 314] width 86 height 21
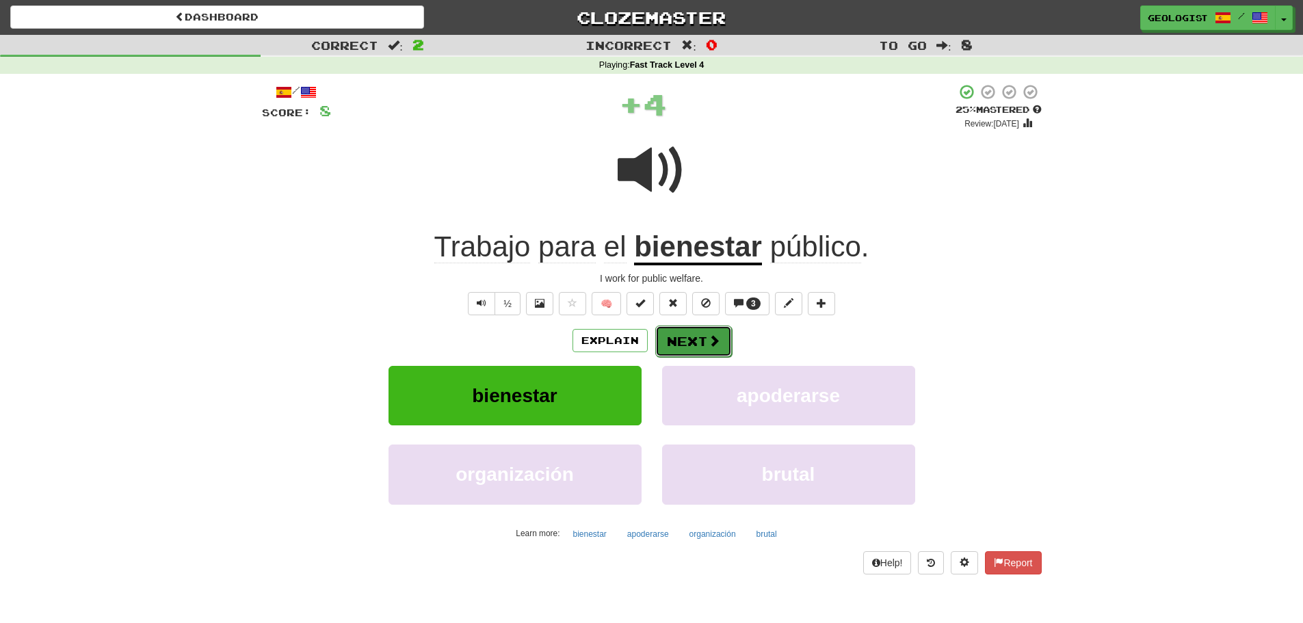
click at [712, 338] on span at bounding box center [714, 340] width 12 height 12
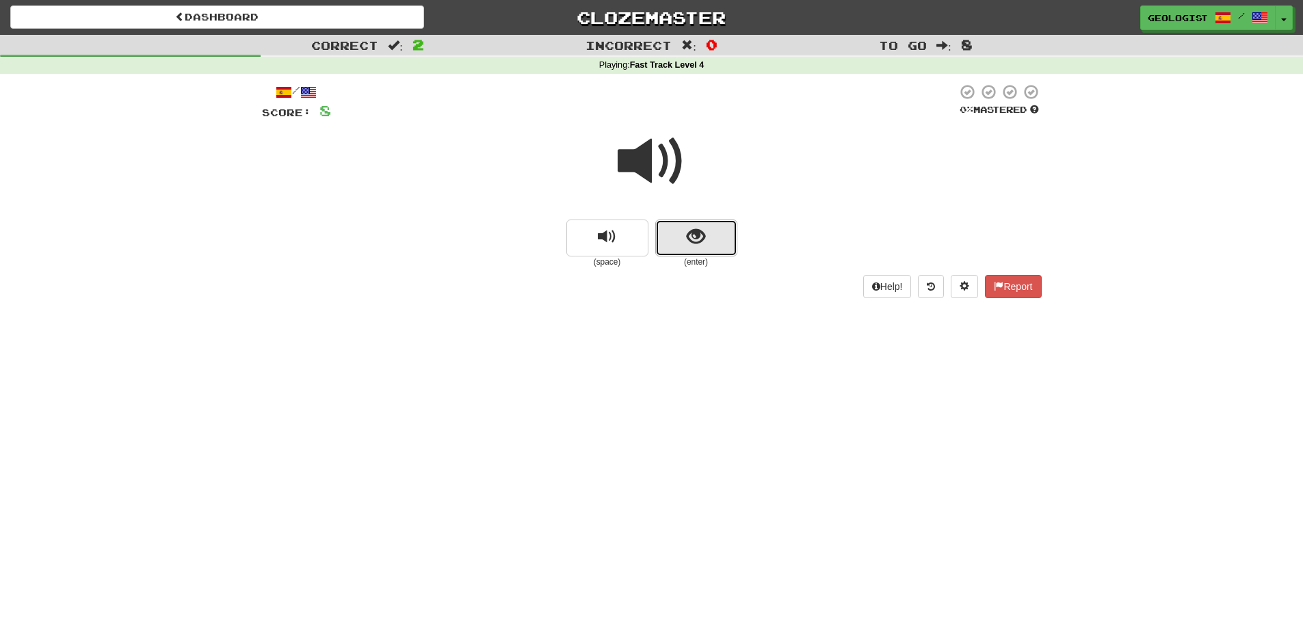
click at [685, 228] on button "show sentence" at bounding box center [696, 238] width 82 height 37
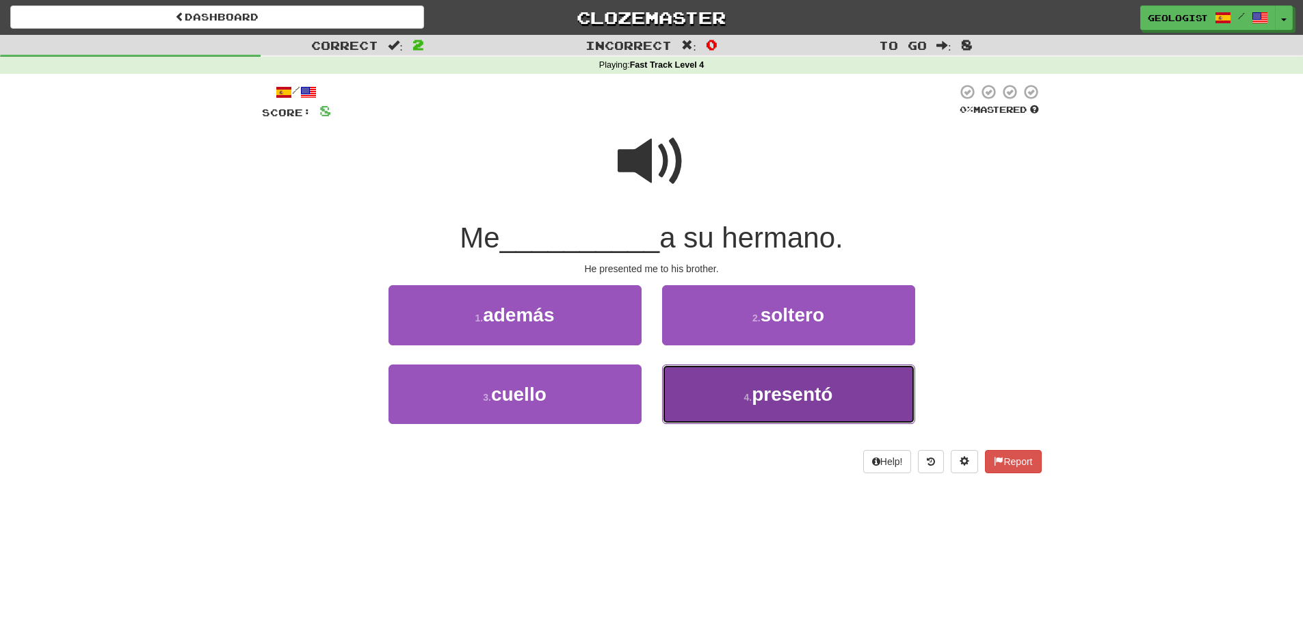
click at [754, 408] on button "4 . presentó" at bounding box center [788, 395] width 253 height 60
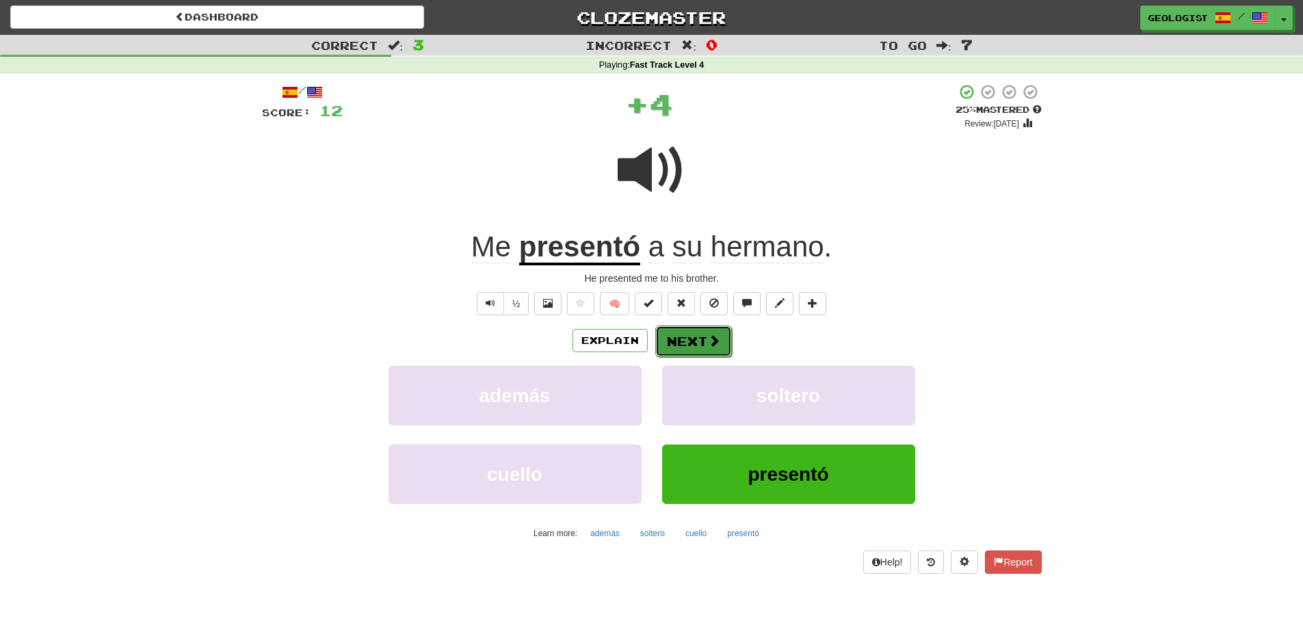
click at [711, 332] on button "Next" at bounding box center [693, 341] width 77 height 31
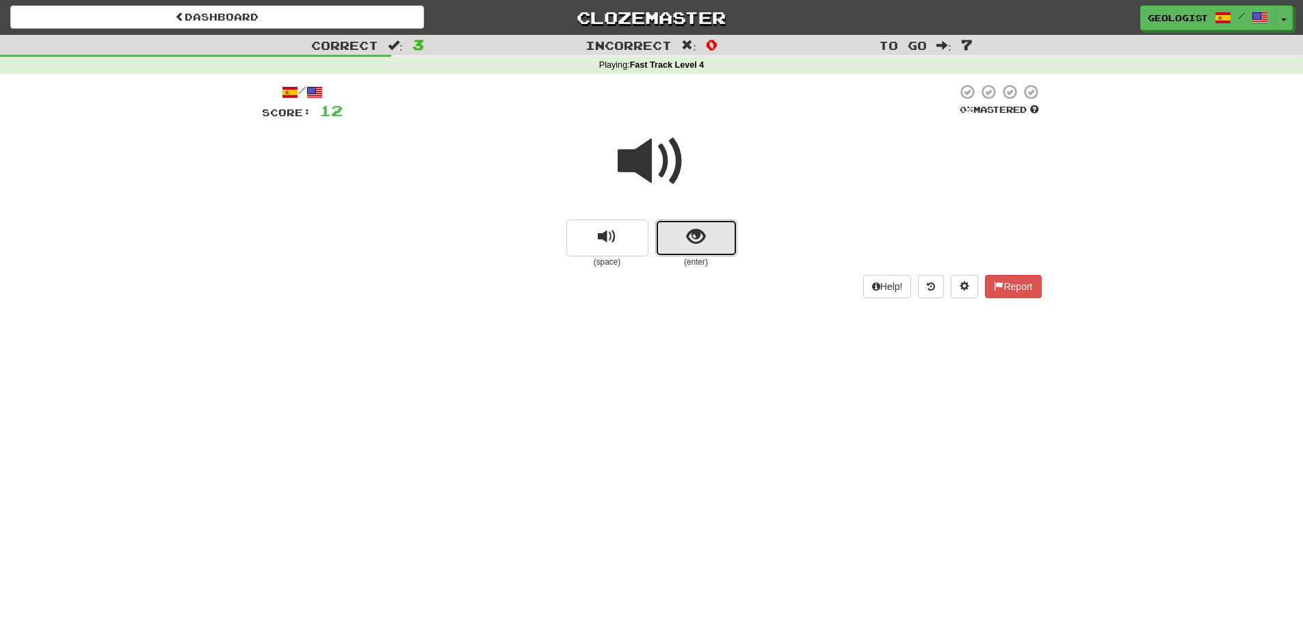
click at [702, 237] on span "show sentence" at bounding box center [696, 237] width 18 height 18
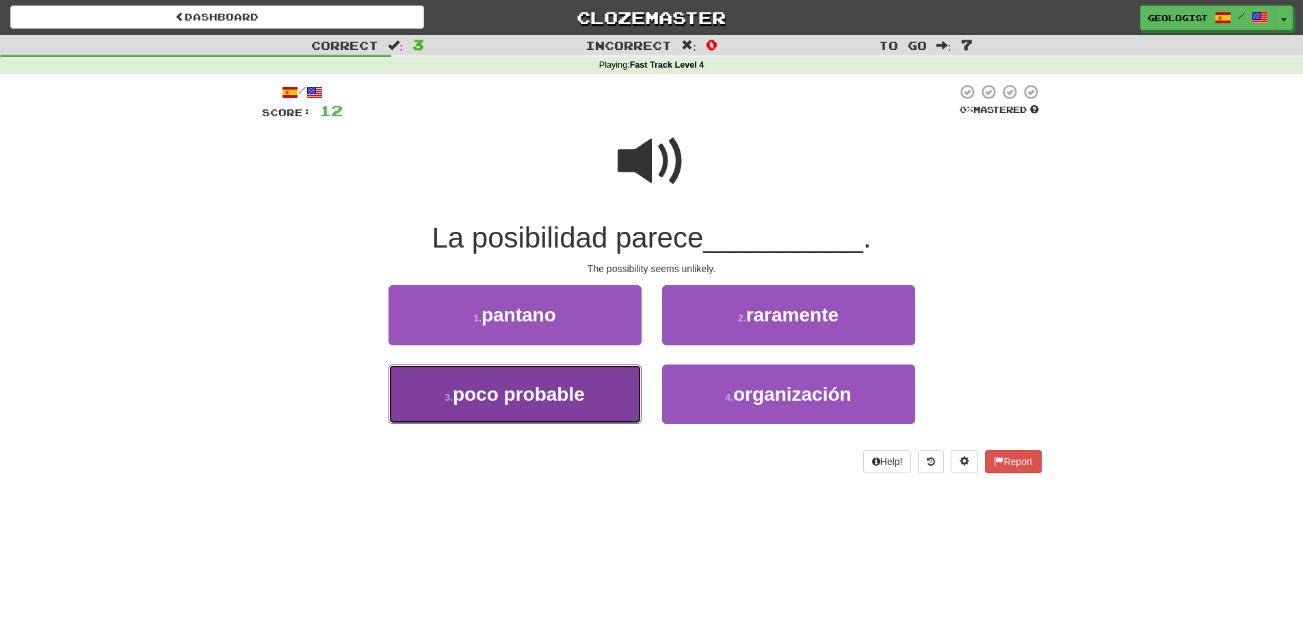
click at [542, 389] on span "poco probable" at bounding box center [519, 394] width 132 height 21
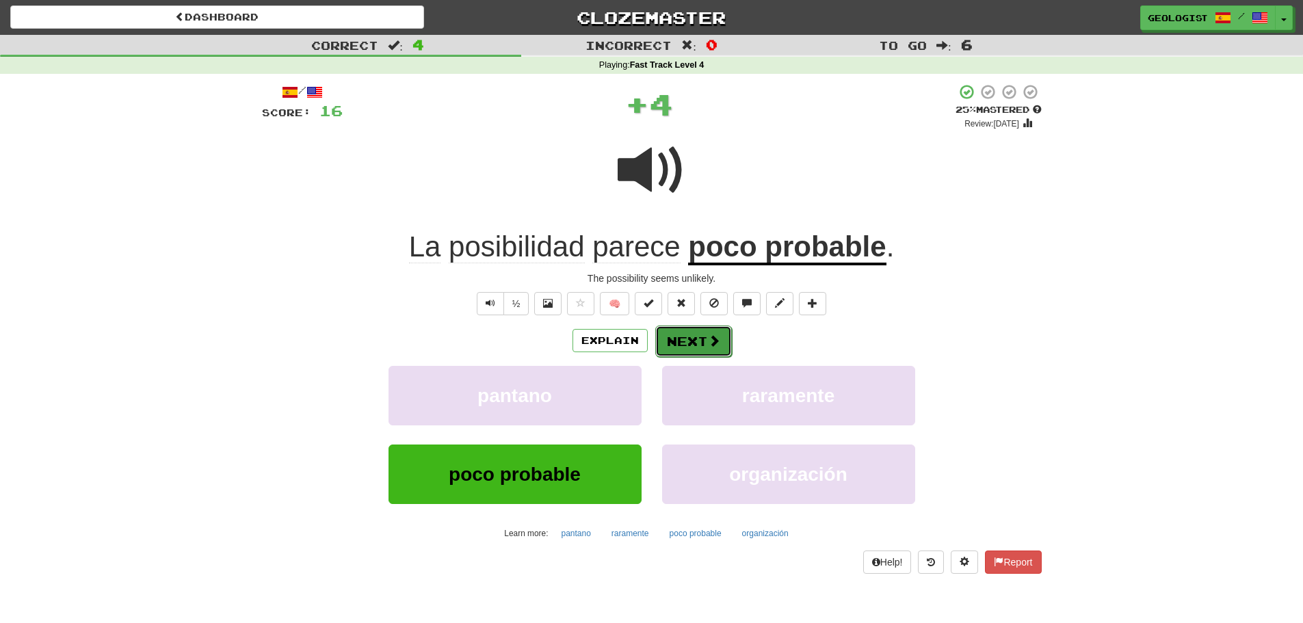
click at [717, 335] on span at bounding box center [714, 340] width 12 height 12
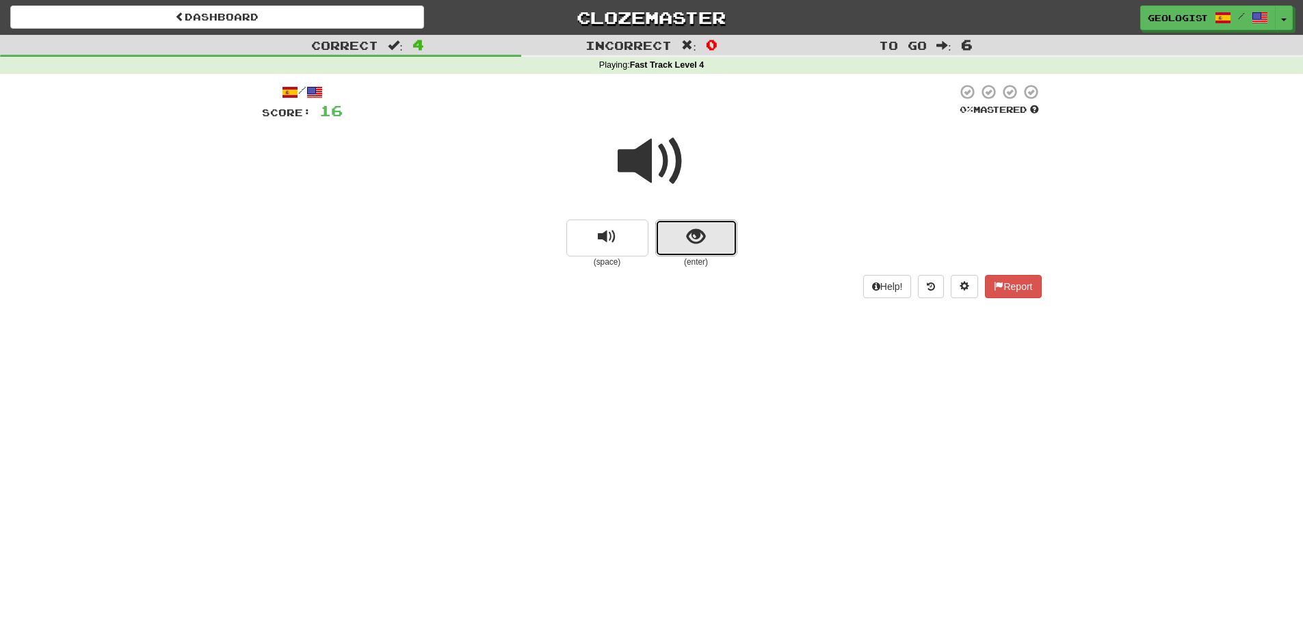
click at [720, 240] on button "show sentence" at bounding box center [696, 238] width 82 height 37
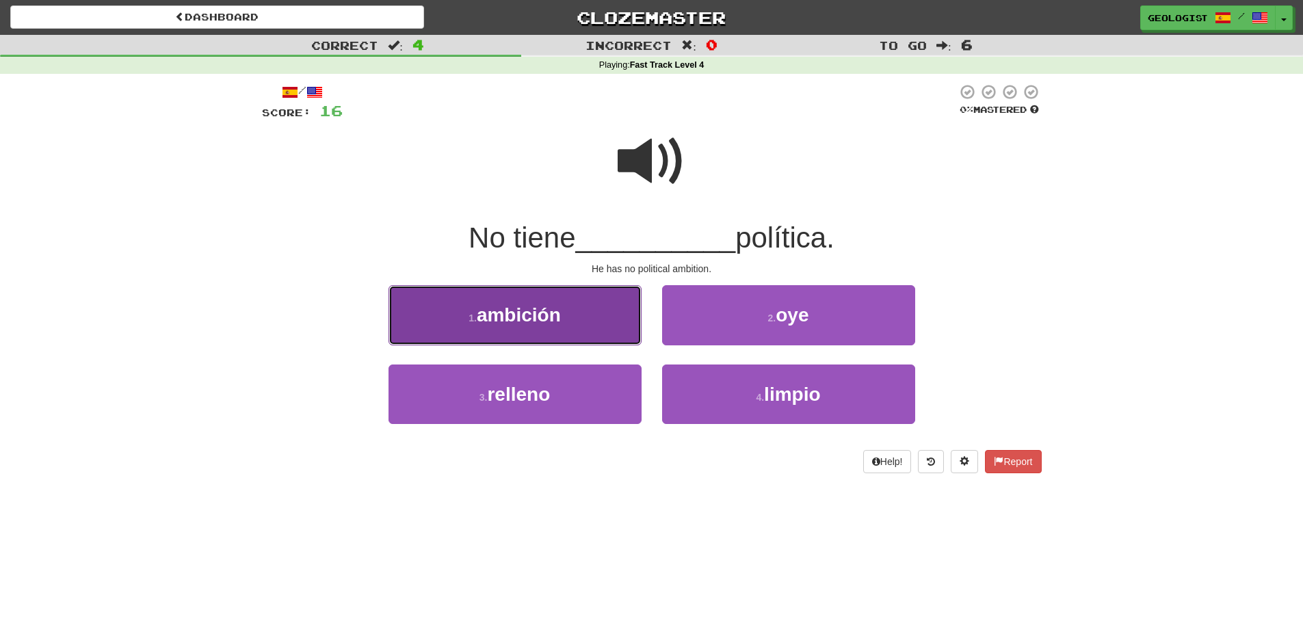
click at [538, 321] on span "ambición" at bounding box center [519, 314] width 84 height 21
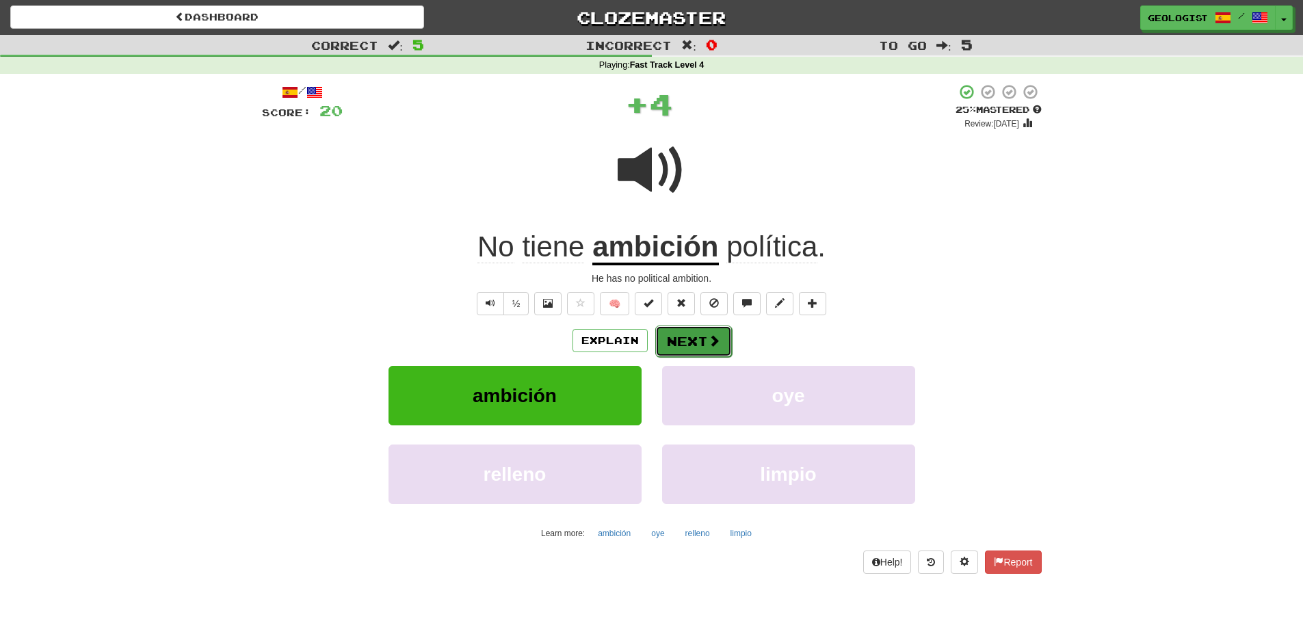
click at [694, 339] on button "Next" at bounding box center [693, 341] width 77 height 31
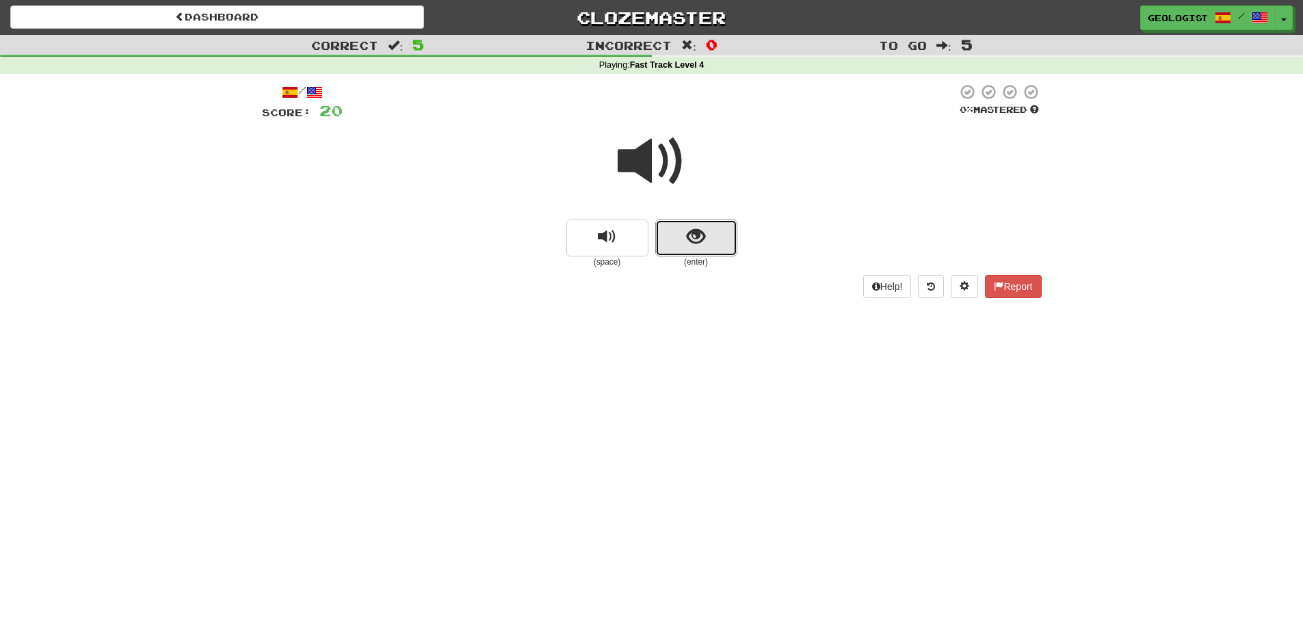
drag, startPoint x: 716, startPoint y: 235, endPoint x: 239, endPoint y: 230, distance: 476.8
click at [710, 235] on button "show sentence" at bounding box center [696, 238] width 82 height 37
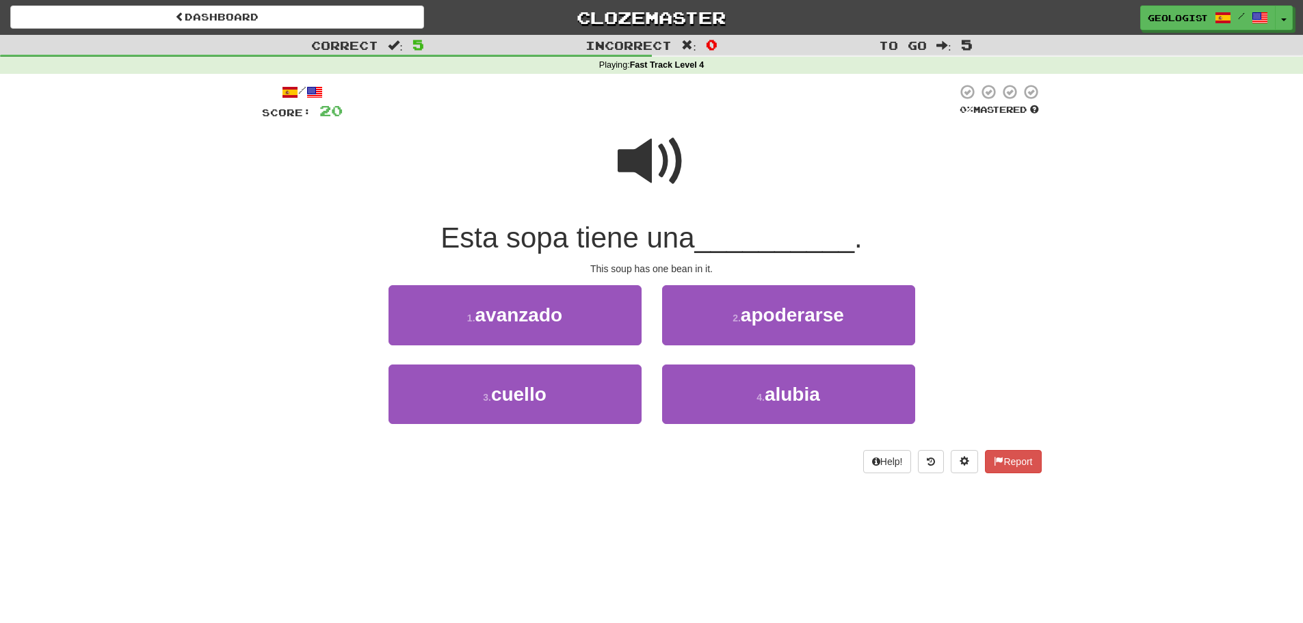
click at [644, 164] on span at bounding box center [652, 161] width 68 height 68
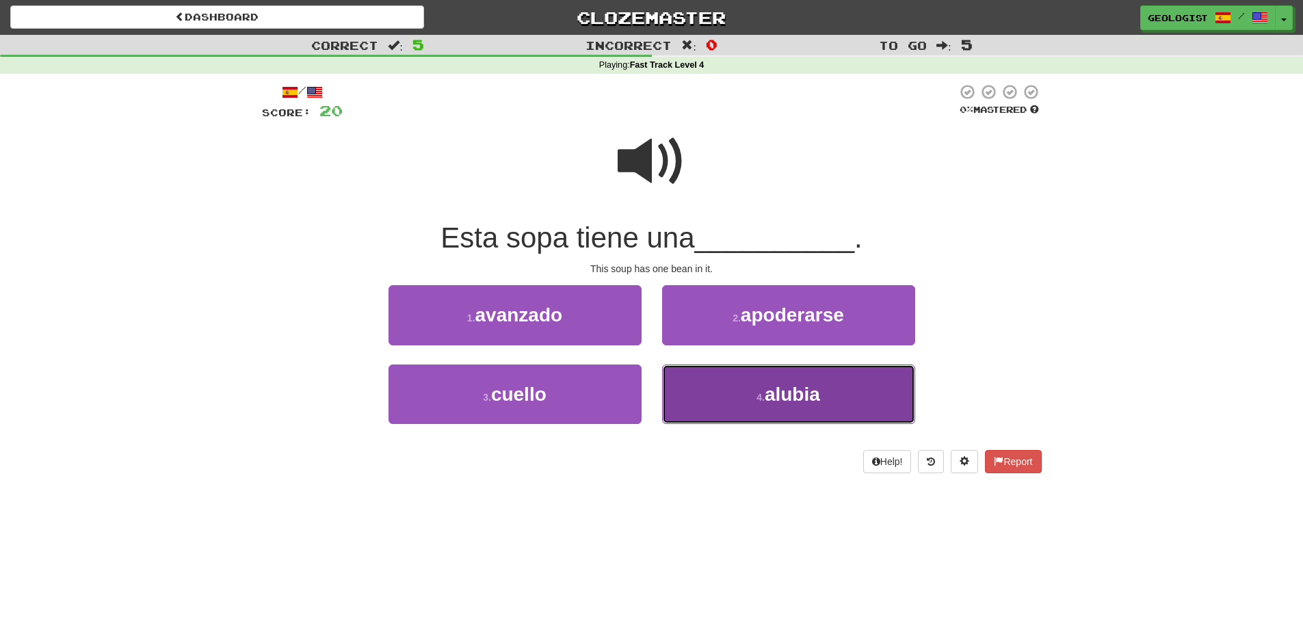
click at [733, 412] on button "4 . [GEOGRAPHIC_DATA]" at bounding box center [788, 395] width 253 height 60
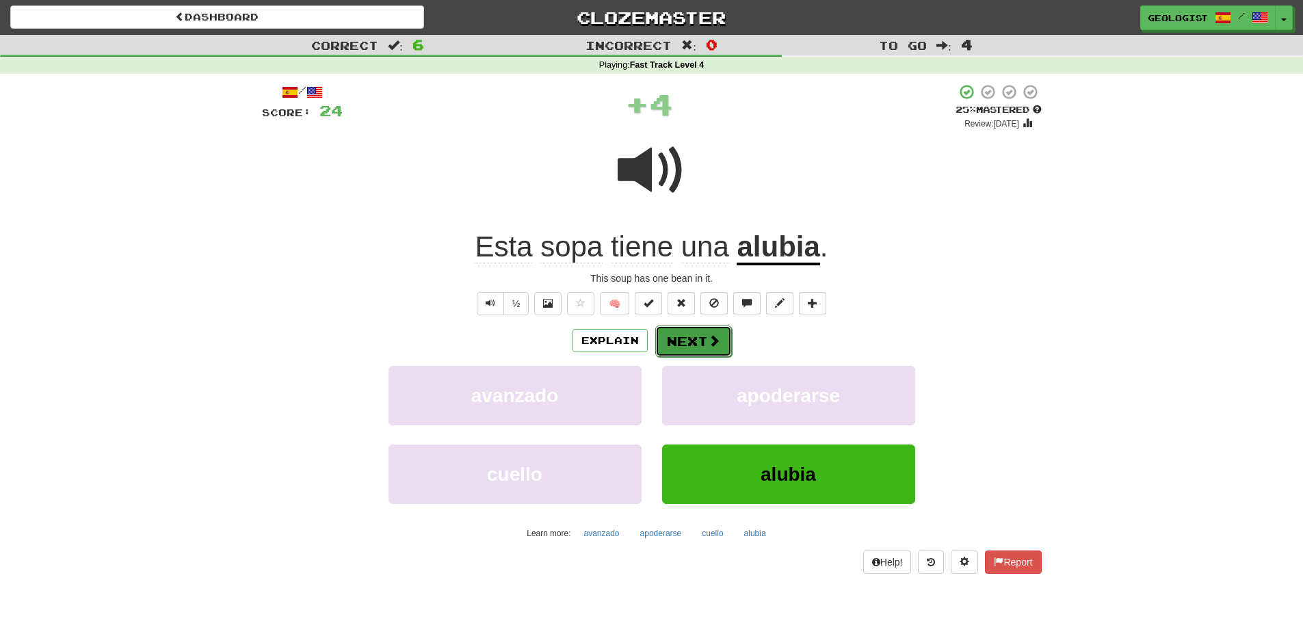
click at [700, 333] on button "Next" at bounding box center [693, 341] width 77 height 31
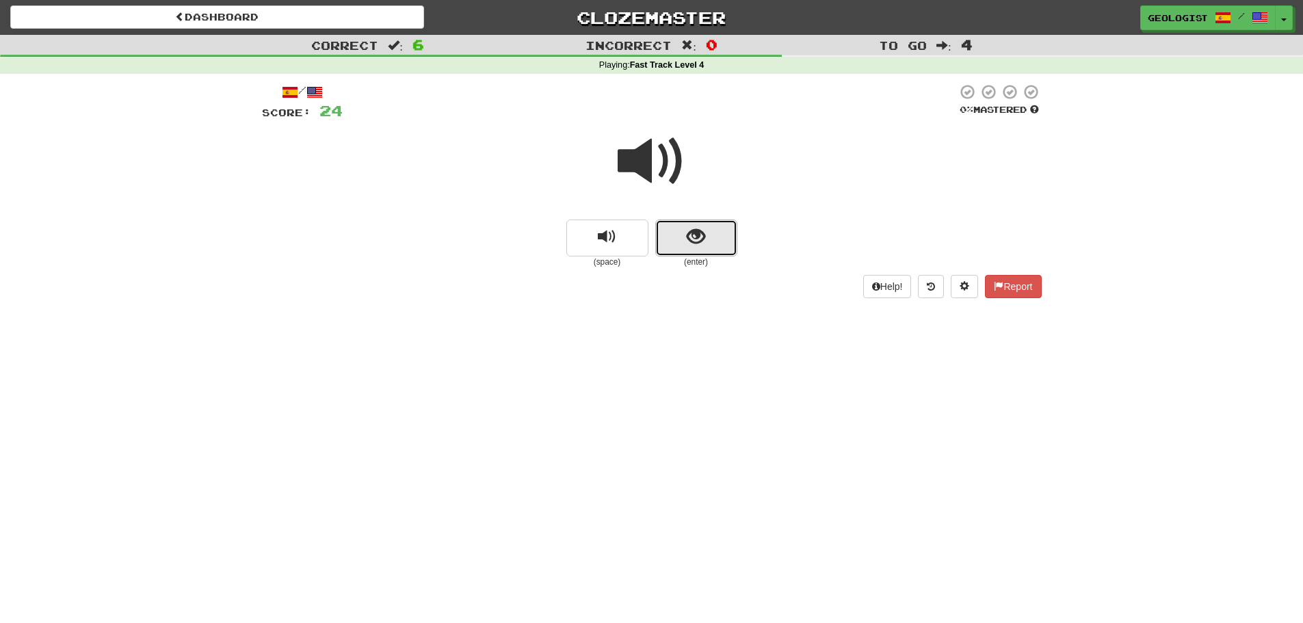
click at [715, 231] on button "show sentence" at bounding box center [696, 238] width 82 height 37
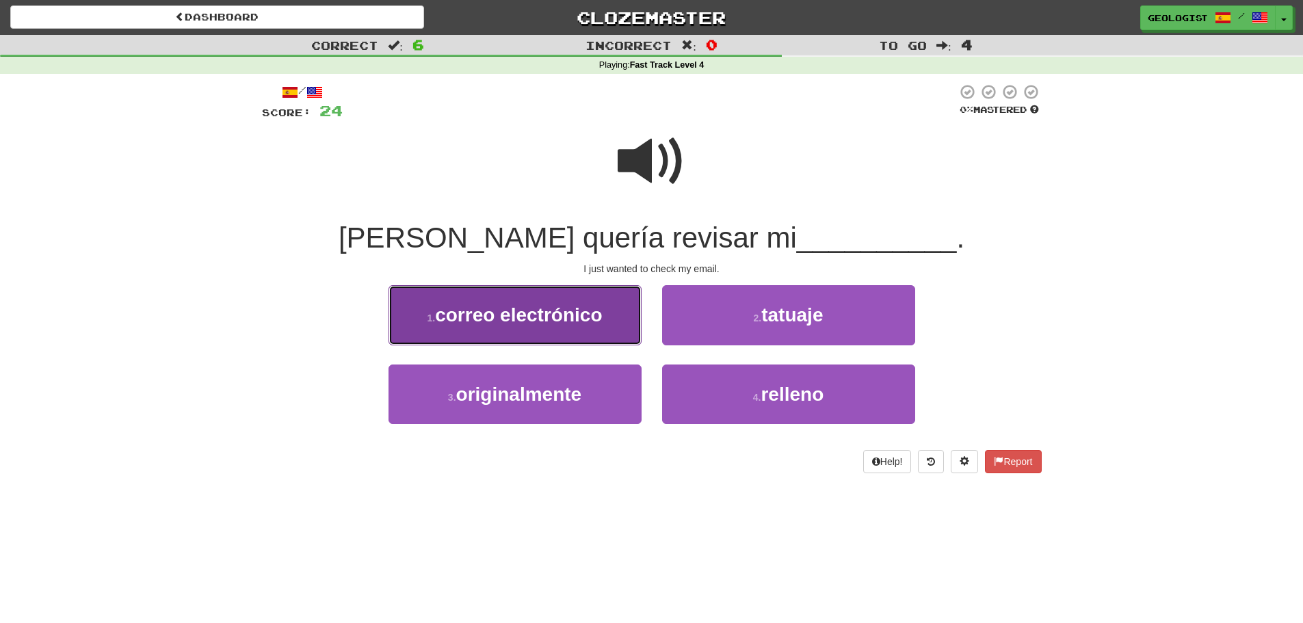
click at [514, 321] on span "correo electrónico" at bounding box center [518, 314] width 167 height 21
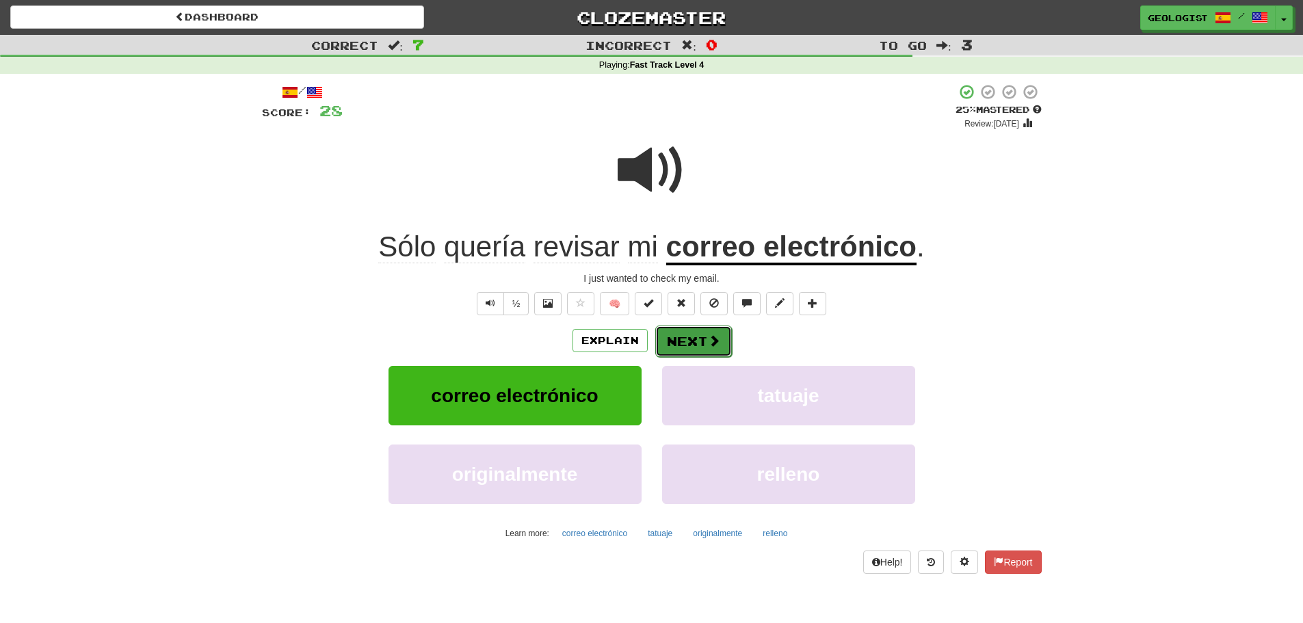
click at [683, 343] on button "Next" at bounding box center [693, 341] width 77 height 31
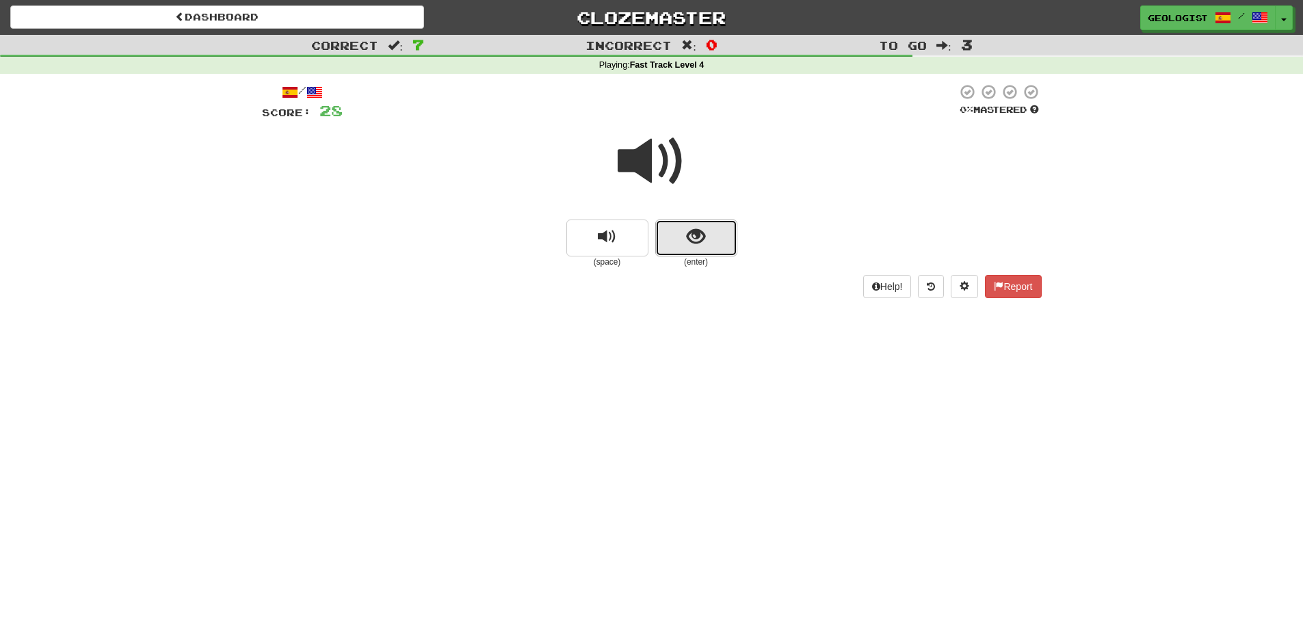
click at [710, 244] on button "show sentence" at bounding box center [696, 238] width 82 height 37
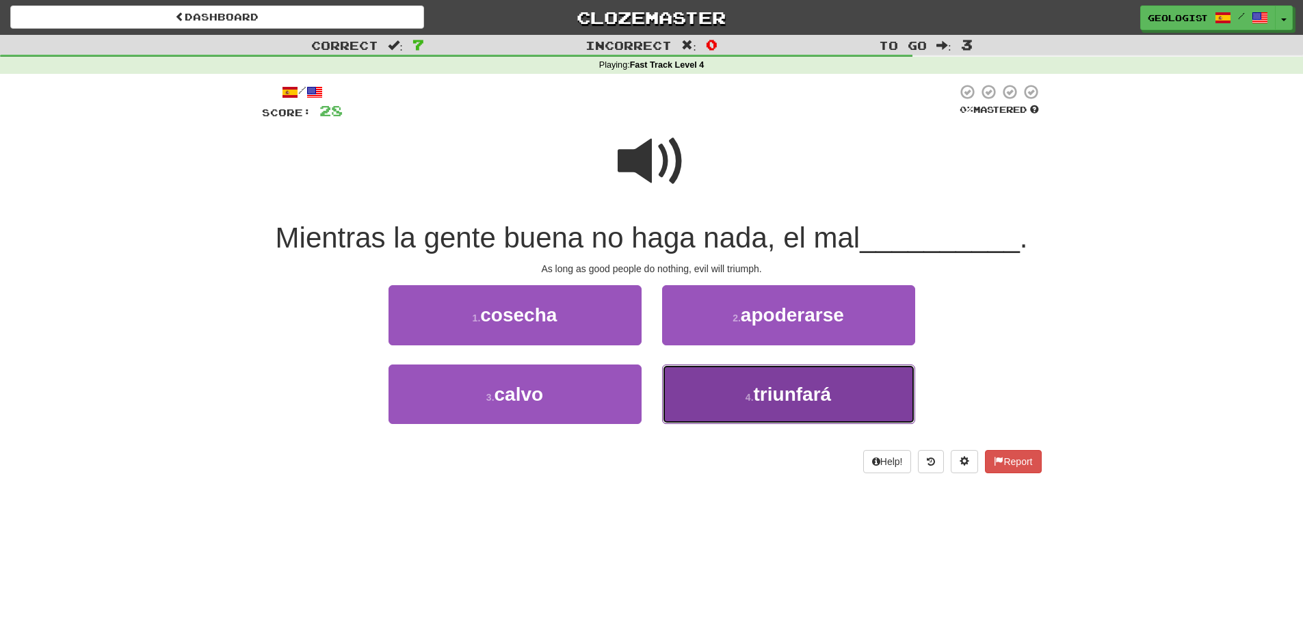
click at [815, 392] on span "triunfará" at bounding box center [793, 394] width 78 height 21
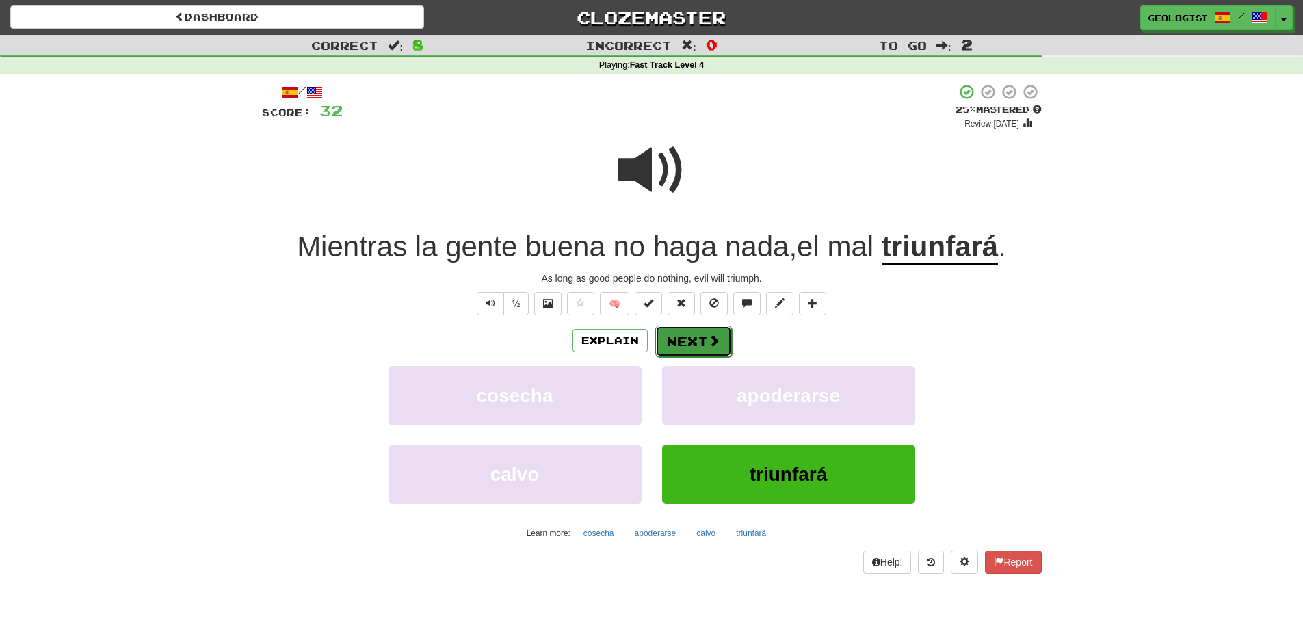
click at [683, 341] on button "Next" at bounding box center [693, 341] width 77 height 31
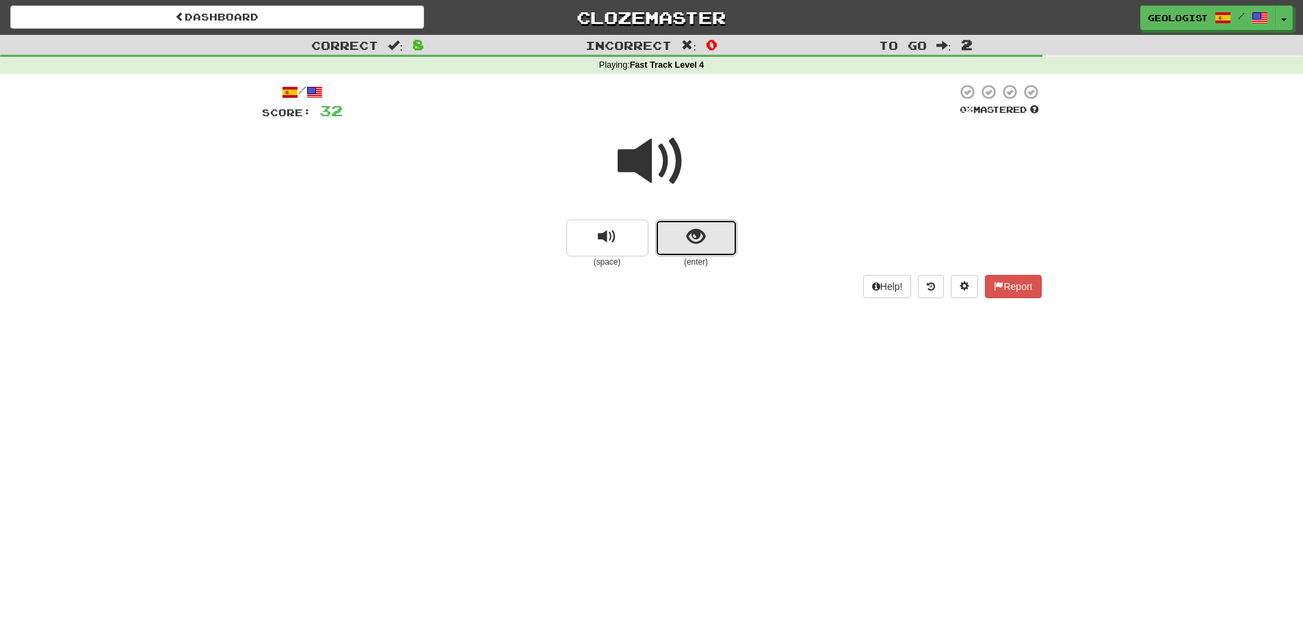
click at [682, 248] on button "show sentence" at bounding box center [696, 238] width 82 height 37
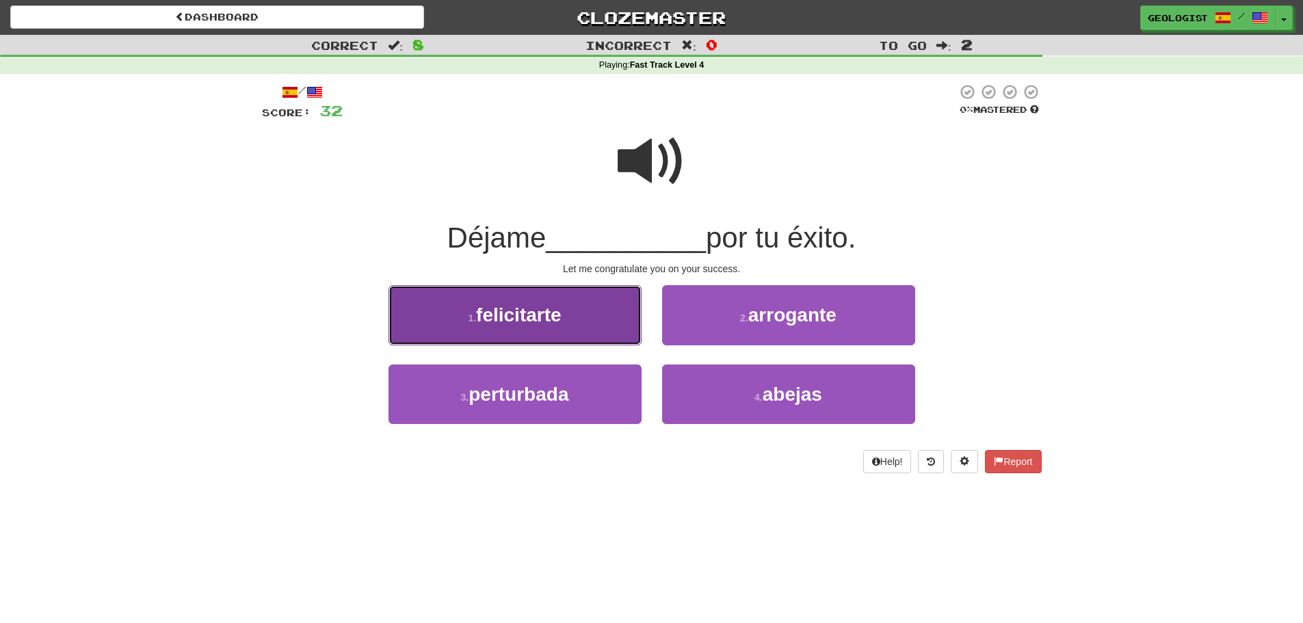
click at [490, 326] on button "1 . felicitarte" at bounding box center [515, 315] width 253 height 60
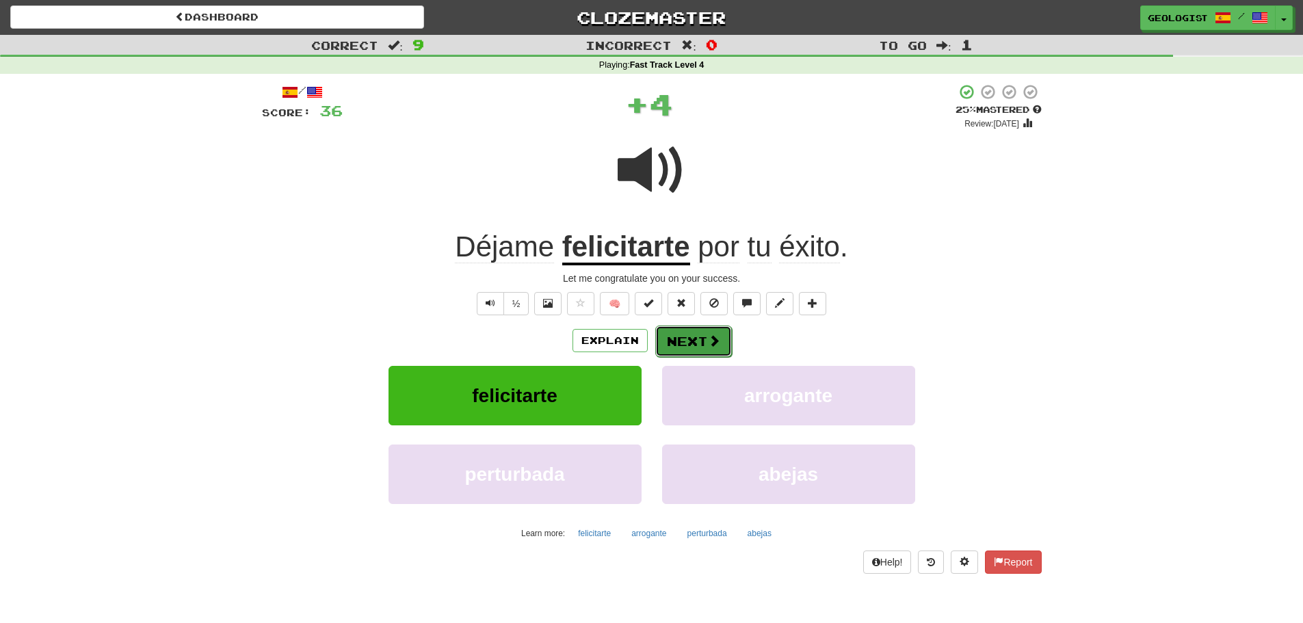
click at [705, 336] on button "Next" at bounding box center [693, 341] width 77 height 31
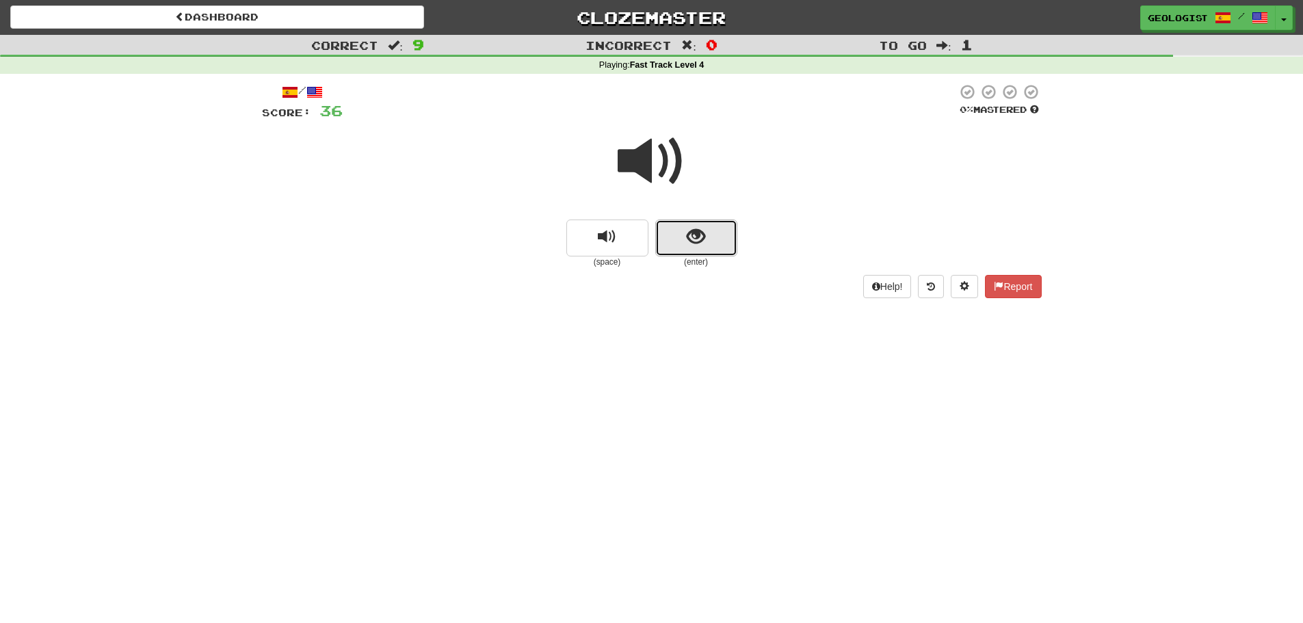
drag, startPoint x: 701, startPoint y: 241, endPoint x: 694, endPoint y: 233, distance: 11.1
click at [694, 233] on span "show sentence" at bounding box center [696, 237] width 18 height 18
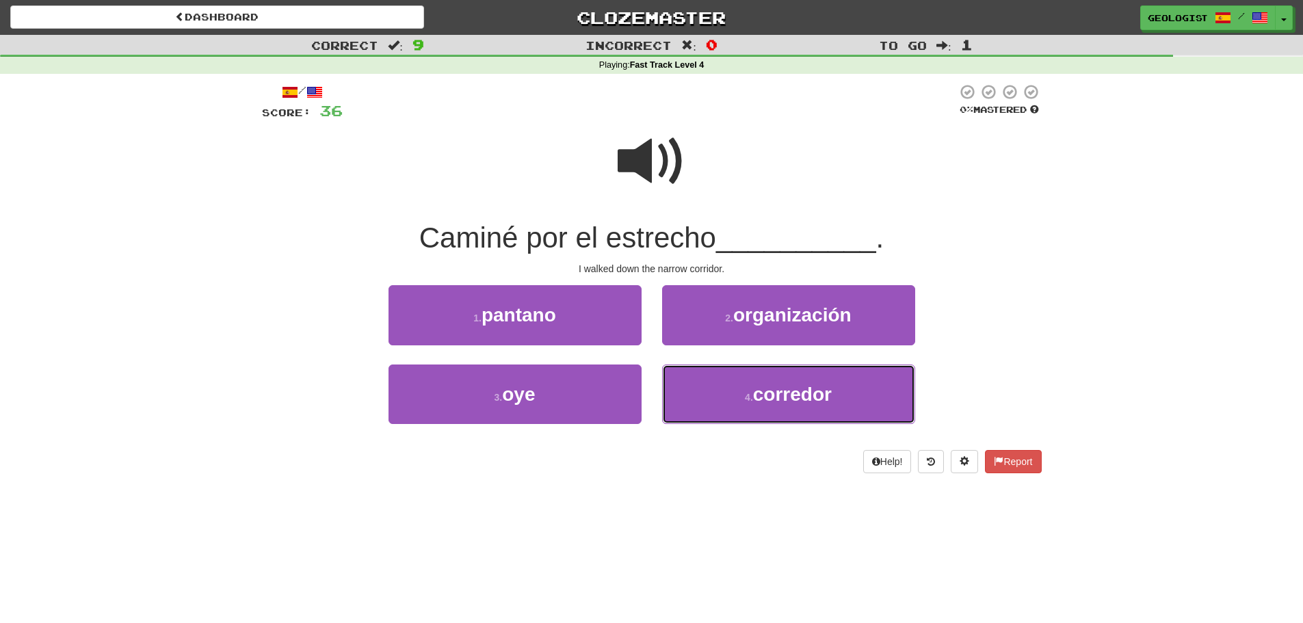
drag, startPoint x: 866, startPoint y: 390, endPoint x: 794, endPoint y: 359, distance: 78.1
click at [863, 380] on button "4 . corredor" at bounding box center [788, 395] width 253 height 60
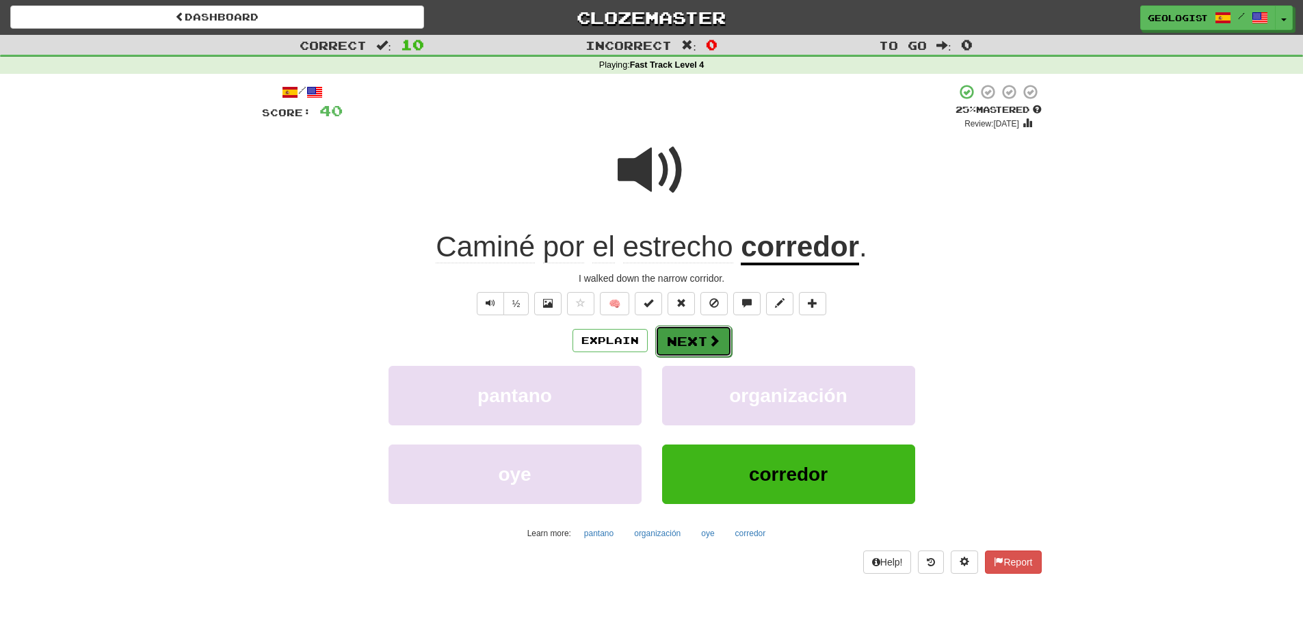
click at [700, 342] on button "Next" at bounding box center [693, 341] width 77 height 31
